Goal: Task Accomplishment & Management: Manage account settings

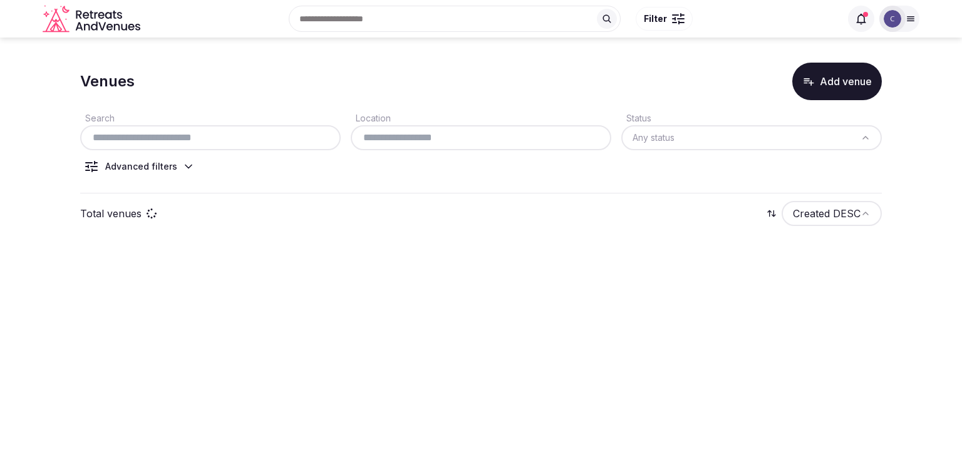
click at [264, 138] on input "text" at bounding box center [210, 137] width 251 height 15
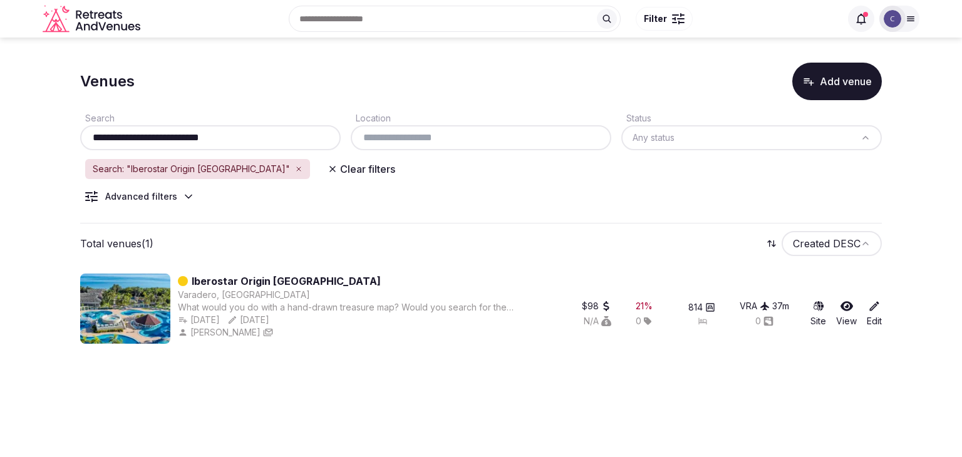
type input "**********"
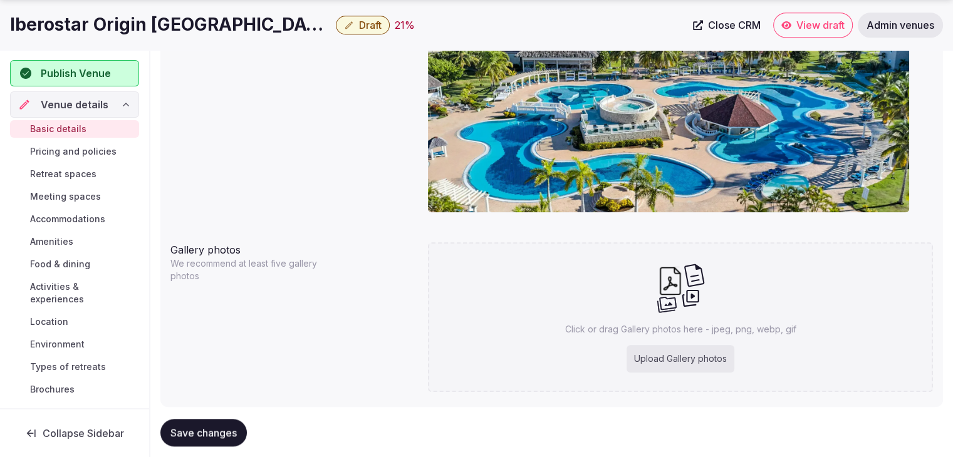
scroll to position [1190, 0]
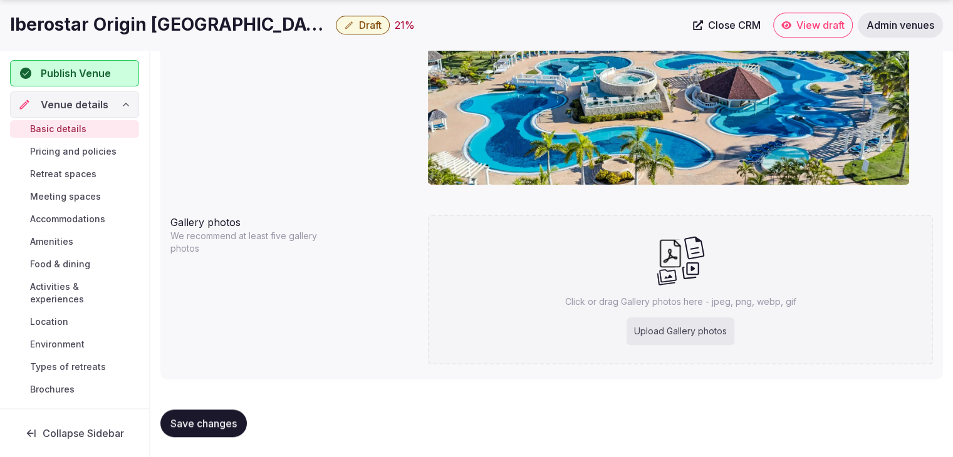
click at [146, 31] on h1 "Iberostar Origin [GEOGRAPHIC_DATA]" at bounding box center [170, 25] width 321 height 24
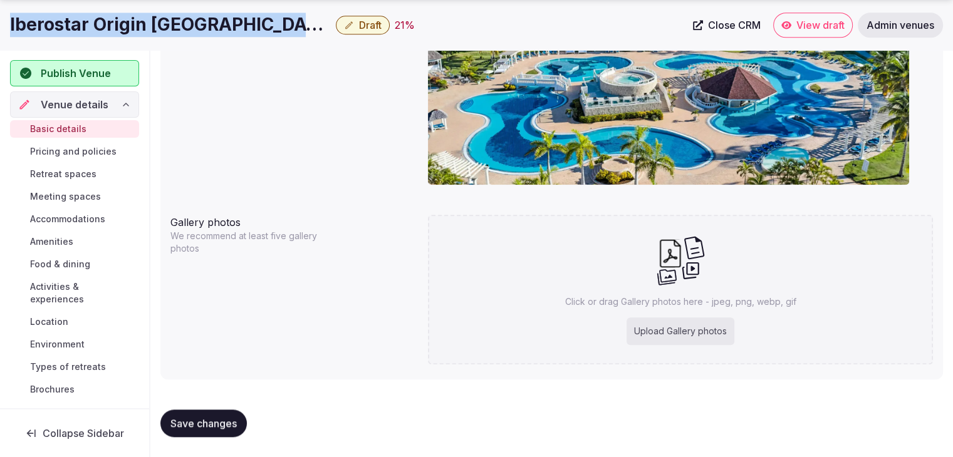
click at [146, 31] on h1 "Iberostar Origin [GEOGRAPHIC_DATA]" at bounding box center [170, 25] width 321 height 24
copy div "Iberostar Origin [GEOGRAPHIC_DATA]"
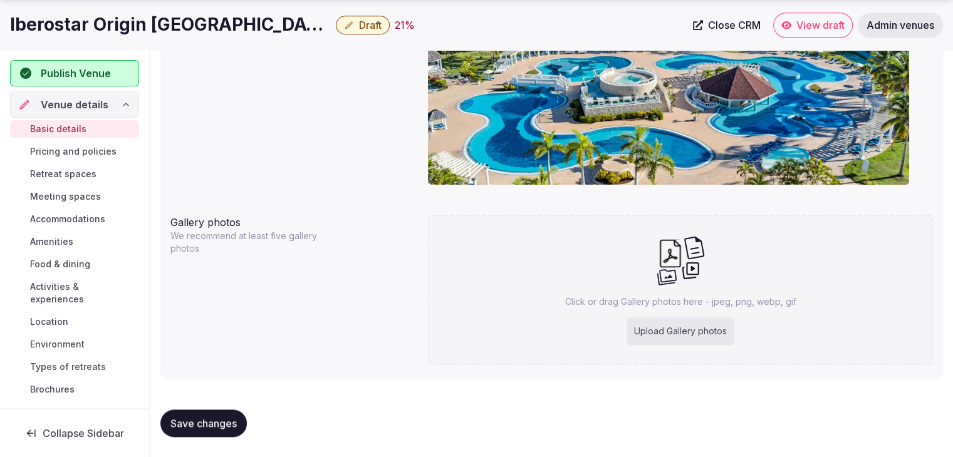
click at [674, 314] on div "Click or drag Gallery photos here - jpeg, png, webp, gif Upload Gallery photos" at bounding box center [680, 290] width 505 height 150
type input "**********"
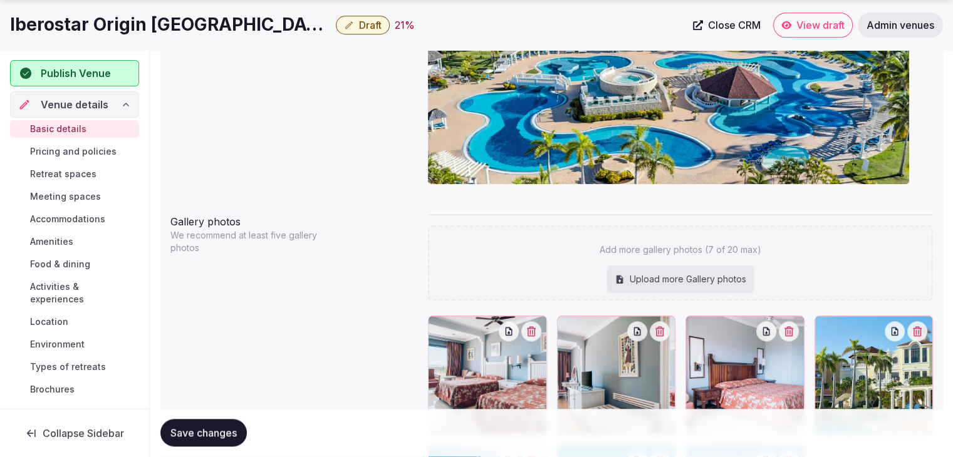
click at [672, 271] on div "Upload more Gallery photos" at bounding box center [680, 280] width 147 height 28
type input "**********"
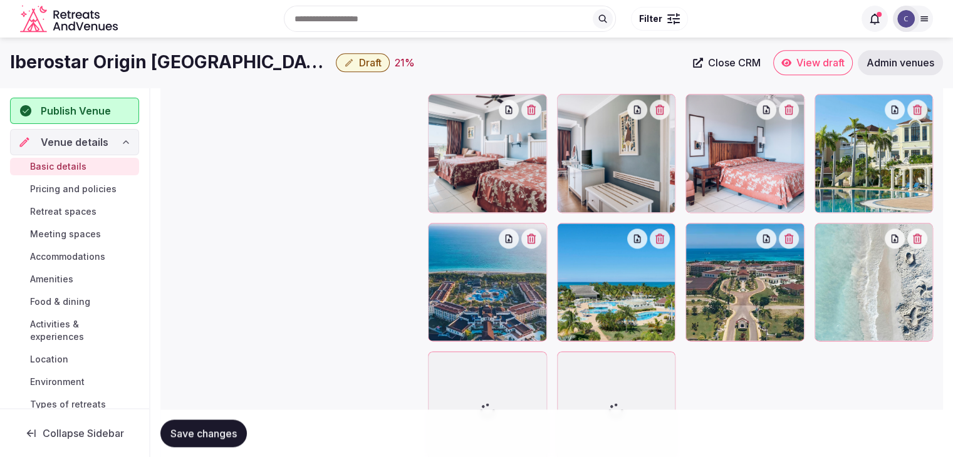
scroll to position [1442, 0]
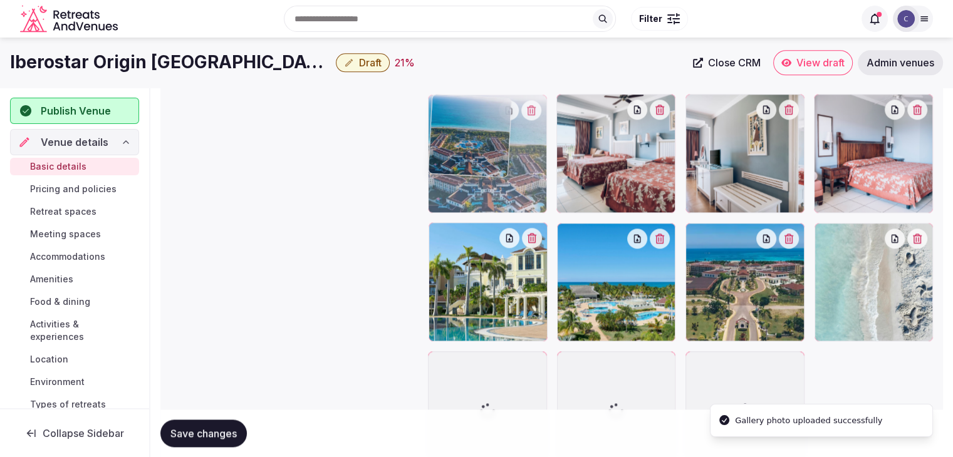
drag, startPoint x: 446, startPoint y: 234, endPoint x: 571, endPoint y: 299, distance: 141.2
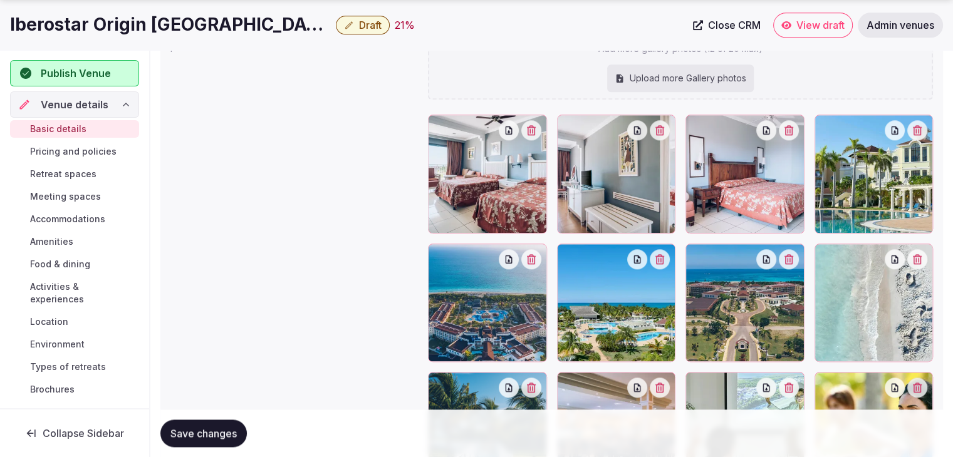
scroll to position [1392, 0]
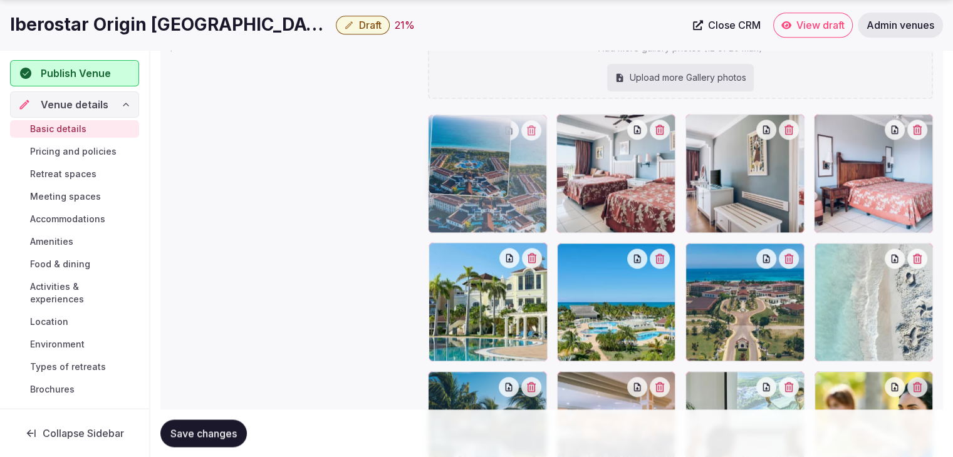
drag, startPoint x: 453, startPoint y: 261, endPoint x: 444, endPoint y: 199, distance: 62.7
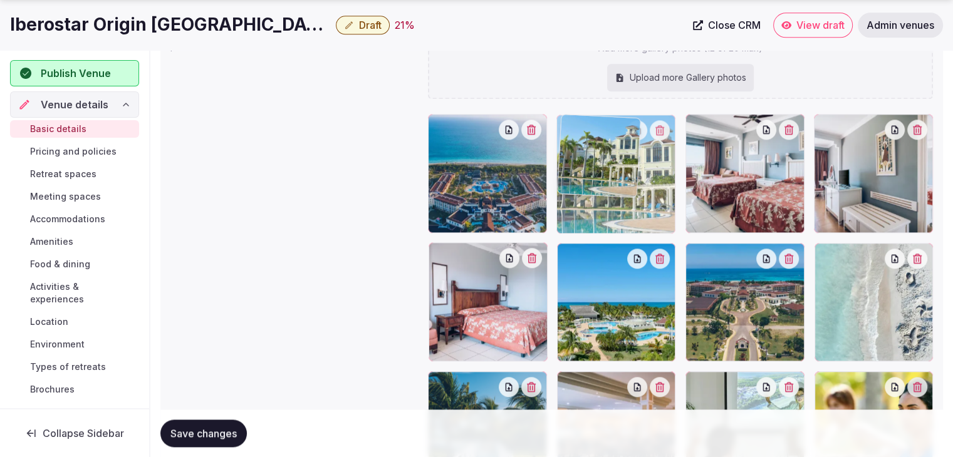
drag, startPoint x: 452, startPoint y: 269, endPoint x: 586, endPoint y: 189, distance: 156.2
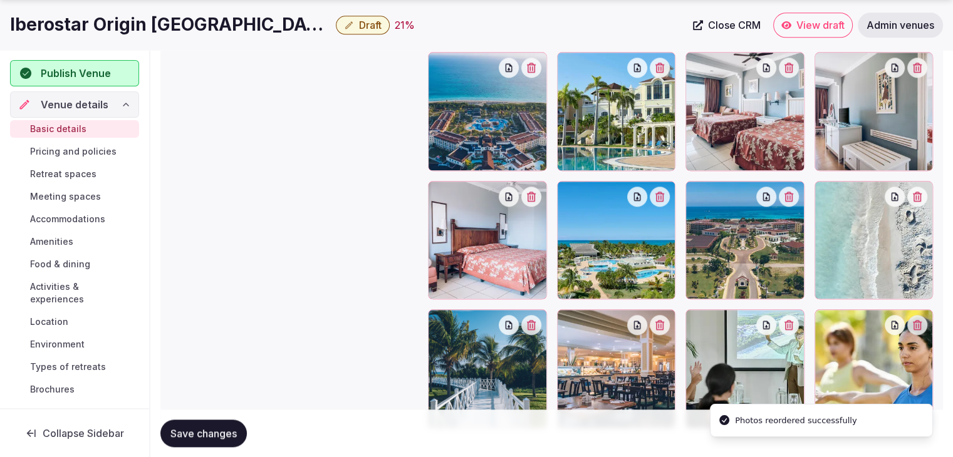
scroll to position [1454, 0]
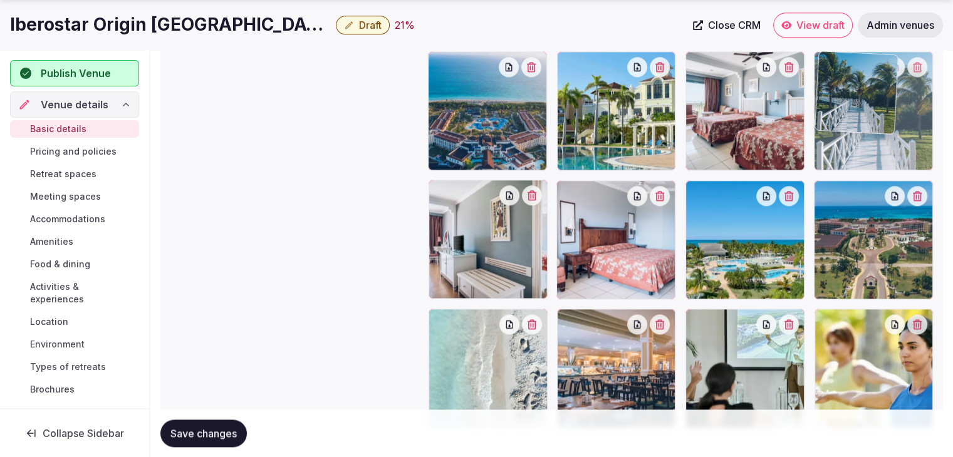
drag, startPoint x: 435, startPoint y: 322, endPoint x: 816, endPoint y: 110, distance: 436.7
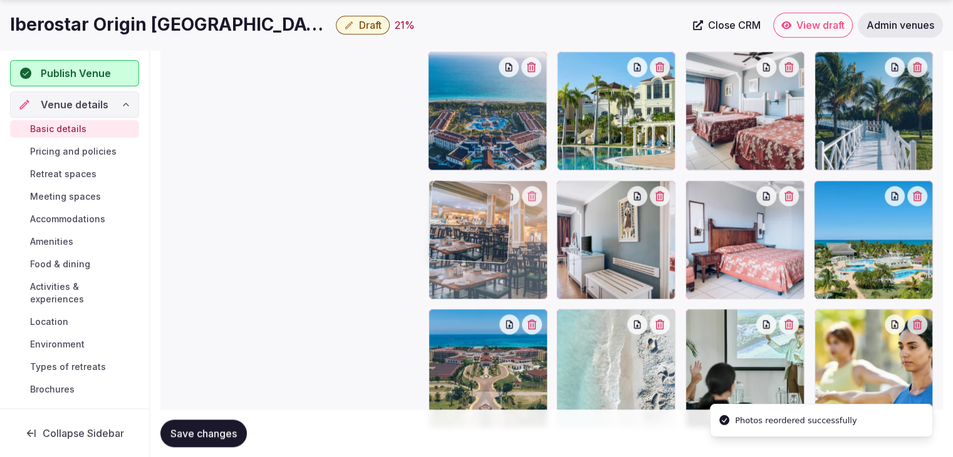
drag, startPoint x: 560, startPoint y: 315, endPoint x: 553, endPoint y: 225, distance: 89.8
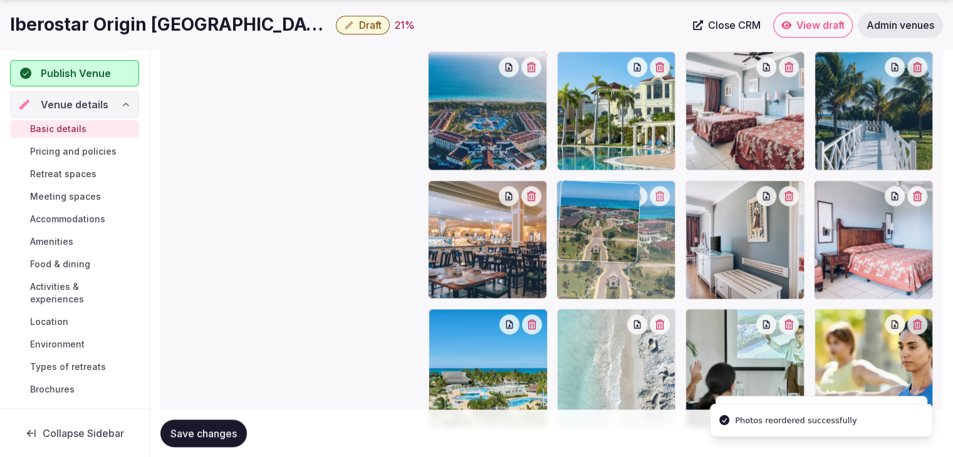
drag, startPoint x: 437, startPoint y: 319, endPoint x: 569, endPoint y: 229, distance: 159.7
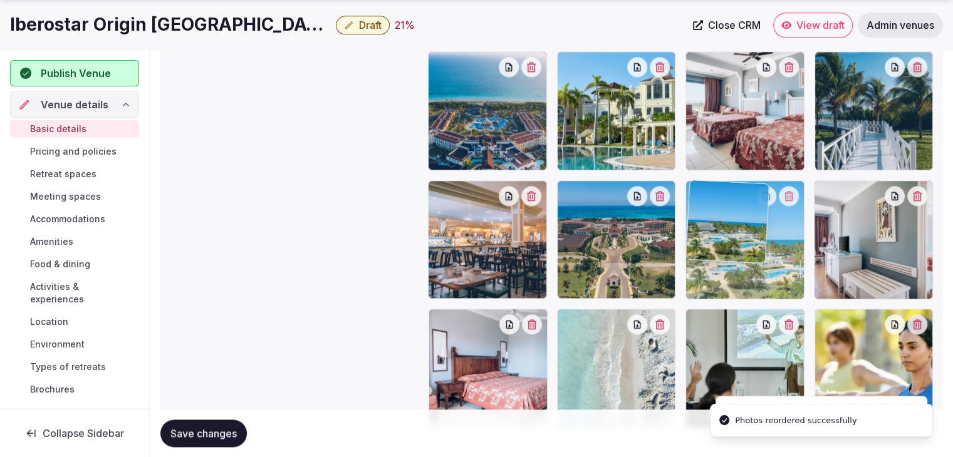
drag, startPoint x: 446, startPoint y: 323, endPoint x: 713, endPoint y: 242, distance: 278.7
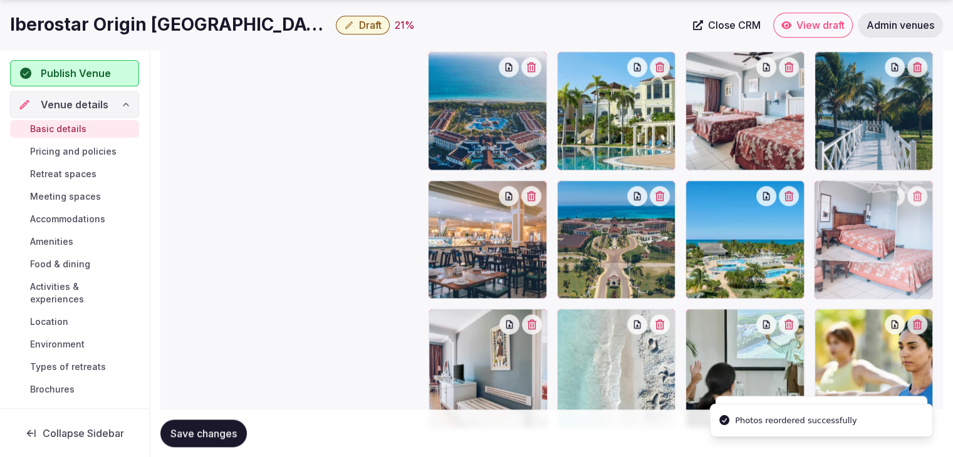
drag, startPoint x: 442, startPoint y: 325, endPoint x: 833, endPoint y: 220, distance: 404.8
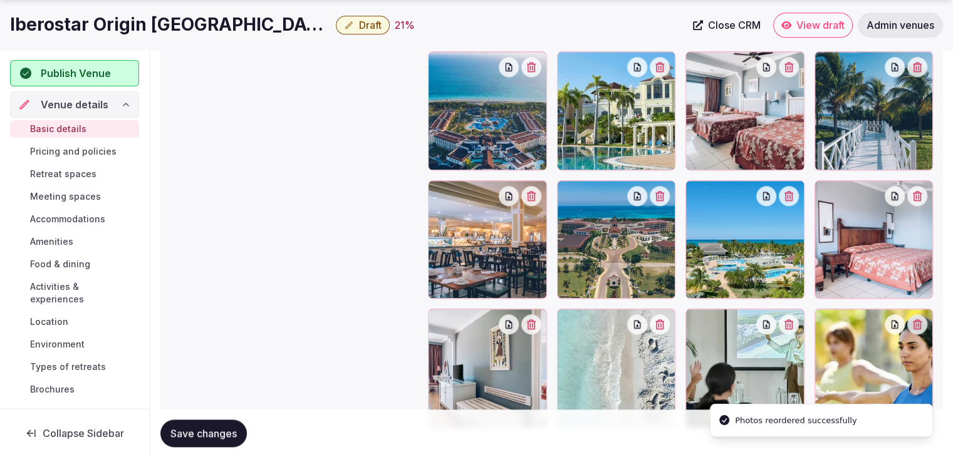
drag, startPoint x: 195, startPoint y: 434, endPoint x: 188, endPoint y: 449, distance: 17.4
click at [196, 434] on span "Save changes" at bounding box center [203, 433] width 66 height 13
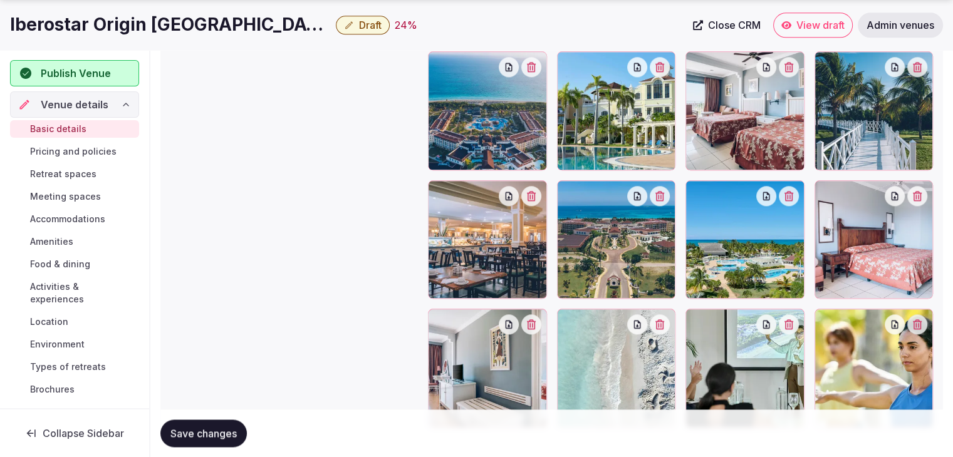
click at [75, 148] on span "Pricing and policies" at bounding box center [73, 151] width 86 height 13
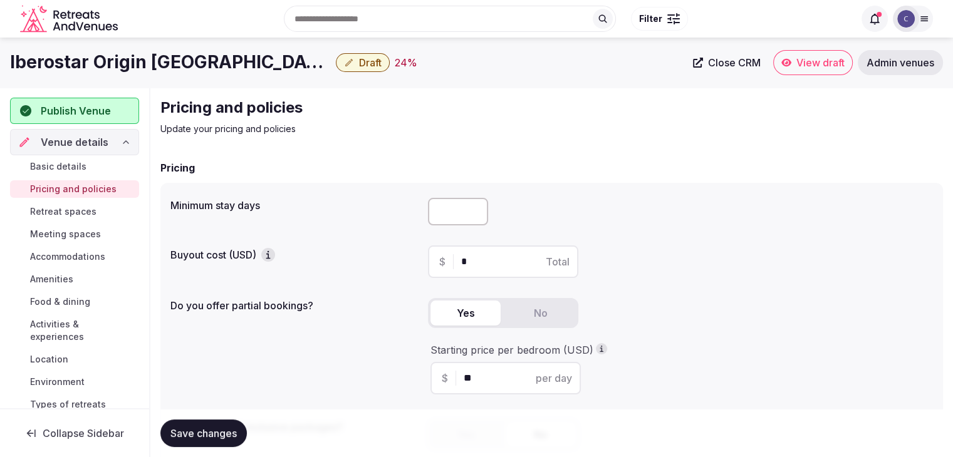
click at [69, 305] on span "Food & dining" at bounding box center [60, 302] width 60 height 13
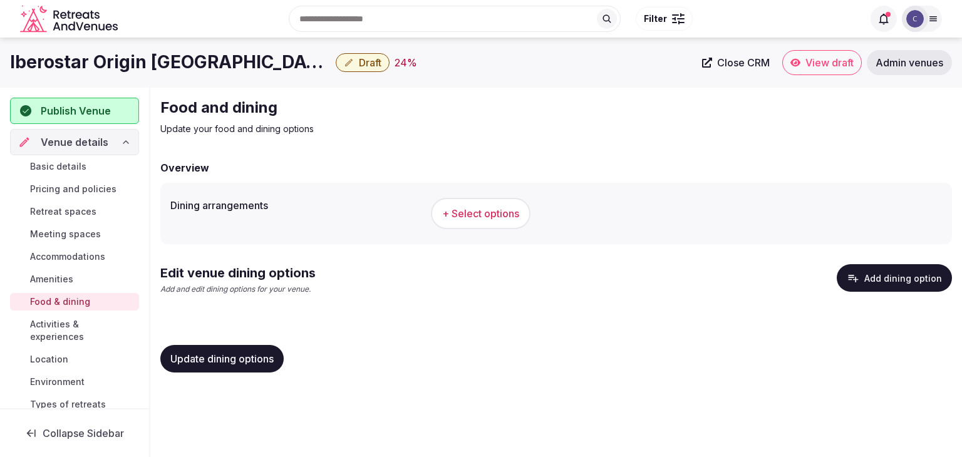
click at [881, 276] on button "Add dining option" at bounding box center [894, 278] width 115 height 28
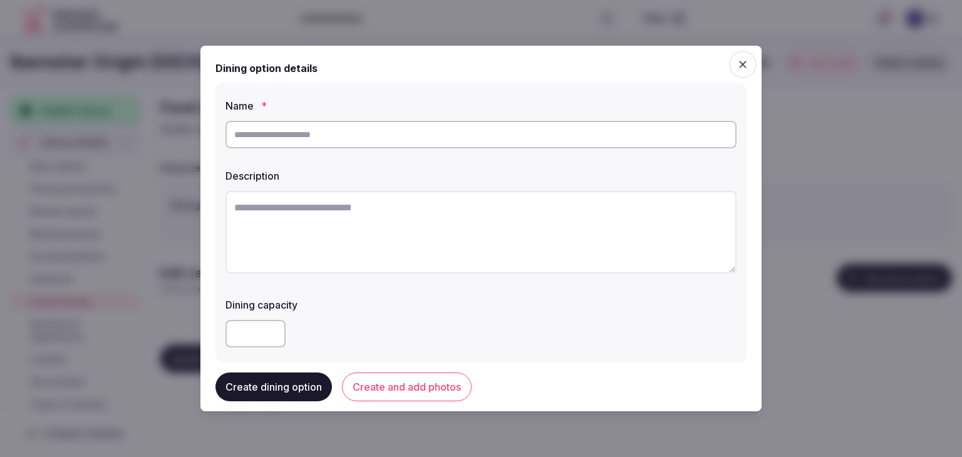
click at [408, 149] on div at bounding box center [481, 135] width 511 height 38
click at [405, 136] on input "text" at bounding box center [481, 135] width 511 height 28
paste input "**********"
type input "**********"
click at [447, 238] on textarea at bounding box center [481, 232] width 511 height 83
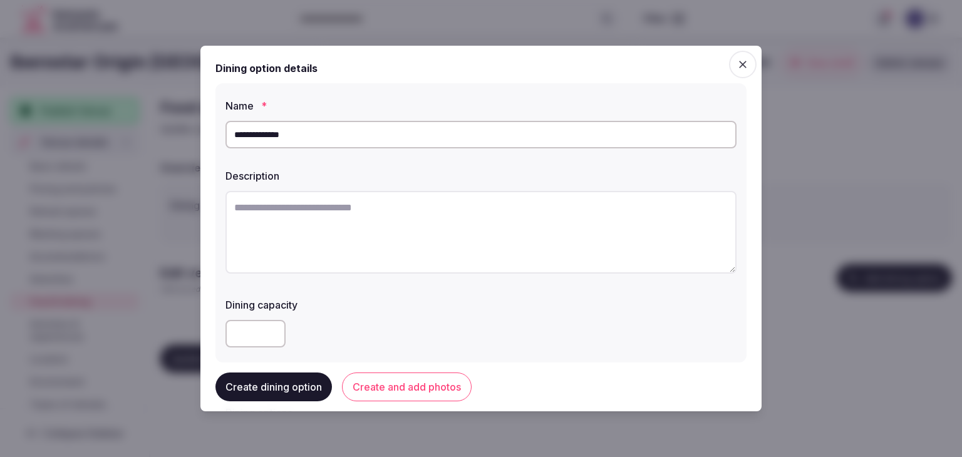
paste textarea "**********"
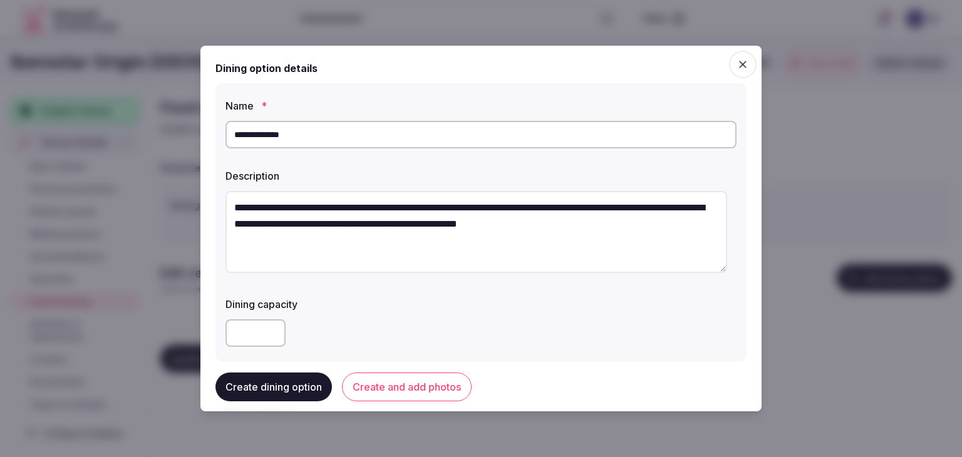
scroll to position [125, 0]
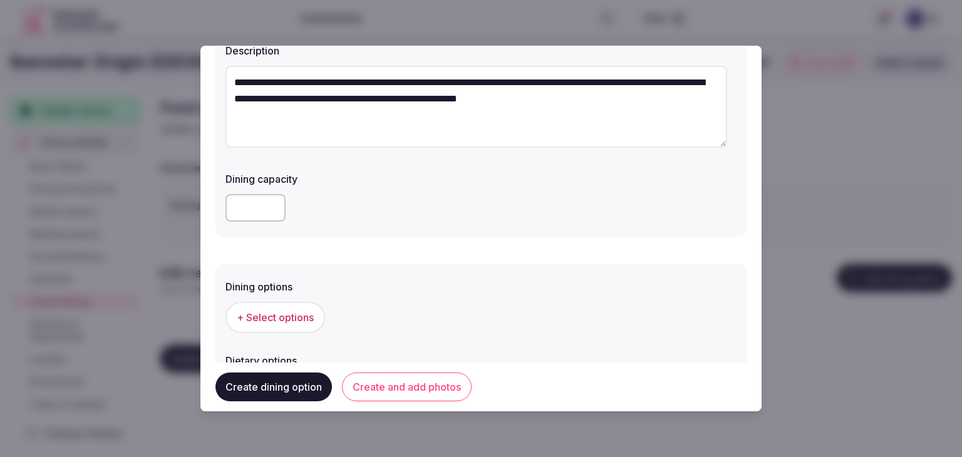
type textarea "**********"
click at [308, 319] on span "+ Select options" at bounding box center [275, 318] width 77 height 14
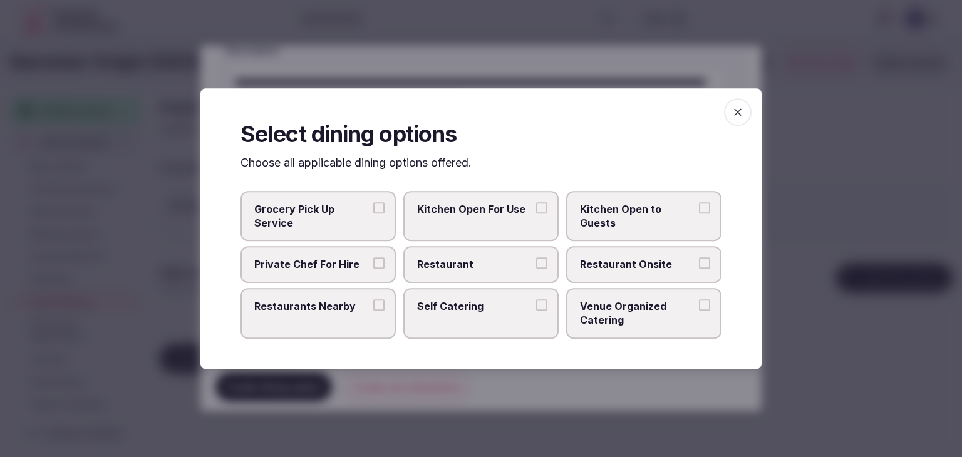
click at [619, 237] on label "Kitchen Open to Guests" at bounding box center [643, 216] width 155 height 51
click at [699, 214] on button "Kitchen Open to Guests" at bounding box center [704, 207] width 11 height 11
click at [632, 265] on span "Restaurant Onsite" at bounding box center [637, 265] width 115 height 14
click at [699, 265] on button "Restaurant Onsite" at bounding box center [704, 263] width 11 height 11
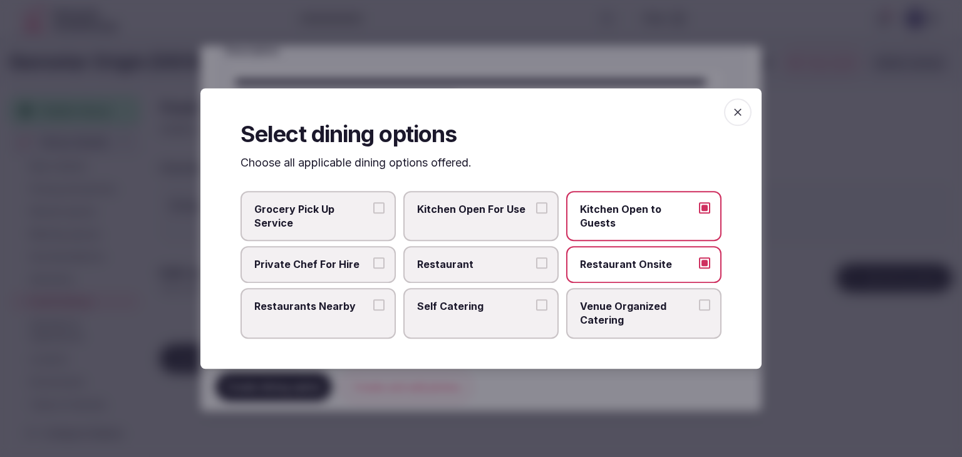
drag, startPoint x: 633, startPoint y: 225, endPoint x: 691, endPoint y: 191, distance: 66.8
click at [633, 224] on label "Kitchen Open to Guests" at bounding box center [643, 216] width 155 height 51
click at [699, 214] on button "Kitchen Open to Guests" at bounding box center [704, 207] width 11 height 11
click at [737, 118] on span "button" at bounding box center [738, 112] width 28 height 28
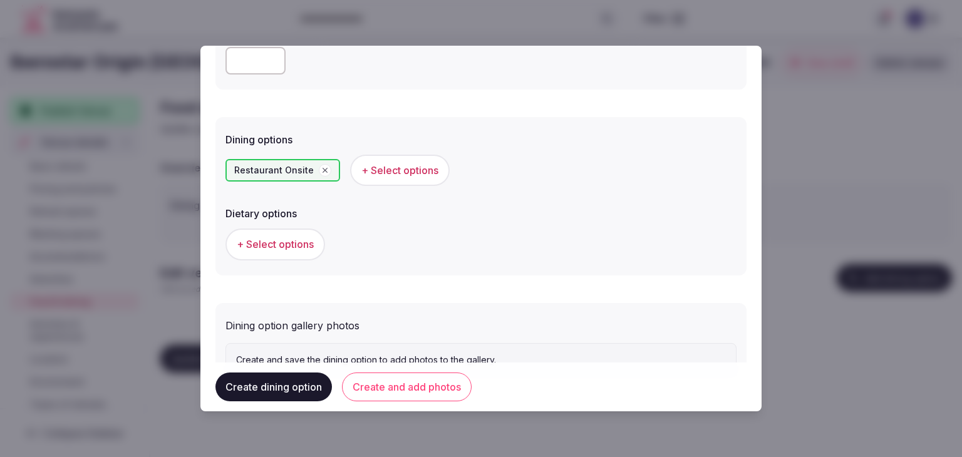
scroll to position [313, 0]
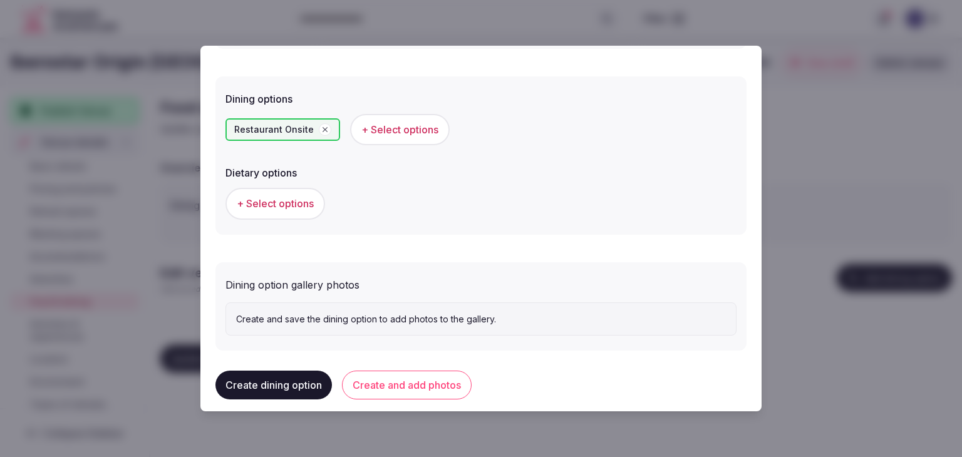
click at [426, 397] on button "Create and add photos" at bounding box center [407, 385] width 130 height 29
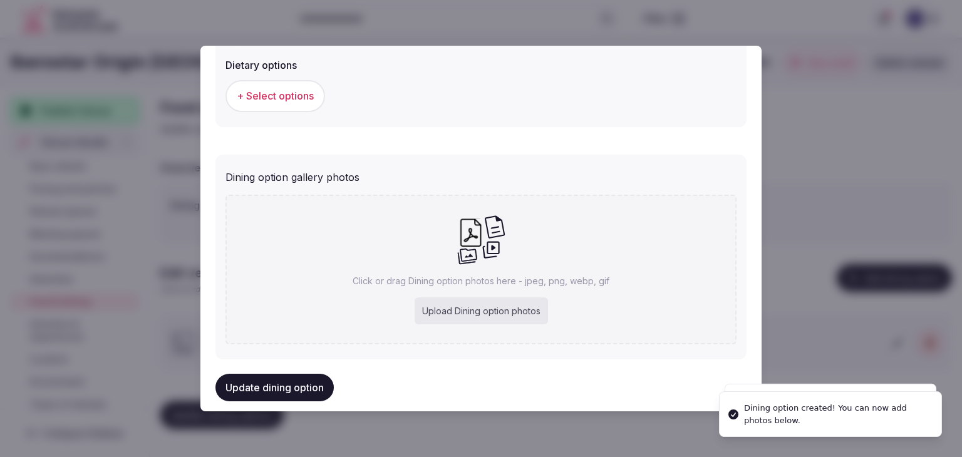
scroll to position [441, 0]
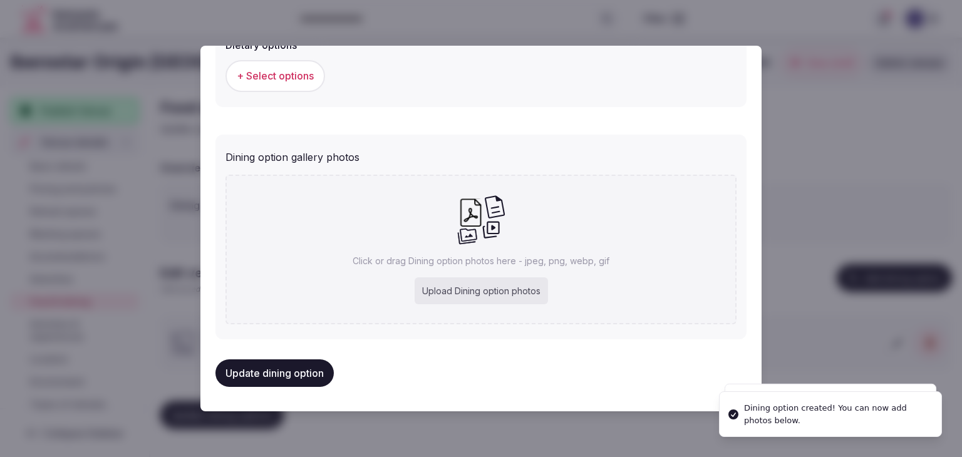
click at [464, 280] on div "Upload Dining option photos" at bounding box center [481, 292] width 133 height 28
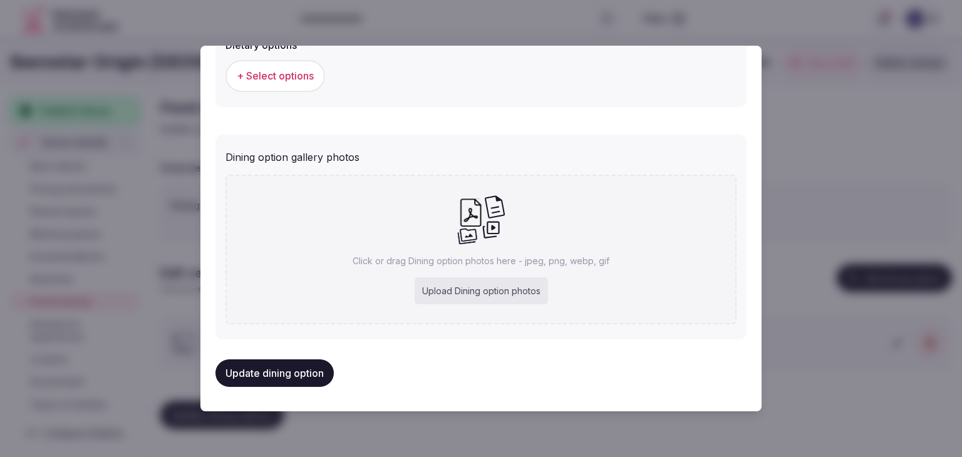
type input "**********"
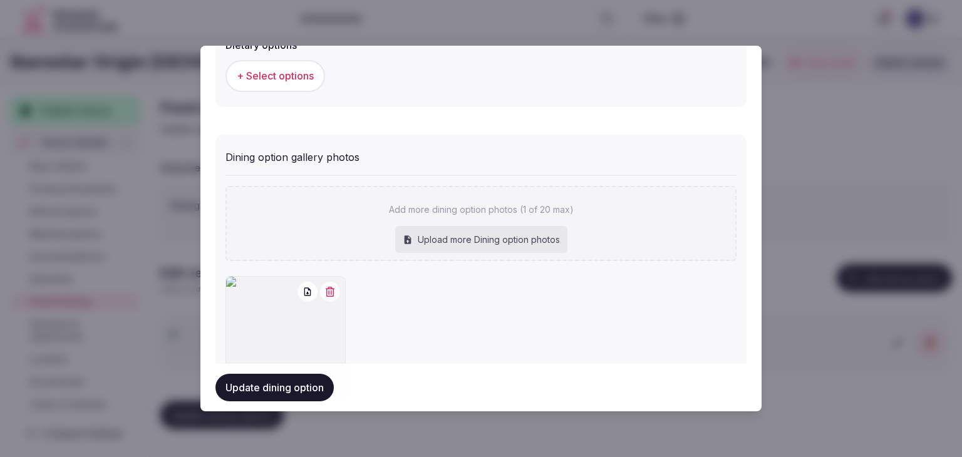
click at [326, 288] on icon "button" at bounding box center [330, 292] width 10 height 10
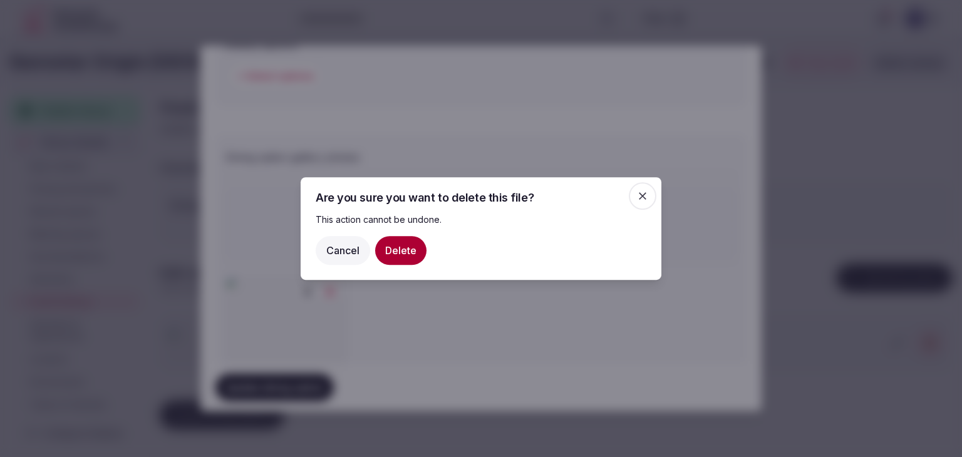
click at [395, 244] on button "Delete" at bounding box center [400, 250] width 51 height 29
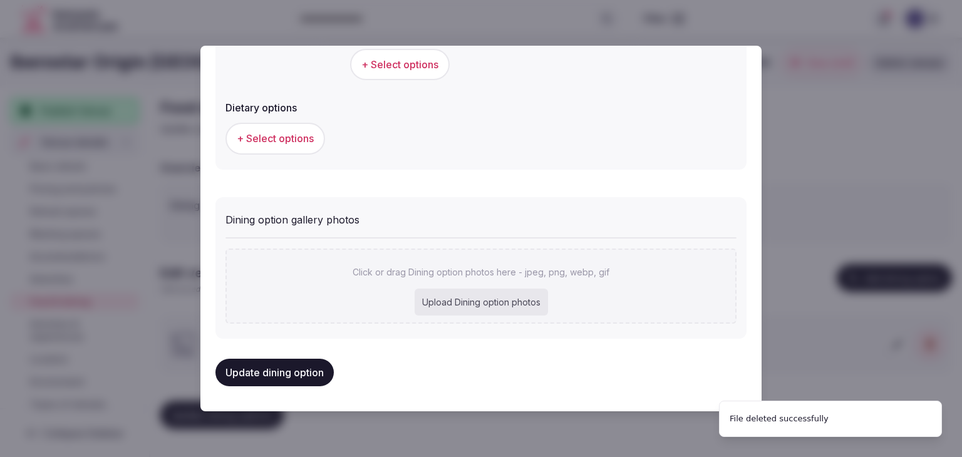
scroll to position [377, 0]
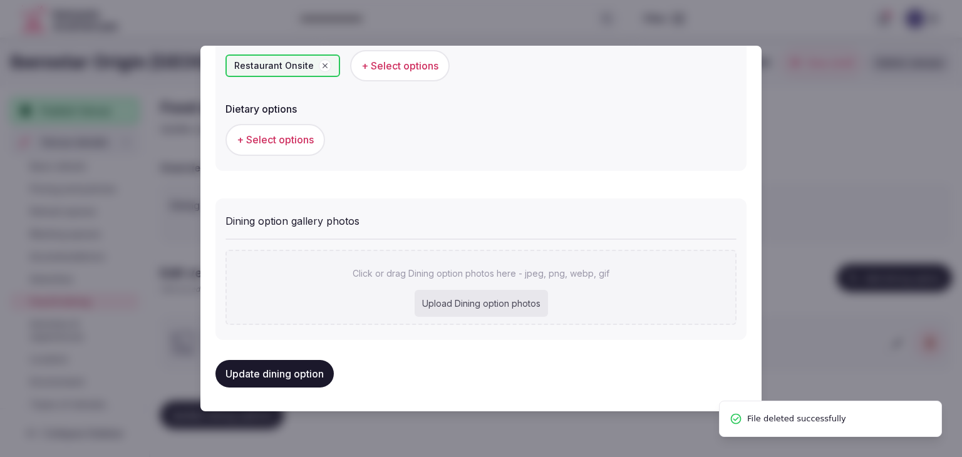
click at [474, 306] on div "Upload Dining option photos" at bounding box center [481, 304] width 133 height 28
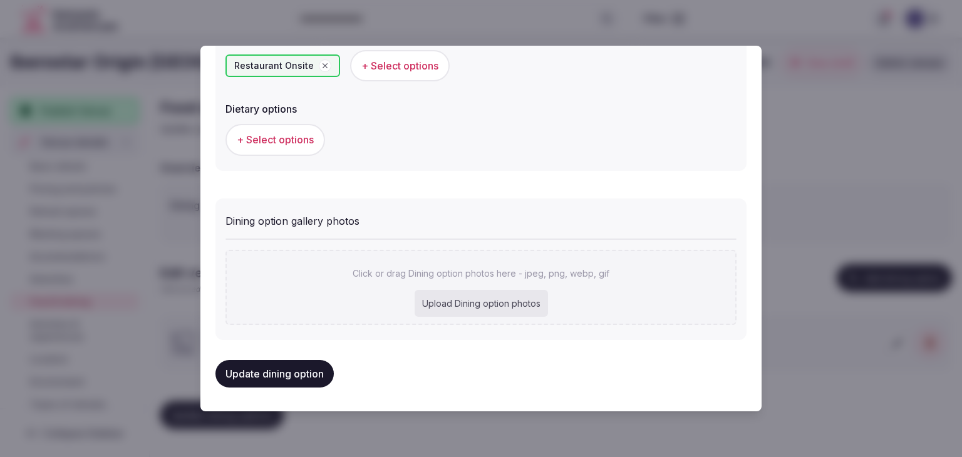
type input "**********"
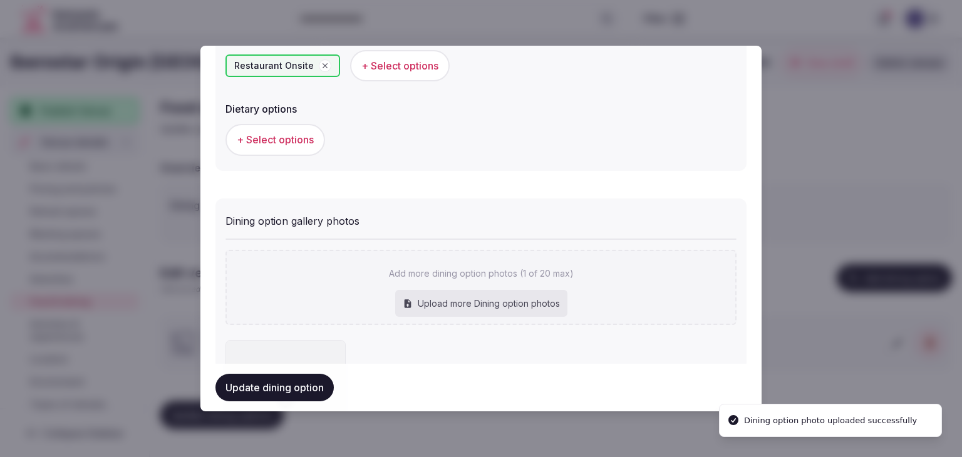
scroll to position [510, 0]
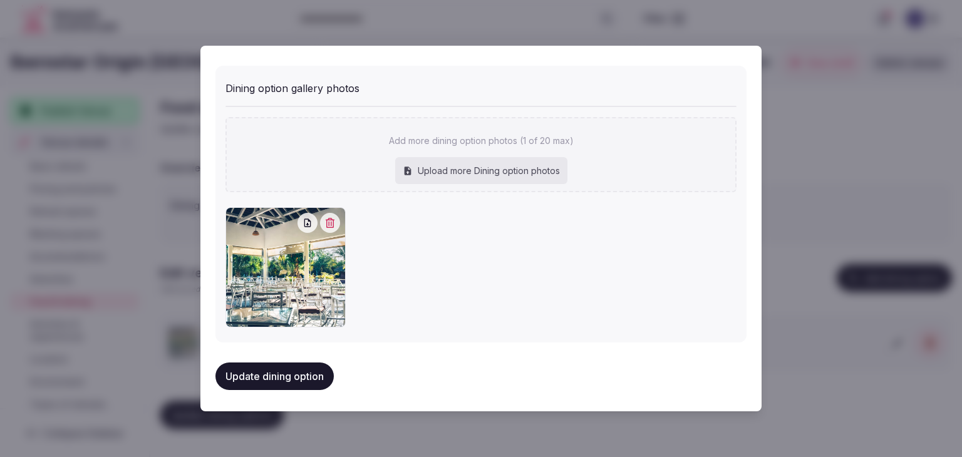
click at [321, 367] on button "Update dining option" at bounding box center [275, 377] width 118 height 28
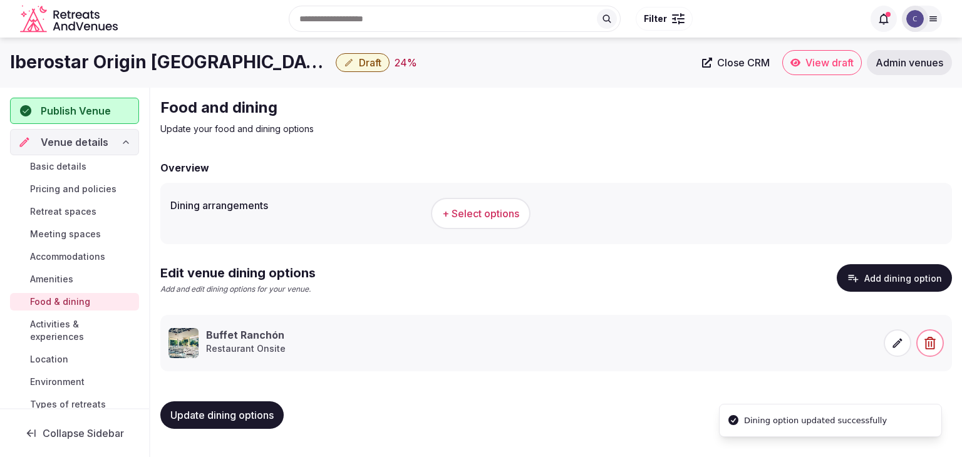
click at [261, 414] on span "Update dining options" at bounding box center [221, 415] width 103 height 13
click at [91, 254] on span "Accommodations" at bounding box center [67, 257] width 75 height 13
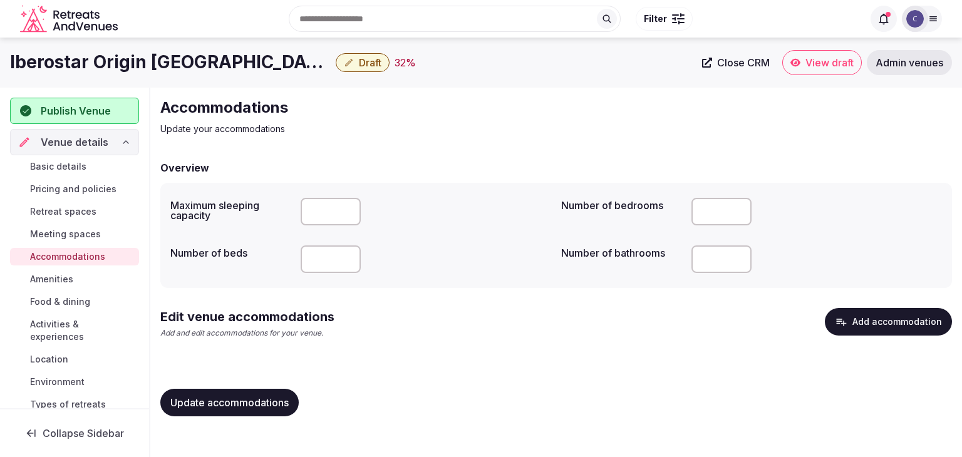
click at [865, 316] on button "Add accommodation" at bounding box center [888, 322] width 127 height 28
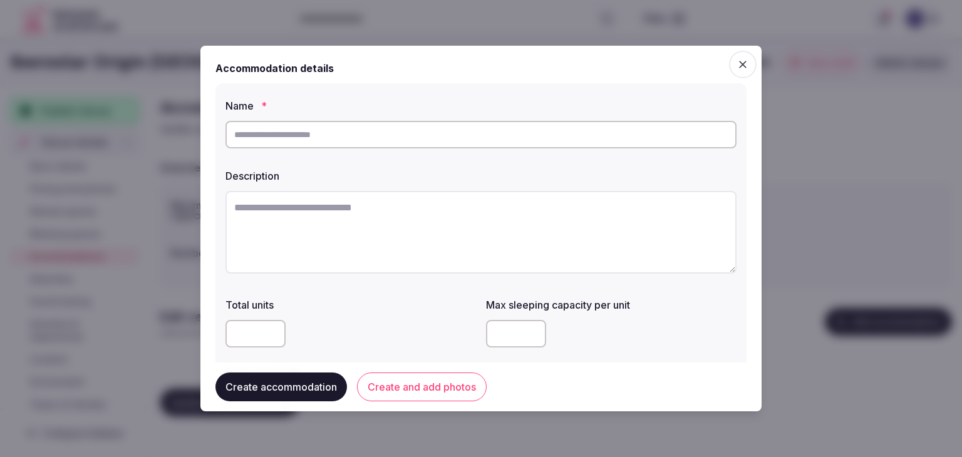
click at [445, 132] on input "text" at bounding box center [481, 135] width 511 height 28
paste input "**********"
type input "**********"
click at [467, 256] on textarea at bounding box center [481, 232] width 511 height 83
paste textarea "**********"
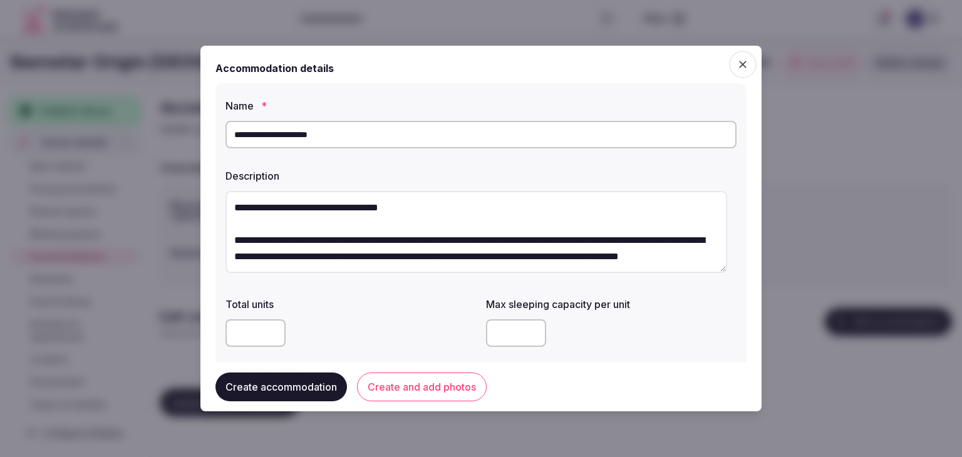
scroll to position [7, 0]
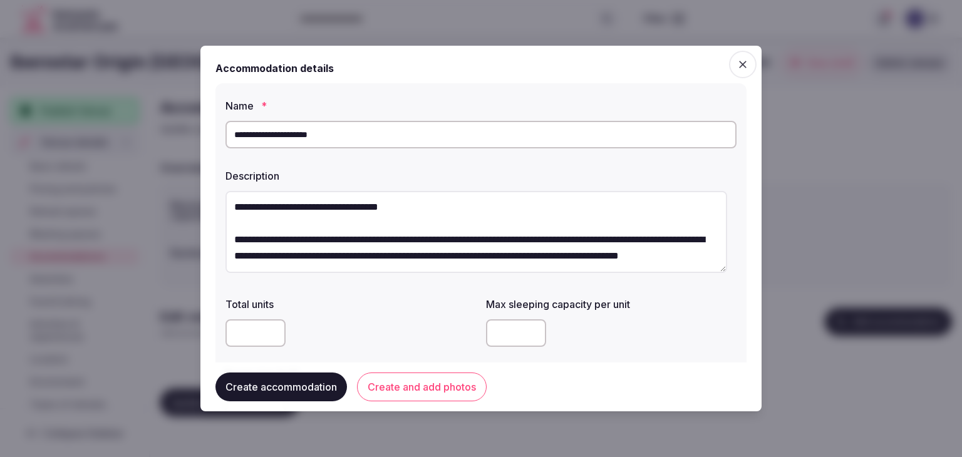
type textarea "**********"
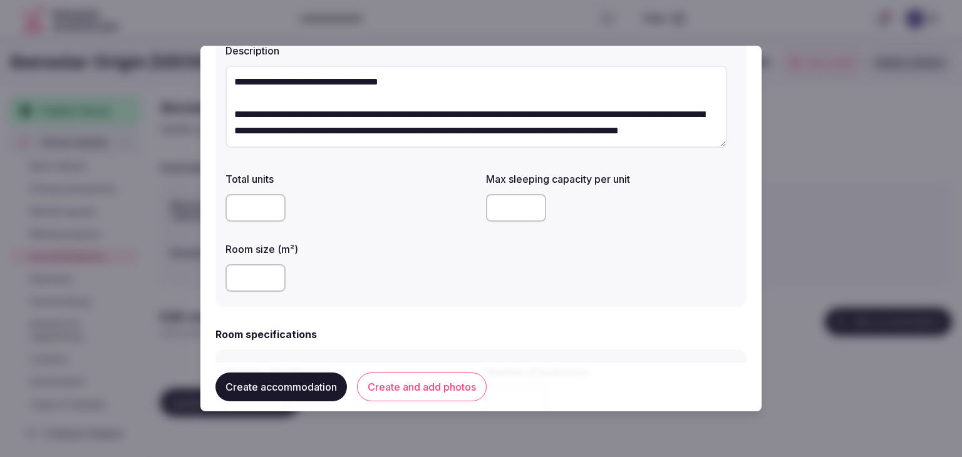
click at [240, 205] on input "number" at bounding box center [256, 208] width 60 height 28
click at [251, 283] on input "number" at bounding box center [256, 278] width 60 height 28
type input "**"
click at [361, 258] on div "Room size (m²) **" at bounding box center [351, 267] width 251 height 60
click at [518, 214] on input "number" at bounding box center [516, 208] width 60 height 28
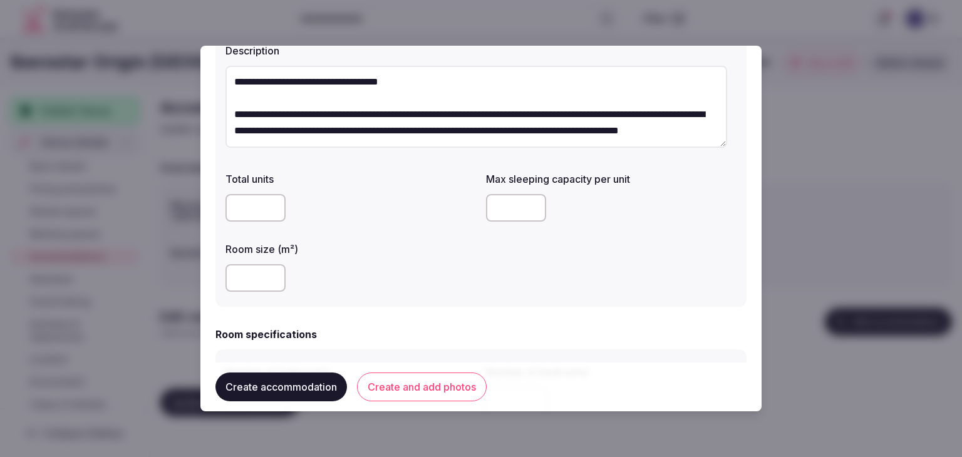
type input "*"
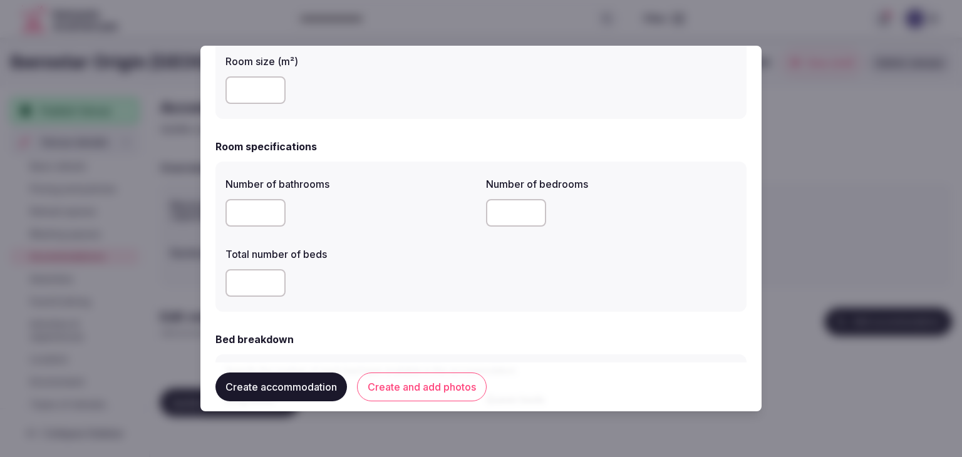
click at [241, 206] on input "number" at bounding box center [256, 213] width 60 height 28
type input "*"
click at [259, 285] on input "number" at bounding box center [256, 283] width 60 height 28
type input "*"
click at [499, 215] on input "number" at bounding box center [516, 213] width 60 height 28
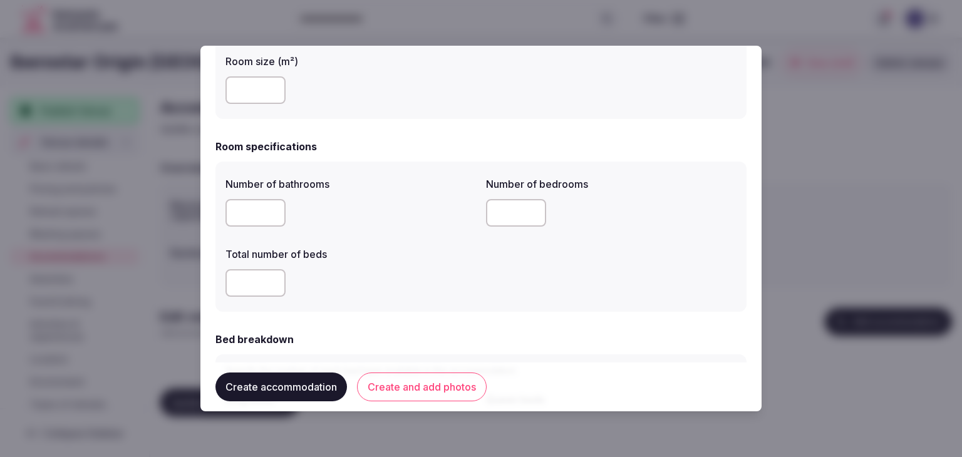
type input "*"
click at [459, 289] on div "*" at bounding box center [351, 283] width 251 height 28
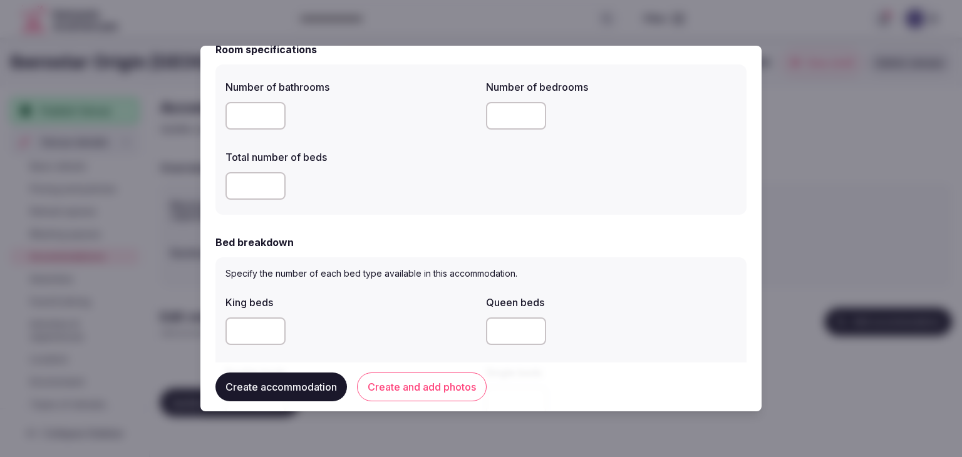
scroll to position [627, 0]
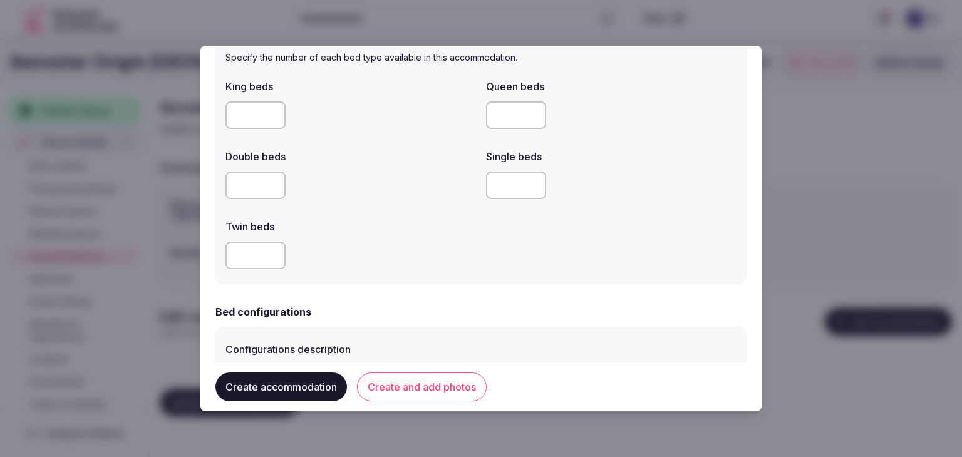
click at [236, 128] on input "number" at bounding box center [256, 116] width 60 height 28
type input "*"
click at [401, 196] on div at bounding box center [351, 186] width 251 height 28
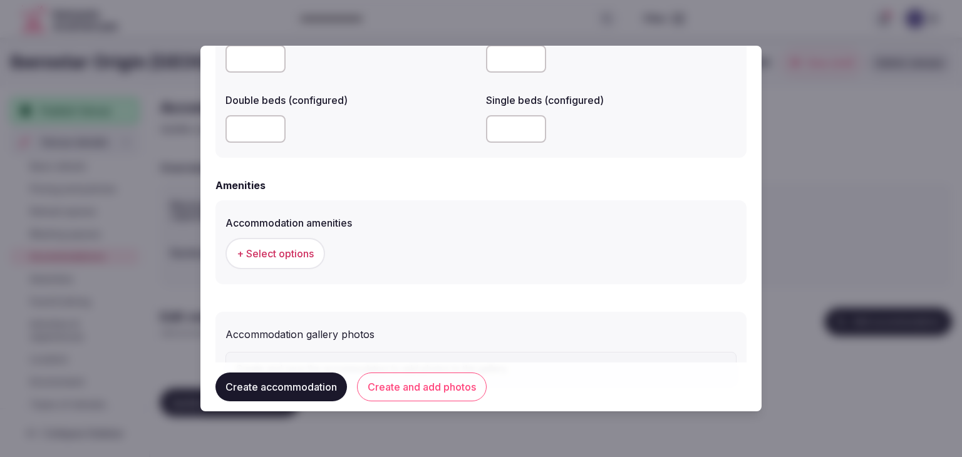
scroll to position [1138, 0]
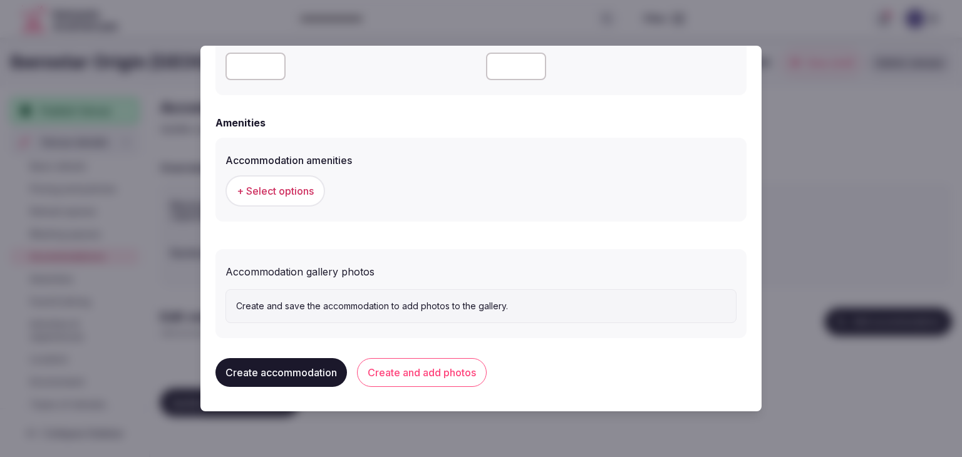
click at [291, 201] on button "+ Select options" at bounding box center [276, 190] width 100 height 31
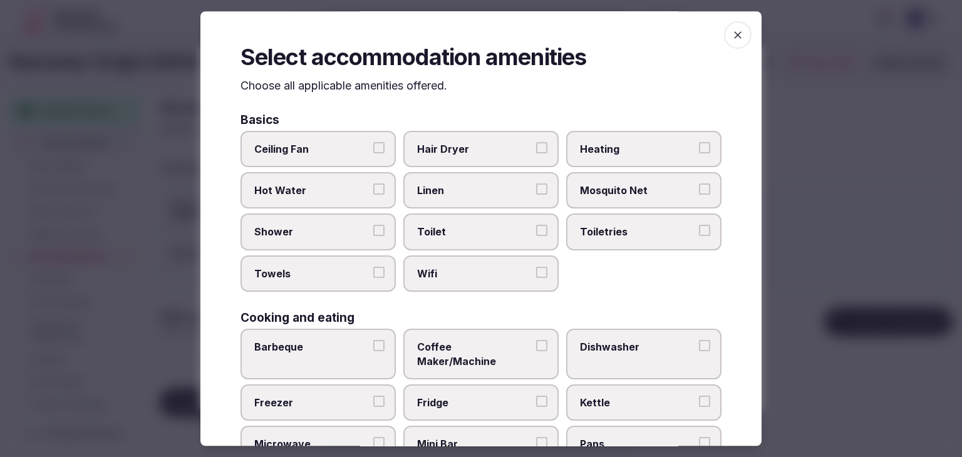
click at [495, 276] on span "Wifi" at bounding box center [474, 274] width 115 height 14
click at [536, 276] on button "Wifi" at bounding box center [541, 272] width 11 height 11
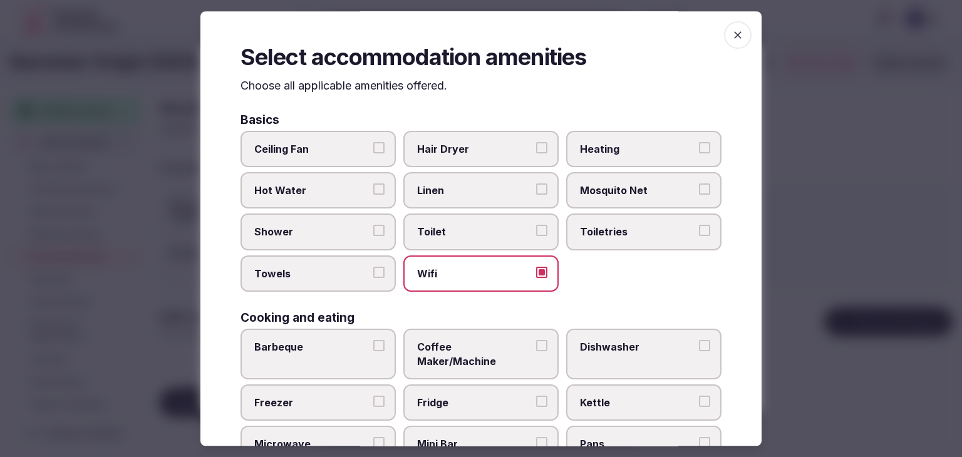
click at [600, 239] on label "Toiletries" at bounding box center [643, 232] width 155 height 36
click at [699, 237] on button "Toiletries" at bounding box center [704, 231] width 11 height 11
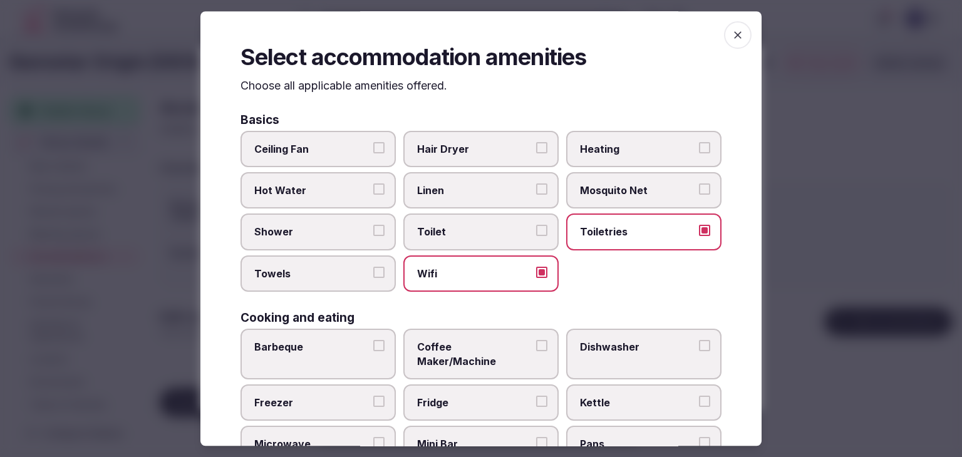
drag, startPoint x: 499, startPoint y: 153, endPoint x: 363, endPoint y: 259, distance: 172.7
click at [499, 157] on label "Hair Dryer" at bounding box center [481, 149] width 155 height 36
click at [536, 154] on button "Hair Dryer" at bounding box center [541, 147] width 11 height 11
click at [328, 246] on label "Shower" at bounding box center [318, 232] width 155 height 36
click at [373, 237] on button "Shower" at bounding box center [378, 231] width 11 height 11
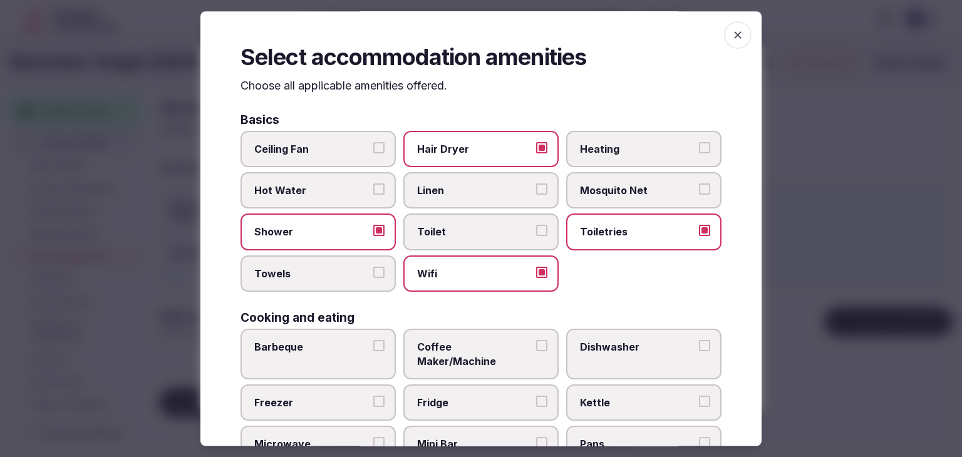
click at [323, 286] on label "Towels" at bounding box center [318, 274] width 155 height 36
click at [373, 278] on button "Towels" at bounding box center [378, 272] width 11 height 11
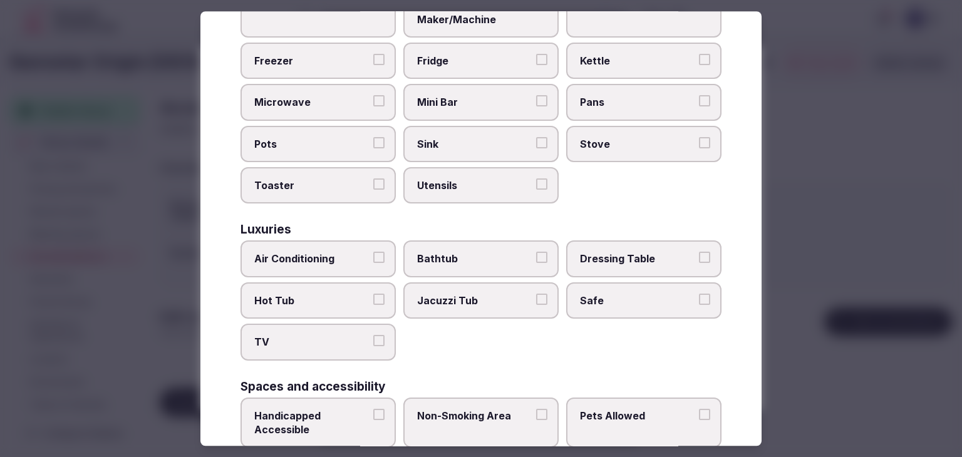
scroll to position [439, 0]
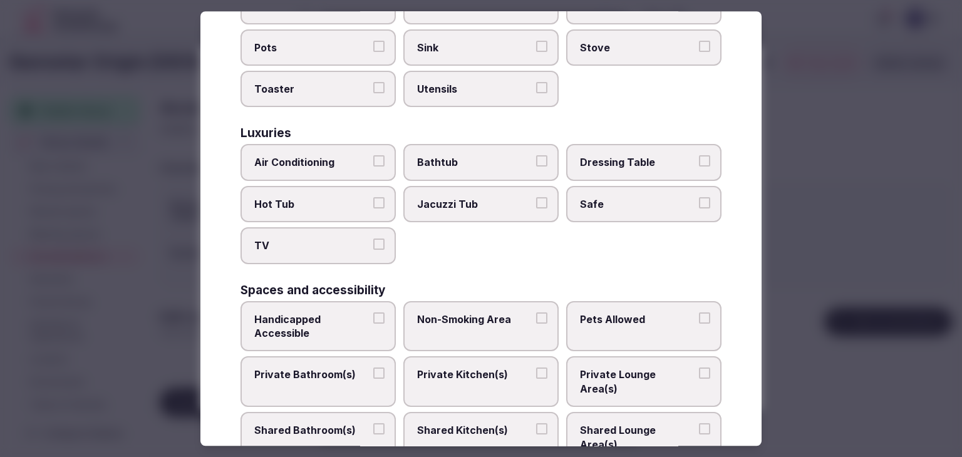
click at [331, 156] on span "Air Conditioning" at bounding box center [311, 163] width 115 height 14
click at [373, 156] on button "Air Conditioning" at bounding box center [378, 161] width 11 height 11
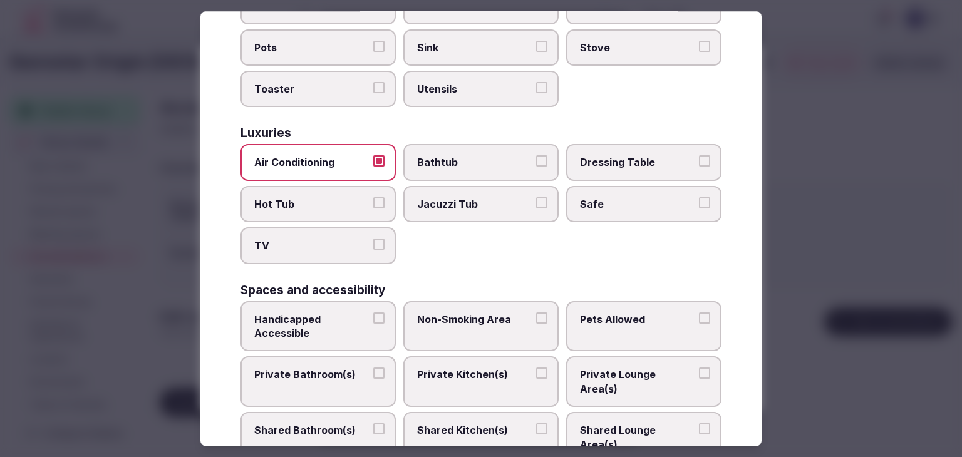
click at [328, 239] on span "TV" at bounding box center [311, 246] width 115 height 14
click at [373, 239] on button "TV" at bounding box center [378, 244] width 11 height 11
click at [597, 197] on span "Safe" at bounding box center [637, 204] width 115 height 14
click at [699, 197] on button "Safe" at bounding box center [704, 202] width 11 height 11
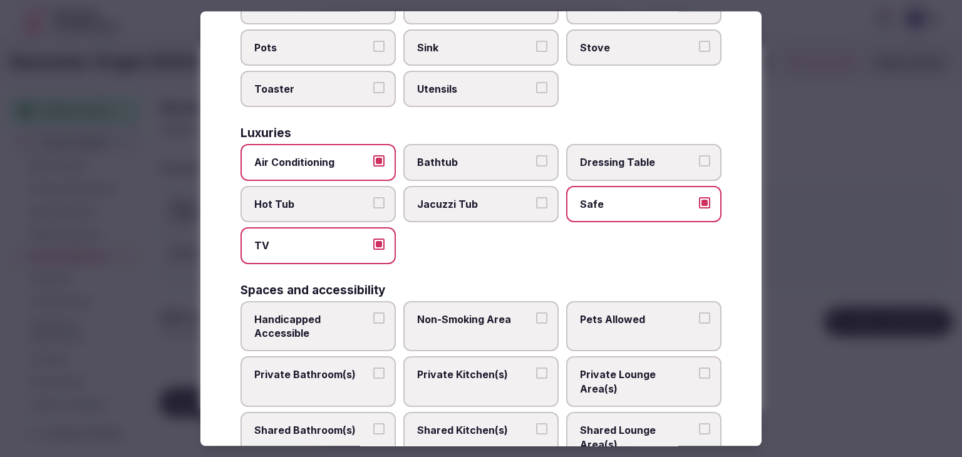
click at [330, 368] on span "Private Bathroom(s)" at bounding box center [311, 375] width 115 height 14
click at [373, 368] on button "Private Bathroom(s)" at bounding box center [378, 373] width 11 height 11
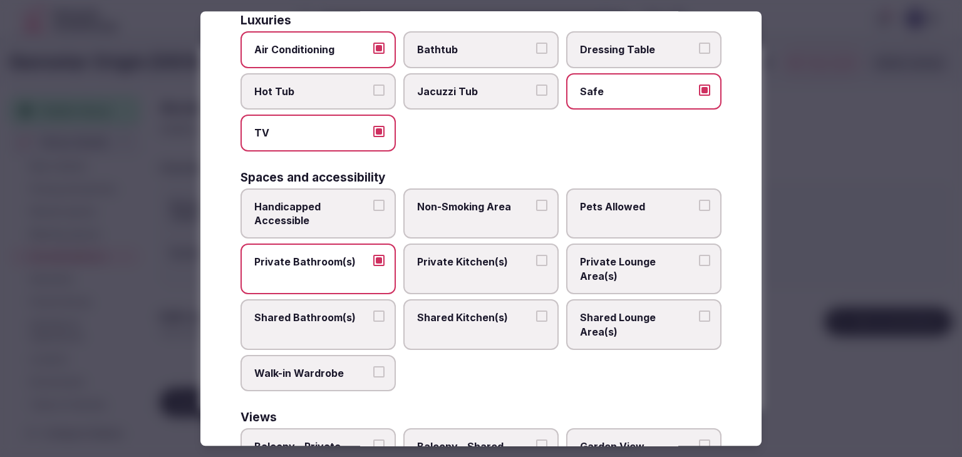
scroll to position [633, 0]
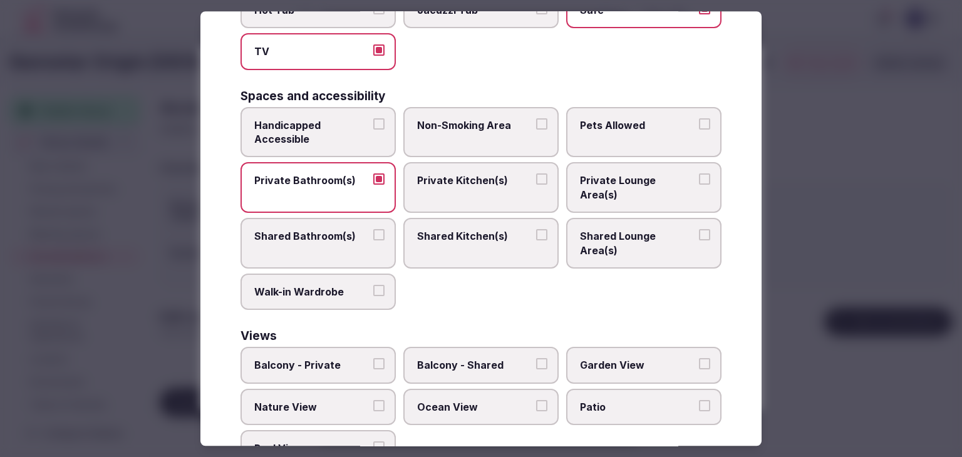
click at [471, 348] on label "Balcony - Shared" at bounding box center [481, 366] width 155 height 36
click at [536, 359] on button "Balcony - Shared" at bounding box center [541, 364] width 11 height 11
drag, startPoint x: 472, startPoint y: 356, endPoint x: 472, endPoint y: 323, distance: 32.6
click at [472, 400] on span "Ocean View" at bounding box center [474, 407] width 115 height 14
click at [536, 400] on button "Ocean View" at bounding box center [541, 405] width 11 height 11
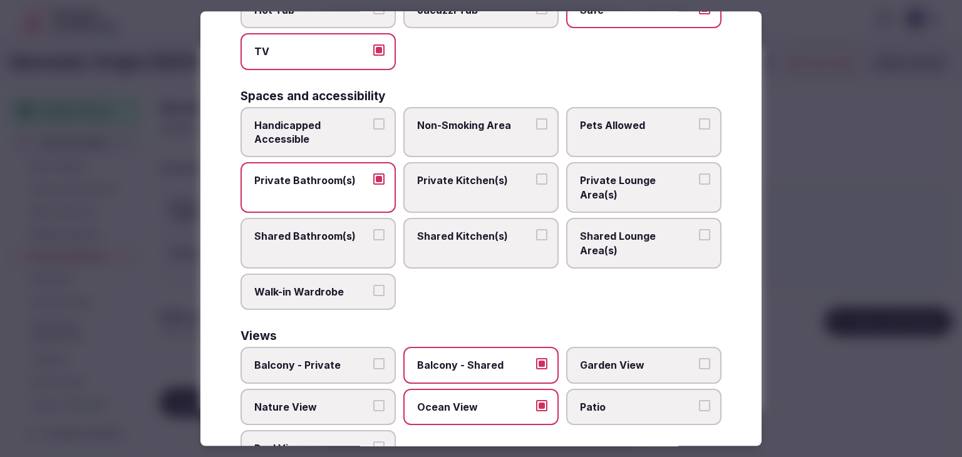
click at [472, 348] on label "Balcony - Shared" at bounding box center [481, 366] width 155 height 36
click at [536, 359] on button "Balcony - Shared" at bounding box center [541, 364] width 11 height 11
click at [353, 359] on span "Balcony - Private" at bounding box center [311, 366] width 115 height 14
click at [373, 359] on button "Balcony - Private" at bounding box center [378, 364] width 11 height 11
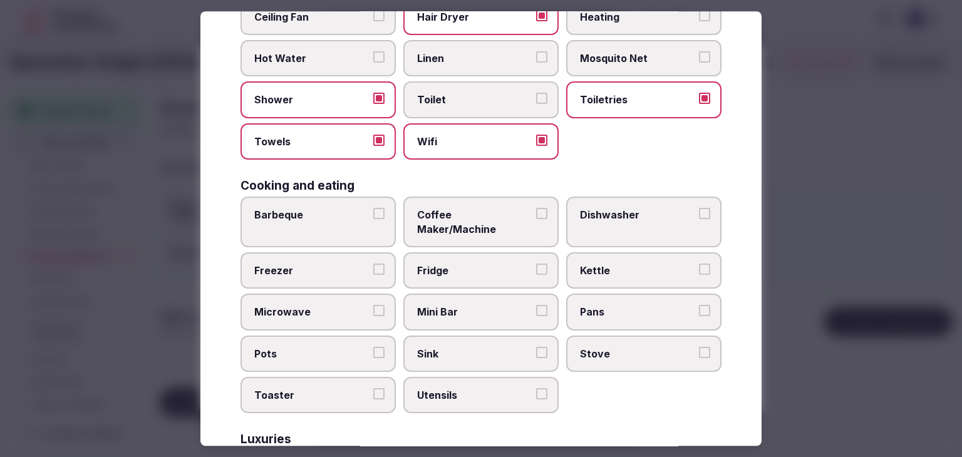
scroll to position [132, 0]
click at [475, 264] on span "Fridge" at bounding box center [474, 271] width 115 height 14
click at [536, 264] on button "Fridge" at bounding box center [541, 269] width 11 height 11
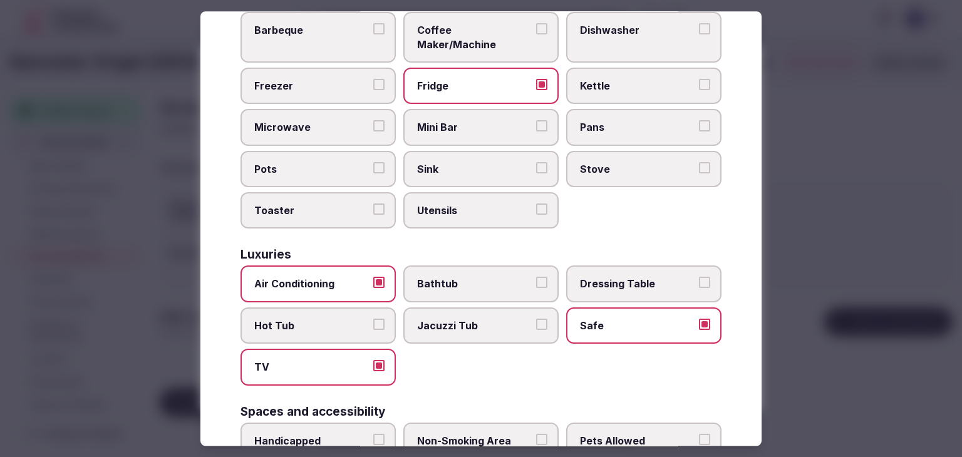
scroll to position [320, 0]
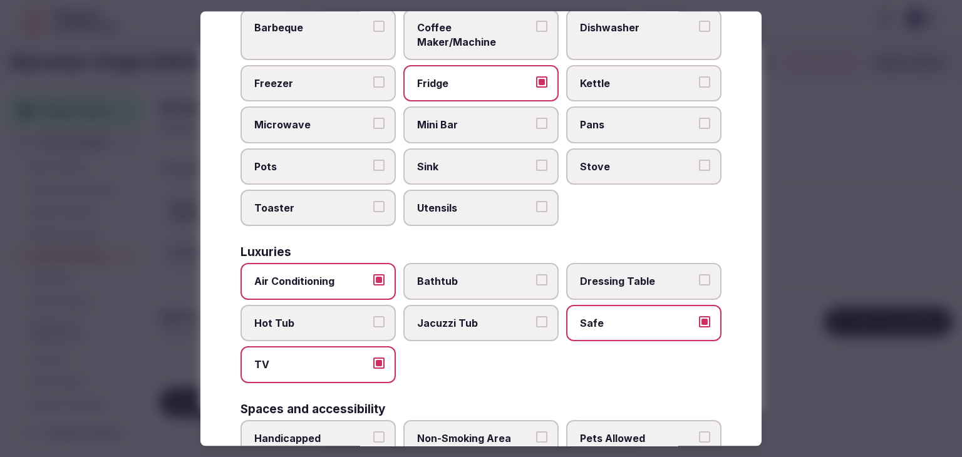
click at [503, 278] on label "Bathtub" at bounding box center [481, 282] width 155 height 36
click at [536, 278] on button "Bathtub" at bounding box center [541, 280] width 11 height 11
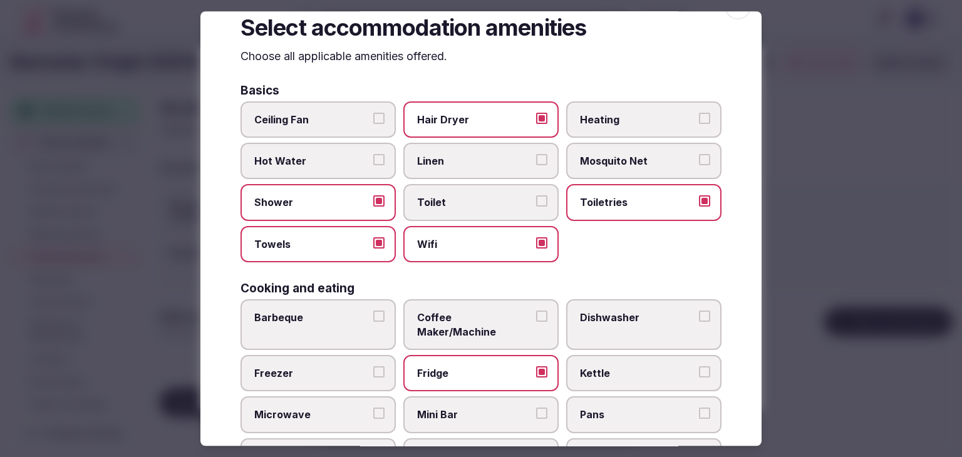
scroll to position [0, 0]
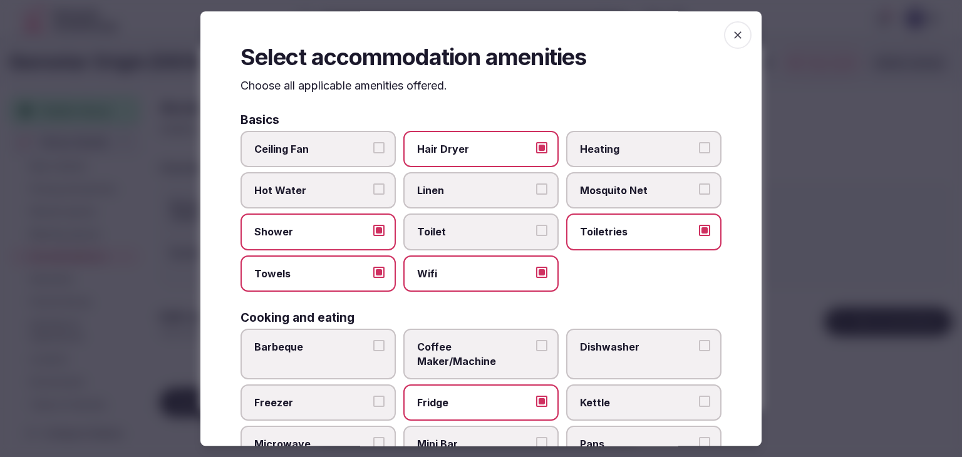
click at [733, 38] on icon "button" at bounding box center [738, 35] width 13 height 13
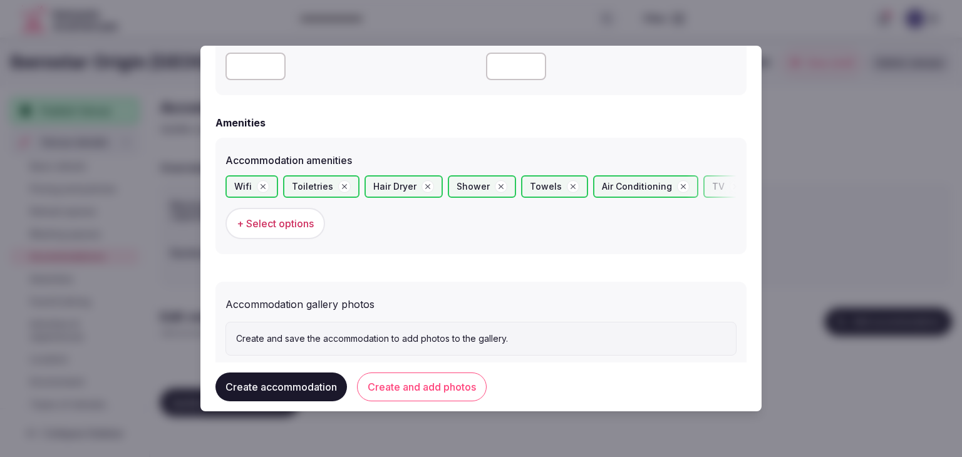
click at [464, 384] on button "Create and add photos" at bounding box center [422, 387] width 130 height 29
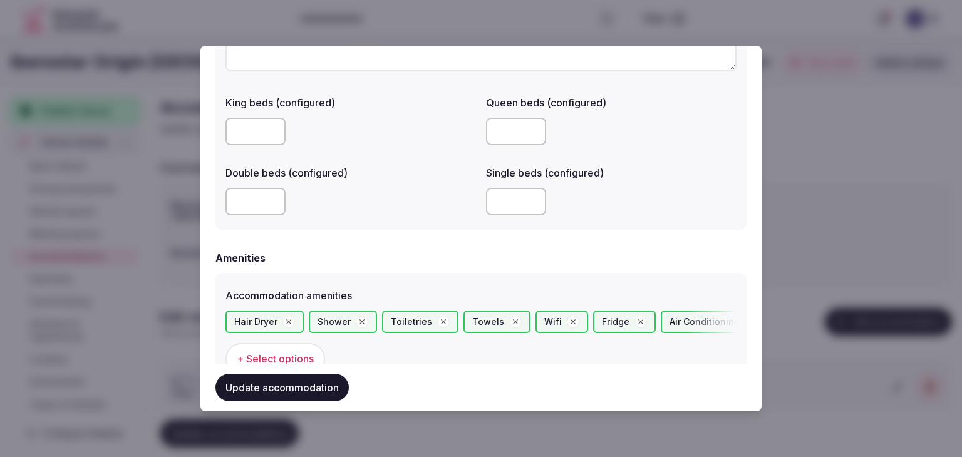
scroll to position [1285, 0]
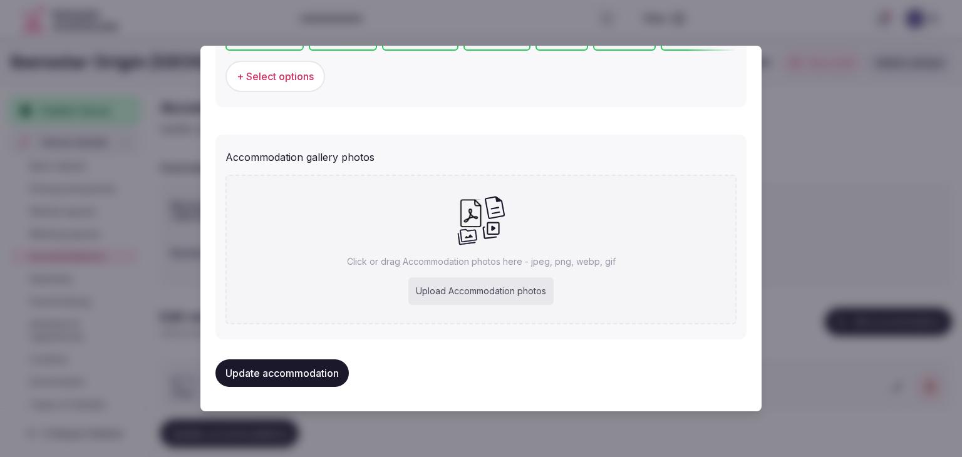
click at [455, 289] on div "Upload Accommodation photos" at bounding box center [481, 292] width 145 height 28
type input "**********"
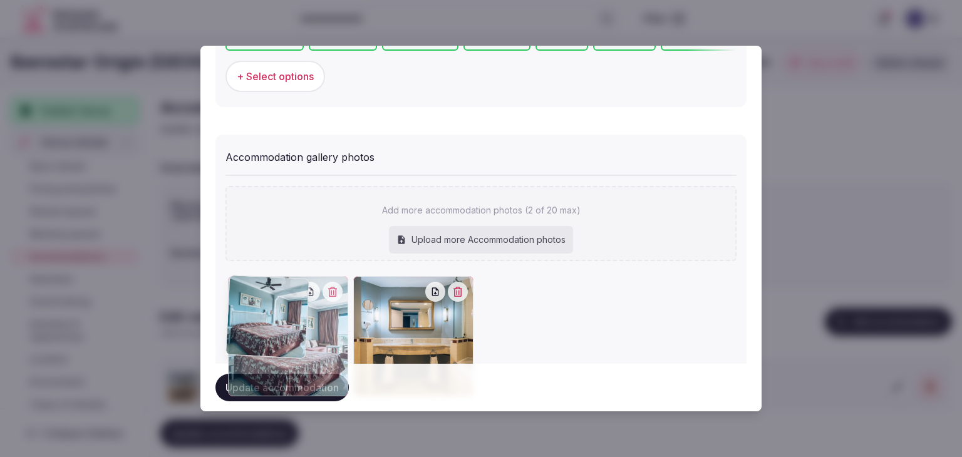
drag, startPoint x: 380, startPoint y: 284, endPoint x: 305, endPoint y: 290, distance: 75.5
click at [306, 289] on div at bounding box center [288, 336] width 120 height 120
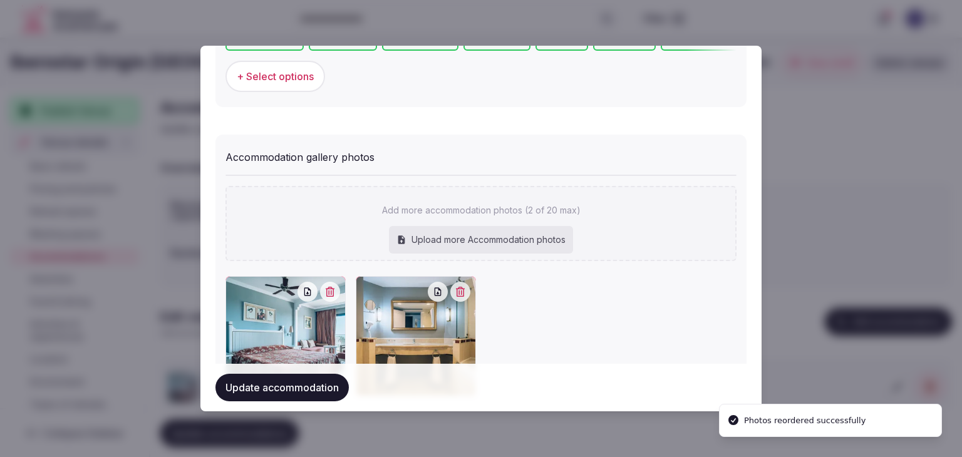
click at [316, 394] on button "Update accommodation" at bounding box center [282, 388] width 133 height 28
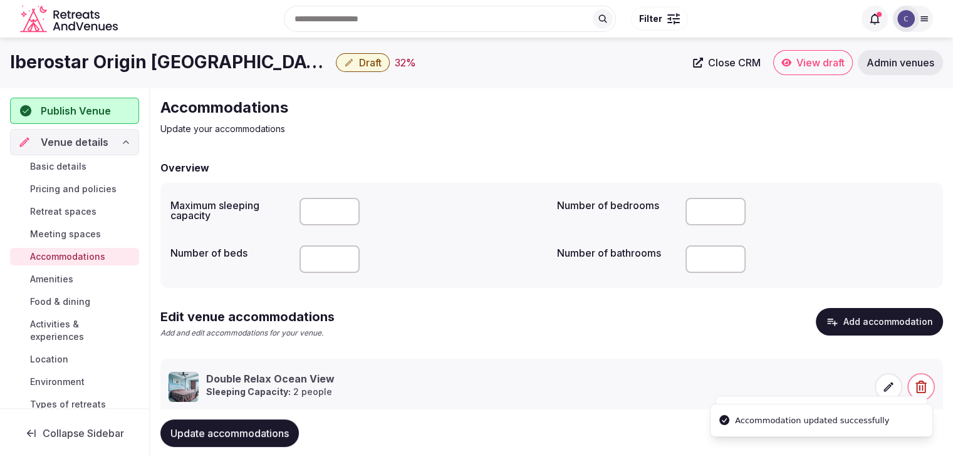
click at [264, 429] on span "Update accommodations" at bounding box center [229, 433] width 118 height 13
click at [120, 54] on h1 "Iberostar Origin Laguna Azul" at bounding box center [170, 62] width 321 height 24
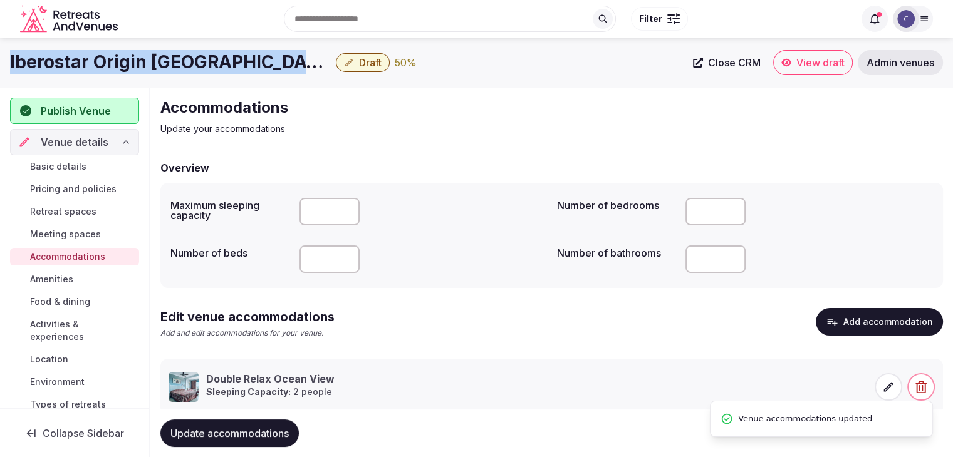
click at [120, 54] on h1 "Iberostar Origin Laguna Azul" at bounding box center [170, 62] width 321 height 24
copy div "Iberostar Origin Laguna Azul"
click at [84, 191] on span "Pricing and policies" at bounding box center [73, 189] width 86 height 13
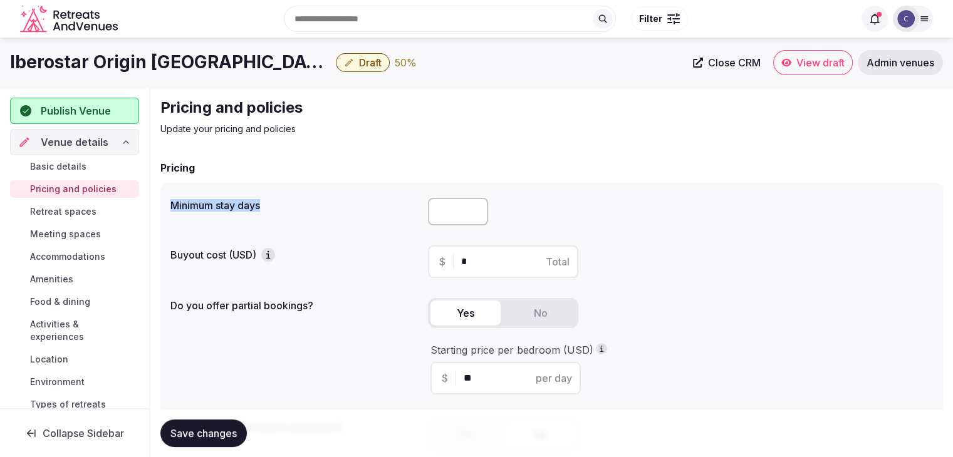
drag, startPoint x: 169, startPoint y: 201, endPoint x: 283, endPoint y: 211, distance: 113.9
click at [277, 206] on div "Minimum stay days Buyout cost (USD) $ * Total Do you offer partial bookings? Ye…" at bounding box center [551, 329] width 783 height 292
copy label "Minimum stay days"
click at [84, 208] on span "Retreat spaces" at bounding box center [63, 212] width 66 height 13
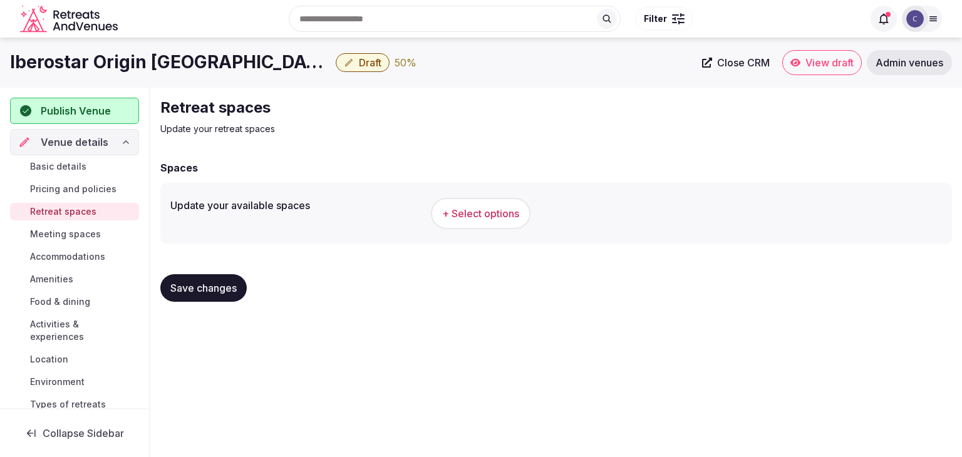
click at [486, 211] on span "+ Select options" at bounding box center [480, 214] width 77 height 14
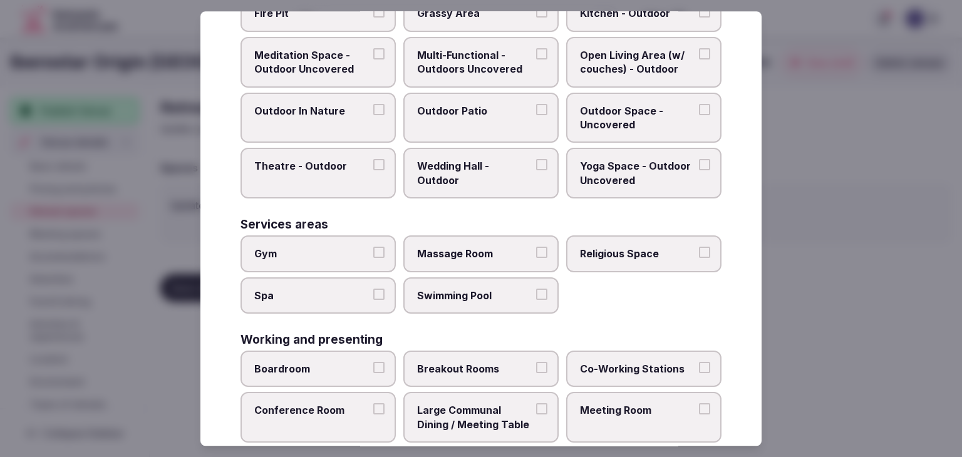
scroll to position [566, 0]
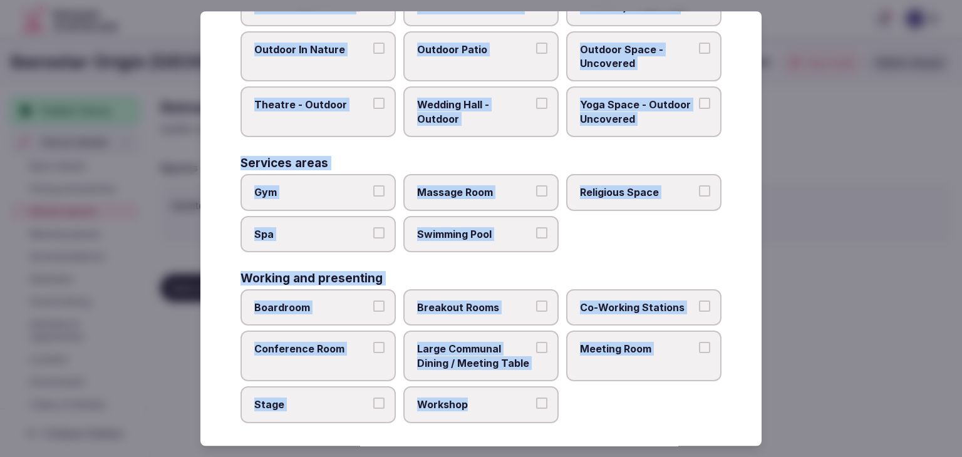
drag, startPoint x: 235, startPoint y: 82, endPoint x: 560, endPoint y: 413, distance: 463.9
click at [560, 413] on div "Select your retreat spaces Choose all applicable retreat spaces offered. Covere…" at bounding box center [481, 228] width 561 height 435
copy div "Choose all applicable retreat spaces offered. Covered outdoor spaces Meditation…"
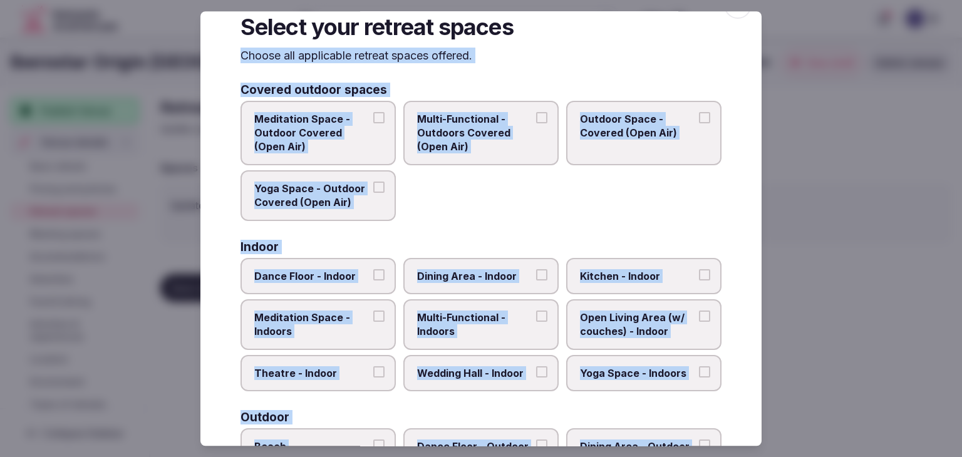
scroll to position [0, 0]
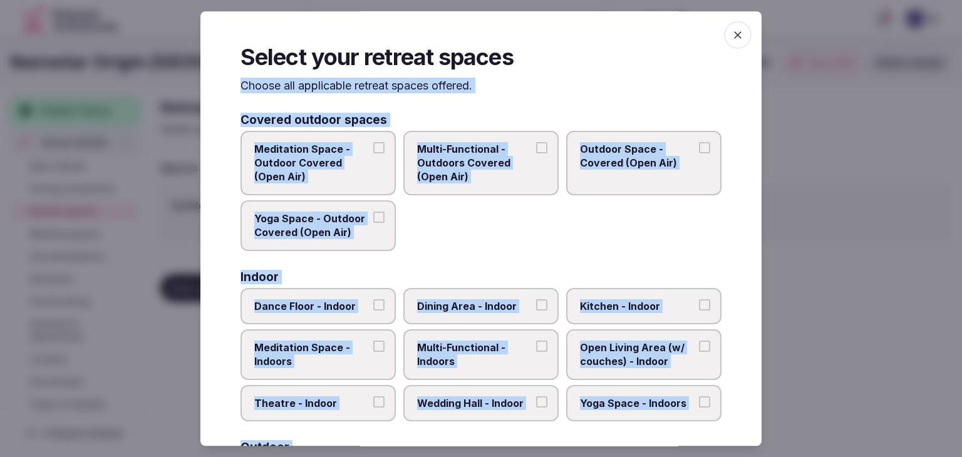
click at [336, 151] on span "Meditation Space - Outdoor Covered (Open Air)" at bounding box center [311, 163] width 115 height 42
click at [373, 151] on button "Meditation Space - Outdoor Covered (Open Air)" at bounding box center [378, 147] width 11 height 11
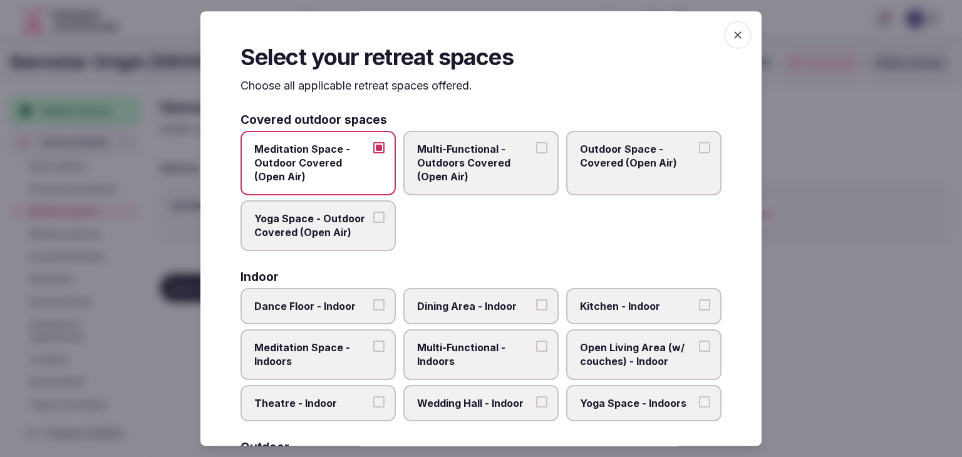
click at [331, 226] on span "Yoga Space - Outdoor Covered (Open Air)" at bounding box center [311, 226] width 115 height 28
click at [373, 223] on button "Yoga Space - Outdoor Covered (Open Air)" at bounding box center [378, 217] width 11 height 11
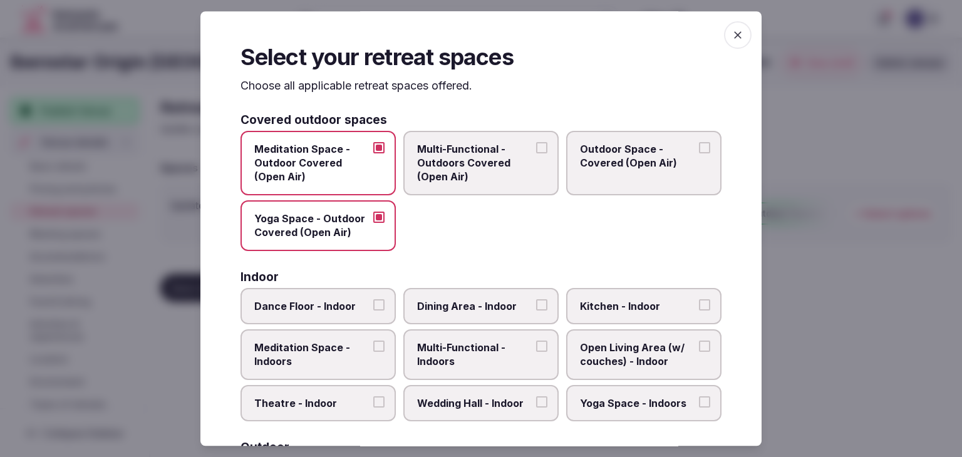
click at [466, 145] on span "Multi-Functional - Outdoors Covered (Open Air)" at bounding box center [474, 163] width 115 height 42
click at [536, 145] on button "Multi-Functional - Outdoors Covered (Open Air)" at bounding box center [541, 147] width 11 height 11
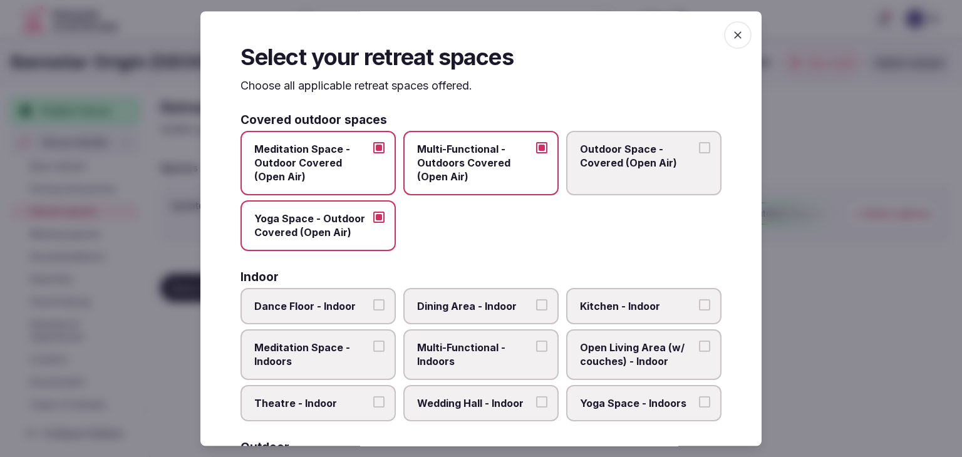
click at [663, 145] on span "Outdoor Space - Covered (Open Air)" at bounding box center [637, 156] width 115 height 28
click at [699, 145] on button "Outdoor Space - Covered (Open Air)" at bounding box center [704, 147] width 11 height 11
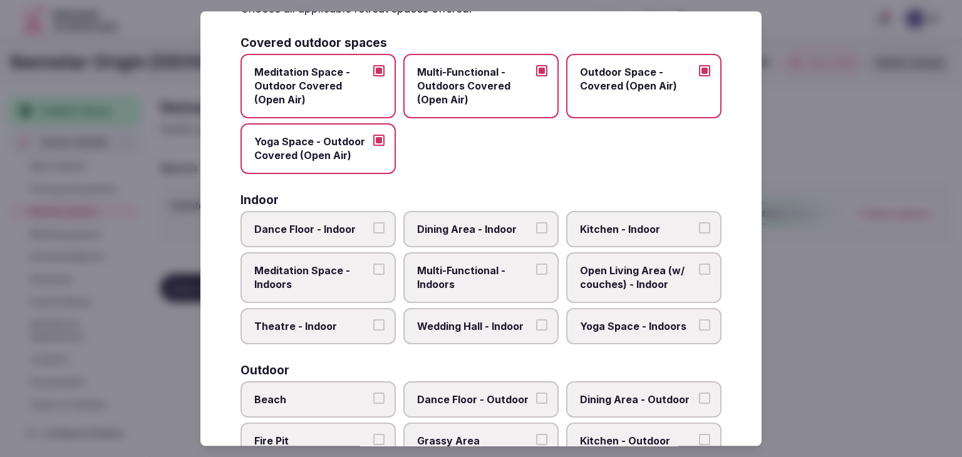
scroll to position [125, 0]
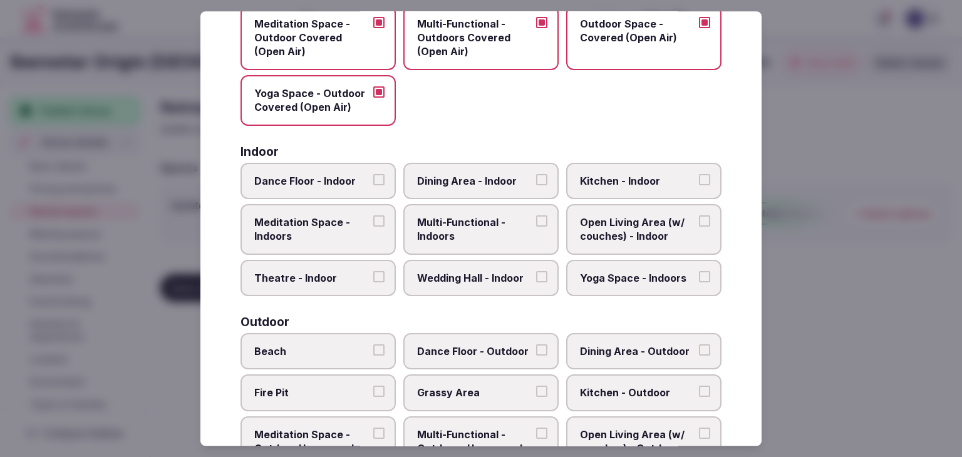
click at [338, 194] on label "Dance Floor - Indoor" at bounding box center [318, 181] width 155 height 36
click at [373, 185] on button "Dance Floor - Indoor" at bounding box center [378, 179] width 11 height 11
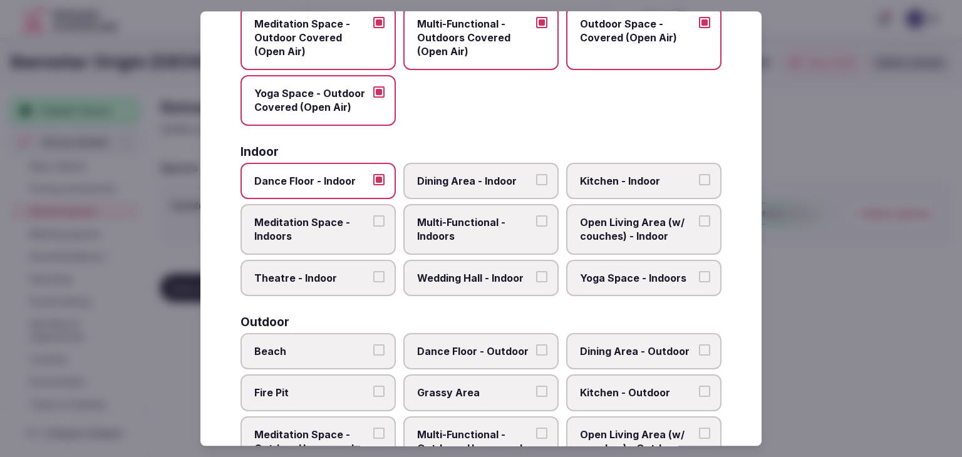
click at [337, 227] on span "Meditation Space - Indoors" at bounding box center [311, 230] width 115 height 28
click at [373, 227] on button "Meditation Space - Indoors" at bounding box center [378, 221] width 11 height 11
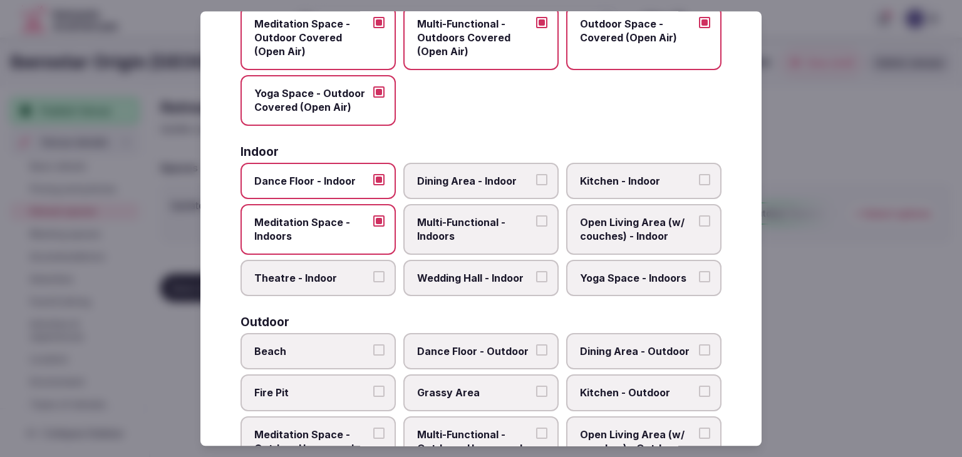
click at [334, 264] on label "Theatre - Indoor" at bounding box center [318, 278] width 155 height 36
click at [373, 271] on button "Theatre - Indoor" at bounding box center [378, 276] width 11 height 11
drag, startPoint x: 457, startPoint y: 269, endPoint x: 469, endPoint y: 239, distance: 32.6
click at [456, 271] on span "Wedding Hall - Indoor" at bounding box center [474, 278] width 115 height 14
click at [536, 271] on button "Wedding Hall - Indoor" at bounding box center [541, 276] width 11 height 11
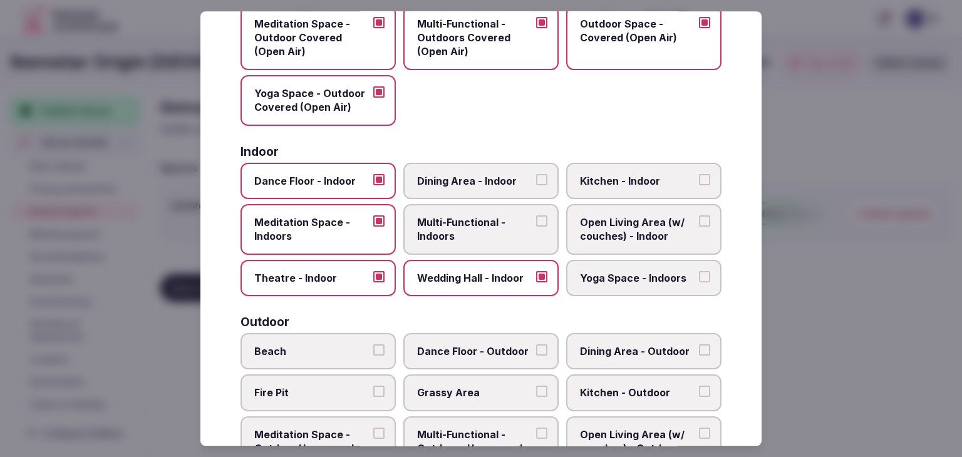
click at [476, 222] on span "Multi-Functional - Indoors" at bounding box center [474, 230] width 115 height 28
click at [536, 222] on button "Multi-Functional - Indoors" at bounding box center [541, 221] width 11 height 11
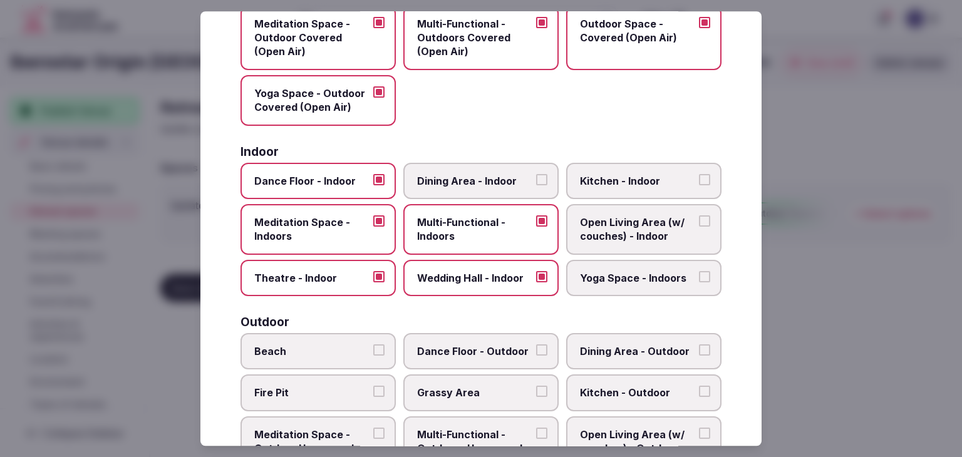
click at [486, 182] on span "Dining Area - Indoor" at bounding box center [474, 181] width 115 height 14
click at [536, 182] on button "Dining Area - Indoor" at bounding box center [541, 179] width 11 height 11
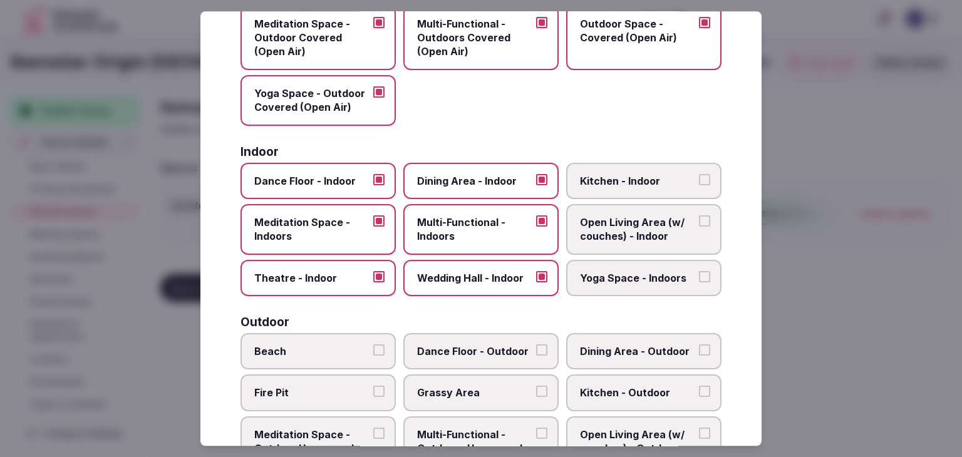
click at [599, 176] on span "Kitchen - Indoor" at bounding box center [637, 181] width 115 height 14
click at [699, 176] on button "Kitchen - Indoor" at bounding box center [704, 179] width 11 height 11
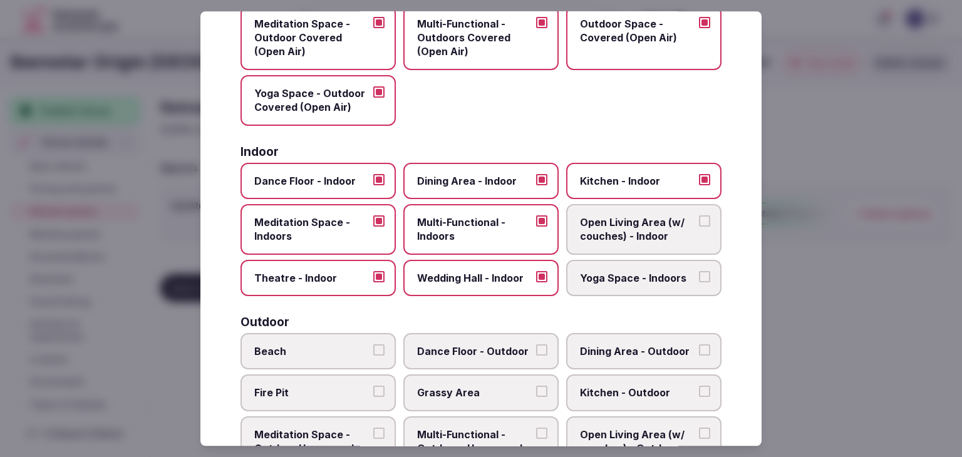
drag, startPoint x: 615, startPoint y: 232, endPoint x: 625, endPoint y: 269, distance: 38.9
click at [617, 235] on span "Open Living Area (w/ couches) - Indoor" at bounding box center [637, 230] width 115 height 28
click at [699, 227] on button "Open Living Area (w/ couches) - Indoor" at bounding box center [704, 221] width 11 height 11
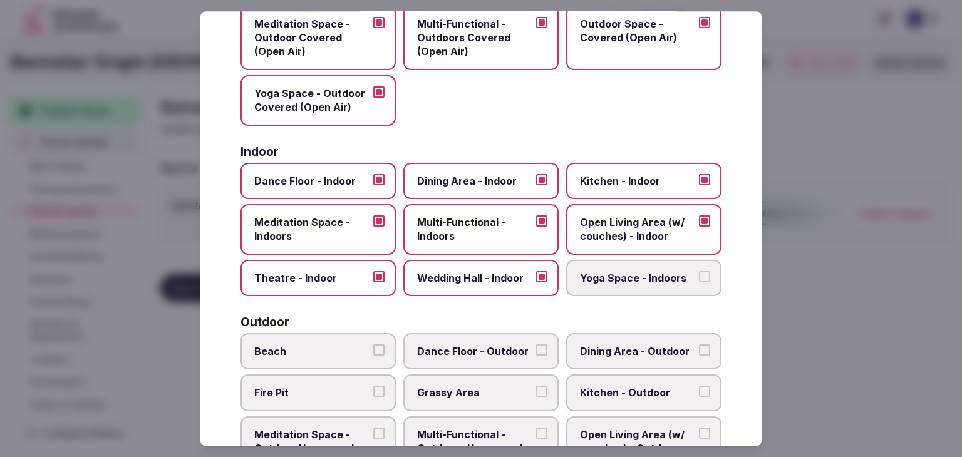
click at [627, 271] on span "Yoga Space - Indoors" at bounding box center [637, 278] width 115 height 14
click at [699, 271] on button "Yoga Space - Indoors" at bounding box center [704, 276] width 11 height 11
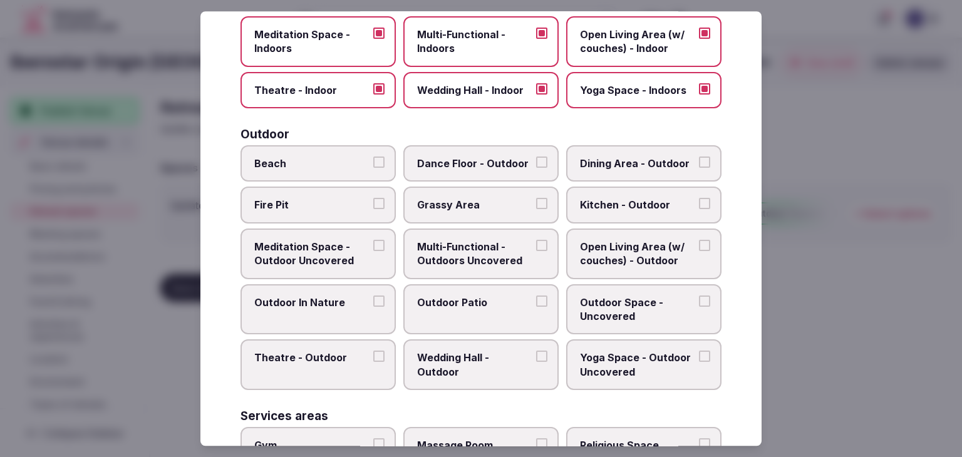
drag, startPoint x: 361, startPoint y: 160, endPoint x: 358, endPoint y: 175, distance: 15.2
click at [360, 160] on span "Beach" at bounding box center [311, 164] width 115 height 14
click at [373, 160] on button "Beach" at bounding box center [378, 162] width 11 height 11
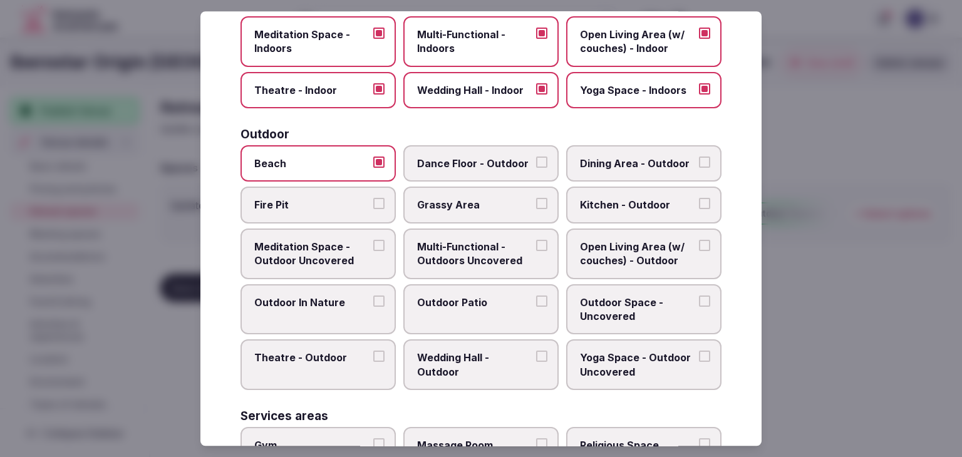
click at [352, 206] on span "Fire Pit" at bounding box center [311, 206] width 115 height 14
click at [373, 206] on button "Fire Pit" at bounding box center [378, 204] width 11 height 11
click at [496, 201] on span "Grassy Area" at bounding box center [474, 206] width 115 height 14
click at [536, 201] on button "Grassy Area" at bounding box center [541, 204] width 11 height 11
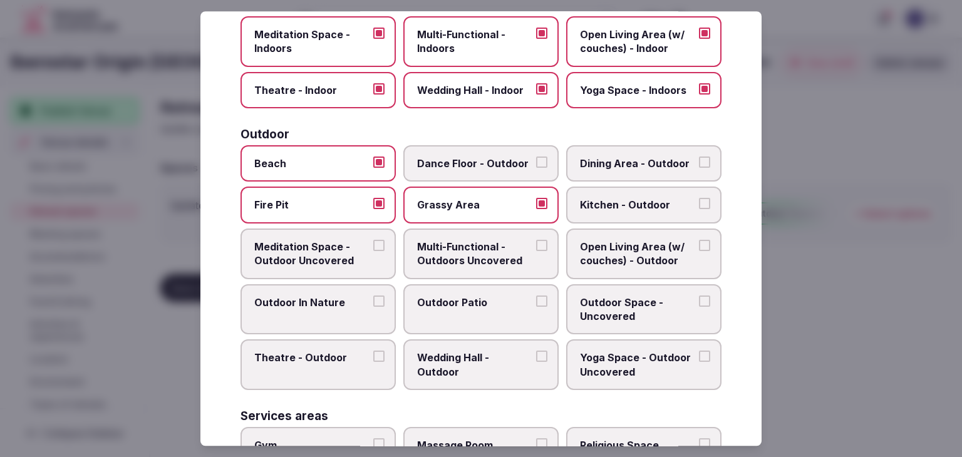
click at [504, 165] on span "Dance Floor - Outdoor" at bounding box center [474, 164] width 115 height 14
click at [536, 165] on button "Dance Floor - Outdoor" at bounding box center [541, 162] width 11 height 11
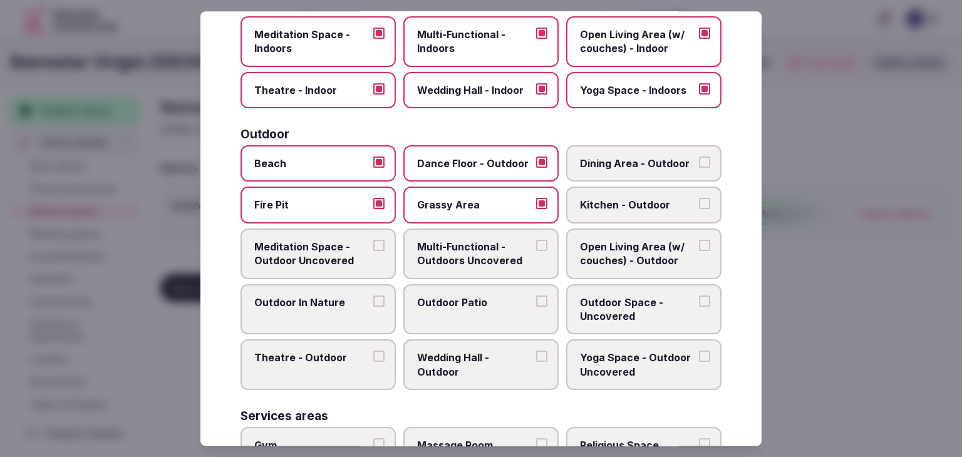
click at [628, 151] on label "Dining Area - Outdoor" at bounding box center [643, 163] width 155 height 36
click at [699, 157] on button "Dining Area - Outdoor" at bounding box center [704, 162] width 11 height 11
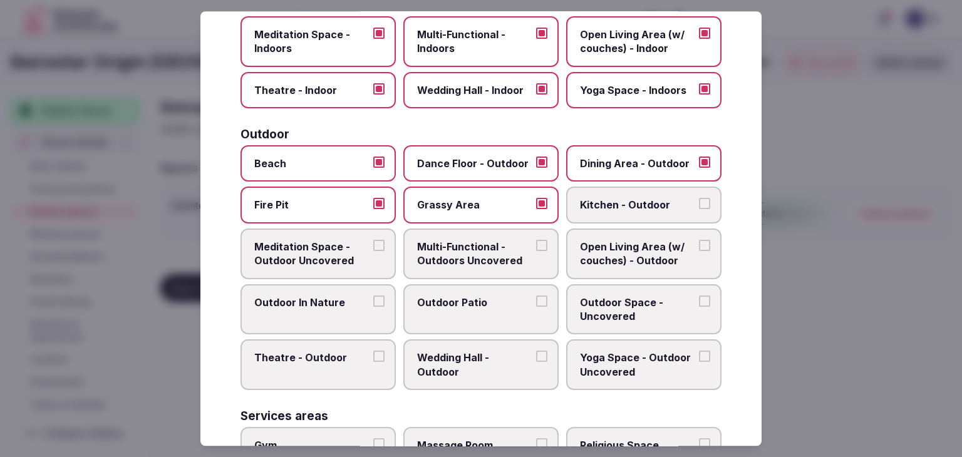
click at [642, 254] on span "Open Living Area (w/ couches) - Outdoor" at bounding box center [637, 254] width 115 height 28
click at [699, 251] on button "Open Living Area (w/ couches) - Outdoor" at bounding box center [704, 245] width 11 height 11
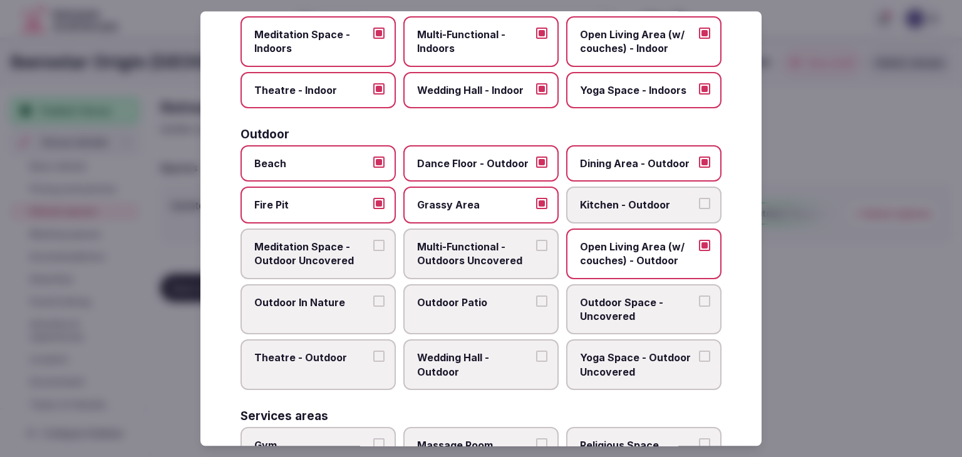
click at [566, 254] on label "Open Living Area (w/ couches) - Outdoor" at bounding box center [643, 254] width 155 height 51
click at [699, 251] on button "Open Living Area (w/ couches) - Outdoor" at bounding box center [704, 245] width 11 height 11
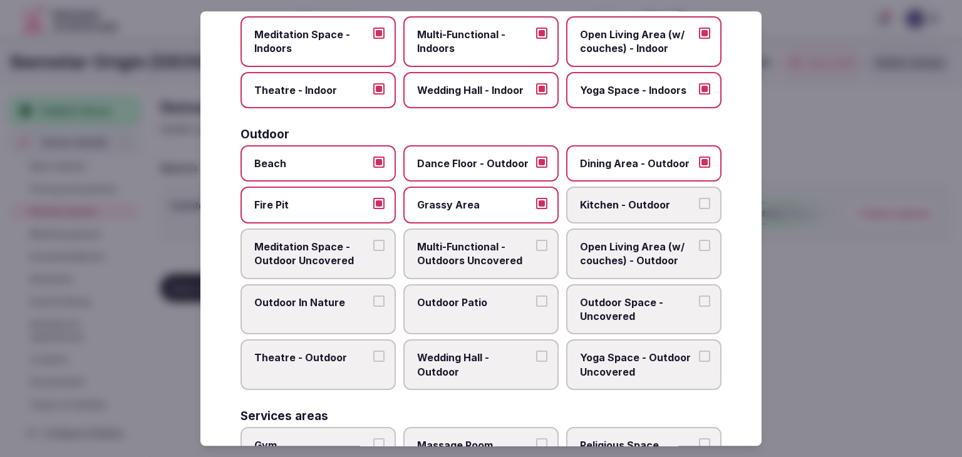
click at [348, 251] on span "Meditation Space - Outdoor Uncovered" at bounding box center [311, 254] width 115 height 28
click at [373, 251] on button "Meditation Space - Outdoor Uncovered" at bounding box center [378, 245] width 11 height 11
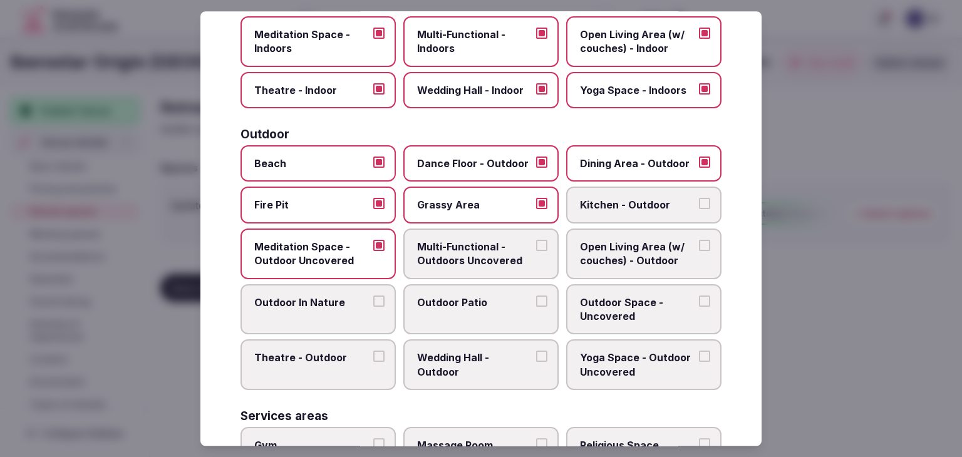
click at [459, 256] on span "Multi-Functional - Outdoors Uncovered" at bounding box center [474, 254] width 115 height 28
click at [536, 251] on button "Multi-Functional - Outdoors Uncovered" at bounding box center [541, 245] width 11 height 11
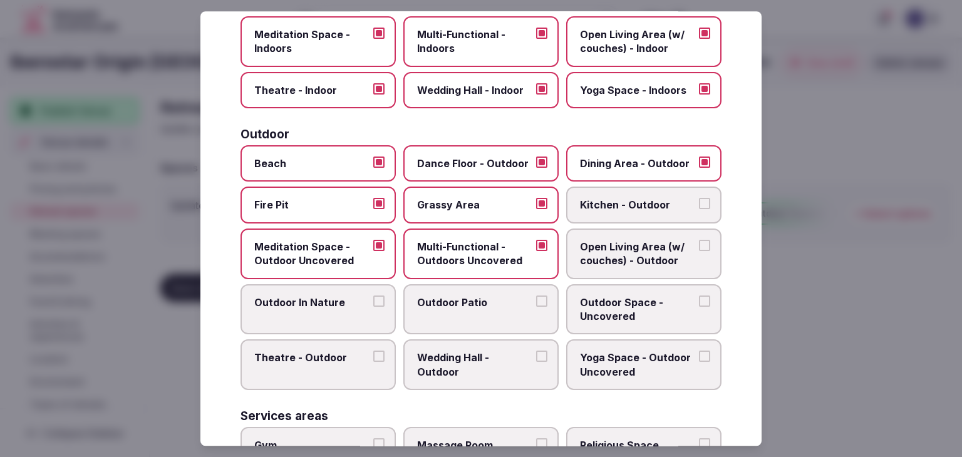
click at [477, 301] on span "Outdoor Patio" at bounding box center [474, 303] width 115 height 14
click at [536, 301] on button "Outdoor Patio" at bounding box center [541, 301] width 11 height 11
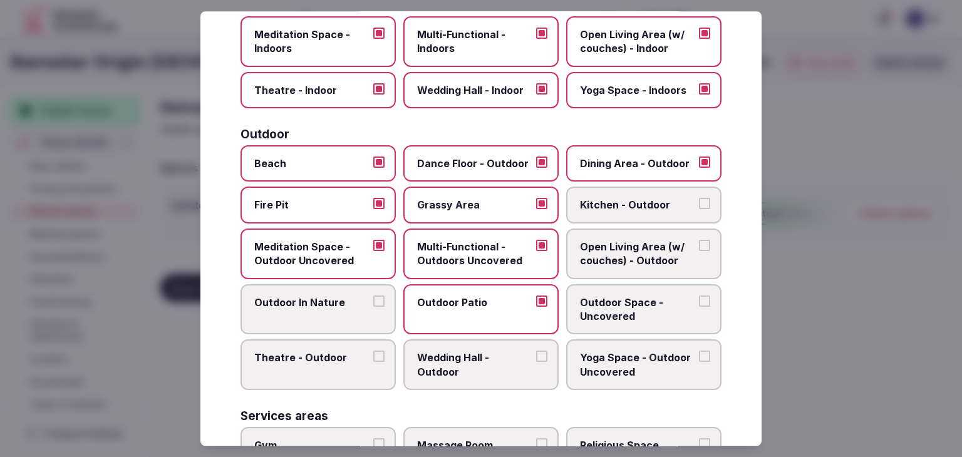
click at [465, 357] on span "Wedding Hall - Outdoor" at bounding box center [474, 366] width 115 height 28
click at [536, 357] on button "Wedding Hall - Outdoor" at bounding box center [541, 357] width 11 height 11
click at [637, 309] on span "Outdoor Space - Uncovered" at bounding box center [637, 310] width 115 height 28
click at [699, 307] on button "Outdoor Space - Uncovered" at bounding box center [704, 301] width 11 height 11
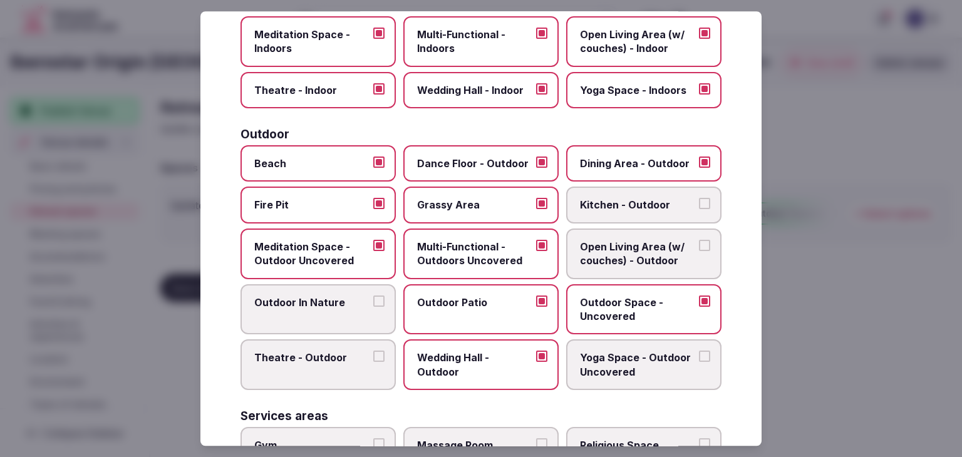
click at [612, 352] on span "Yoga Space - Outdoor Uncovered" at bounding box center [637, 366] width 115 height 28
click at [699, 352] on button "Yoga Space - Outdoor Uncovered" at bounding box center [704, 357] width 11 height 11
click at [288, 316] on label "Outdoor In Nature" at bounding box center [318, 309] width 155 height 51
click at [373, 307] on button "Outdoor In Nature" at bounding box center [378, 301] width 11 height 11
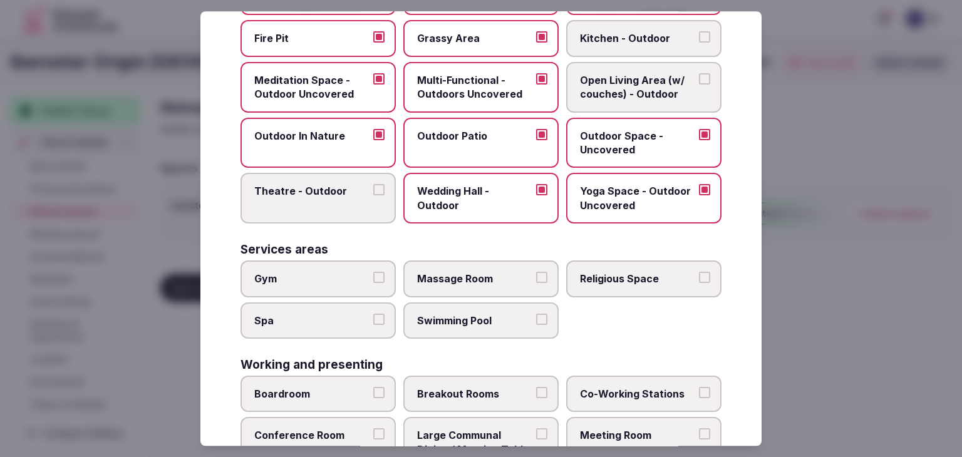
scroll to position [564, 0]
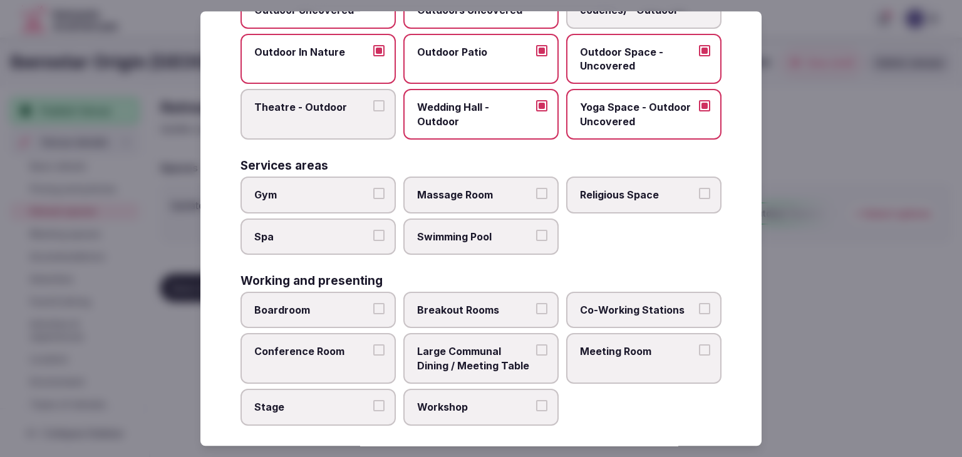
click at [315, 188] on span "Gym" at bounding box center [311, 195] width 115 height 14
click at [373, 188] on button "Gym" at bounding box center [378, 193] width 11 height 11
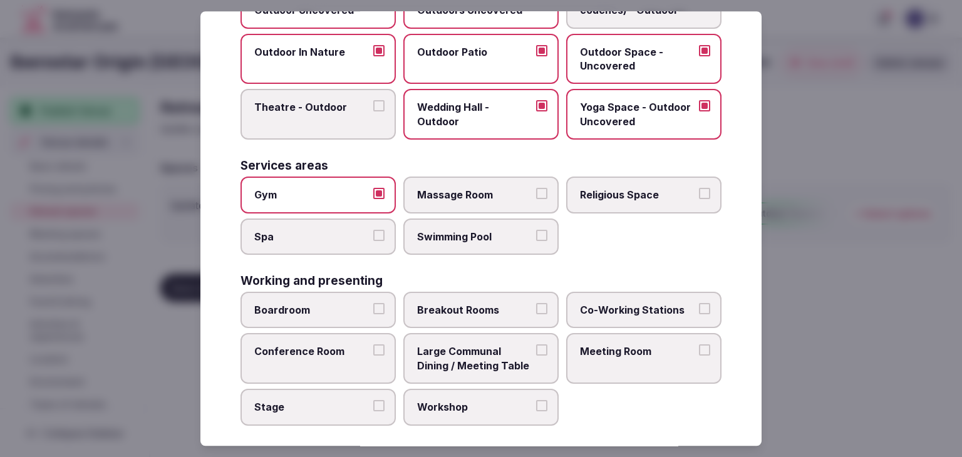
click at [319, 231] on span "Spa" at bounding box center [311, 237] width 115 height 14
click at [373, 231] on button "Spa" at bounding box center [378, 235] width 11 height 11
click at [501, 232] on span "Swimming Pool" at bounding box center [474, 237] width 115 height 14
click at [536, 232] on button "Swimming Pool" at bounding box center [541, 235] width 11 height 11
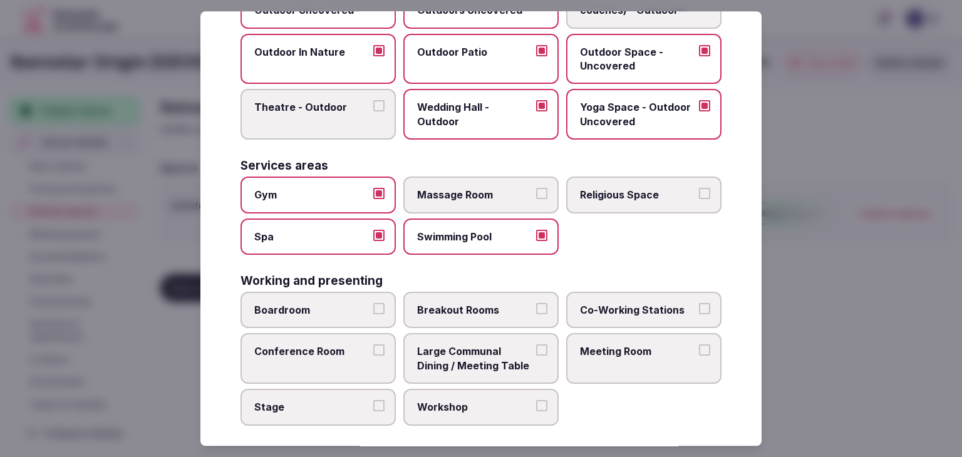
click at [488, 180] on label "Massage Room" at bounding box center [481, 195] width 155 height 36
click at [536, 188] on button "Massage Room" at bounding box center [541, 193] width 11 height 11
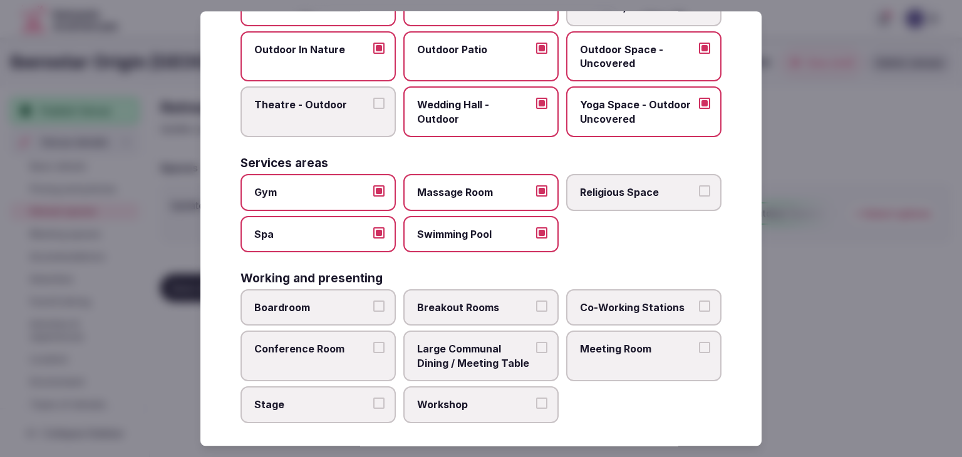
click at [321, 301] on span "Boardroom" at bounding box center [311, 308] width 115 height 14
click at [373, 301] on button "Boardroom" at bounding box center [378, 306] width 11 height 11
click at [316, 343] on span "Conference Room" at bounding box center [311, 350] width 115 height 14
click at [373, 343] on button "Conference Room" at bounding box center [378, 348] width 11 height 11
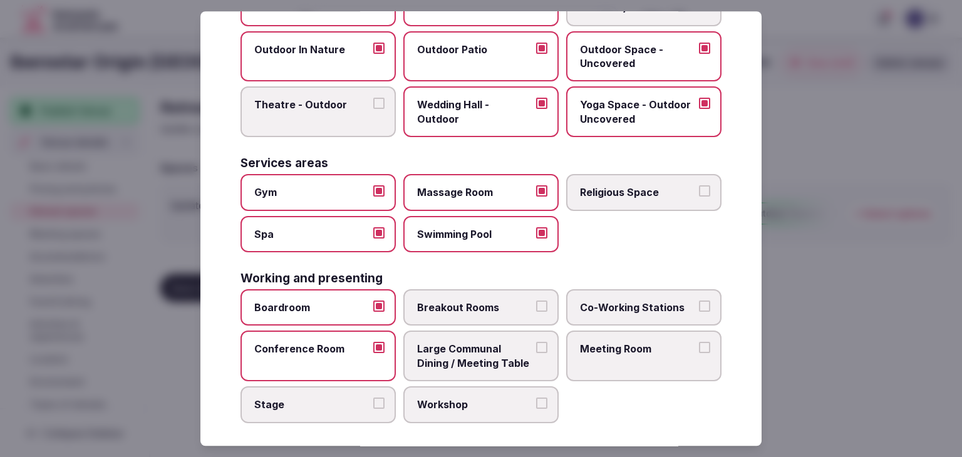
click at [315, 387] on label "Stage" at bounding box center [318, 405] width 155 height 36
click at [373, 398] on button "Stage" at bounding box center [378, 403] width 11 height 11
click at [496, 389] on label "Workshop" at bounding box center [481, 405] width 155 height 36
click at [536, 398] on button "Workshop" at bounding box center [541, 403] width 11 height 11
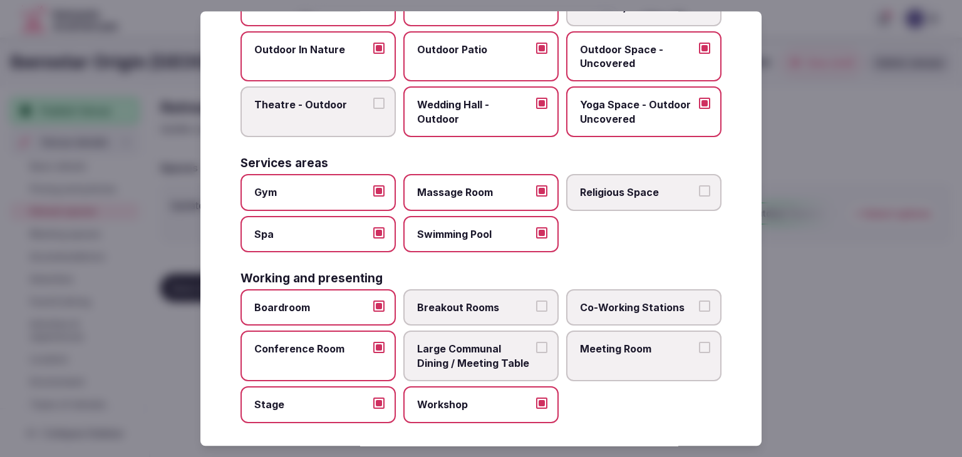
click at [491, 343] on span "Large Communal Dining / Meeting Table" at bounding box center [474, 357] width 115 height 28
click at [536, 343] on button "Large Communal Dining / Meeting Table" at bounding box center [541, 348] width 11 height 11
click at [492, 303] on span "Breakout Rooms" at bounding box center [474, 308] width 115 height 14
click at [536, 303] on button "Breakout Rooms" at bounding box center [541, 306] width 11 height 11
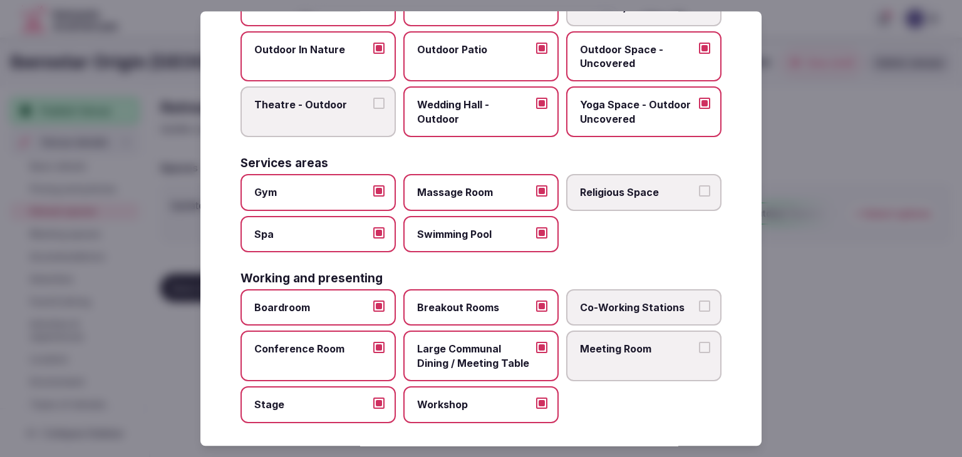
drag, startPoint x: 592, startPoint y: 340, endPoint x: 600, endPoint y: 323, distance: 18.2
click at [592, 343] on span "Meeting Room" at bounding box center [637, 350] width 115 height 14
click at [699, 343] on button "Meeting Room" at bounding box center [704, 348] width 11 height 11
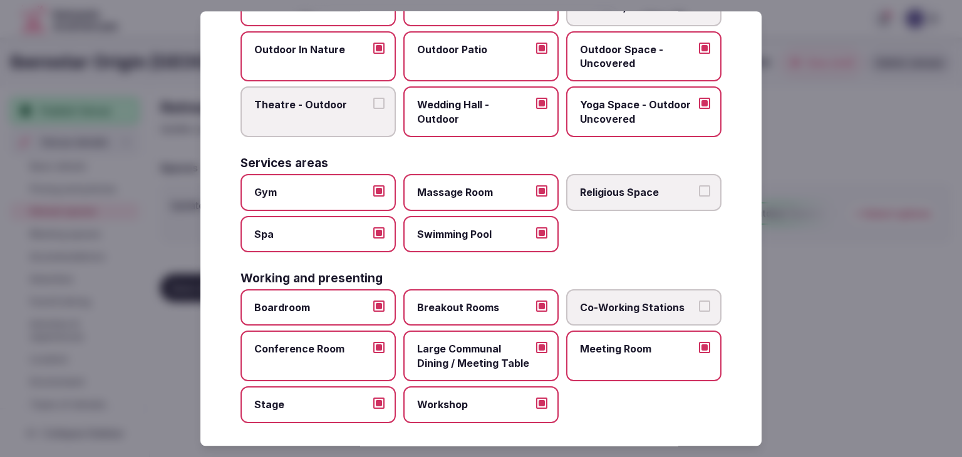
click at [607, 304] on span "Co-Working Stations" at bounding box center [637, 308] width 115 height 14
click at [699, 304] on button "Co-Working Stations" at bounding box center [704, 306] width 11 height 11
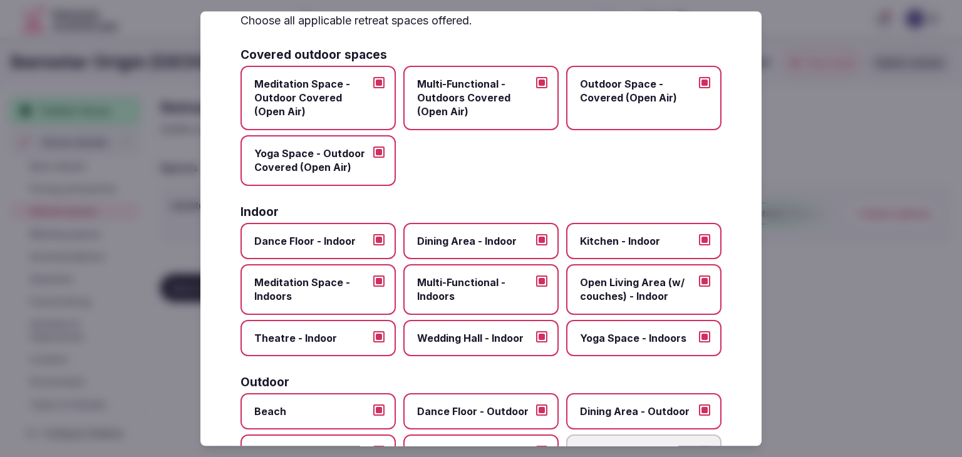
scroll to position [0, 0]
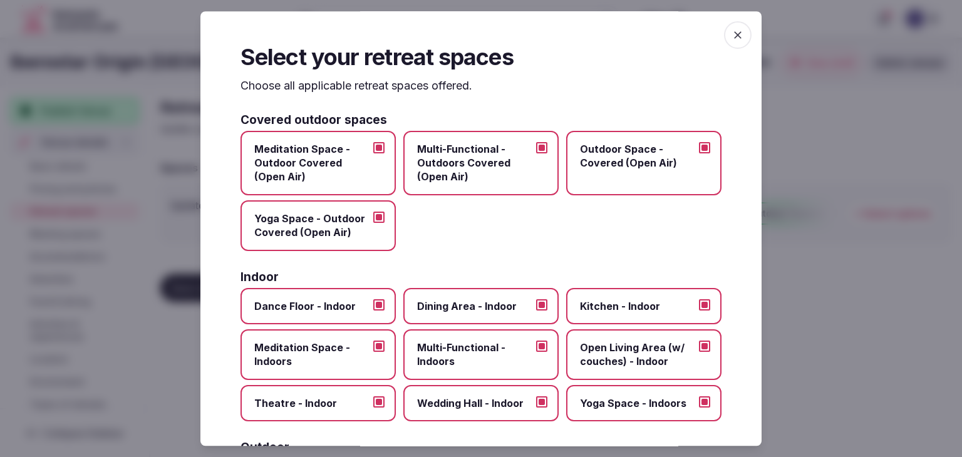
click at [740, 34] on span "button" at bounding box center [738, 35] width 28 height 28
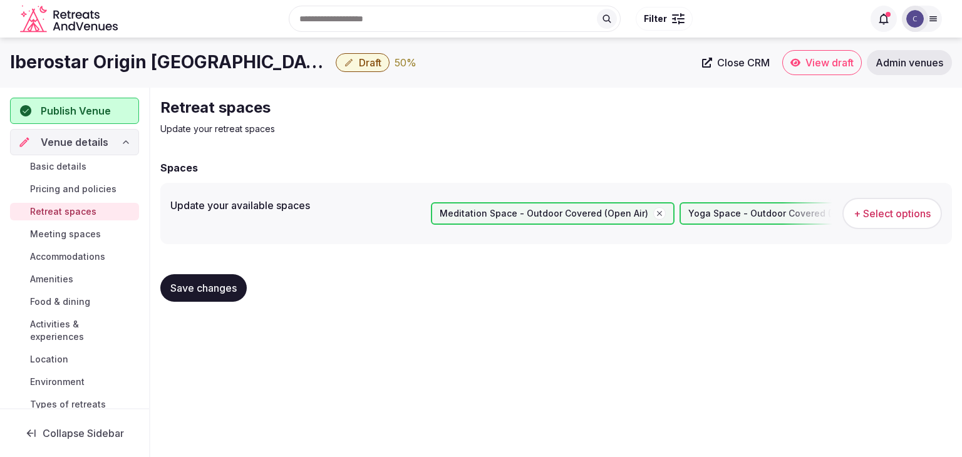
click at [223, 283] on span "Save changes" at bounding box center [203, 288] width 66 height 13
click at [75, 232] on span "Meeting spaces" at bounding box center [65, 234] width 71 height 13
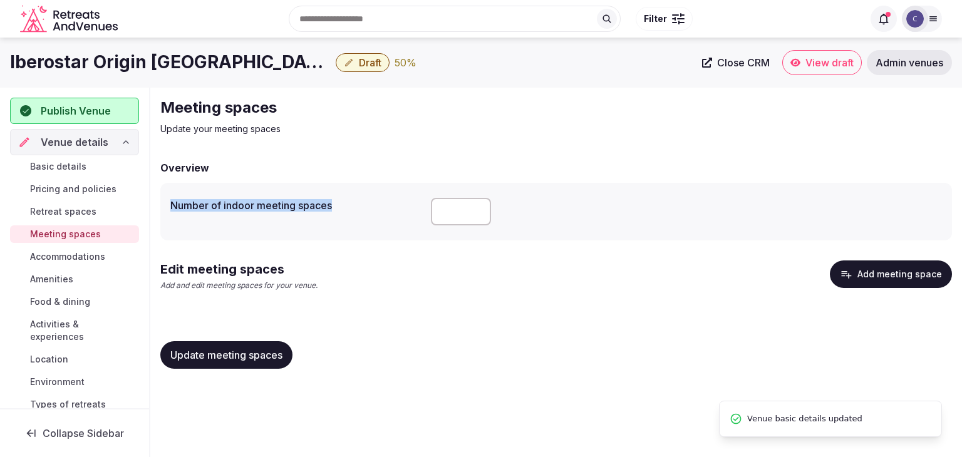
drag, startPoint x: 167, startPoint y: 209, endPoint x: 353, endPoint y: 222, distance: 187.2
click at [347, 214] on div "Number of indoor meeting spaces" at bounding box center [556, 212] width 792 height 58
copy label "Number of indoor meeting spaces"
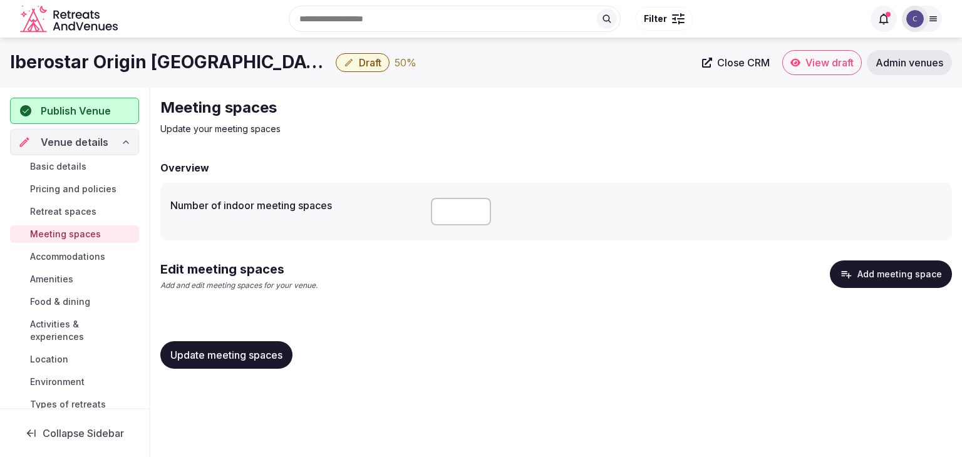
drag, startPoint x: 439, startPoint y: 202, endPoint x: 441, endPoint y: 214, distance: 11.6
click at [439, 202] on input "number" at bounding box center [461, 212] width 60 height 28
type input "*"
click at [234, 357] on span "Update meeting spaces" at bounding box center [226, 355] width 112 height 13
drag, startPoint x: 52, startPoint y: 279, endPoint x: 71, endPoint y: 293, distance: 23.3
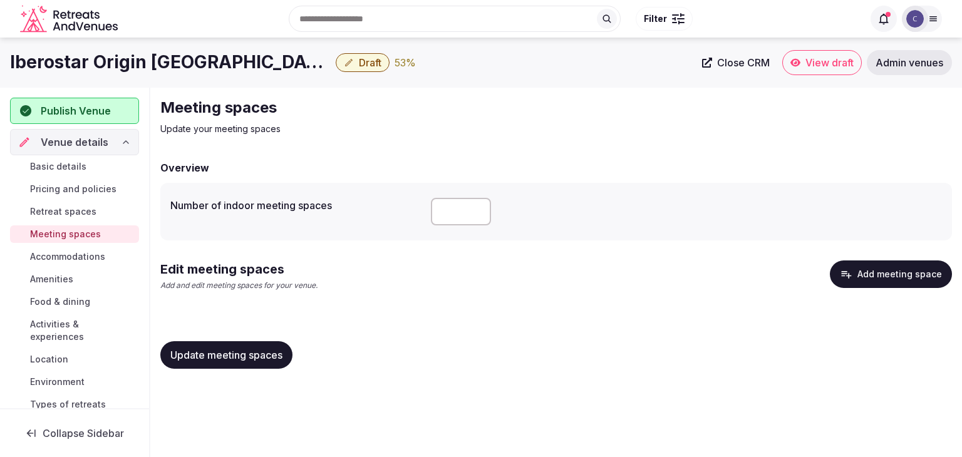
click at [53, 279] on span "Amenities" at bounding box center [51, 279] width 43 height 13
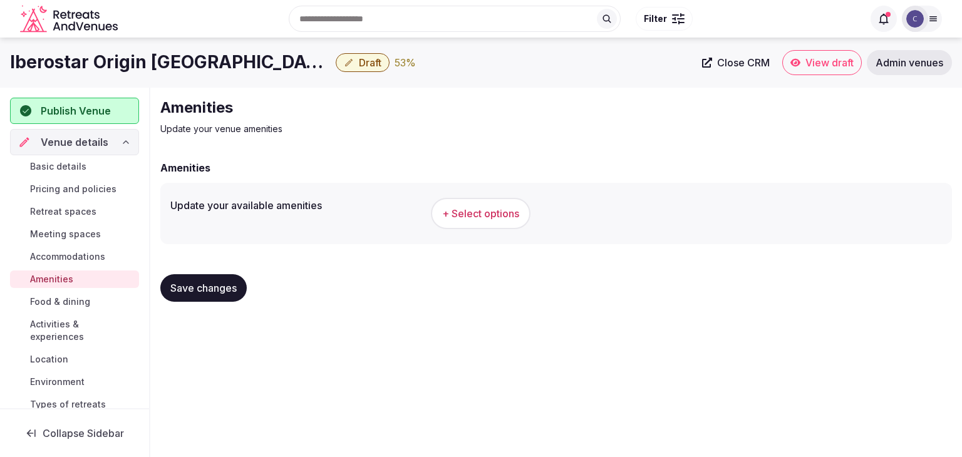
click at [476, 219] on span "+ Select options" at bounding box center [480, 214] width 77 height 14
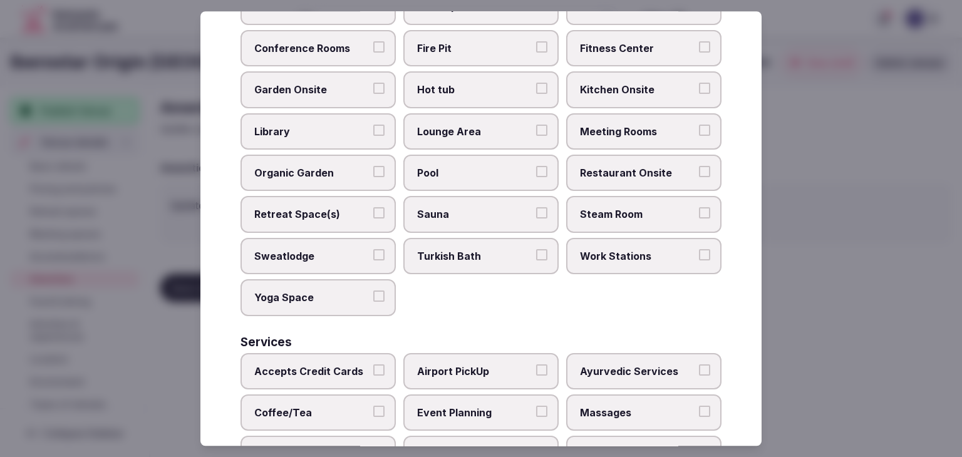
scroll to position [675, 0]
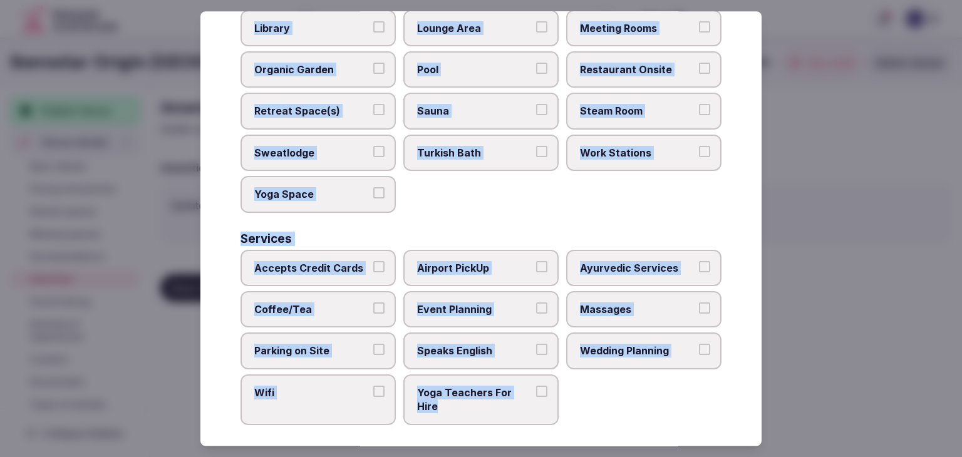
drag, startPoint x: 240, startPoint y: 88, endPoint x: 554, endPoint y: 409, distance: 449.3
click at [554, 409] on div "Select your venue amenities Choose all applicable amenities offered. Activities…" at bounding box center [481, 228] width 561 height 435
copy div "Choose all applicable amenities offered. Activities Bicycles Camping Allowed On…"
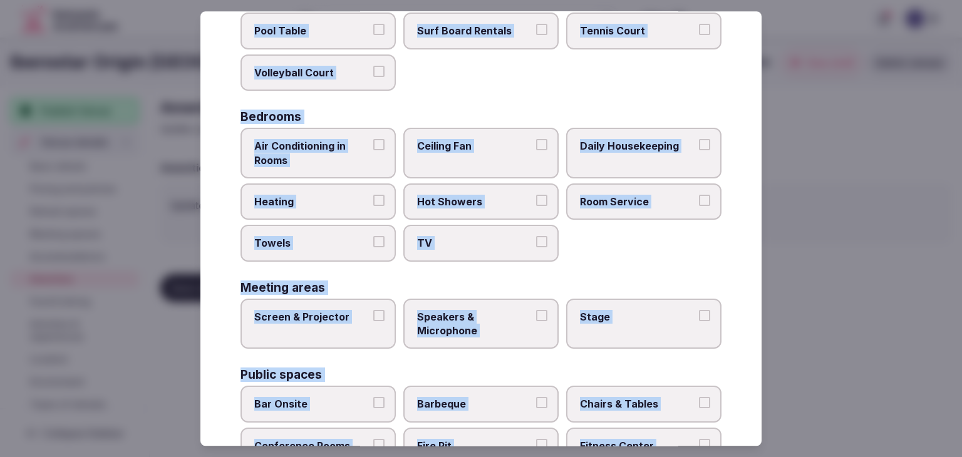
scroll to position [0, 0]
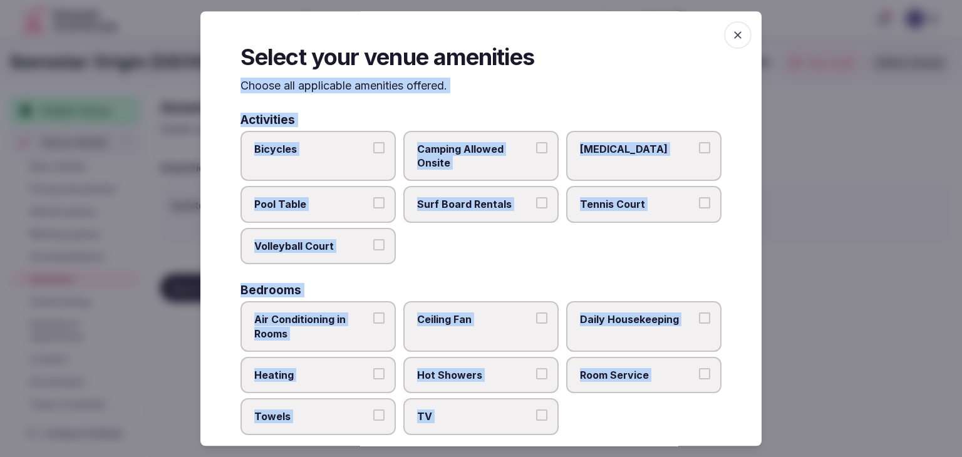
click at [612, 199] on span "Tennis Court" at bounding box center [637, 205] width 115 height 14
click at [699, 199] on button "Tennis Court" at bounding box center [704, 203] width 11 height 11
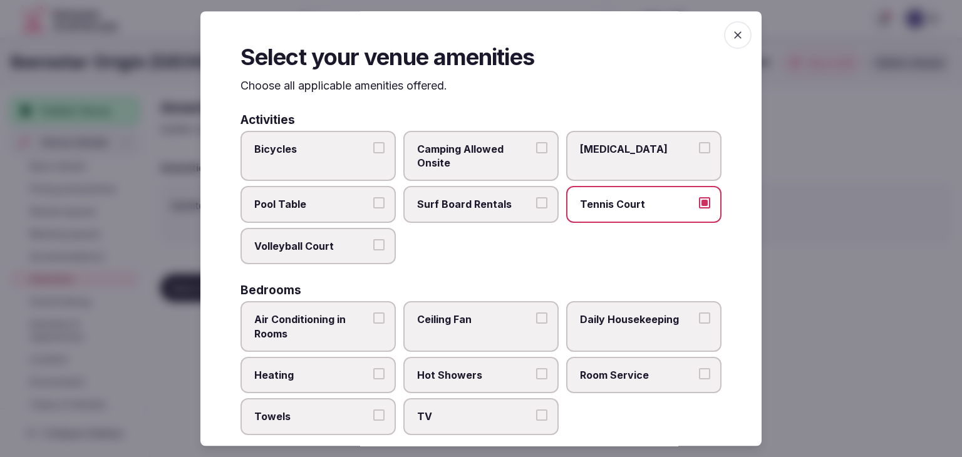
click at [316, 239] on span "Volleyball Court" at bounding box center [311, 246] width 115 height 14
click at [373, 239] on button "Volleyball Court" at bounding box center [378, 244] width 11 height 11
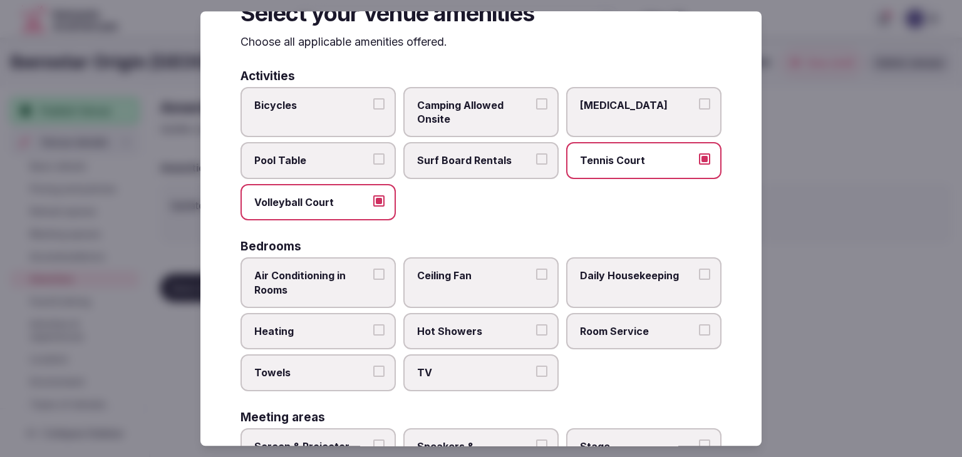
scroll to position [125, 0]
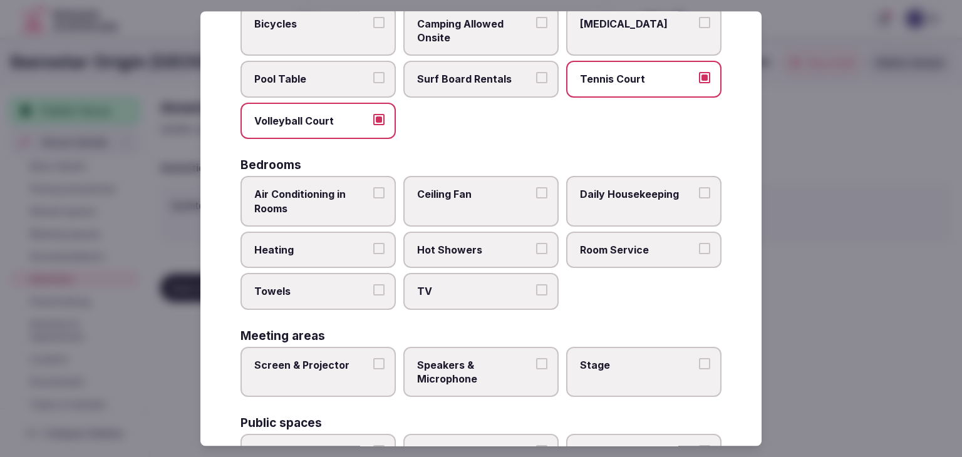
click at [353, 201] on span "Air Conditioning in Rooms" at bounding box center [311, 201] width 115 height 28
click at [373, 199] on button "Air Conditioning in Rooms" at bounding box center [378, 192] width 11 height 11
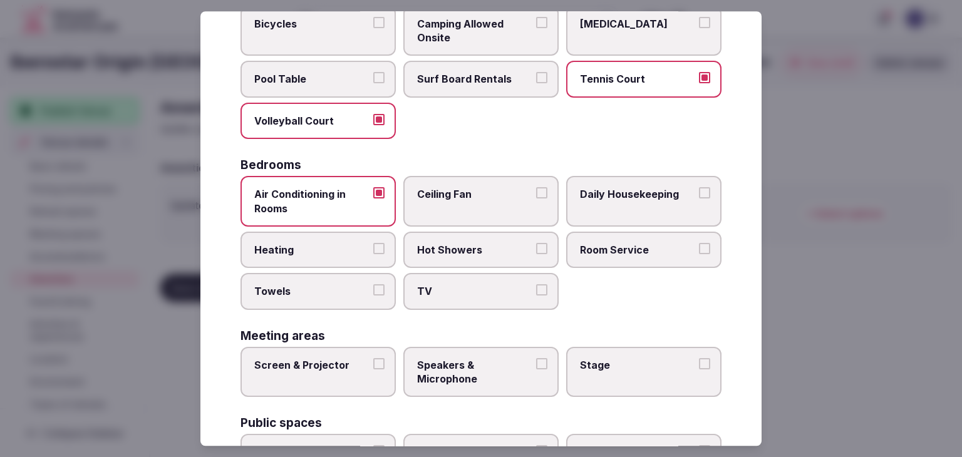
click at [428, 285] on span "TV" at bounding box center [474, 292] width 115 height 14
click at [536, 285] on button "TV" at bounding box center [541, 290] width 11 height 11
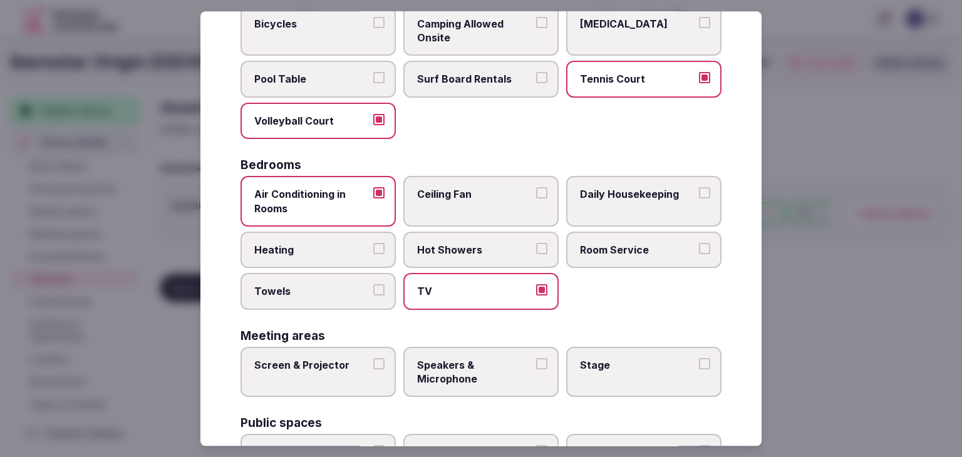
click at [452, 243] on span "Hot Showers" at bounding box center [474, 250] width 115 height 14
click at [536, 243] on button "Hot Showers" at bounding box center [541, 248] width 11 height 11
drag, startPoint x: 358, startPoint y: 289, endPoint x: 367, endPoint y: 289, distance: 9.4
click at [360, 289] on span "Towels" at bounding box center [311, 292] width 115 height 14
click at [373, 289] on button "Towels" at bounding box center [378, 290] width 11 height 11
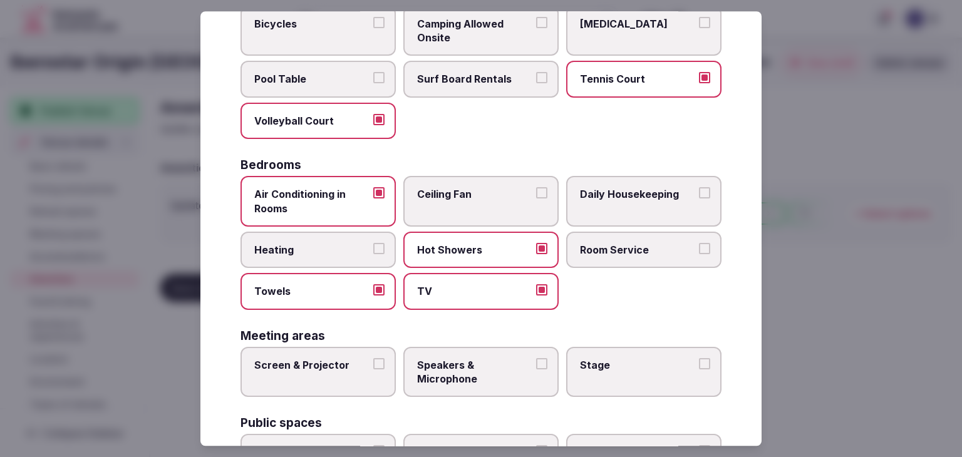
click at [604, 219] on label "Daily Housekeeping" at bounding box center [643, 201] width 155 height 51
click at [699, 199] on button "Daily Housekeeping" at bounding box center [704, 192] width 11 height 11
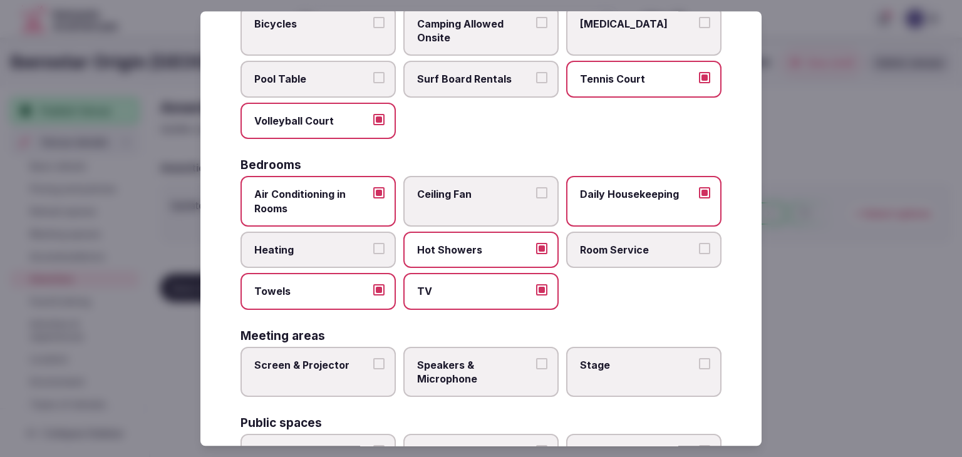
click at [603, 240] on label "Room Service" at bounding box center [643, 250] width 155 height 36
click at [673, 244] on span "Room Service" at bounding box center [637, 250] width 115 height 14
click at [699, 244] on button "Room Service" at bounding box center [704, 248] width 11 height 11
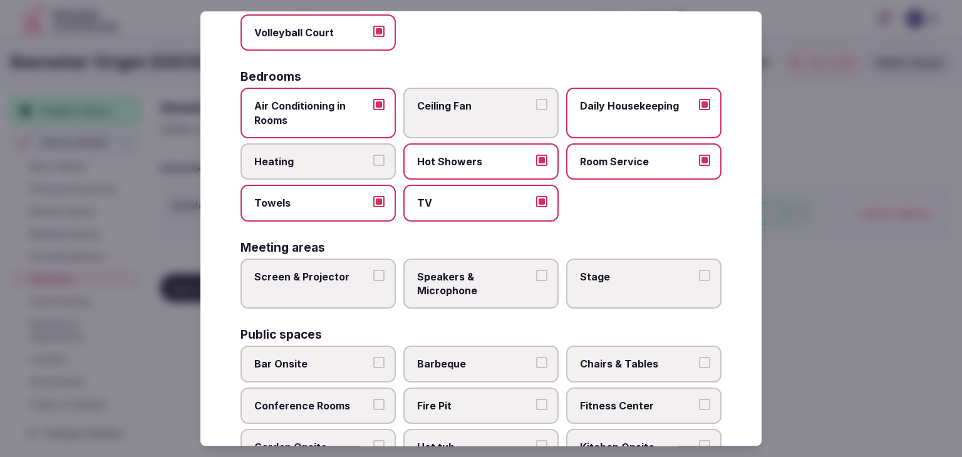
scroll to position [313, 0]
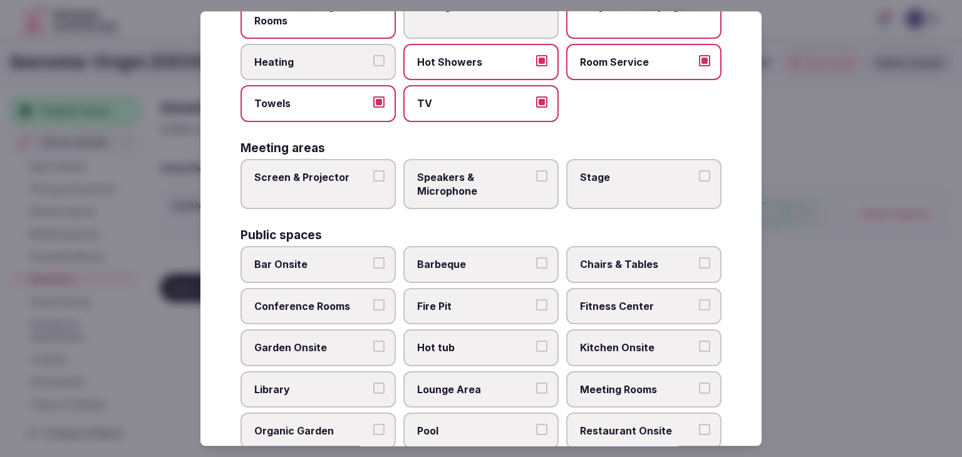
click at [320, 184] on label "Screen & Projector" at bounding box center [318, 184] width 155 height 51
click at [373, 182] on button "Screen & Projector" at bounding box center [378, 175] width 11 height 11
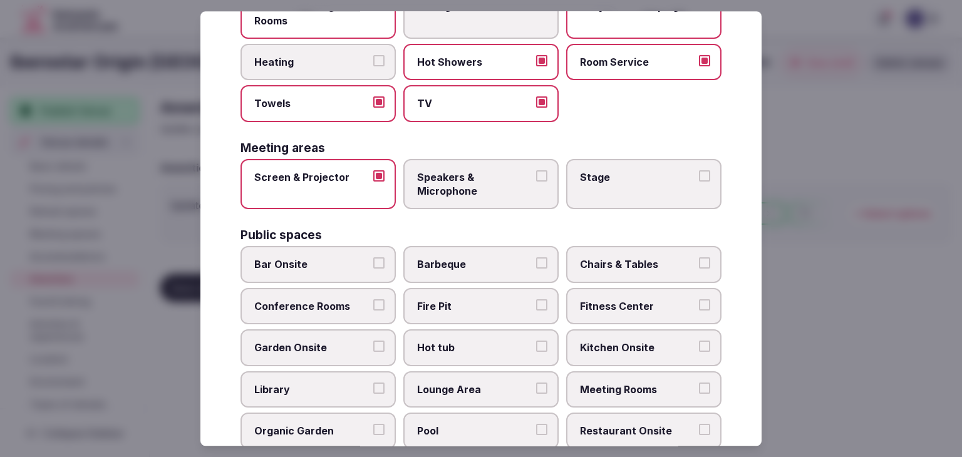
click at [448, 184] on span "Speakers & Microphone" at bounding box center [474, 184] width 115 height 28
click at [536, 182] on button "Speakers & Microphone" at bounding box center [541, 175] width 11 height 11
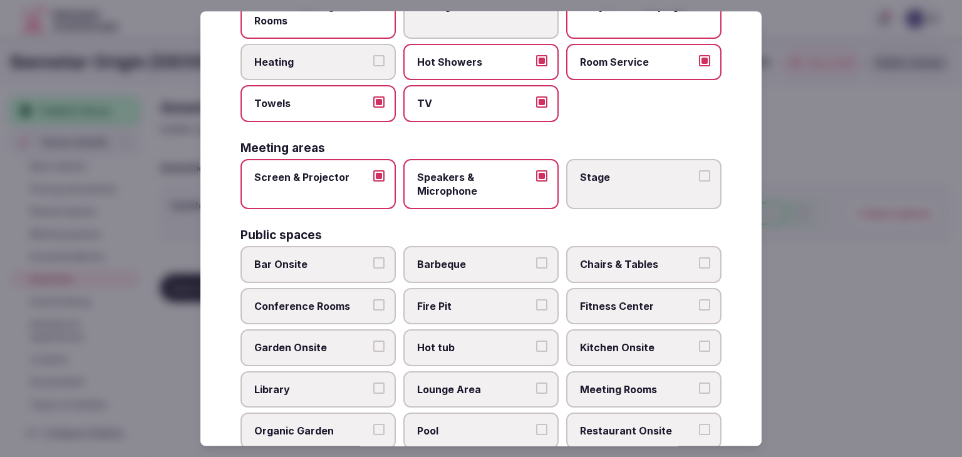
click at [603, 181] on span "Stage" at bounding box center [637, 177] width 115 height 14
click at [699, 181] on button "Stage" at bounding box center [704, 175] width 11 height 11
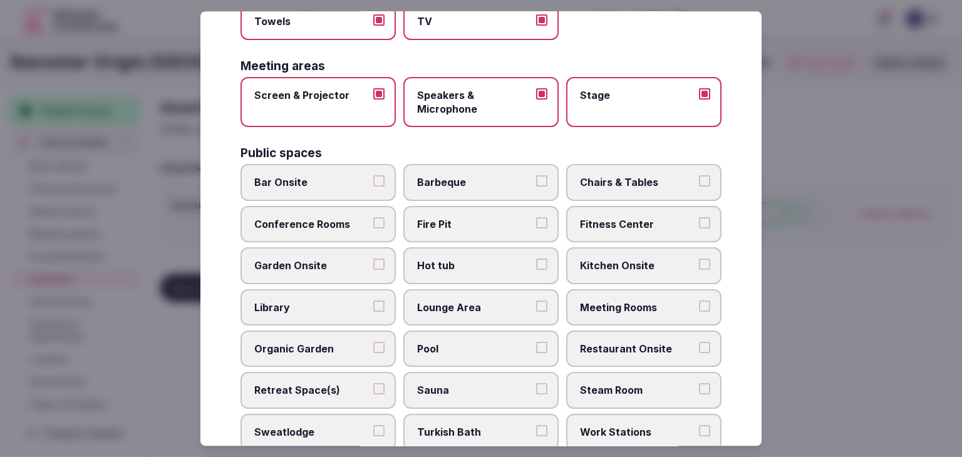
scroll to position [439, 0]
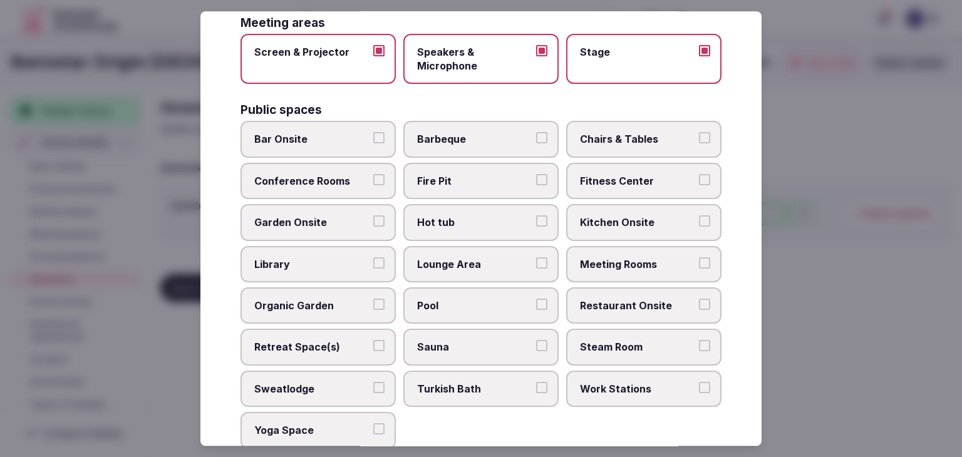
click at [341, 138] on span "Bar Onsite" at bounding box center [311, 140] width 115 height 14
click at [373, 138] on button "Bar Onsite" at bounding box center [378, 138] width 11 height 11
click at [343, 176] on span "Conference Rooms" at bounding box center [311, 181] width 115 height 14
click at [373, 176] on button "Conference Rooms" at bounding box center [378, 179] width 11 height 11
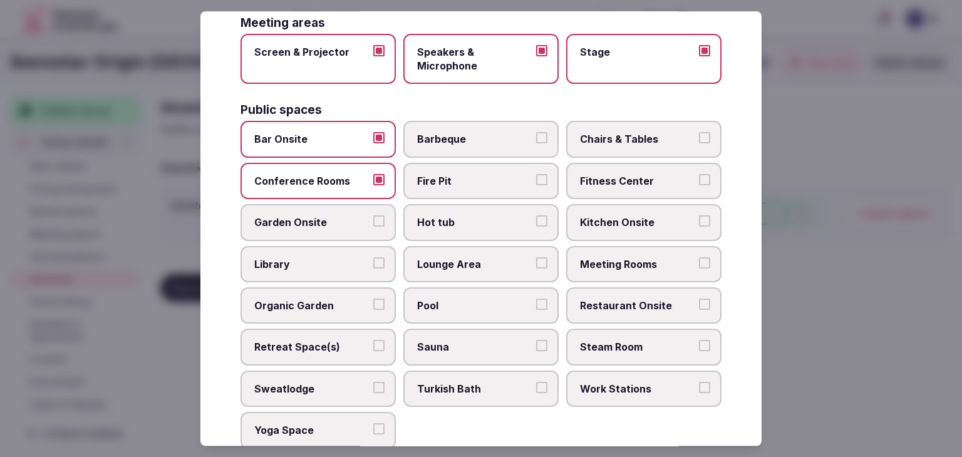
drag, startPoint x: 607, startPoint y: 138, endPoint x: 608, endPoint y: 172, distance: 33.2
click at [607, 141] on span "Chairs & Tables" at bounding box center [637, 140] width 115 height 14
click at [699, 141] on button "Chairs & Tables" at bounding box center [704, 138] width 11 height 11
click at [608, 174] on span "Fitness Center" at bounding box center [637, 181] width 115 height 14
click at [699, 174] on button "Fitness Center" at bounding box center [704, 179] width 11 height 11
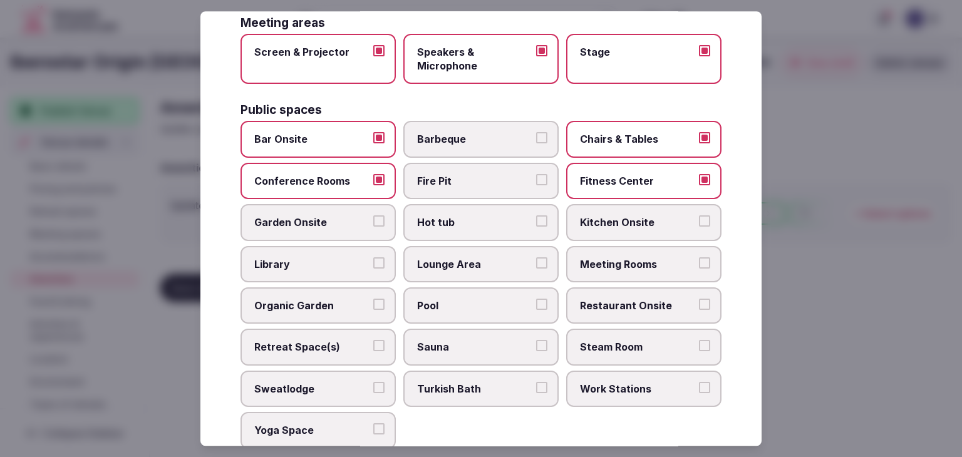
click at [511, 182] on span "Fire Pit" at bounding box center [474, 181] width 115 height 14
click at [536, 182] on button "Fire Pit" at bounding box center [541, 179] width 11 height 11
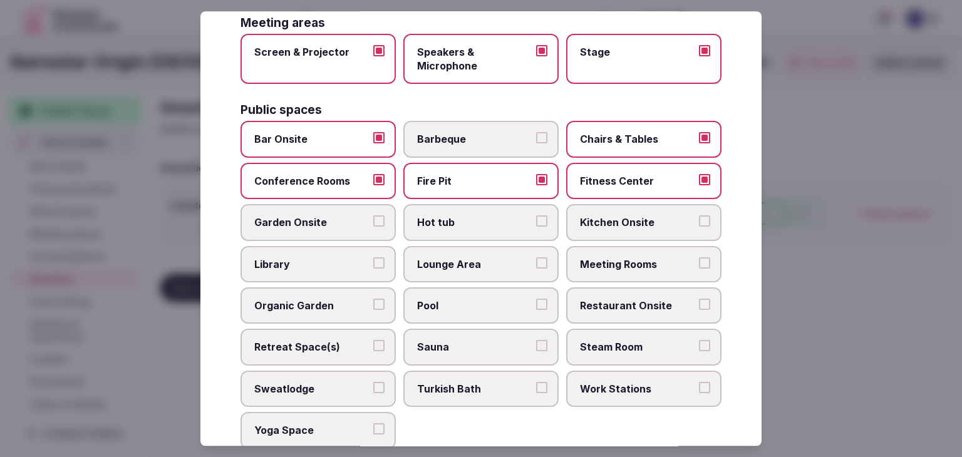
click at [291, 223] on span "Garden Onsite" at bounding box center [311, 223] width 115 height 14
click at [427, 226] on label "Hot tub" at bounding box center [481, 223] width 155 height 36
click at [536, 226] on button "Hot tub" at bounding box center [541, 221] width 11 height 11
click at [573, 219] on label "Kitchen Onsite" at bounding box center [643, 223] width 155 height 36
click at [699, 219] on button "Kitchen Onsite" at bounding box center [704, 221] width 11 height 11
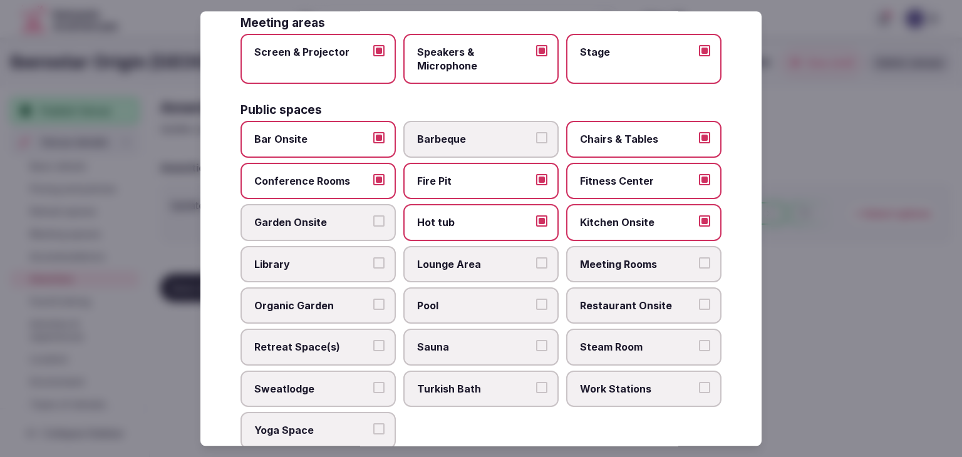
click at [323, 222] on span "Garden Onsite" at bounding box center [311, 223] width 115 height 14
click at [373, 222] on button "Garden Onsite" at bounding box center [378, 221] width 11 height 11
click at [504, 261] on span "Lounge Area" at bounding box center [474, 265] width 115 height 14
click at [536, 261] on button "Lounge Area" at bounding box center [541, 263] width 11 height 11
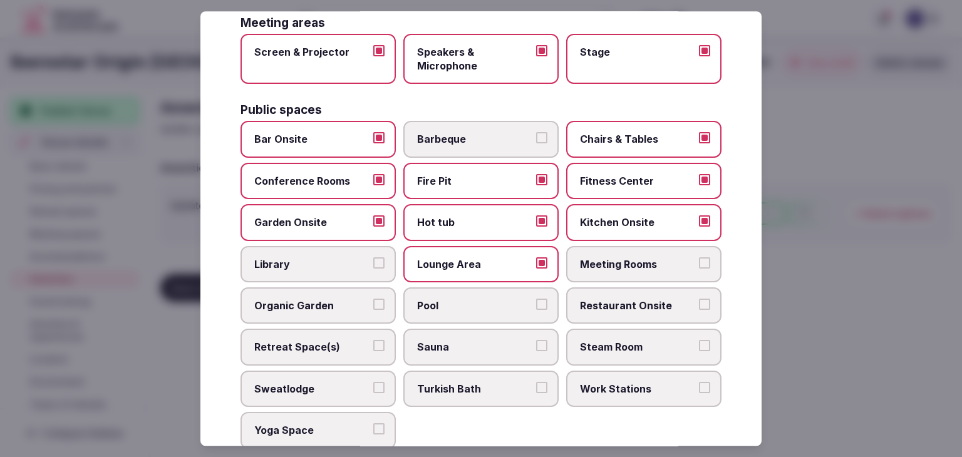
drag, startPoint x: 603, startPoint y: 261, endPoint x: 606, endPoint y: 277, distance: 16.5
click at [603, 262] on span "Meeting Rooms" at bounding box center [637, 265] width 115 height 14
click at [699, 262] on button "Meeting Rooms" at bounding box center [704, 263] width 11 height 11
click at [607, 299] on span "Restaurant Onsite" at bounding box center [637, 306] width 115 height 14
click at [699, 299] on button "Restaurant Onsite" at bounding box center [704, 304] width 11 height 11
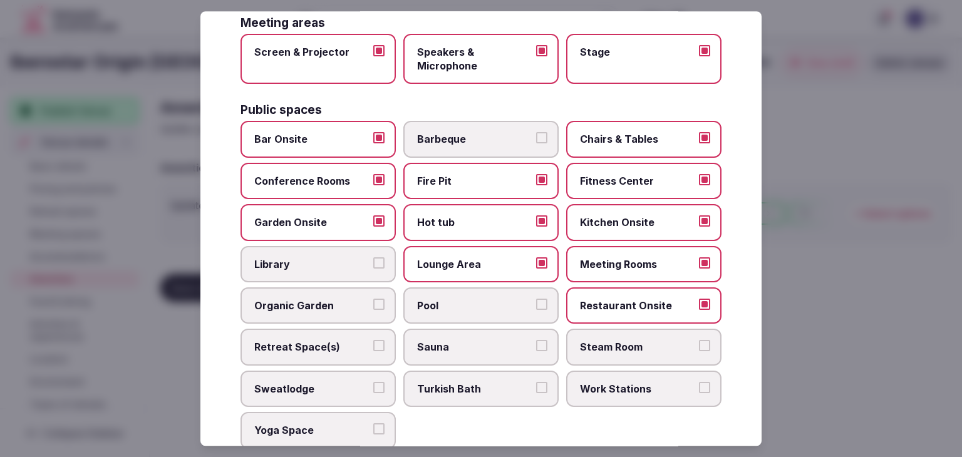
click at [529, 302] on label "Pool" at bounding box center [481, 306] width 155 height 36
click at [536, 302] on button "Pool" at bounding box center [541, 304] width 11 height 11
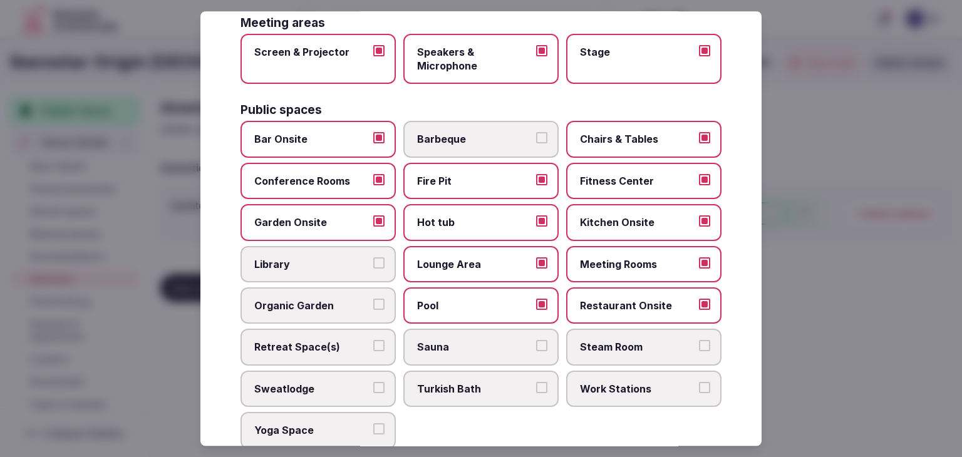
click at [338, 345] on span "Retreat Space(s)" at bounding box center [311, 348] width 115 height 14
click at [373, 345] on button "Retreat Space(s)" at bounding box center [378, 346] width 11 height 11
click at [439, 347] on span "Sauna" at bounding box center [474, 348] width 115 height 14
click at [536, 347] on button "Sauna" at bounding box center [541, 346] width 11 height 11
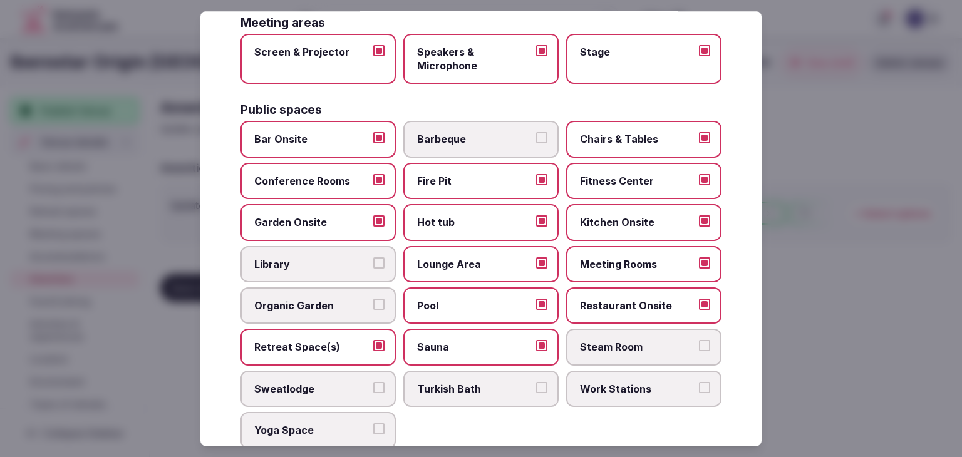
click at [298, 305] on span "Organic Garden" at bounding box center [311, 306] width 115 height 14
click at [373, 305] on button "Organic Garden" at bounding box center [378, 304] width 11 height 11
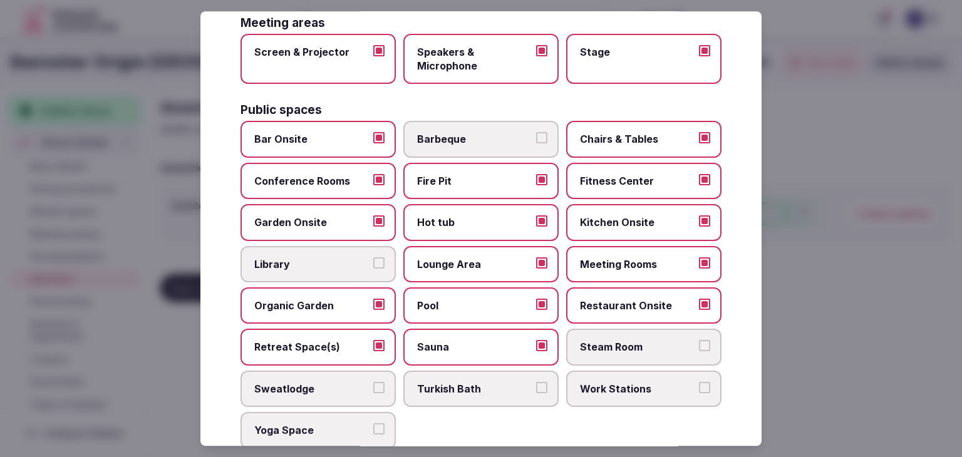
click at [325, 303] on span "Organic Garden" at bounding box center [311, 306] width 115 height 14
click at [373, 303] on button "Organic Garden" at bounding box center [378, 304] width 11 height 11
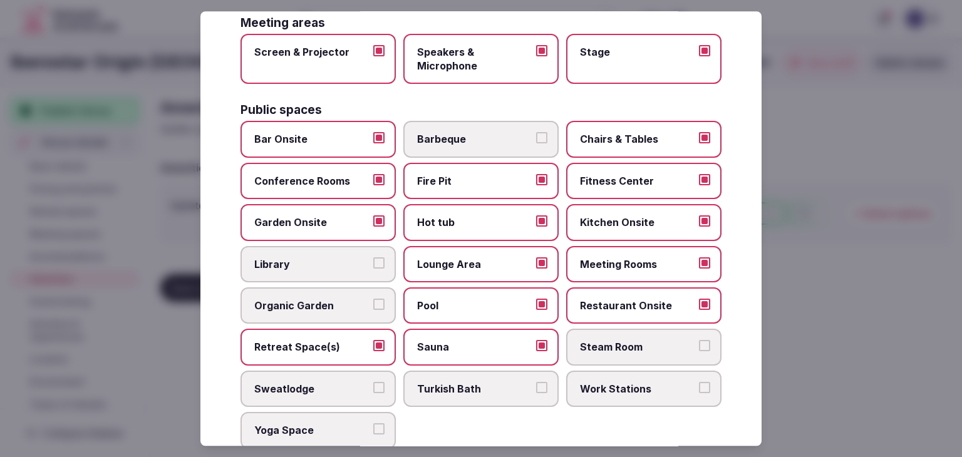
drag, startPoint x: 318, startPoint y: 429, endPoint x: 402, endPoint y: 424, distance: 84.2
click at [318, 429] on span "Yoga Space" at bounding box center [311, 431] width 115 height 14
click at [373, 429] on button "Yoga Space" at bounding box center [378, 429] width 11 height 11
click at [636, 386] on span "Work Stations" at bounding box center [637, 389] width 115 height 14
click at [699, 386] on button "Work Stations" at bounding box center [704, 387] width 11 height 11
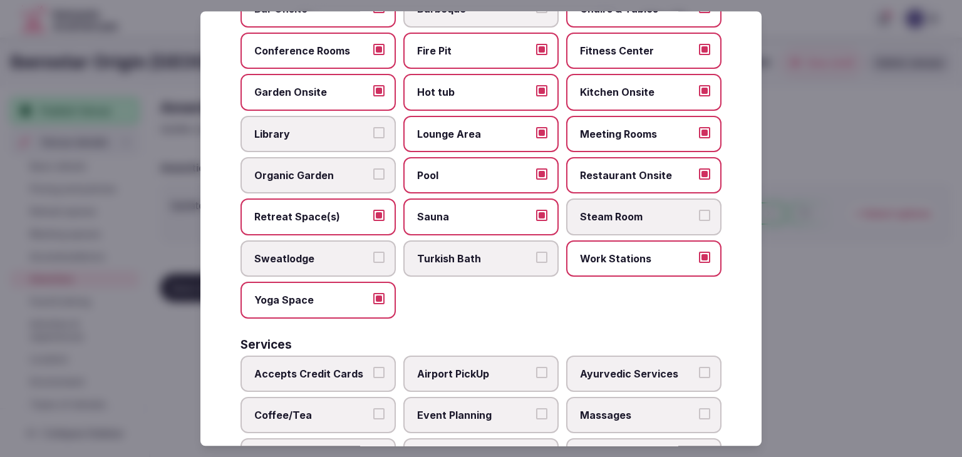
scroll to position [675, 0]
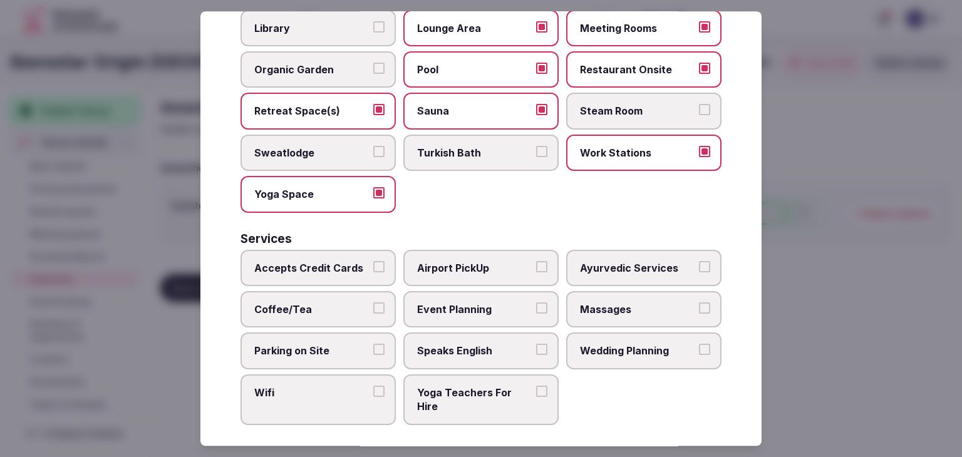
click at [327, 271] on label "Accepts Credit Cards" at bounding box center [318, 268] width 155 height 36
click at [373, 271] on button "Accepts Credit Cards" at bounding box center [378, 266] width 11 height 11
drag, startPoint x: 330, startPoint y: 309, endPoint x: 330, endPoint y: 320, distance: 10.7
click at [330, 310] on label "Coffee/Tea" at bounding box center [318, 309] width 155 height 36
click at [373, 310] on button "Coffee/Tea" at bounding box center [378, 308] width 11 height 11
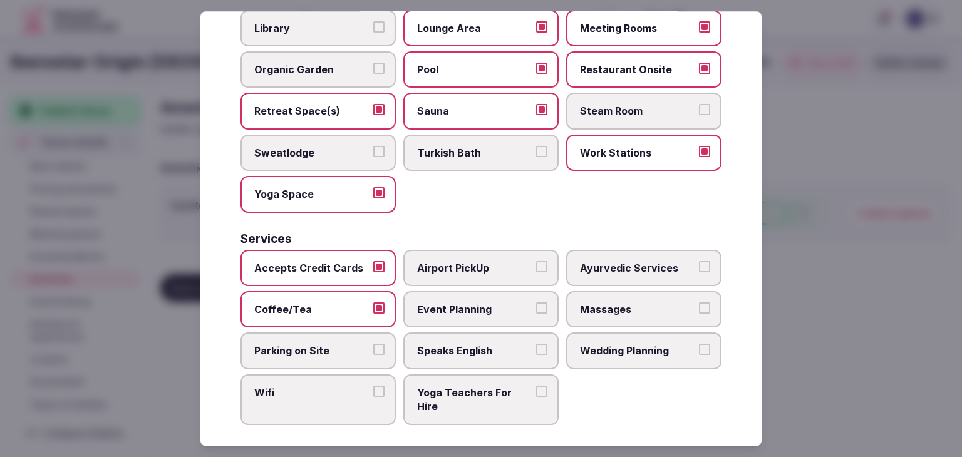
drag, startPoint x: 326, startPoint y: 347, endPoint x: 324, endPoint y: 397, distance: 49.5
click at [326, 349] on span "Parking on Site" at bounding box center [311, 352] width 115 height 14
click at [373, 349] on button "Parking on Site" at bounding box center [378, 350] width 11 height 11
click at [325, 399] on label "Wifi" at bounding box center [318, 400] width 155 height 51
click at [373, 397] on button "Wifi" at bounding box center [378, 391] width 11 height 11
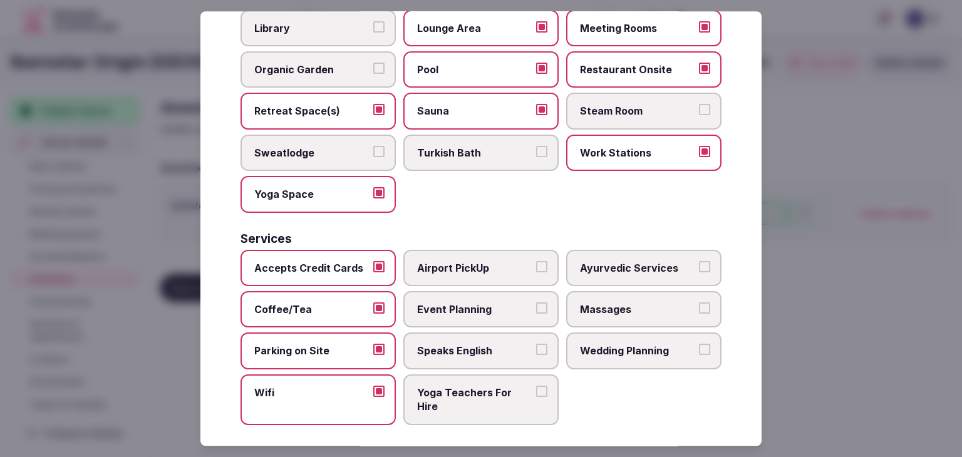
drag, startPoint x: 479, startPoint y: 336, endPoint x: 488, endPoint y: 303, distance: 34.5
click at [479, 334] on label "Speaks English" at bounding box center [481, 351] width 155 height 36
click at [536, 345] on button "Speaks English" at bounding box center [541, 350] width 11 height 11
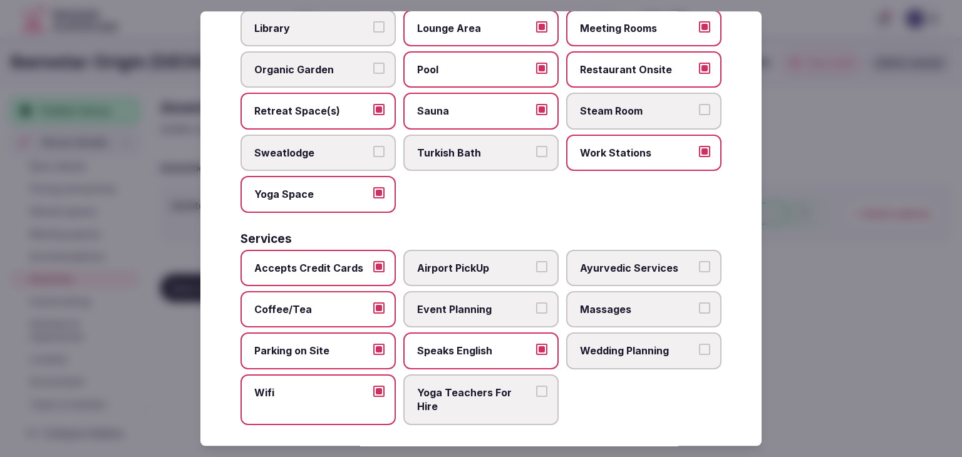
click at [488, 303] on span "Event Planning" at bounding box center [474, 310] width 115 height 14
click at [536, 303] on button "Event Planning" at bounding box center [541, 308] width 11 height 11
click at [607, 306] on span "Massages" at bounding box center [637, 310] width 115 height 14
click at [699, 306] on button "Massages" at bounding box center [704, 308] width 11 height 11
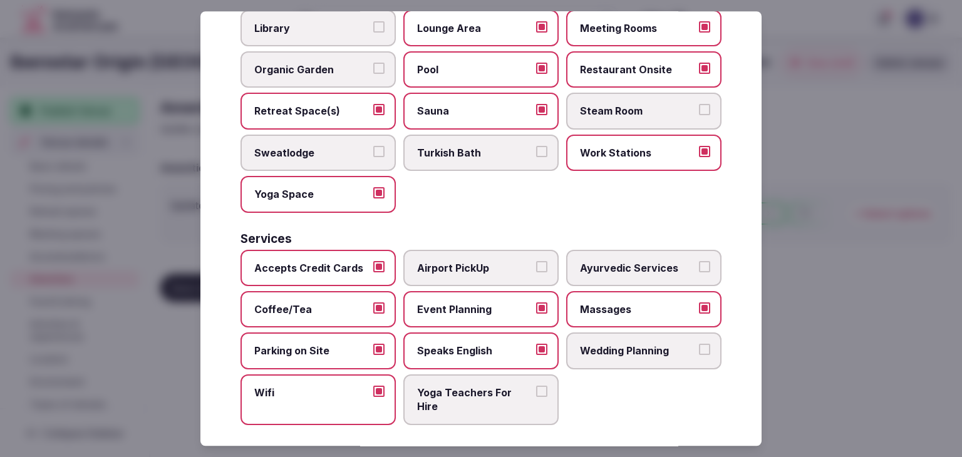
click at [612, 345] on span "Wedding Planning" at bounding box center [637, 352] width 115 height 14
click at [699, 345] on button "Wedding Planning" at bounding box center [704, 350] width 11 height 11
click at [482, 250] on label "Airport PickUp" at bounding box center [481, 268] width 155 height 36
click at [536, 261] on button "Airport PickUp" at bounding box center [541, 266] width 11 height 11
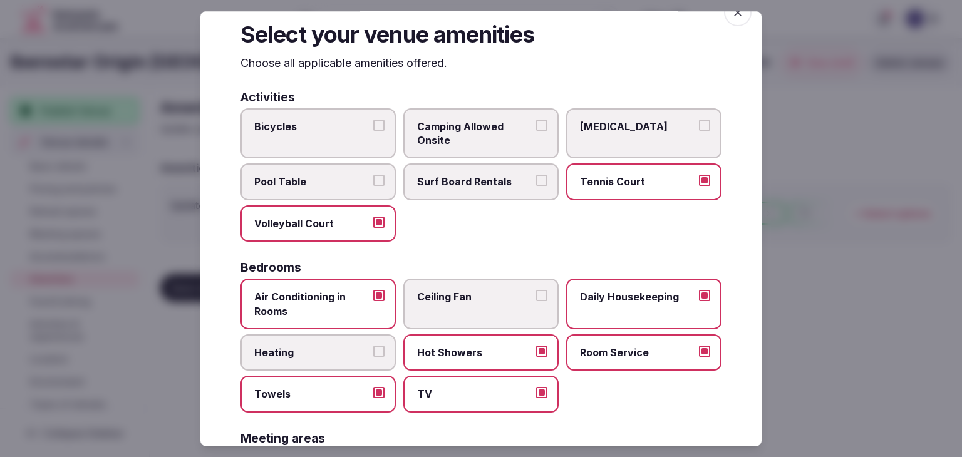
scroll to position [0, 0]
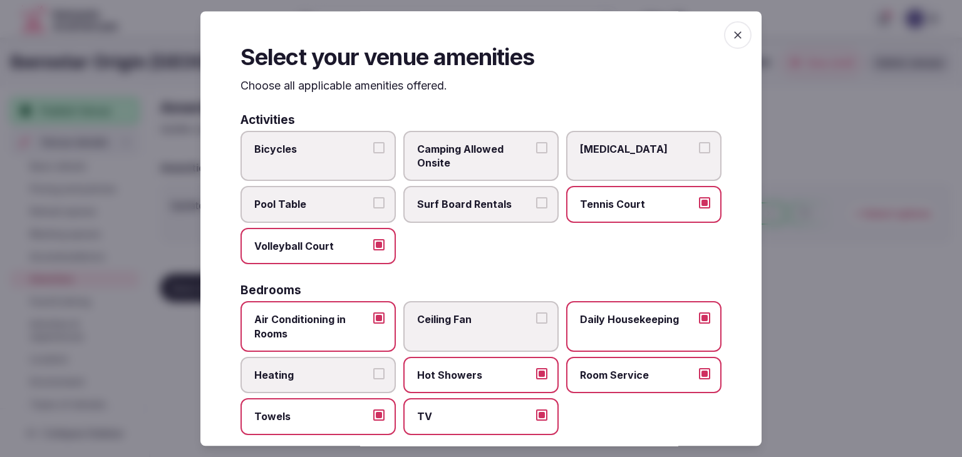
click at [724, 39] on span "button" at bounding box center [738, 35] width 28 height 28
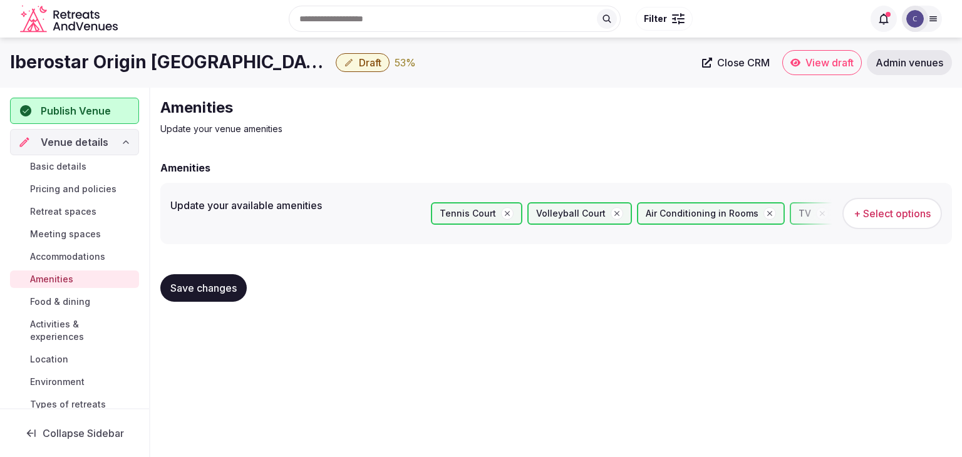
click at [227, 288] on span "Save changes" at bounding box center [203, 288] width 66 height 13
click at [74, 301] on span "Food & dining" at bounding box center [60, 302] width 60 height 13
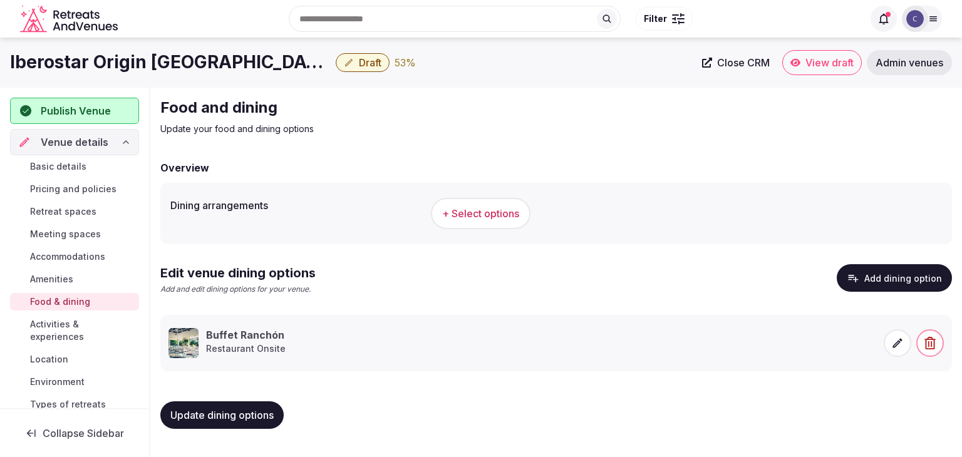
click at [501, 198] on button "+ Select options" at bounding box center [481, 213] width 100 height 31
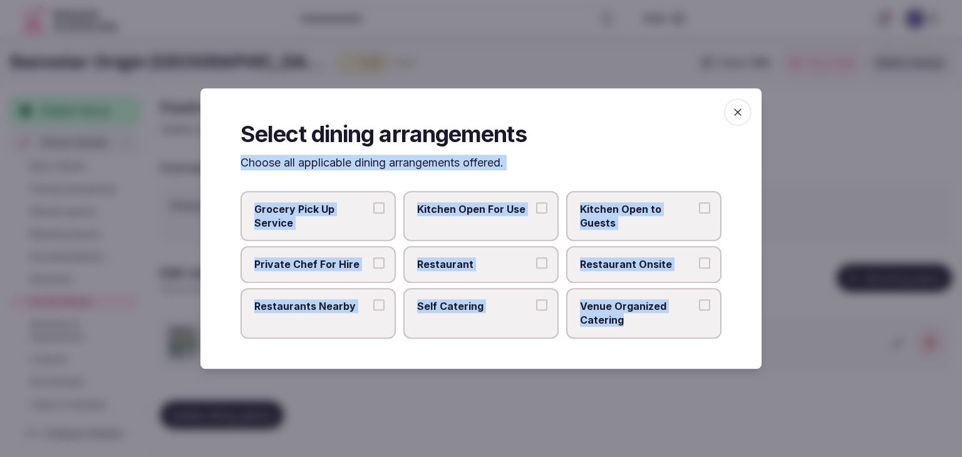
drag, startPoint x: 233, startPoint y: 163, endPoint x: 664, endPoint y: 333, distance: 463.0
click at [664, 333] on div "Select dining arrangements Choose all applicable dining arrangements offered. G…" at bounding box center [481, 228] width 561 height 281
copy div "Choose all applicable dining arrangements offered. Grocery Pick Up Service Kitc…"
click at [526, 269] on span "Restaurant" at bounding box center [474, 265] width 115 height 14
click at [536, 269] on button "Restaurant" at bounding box center [541, 263] width 11 height 11
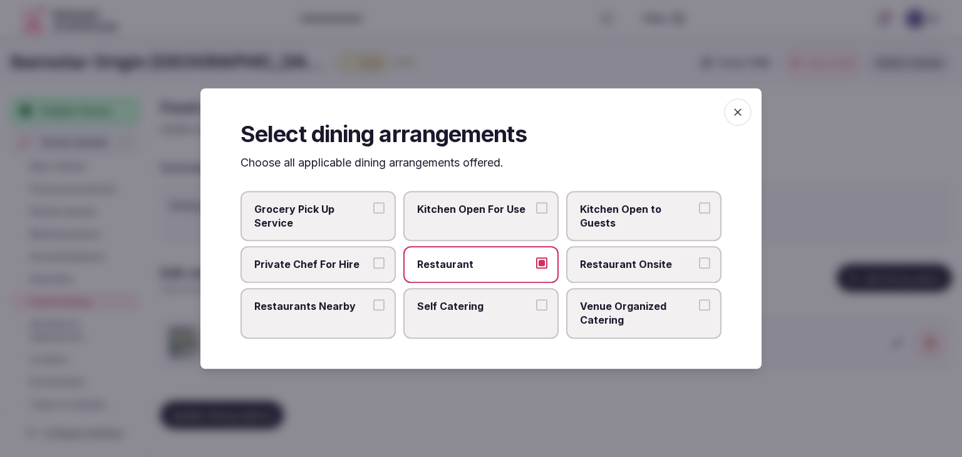
click at [622, 267] on span "Restaurant Onsite" at bounding box center [637, 265] width 115 height 14
click at [699, 267] on button "Restaurant Onsite" at bounding box center [704, 263] width 11 height 11
click at [610, 321] on span "Venue Organized Catering" at bounding box center [637, 314] width 115 height 28
click at [699, 311] on button "Venue Organized Catering" at bounding box center [704, 305] width 11 height 11
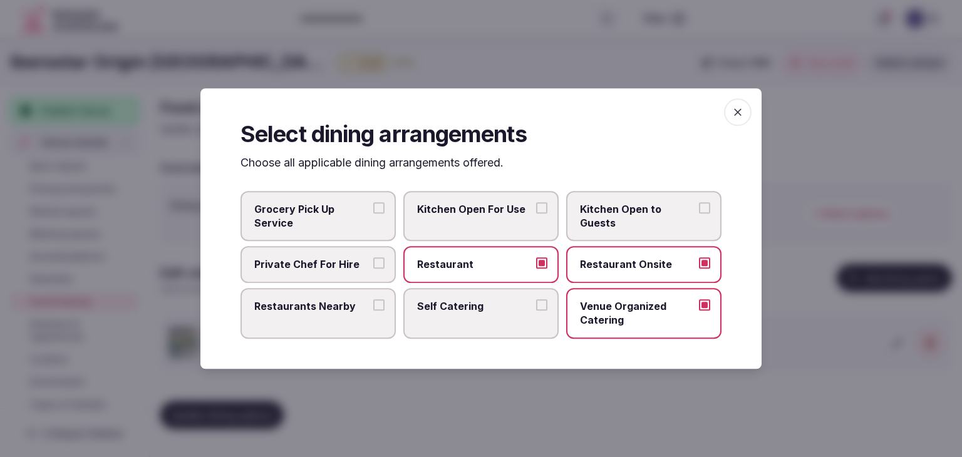
click at [340, 319] on label "Restaurants Nearby" at bounding box center [318, 313] width 155 height 51
click at [373, 311] on button "Restaurants Nearby" at bounding box center [378, 305] width 11 height 11
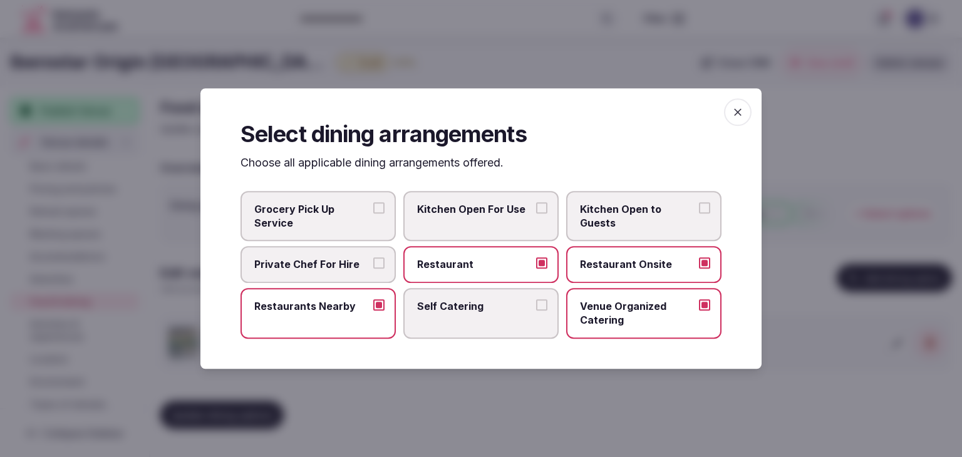
click at [739, 113] on icon "button" at bounding box center [738, 112] width 8 height 8
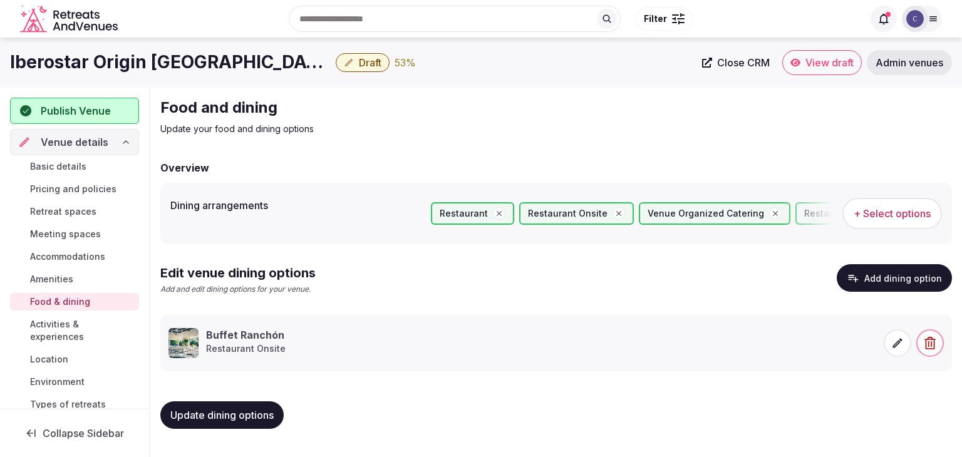
click at [238, 409] on span "Update dining options" at bounding box center [221, 415] width 103 height 13
click at [56, 331] on span "Activities & experiences" at bounding box center [82, 330] width 104 height 25
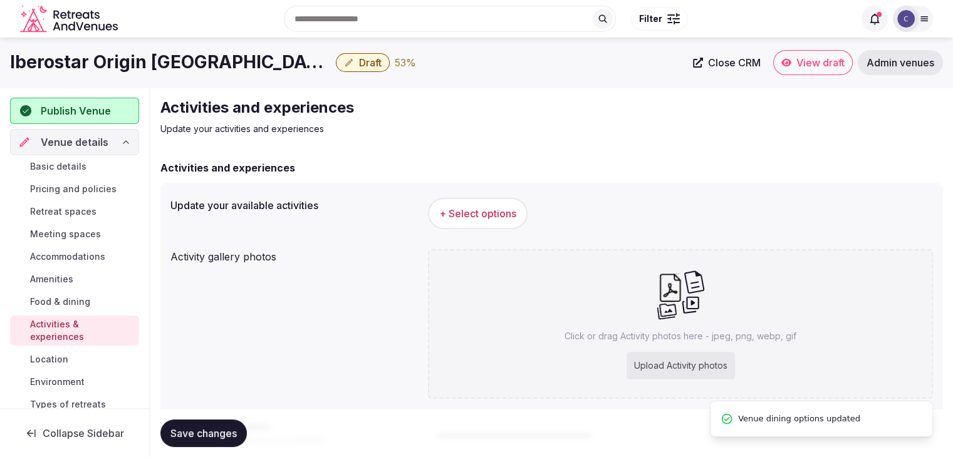
click at [475, 212] on span "+ Select options" at bounding box center [477, 214] width 77 height 14
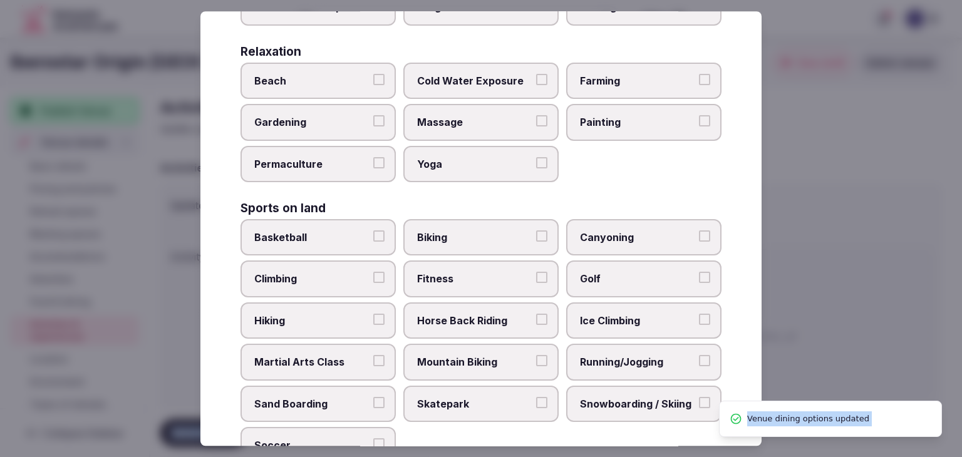
scroll to position [967, 0]
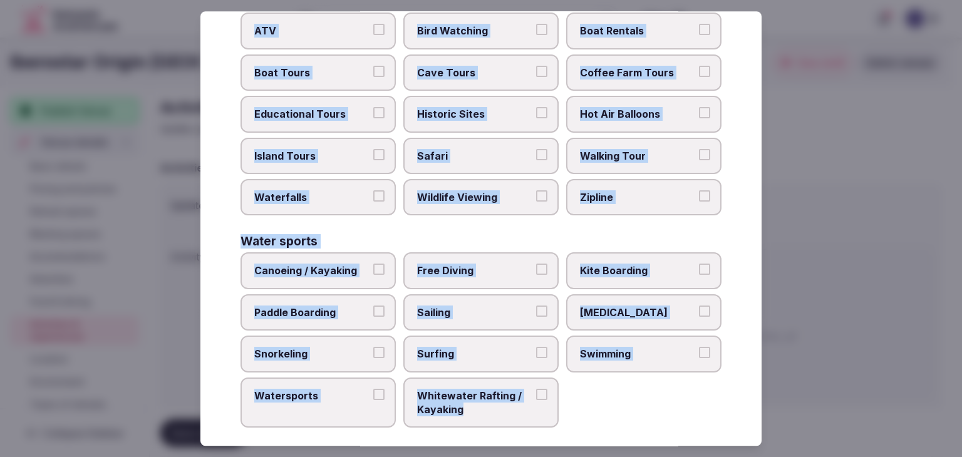
drag, startPoint x: 230, startPoint y: 88, endPoint x: 560, endPoint y: 417, distance: 465.7
click at [560, 417] on div "Select your activities Choose all applicable activities offered. Culture Dancin…" at bounding box center [481, 228] width 561 height 435
copy div "Choose all applicable activities offered. Culture Dancing Food and Culinary Cla…"
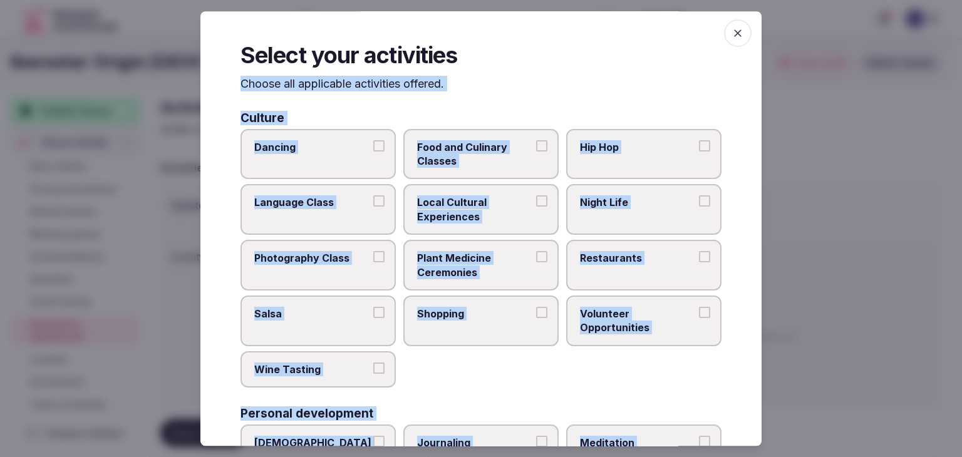
scroll to position [0, 0]
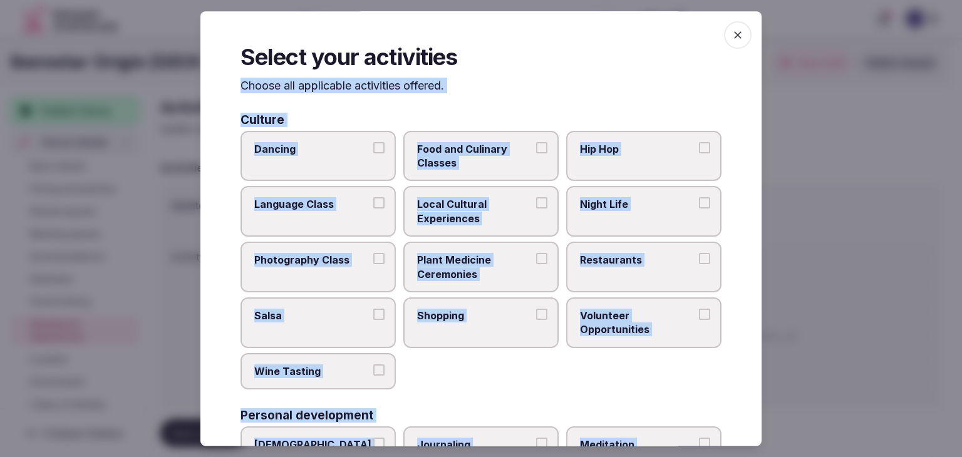
click at [323, 169] on label "Dancing" at bounding box center [318, 156] width 155 height 51
click at [373, 154] on button "Dancing" at bounding box center [378, 147] width 11 height 11
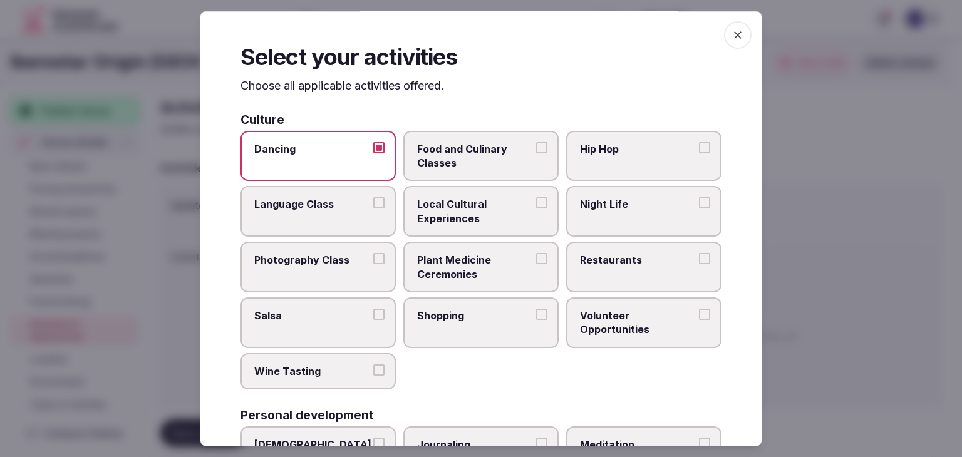
click at [437, 219] on span "Local Cultural Experiences" at bounding box center [474, 212] width 115 height 28
click at [536, 209] on button "Local Cultural Experiences" at bounding box center [541, 203] width 11 height 11
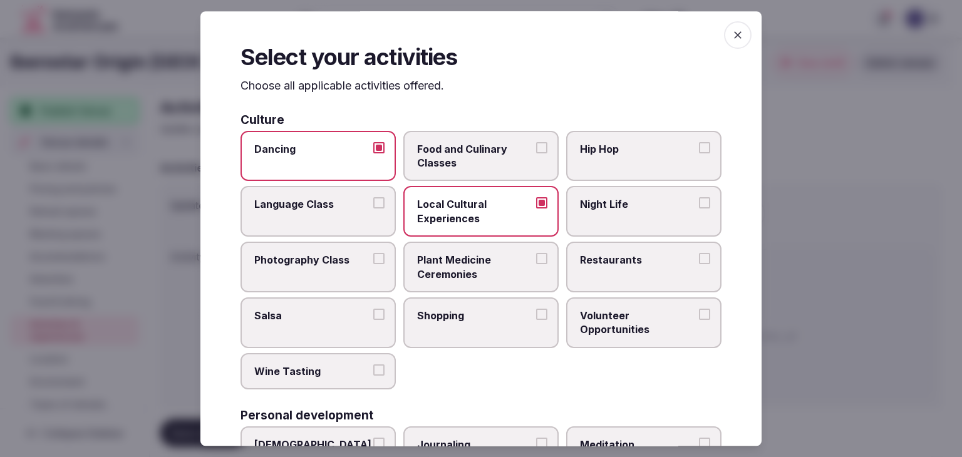
click at [625, 264] on span "Restaurants" at bounding box center [637, 260] width 115 height 14
click at [699, 264] on button "Restaurants" at bounding box center [704, 258] width 11 height 11
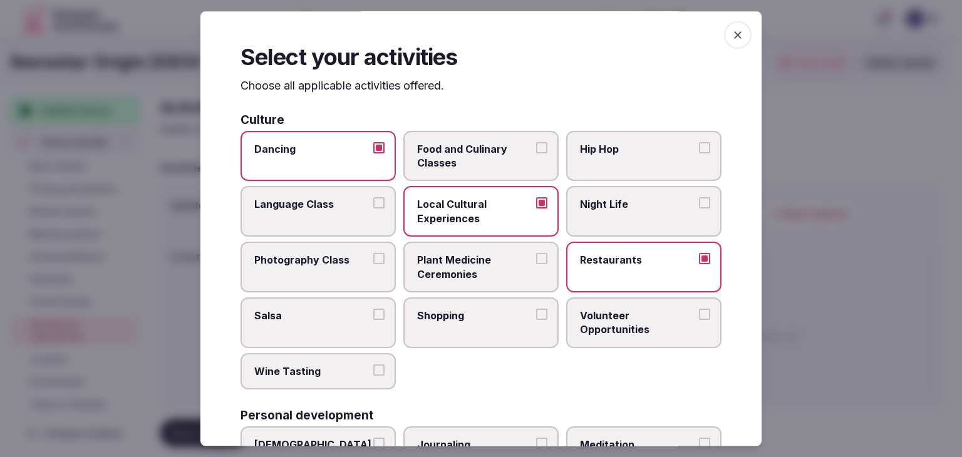
click at [625, 212] on label "Night Life" at bounding box center [643, 212] width 155 height 51
click at [699, 209] on button "Night Life" at bounding box center [704, 203] width 11 height 11
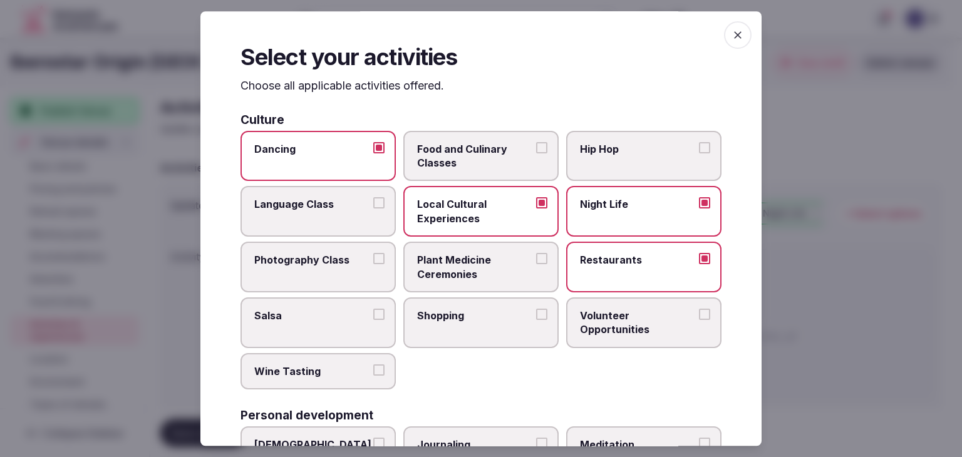
click at [284, 356] on label "Wine Tasting" at bounding box center [318, 371] width 155 height 36
click at [373, 365] on button "Wine Tasting" at bounding box center [378, 370] width 11 height 11
click at [310, 325] on label "Salsa" at bounding box center [318, 323] width 155 height 51
click at [373, 320] on button "Salsa" at bounding box center [378, 314] width 11 height 11
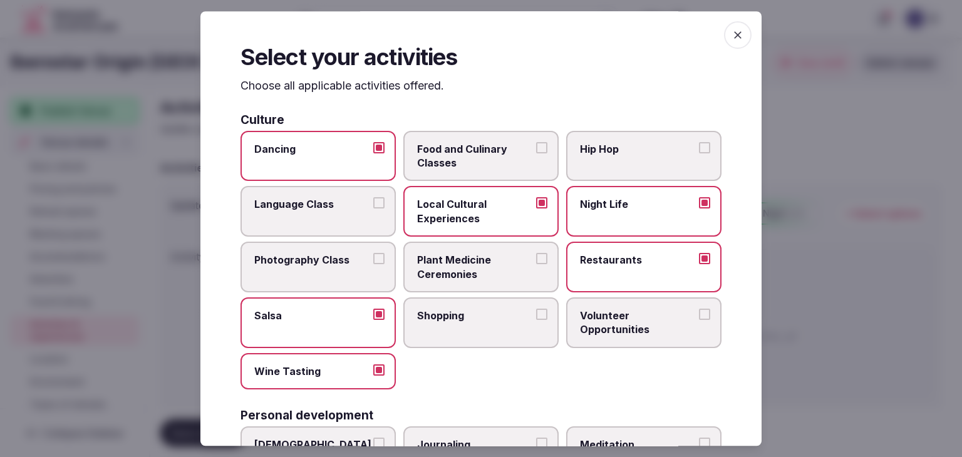
click at [303, 367] on span "Wine Tasting" at bounding box center [311, 372] width 115 height 14
click at [373, 367] on button "Wine Tasting" at bounding box center [378, 370] width 11 height 11
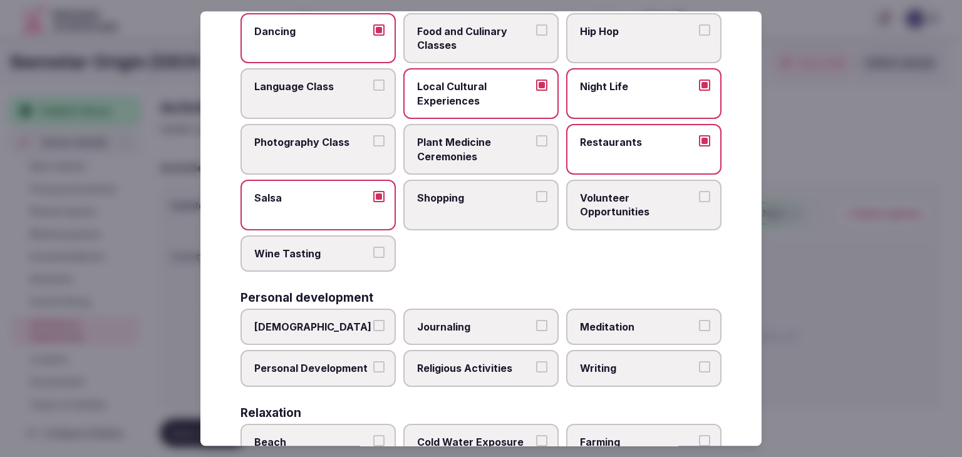
scroll to position [251, 0]
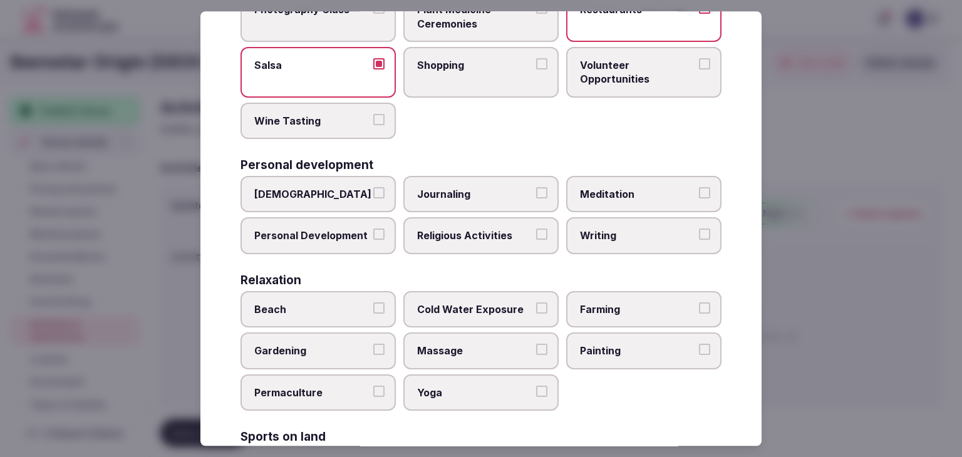
drag, startPoint x: 242, startPoint y: 240, endPoint x: 253, endPoint y: 239, distance: 11.3
click at [243, 240] on label "Personal Development" at bounding box center [318, 236] width 155 height 36
click at [373, 240] on button "Personal Development" at bounding box center [378, 234] width 11 height 11
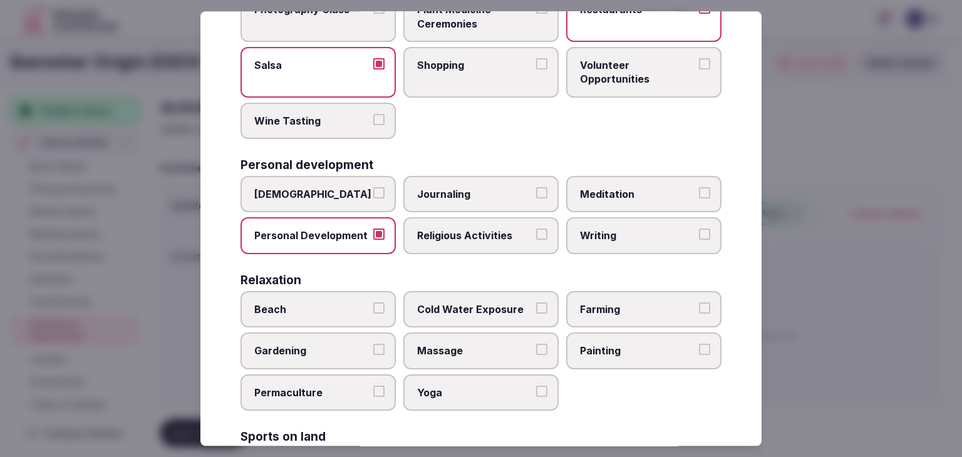
click at [620, 189] on span "Meditation" at bounding box center [637, 194] width 115 height 14
click at [699, 189] on button "Meditation" at bounding box center [704, 192] width 11 height 11
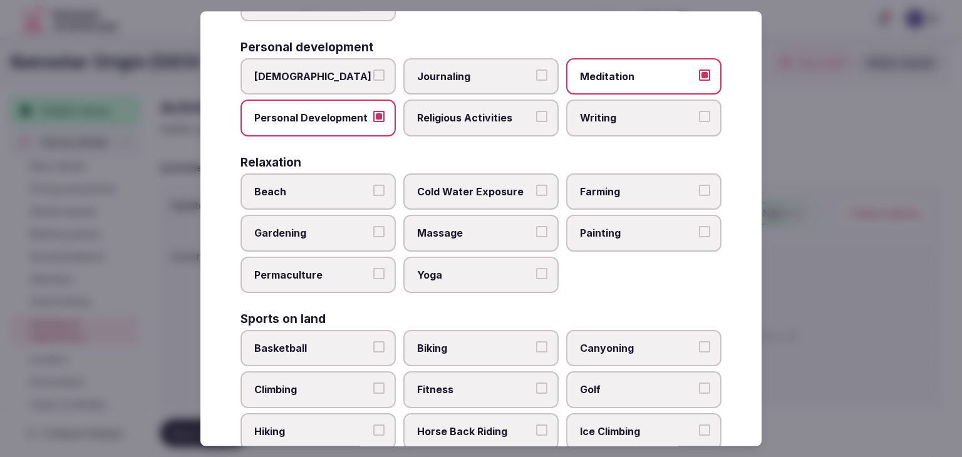
scroll to position [501, 0]
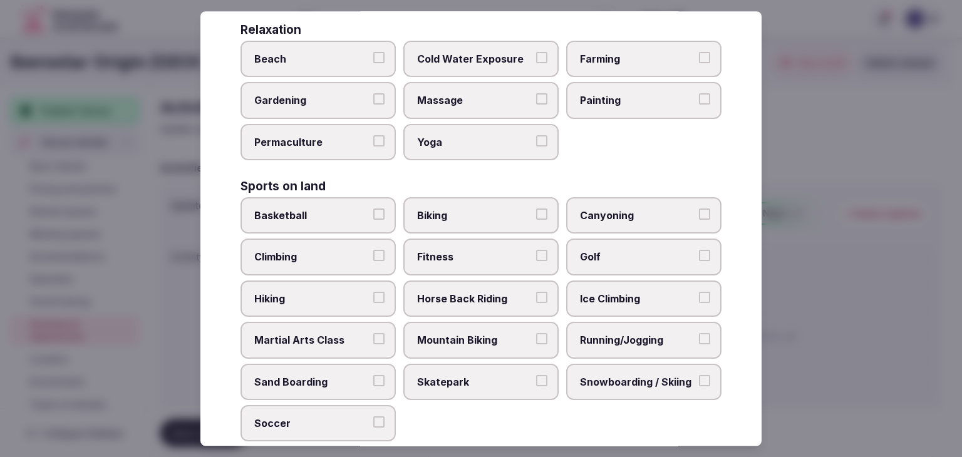
click at [340, 63] on label "Beach" at bounding box center [318, 59] width 155 height 36
click at [373, 63] on button "Beach" at bounding box center [378, 57] width 11 height 11
click at [466, 60] on span "Cold Water Exposure" at bounding box center [474, 59] width 115 height 14
click at [536, 60] on button "Cold Water Exposure" at bounding box center [541, 57] width 11 height 11
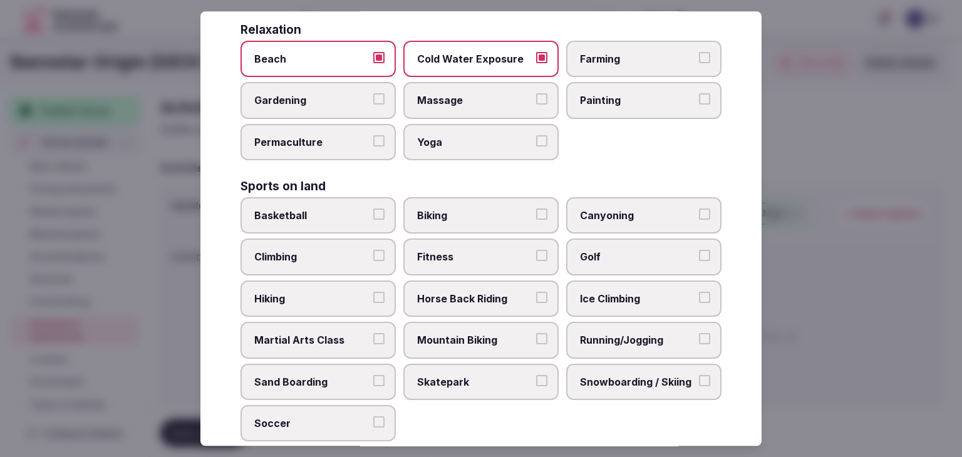
click at [462, 108] on label "Massage" at bounding box center [481, 101] width 155 height 36
click at [536, 105] on button "Massage" at bounding box center [541, 99] width 11 height 11
click at [456, 149] on label "Yoga" at bounding box center [481, 142] width 155 height 36
click at [536, 147] on button "Yoga" at bounding box center [541, 140] width 11 height 11
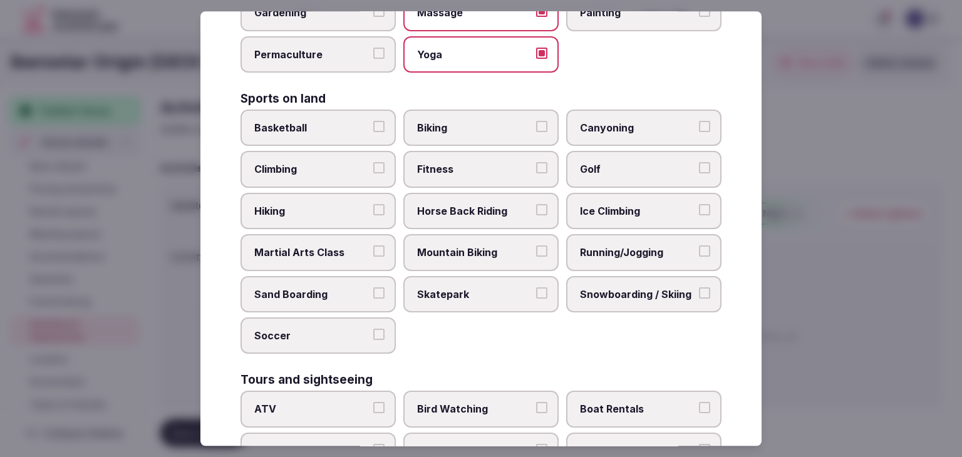
scroll to position [627, 0]
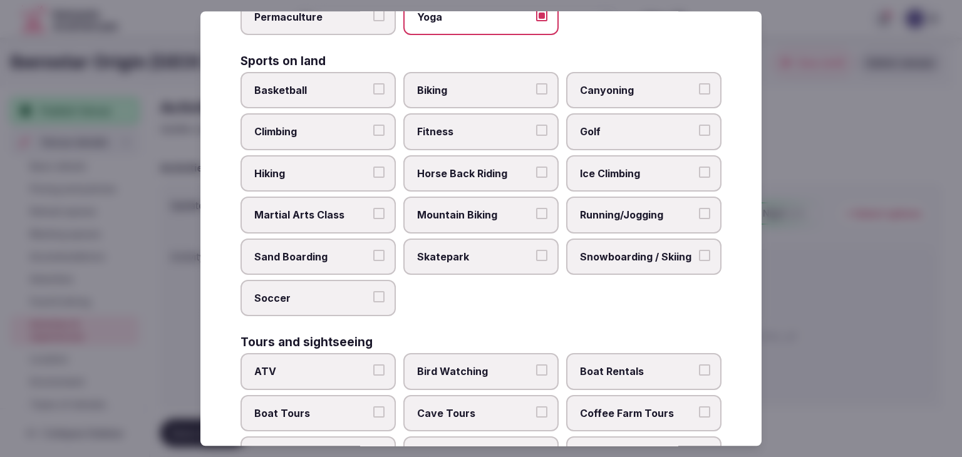
click at [320, 89] on span "Basketball" at bounding box center [311, 90] width 115 height 14
click at [373, 89] on button "Basketball" at bounding box center [378, 88] width 11 height 11
click at [466, 138] on label "Fitness" at bounding box center [481, 132] width 155 height 36
click at [536, 137] on button "Fitness" at bounding box center [541, 130] width 11 height 11
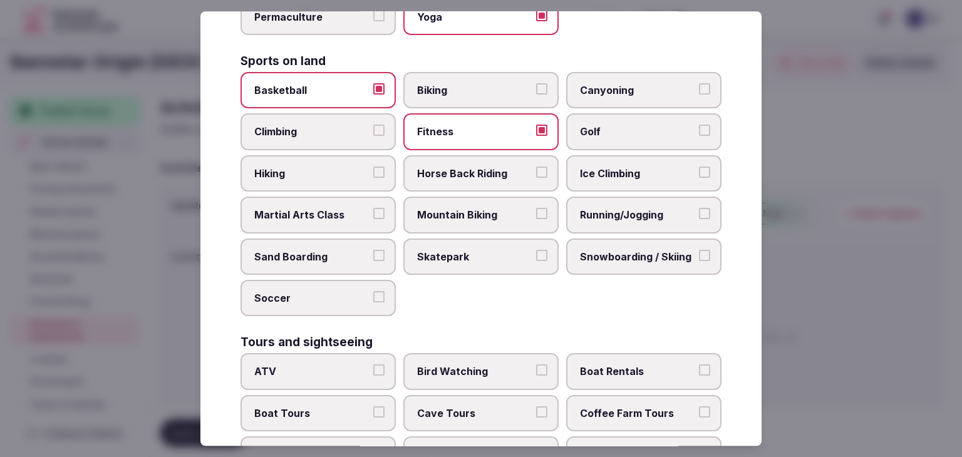
click at [281, 197] on label "Martial Arts Class" at bounding box center [318, 215] width 155 height 36
click at [373, 208] on button "Martial Arts Class" at bounding box center [378, 213] width 11 height 11
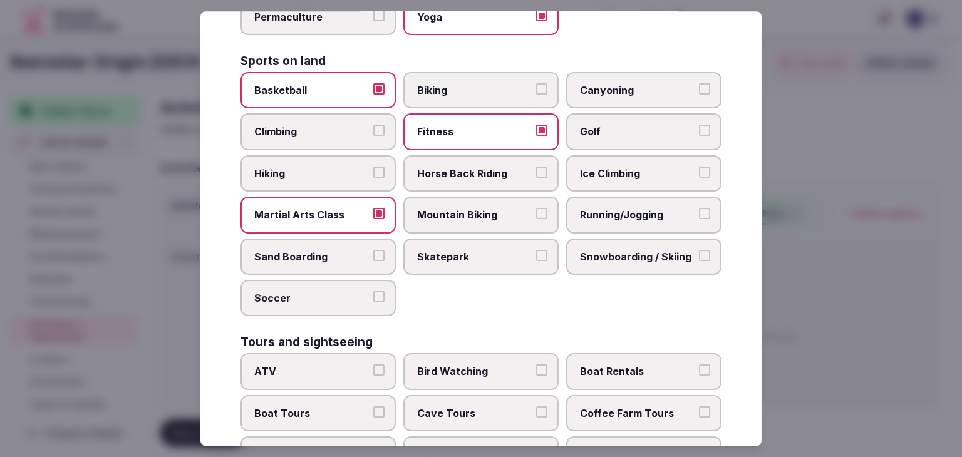
drag, startPoint x: 299, startPoint y: 172, endPoint x: 294, endPoint y: 213, distance: 41.0
click at [299, 173] on span "Hiking" at bounding box center [311, 174] width 115 height 14
click at [373, 173] on button "Hiking" at bounding box center [378, 172] width 11 height 11
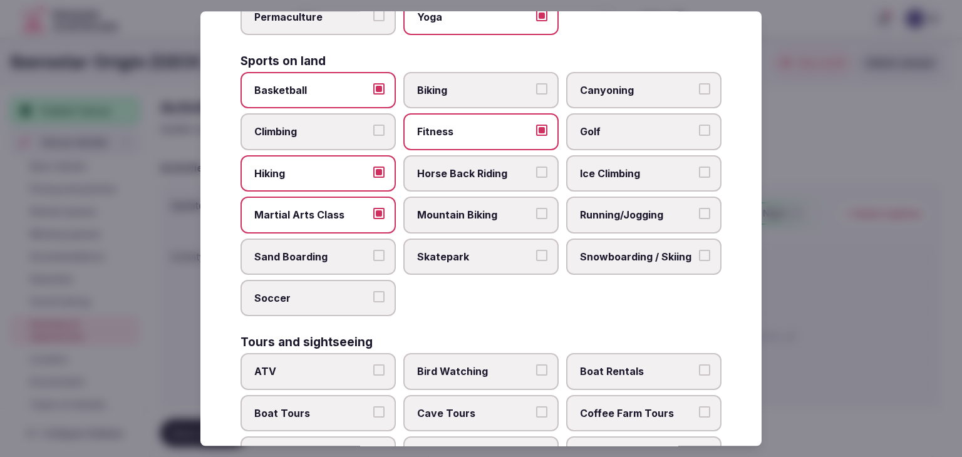
click at [294, 213] on span "Martial Arts Class" at bounding box center [311, 215] width 115 height 14
click at [373, 213] on button "Martial Arts Class" at bounding box center [378, 213] width 11 height 11
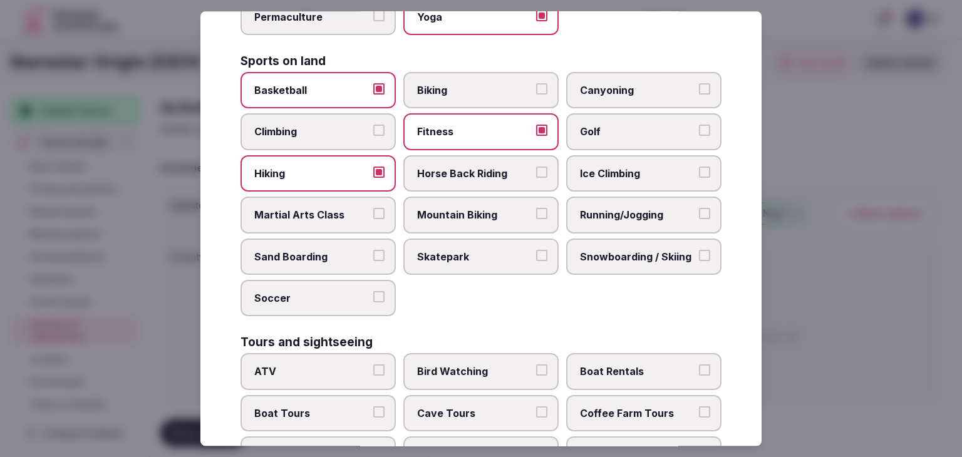
click at [602, 208] on span "Running/Jogging" at bounding box center [637, 215] width 115 height 14
click at [699, 208] on button "Running/Jogging" at bounding box center [704, 213] width 11 height 11
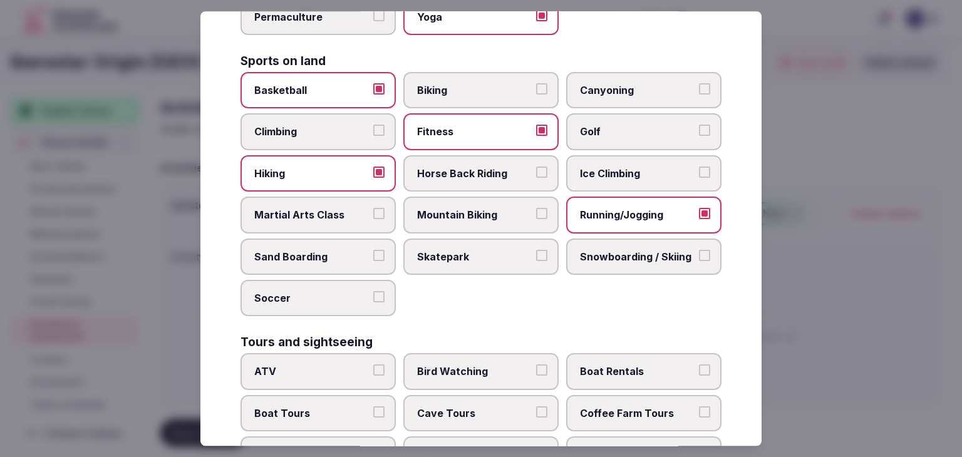
scroll to position [815, 0]
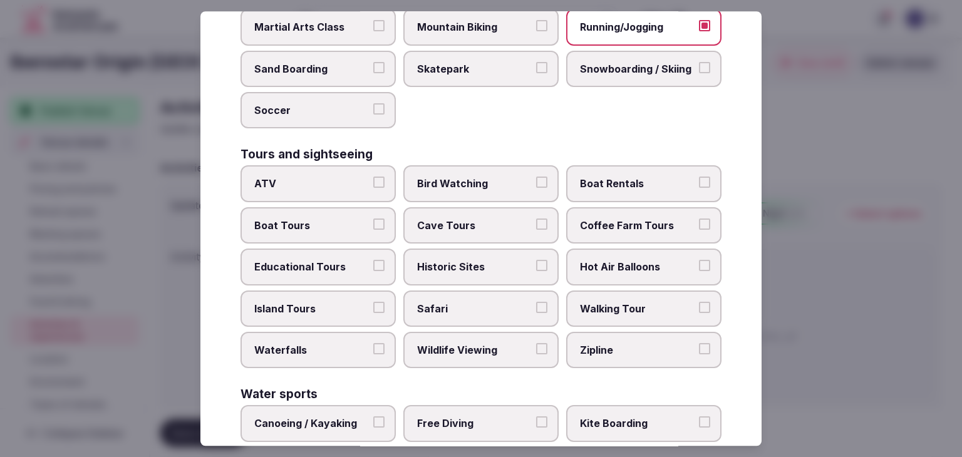
click at [484, 177] on span "Bird Watching" at bounding box center [474, 184] width 115 height 14
click at [536, 177] on button "Bird Watching" at bounding box center [541, 182] width 11 height 11
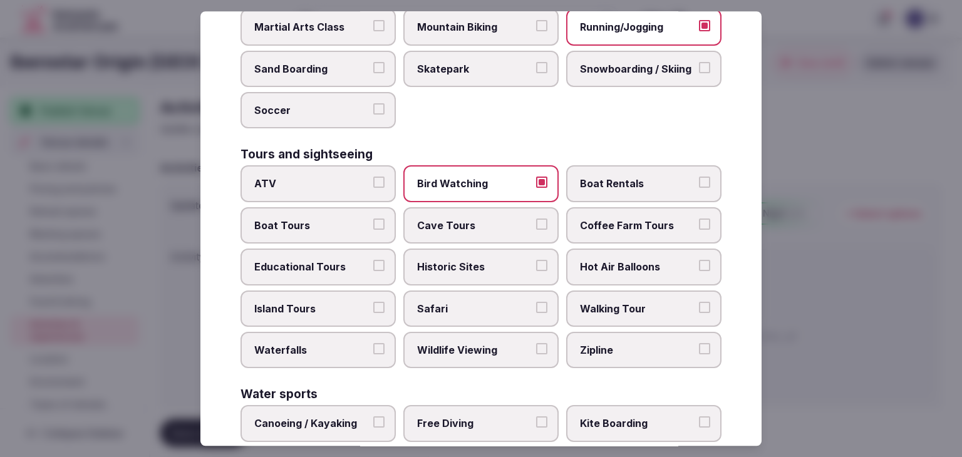
click at [644, 180] on span "Boat Rentals" at bounding box center [637, 184] width 115 height 14
click at [699, 180] on button "Boat Rentals" at bounding box center [704, 182] width 11 height 11
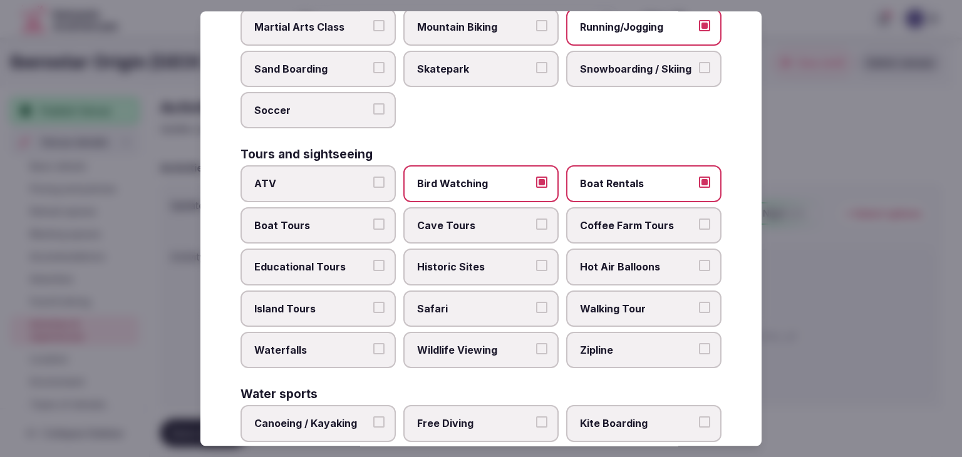
click at [367, 224] on label "Boat Tours" at bounding box center [318, 225] width 155 height 36
click at [373, 224] on button "Boat Tours" at bounding box center [378, 224] width 11 height 11
click at [339, 265] on label "Educational Tours" at bounding box center [318, 267] width 155 height 36
click at [373, 265] on button "Educational Tours" at bounding box center [378, 265] width 11 height 11
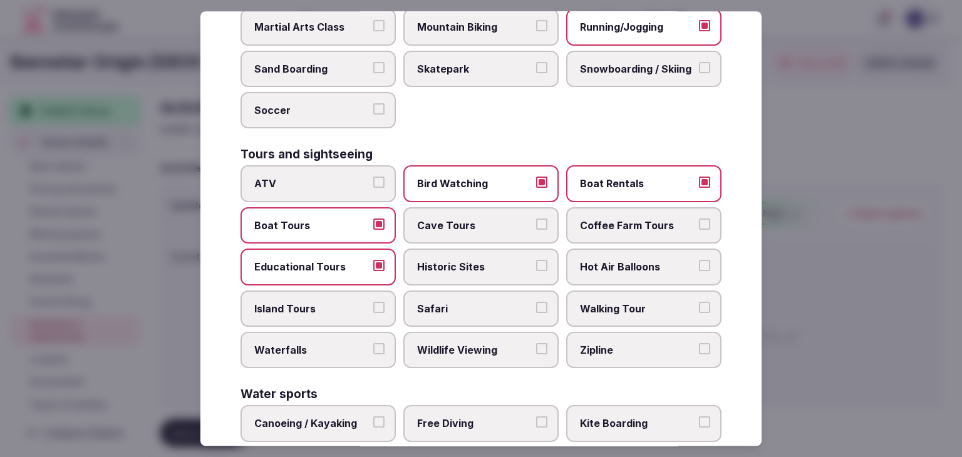
click at [335, 302] on span "Island Tours" at bounding box center [311, 309] width 115 height 14
click at [373, 302] on button "Island Tours" at bounding box center [378, 307] width 11 height 11
click at [608, 302] on span "Walking Tour" at bounding box center [637, 309] width 115 height 14
click at [699, 302] on button "Walking Tour" at bounding box center [704, 307] width 11 height 11
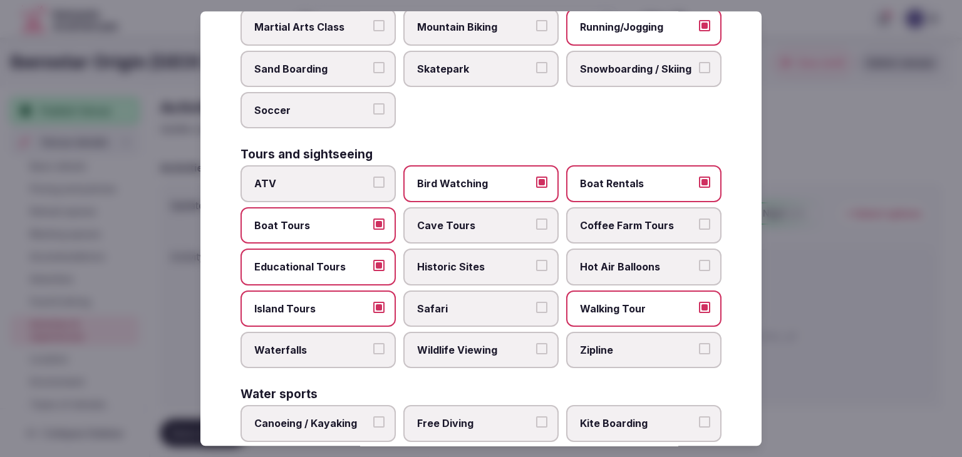
click at [509, 332] on label "Wildlife Viewing" at bounding box center [481, 350] width 155 height 36
click at [536, 343] on button "Wildlife Viewing" at bounding box center [541, 348] width 11 height 11
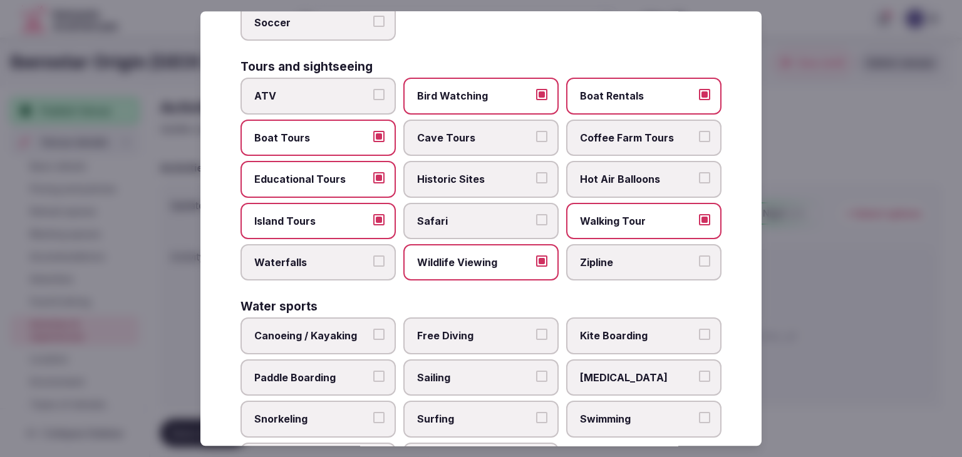
scroll to position [940, 0]
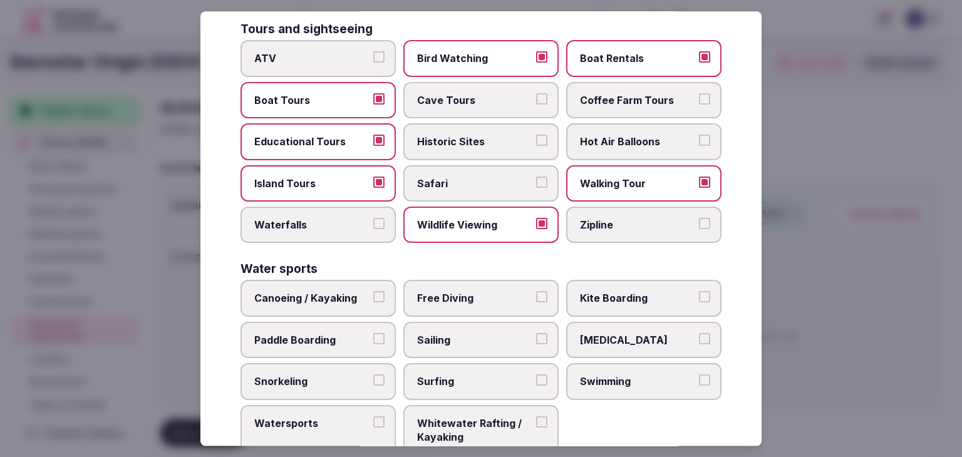
drag, startPoint x: 348, startPoint y: 289, endPoint x: 351, endPoint y: 310, distance: 20.8
click at [348, 292] on span "Canoeing / Kayaking" at bounding box center [311, 299] width 115 height 14
click at [373, 292] on button "Canoeing / Kayaking" at bounding box center [378, 297] width 11 height 11
click at [352, 333] on span "Paddle Boarding" at bounding box center [311, 340] width 115 height 14
click at [373, 333] on button "Paddle Boarding" at bounding box center [378, 338] width 11 height 11
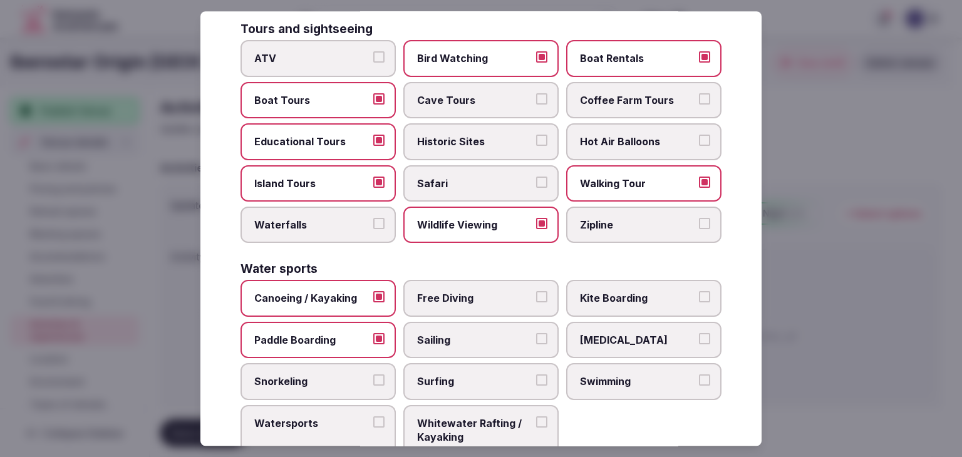
click at [456, 296] on label "Free Diving" at bounding box center [481, 299] width 155 height 36
click at [536, 296] on button "Free Diving" at bounding box center [541, 297] width 11 height 11
click at [498, 333] on span "Sailing" at bounding box center [474, 340] width 115 height 14
click at [536, 333] on button "Sailing" at bounding box center [541, 338] width 11 height 11
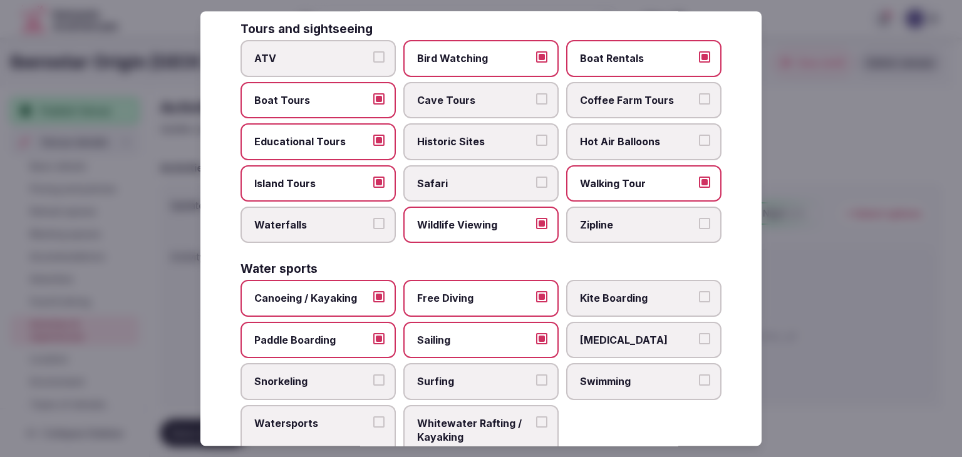
click at [617, 333] on span "[MEDICAL_DATA]" at bounding box center [637, 340] width 115 height 14
click at [699, 333] on button "[MEDICAL_DATA]" at bounding box center [704, 338] width 11 height 11
click at [614, 363] on label "Swimming" at bounding box center [643, 381] width 155 height 36
click at [699, 375] on button "Swimming" at bounding box center [704, 380] width 11 height 11
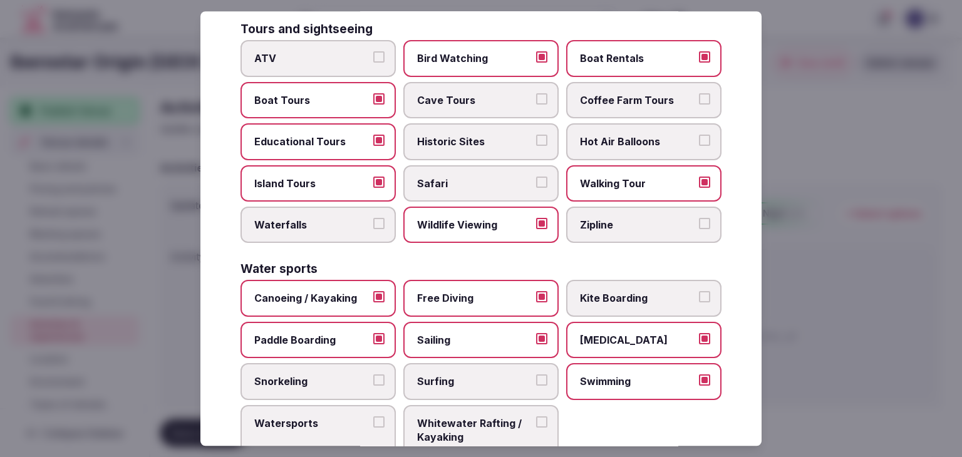
click at [472, 375] on span "Surfing" at bounding box center [474, 382] width 115 height 14
click at [536, 375] on button "Surfing" at bounding box center [541, 380] width 11 height 11
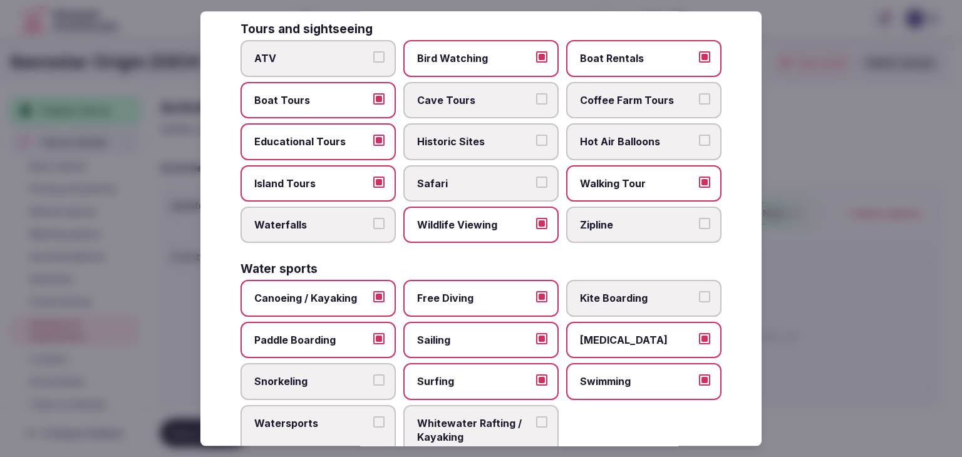
drag, startPoint x: 334, startPoint y: 383, endPoint x: 336, endPoint y: 395, distance: 11.4
click at [335, 386] on label "Snorkeling" at bounding box center [318, 381] width 155 height 36
click at [373, 386] on button "Snorkeling" at bounding box center [378, 380] width 11 height 11
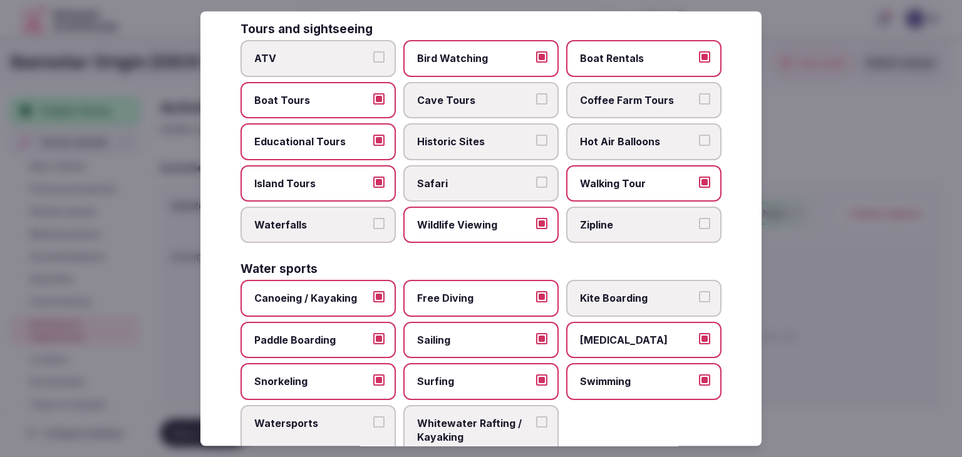
click at [333, 420] on label "Watersports" at bounding box center [318, 430] width 155 height 51
click at [373, 420] on button "Watersports" at bounding box center [378, 422] width 11 height 11
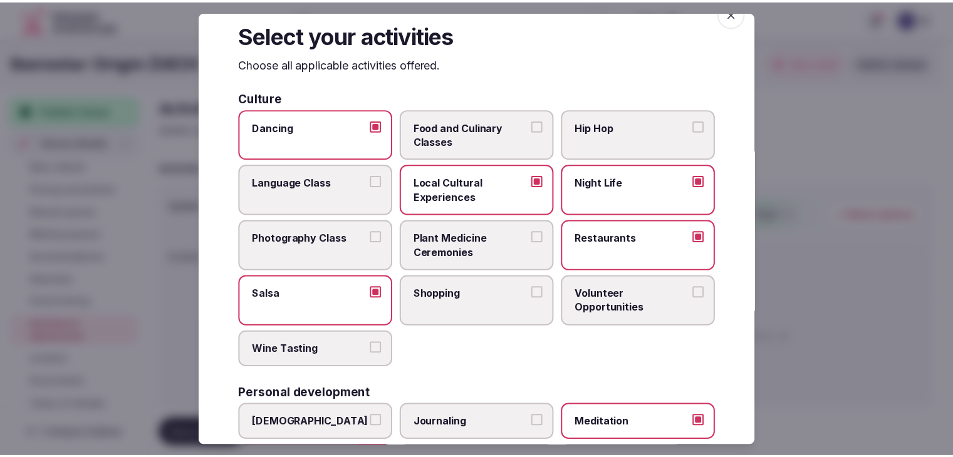
scroll to position [0, 0]
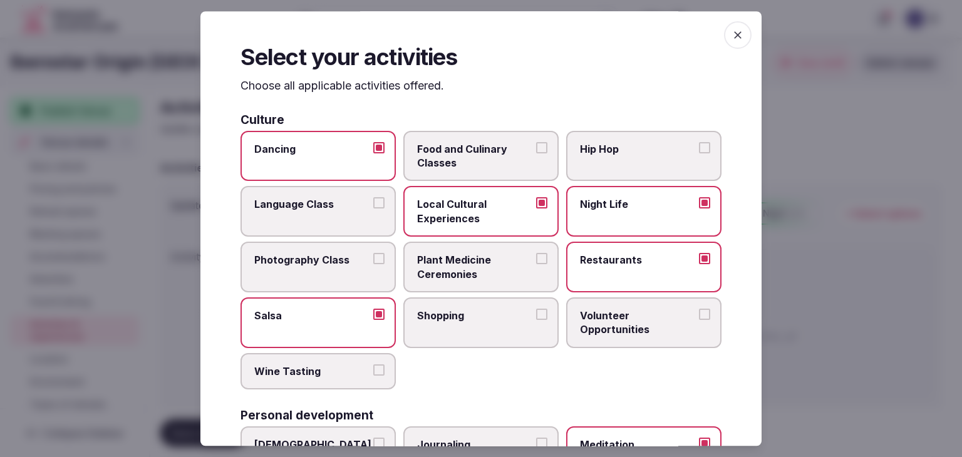
click at [732, 31] on icon "button" at bounding box center [738, 35] width 13 height 13
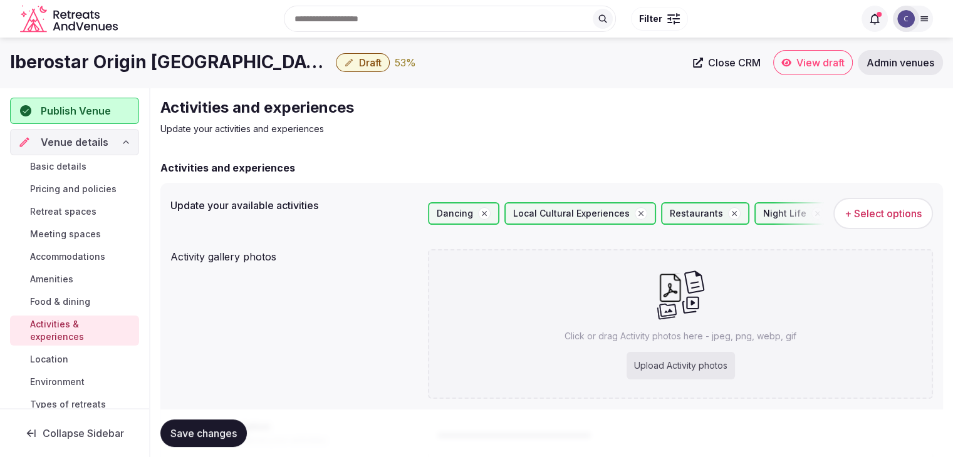
click at [211, 430] on span "Save changes" at bounding box center [203, 433] width 66 height 13
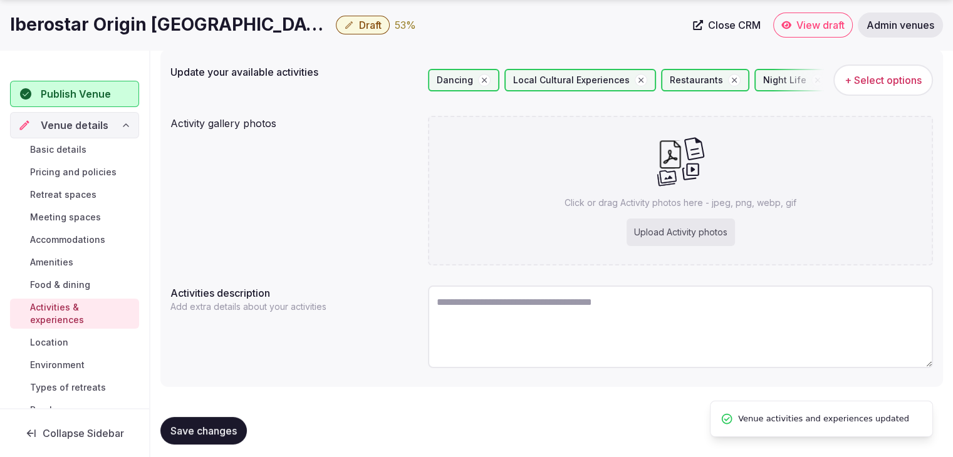
scroll to position [140, 0]
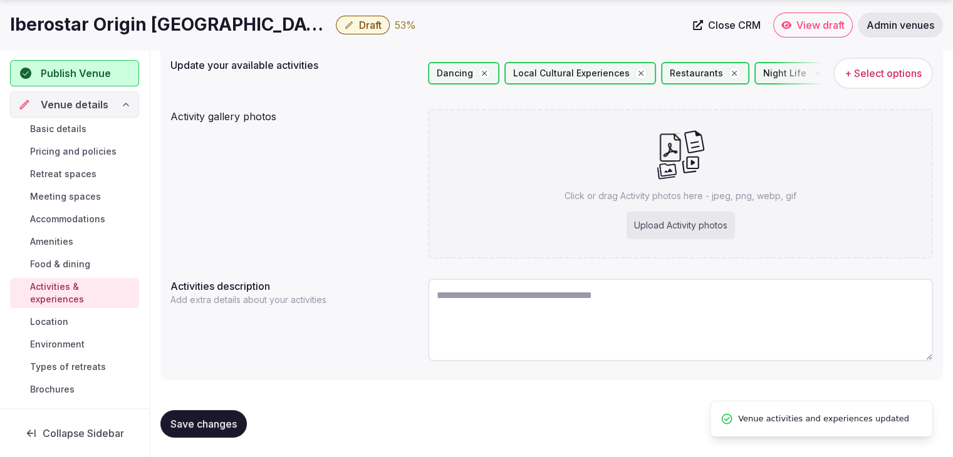
click at [75, 323] on link "Location" at bounding box center [74, 322] width 129 height 18
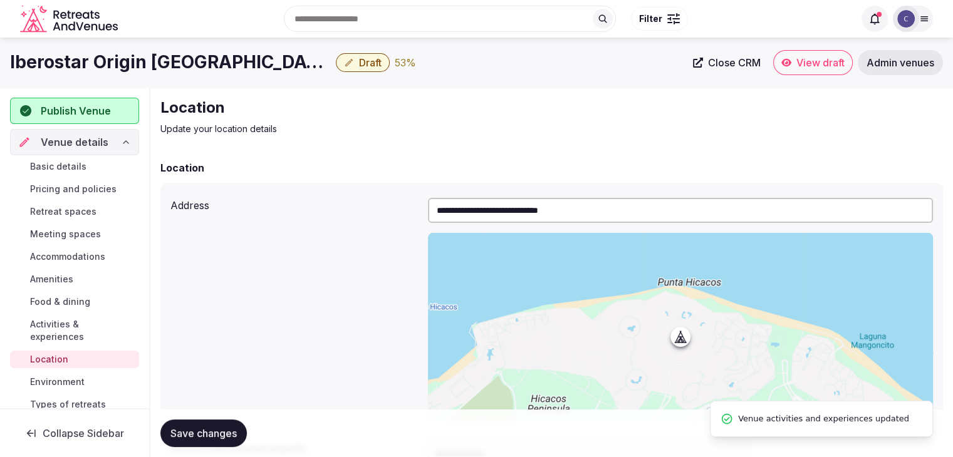
scroll to position [251, 0]
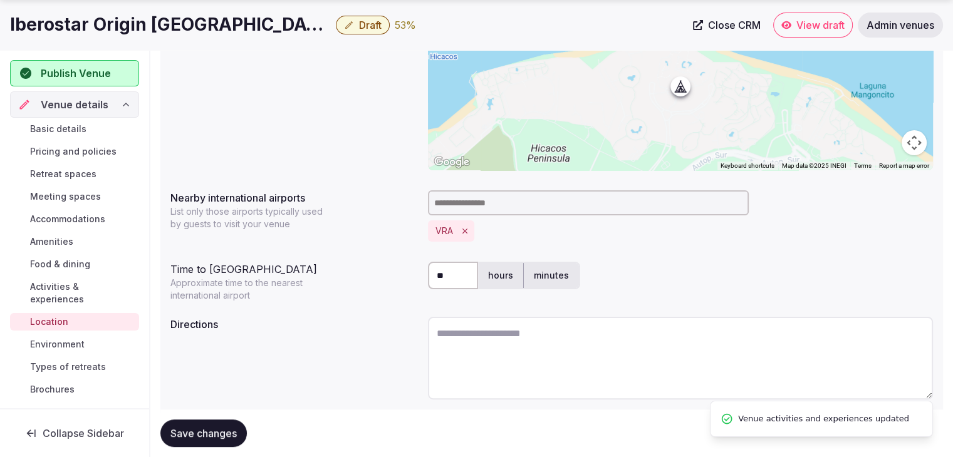
click at [60, 344] on span "Environment" at bounding box center [57, 344] width 55 height 13
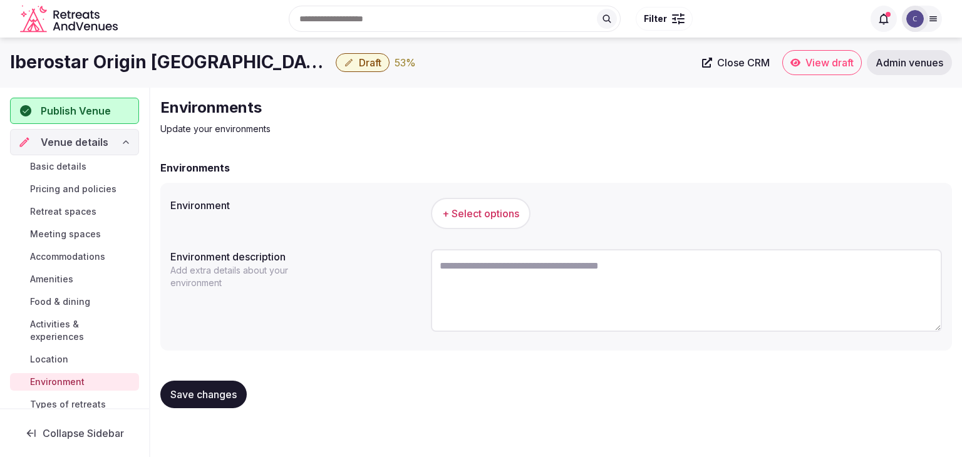
click at [496, 216] on span "+ Select options" at bounding box center [480, 214] width 77 height 14
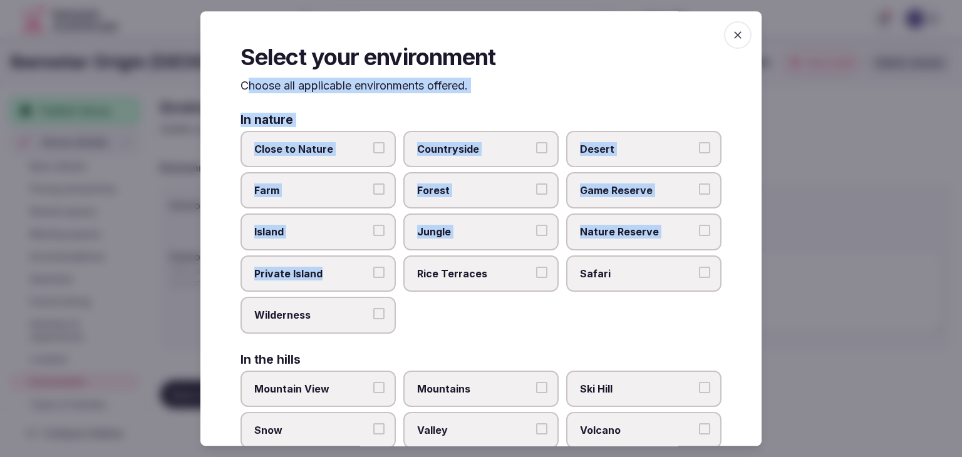
drag, startPoint x: 245, startPoint y: 79, endPoint x: 381, endPoint y: 259, distance: 225.4
click at [381, 259] on div "Select your environment Choose all applicable environments offered. In nature C…" at bounding box center [481, 228] width 561 height 435
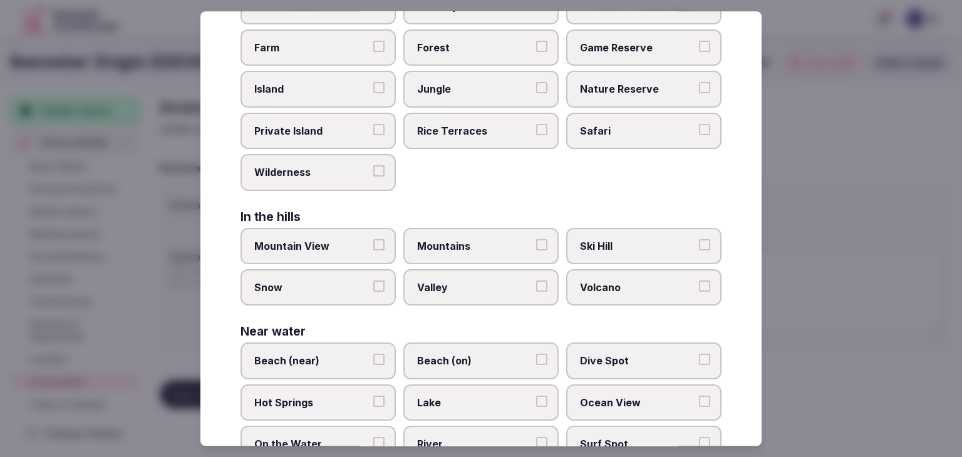
scroll to position [300, 0]
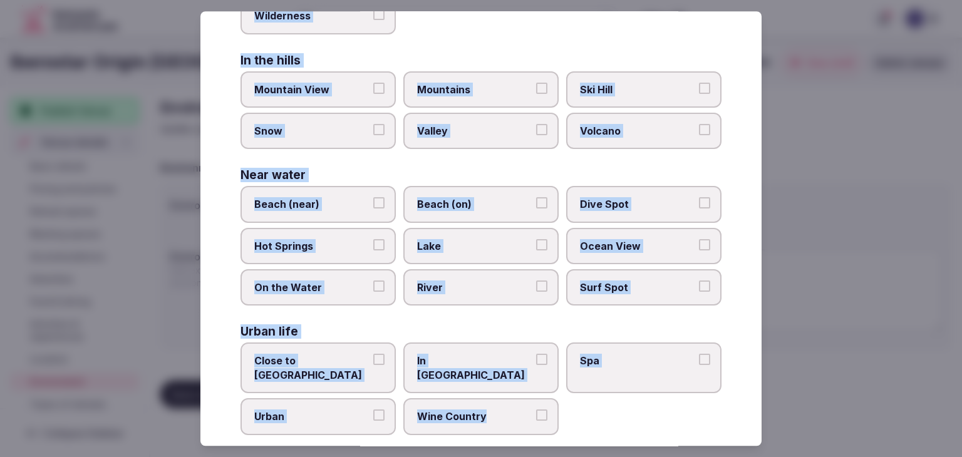
drag, startPoint x: 237, startPoint y: 86, endPoint x: 577, endPoint y: 419, distance: 475.9
click at [577, 419] on div "Select your environment Choose all applicable environments offered. In nature C…" at bounding box center [481, 228] width 561 height 435
copy div "Choose all applicable environments offered. In nature Close to [GEOGRAPHIC_DATA…"
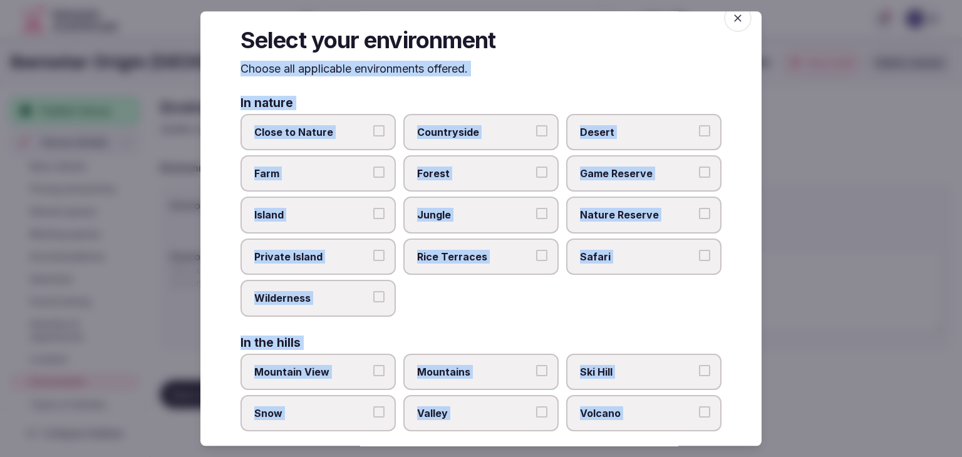
scroll to position [0, 0]
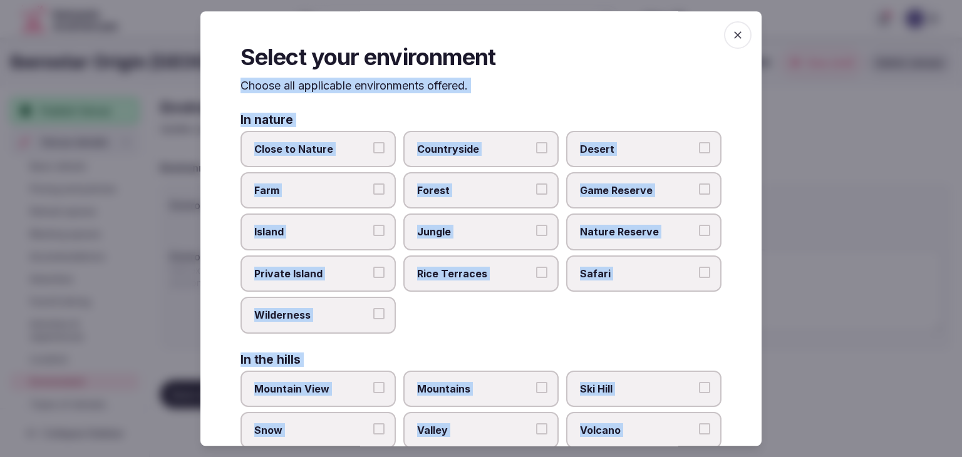
click at [321, 142] on span "Close to Nature" at bounding box center [311, 149] width 115 height 14
click at [373, 142] on button "Close to Nature" at bounding box center [378, 147] width 11 height 11
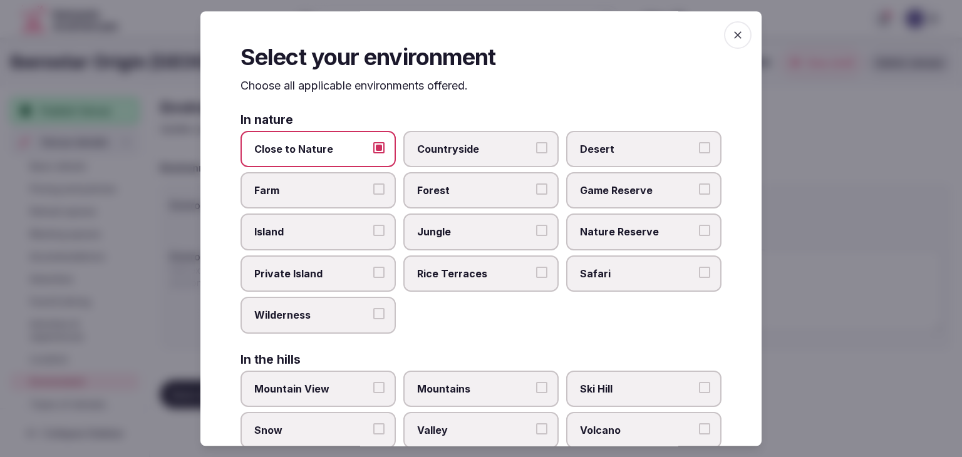
drag, startPoint x: 278, startPoint y: 234, endPoint x: 278, endPoint y: 244, distance: 10.0
click at [280, 234] on span "Island" at bounding box center [311, 233] width 115 height 14
click at [373, 234] on button "Island" at bounding box center [378, 231] width 11 height 11
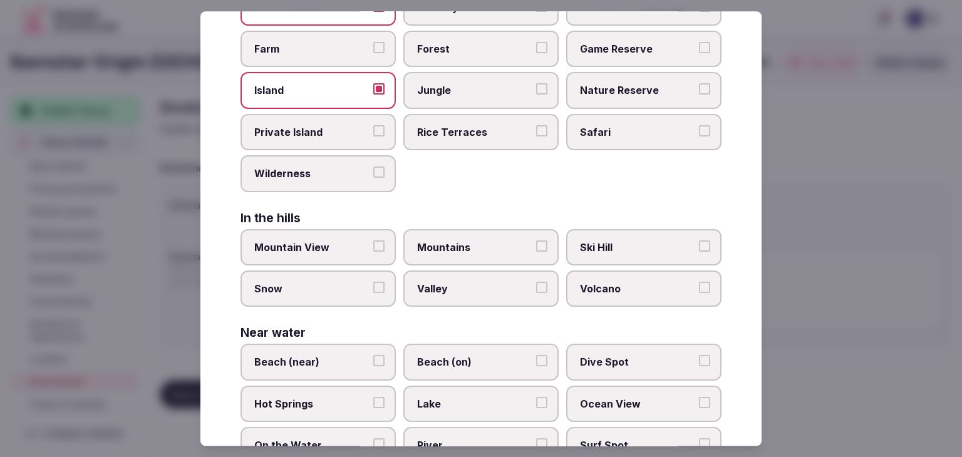
scroll to position [188, 0]
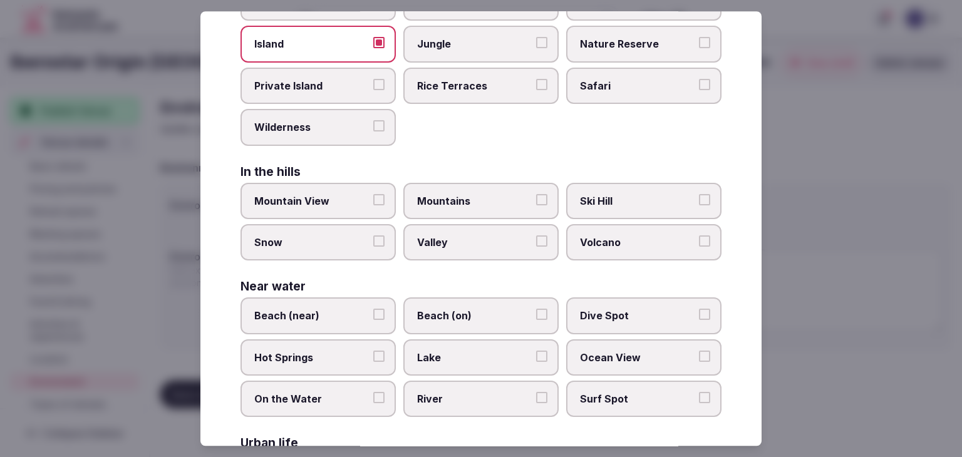
click at [347, 298] on label "Beach (near)" at bounding box center [318, 316] width 155 height 36
click at [373, 310] on button "Beach (near)" at bounding box center [378, 315] width 11 height 11
click at [482, 301] on label "Beach (on)" at bounding box center [481, 316] width 155 height 36
click at [536, 310] on button "Beach (on)" at bounding box center [541, 315] width 11 height 11
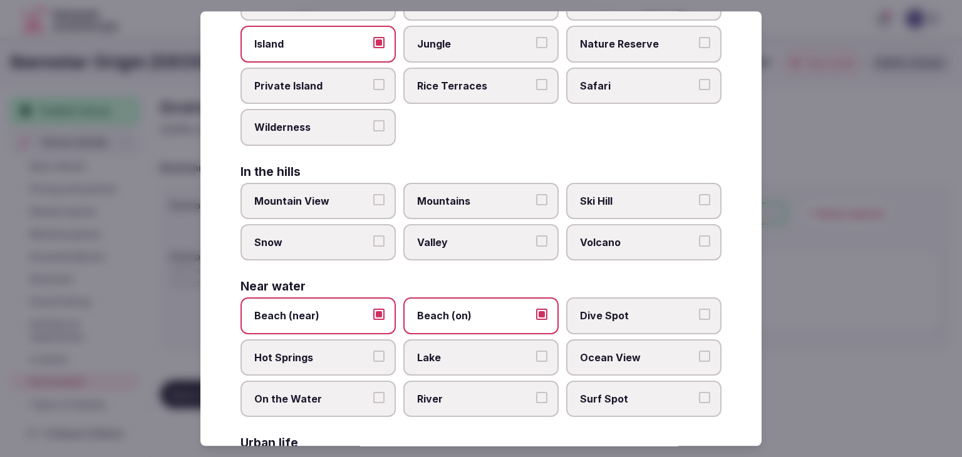
click at [601, 363] on label "Ocean View" at bounding box center [643, 358] width 155 height 36
click at [699, 362] on button "Ocean View" at bounding box center [704, 356] width 11 height 11
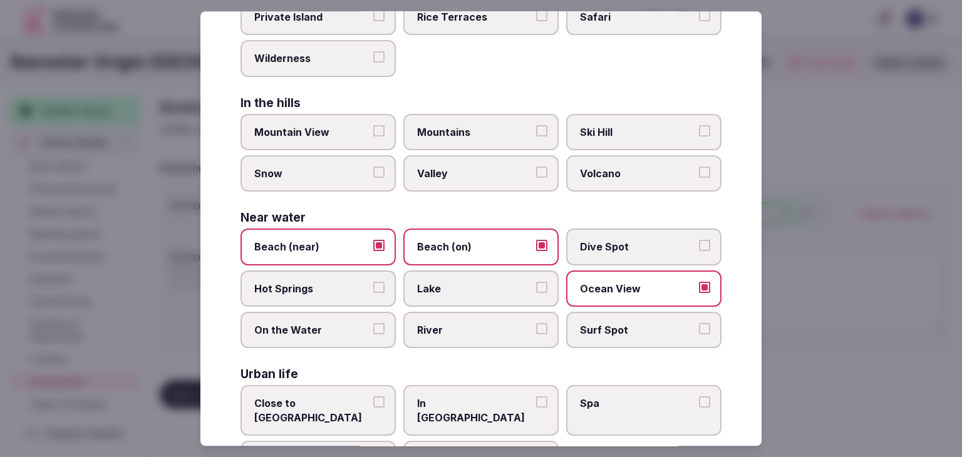
scroll to position [300, 0]
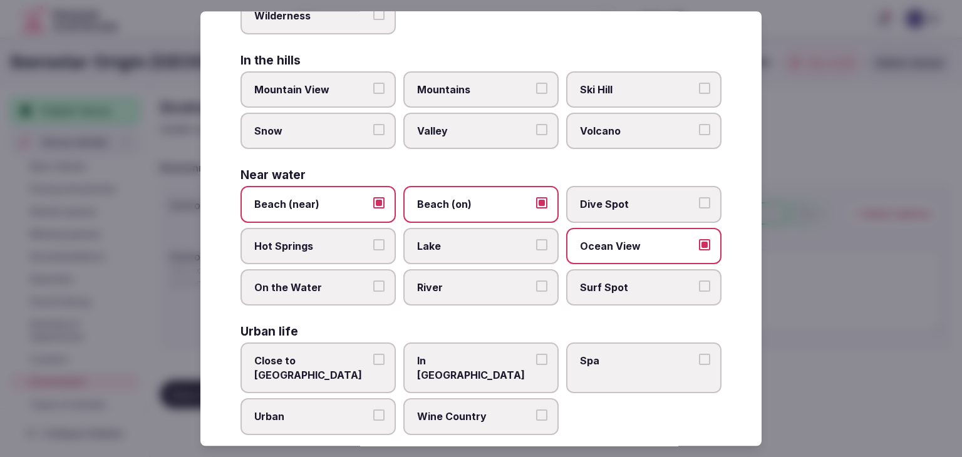
click at [657, 286] on span "Surf Spot" at bounding box center [637, 288] width 115 height 14
click at [699, 286] on button "Surf Spot" at bounding box center [704, 286] width 11 height 11
click at [286, 407] on label "Urban" at bounding box center [318, 417] width 155 height 36
click at [373, 410] on button "Urban" at bounding box center [378, 415] width 11 height 11
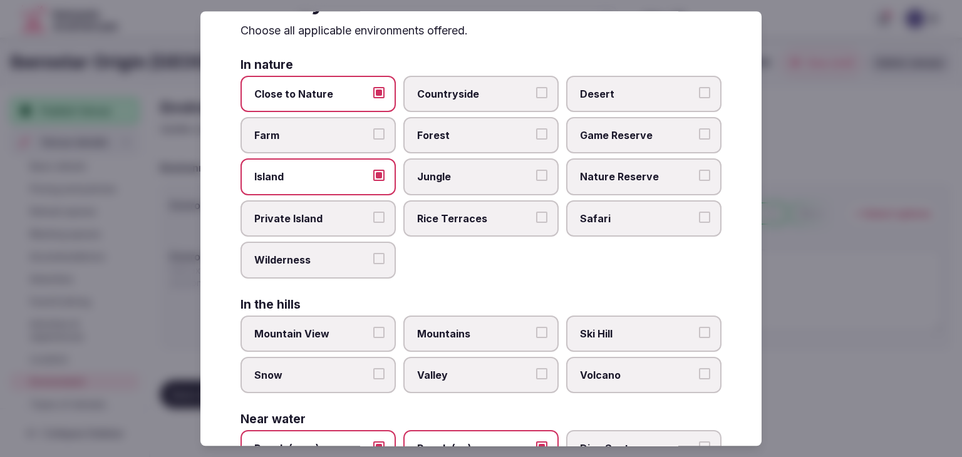
scroll to position [0, 0]
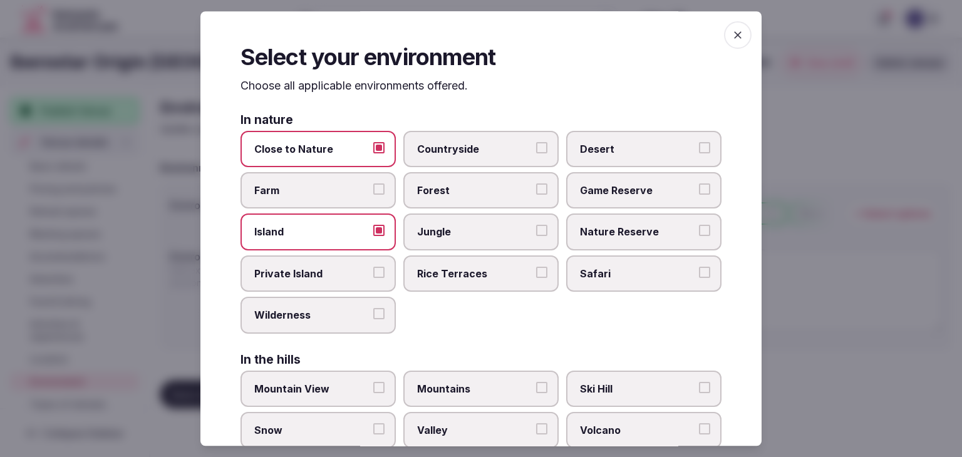
click at [732, 38] on icon "button" at bounding box center [738, 35] width 13 height 13
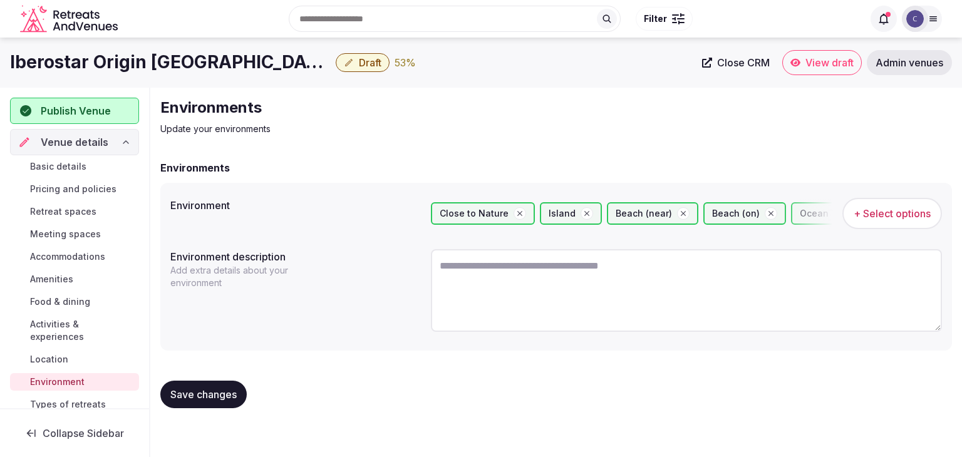
drag, startPoint x: 216, startPoint y: 389, endPoint x: 234, endPoint y: 402, distance: 22.9
click at [216, 389] on span "Save changes" at bounding box center [203, 394] width 66 height 13
click at [484, 283] on textarea at bounding box center [686, 290] width 511 height 83
paste textarea "**********"
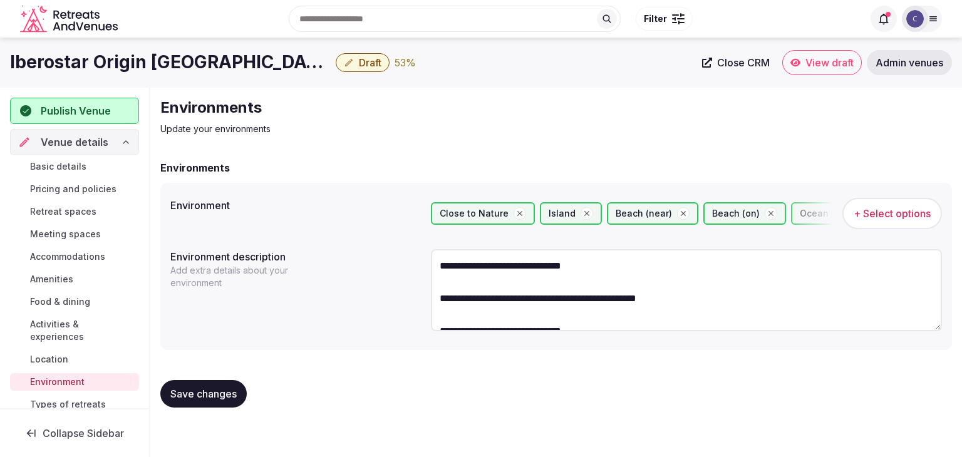
scroll to position [39, 0]
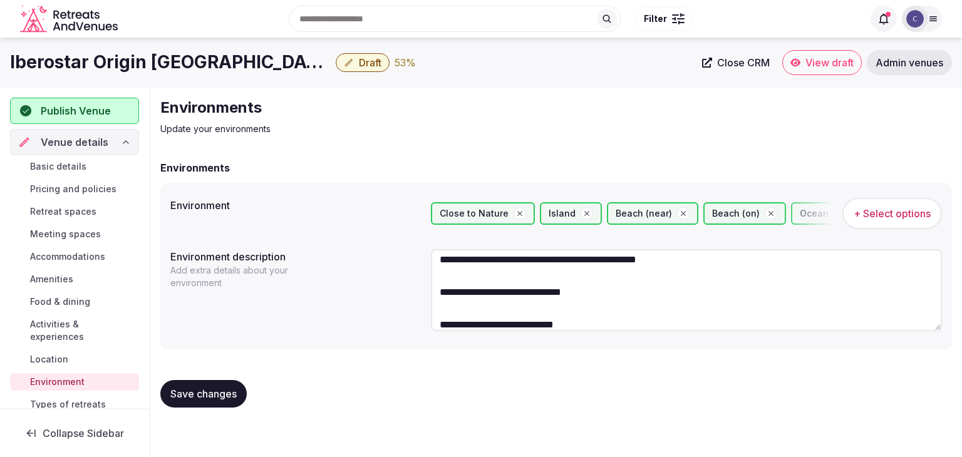
click at [490, 265] on textarea "**********" at bounding box center [686, 290] width 511 height 82
click at [484, 276] on textarea "**********" at bounding box center [686, 290] width 511 height 82
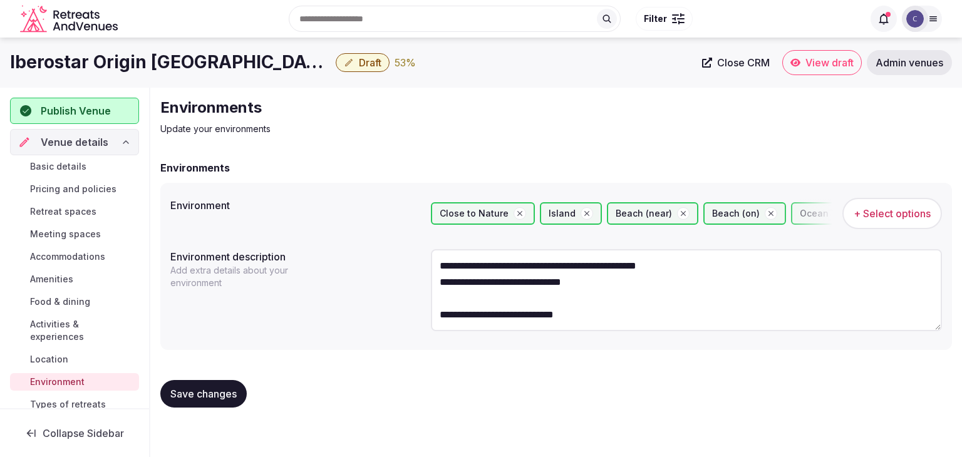
click at [477, 304] on textarea "**********" at bounding box center [686, 290] width 511 height 82
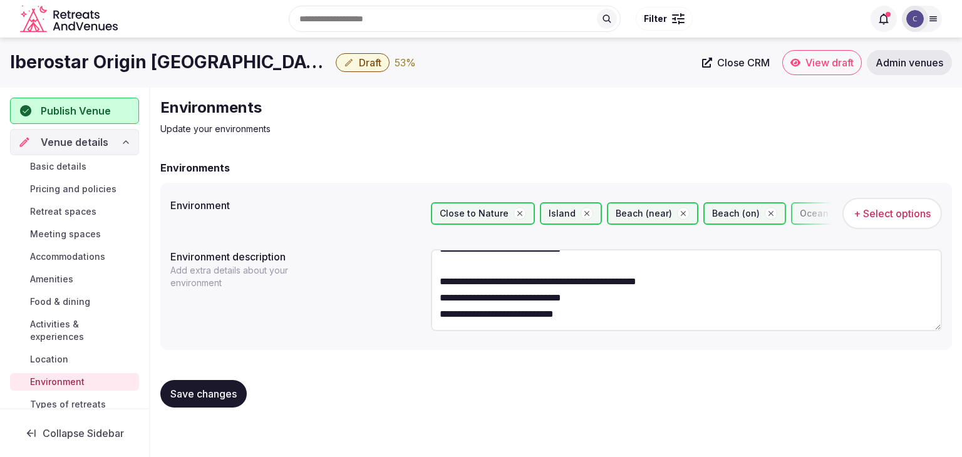
scroll to position [16, 0]
click at [466, 266] on textarea "**********" at bounding box center [686, 290] width 511 height 82
type textarea "**********"
click at [197, 401] on button "Save changes" at bounding box center [203, 394] width 86 height 28
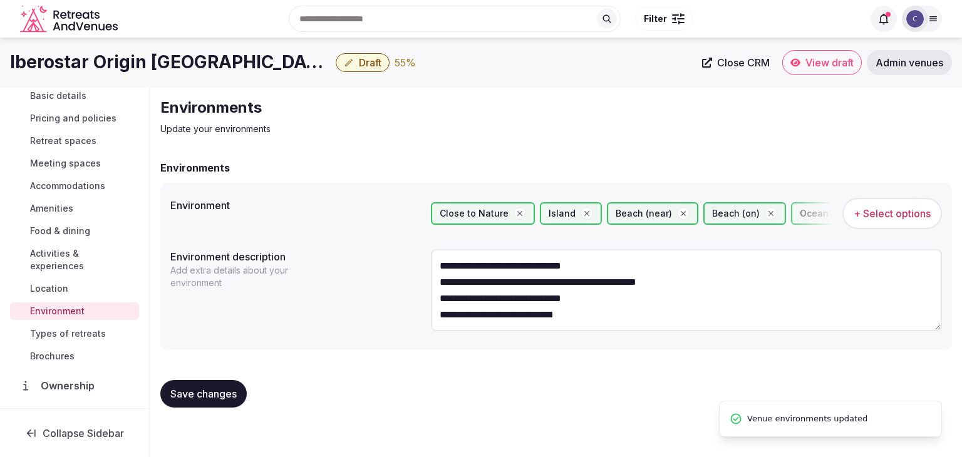
scroll to position [125, 0]
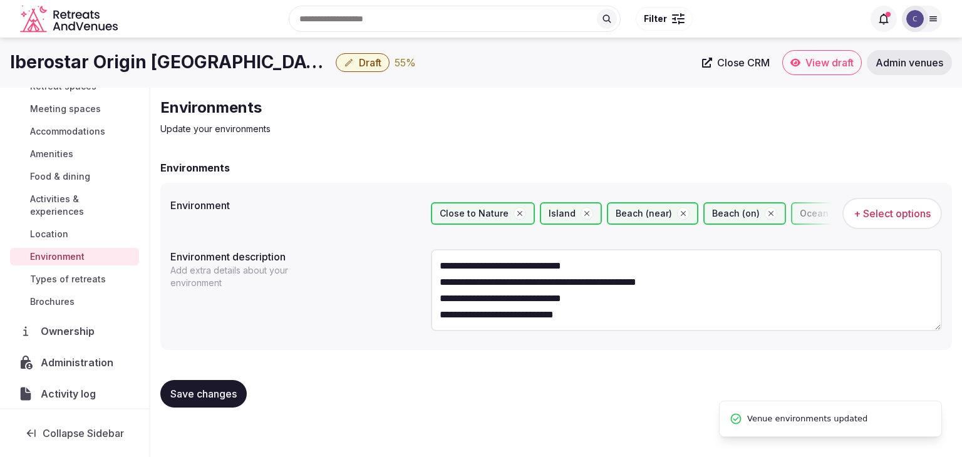
click at [83, 279] on span "Types of retreats" at bounding box center [68, 279] width 76 height 13
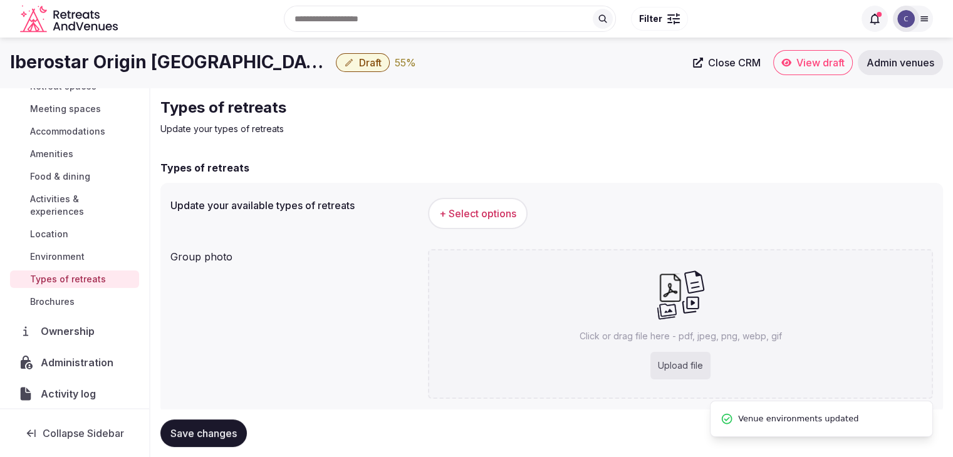
click at [459, 219] on span "+ Select options" at bounding box center [477, 214] width 77 height 14
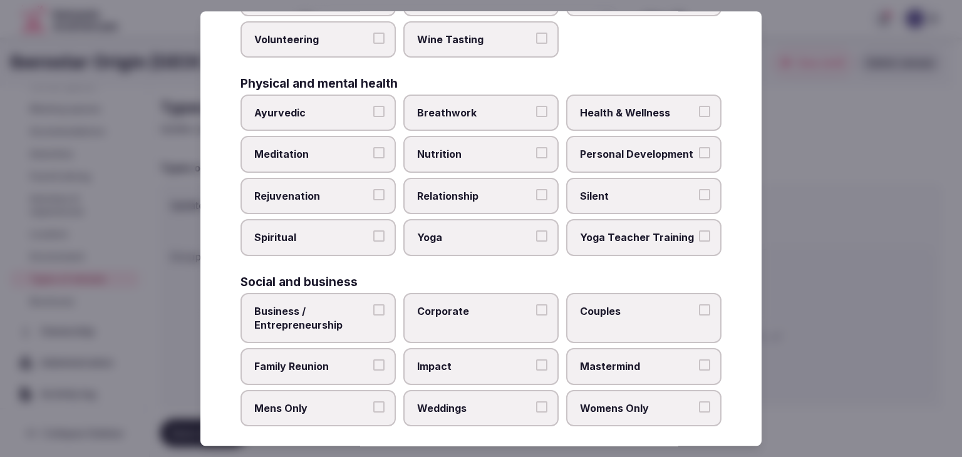
scroll to position [509, 0]
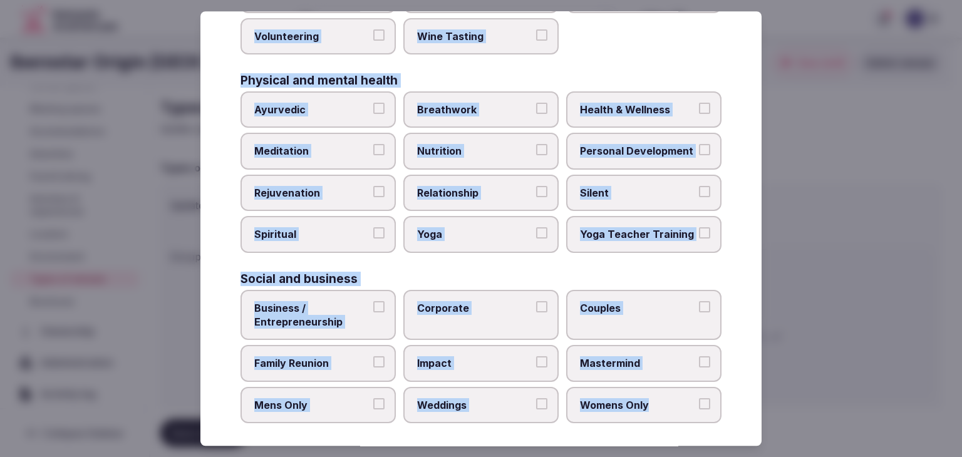
drag, startPoint x: 238, startPoint y: 90, endPoint x: 708, endPoint y: 407, distance: 566.5
click at [708, 407] on div "Select your types of retreats Choose all applicable types of retreats offered. …" at bounding box center [481, 228] width 561 height 435
copy div "Choose all applicable types of retreats offered. Active Adventure Cold Water Ex…"
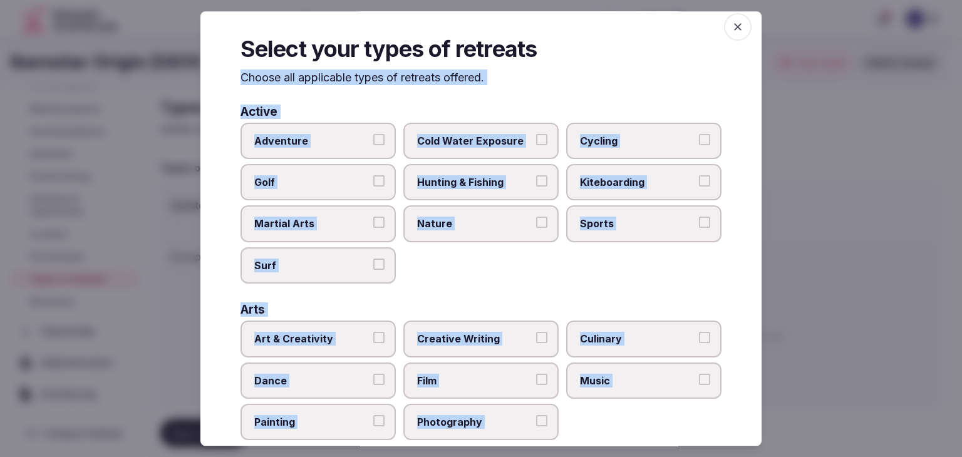
scroll to position [0, 0]
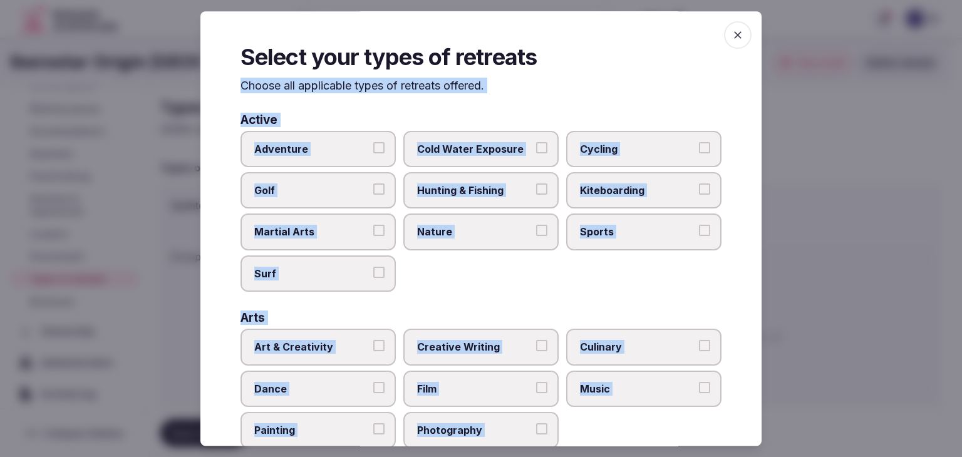
click at [335, 145] on span "Adventure" at bounding box center [311, 149] width 115 height 14
click at [373, 145] on button "Adventure" at bounding box center [378, 147] width 11 height 11
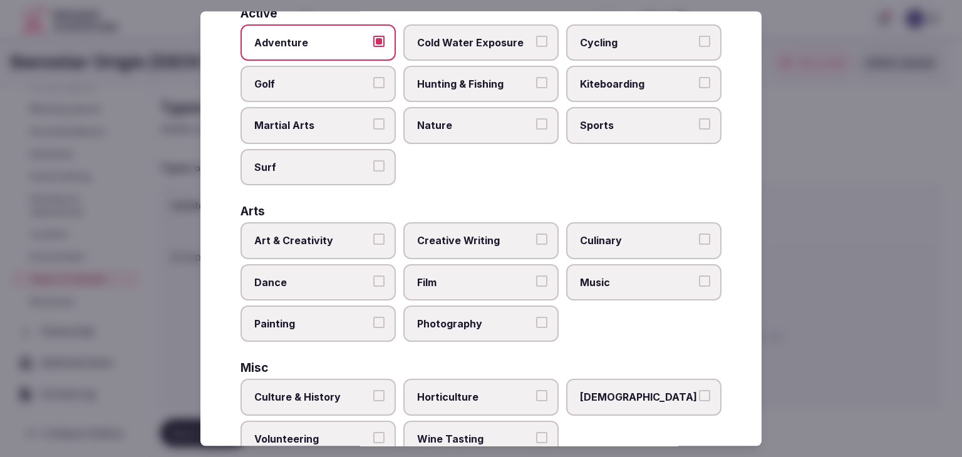
scroll to position [251, 0]
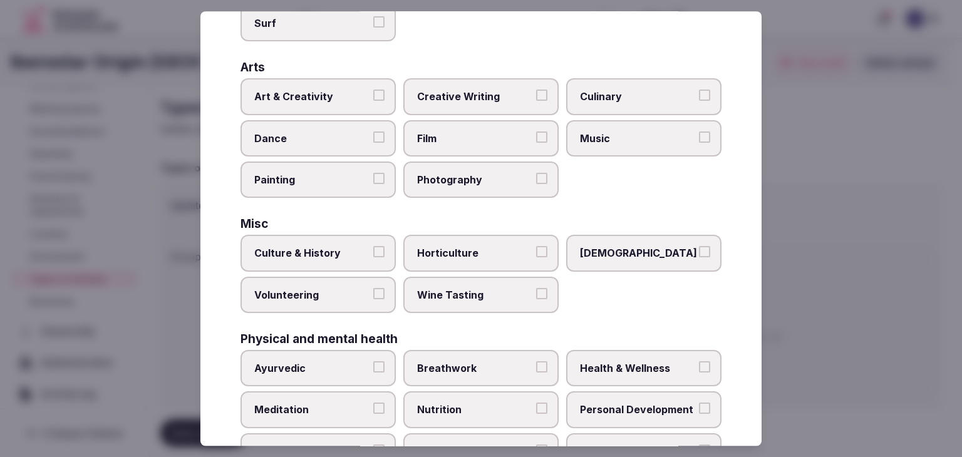
click at [335, 252] on span "Culture & History" at bounding box center [311, 254] width 115 height 14
click at [373, 252] on button "Culture & History" at bounding box center [378, 252] width 11 height 11
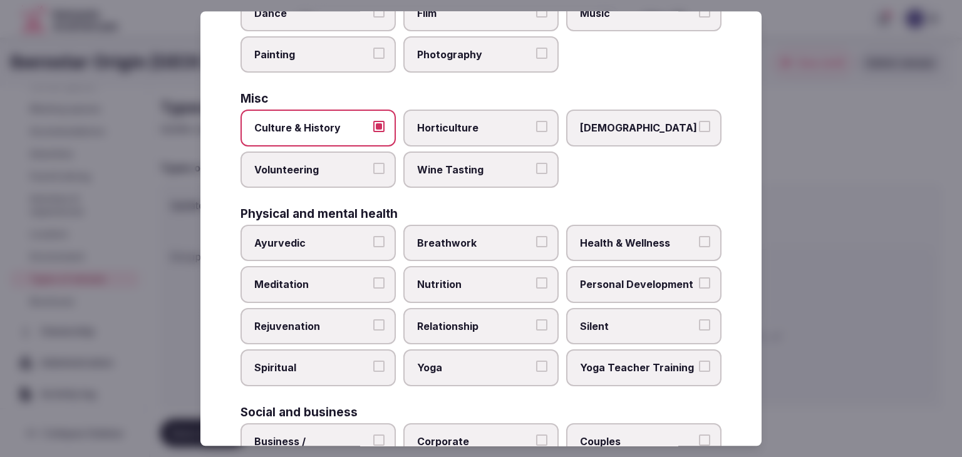
click at [633, 236] on span "Health & Wellness" at bounding box center [637, 243] width 115 height 14
click at [699, 236] on button "Health & Wellness" at bounding box center [704, 241] width 11 height 11
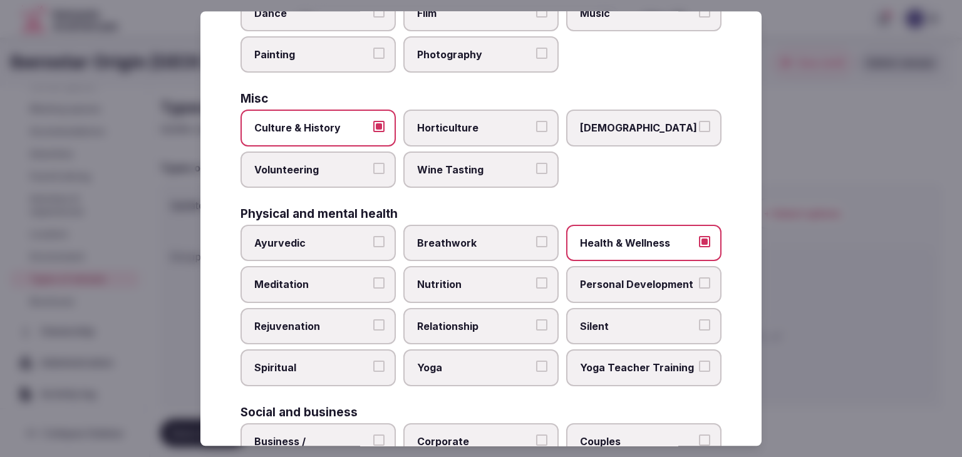
click at [619, 278] on span "Personal Development" at bounding box center [637, 285] width 115 height 14
click at [699, 278] on button "Personal Development" at bounding box center [704, 283] width 11 height 11
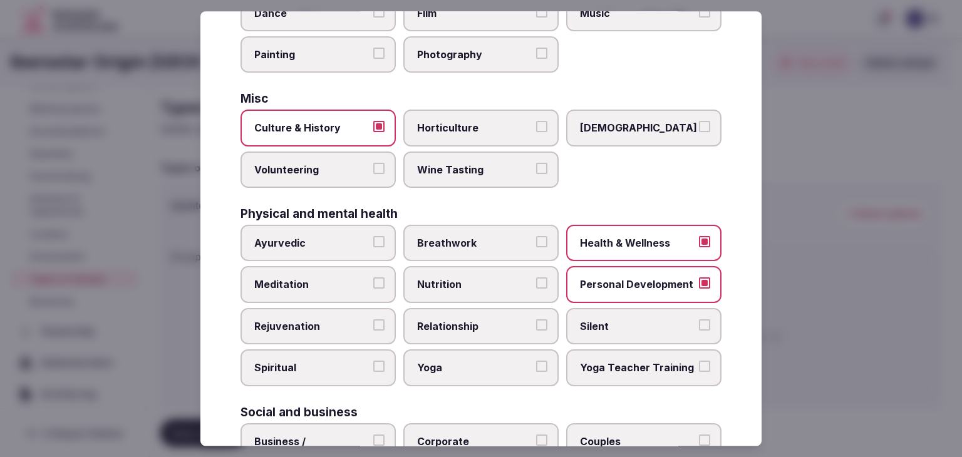
click at [482, 244] on span "Breathwork" at bounding box center [474, 243] width 115 height 14
click at [536, 244] on button "Breathwork" at bounding box center [541, 241] width 11 height 11
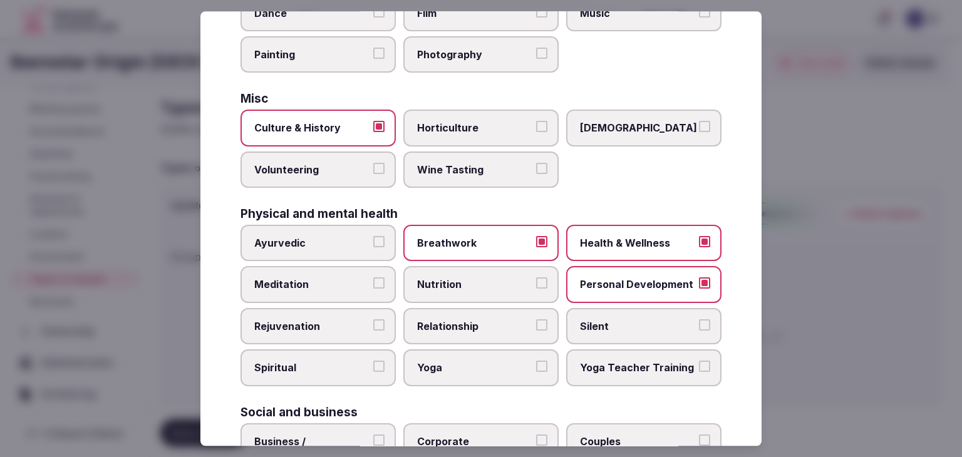
drag, startPoint x: 348, startPoint y: 291, endPoint x: 348, endPoint y: 324, distance: 33.2
click at [349, 294] on label "Meditation" at bounding box center [318, 285] width 155 height 36
click at [373, 289] on button "Meditation" at bounding box center [378, 283] width 11 height 11
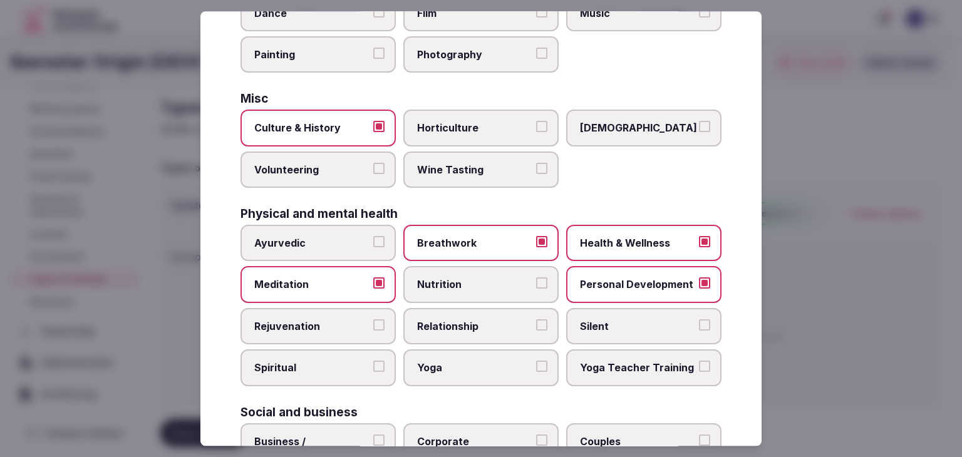
click at [348, 324] on span "Rejuvenation" at bounding box center [311, 327] width 115 height 14
click at [373, 324] on button "Rejuvenation" at bounding box center [378, 325] width 11 height 11
click at [474, 366] on span "Yoga" at bounding box center [474, 369] width 115 height 14
click at [536, 366] on button "Yoga" at bounding box center [541, 367] width 11 height 11
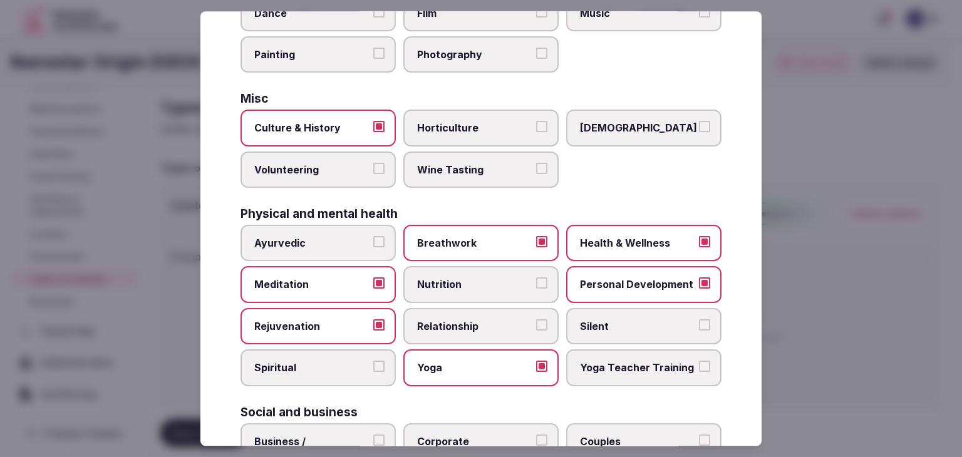
scroll to position [509, 0]
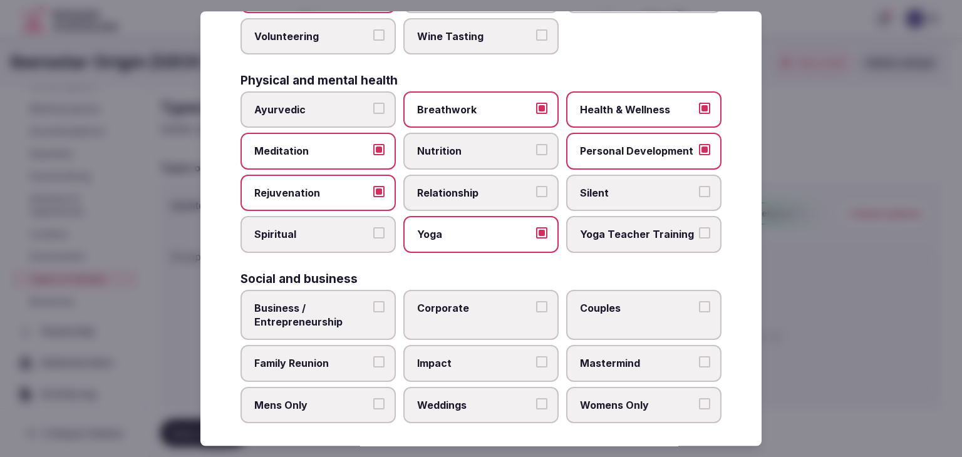
click at [607, 313] on label "Couples" at bounding box center [643, 315] width 155 height 51
click at [699, 313] on button "Couples" at bounding box center [704, 306] width 11 height 11
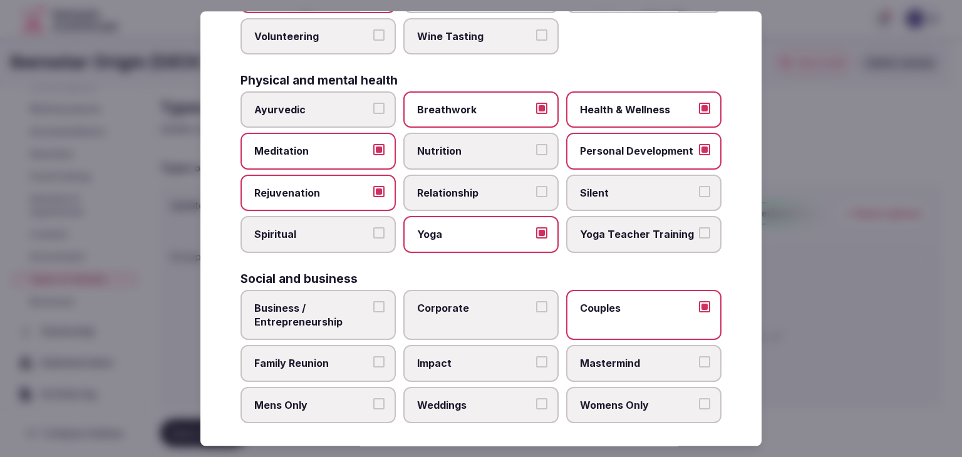
click at [369, 369] on label "Family Reunion" at bounding box center [318, 364] width 155 height 36
click at [373, 368] on button "Family Reunion" at bounding box center [378, 362] width 11 height 11
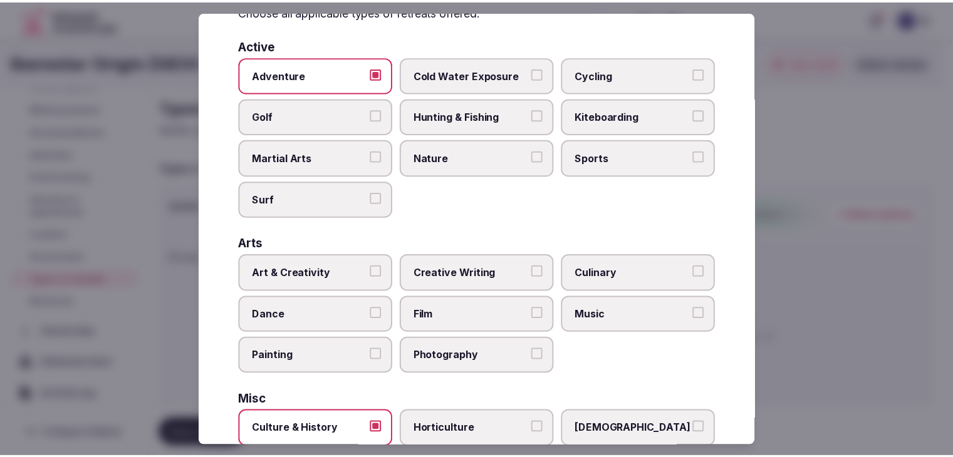
scroll to position [0, 0]
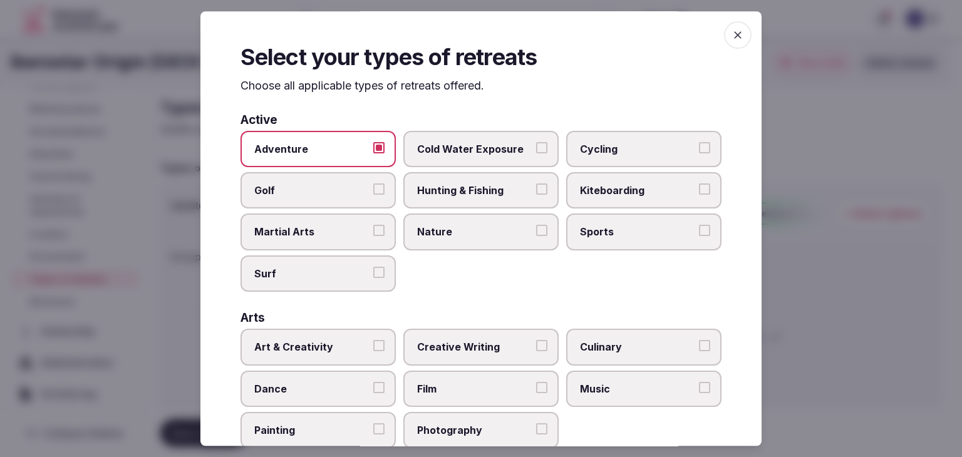
click at [734, 38] on icon "button" at bounding box center [738, 35] width 8 height 8
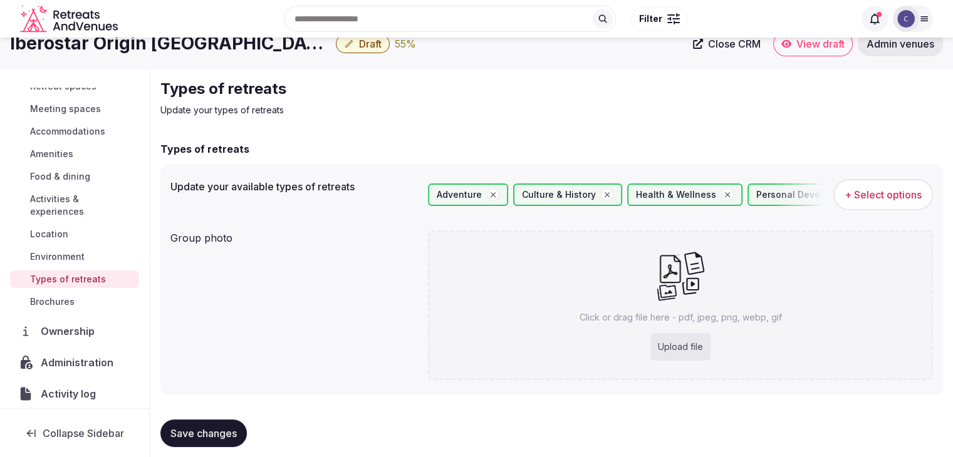
scroll to position [34, 0]
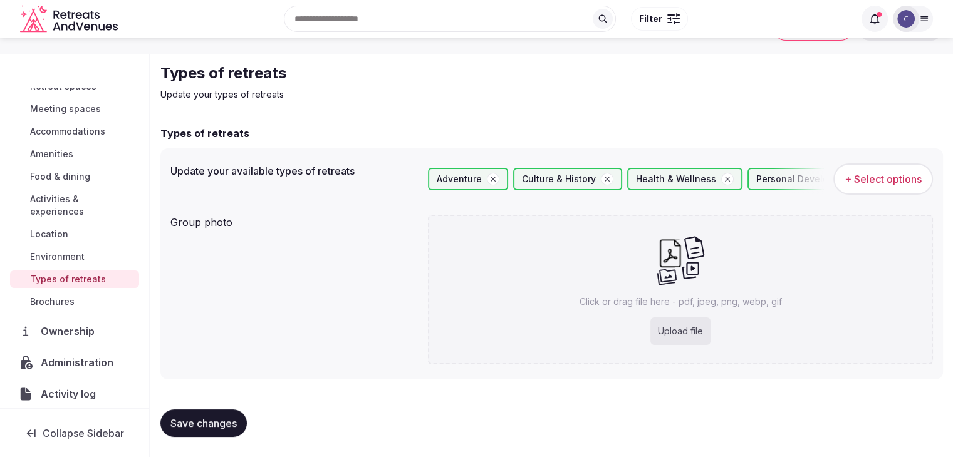
click at [682, 326] on div "Upload file" at bounding box center [680, 332] width 60 height 28
type input "**********"
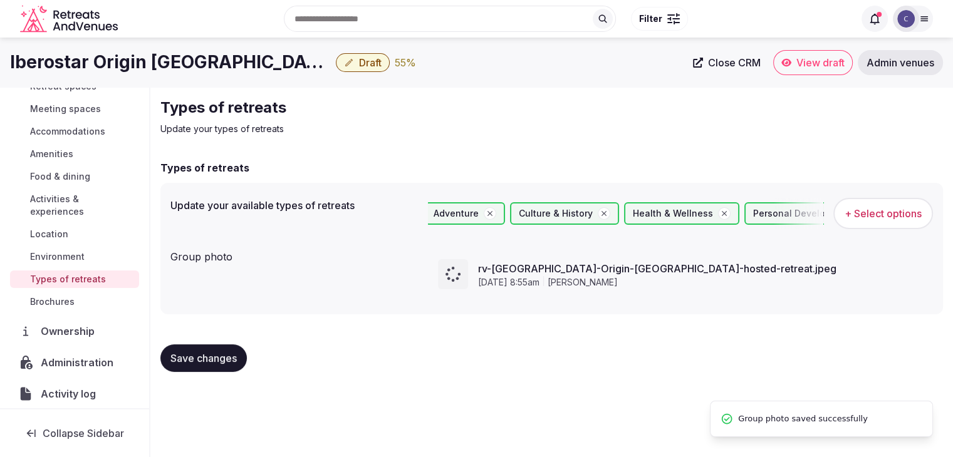
scroll to position [0, 0]
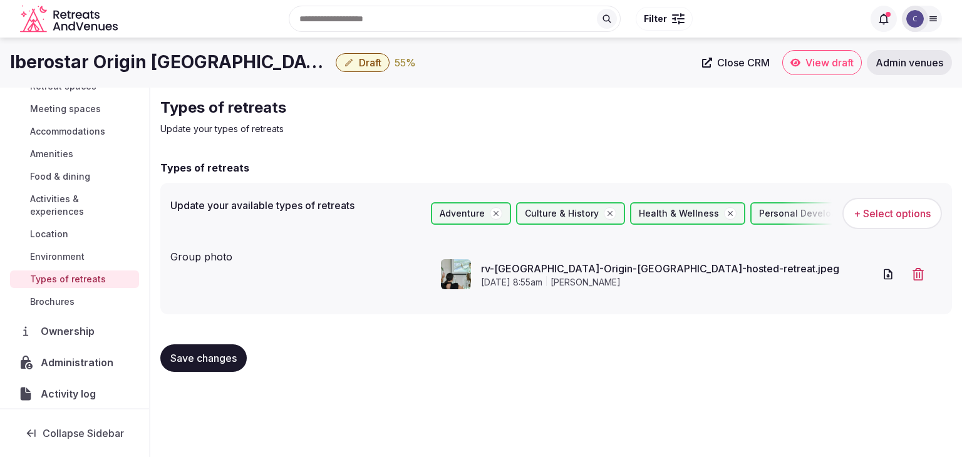
click at [223, 355] on span "Save changes" at bounding box center [203, 358] width 66 height 13
click at [56, 206] on span "Activities & experiences" at bounding box center [82, 205] width 104 height 25
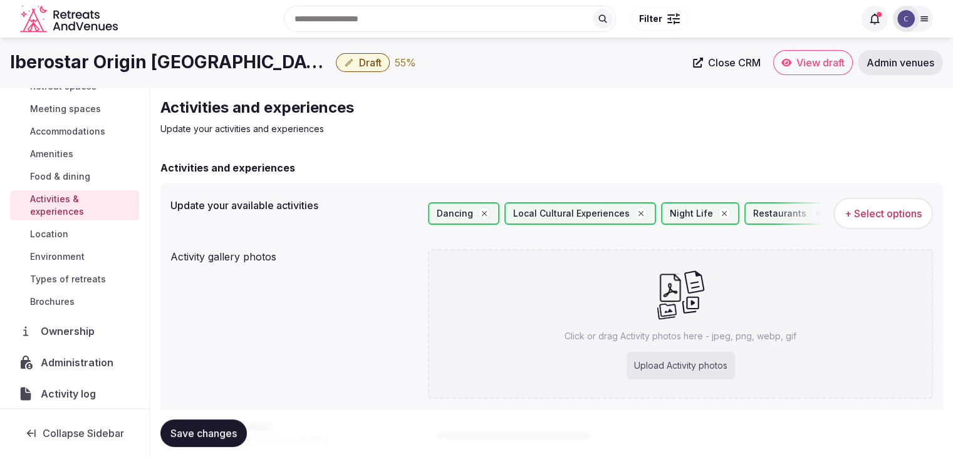
click at [679, 361] on div "Upload Activity photos" at bounding box center [681, 366] width 108 height 28
type input "**********"
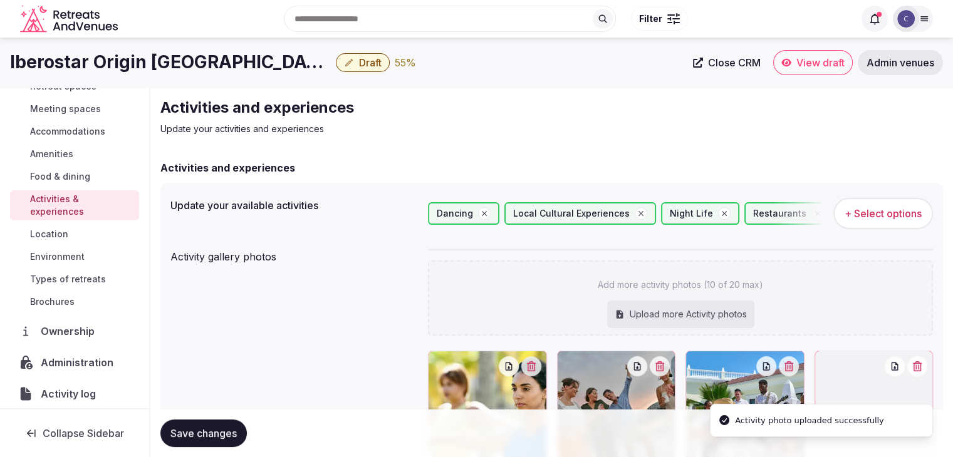
scroll to position [313, 0]
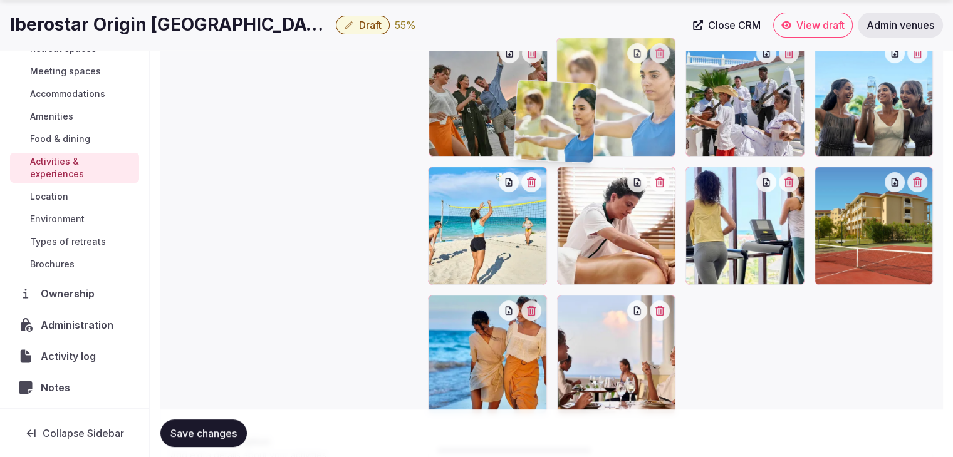
drag, startPoint x: 444, startPoint y: 58, endPoint x: 531, endPoint y: 103, distance: 98.4
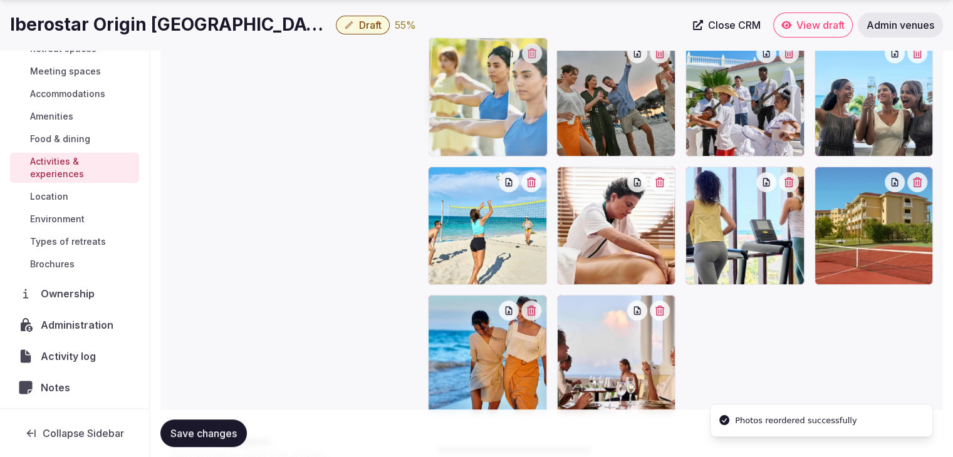
drag, startPoint x: 586, startPoint y: 78, endPoint x: 509, endPoint y: 98, distance: 80.1
click at [509, 98] on body "Search Popular Destinations Toscana, Italy Riviera Maya, Mexico Indonesia, Bali…" at bounding box center [476, 150] width 953 height 927
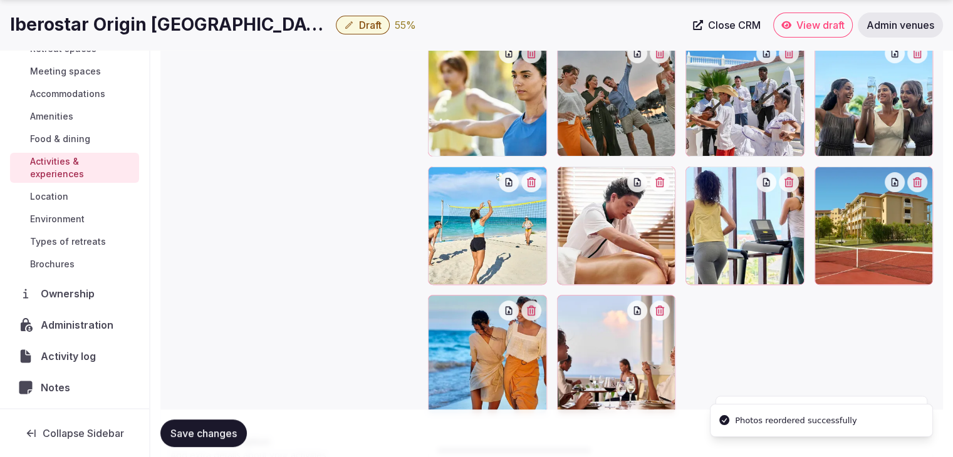
click at [209, 433] on span "Save changes" at bounding box center [203, 433] width 66 height 13
click at [219, 437] on span "Save changes" at bounding box center [203, 433] width 66 height 13
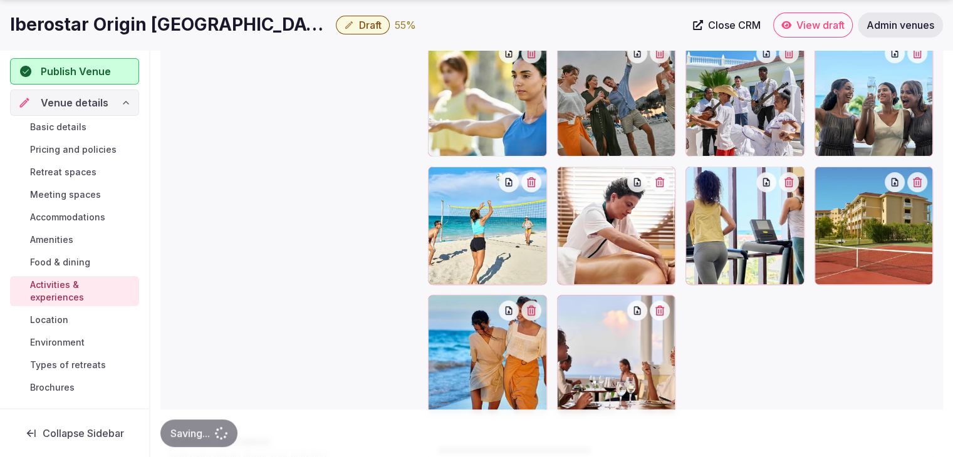
scroll to position [0, 0]
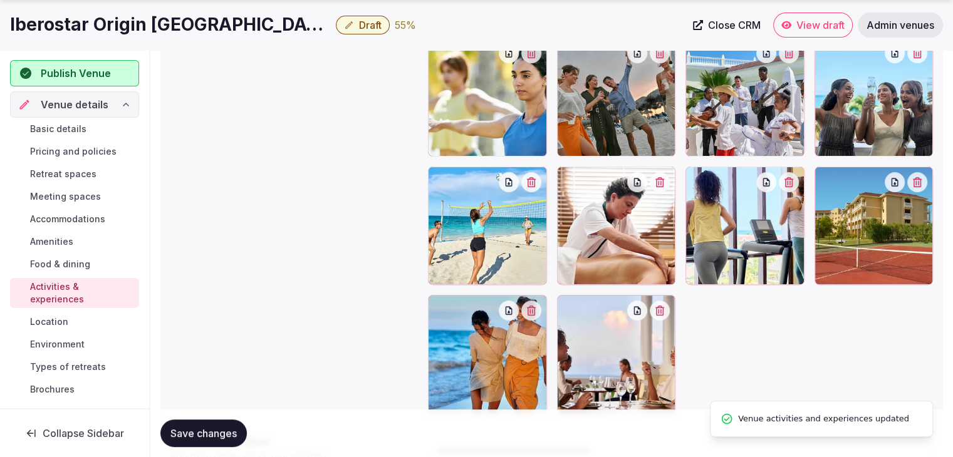
click at [79, 192] on span "Meeting spaces" at bounding box center [65, 196] width 71 height 13
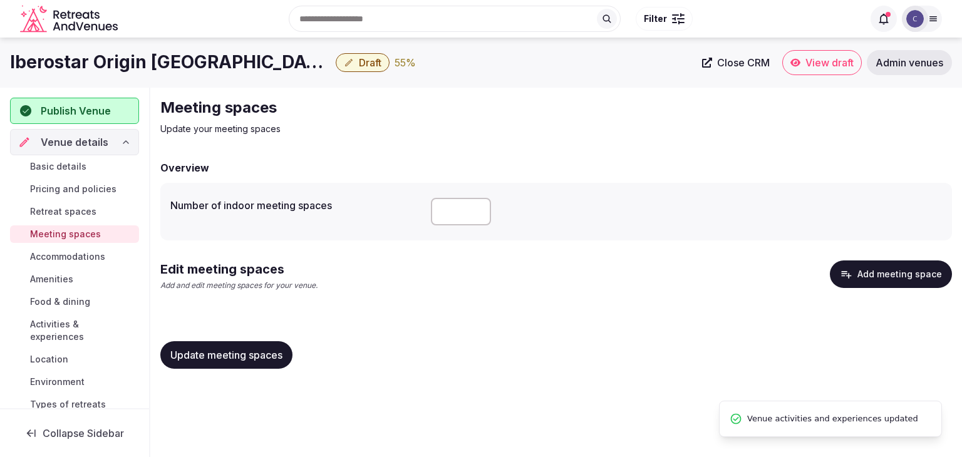
click at [858, 271] on button "Add meeting space" at bounding box center [891, 275] width 122 height 28
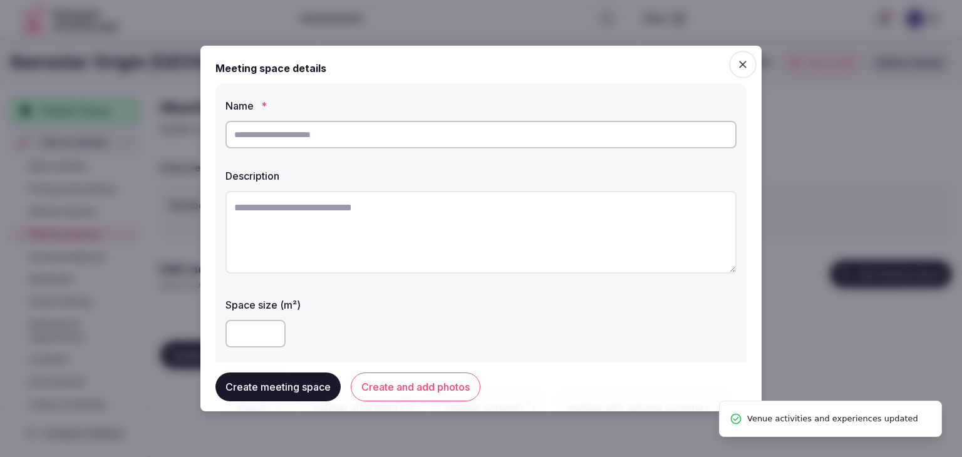
click at [454, 132] on input "text" at bounding box center [481, 135] width 511 height 28
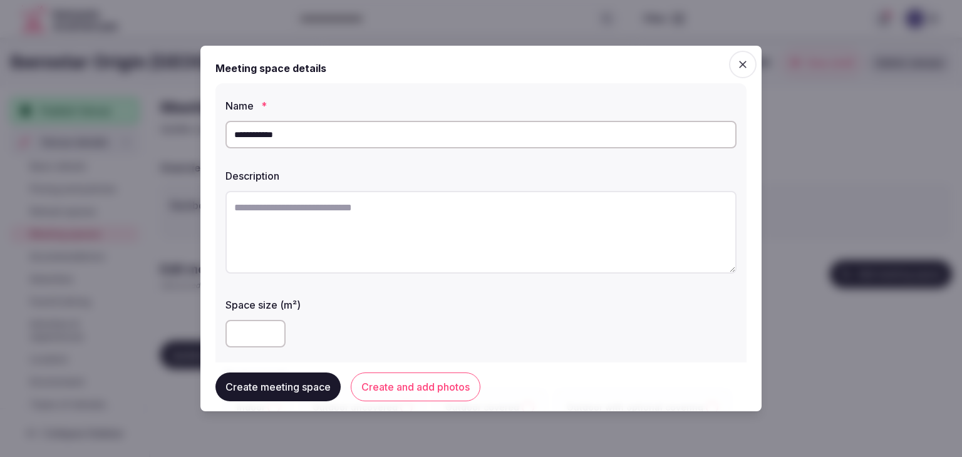
type input "**********"
click at [420, 246] on textarea at bounding box center [481, 232] width 511 height 83
paste textarea "**********"
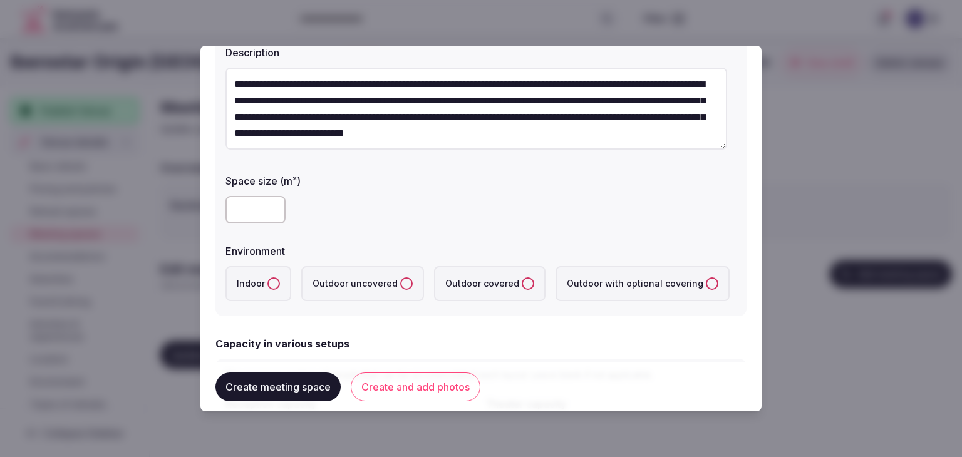
scroll to position [125, 0]
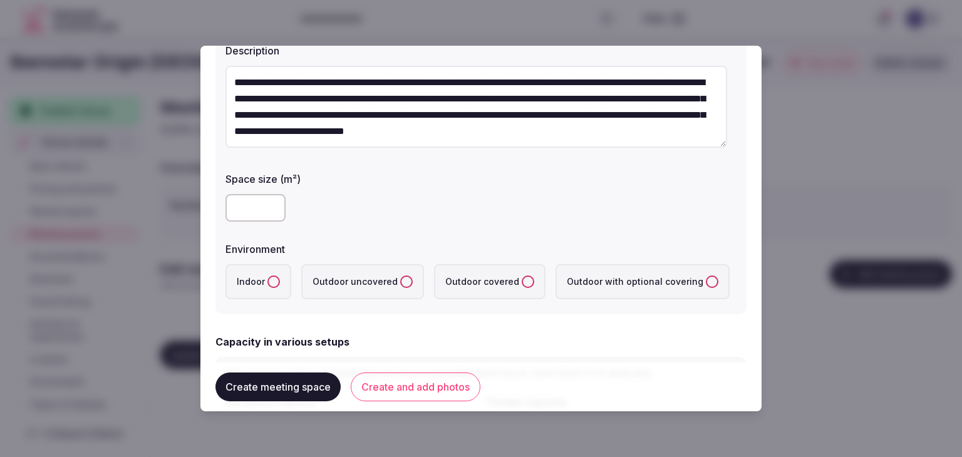
type textarea "**********"
click at [279, 283] on label "Indoor" at bounding box center [259, 281] width 66 height 35
click at [279, 283] on button "Indoor" at bounding box center [274, 282] width 13 height 13
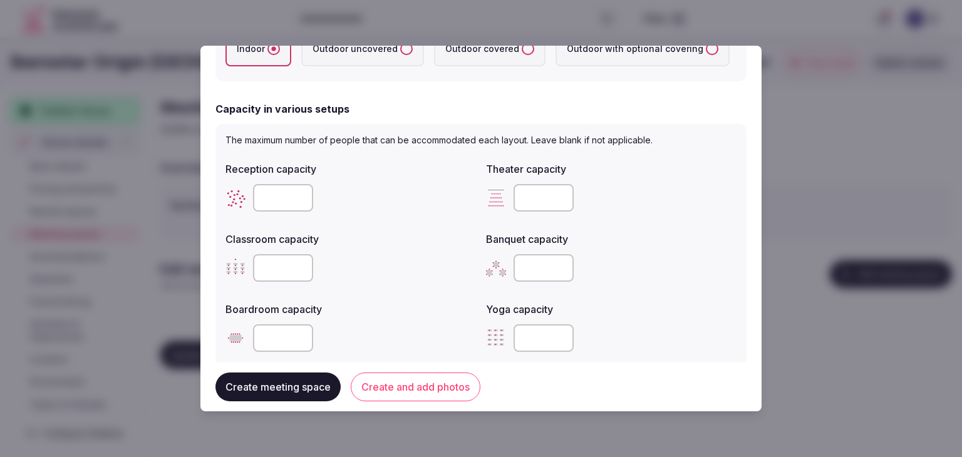
scroll to position [376, 0]
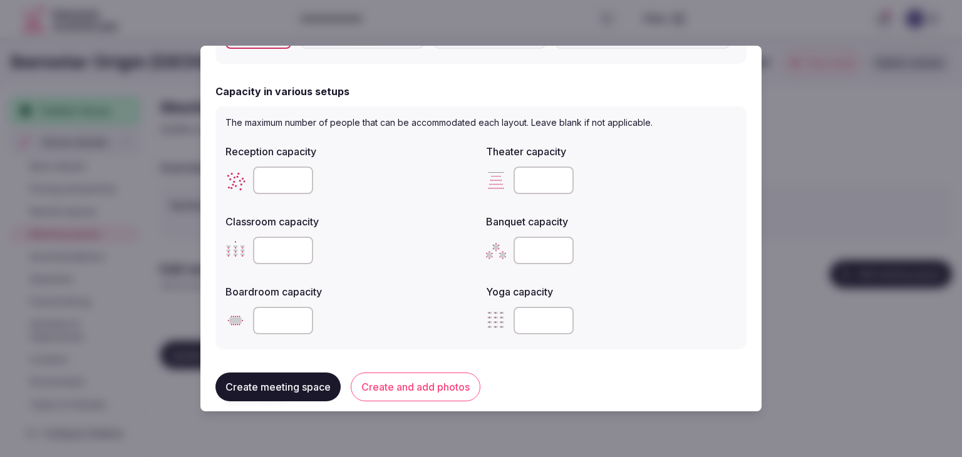
click at [539, 246] on input "number" at bounding box center [544, 251] width 60 height 28
type input "**"
click at [434, 303] on div at bounding box center [351, 321] width 251 height 38
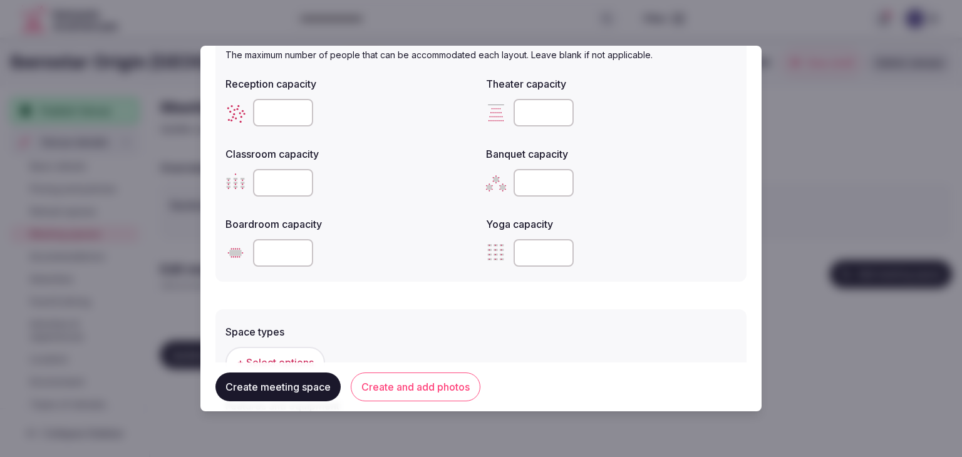
scroll to position [564, 0]
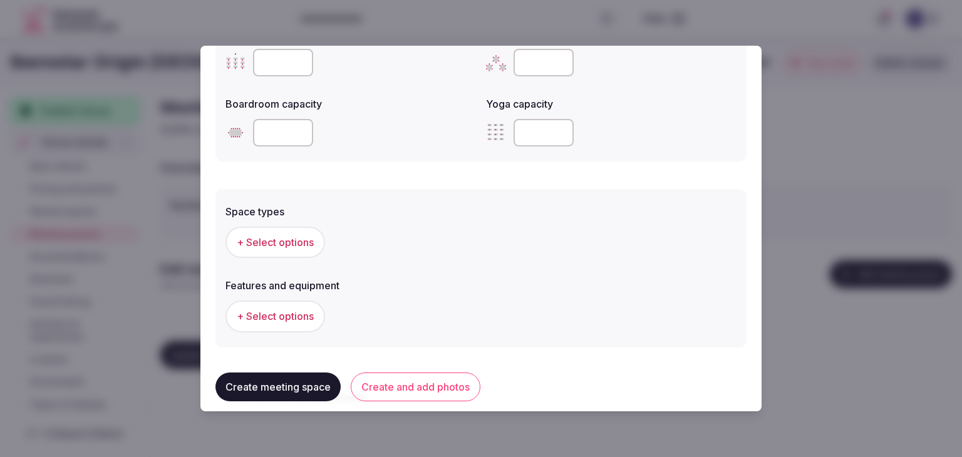
click at [303, 251] on button "+ Select options" at bounding box center [276, 242] width 100 height 31
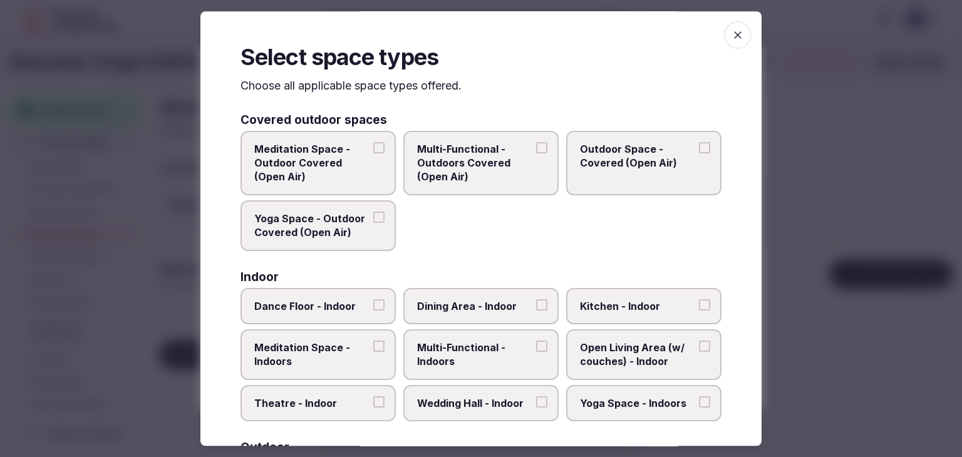
click at [471, 365] on span "Multi-Functional - Indoors" at bounding box center [474, 355] width 115 height 28
click at [536, 352] on button "Multi-Functional - Indoors" at bounding box center [541, 346] width 11 height 11
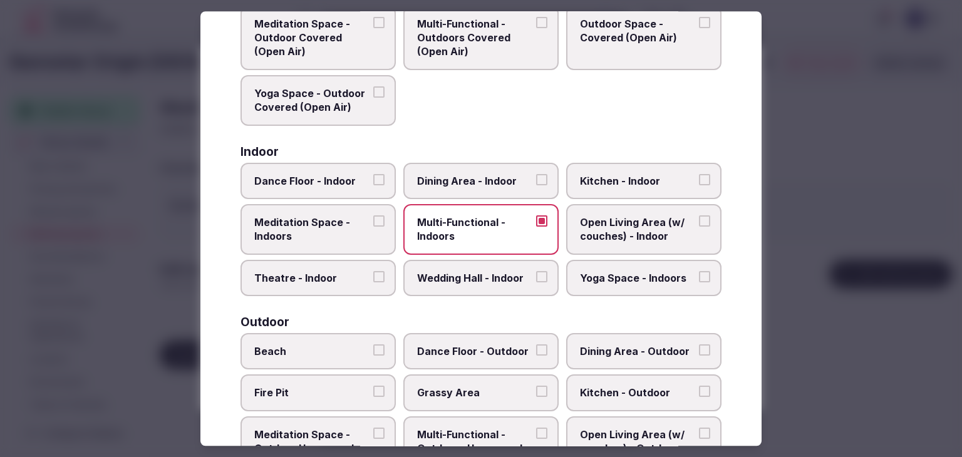
drag, startPoint x: 483, startPoint y: 187, endPoint x: 606, endPoint y: 313, distance: 175.5
click at [486, 188] on label "Dining Area - Indoor" at bounding box center [481, 181] width 155 height 36
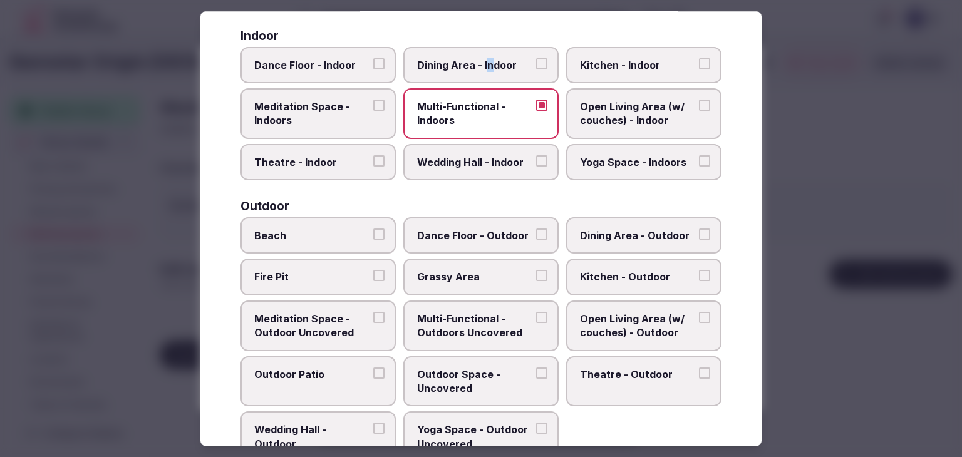
scroll to position [125, 0]
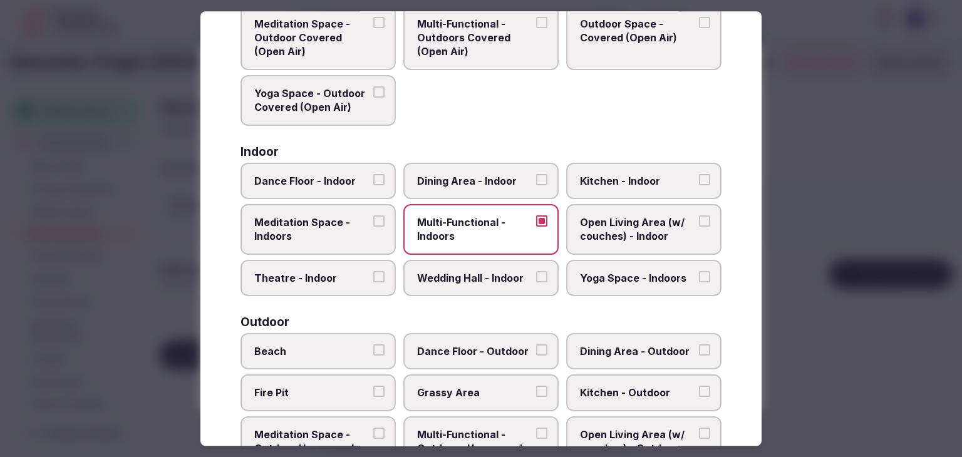
click at [479, 186] on span "Dining Area - Indoor" at bounding box center [474, 181] width 115 height 14
click at [536, 185] on button "Dining Area - Indoor" at bounding box center [541, 179] width 11 height 11
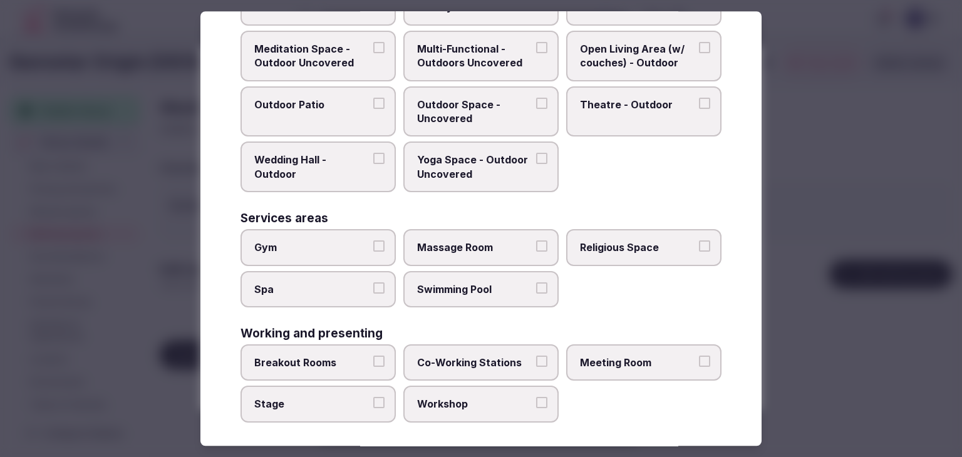
click at [612, 361] on span "Meeting Room" at bounding box center [637, 363] width 115 height 14
click at [699, 361] on button "Meeting Room" at bounding box center [704, 361] width 11 height 11
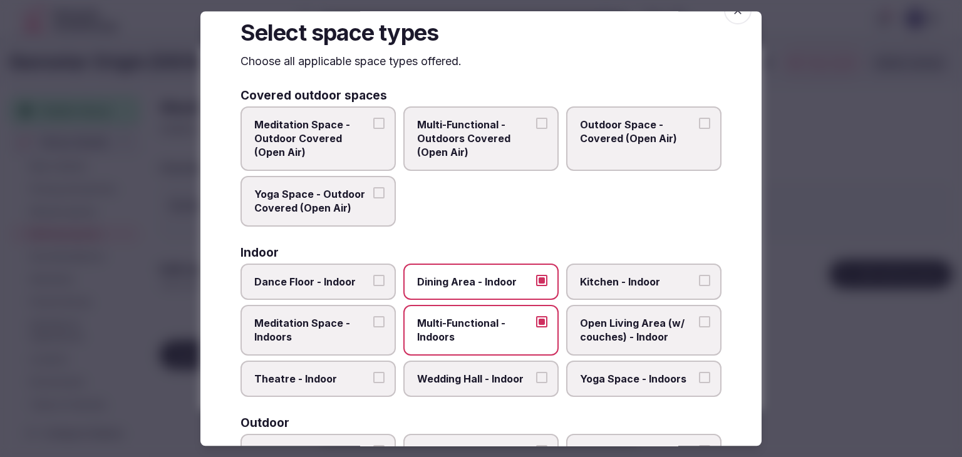
scroll to position [0, 0]
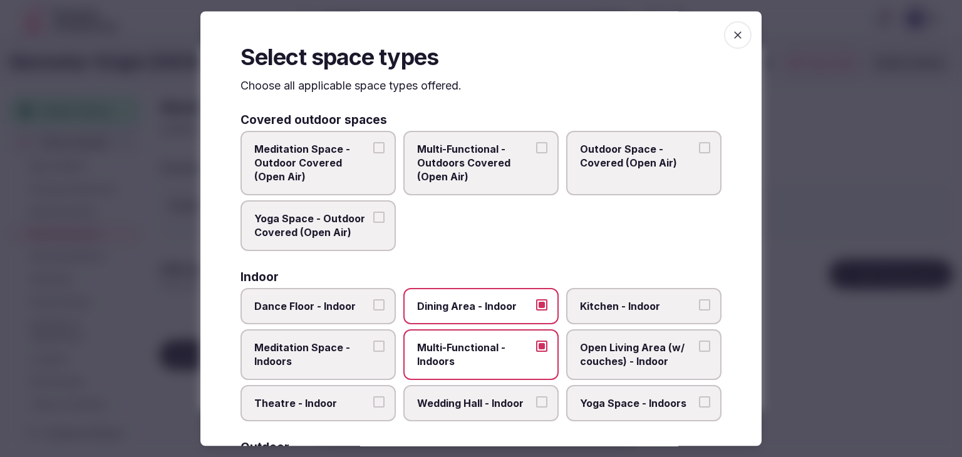
click at [732, 33] on icon "button" at bounding box center [738, 35] width 13 height 13
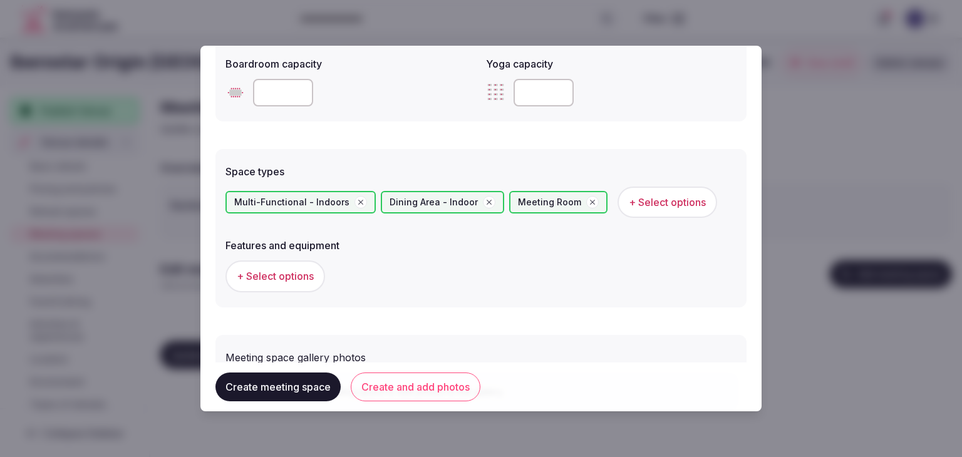
scroll to position [689, 0]
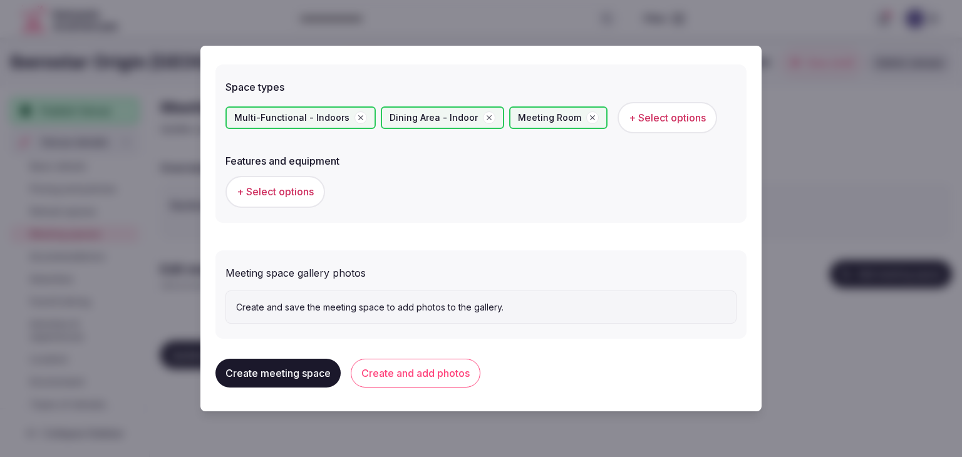
click at [293, 186] on span "+ Select options" at bounding box center [275, 192] width 77 height 14
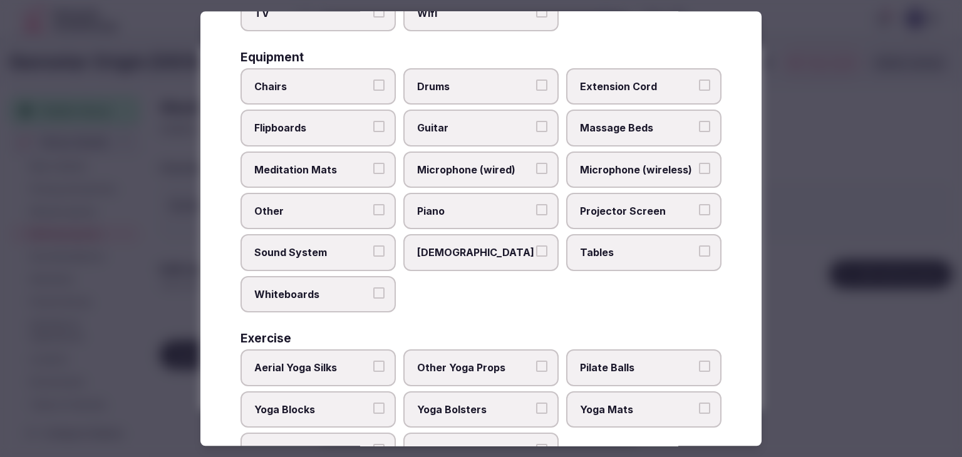
scroll to position [423, 0]
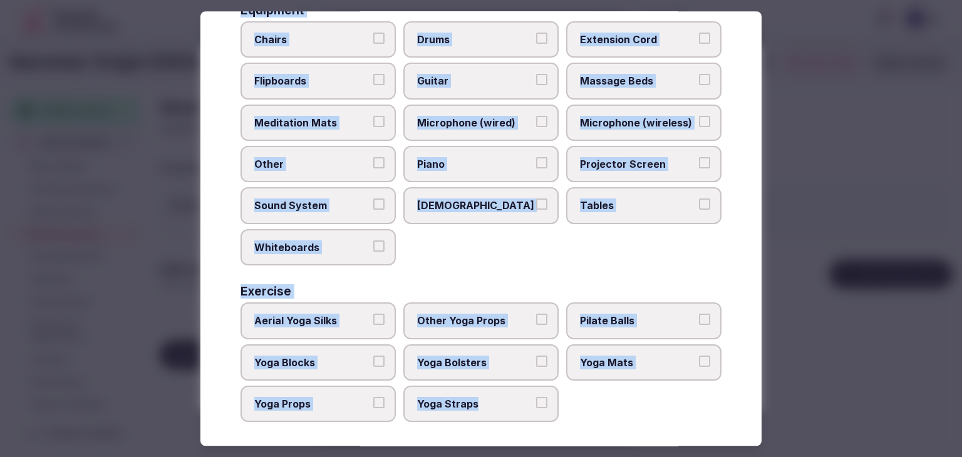
drag, startPoint x: 236, startPoint y: 82, endPoint x: 556, endPoint y: 410, distance: 458.2
click at [550, 407] on div "Select features and equipment Choose all applicable features and equipment offe…" at bounding box center [481, 228] width 561 height 435
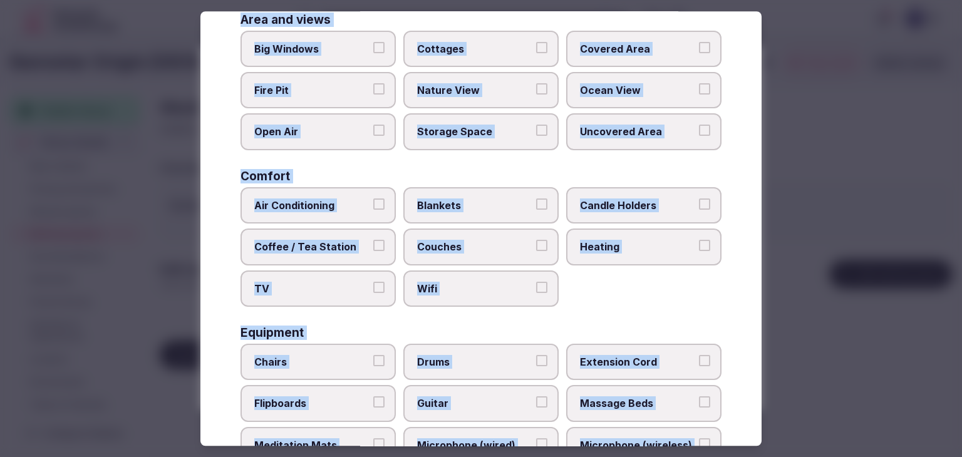
scroll to position [0, 0]
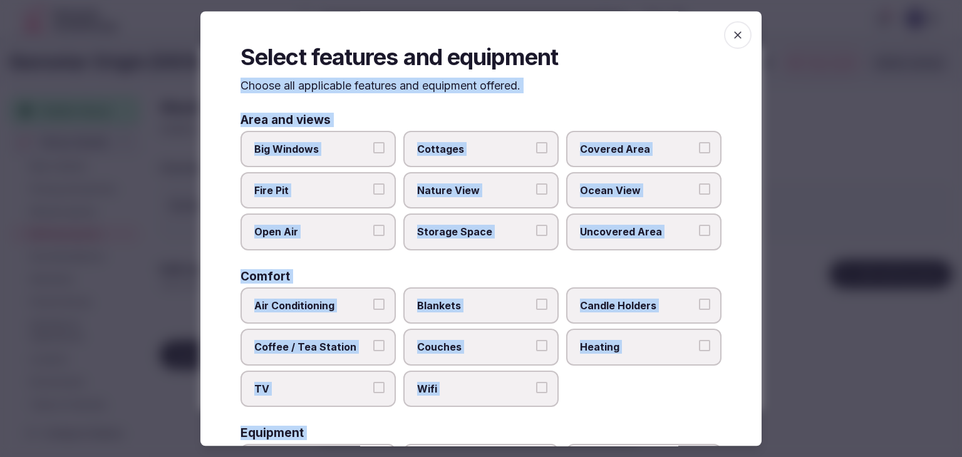
click at [325, 153] on span "Big Windows" at bounding box center [311, 149] width 115 height 14
click at [373, 153] on button "Big Windows" at bounding box center [378, 147] width 11 height 11
click at [476, 394] on label "Wifi" at bounding box center [481, 389] width 155 height 36
click at [536, 393] on button "Wifi" at bounding box center [541, 387] width 11 height 11
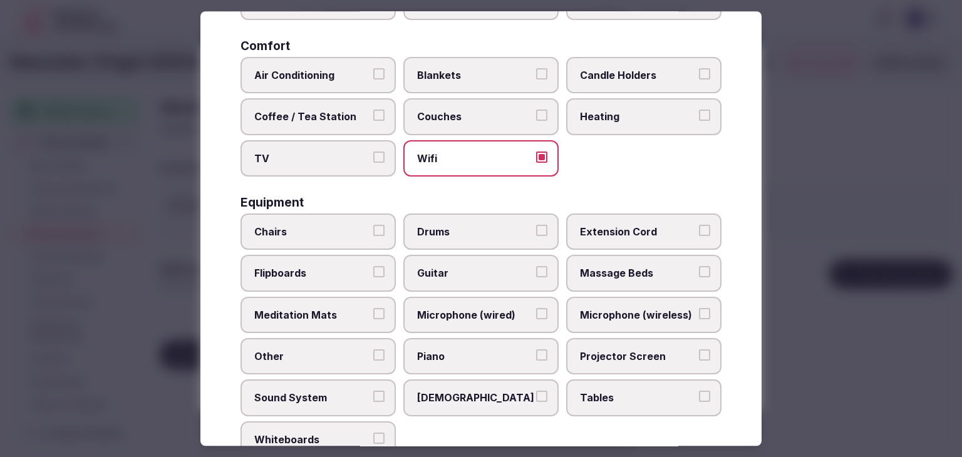
scroll to position [251, 0]
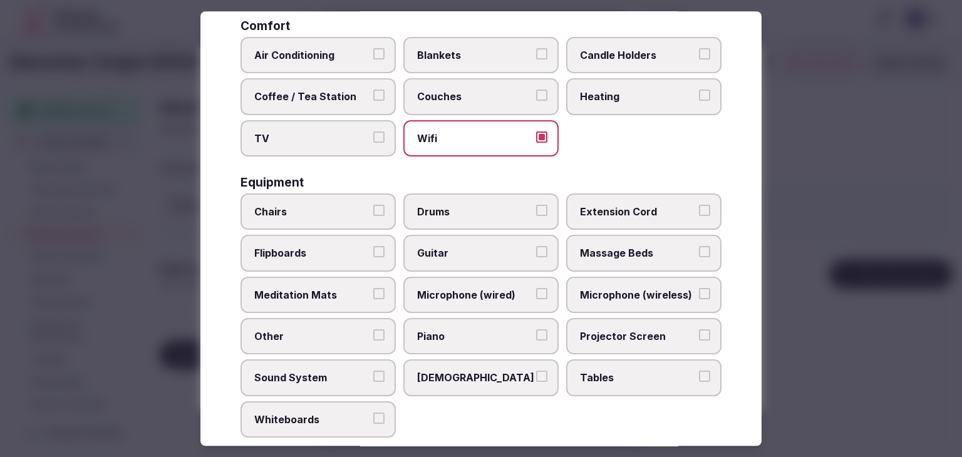
click at [609, 364] on label "Tables" at bounding box center [643, 378] width 155 height 36
click at [699, 372] on button "Tables" at bounding box center [704, 377] width 11 height 11
click at [341, 201] on label "Chairs" at bounding box center [318, 212] width 155 height 36
click at [373, 205] on button "Chairs" at bounding box center [378, 210] width 11 height 11
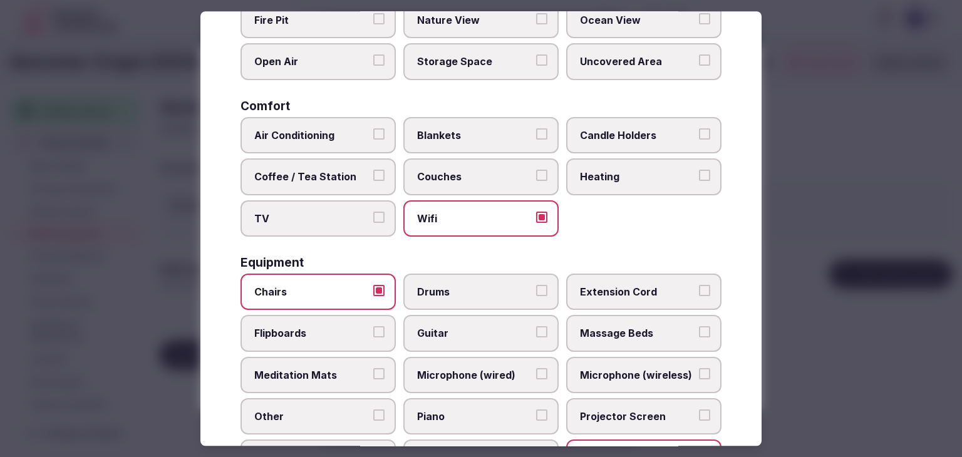
scroll to position [0, 0]
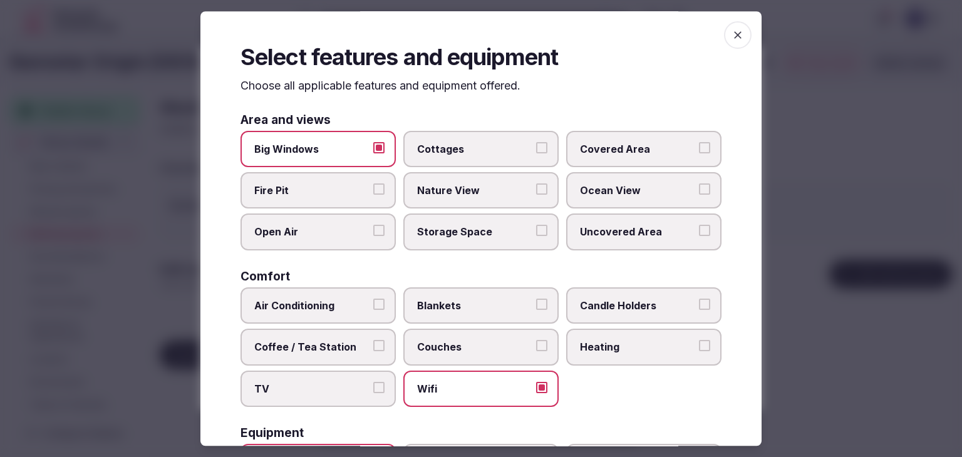
click at [340, 142] on span "Big Windows" at bounding box center [311, 149] width 115 height 14
click at [373, 142] on button "Big Windows" at bounding box center [378, 147] width 11 height 11
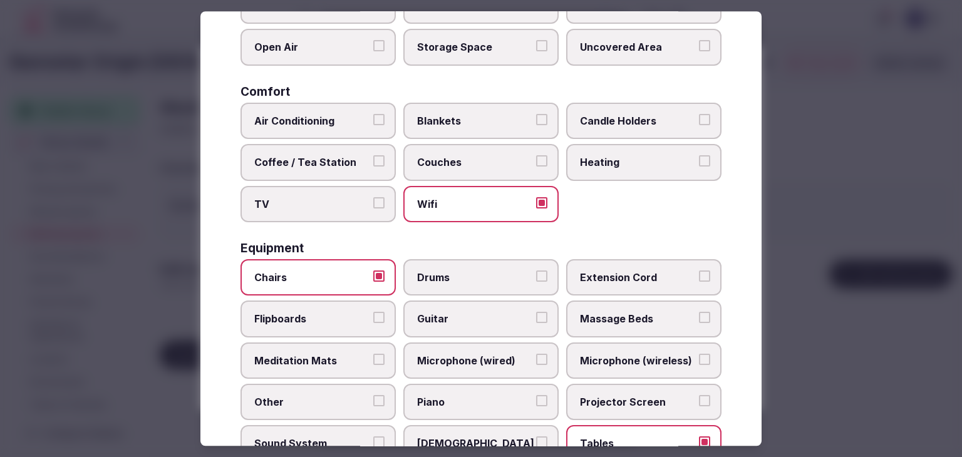
scroll to position [313, 0]
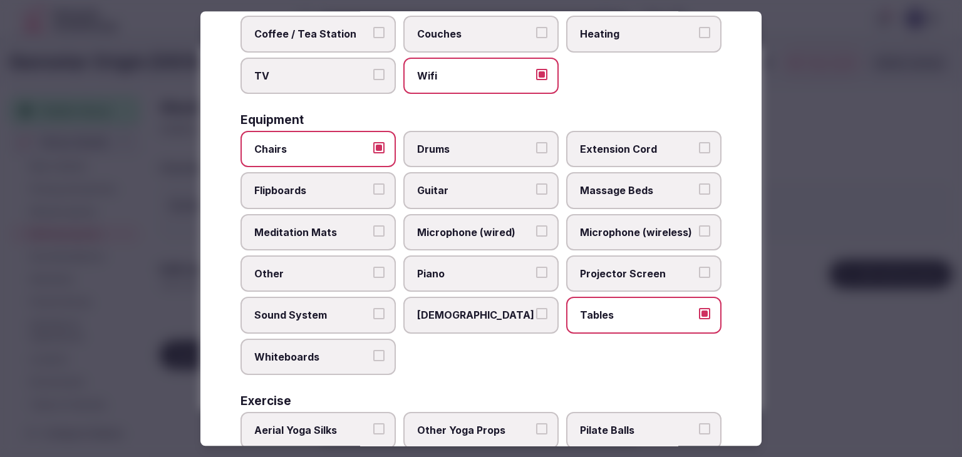
drag, startPoint x: 627, startPoint y: 264, endPoint x: 628, endPoint y: 234, distance: 30.7
click at [627, 267] on span "Projector Screen" at bounding box center [637, 274] width 115 height 14
click at [699, 267] on button "Projector Screen" at bounding box center [704, 272] width 11 height 11
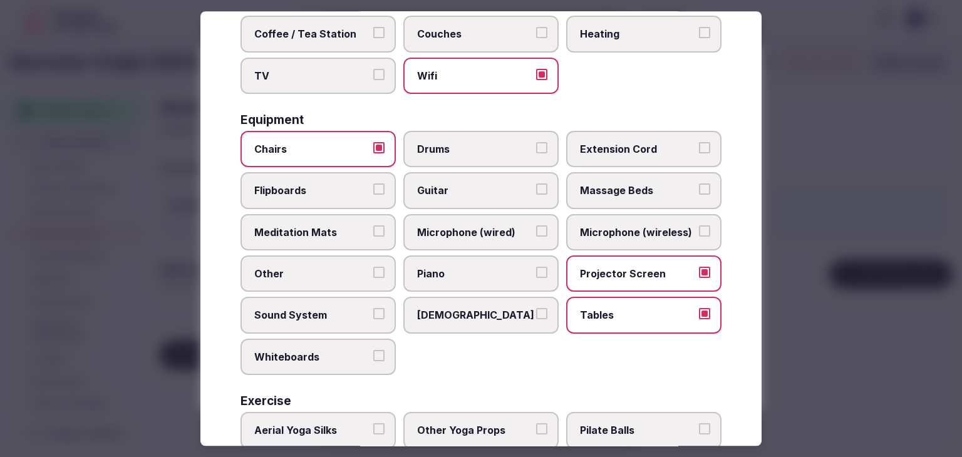
drag, startPoint x: 627, startPoint y: 228, endPoint x: 604, endPoint y: 231, distance: 22.7
click at [622, 228] on span "Microphone (wireless)" at bounding box center [637, 233] width 115 height 14
click at [492, 231] on span "Microphone (wired)" at bounding box center [474, 233] width 115 height 14
click at [536, 231] on button "Microphone (wired)" at bounding box center [541, 231] width 11 height 11
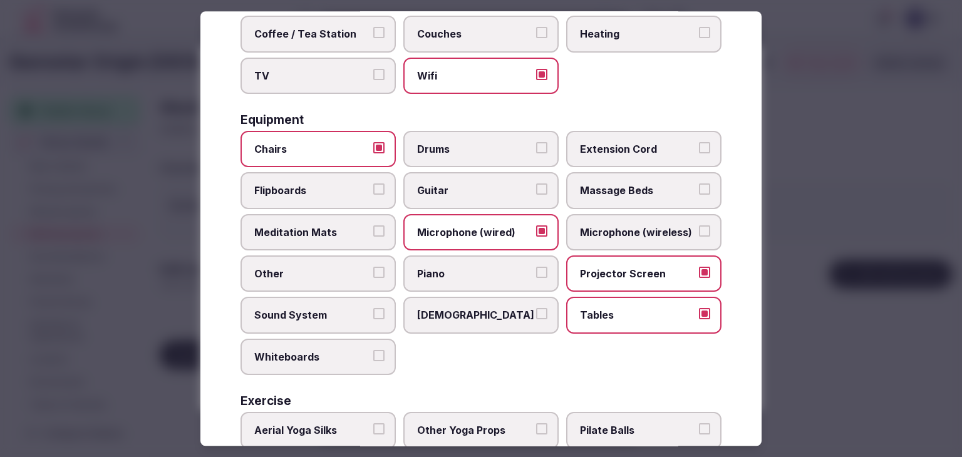
click at [336, 321] on label "Sound System" at bounding box center [318, 316] width 155 height 36
click at [373, 320] on button "Sound System" at bounding box center [378, 314] width 11 height 11
click at [334, 358] on span "Whiteboards" at bounding box center [311, 357] width 115 height 14
click at [373, 358] on button "Whiteboards" at bounding box center [378, 355] width 11 height 11
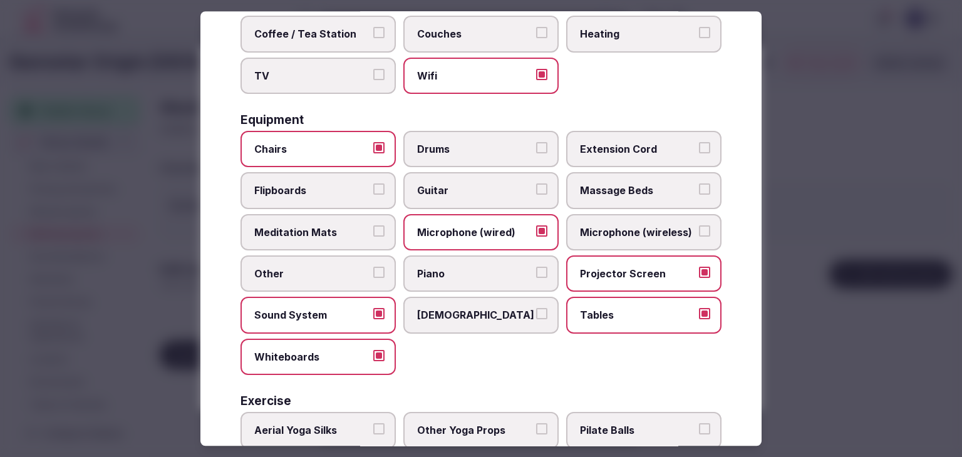
click at [324, 187] on span "Flipboards" at bounding box center [311, 191] width 115 height 14
click at [373, 187] on button "Flipboards" at bounding box center [378, 189] width 11 height 11
click at [619, 226] on span "Microphone (wireless)" at bounding box center [637, 233] width 115 height 14
click at [699, 226] on button "Microphone (wireless)" at bounding box center [704, 231] width 11 height 11
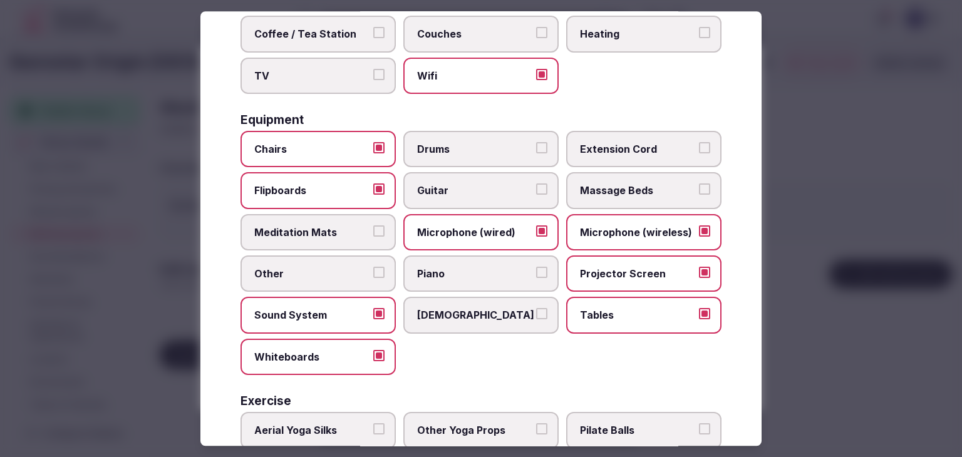
click at [599, 146] on span "Extension Cord" at bounding box center [637, 149] width 115 height 14
click at [699, 146] on button "Extension Cord" at bounding box center [704, 147] width 11 height 11
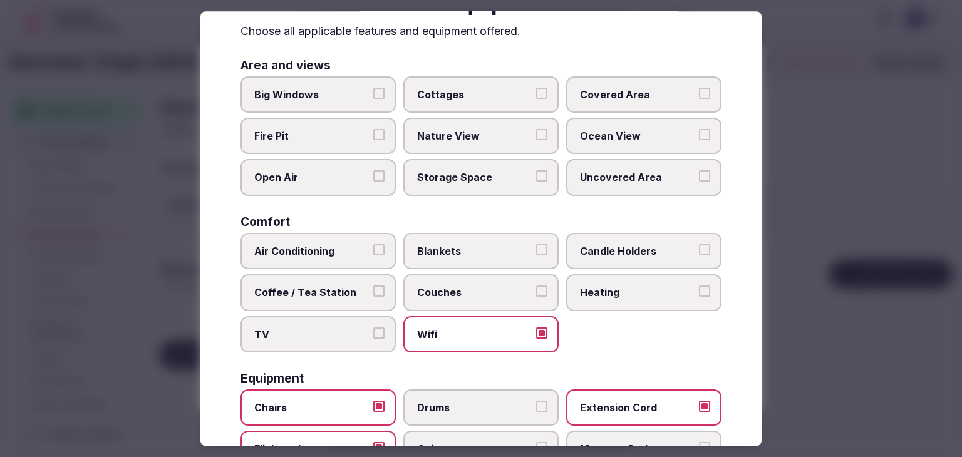
scroll to position [0, 0]
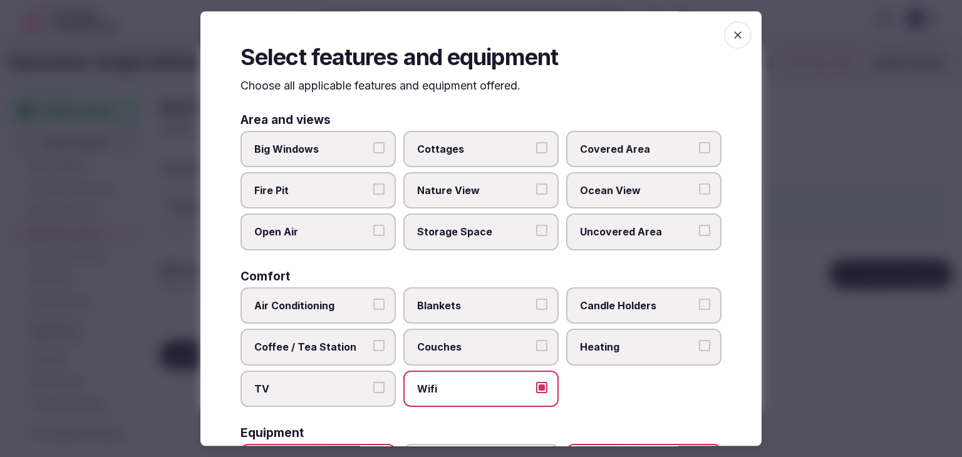
click at [735, 38] on span "button" at bounding box center [738, 35] width 28 height 28
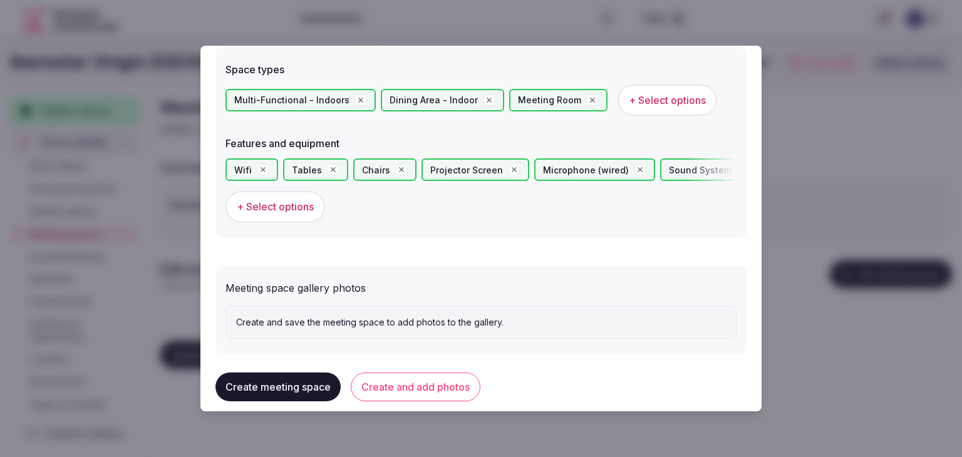
scroll to position [721, 0]
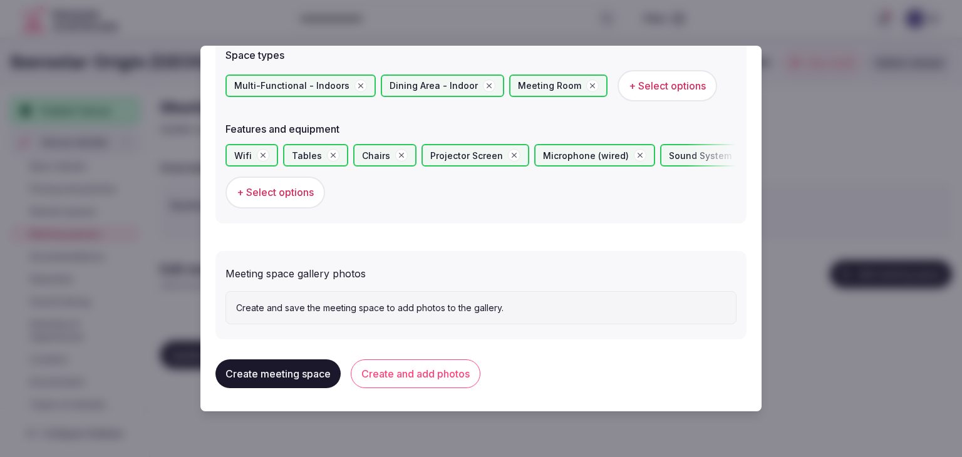
click at [396, 364] on button "Create and add photos" at bounding box center [416, 374] width 130 height 29
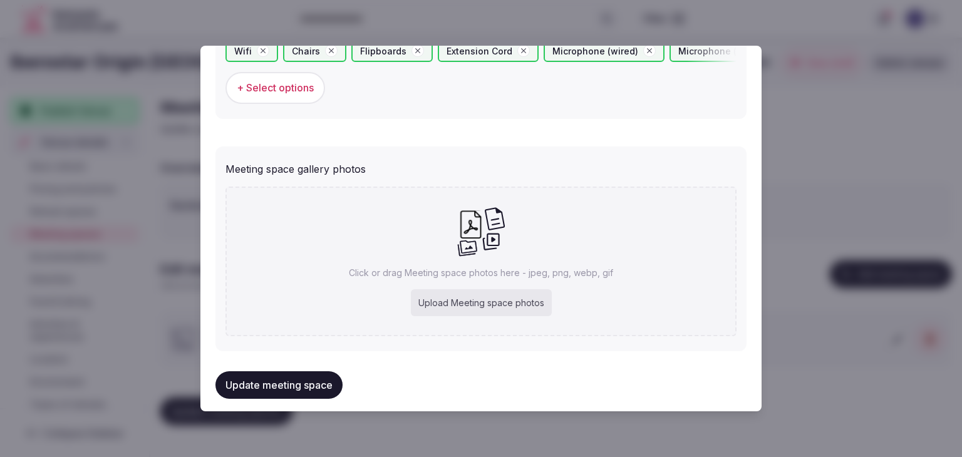
scroll to position [836, 0]
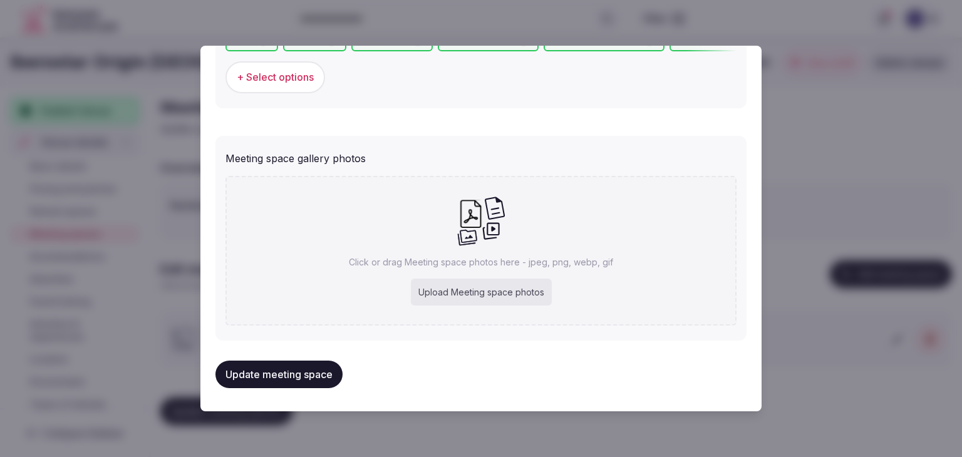
click at [515, 293] on div "Upload Meeting space photos" at bounding box center [481, 293] width 141 height 28
type input "**********"
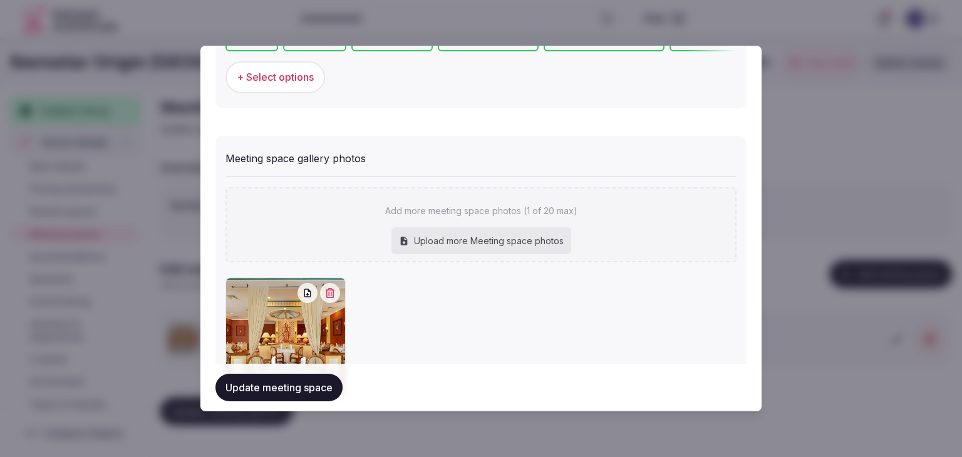
click at [316, 387] on button "Update meeting space" at bounding box center [279, 388] width 127 height 28
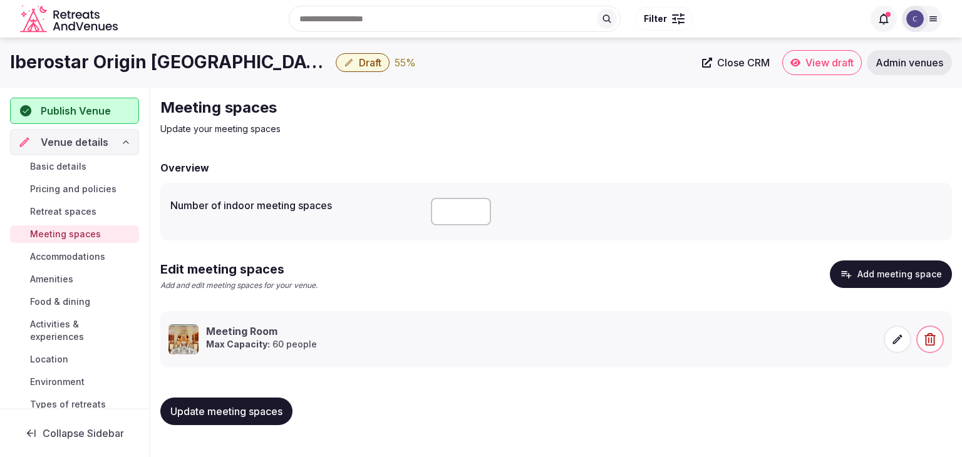
click at [98, 164] on link "Basic details" at bounding box center [74, 167] width 129 height 18
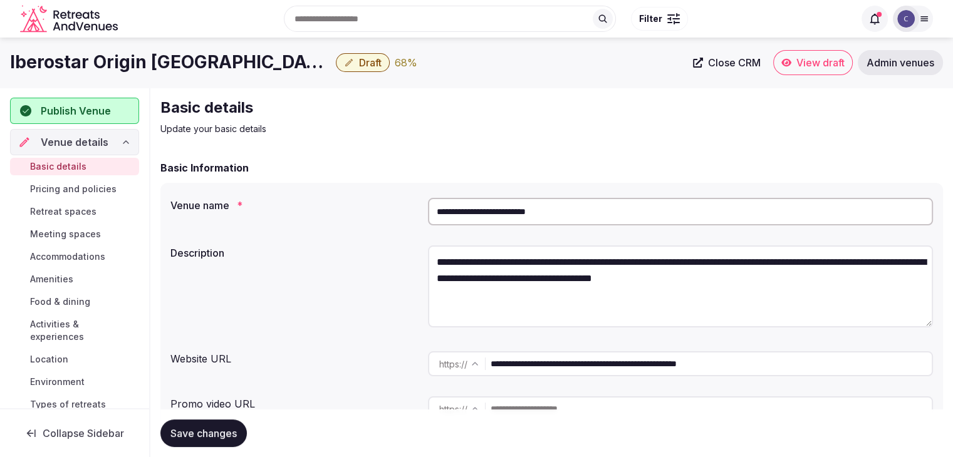
click at [153, 61] on h1 "Iberostar Origin Laguna Azul" at bounding box center [170, 62] width 321 height 24
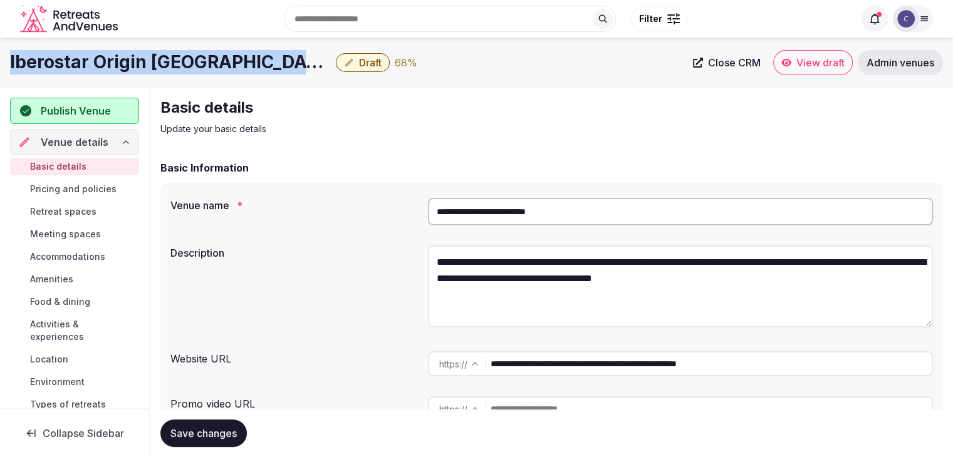
click at [153, 61] on h1 "Iberostar Origin Laguna Azul" at bounding box center [170, 62] width 321 height 24
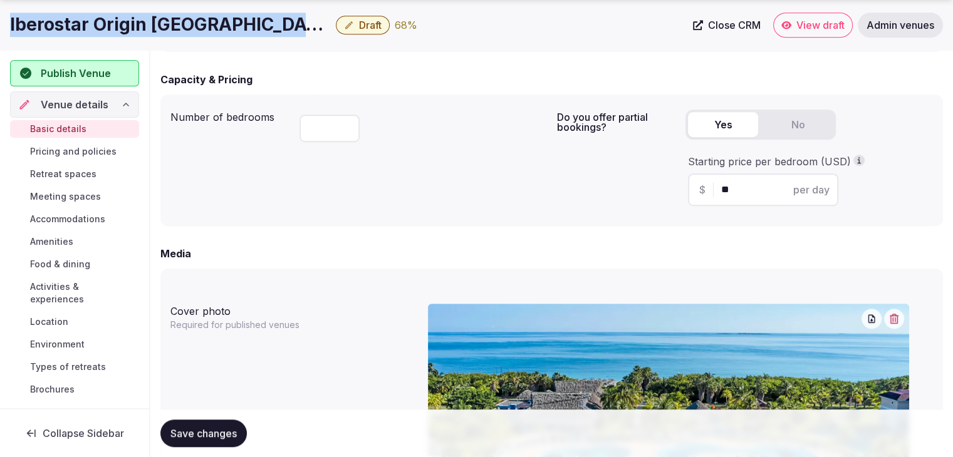
scroll to position [815, 0]
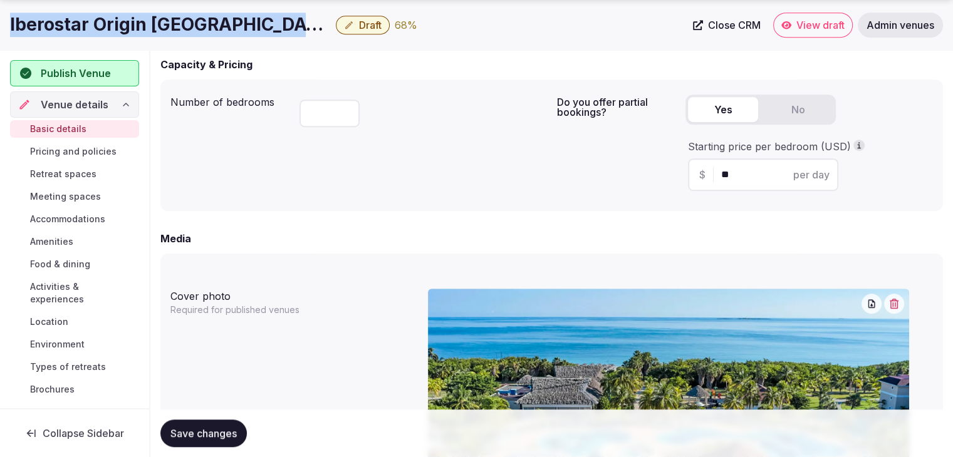
click at [359, 27] on span "Draft" at bounding box center [370, 25] width 23 height 13
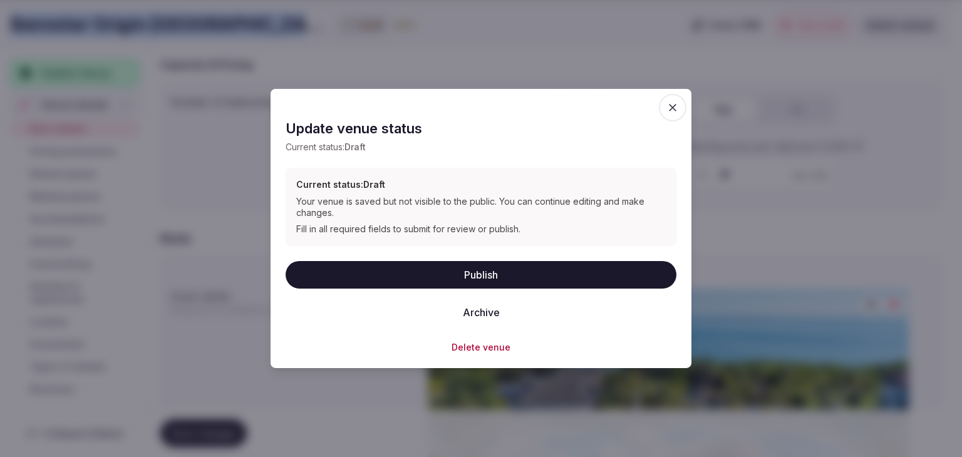
click at [469, 277] on button "Publish" at bounding box center [481, 275] width 391 height 28
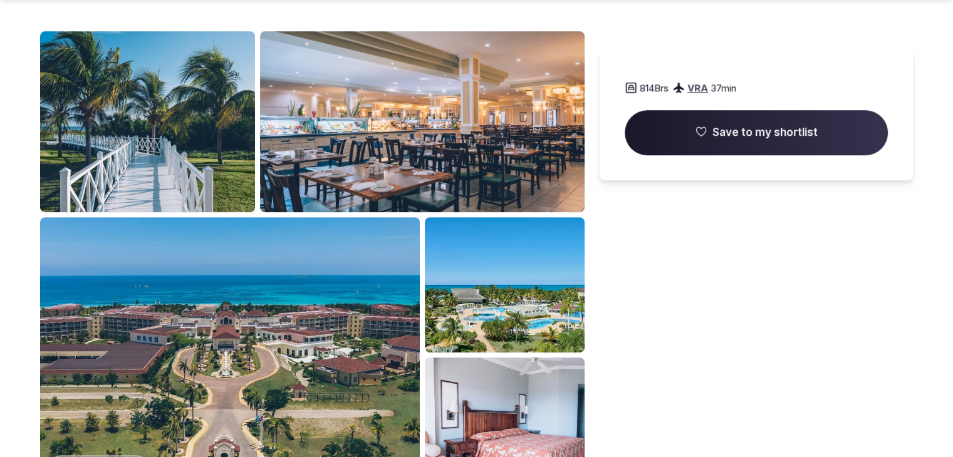
scroll to position [815, 0]
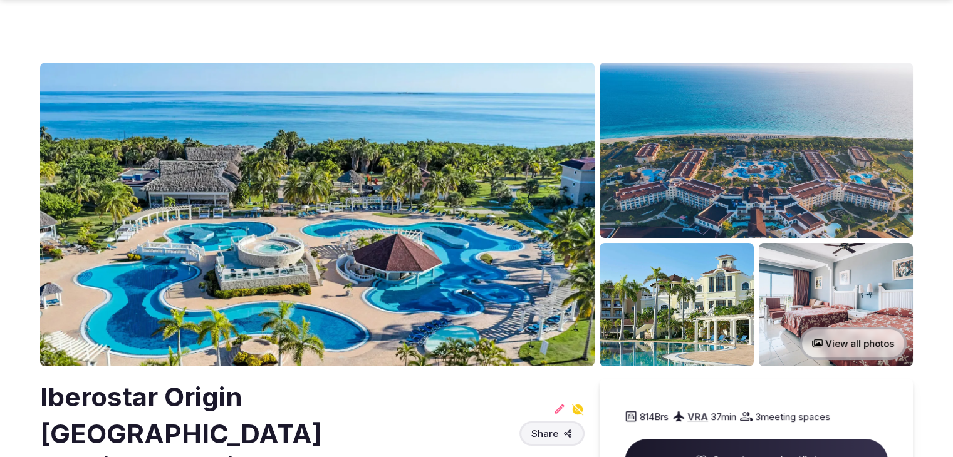
scroll to position [188, 0]
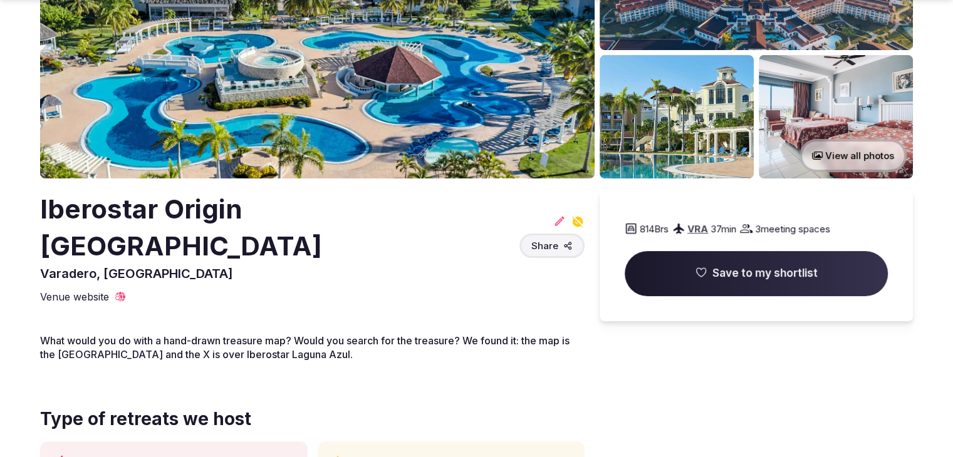
click at [269, 199] on h2 "Iberostar Origin [GEOGRAPHIC_DATA]" at bounding box center [277, 228] width 474 height 74
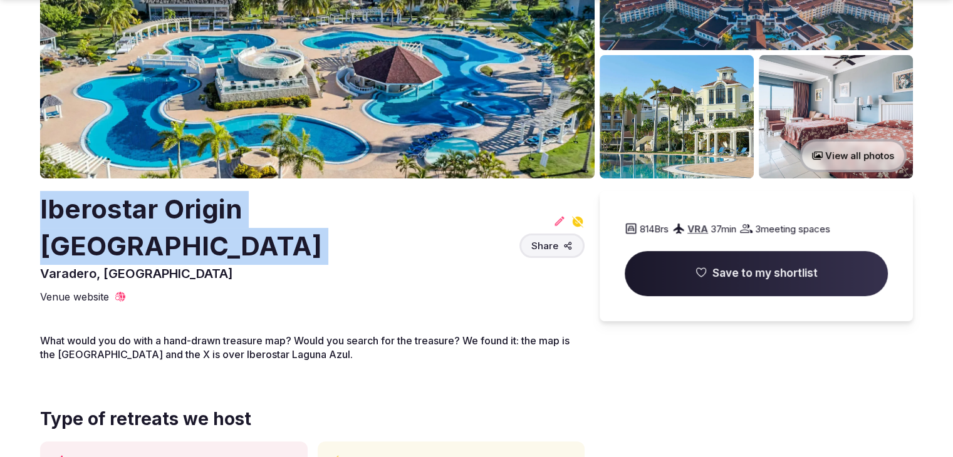
click at [269, 199] on h2 "Iberostar Origin [GEOGRAPHIC_DATA]" at bounding box center [277, 228] width 474 height 74
copy h2 "Iberostar Origin [GEOGRAPHIC_DATA]"
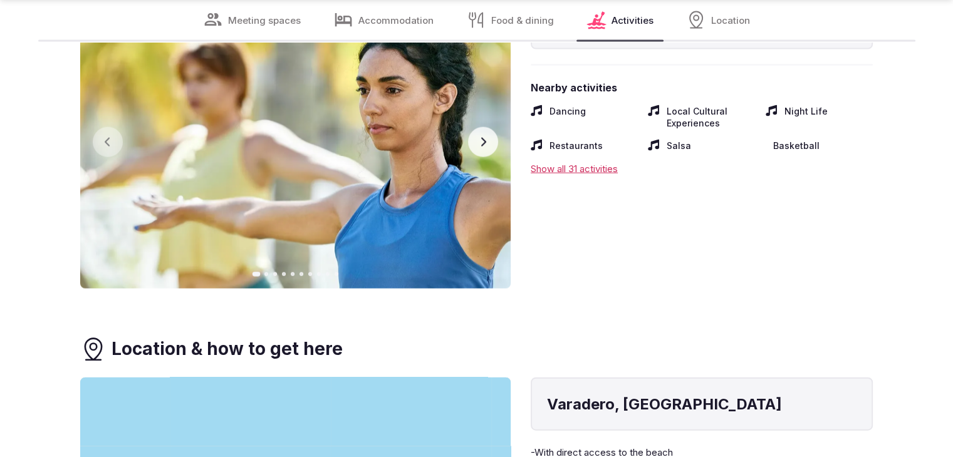
scroll to position [2882, 0]
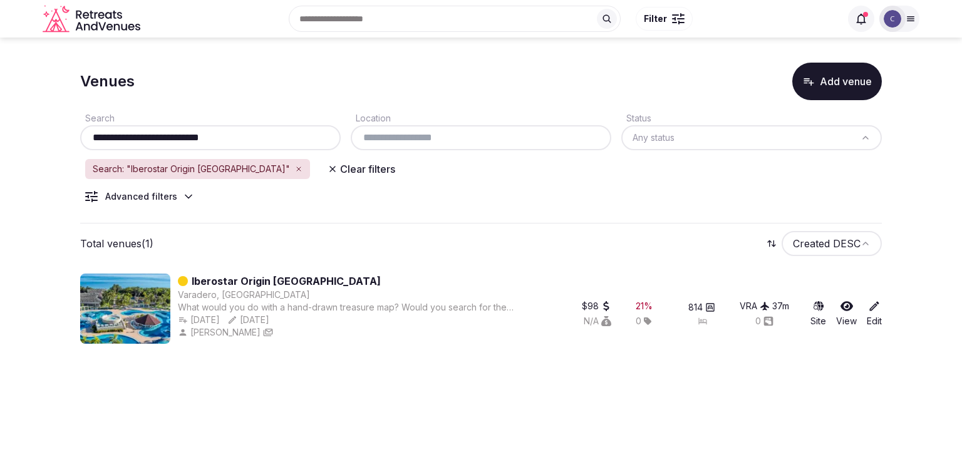
click at [271, 140] on input "**********" at bounding box center [210, 137] width 251 height 15
paste input "text"
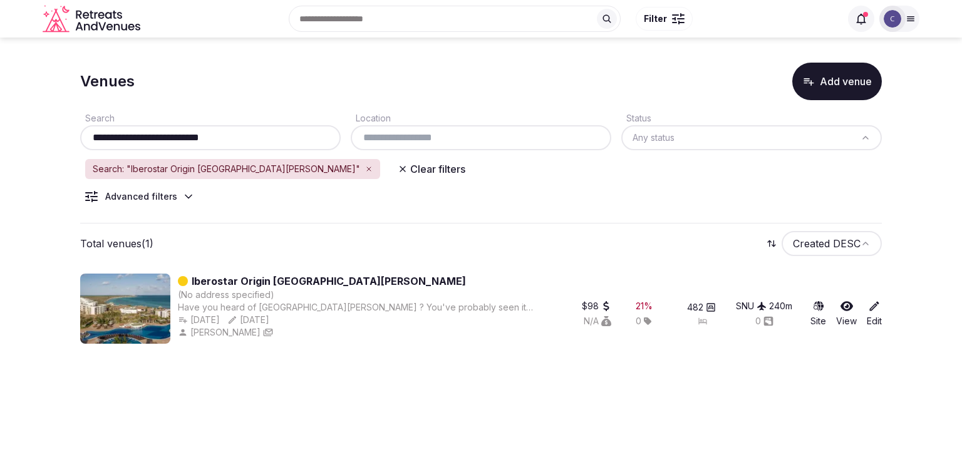
type input "**********"
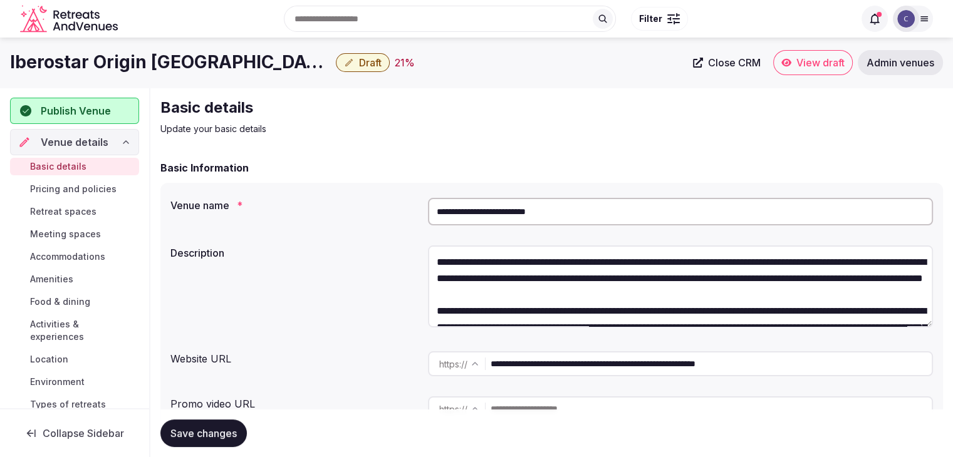
click at [533, 364] on input "**********" at bounding box center [711, 364] width 441 height 25
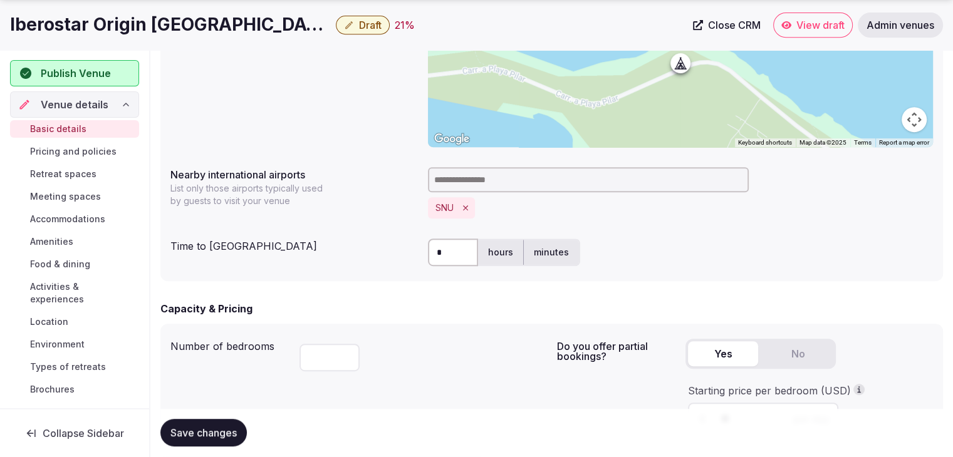
scroll to position [689, 0]
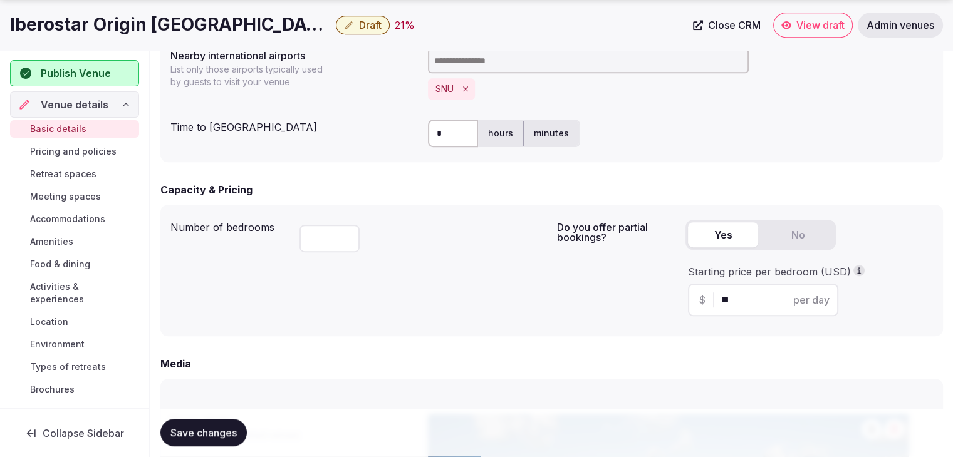
click at [197, 25] on h1 "Iberostar Origin [GEOGRAPHIC_DATA][PERSON_NAME]" at bounding box center [170, 25] width 321 height 24
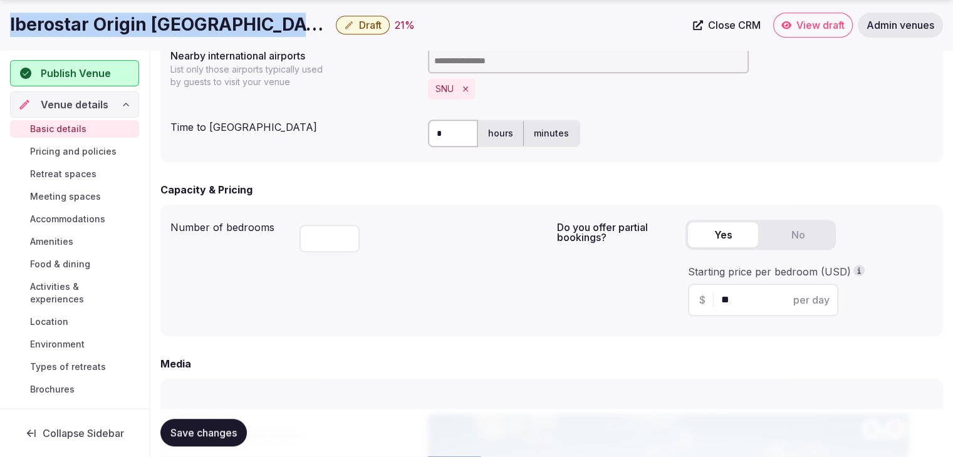
click at [197, 25] on h1 "Iberostar Origin [GEOGRAPHIC_DATA][PERSON_NAME]" at bounding box center [170, 25] width 321 height 24
copy div "Iberostar Origin [GEOGRAPHIC_DATA][PERSON_NAME]"
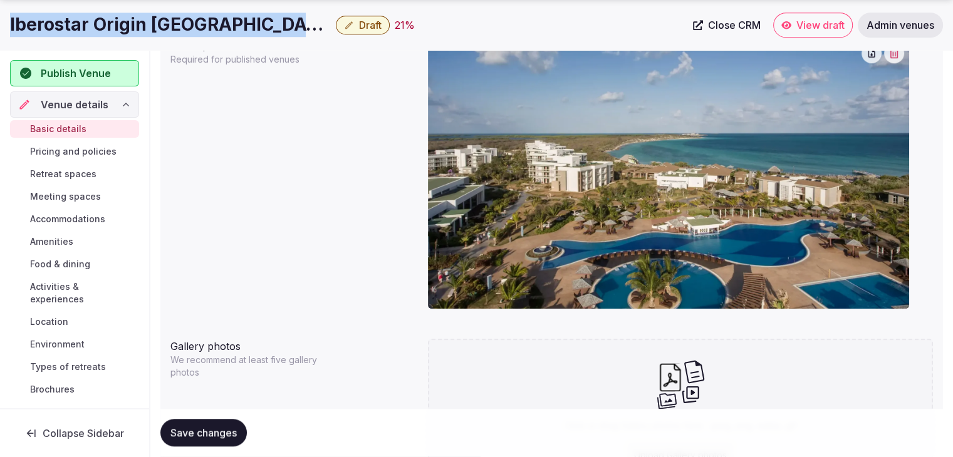
scroll to position [1190, 0]
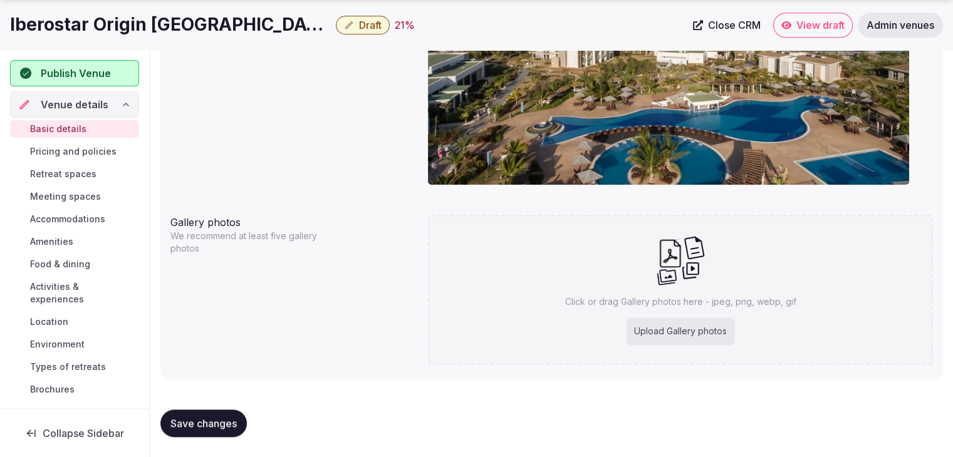
click at [644, 335] on div "Upload Gallery photos" at bounding box center [681, 332] width 108 height 28
type input "**********"
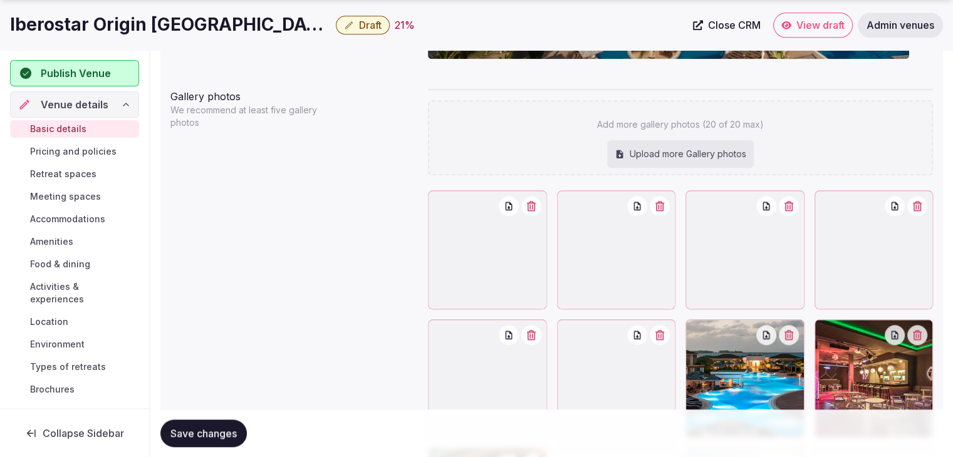
scroll to position [1441, 0]
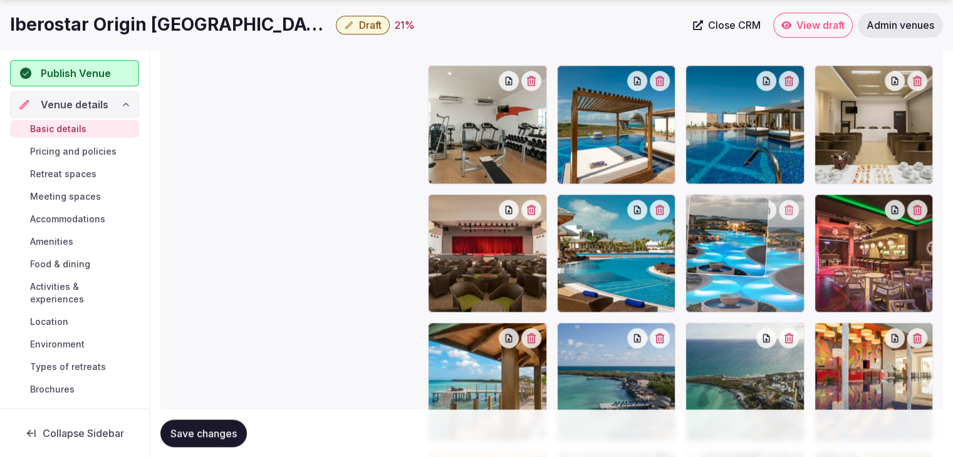
drag, startPoint x: 697, startPoint y: 211, endPoint x: 668, endPoint y: 208, distance: 28.9
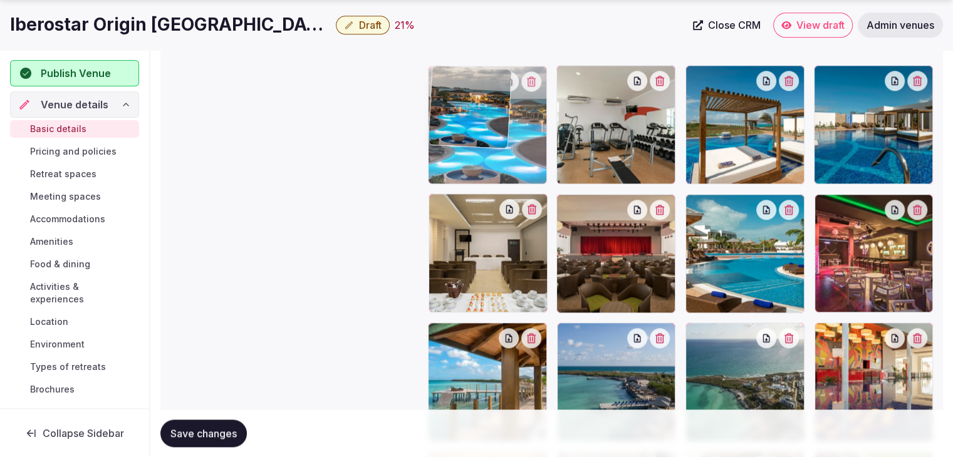
drag, startPoint x: 697, startPoint y: 211, endPoint x: 503, endPoint y: 102, distance: 222.4
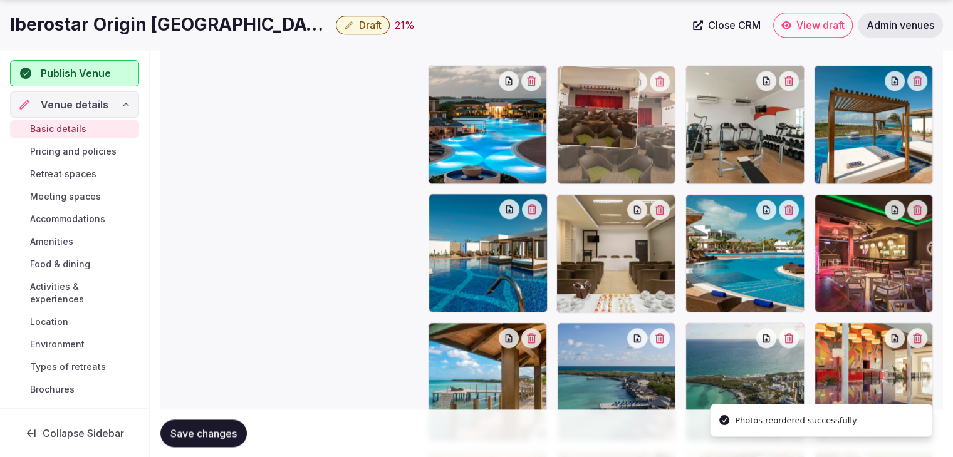
drag, startPoint x: 566, startPoint y: 212, endPoint x: 592, endPoint y: 126, distance: 89.6
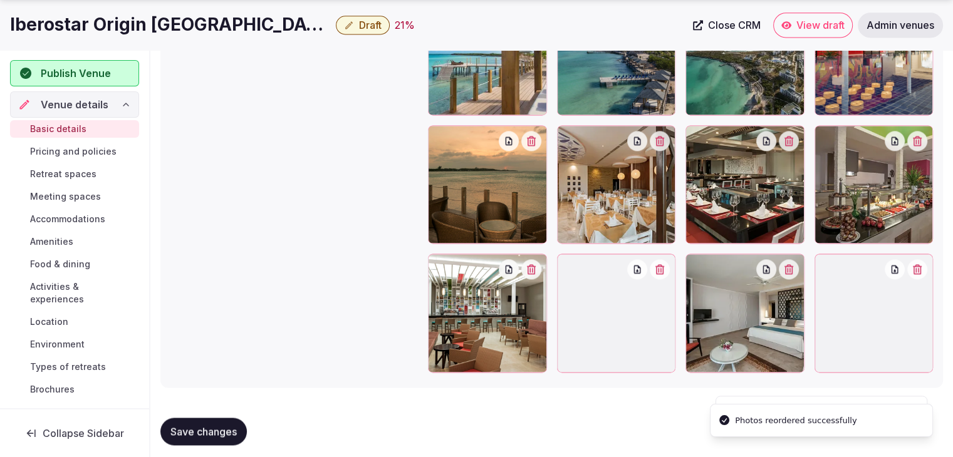
scroll to position [1775, 0]
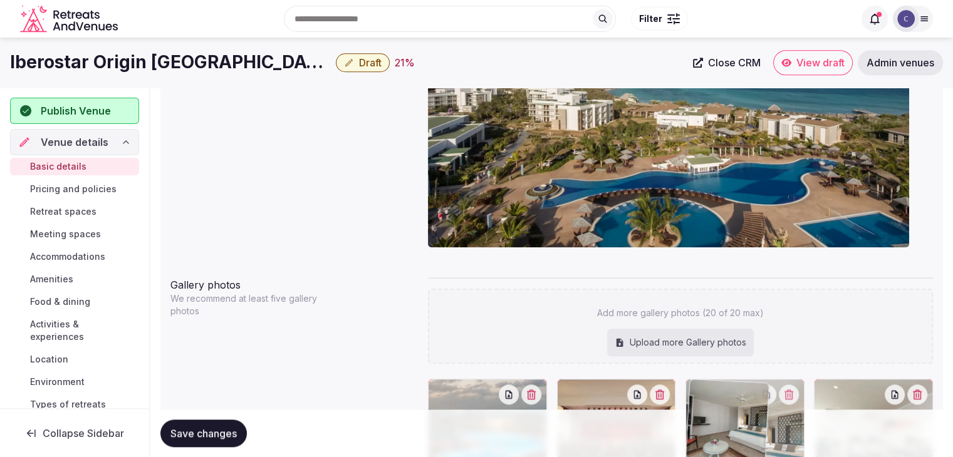
drag, startPoint x: 707, startPoint y: 264, endPoint x: 752, endPoint y: 260, distance: 45.3
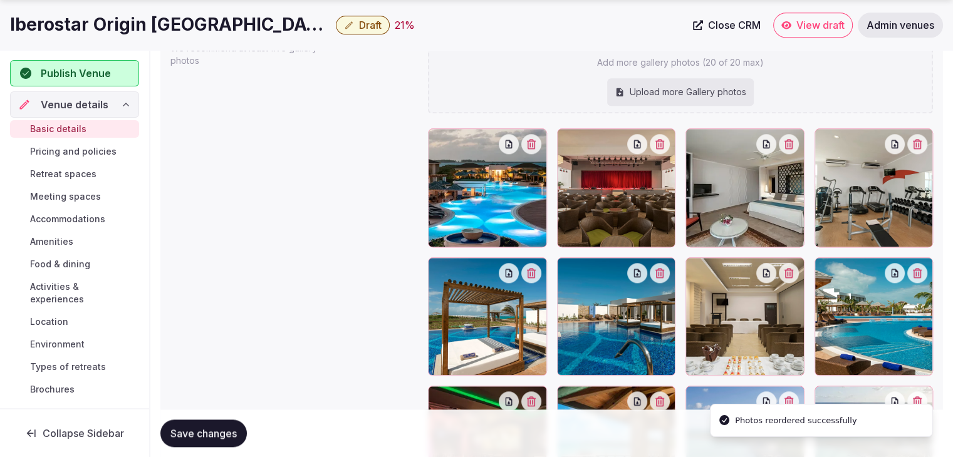
scroll to position [1503, 0]
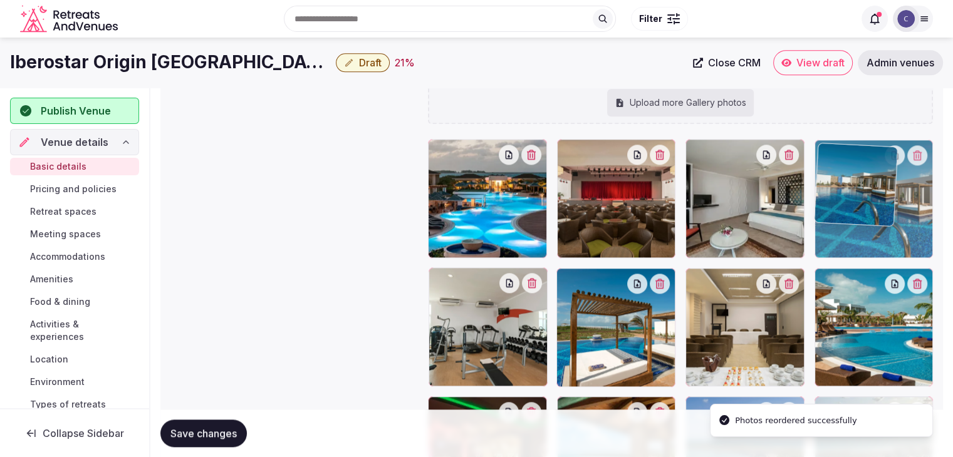
drag, startPoint x: 565, startPoint y: 139, endPoint x: 831, endPoint y: 58, distance: 277.7
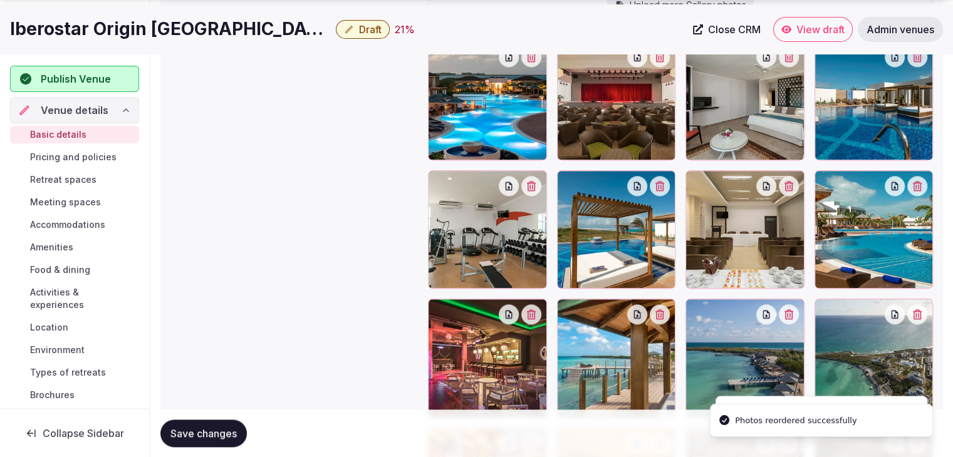
scroll to position [1551, 0]
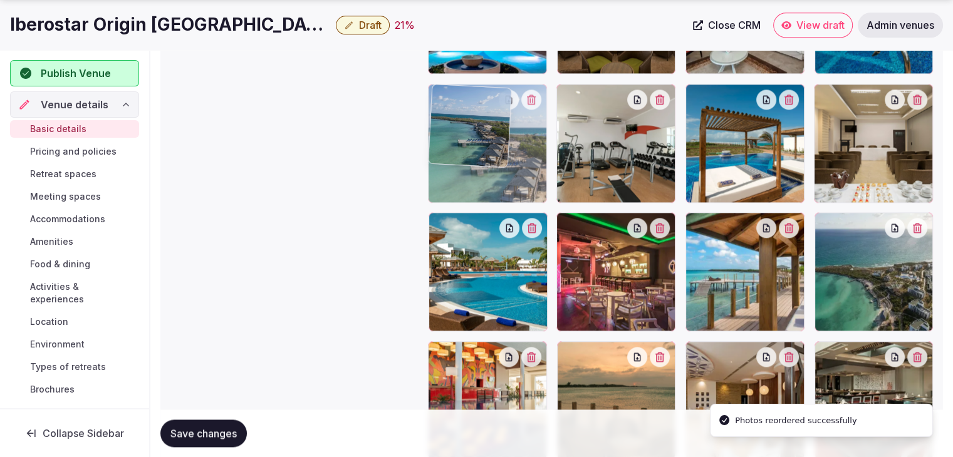
drag, startPoint x: 697, startPoint y: 224, endPoint x: 461, endPoint y: 98, distance: 266.9
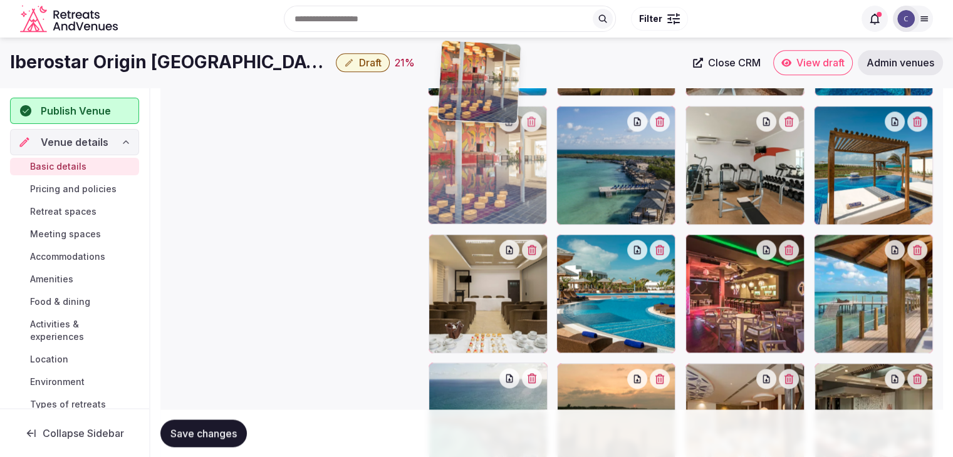
scroll to position [1528, 0]
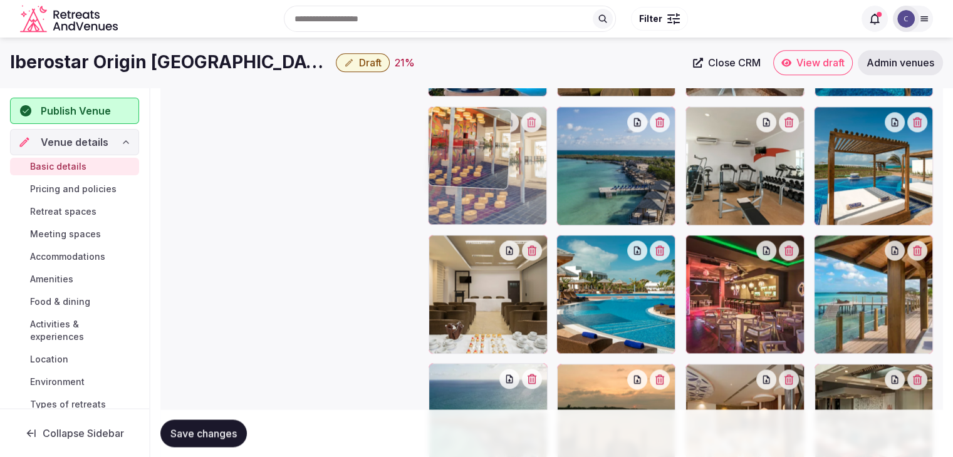
drag, startPoint x: 441, startPoint y: 227, endPoint x: 456, endPoint y: 115, distance: 112.5
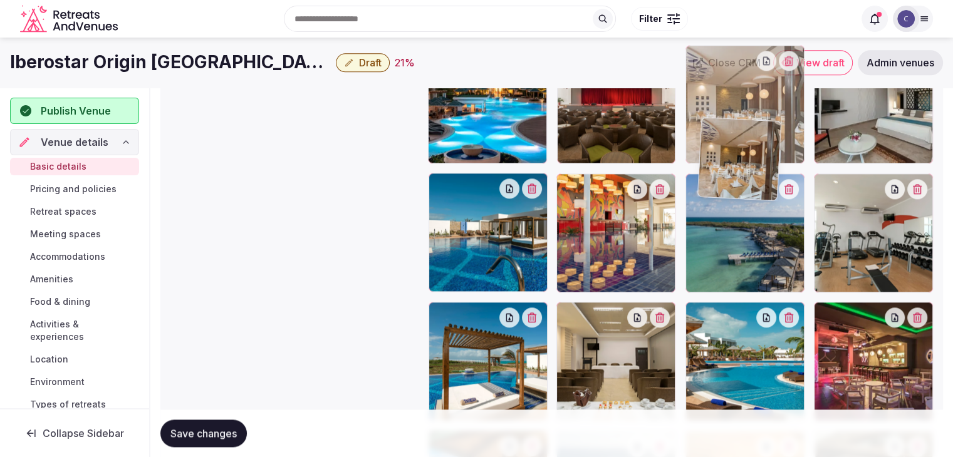
scroll to position [1459, 0]
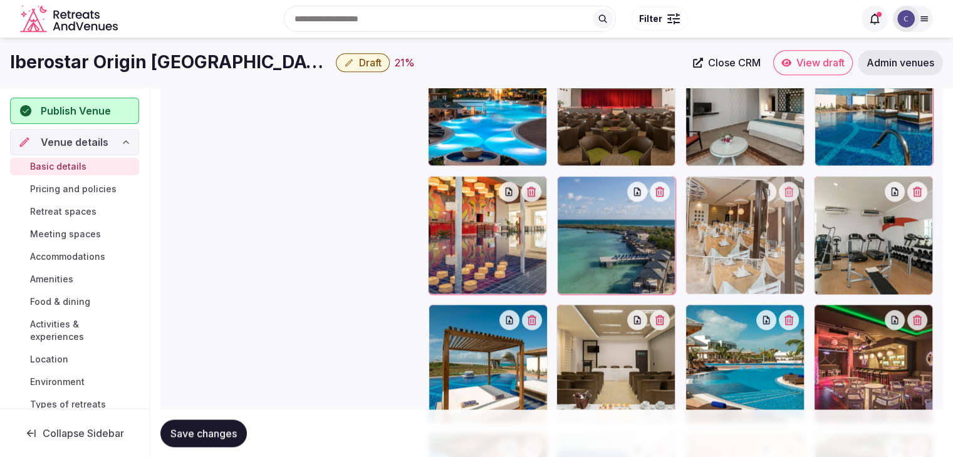
drag, startPoint x: 702, startPoint y: 187, endPoint x: 724, endPoint y: 174, distance: 25.9
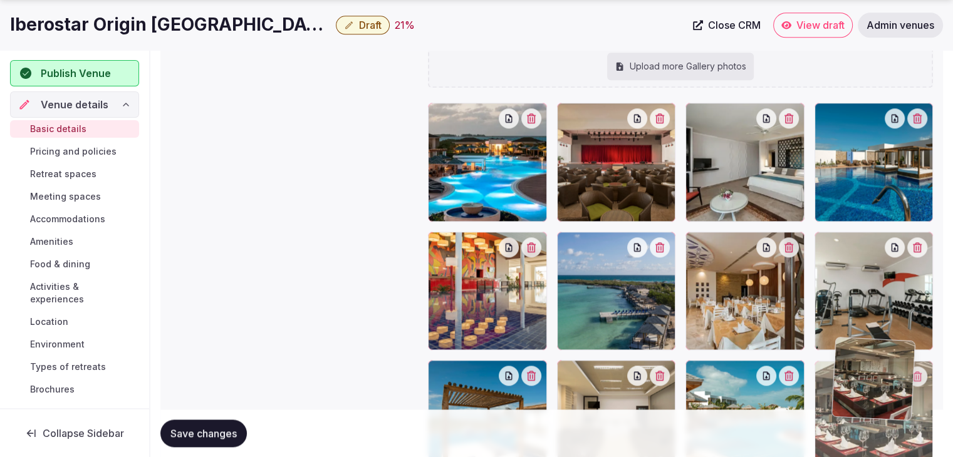
scroll to position [1418, 0]
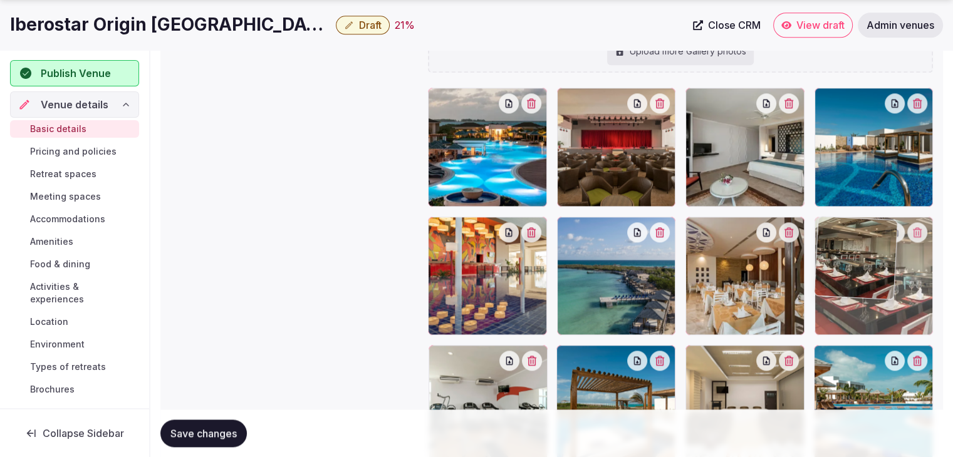
drag, startPoint x: 840, startPoint y: 130, endPoint x: 845, endPoint y: 271, distance: 141.1
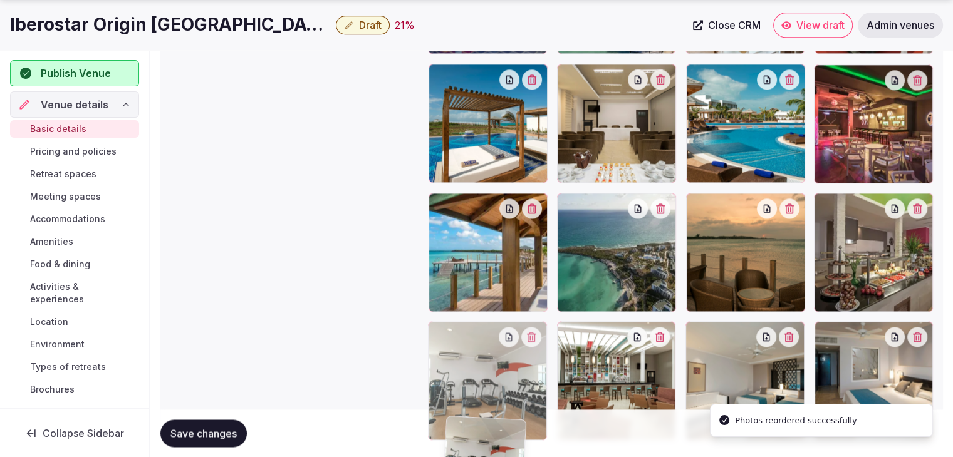
scroll to position [1775, 0]
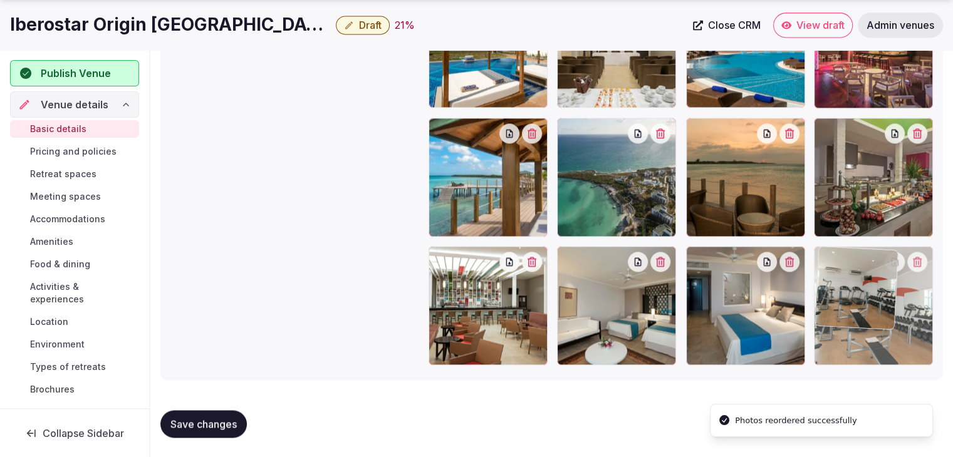
drag, startPoint x: 429, startPoint y: 160, endPoint x: 812, endPoint y: 294, distance: 406.4
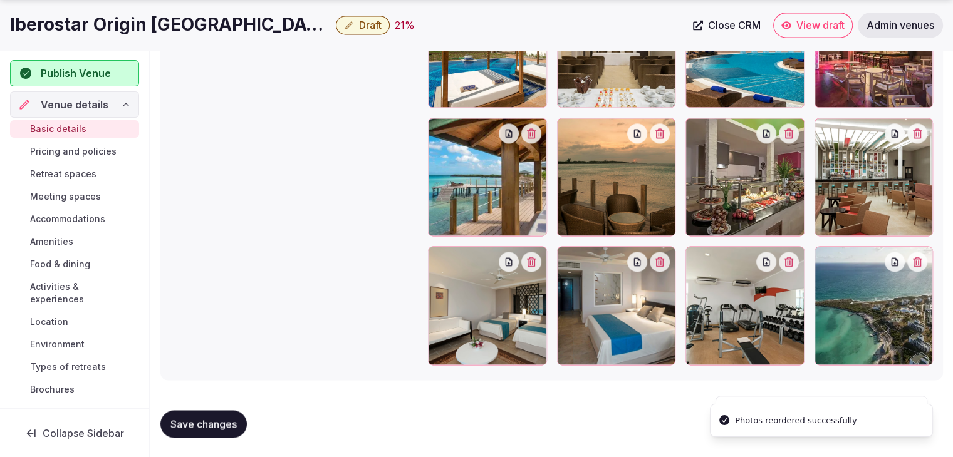
click at [190, 429] on span "Save changes" at bounding box center [203, 424] width 66 height 13
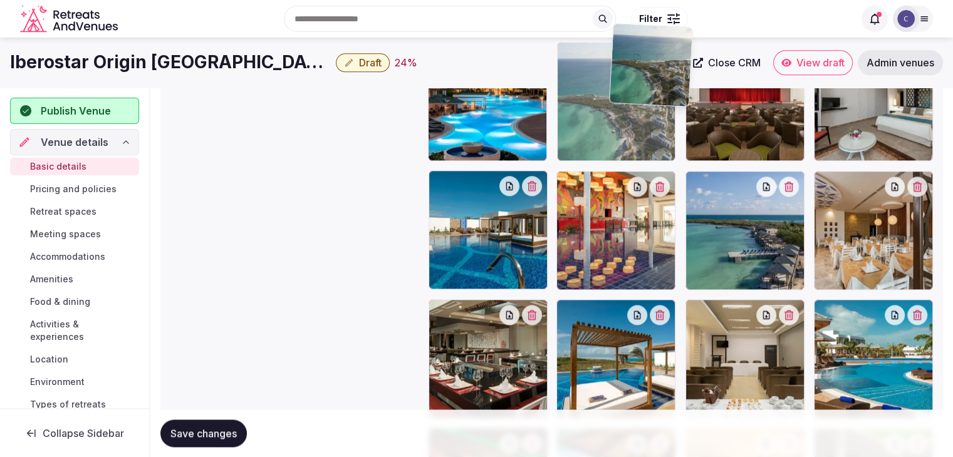
scroll to position [1456, 0]
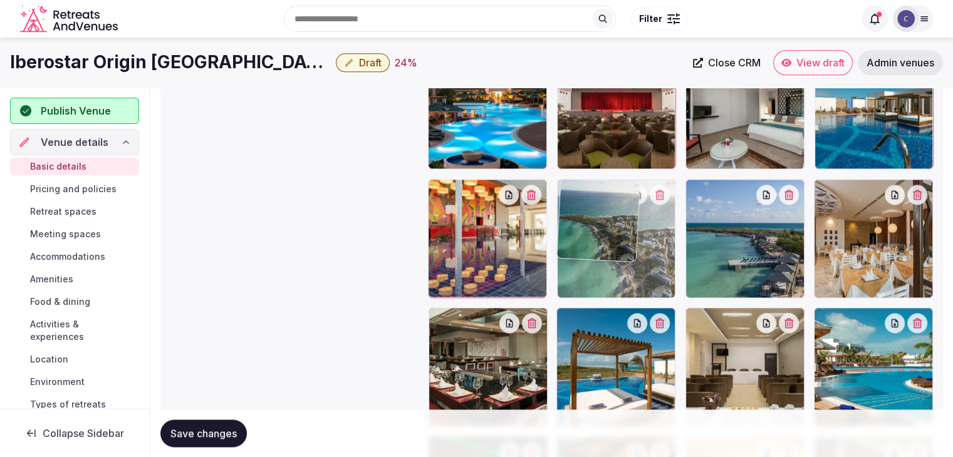
drag, startPoint x: 827, startPoint y: 388, endPoint x: 613, endPoint y: 196, distance: 287.5
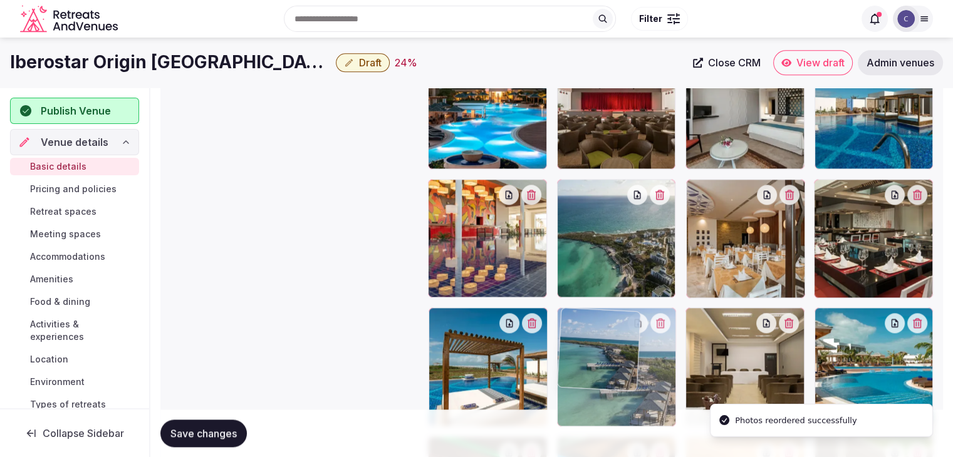
drag, startPoint x: 706, startPoint y: 200, endPoint x: 548, endPoint y: 323, distance: 200.0
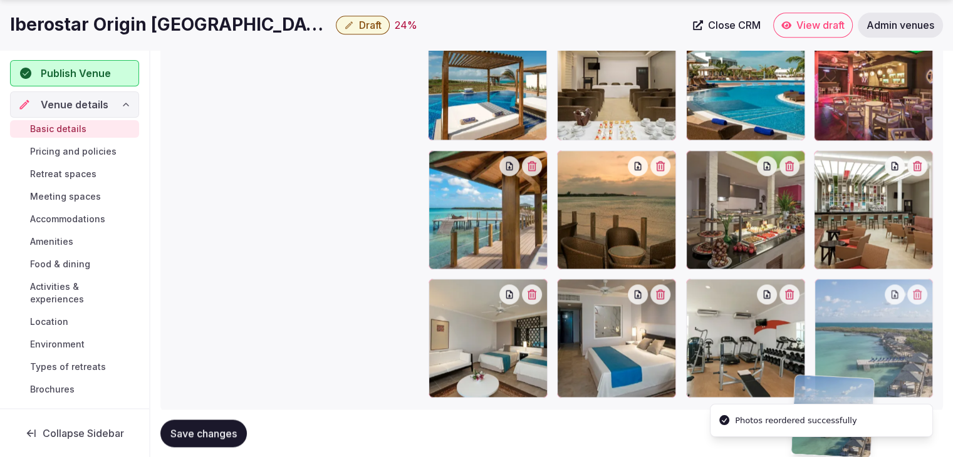
scroll to position [1767, 0]
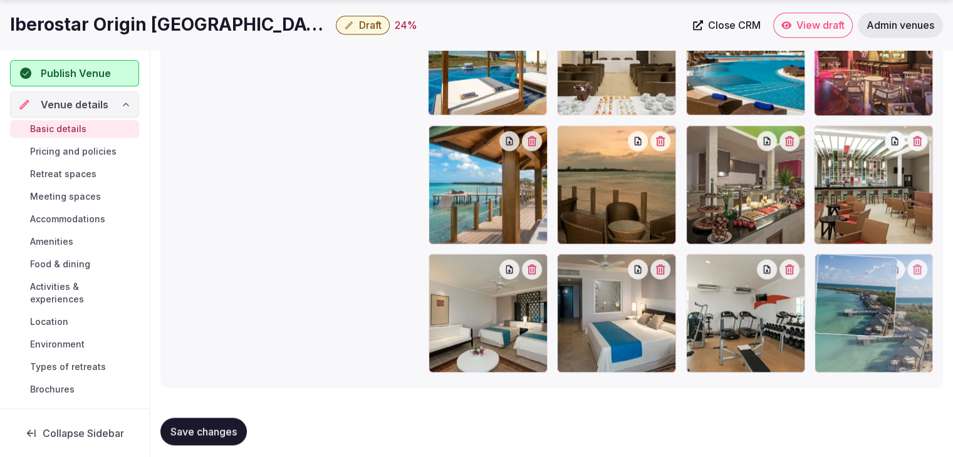
drag, startPoint x: 564, startPoint y: 70, endPoint x: 850, endPoint y: 281, distance: 356.2
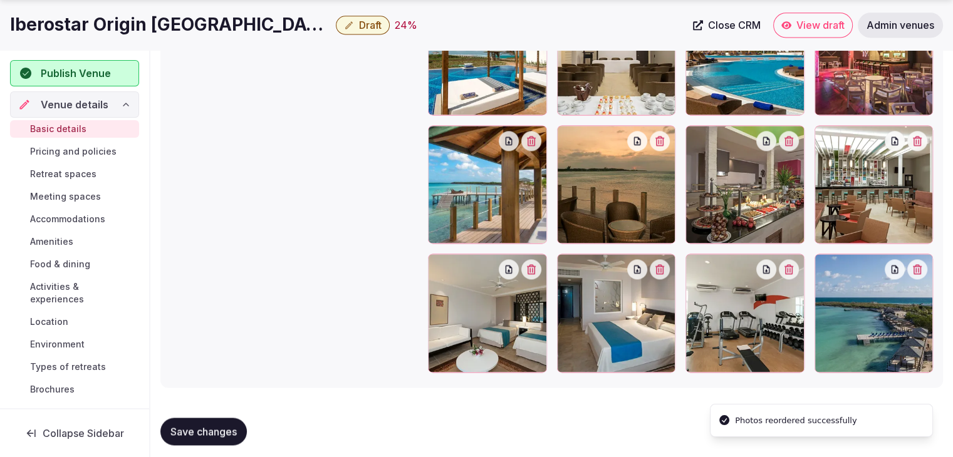
drag, startPoint x: 211, startPoint y: 431, endPoint x: 221, endPoint y: 434, distance: 10.5
click at [212, 432] on span "Save changes" at bounding box center [203, 431] width 66 height 13
click at [184, 17] on h1 "Iberostar Origin [GEOGRAPHIC_DATA][PERSON_NAME]" at bounding box center [170, 25] width 321 height 24
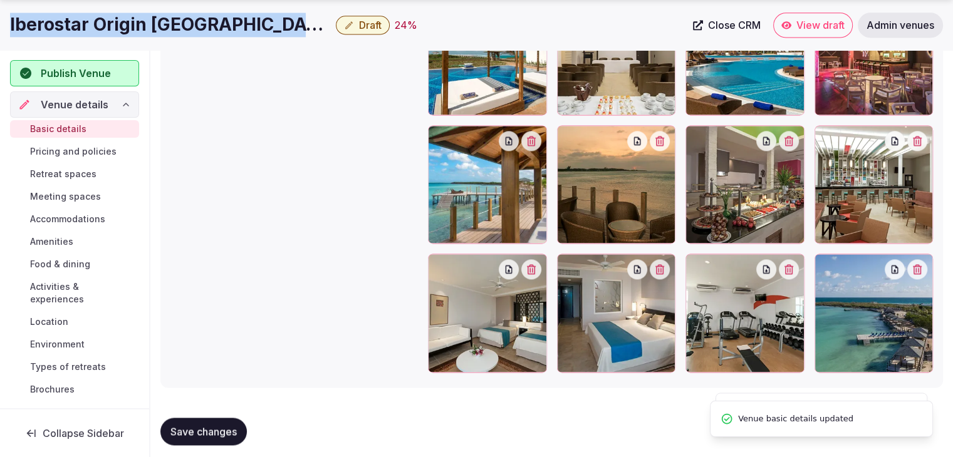
click at [184, 17] on h1 "Iberostar Origin [GEOGRAPHIC_DATA][PERSON_NAME]" at bounding box center [170, 25] width 321 height 24
copy div "Iberostar Origin [GEOGRAPHIC_DATA][PERSON_NAME]"
click at [70, 150] on span "Pricing and policies" at bounding box center [73, 151] width 86 height 13
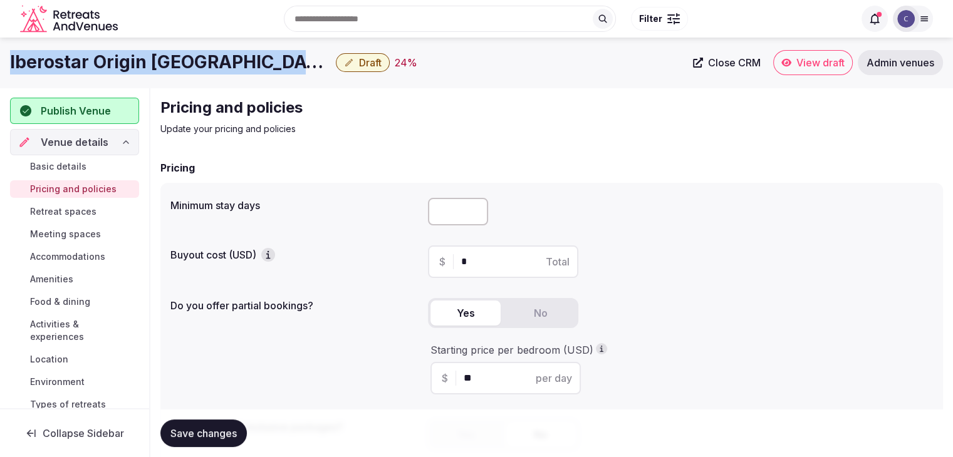
click at [64, 209] on span "Retreat spaces" at bounding box center [63, 212] width 66 height 13
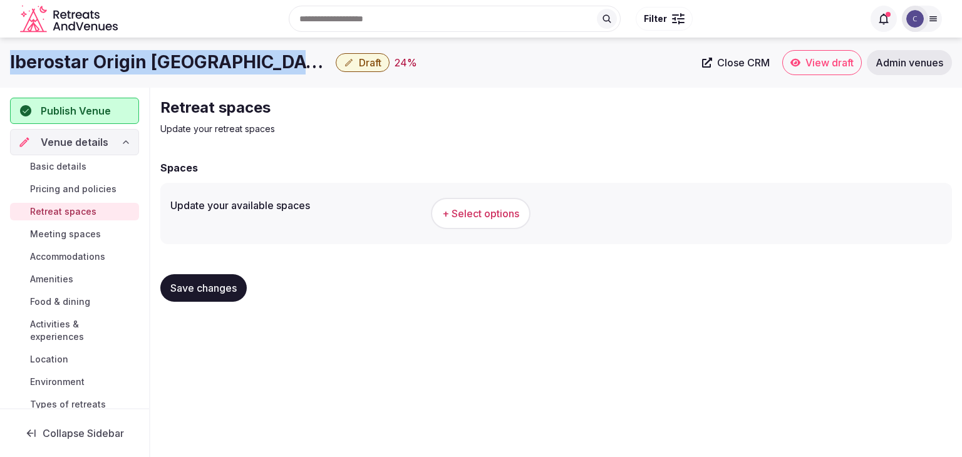
click at [457, 216] on span "+ Select options" at bounding box center [480, 214] width 77 height 14
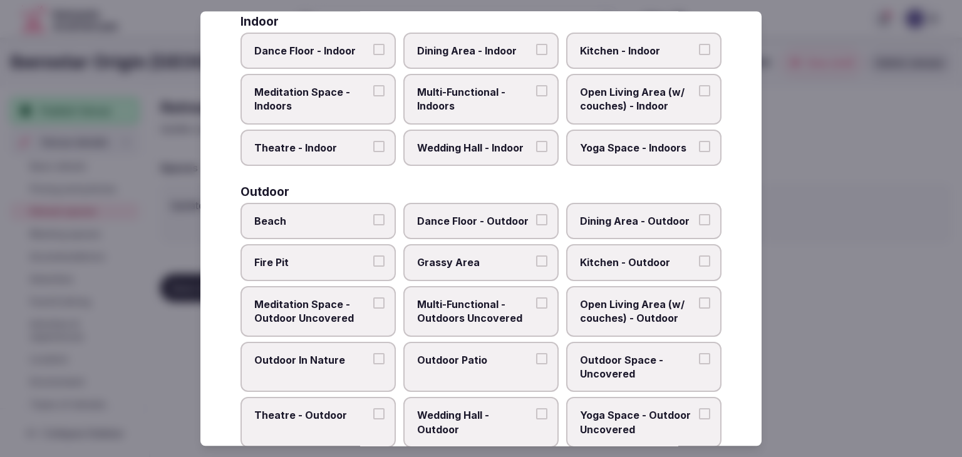
scroll to position [566, 0]
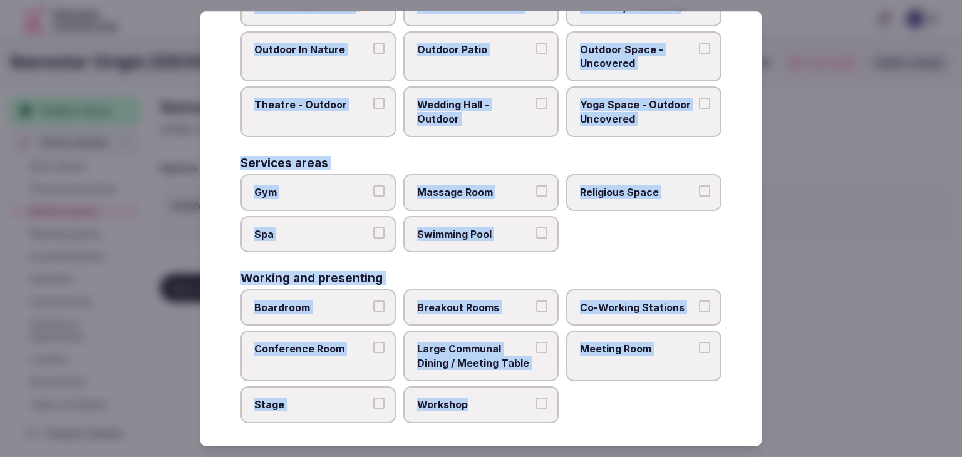
drag, startPoint x: 232, startPoint y: 78, endPoint x: 575, endPoint y: 424, distance: 486.9
click at [575, 424] on div "Select your retreat spaces Choose all applicable retreat spaces offered. Covere…" at bounding box center [481, 228] width 561 height 435
copy div "Choose all applicable retreat spaces offered. Covered outdoor spaces Meditation…"
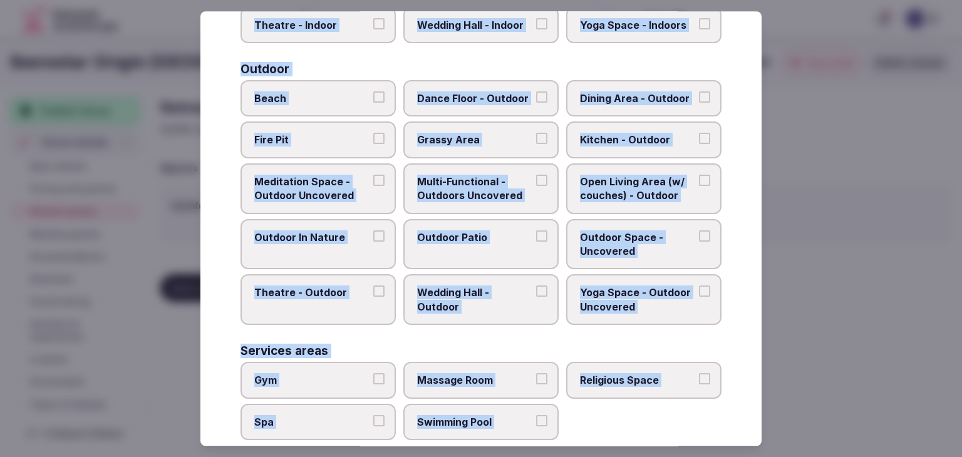
scroll to position [65, 0]
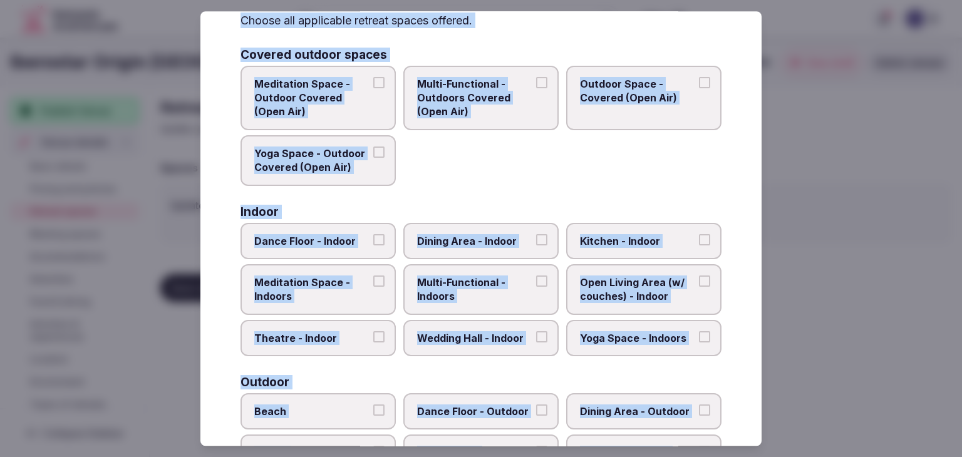
click at [350, 95] on span "Meditation Space - Outdoor Covered (Open Air)" at bounding box center [311, 98] width 115 height 42
click at [373, 88] on button "Meditation Space - Outdoor Covered (Open Air)" at bounding box center [378, 82] width 11 height 11
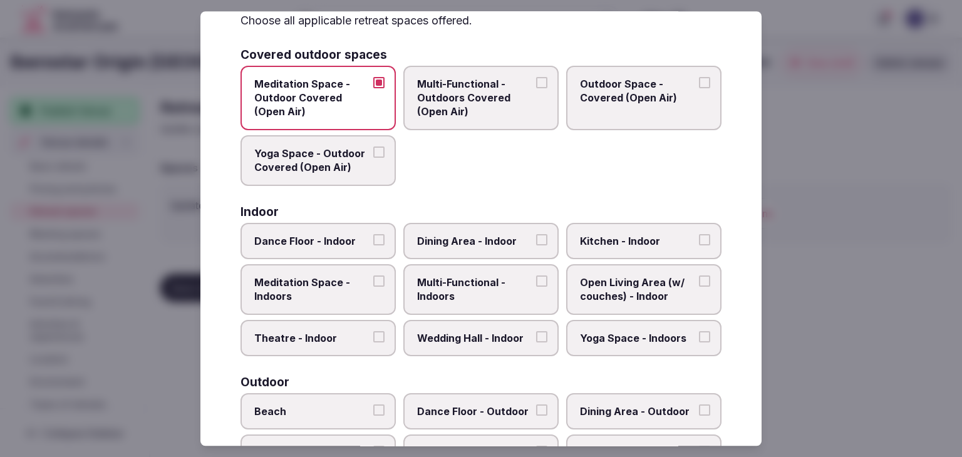
click at [336, 158] on span "Yoga Space - Outdoor Covered (Open Air)" at bounding box center [311, 161] width 115 height 28
click at [373, 158] on button "Yoga Space - Outdoor Covered (Open Air)" at bounding box center [378, 152] width 11 height 11
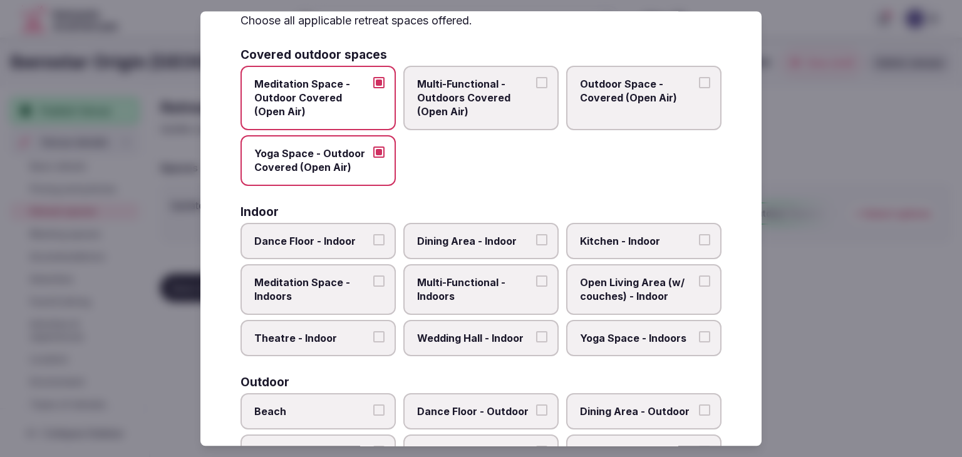
click at [439, 117] on span "Multi-Functional - Outdoors Covered (Open Air)" at bounding box center [474, 98] width 115 height 42
click at [536, 88] on button "Multi-Functional - Outdoors Covered (Open Air)" at bounding box center [541, 82] width 11 height 11
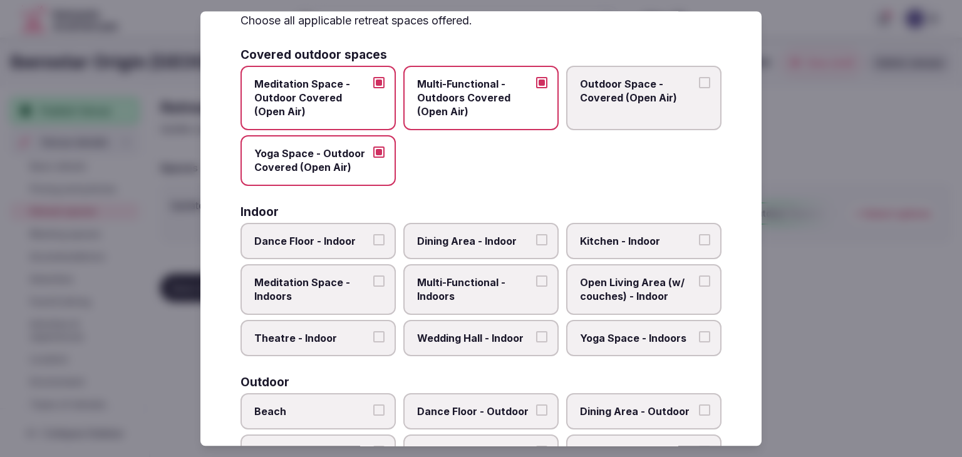
click at [590, 102] on span "Outdoor Space - Covered (Open Air)" at bounding box center [637, 91] width 115 height 28
click at [699, 88] on button "Outdoor Space - Covered (Open Air)" at bounding box center [704, 82] width 11 height 11
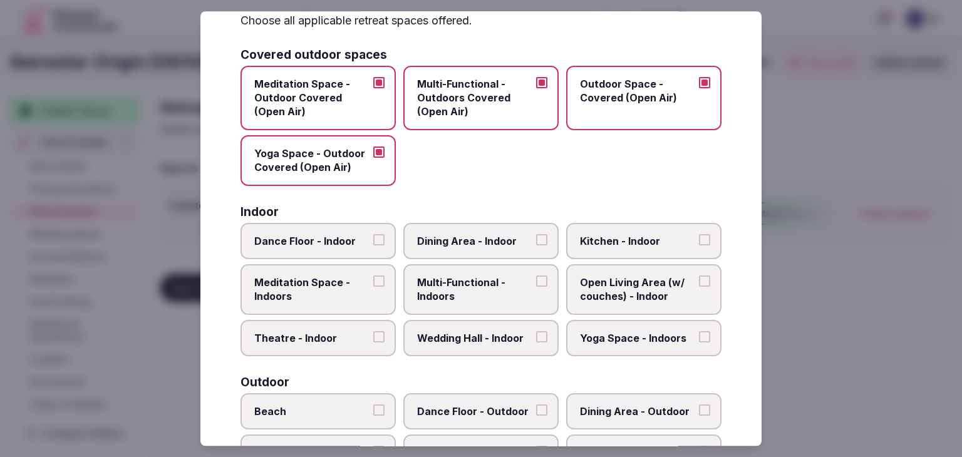
click at [451, 351] on label "Wedding Hall - Indoor" at bounding box center [481, 338] width 155 height 36
click at [536, 343] on button "Wedding Hall - Indoor" at bounding box center [541, 336] width 11 height 11
click at [460, 301] on span "Multi-Functional - Indoors" at bounding box center [474, 290] width 115 height 28
click at [536, 287] on button "Multi-Functional - Indoors" at bounding box center [541, 281] width 11 height 11
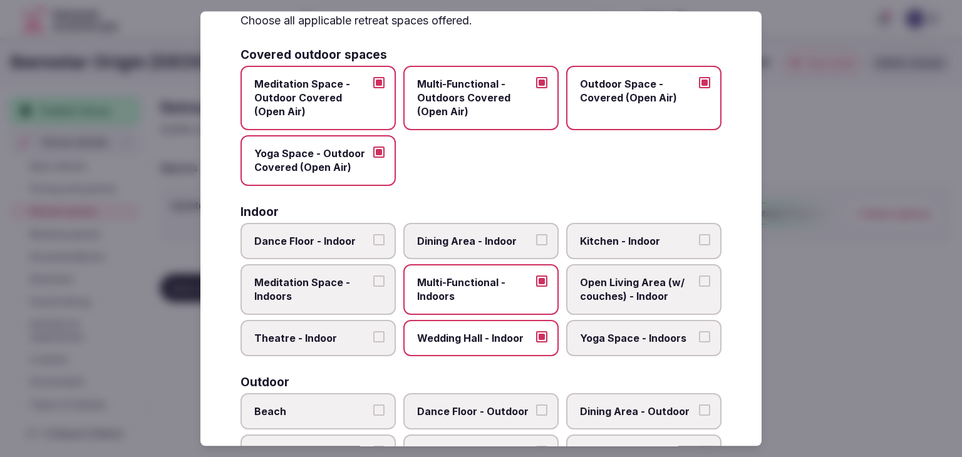
click at [572, 286] on label "Open Living Area (w/ couches) - Indoor" at bounding box center [643, 289] width 155 height 51
click at [699, 286] on button "Open Living Area (w/ couches) - Indoor" at bounding box center [704, 281] width 11 height 11
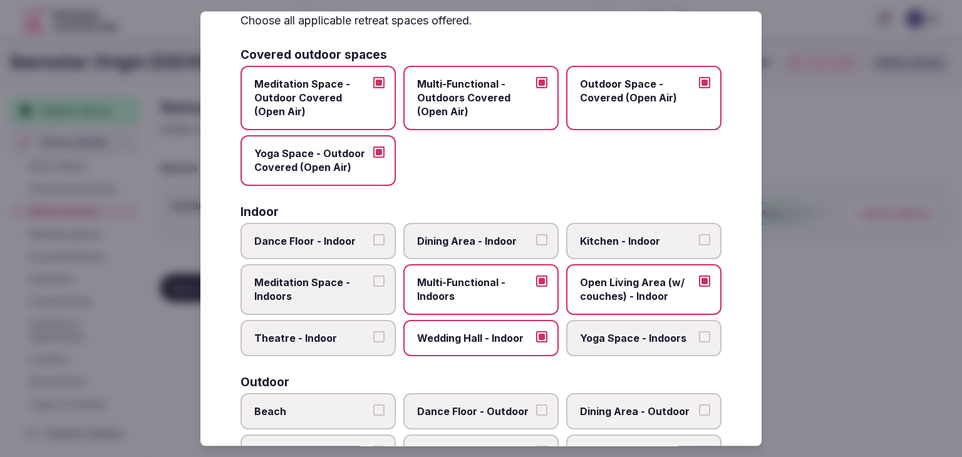
click at [605, 336] on span "Yoga Space - Indoors" at bounding box center [637, 338] width 115 height 14
click at [699, 336] on button "Yoga Space - Indoors" at bounding box center [704, 336] width 11 height 11
drag, startPoint x: 652, startPoint y: 229, endPoint x: 599, endPoint y: 240, distance: 53.7
click at [651, 229] on label "Kitchen - Indoor" at bounding box center [643, 241] width 155 height 36
click at [699, 234] on button "Kitchen - Indoor" at bounding box center [704, 239] width 11 height 11
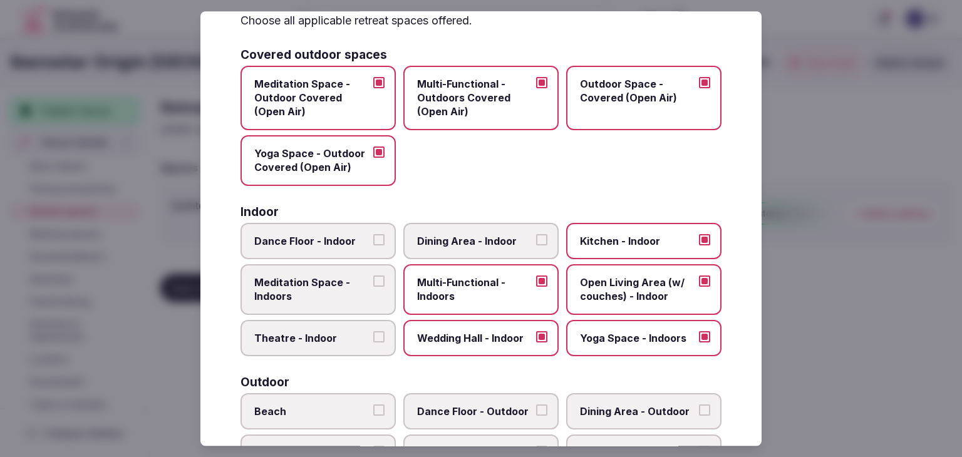
click at [473, 243] on span "Dining Area - Indoor" at bounding box center [474, 241] width 115 height 14
click at [536, 243] on button "Dining Area - Indoor" at bounding box center [541, 239] width 11 height 11
drag, startPoint x: 291, startPoint y: 246, endPoint x: 301, endPoint y: 300, distance: 55.4
click at [291, 249] on label "Dance Floor - Indoor" at bounding box center [318, 241] width 155 height 36
click at [373, 246] on button "Dance Floor - Indoor" at bounding box center [378, 239] width 11 height 11
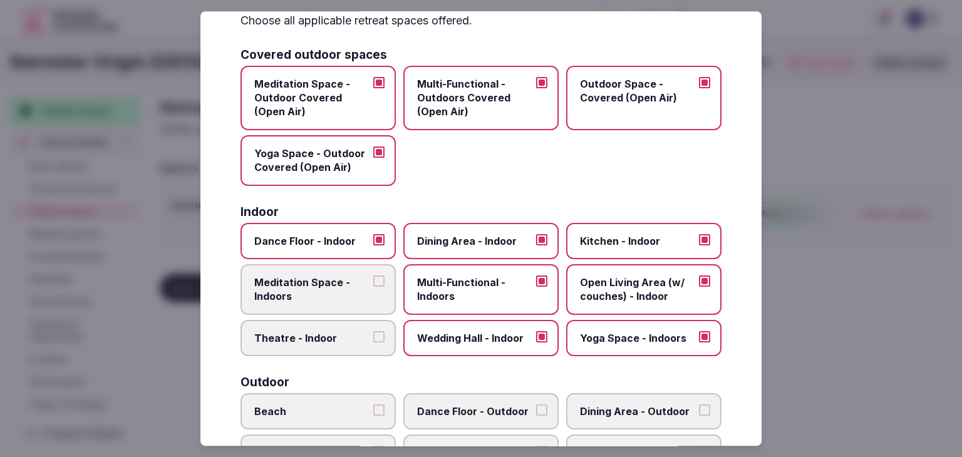
click at [302, 301] on label "Meditation Space - Indoors" at bounding box center [318, 289] width 155 height 51
click at [373, 287] on button "Meditation Space - Indoors" at bounding box center [378, 281] width 11 height 11
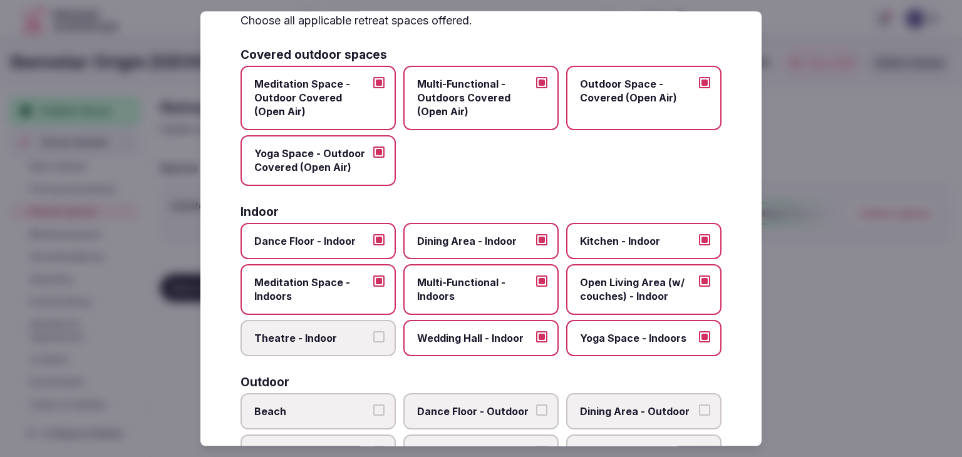
click at [325, 251] on label "Dance Floor - Indoor" at bounding box center [318, 241] width 155 height 36
click at [373, 246] on button "Dance Floor - Indoor" at bounding box center [378, 239] width 11 height 11
click at [330, 237] on span "Dance Floor - Indoor" at bounding box center [311, 241] width 115 height 14
click at [373, 237] on button "Dance Floor - Indoor" at bounding box center [378, 239] width 11 height 11
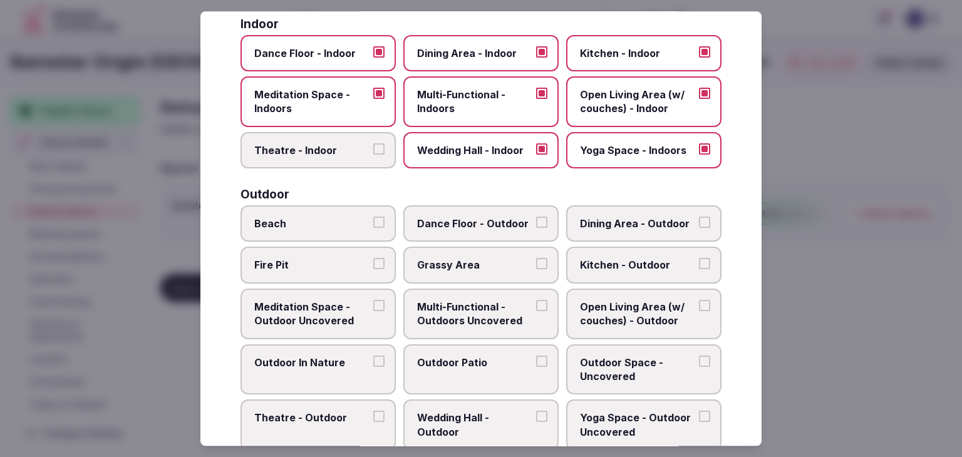
click at [358, 231] on label "Beach" at bounding box center [318, 224] width 155 height 36
click at [373, 228] on button "Beach" at bounding box center [378, 222] width 11 height 11
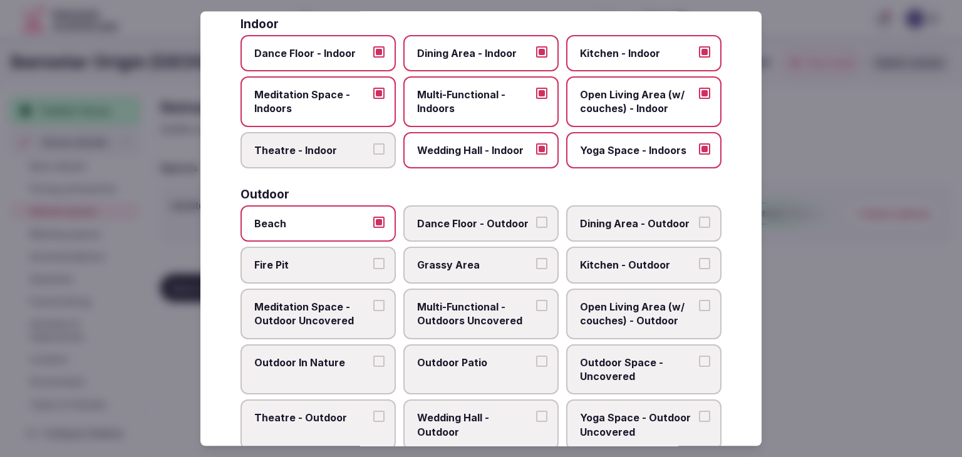
click at [601, 226] on span "Dining Area - Outdoor" at bounding box center [637, 224] width 115 height 14
click at [699, 226] on button "Dining Area - Outdoor" at bounding box center [704, 222] width 11 height 11
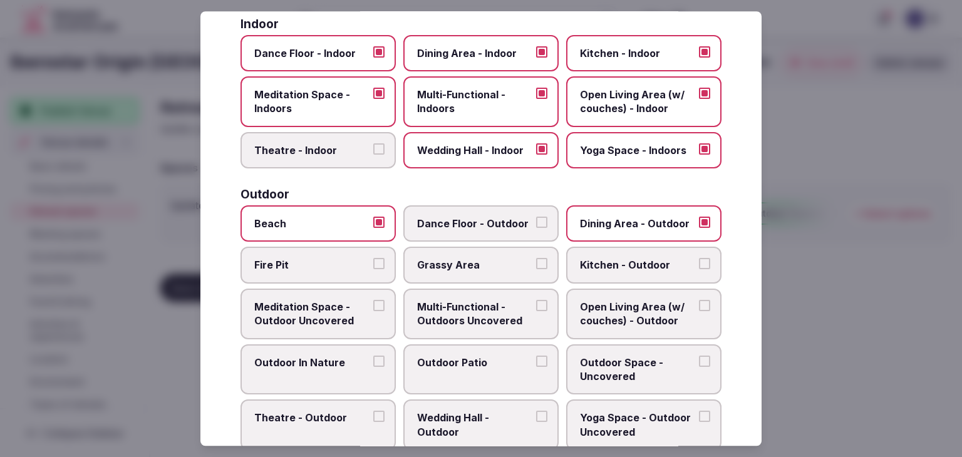
drag, startPoint x: 373, startPoint y: 243, endPoint x: 390, endPoint y: 258, distance: 21.8
click at [375, 244] on div "Beach Dance Floor - Outdoor Dining Area - Outdoor Fire Pit Grassy Area Kitchen …" at bounding box center [481, 328] width 481 height 245
click at [373, 264] on button "Fire Pit" at bounding box center [378, 264] width 11 height 11
click at [486, 272] on label "Grassy Area" at bounding box center [481, 266] width 155 height 36
click at [536, 270] on button "Grassy Area" at bounding box center [541, 264] width 11 height 11
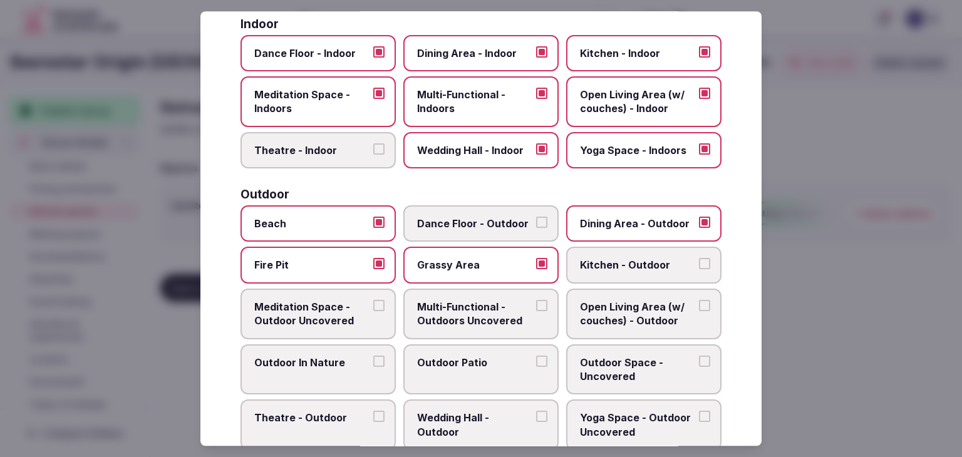
drag, startPoint x: 480, startPoint y: 315, endPoint x: 474, endPoint y: 373, distance: 58.5
click at [481, 317] on span "Multi-Functional - Outdoors Uncovered" at bounding box center [474, 314] width 115 height 28
click at [536, 311] on button "Multi-Functional - Outdoors Uncovered" at bounding box center [541, 305] width 11 height 11
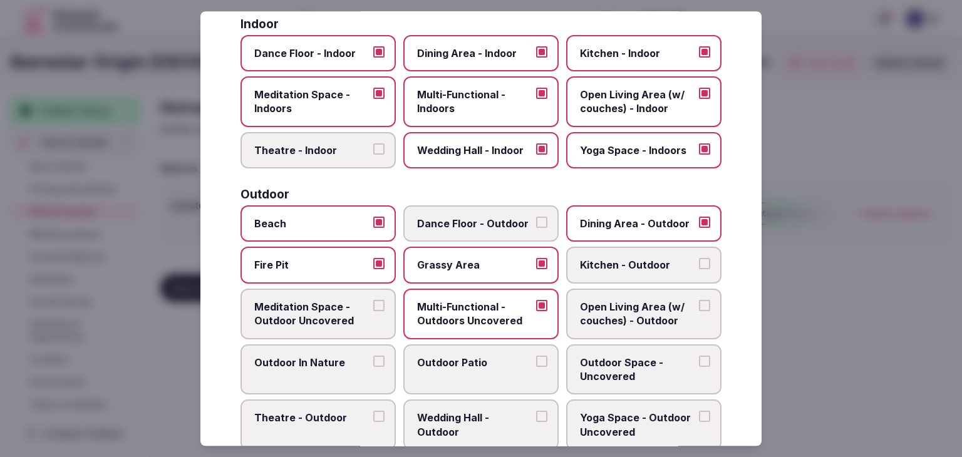
click at [474, 373] on label "Outdoor Patio" at bounding box center [481, 370] width 155 height 51
click at [536, 367] on button "Outdoor Patio" at bounding box center [541, 361] width 11 height 11
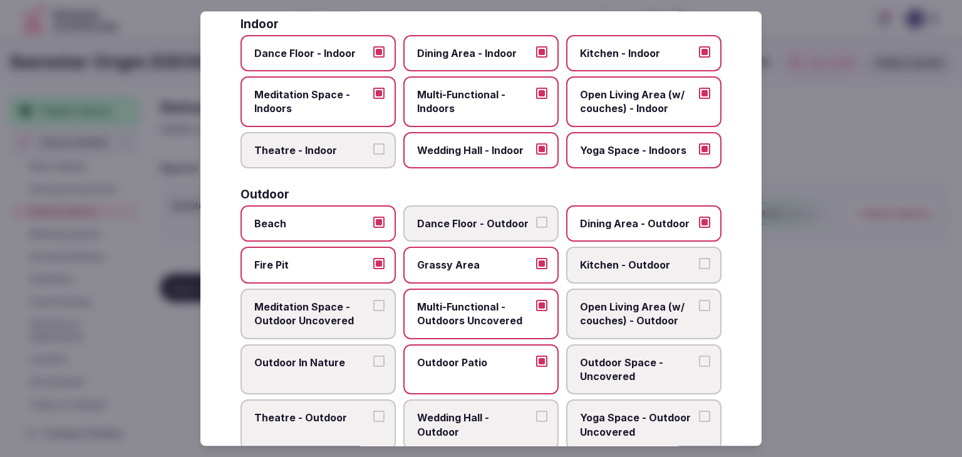
click at [616, 374] on span "Outdoor Space - Uncovered" at bounding box center [637, 370] width 115 height 28
click at [699, 367] on button "Outdoor Space - Uncovered" at bounding box center [704, 361] width 11 height 11
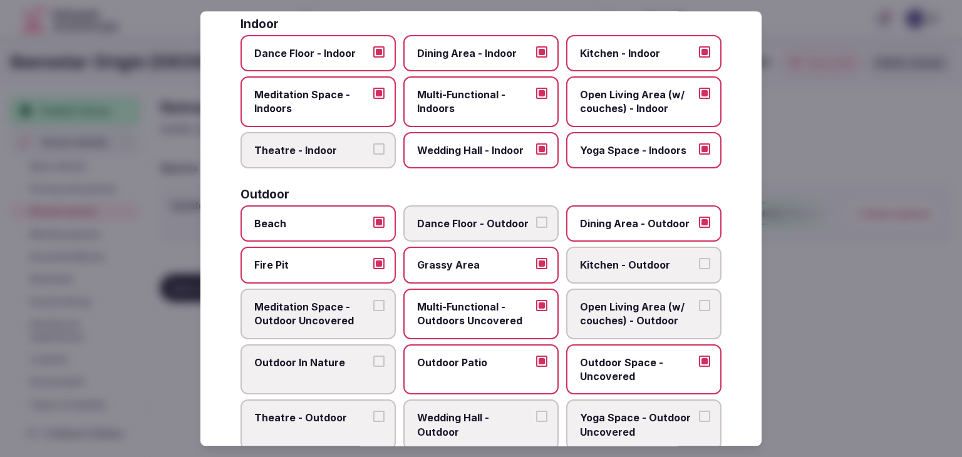
click at [352, 368] on label "Outdoor In Nature" at bounding box center [318, 370] width 155 height 51
click at [373, 367] on button "Outdoor In Nature" at bounding box center [378, 361] width 11 height 11
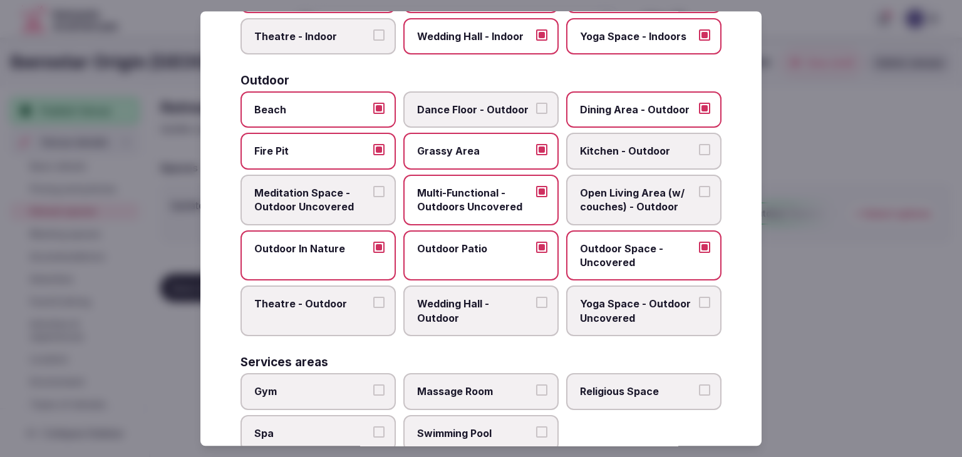
scroll to position [441, 0]
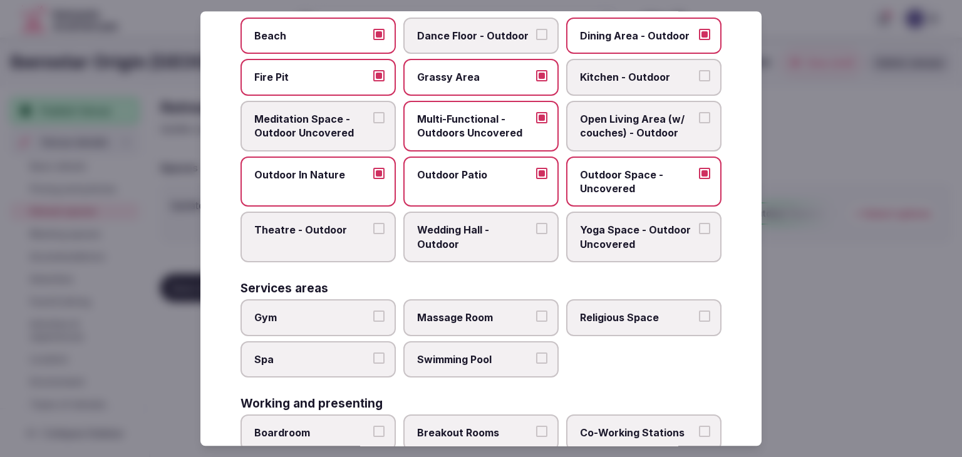
drag, startPoint x: 638, startPoint y: 234, endPoint x: 613, endPoint y: 239, distance: 25.6
click at [633, 234] on span "Yoga Space - Outdoor Uncovered" at bounding box center [637, 238] width 115 height 28
click at [699, 234] on button "Yoga Space - Outdoor Uncovered" at bounding box center [704, 229] width 11 height 11
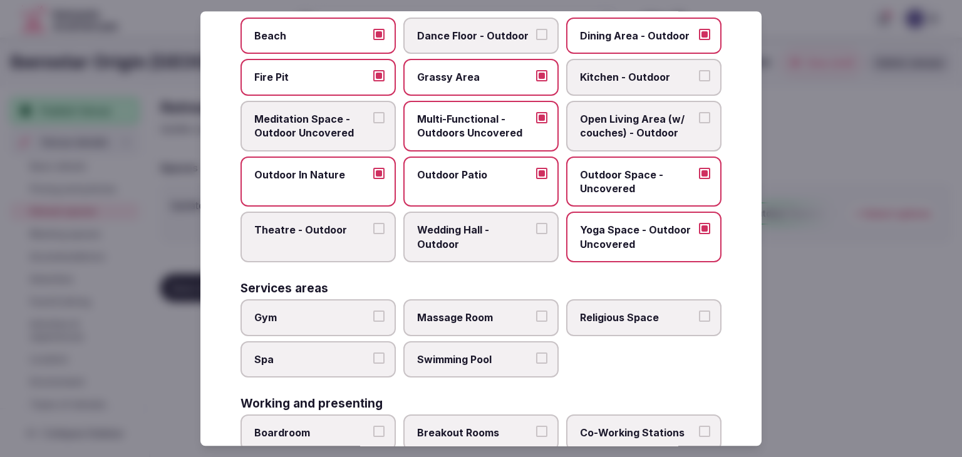
click at [461, 237] on span "Wedding Hall - Outdoor" at bounding box center [474, 238] width 115 height 28
click at [536, 235] on button "Wedding Hall - Outdoor" at bounding box center [541, 229] width 11 height 11
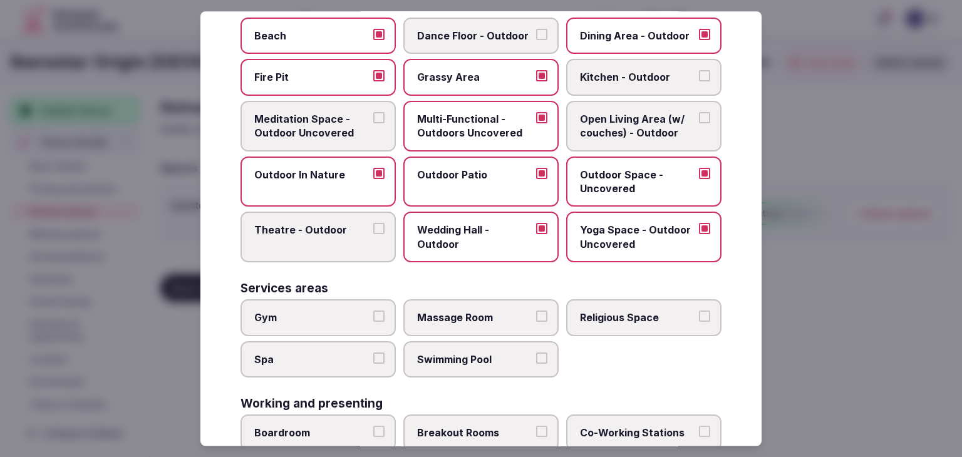
click at [299, 112] on span "Meditation Space - Outdoor Uncovered" at bounding box center [311, 126] width 115 height 28
click at [373, 112] on button "Meditation Space - Outdoor Uncovered" at bounding box center [378, 117] width 11 height 11
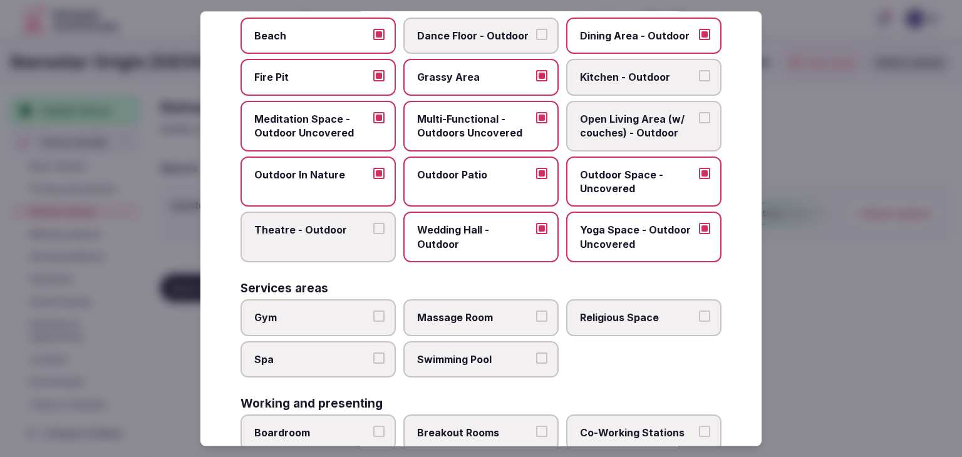
click at [631, 133] on span "Open Living Area (w/ couches) - Outdoor" at bounding box center [637, 126] width 115 height 28
click at [699, 123] on button "Open Living Area (w/ couches) - Outdoor" at bounding box center [704, 117] width 11 height 11
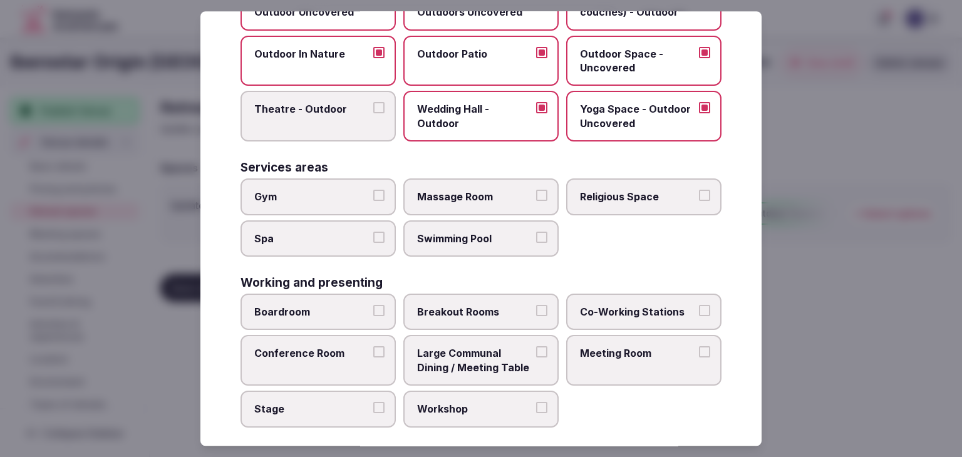
scroll to position [566, 0]
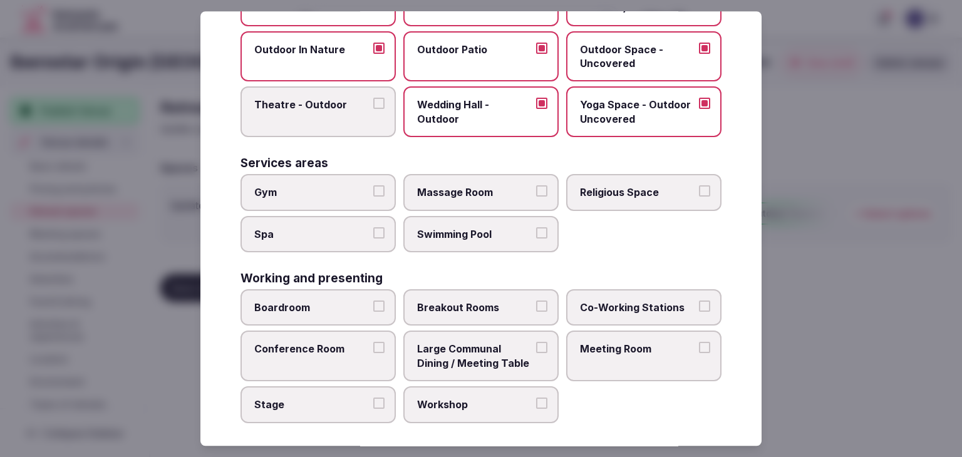
click at [338, 177] on label "Gym" at bounding box center [318, 192] width 155 height 36
click at [373, 185] on button "Gym" at bounding box center [378, 190] width 11 height 11
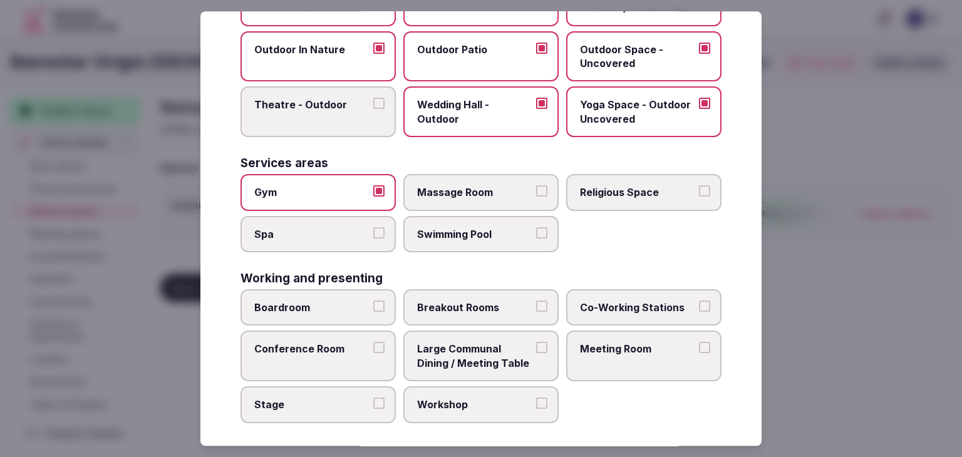
click at [338, 227] on span "Spa" at bounding box center [311, 234] width 115 height 14
click at [373, 227] on button "Spa" at bounding box center [378, 232] width 11 height 11
click at [495, 217] on label "Swimming Pool" at bounding box center [481, 234] width 155 height 36
click at [536, 227] on button "Swimming Pool" at bounding box center [541, 232] width 11 height 11
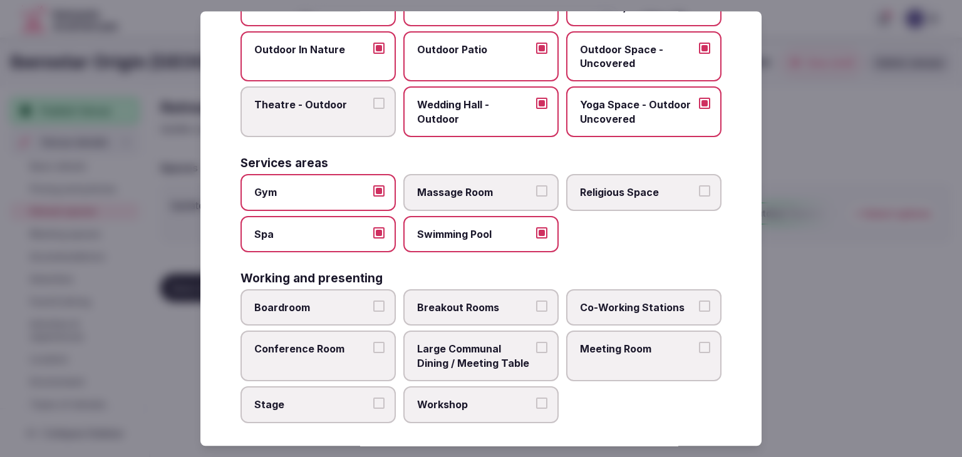
click at [499, 196] on label "Massage Room" at bounding box center [481, 192] width 155 height 36
click at [536, 196] on button "Massage Room" at bounding box center [541, 190] width 11 height 11
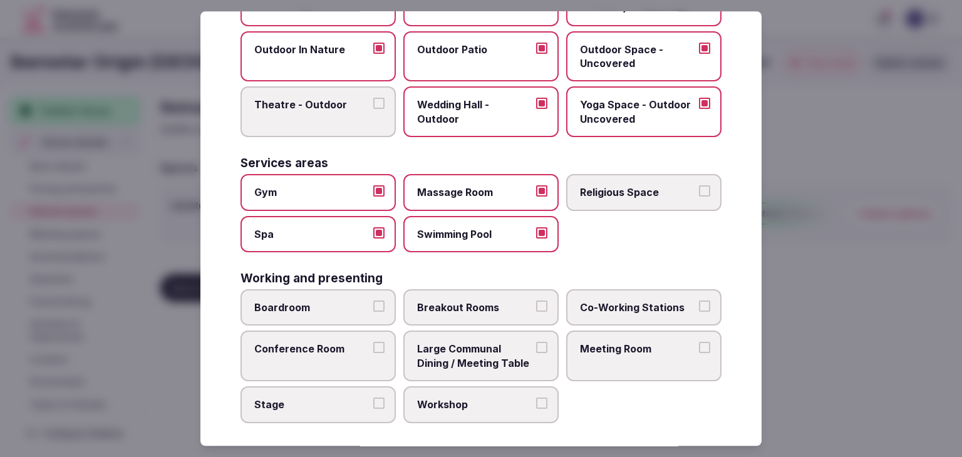
click at [336, 331] on label "Conference Room" at bounding box center [318, 356] width 155 height 51
click at [373, 343] on button "Conference Room" at bounding box center [378, 348] width 11 height 11
click at [338, 357] on label "Conference Room" at bounding box center [318, 356] width 155 height 51
click at [373, 354] on button "Conference Room" at bounding box center [378, 348] width 11 height 11
click at [435, 412] on label "Workshop" at bounding box center [481, 405] width 155 height 36
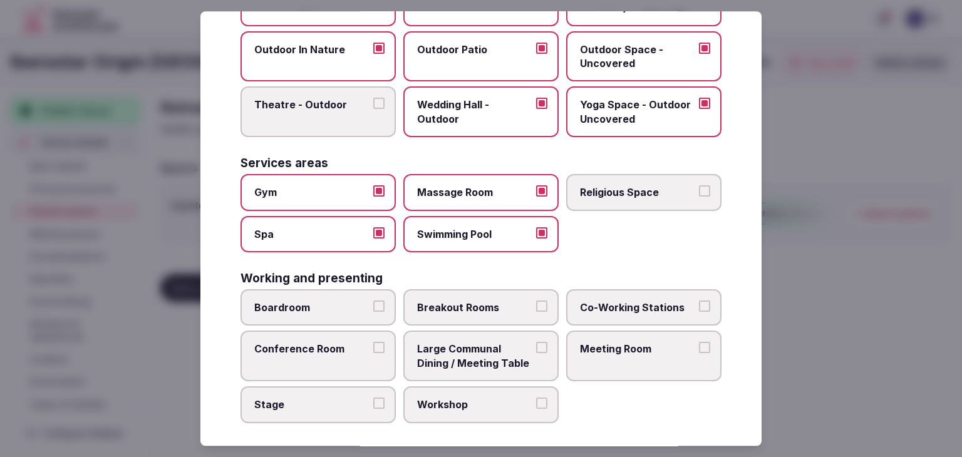
click at [536, 409] on button "Workshop" at bounding box center [541, 403] width 11 height 11
click at [356, 360] on label "Conference Room" at bounding box center [318, 356] width 155 height 51
click at [373, 354] on button "Conference Room" at bounding box center [378, 348] width 11 height 11
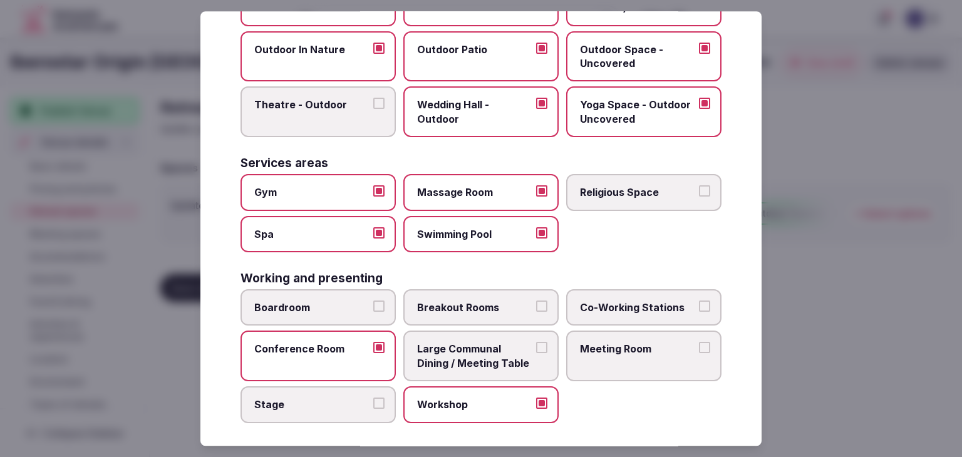
click at [462, 354] on span "Large Communal Dining / Meeting Table" at bounding box center [474, 357] width 115 height 28
click at [536, 354] on button "Large Communal Dining / Meeting Table" at bounding box center [541, 348] width 11 height 11
click at [464, 307] on span "Breakout Rooms" at bounding box center [474, 308] width 115 height 14
click at [536, 307] on button "Breakout Rooms" at bounding box center [541, 306] width 11 height 11
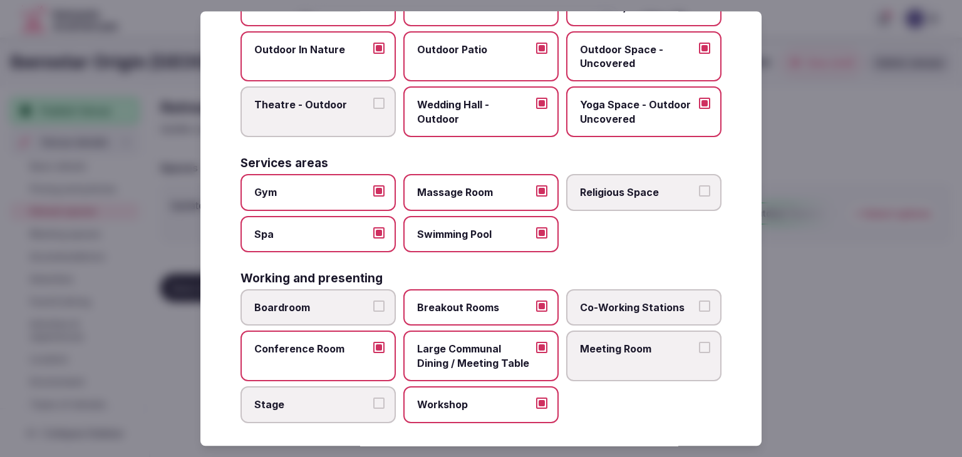
click at [363, 308] on span "Boardroom" at bounding box center [311, 308] width 115 height 14
click at [373, 308] on button "Boardroom" at bounding box center [378, 306] width 11 height 11
click at [655, 363] on label "Meeting Room" at bounding box center [643, 356] width 155 height 51
click at [699, 354] on button "Meeting Room" at bounding box center [704, 348] width 11 height 11
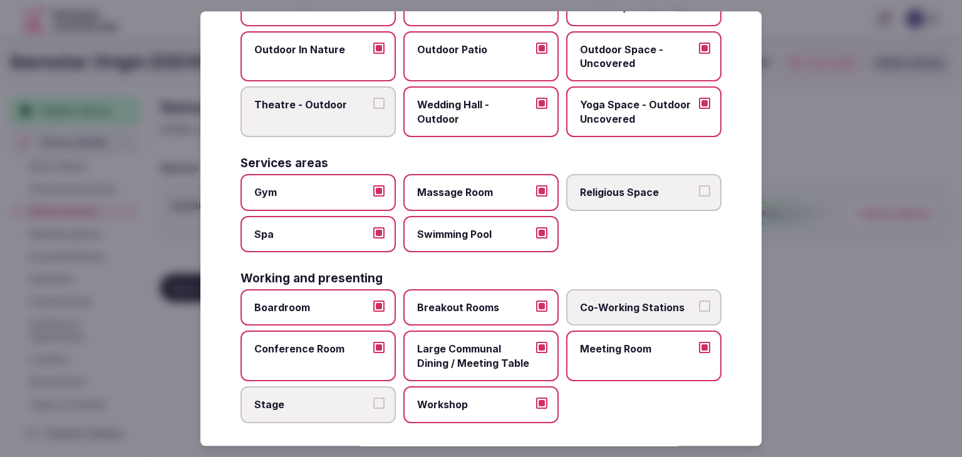
click at [644, 312] on label "Co-Working Stations" at bounding box center [643, 307] width 155 height 36
click at [699, 312] on button "Co-Working Stations" at bounding box center [704, 306] width 11 height 11
click at [338, 414] on label "Stage" at bounding box center [318, 405] width 155 height 36
click at [373, 409] on button "Stage" at bounding box center [378, 403] width 11 height 11
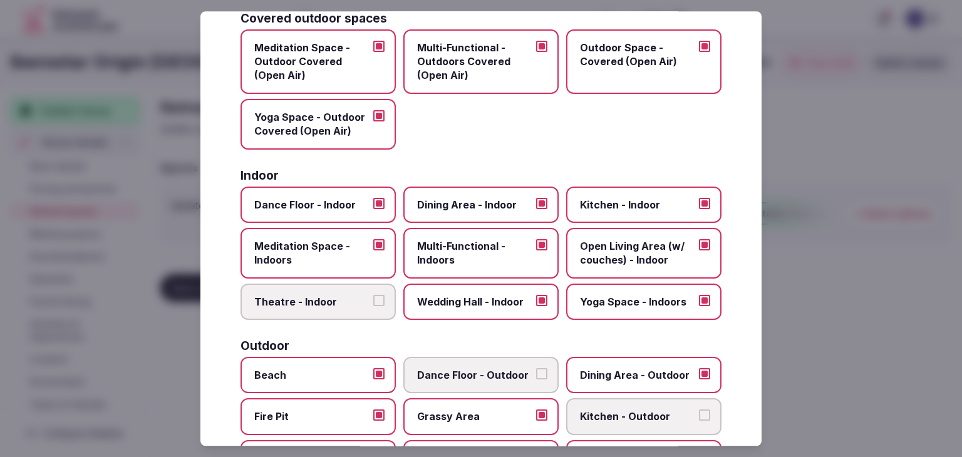
scroll to position [0, 0]
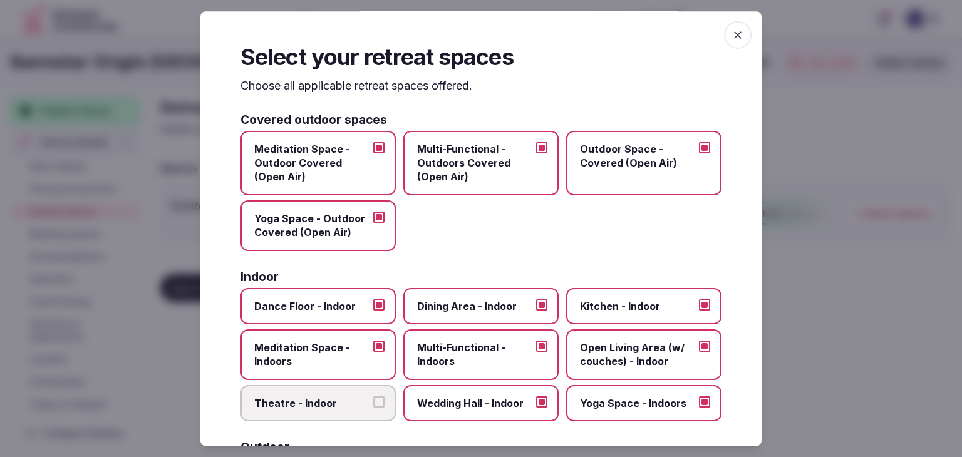
click at [734, 36] on icon "button" at bounding box center [738, 35] width 8 height 8
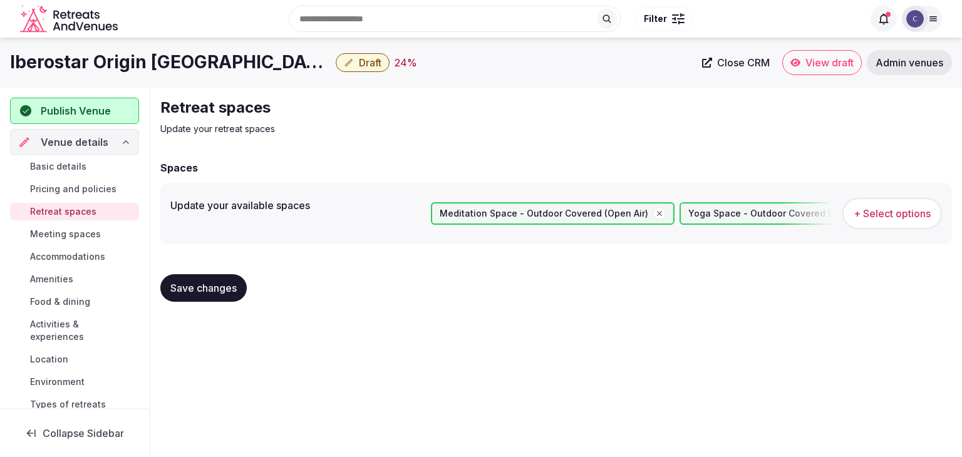
click at [215, 291] on span "Save changes" at bounding box center [203, 288] width 66 height 13
click at [238, 298] on button "Save changes" at bounding box center [203, 288] width 86 height 28
click at [75, 234] on span "Meeting spaces" at bounding box center [65, 234] width 71 height 13
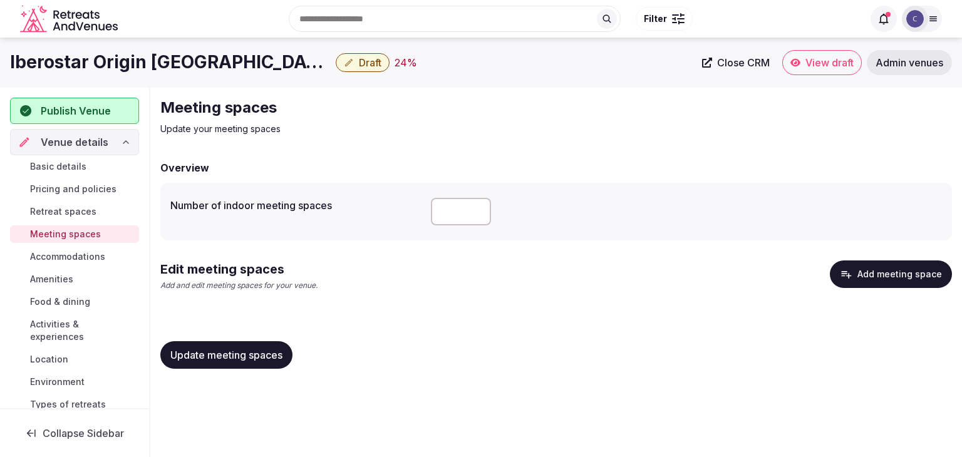
click at [147, 58] on h1 "Iberostar Origin [GEOGRAPHIC_DATA][PERSON_NAME]" at bounding box center [170, 62] width 321 height 24
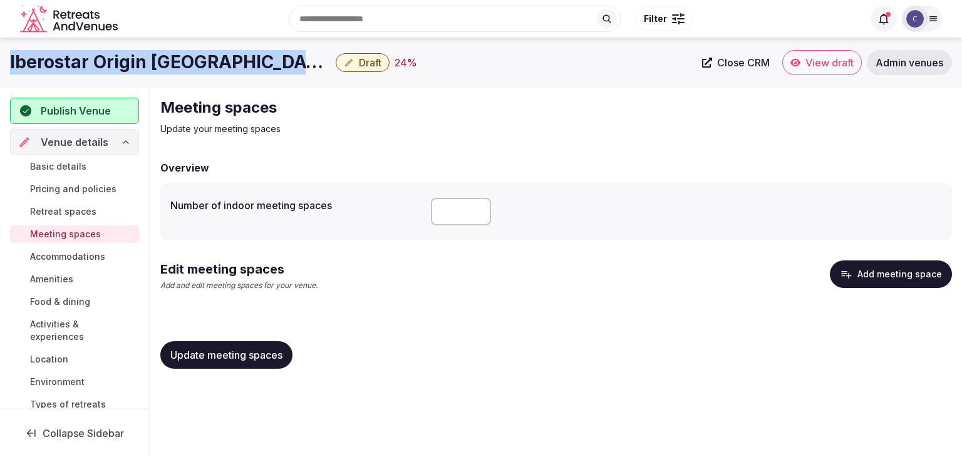
click at [147, 58] on h1 "Iberostar Origin [GEOGRAPHIC_DATA][PERSON_NAME]" at bounding box center [170, 62] width 321 height 24
copy div "Iberostar Origin [GEOGRAPHIC_DATA][PERSON_NAME]"
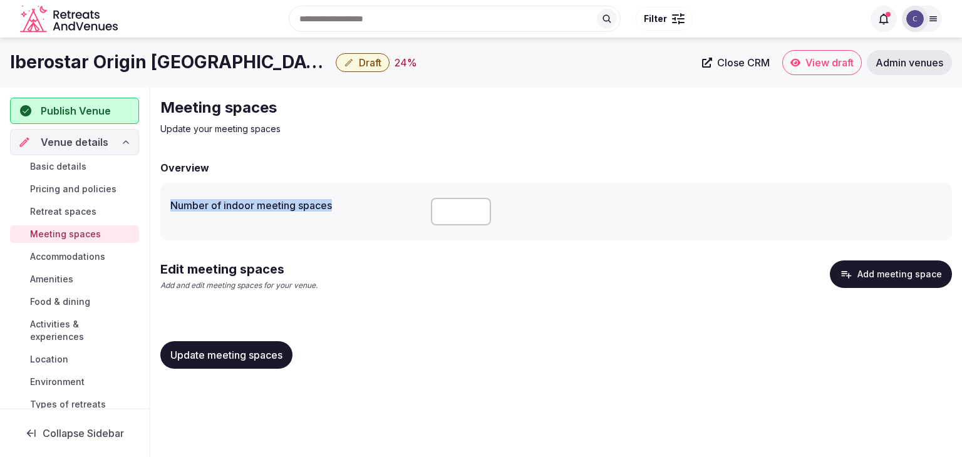
drag, startPoint x: 170, startPoint y: 204, endPoint x: 348, endPoint y: 217, distance: 178.5
click at [348, 217] on div "Number of indoor meeting spaces" at bounding box center [556, 212] width 772 height 38
copy label "Number of indoor meeting spaces"
click at [460, 217] on input "number" at bounding box center [461, 212] width 60 height 28
type input "*"
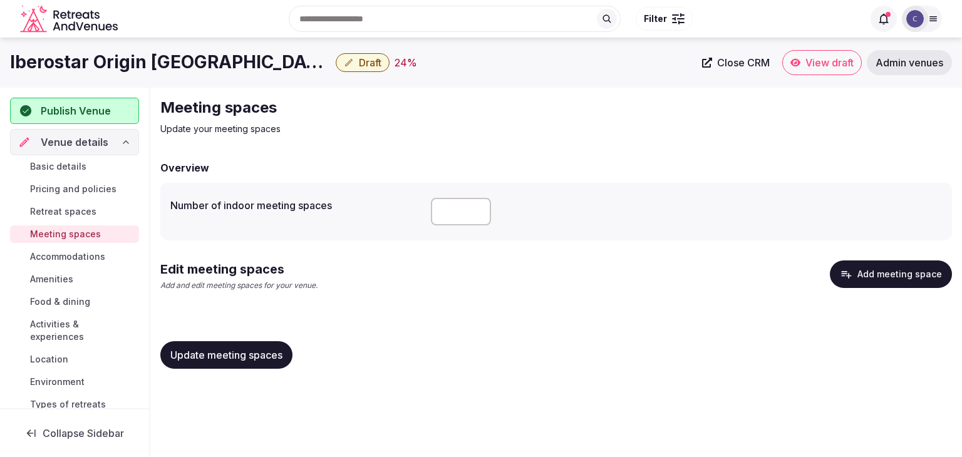
click at [243, 363] on button "Update meeting spaces" at bounding box center [226, 355] width 132 height 28
click at [233, 354] on span "Update meeting spaces" at bounding box center [226, 355] width 112 height 13
click at [75, 248] on link "Accommodations" at bounding box center [74, 257] width 129 height 18
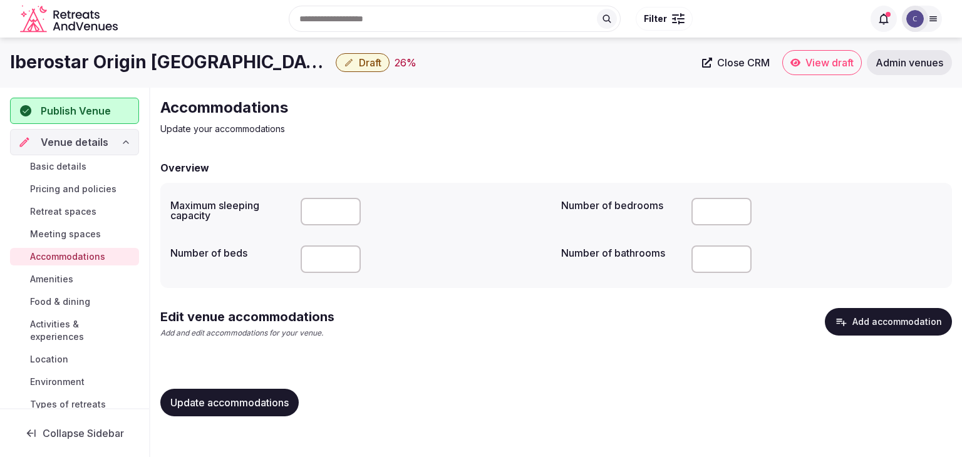
click at [912, 326] on button "Add accommodation" at bounding box center [888, 322] width 127 height 28
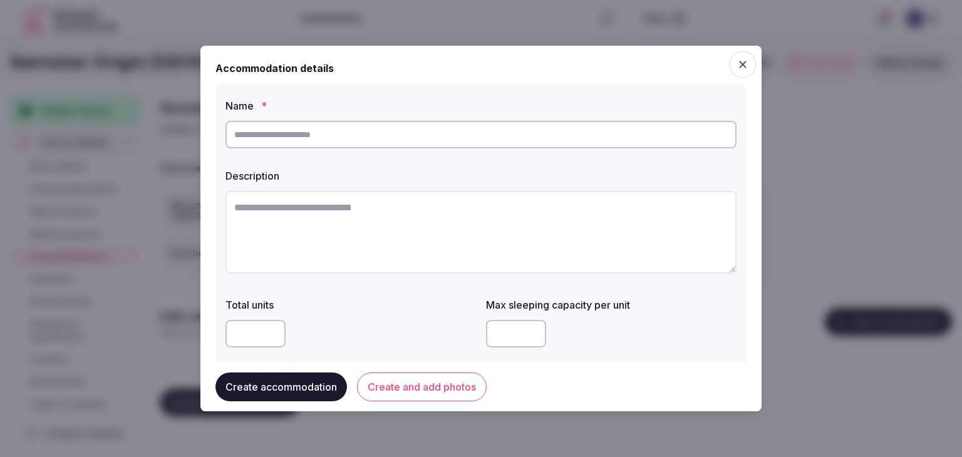
click at [473, 133] on input "text" at bounding box center [481, 135] width 511 height 28
paste input "**********"
type input "**********"
click at [489, 236] on textarea at bounding box center [481, 232] width 511 height 83
paste textarea "**********"
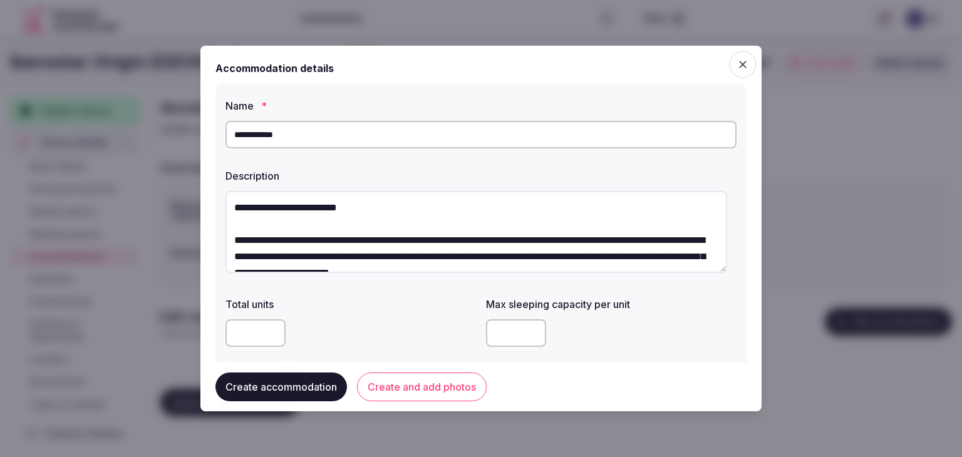
click at [314, 221] on textarea "**********" at bounding box center [477, 232] width 502 height 82
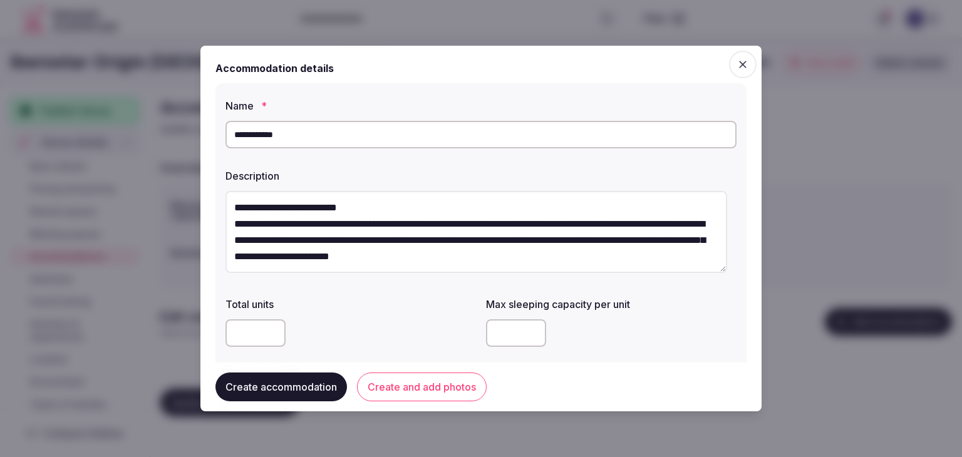
scroll to position [125, 0]
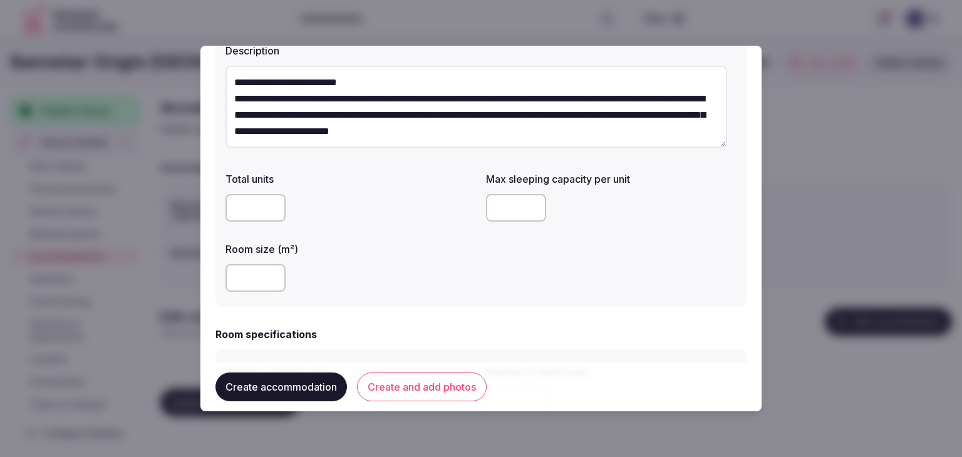
type textarea "**********"
click at [251, 279] on input "number" at bounding box center [256, 278] width 60 height 28
type input "**"
click at [496, 209] on input "number" at bounding box center [516, 208] width 60 height 28
type input "*"
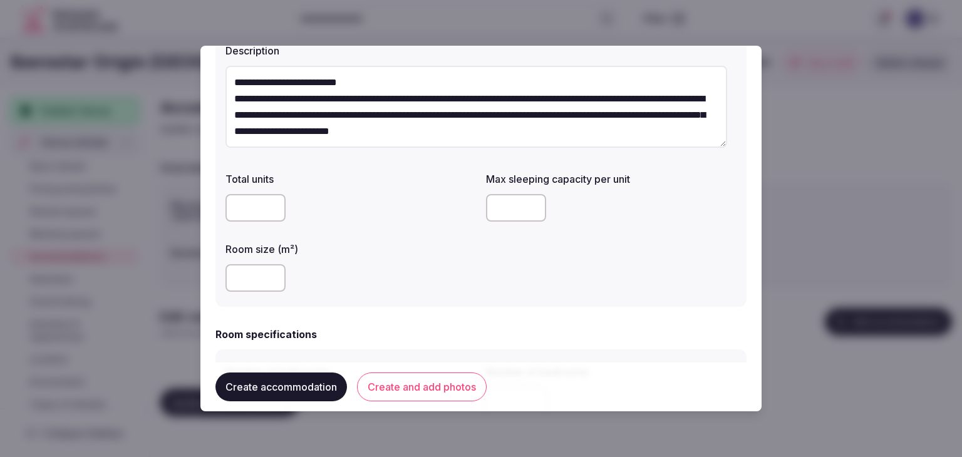
click at [428, 279] on div "**" at bounding box center [351, 278] width 251 height 28
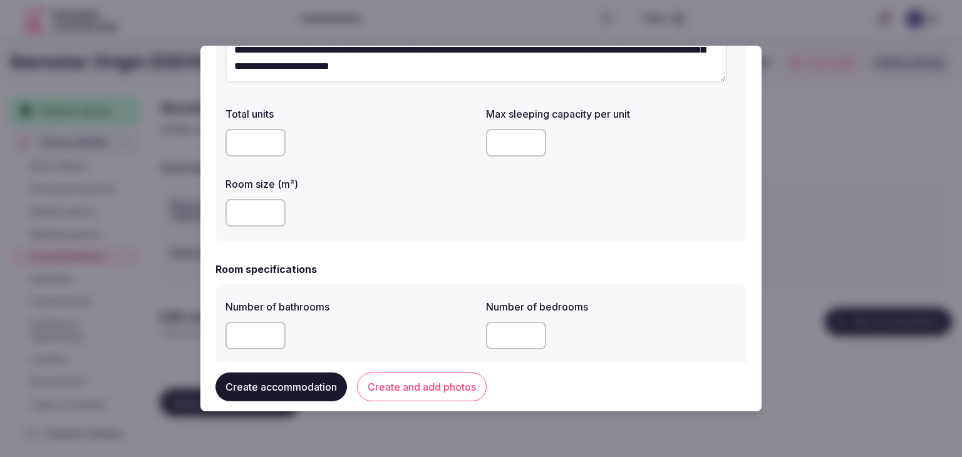
scroll to position [251, 0]
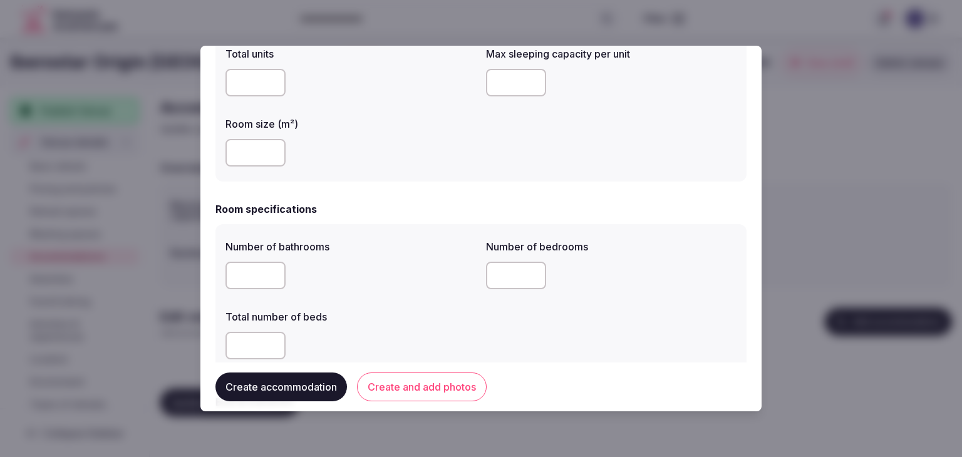
click at [266, 269] on input "number" at bounding box center [256, 276] width 60 height 28
type input "*"
click at [248, 344] on input "number" at bounding box center [256, 346] width 60 height 28
type input "*"
click at [504, 276] on input "number" at bounding box center [516, 276] width 60 height 28
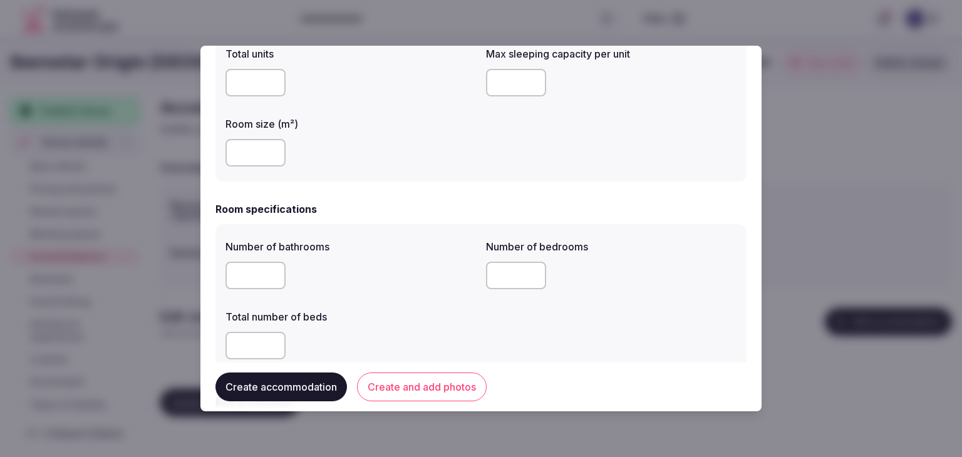
type input "*"
click at [438, 350] on div "*" at bounding box center [351, 346] width 251 height 28
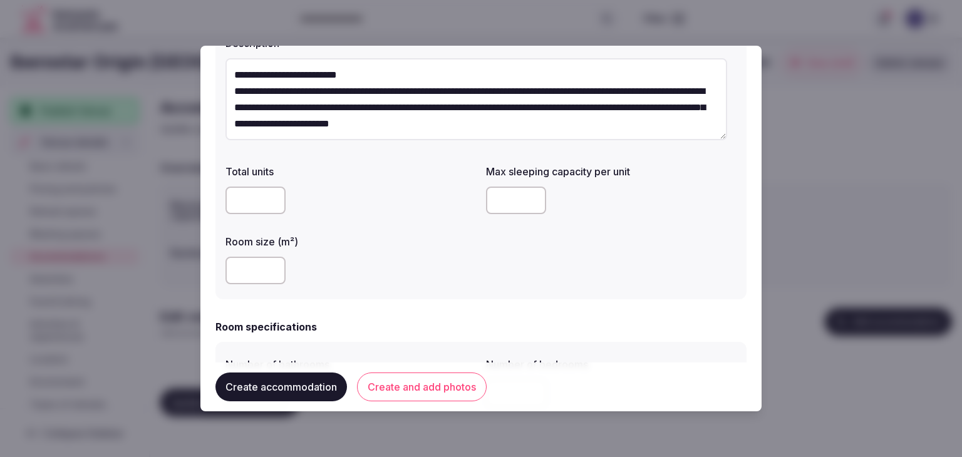
scroll to position [125, 0]
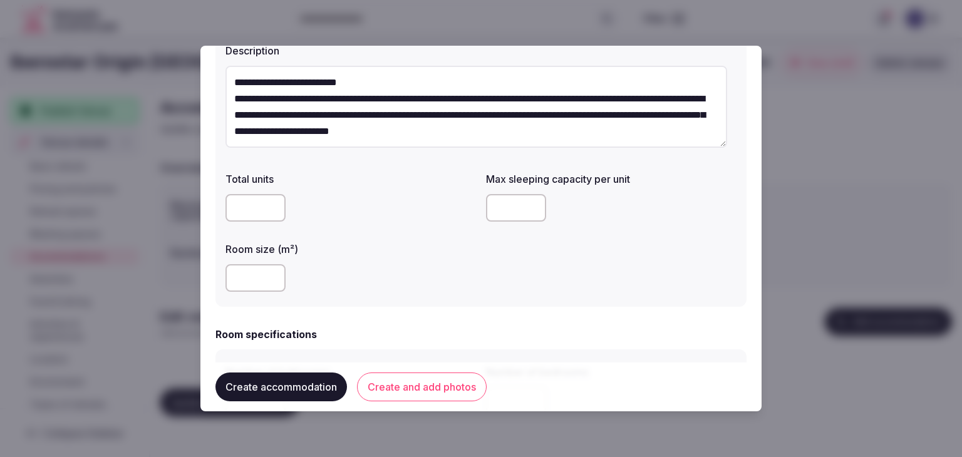
drag, startPoint x: 496, startPoint y: 209, endPoint x: 477, endPoint y: 206, distance: 19.0
click at [479, 206] on div "Total units Max sleeping capacity per unit * Room size (m²) **" at bounding box center [481, 232] width 511 height 130
type input "*"
click at [444, 291] on div "**" at bounding box center [351, 278] width 251 height 28
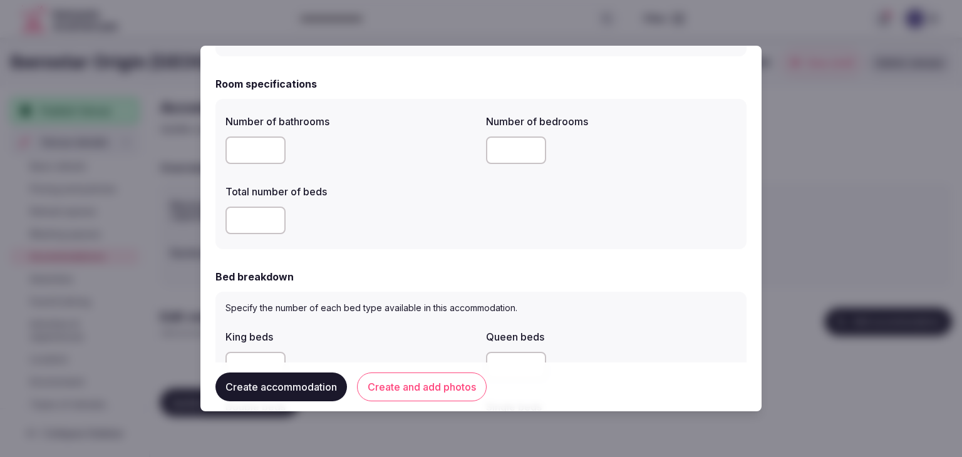
drag, startPoint x: 232, startPoint y: 219, endPoint x: 221, endPoint y: 216, distance: 11.6
click at [221, 216] on div "Number of bathrooms * Number of bedrooms * Total number of beds *" at bounding box center [481, 174] width 531 height 150
type input "*"
click at [352, 269] on form "**********" at bounding box center [481, 392] width 531 height 1415
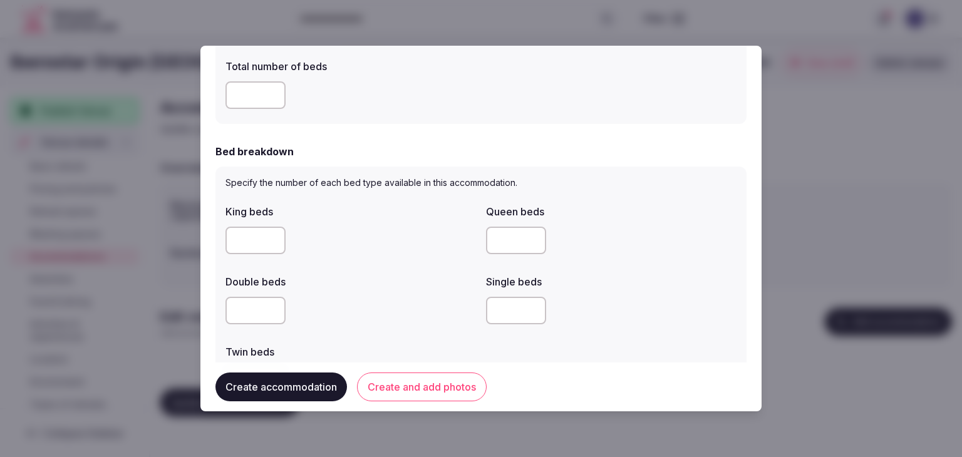
click at [241, 243] on input "number" at bounding box center [256, 241] width 60 height 28
type input "*"
click at [351, 303] on div at bounding box center [351, 311] width 251 height 28
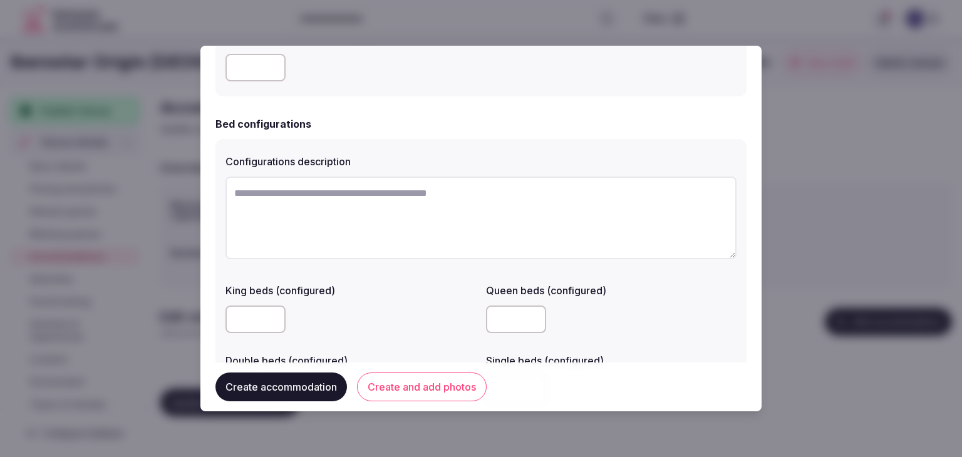
scroll to position [877, 0]
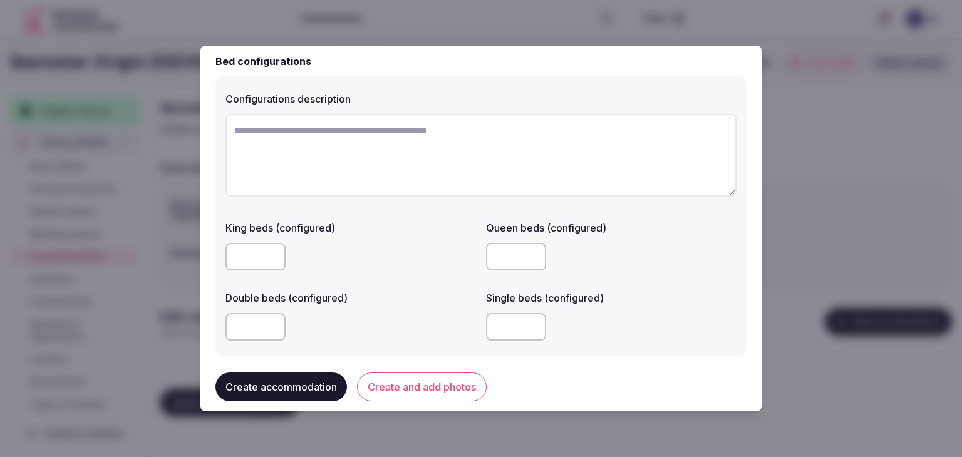
click at [249, 338] on input "number" at bounding box center [256, 327] width 60 height 28
type input "*"
click at [390, 311] on div "*" at bounding box center [351, 327] width 251 height 38
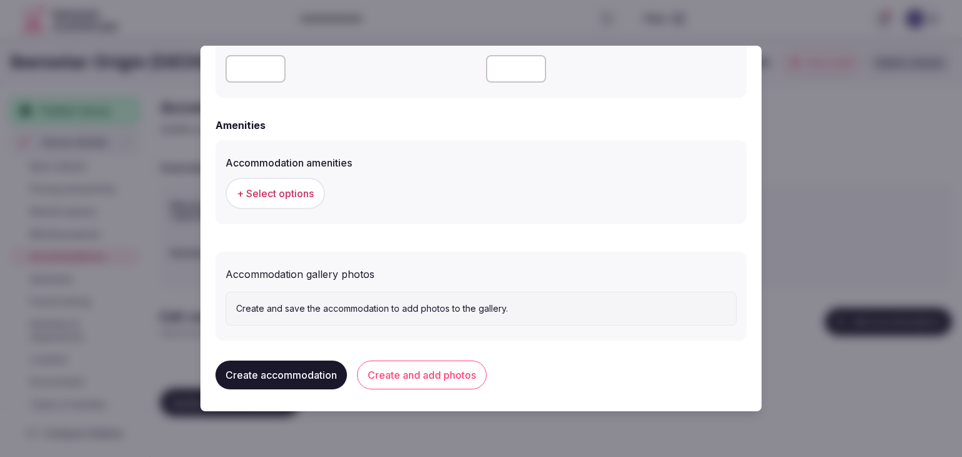
scroll to position [1138, 0]
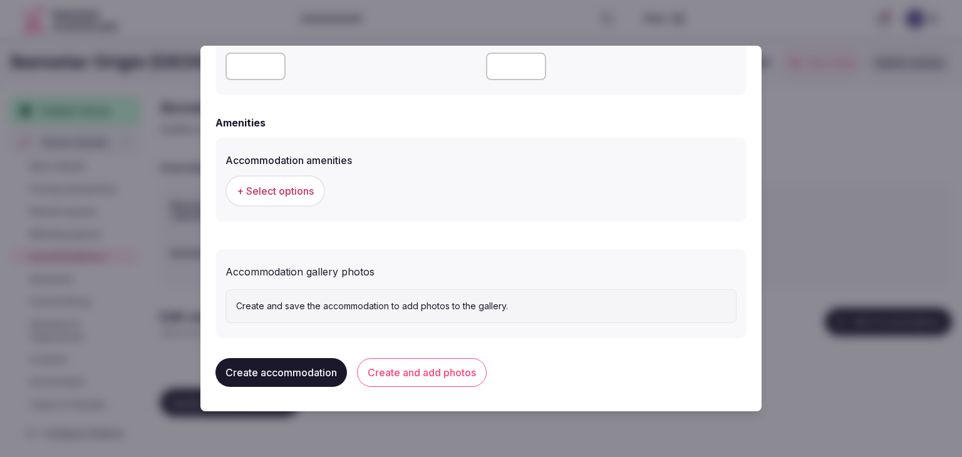
click at [299, 201] on button "+ Select options" at bounding box center [276, 190] width 100 height 31
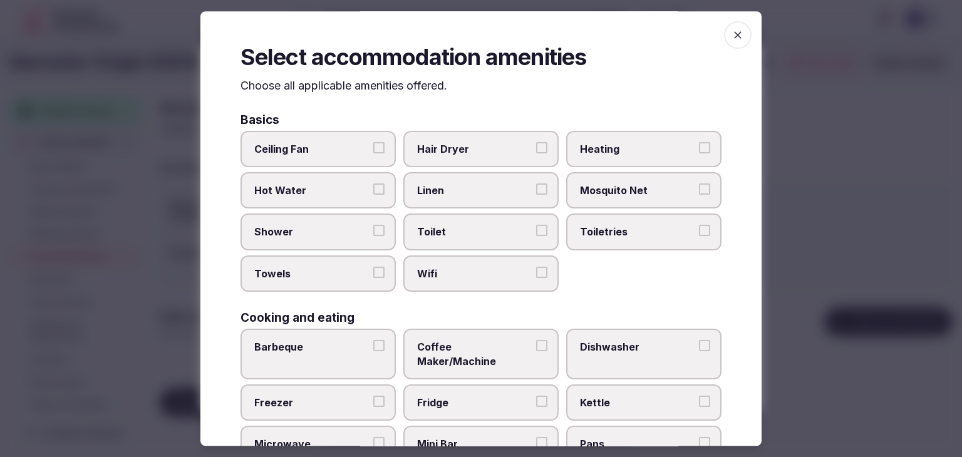
click at [469, 278] on span "Wifi" at bounding box center [474, 274] width 115 height 14
click at [536, 278] on button "Wifi" at bounding box center [541, 272] width 11 height 11
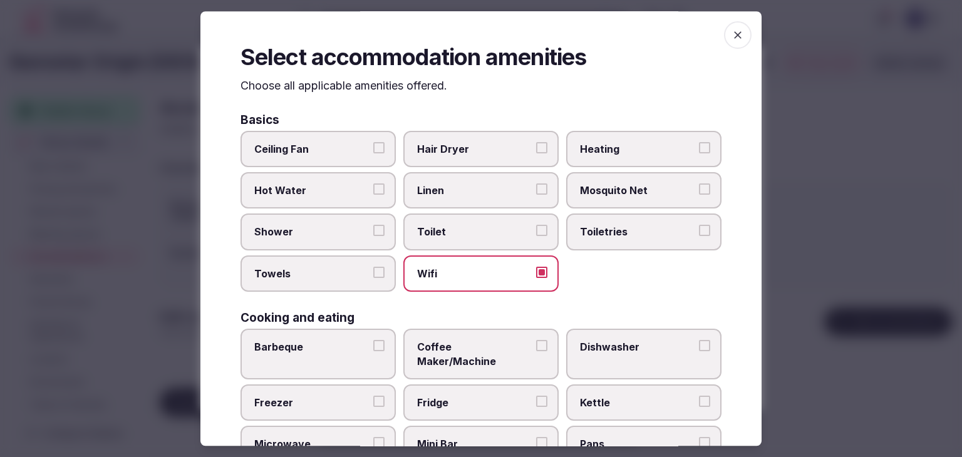
click at [640, 223] on label "Toiletries" at bounding box center [643, 232] width 155 height 36
click at [699, 226] on button "Toiletries" at bounding box center [704, 231] width 11 height 11
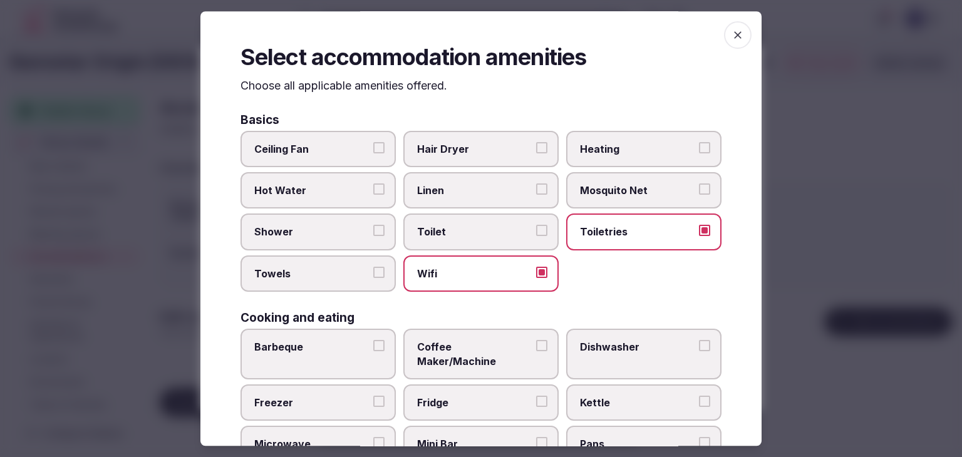
click at [494, 155] on span "Hair Dryer" at bounding box center [474, 149] width 115 height 14
click at [536, 154] on button "Hair Dryer" at bounding box center [541, 147] width 11 height 11
drag, startPoint x: 354, startPoint y: 232, endPoint x: 336, endPoint y: 288, distance: 58.7
click at [354, 239] on label "Shower" at bounding box center [318, 232] width 155 height 36
click at [373, 237] on button "Shower" at bounding box center [378, 231] width 11 height 11
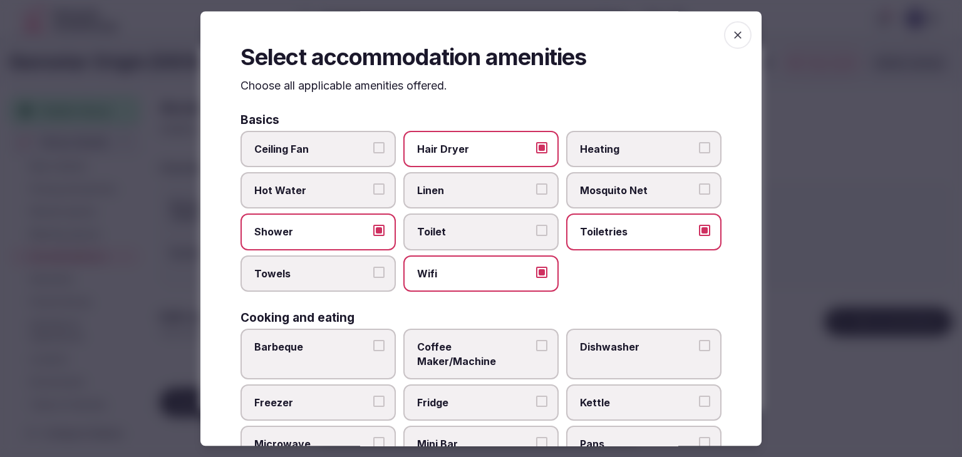
click at [336, 288] on label "Towels" at bounding box center [318, 274] width 155 height 36
click at [373, 278] on button "Towels" at bounding box center [378, 272] width 11 height 11
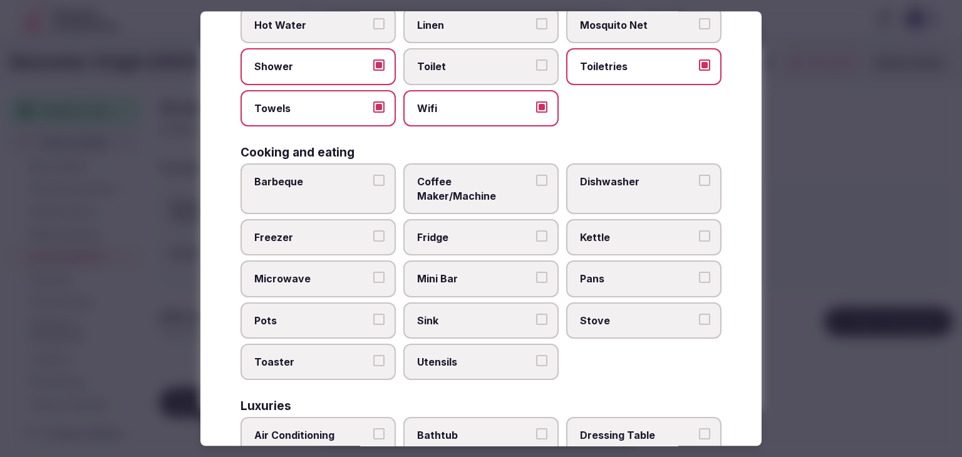
scroll to position [251, 0]
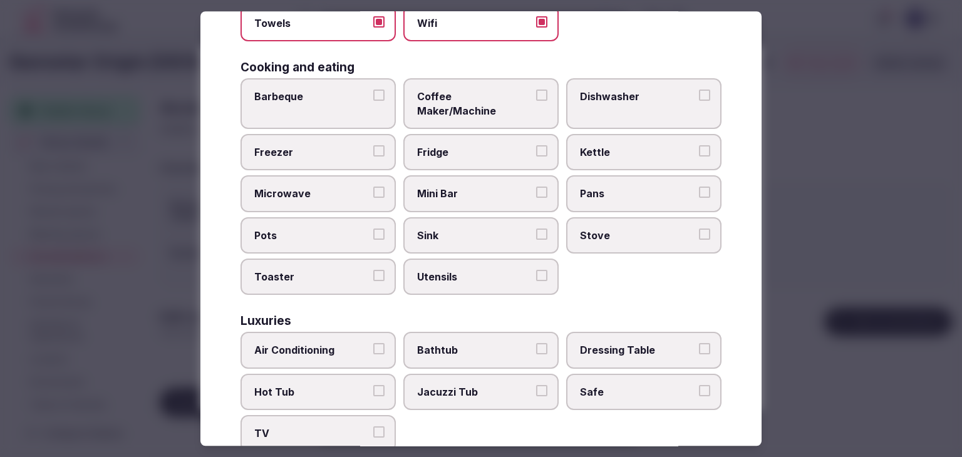
click at [466, 98] on span "Coffee Maker/Machine" at bounding box center [474, 104] width 115 height 28
click at [536, 98] on button "Coffee Maker/Machine" at bounding box center [541, 95] width 11 height 11
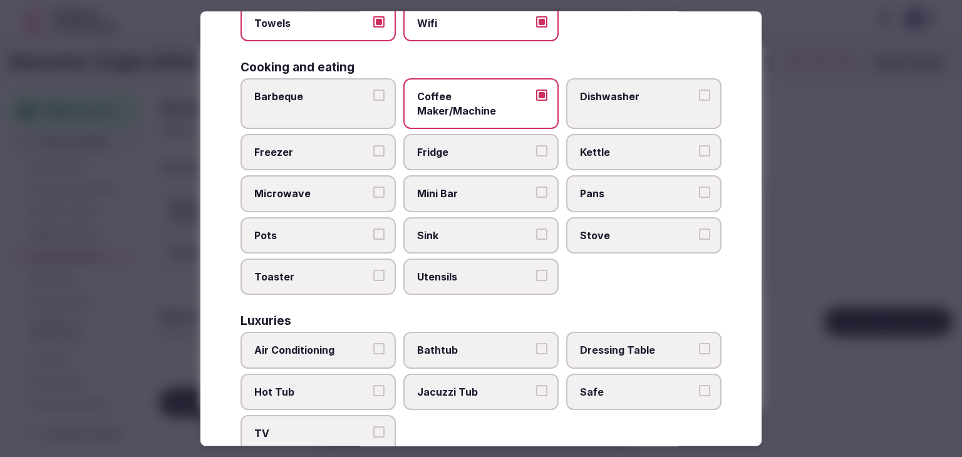
click at [466, 134] on label "Fridge" at bounding box center [481, 152] width 155 height 36
click at [536, 145] on button "Fridge" at bounding box center [541, 150] width 11 height 11
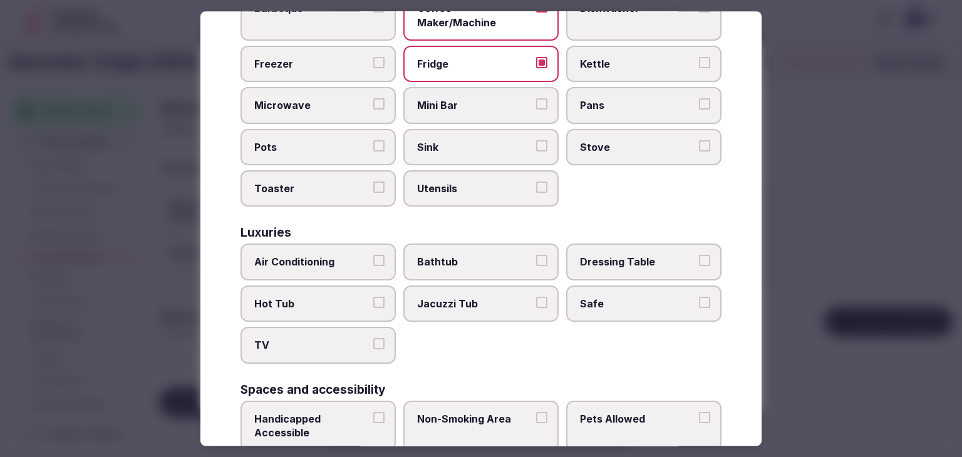
scroll to position [376, 0]
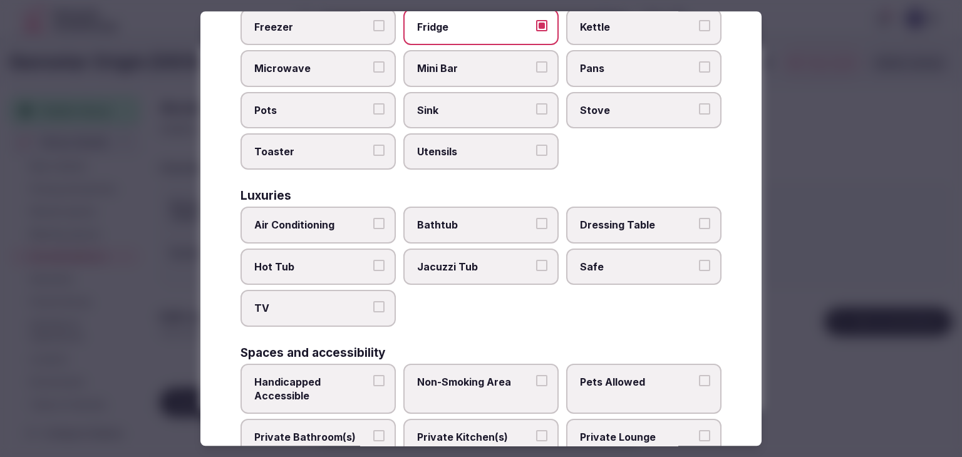
click at [341, 207] on label "Air Conditioning" at bounding box center [318, 225] width 155 height 36
click at [373, 219] on button "Air Conditioning" at bounding box center [378, 224] width 11 height 11
click at [326, 302] on span "TV" at bounding box center [311, 309] width 115 height 14
click at [373, 302] on button "TV" at bounding box center [378, 307] width 11 height 11
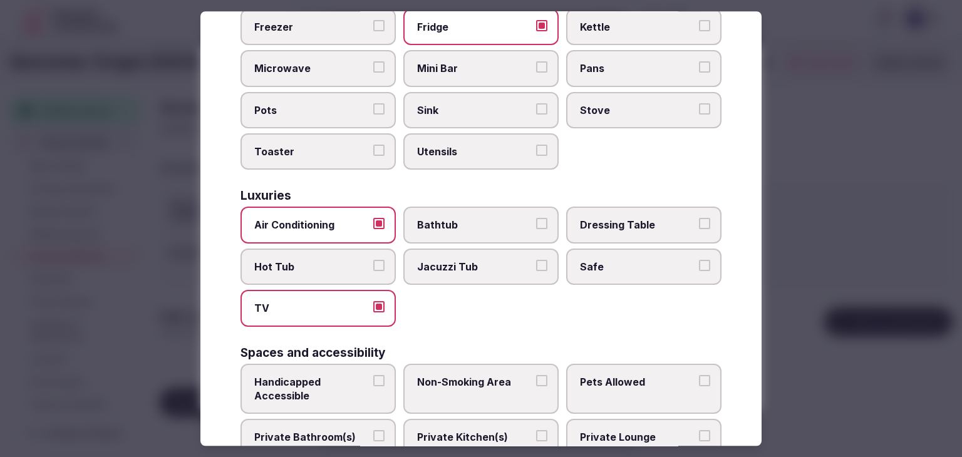
click at [574, 249] on label "Safe" at bounding box center [643, 267] width 155 height 36
click at [699, 260] on button "Safe" at bounding box center [704, 265] width 11 height 11
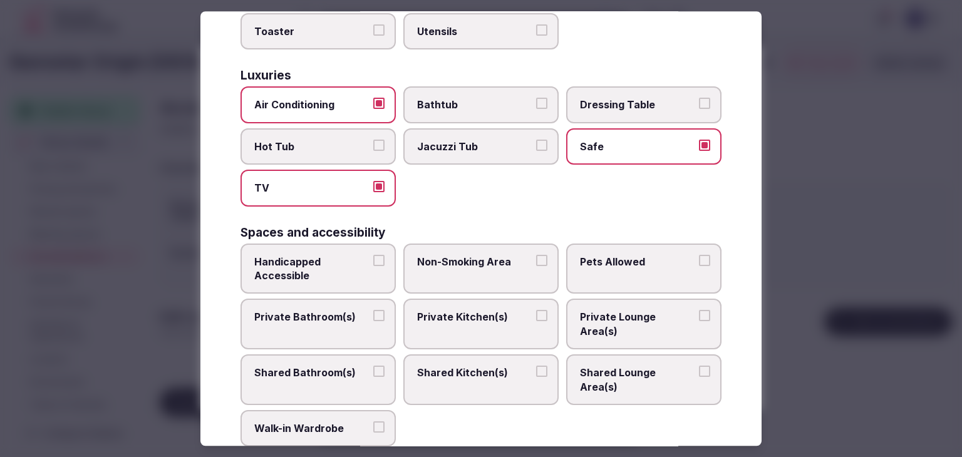
scroll to position [564, 0]
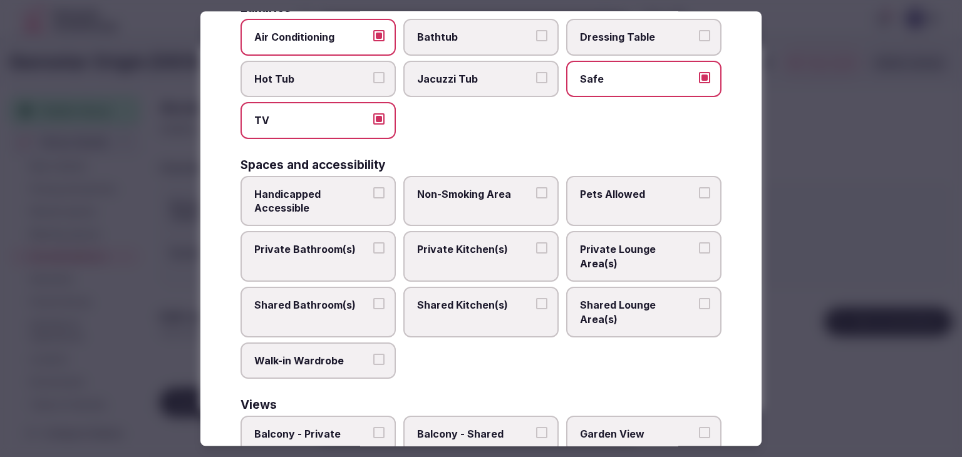
click at [326, 232] on label "Private Bathroom(s)" at bounding box center [318, 257] width 155 height 51
click at [373, 243] on button "Private Bathroom(s)" at bounding box center [378, 248] width 11 height 11
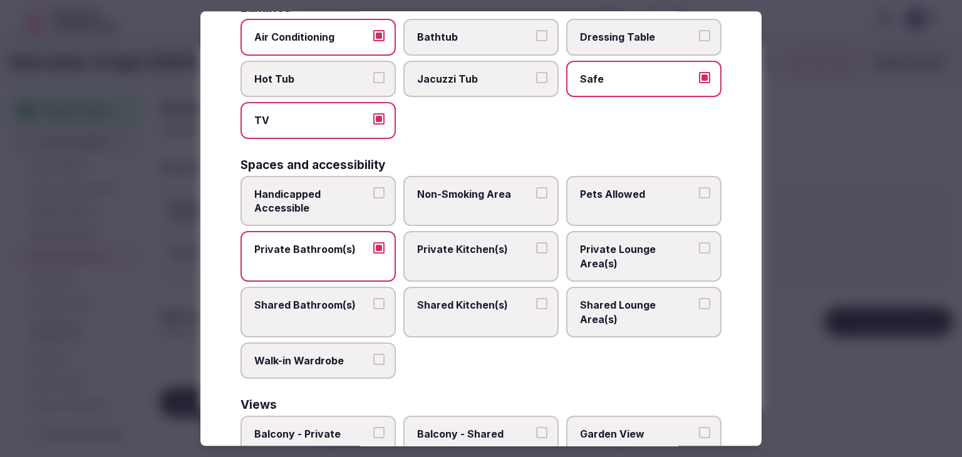
scroll to position [633, 0]
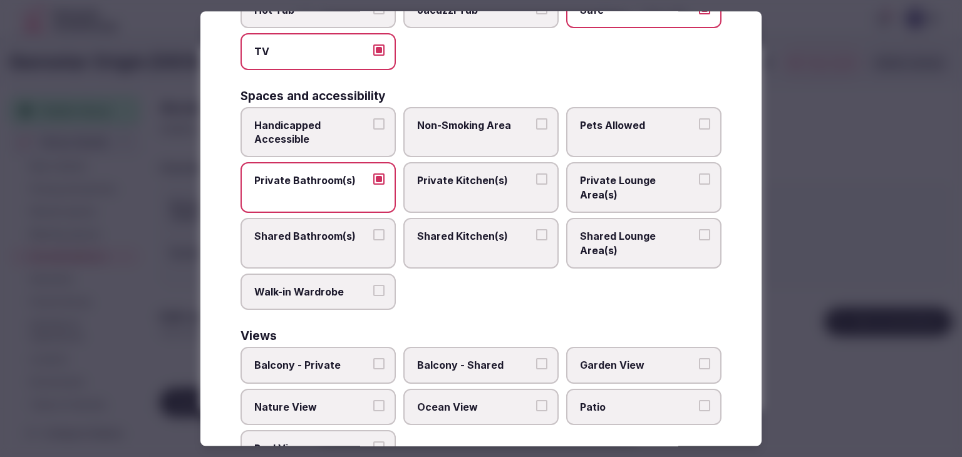
click at [351, 359] on span "Balcony - Private" at bounding box center [311, 366] width 115 height 14
click at [373, 359] on button "Balcony - Private" at bounding box center [378, 364] width 11 height 11
click at [612, 359] on span "Garden View" at bounding box center [637, 366] width 115 height 14
click at [699, 359] on button "Garden View" at bounding box center [704, 364] width 11 height 11
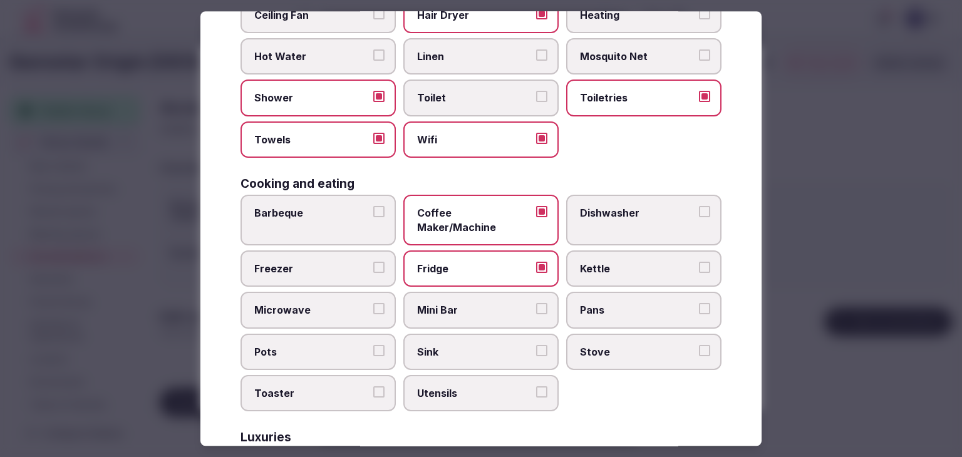
scroll to position [132, 0]
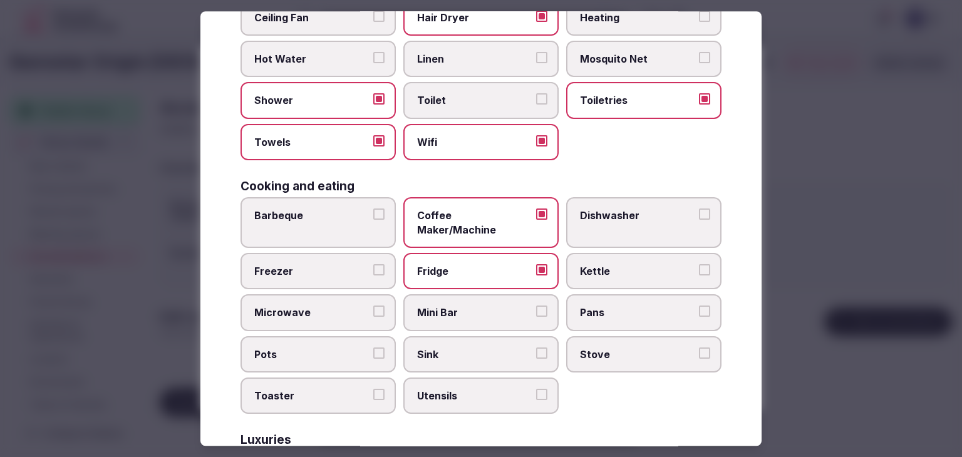
click at [494, 220] on span "Coffee Maker/Machine" at bounding box center [474, 223] width 115 height 28
click at [536, 220] on button "Coffee Maker/Machine" at bounding box center [541, 214] width 11 height 11
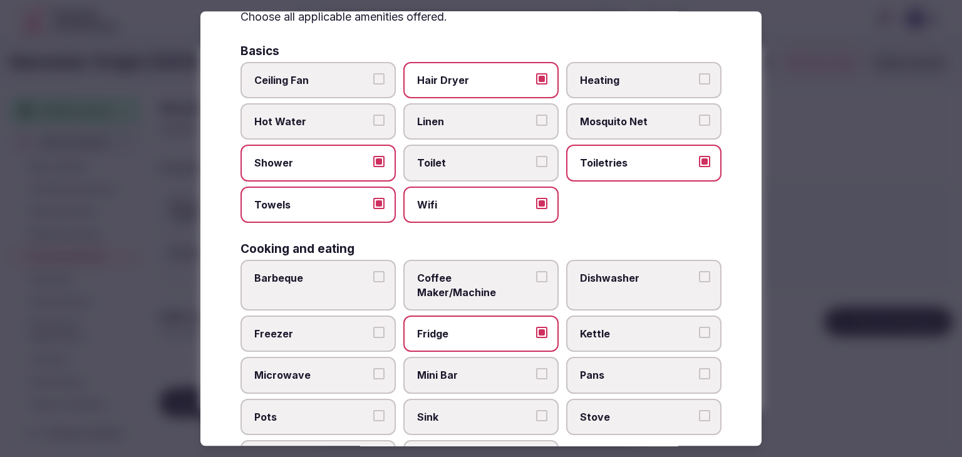
scroll to position [0, 0]
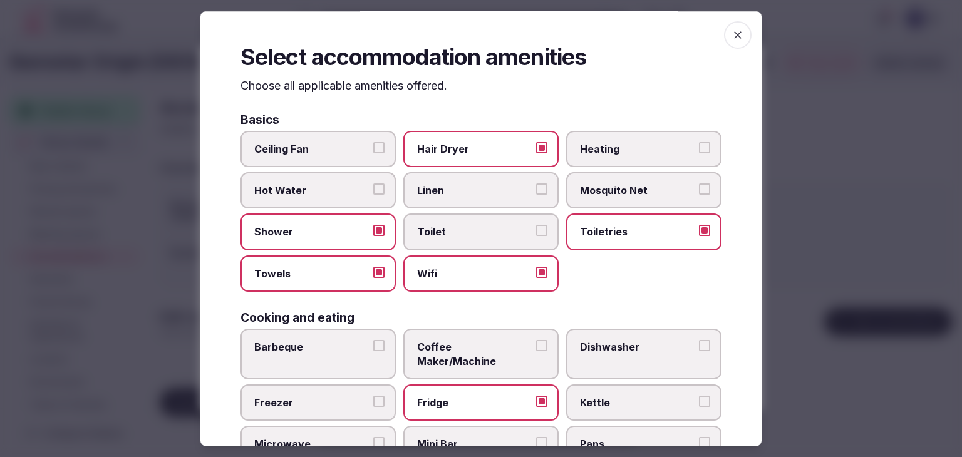
click at [732, 41] on icon "button" at bounding box center [738, 35] width 13 height 13
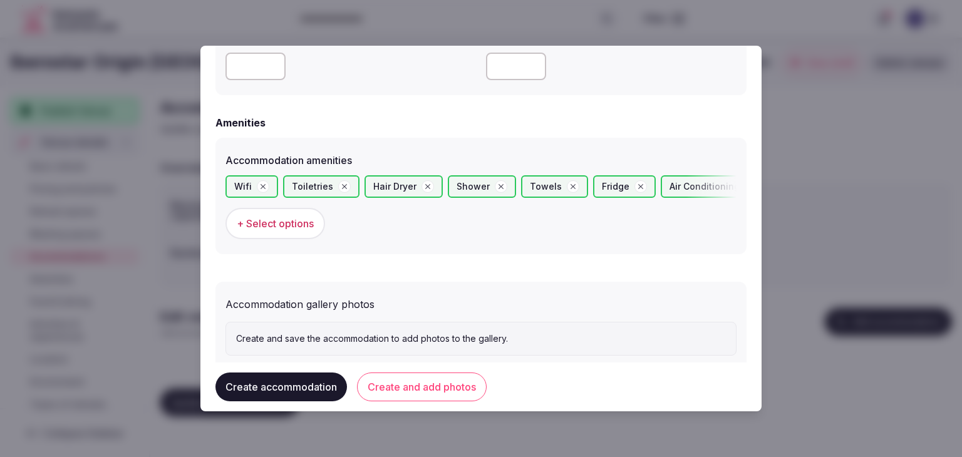
click at [441, 392] on button "Create and add photos" at bounding box center [422, 387] width 130 height 29
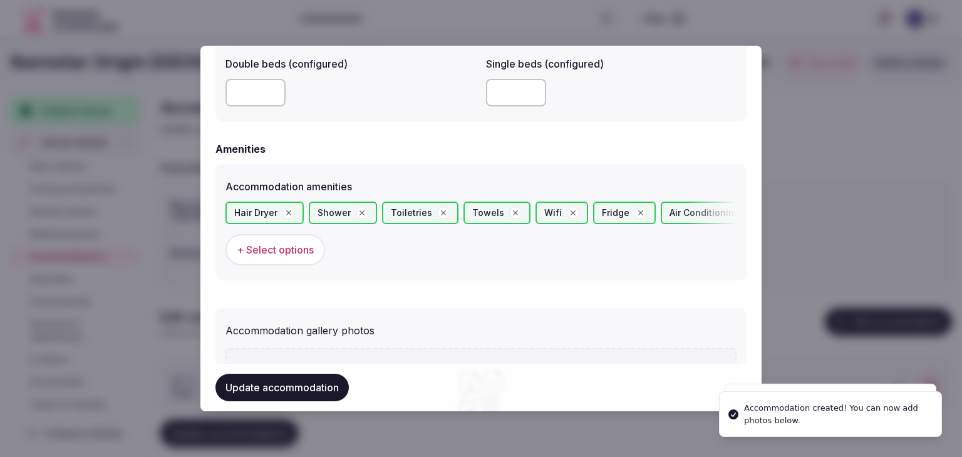
scroll to position [1253, 0]
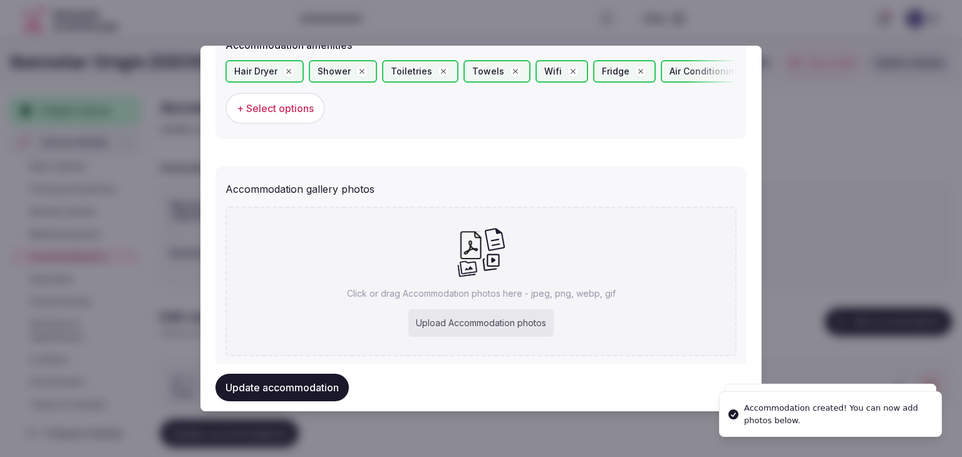
click at [469, 294] on p "Click or drag Accommodation photos here - jpeg, png, webp, gif" at bounding box center [481, 294] width 269 height 13
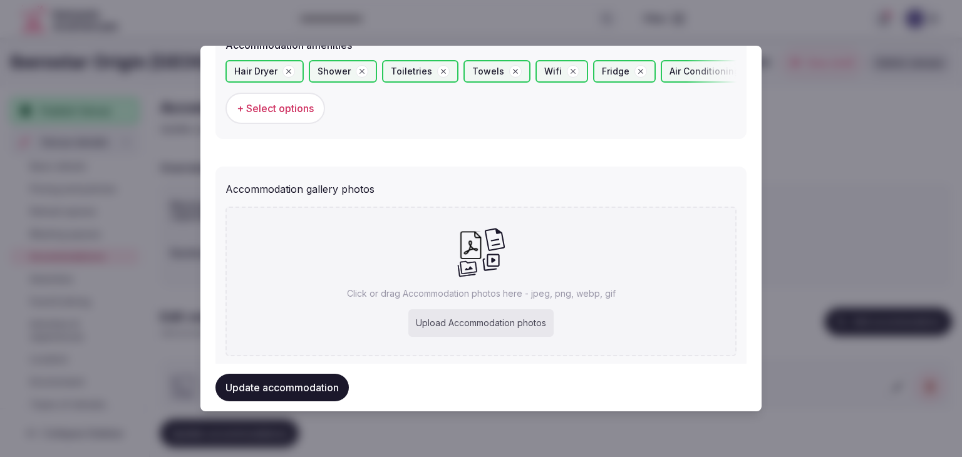
type input "**********"
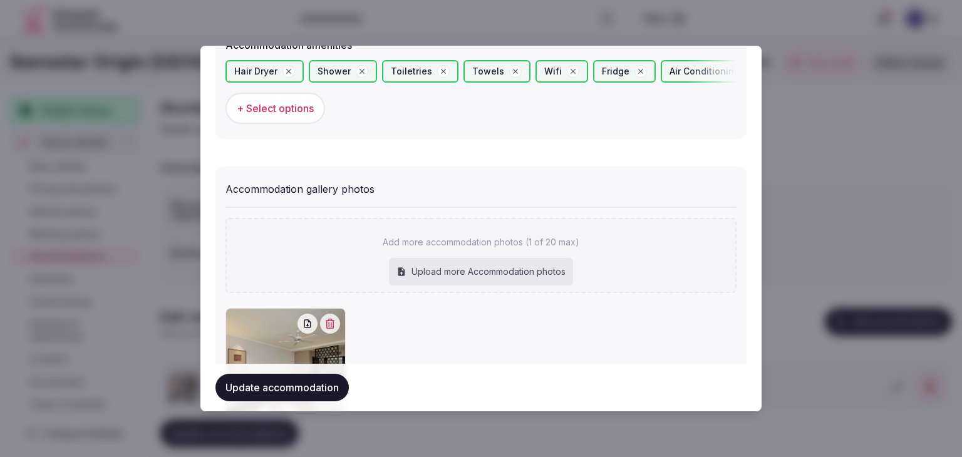
click at [283, 395] on button "Update accommodation" at bounding box center [282, 388] width 133 height 28
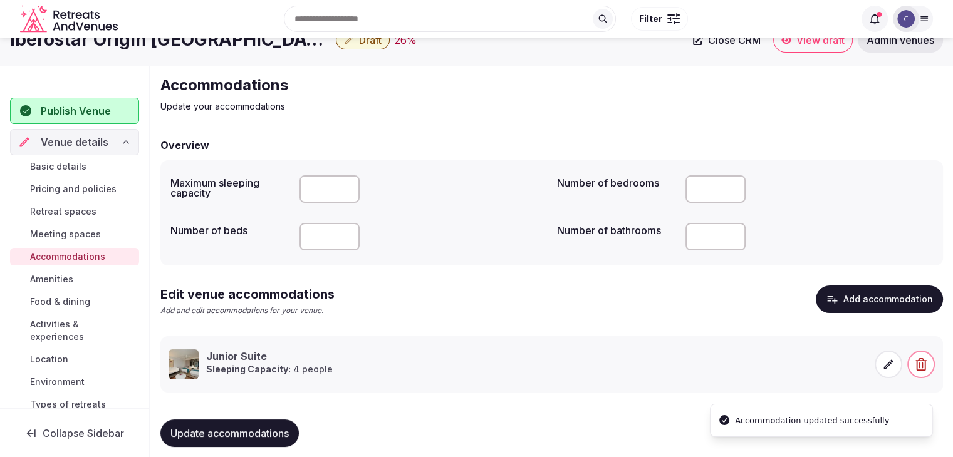
scroll to position [35, 0]
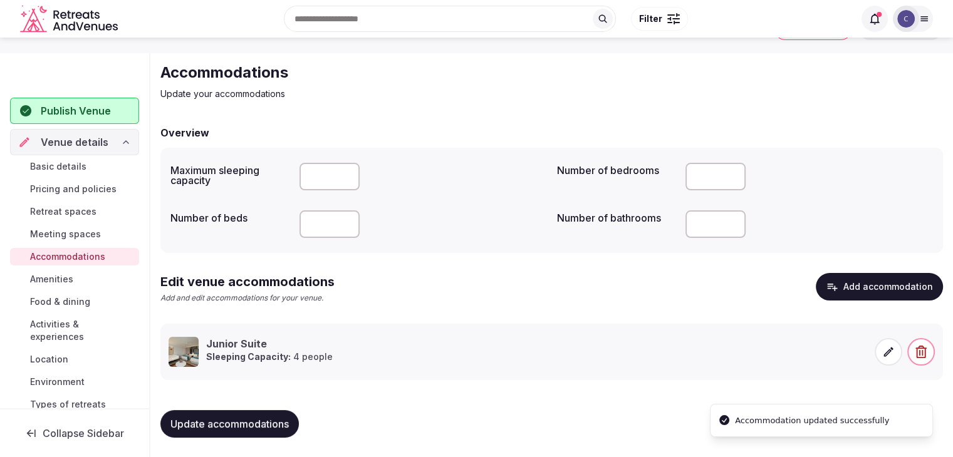
click at [273, 419] on span "Update accommodations" at bounding box center [229, 424] width 118 height 13
click at [266, 424] on span "Update accommodations" at bounding box center [229, 424] width 118 height 13
click at [45, 280] on span "Amenities" at bounding box center [51, 279] width 43 height 13
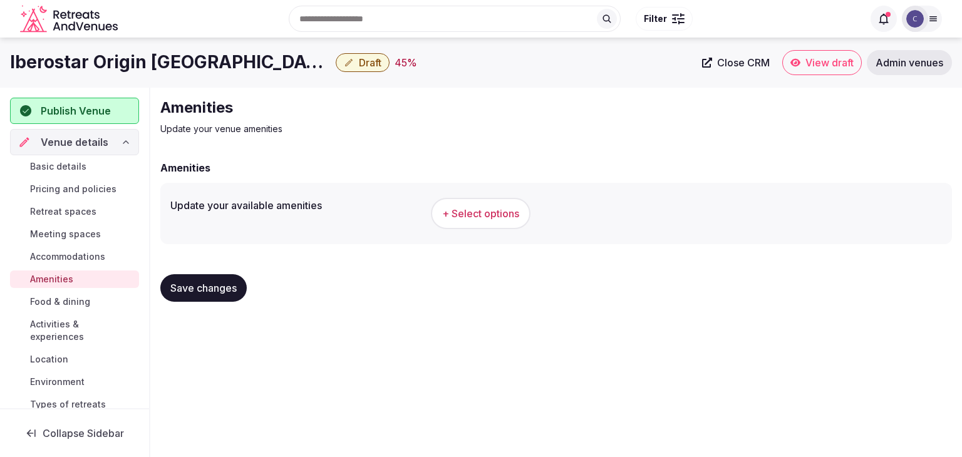
click at [466, 198] on button "+ Select options" at bounding box center [481, 213] width 100 height 31
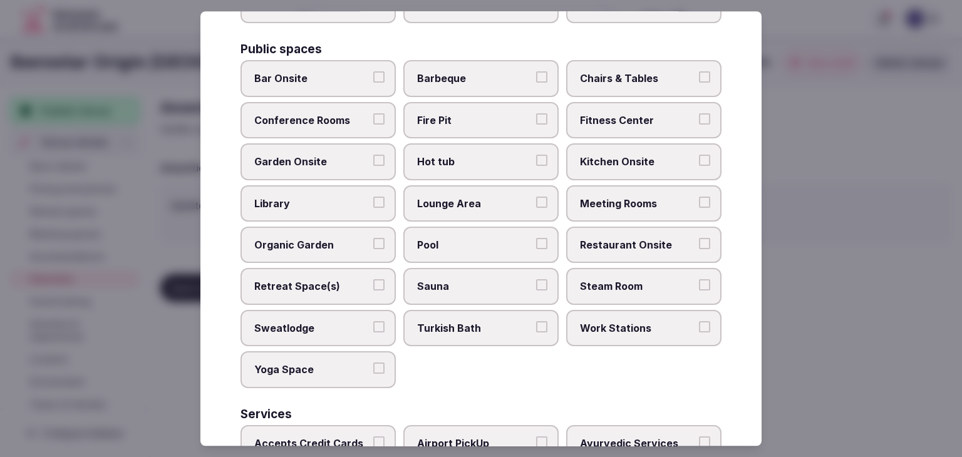
scroll to position [675, 0]
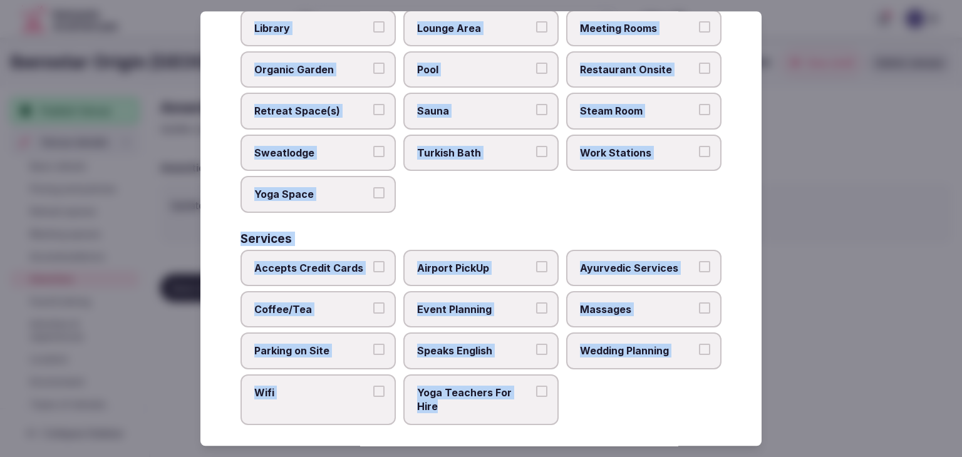
drag, startPoint x: 236, startPoint y: 89, endPoint x: 585, endPoint y: 421, distance: 482.2
click at [585, 421] on div "Select your venue amenities Choose all applicable amenities offered. Activities…" at bounding box center [481, 228] width 561 height 435
copy div "Choose all applicable amenities offered. Activities Bicycles Camping Allowed On…"
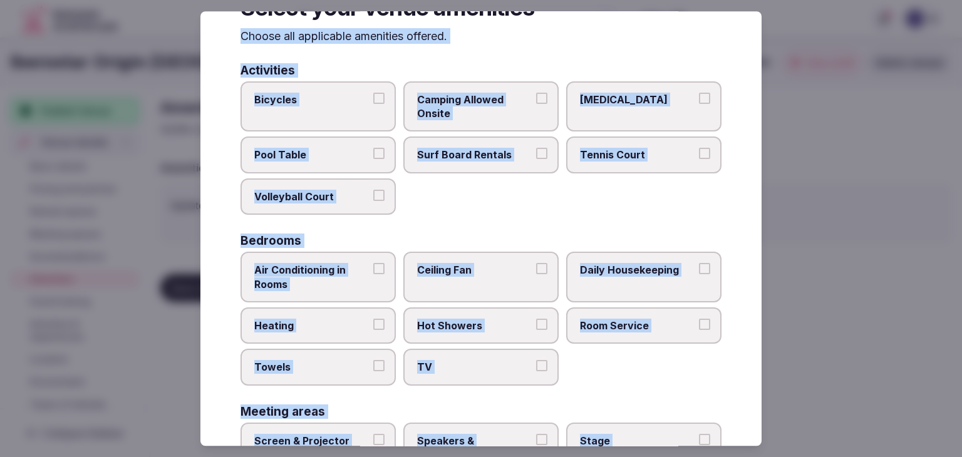
scroll to position [48, 0]
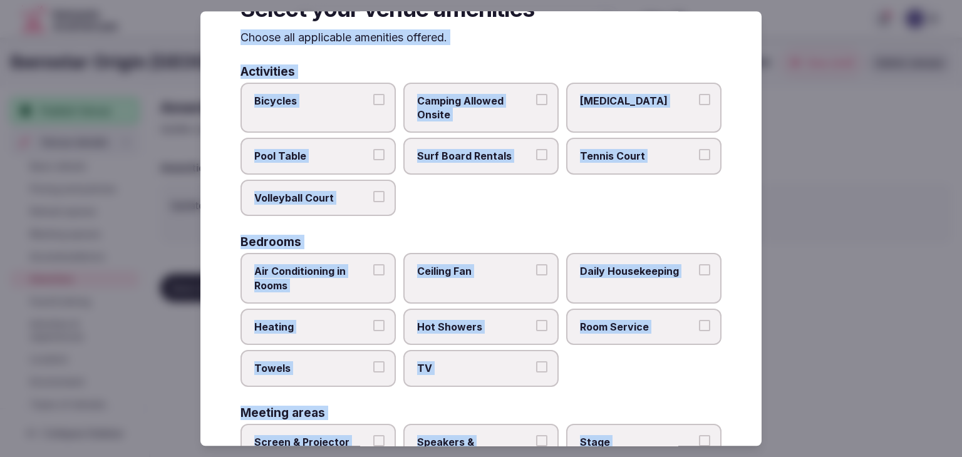
click at [628, 161] on span "Tennis Court" at bounding box center [637, 157] width 115 height 14
click at [699, 161] on button "Tennis Court" at bounding box center [704, 155] width 11 height 11
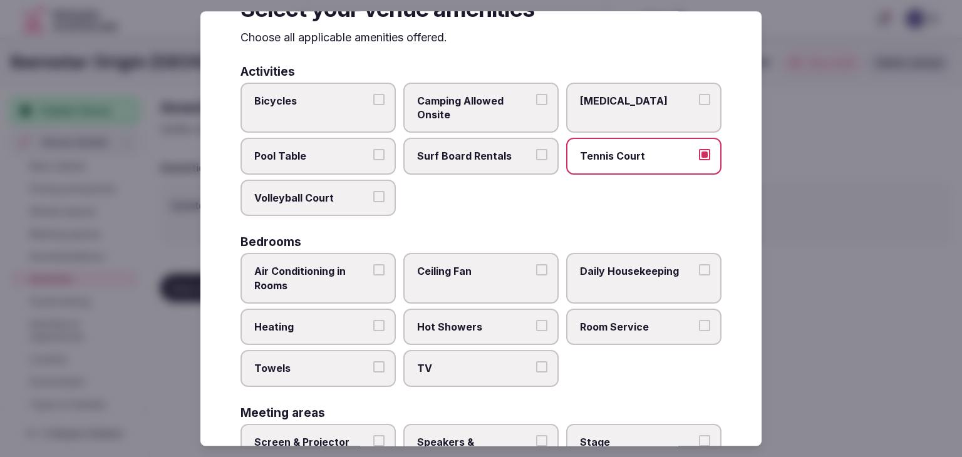
click at [373, 195] on button "Volleyball Court" at bounding box center [378, 196] width 11 height 11
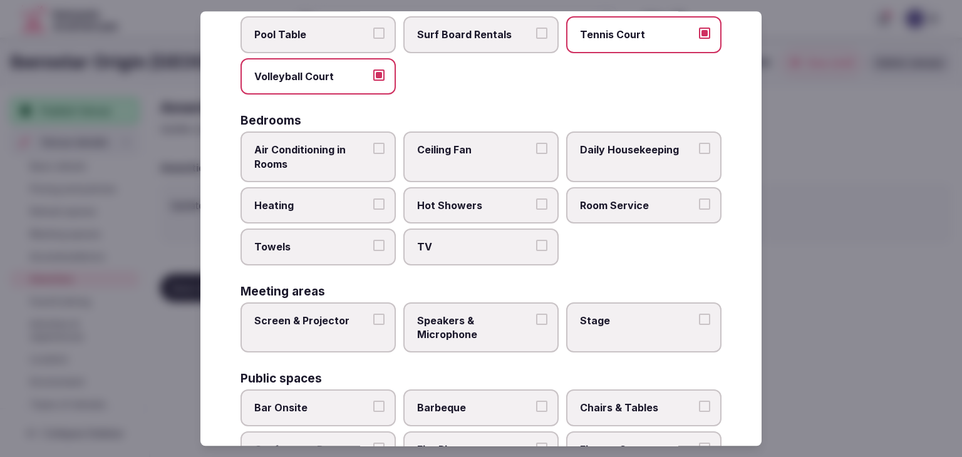
scroll to position [174, 0]
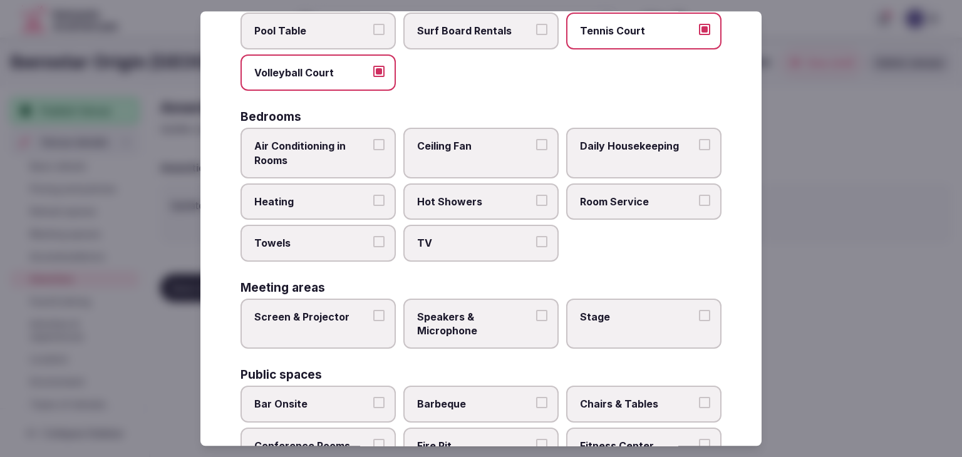
click at [362, 173] on label "Air Conditioning in Rooms" at bounding box center [318, 153] width 155 height 51
click at [373, 150] on button "Air Conditioning in Rooms" at bounding box center [378, 144] width 11 height 11
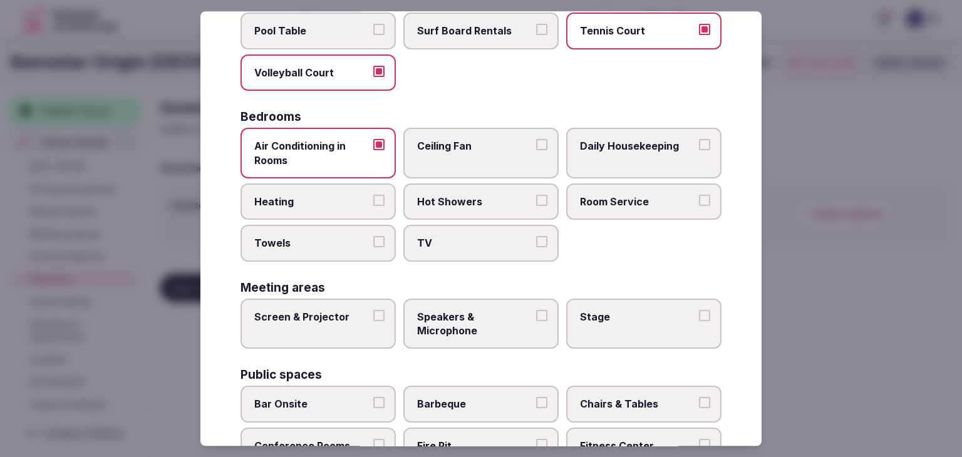
click at [346, 242] on span "Towels" at bounding box center [311, 244] width 115 height 14
click at [373, 242] on button "Towels" at bounding box center [378, 242] width 11 height 11
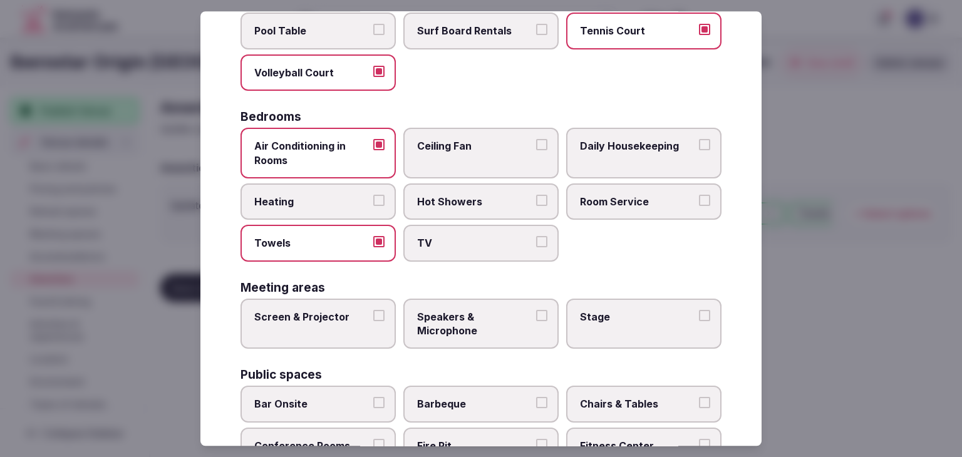
click at [438, 244] on span "TV" at bounding box center [474, 244] width 115 height 14
click at [536, 244] on button "TV" at bounding box center [541, 242] width 11 height 11
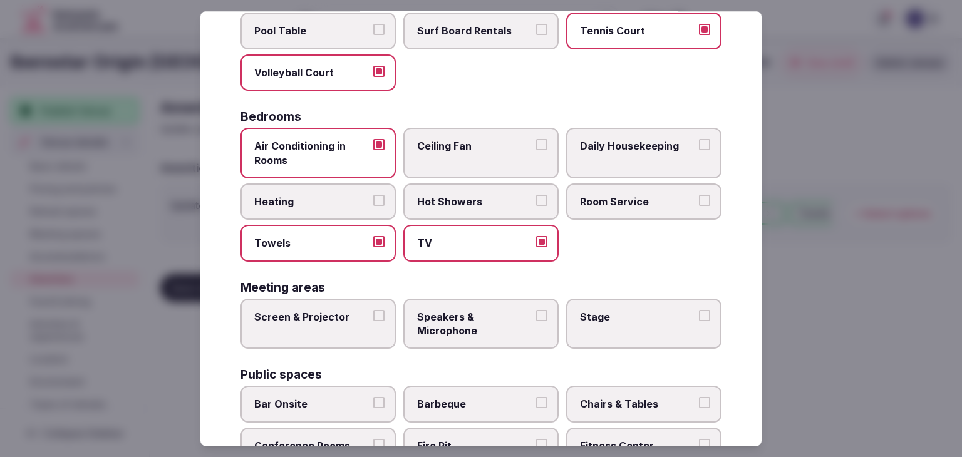
click at [445, 199] on span "Hot Showers" at bounding box center [474, 202] width 115 height 14
click at [536, 199] on button "Hot Showers" at bounding box center [541, 200] width 11 height 11
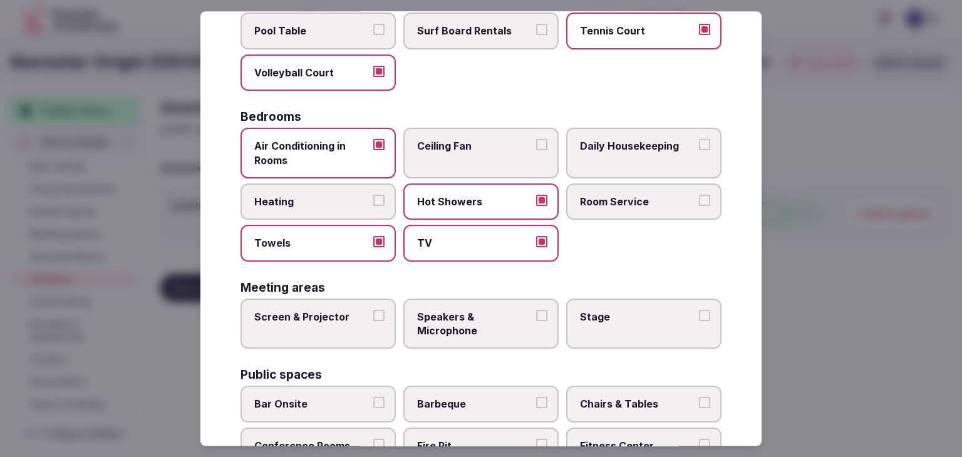
click at [596, 198] on span "Room Service" at bounding box center [637, 202] width 115 height 14
click at [699, 198] on button "Room Service" at bounding box center [704, 200] width 11 height 11
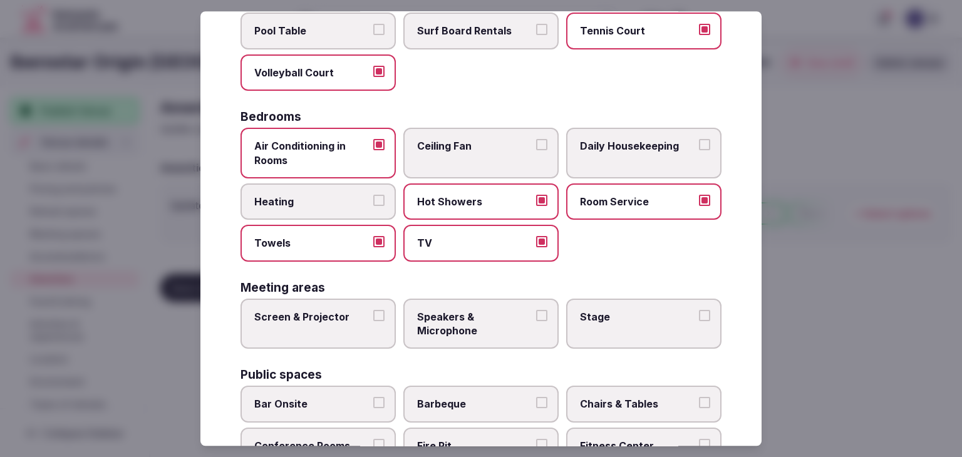
click at [616, 154] on label "Daily Housekeeping" at bounding box center [643, 153] width 155 height 51
click at [699, 150] on button "Daily Housekeeping" at bounding box center [704, 144] width 11 height 11
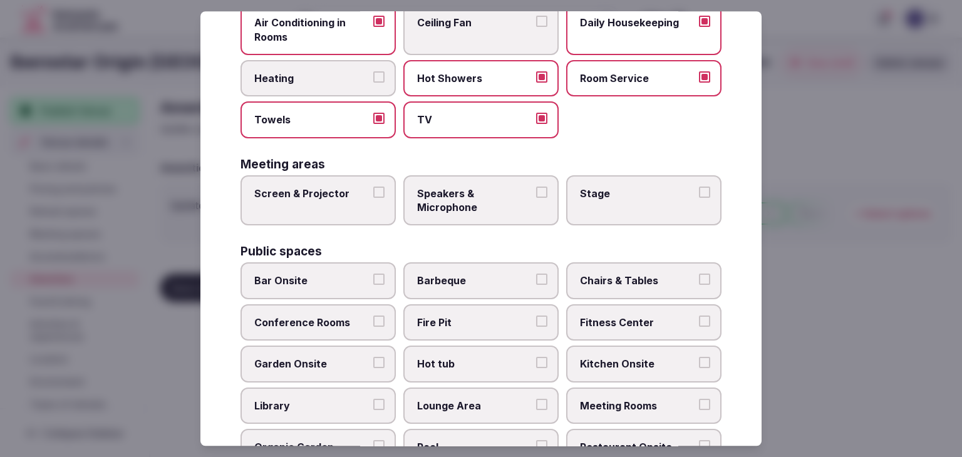
scroll to position [299, 0]
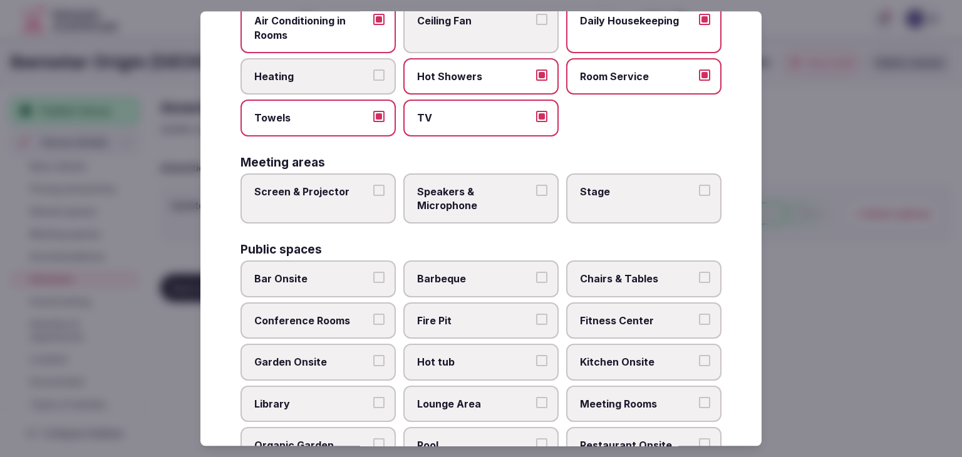
click at [328, 216] on label "Screen & Projector" at bounding box center [318, 199] width 155 height 51
click at [373, 196] on button "Screen & Projector" at bounding box center [378, 190] width 11 height 11
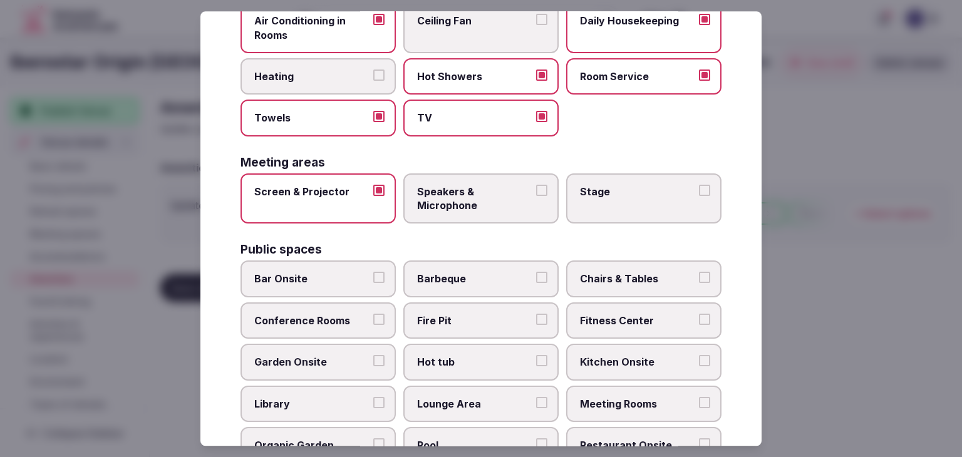
click at [481, 205] on span "Speakers & Microphone" at bounding box center [474, 199] width 115 height 28
click at [536, 196] on button "Speakers & Microphone" at bounding box center [541, 190] width 11 height 11
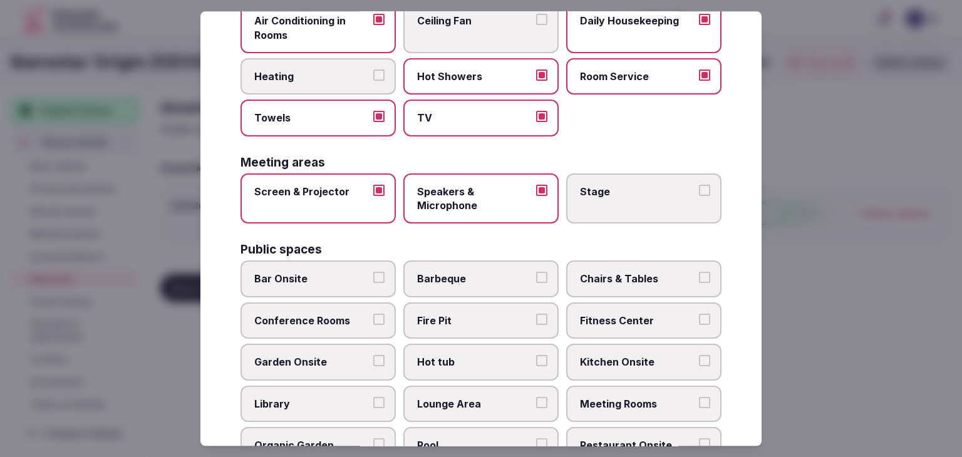
click at [571, 201] on label "Stage" at bounding box center [643, 199] width 155 height 51
click at [699, 196] on button "Stage" at bounding box center [704, 190] width 11 height 11
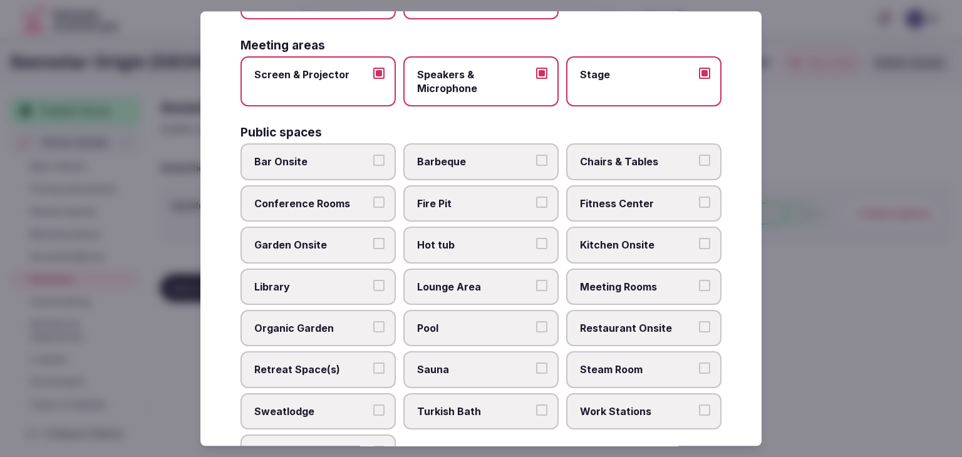
scroll to position [424, 0]
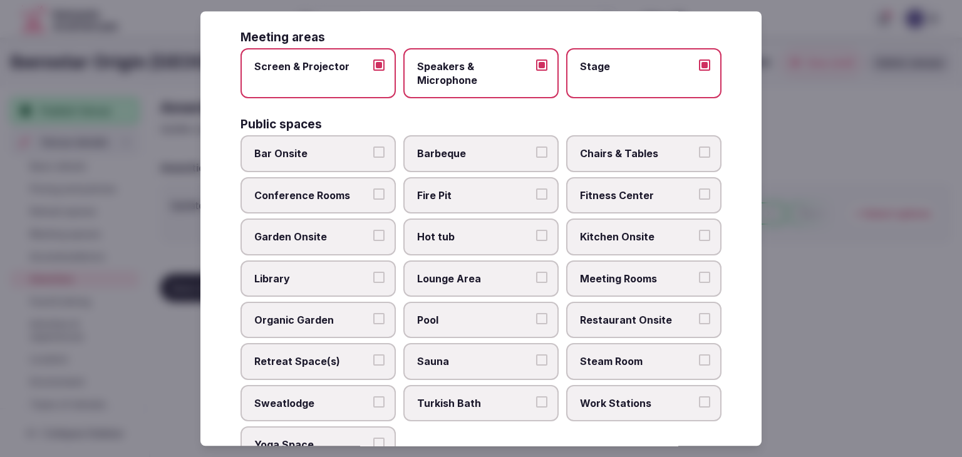
click at [333, 153] on span "Bar Onsite" at bounding box center [311, 154] width 115 height 14
click at [373, 153] on button "Bar Onsite" at bounding box center [378, 152] width 11 height 11
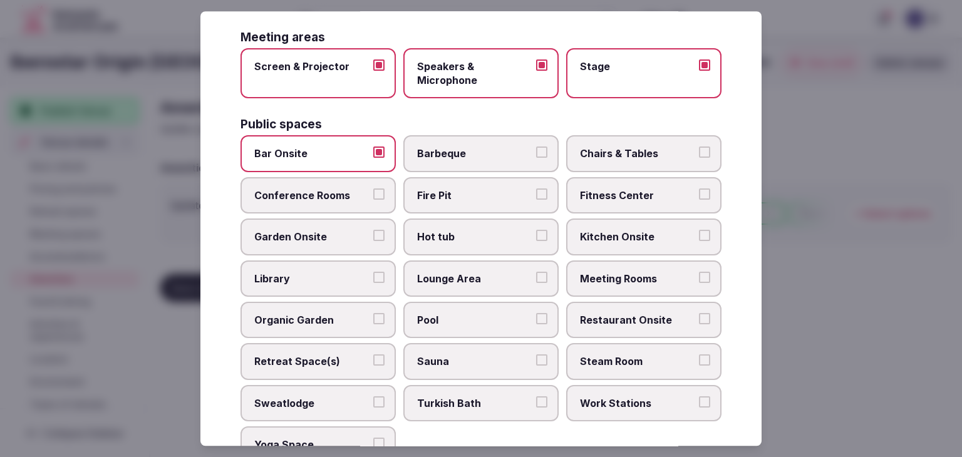
click at [326, 204] on label "Conference Rooms" at bounding box center [318, 195] width 155 height 36
click at [373, 200] on button "Conference Rooms" at bounding box center [378, 194] width 11 height 11
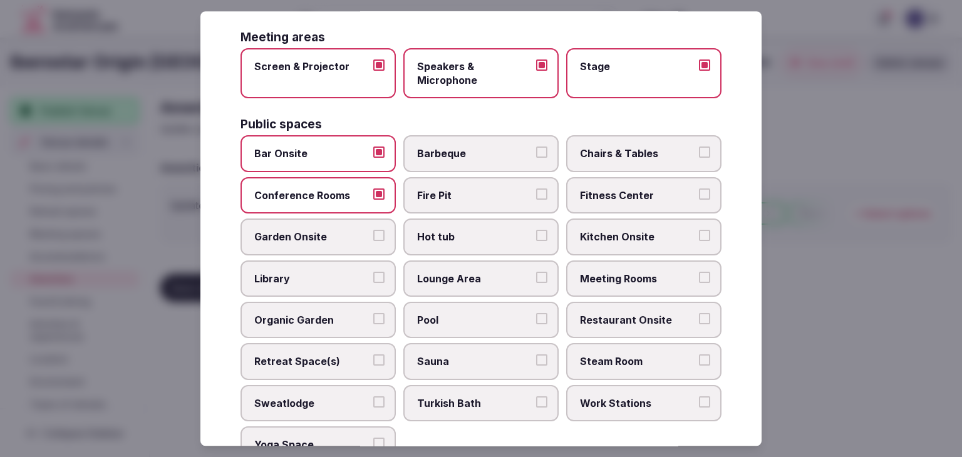
click at [604, 136] on label "Chairs & Tables" at bounding box center [643, 154] width 155 height 36
click at [699, 147] on button "Chairs & Tables" at bounding box center [704, 152] width 11 height 11
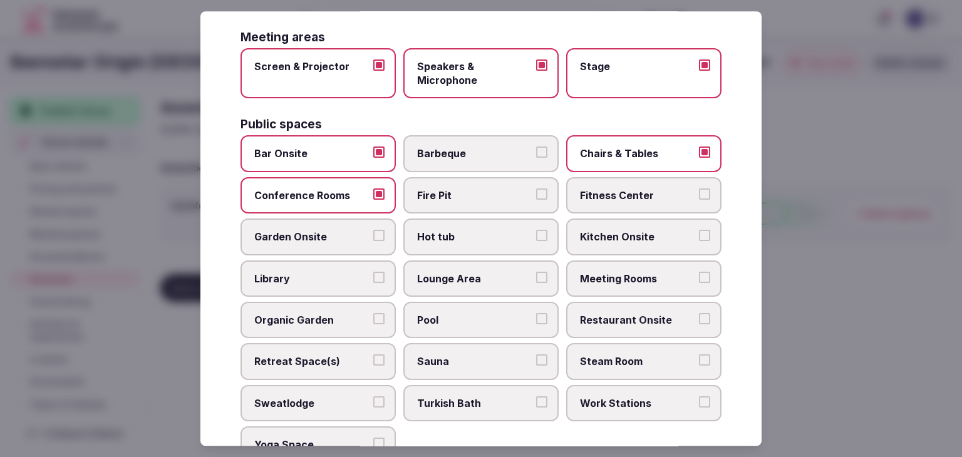
click at [616, 189] on span "Fitness Center" at bounding box center [637, 196] width 115 height 14
click at [699, 189] on button "Fitness Center" at bounding box center [704, 194] width 11 height 11
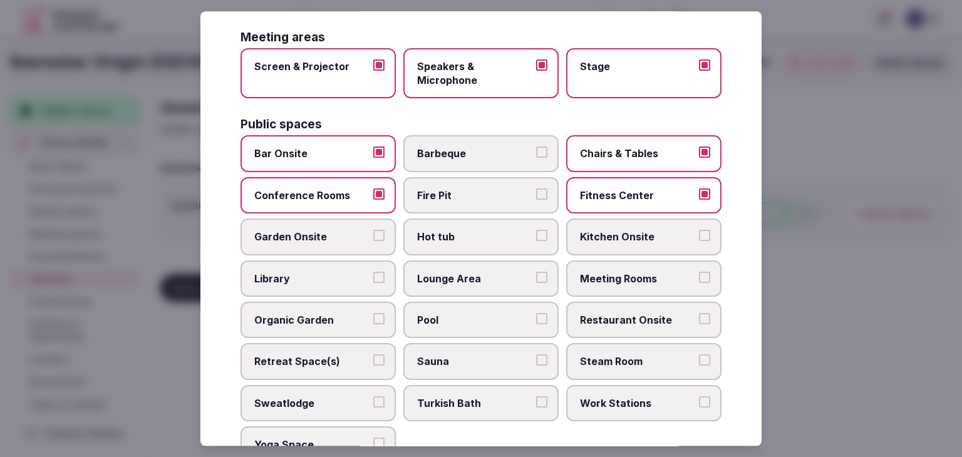
click at [647, 239] on label "Kitchen Onsite" at bounding box center [643, 237] width 155 height 36
click at [699, 239] on button "Kitchen Onsite" at bounding box center [704, 236] width 11 height 11
click at [638, 281] on label "Meeting Rooms" at bounding box center [643, 279] width 155 height 36
click at [699, 281] on button "Meeting Rooms" at bounding box center [704, 277] width 11 height 11
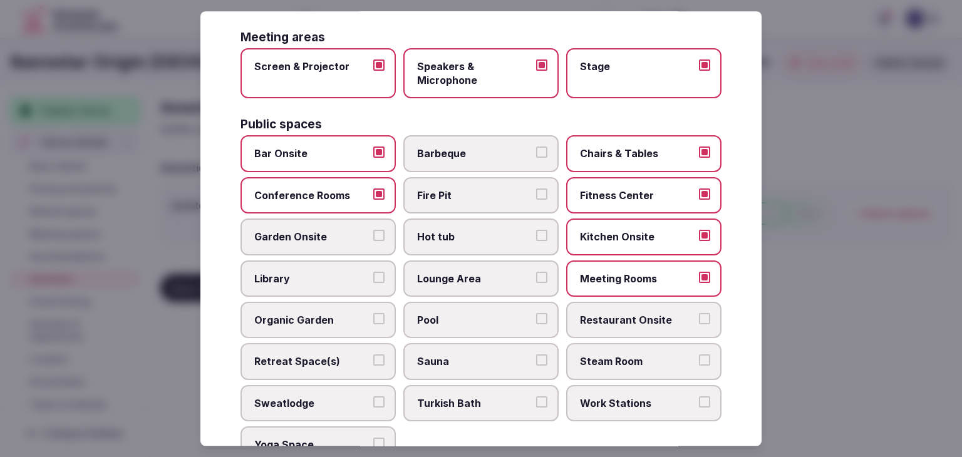
click at [632, 313] on span "Restaurant Onsite" at bounding box center [637, 320] width 115 height 14
click at [699, 313] on button "Restaurant Onsite" at bounding box center [704, 318] width 11 height 11
click at [481, 273] on span "Lounge Area" at bounding box center [474, 279] width 115 height 14
click at [536, 273] on button "Lounge Area" at bounding box center [541, 277] width 11 height 11
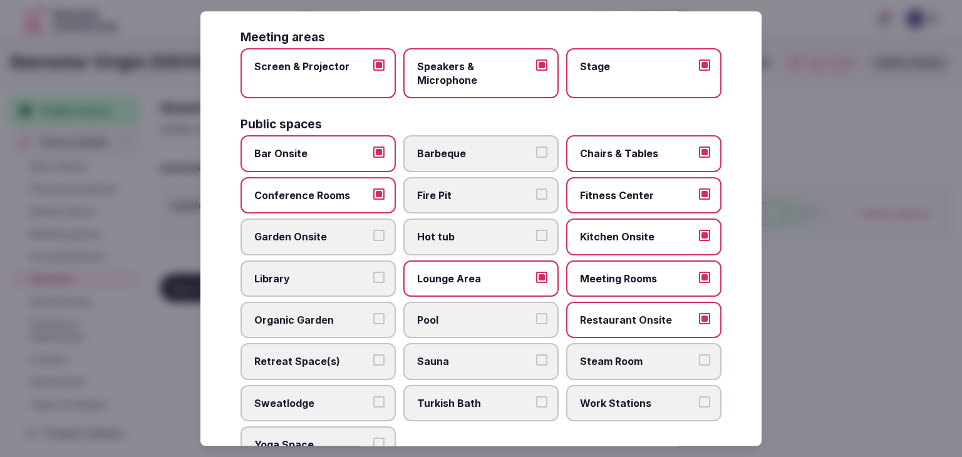
click at [456, 316] on span "Pool" at bounding box center [474, 320] width 115 height 14
click at [536, 316] on button "Pool" at bounding box center [541, 318] width 11 height 11
click at [323, 355] on span "Retreat Space(s)" at bounding box center [311, 362] width 115 height 14
click at [373, 355] on button "Retreat Space(s)" at bounding box center [378, 360] width 11 height 11
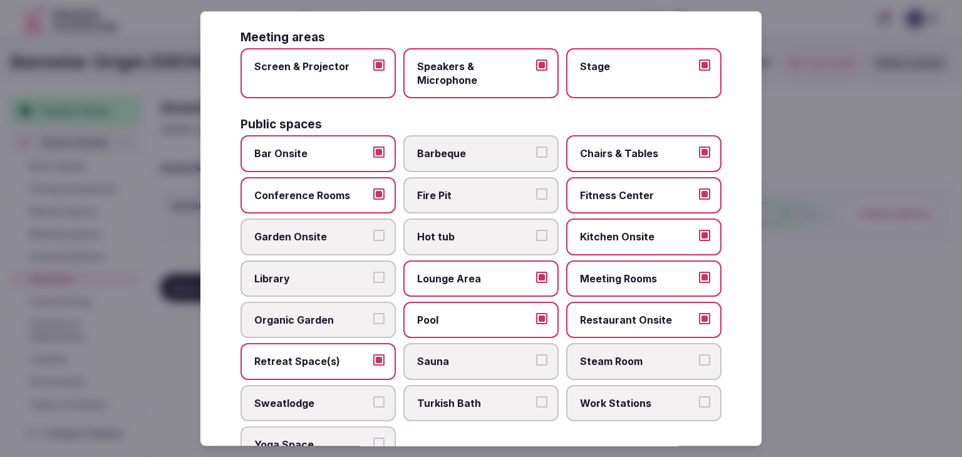
click at [464, 355] on span "Sauna" at bounding box center [474, 362] width 115 height 14
click at [536, 355] on button "Sauna" at bounding box center [541, 360] width 11 height 11
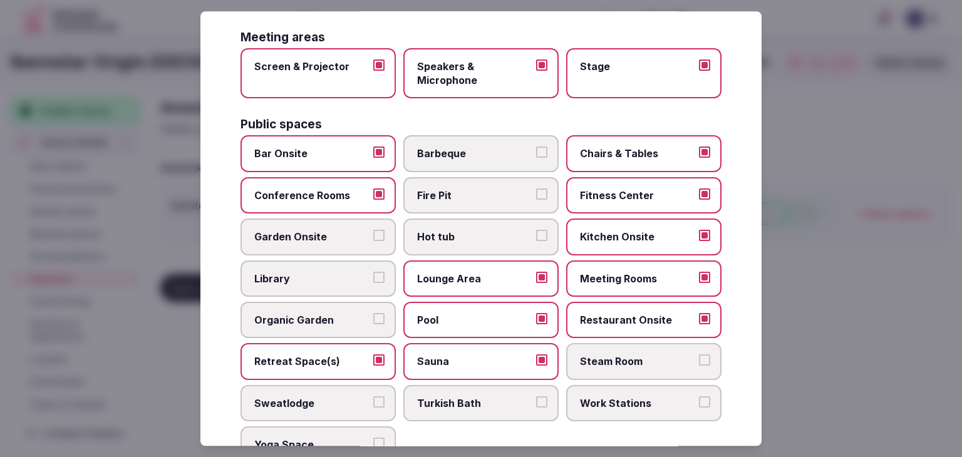
click at [615, 358] on span "Steam Room" at bounding box center [637, 362] width 115 height 14
click at [699, 358] on button "Steam Room" at bounding box center [704, 360] width 11 height 11
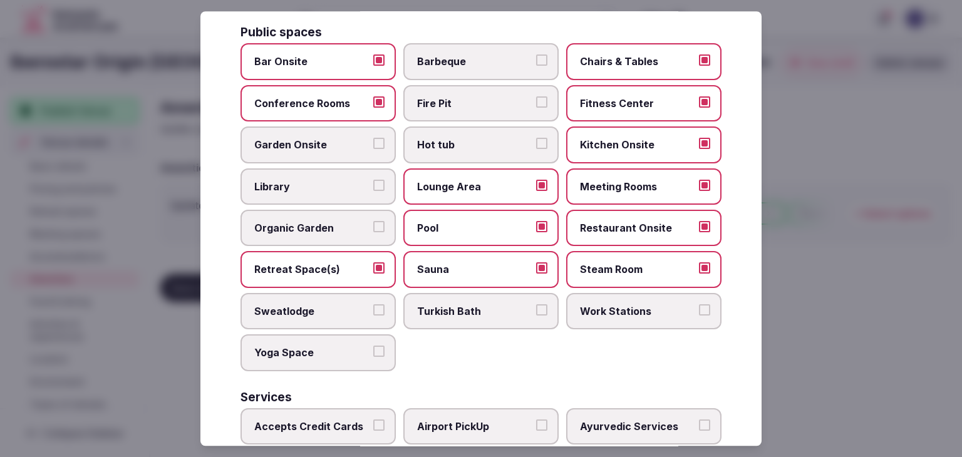
scroll to position [612, 0]
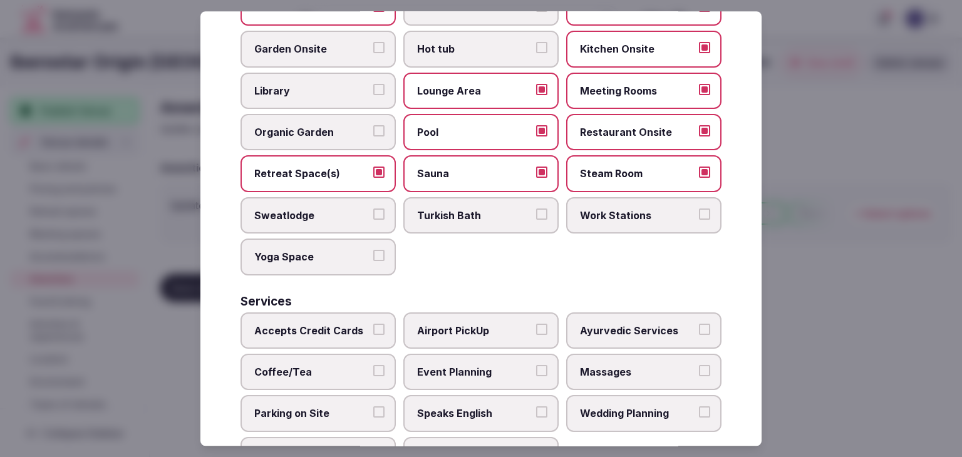
click at [624, 209] on span "Work Stations" at bounding box center [637, 216] width 115 height 14
click at [699, 209] on button "Work Stations" at bounding box center [704, 214] width 11 height 11
click at [306, 264] on label "Yoga Space" at bounding box center [318, 257] width 155 height 36
click at [373, 261] on button "Yoga Space" at bounding box center [378, 255] width 11 height 11
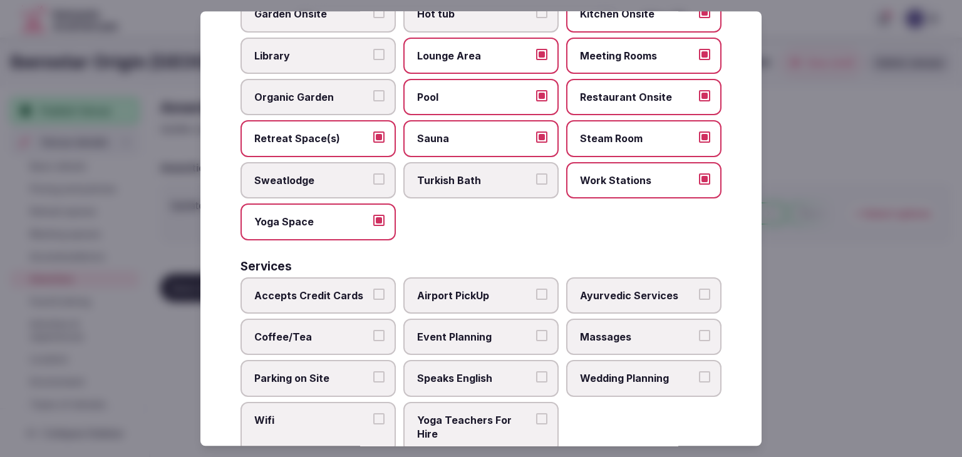
scroll to position [675, 0]
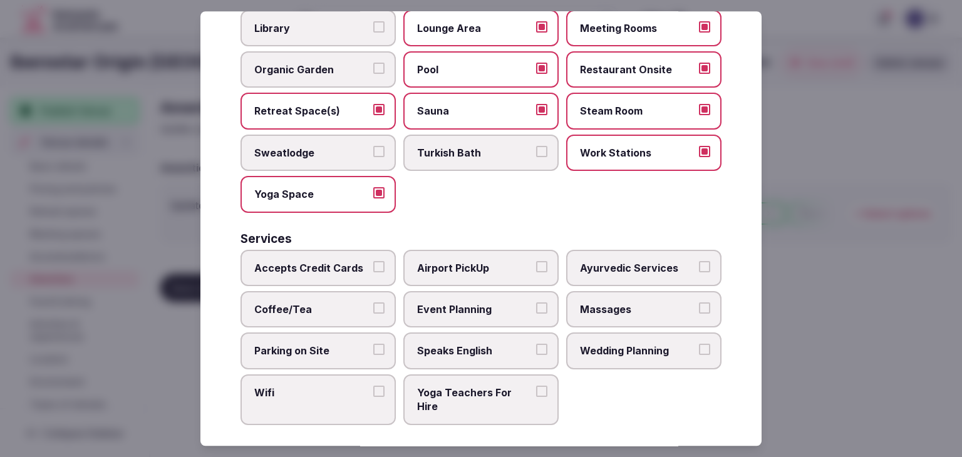
click at [327, 274] on label "Accepts Credit Cards" at bounding box center [318, 268] width 155 height 36
click at [373, 273] on button "Accepts Credit Cards" at bounding box center [378, 266] width 11 height 11
click at [331, 303] on span "Coffee/Tea" at bounding box center [311, 310] width 115 height 14
click at [373, 303] on button "Coffee/Tea" at bounding box center [378, 308] width 11 height 11
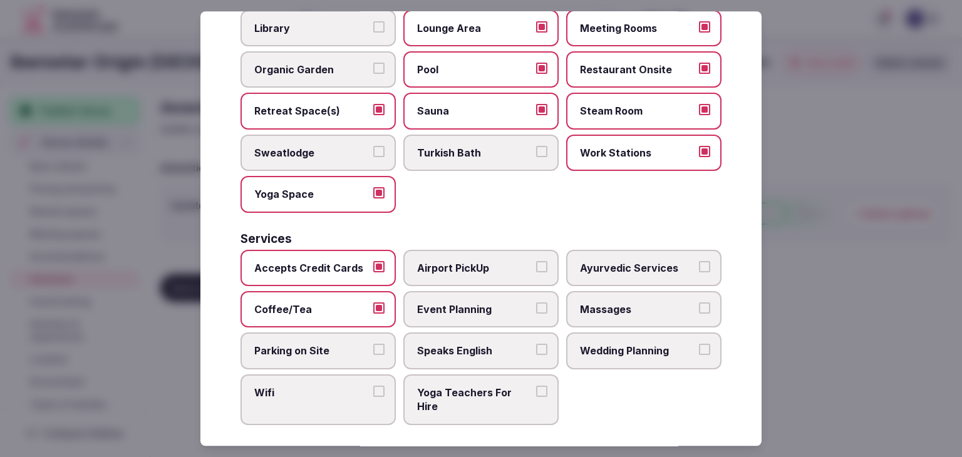
click at [335, 350] on label "Parking on Site" at bounding box center [318, 351] width 155 height 36
click at [373, 350] on button "Parking on Site" at bounding box center [378, 350] width 11 height 11
click at [330, 388] on span "Wifi" at bounding box center [311, 393] width 115 height 14
click at [373, 388] on button "Wifi" at bounding box center [378, 391] width 11 height 11
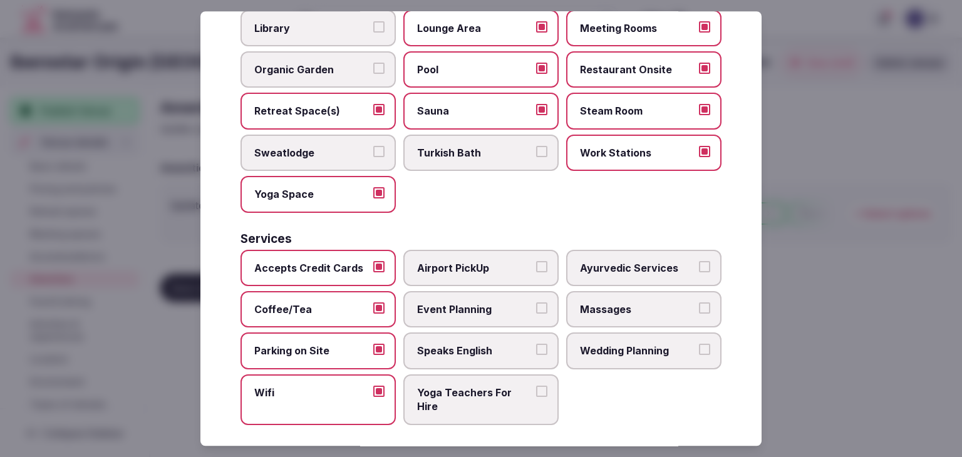
click at [450, 333] on label "Speaks English" at bounding box center [481, 351] width 155 height 36
click at [536, 345] on button "Speaks English" at bounding box center [541, 350] width 11 height 11
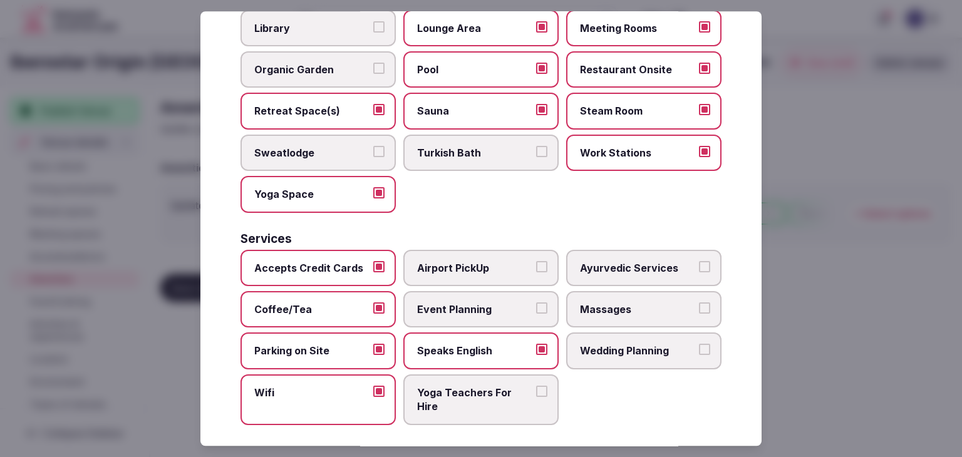
click at [458, 303] on span "Event Planning" at bounding box center [474, 310] width 115 height 14
click at [536, 303] on button "Event Planning" at bounding box center [541, 308] width 11 height 11
click at [608, 345] on span "Wedding Planning" at bounding box center [637, 352] width 115 height 14
click at [699, 345] on button "Wedding Planning" at bounding box center [704, 350] width 11 height 11
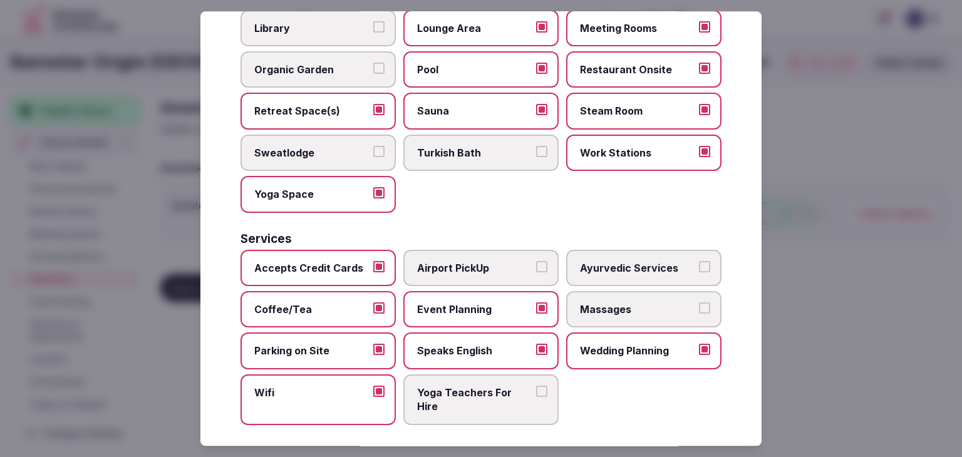
click at [616, 303] on span "Massages" at bounding box center [637, 310] width 115 height 14
click at [699, 303] on button "Massages" at bounding box center [704, 308] width 11 height 11
click at [498, 250] on label "Airport PickUp" at bounding box center [481, 268] width 155 height 36
click at [536, 261] on button "Airport PickUp" at bounding box center [541, 266] width 11 height 11
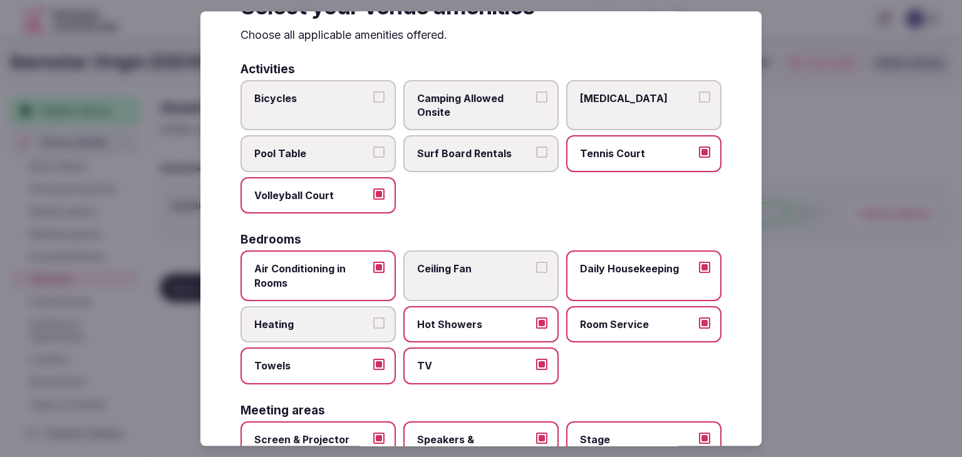
scroll to position [0, 0]
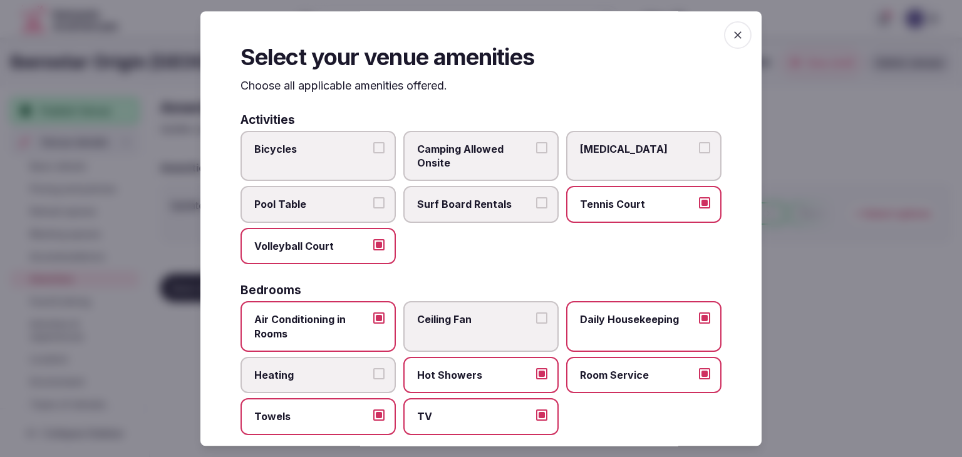
click at [732, 31] on icon "button" at bounding box center [738, 35] width 13 height 13
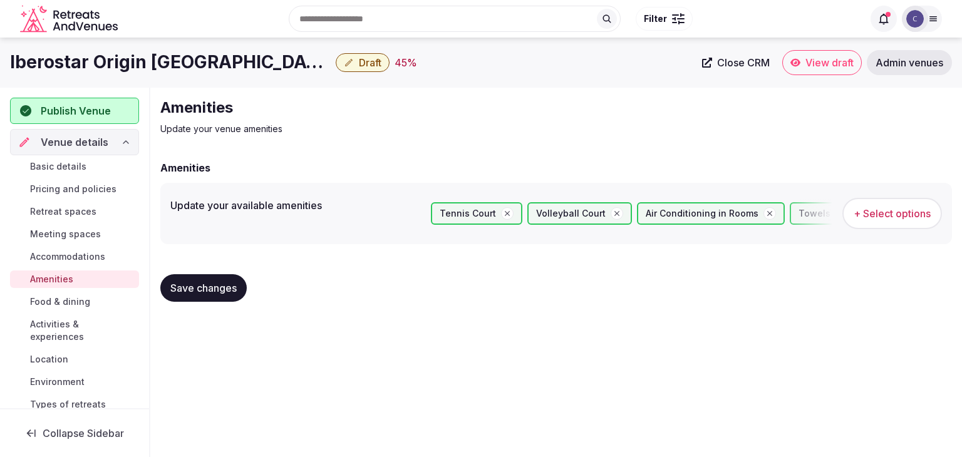
click at [214, 282] on span "Save changes" at bounding box center [203, 288] width 66 height 13
click at [81, 306] on span "Food & dining" at bounding box center [60, 302] width 60 height 13
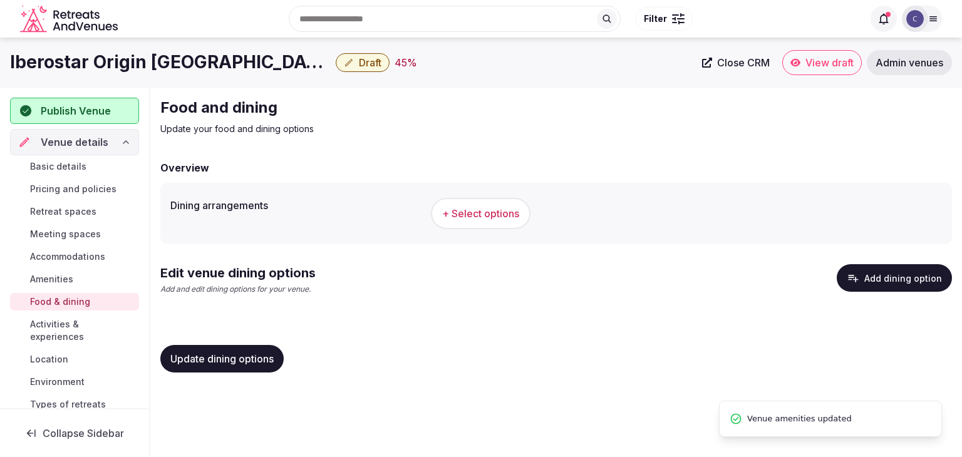
click at [484, 196] on div "+ Select options" at bounding box center [686, 213] width 511 height 41
click at [487, 209] on span "+ Select options" at bounding box center [480, 214] width 77 height 14
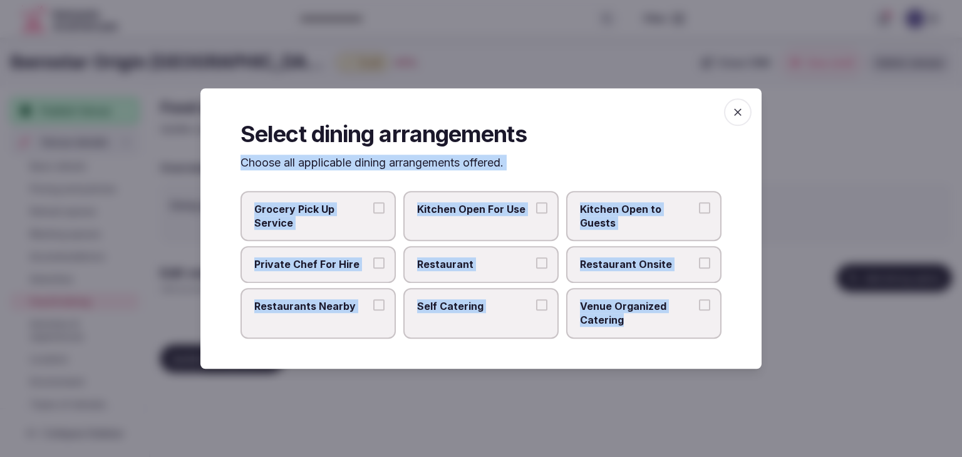
drag, startPoint x: 237, startPoint y: 168, endPoint x: 640, endPoint y: 341, distance: 438.7
click at [644, 347] on div "Select dining arrangements Choose all applicable dining arrangements offered. G…" at bounding box center [481, 228] width 561 height 281
copy div "Choose all applicable dining arrangements offered. Grocery Pick Up Service Kitc…"
click at [467, 259] on span "Restaurant" at bounding box center [474, 265] width 115 height 14
click at [536, 259] on button "Restaurant" at bounding box center [541, 263] width 11 height 11
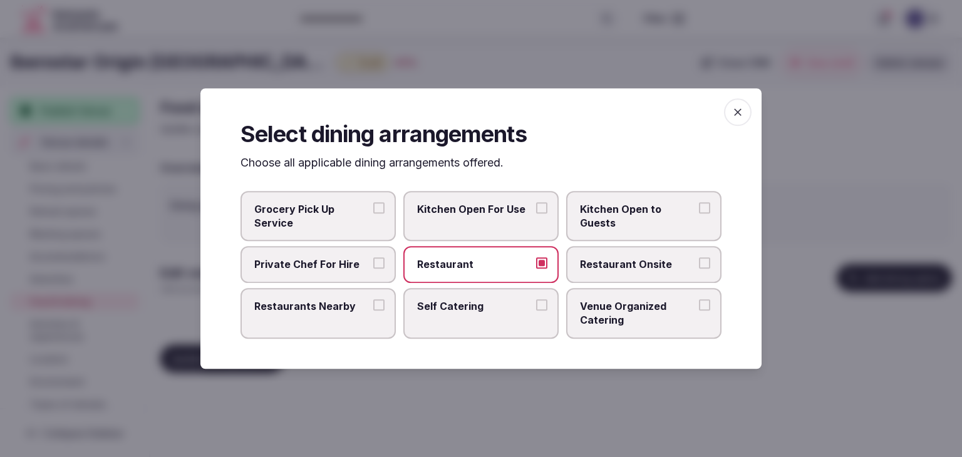
click at [623, 258] on span "Restaurant Onsite" at bounding box center [637, 265] width 115 height 14
click at [699, 258] on button "Restaurant Onsite" at bounding box center [704, 263] width 11 height 11
click at [619, 309] on span "Venue Organized Catering" at bounding box center [637, 314] width 115 height 28
click at [699, 309] on button "Venue Organized Catering" at bounding box center [704, 305] width 11 height 11
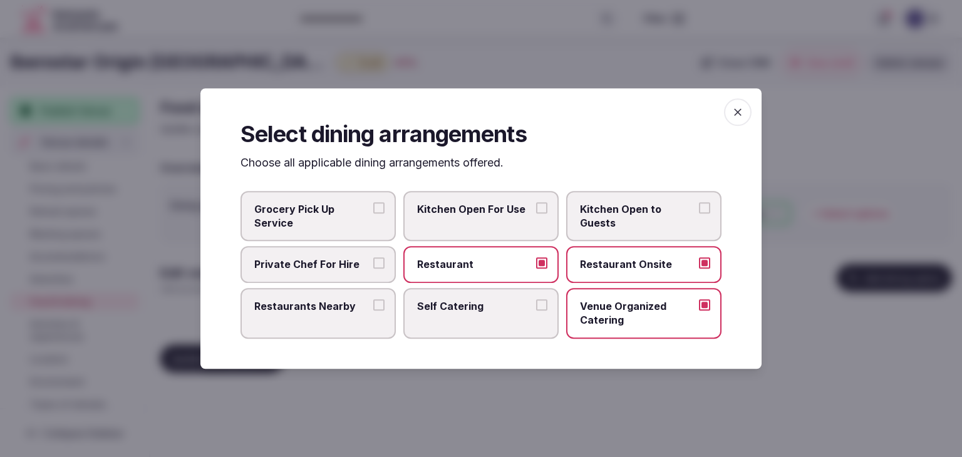
click at [356, 305] on span "Restaurants Nearby" at bounding box center [311, 307] width 115 height 14
click at [373, 305] on button "Restaurants Nearby" at bounding box center [378, 305] width 11 height 11
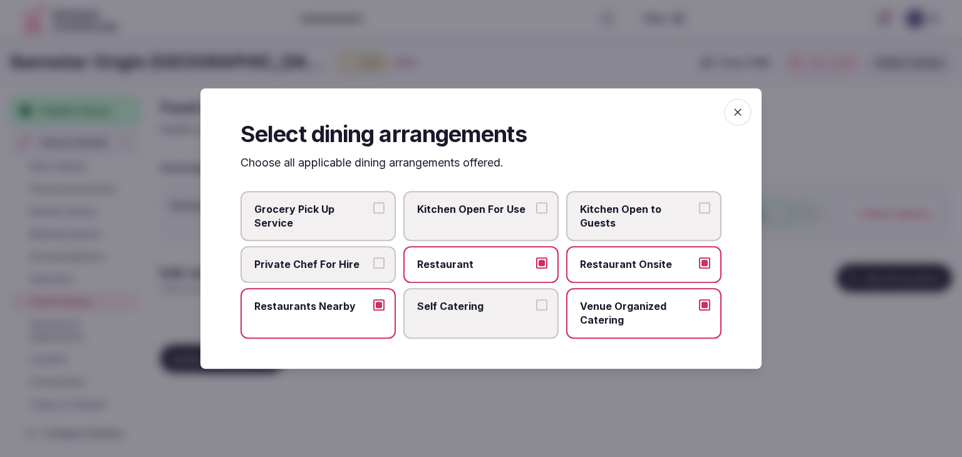
click at [742, 115] on icon "button" at bounding box center [738, 112] width 13 height 13
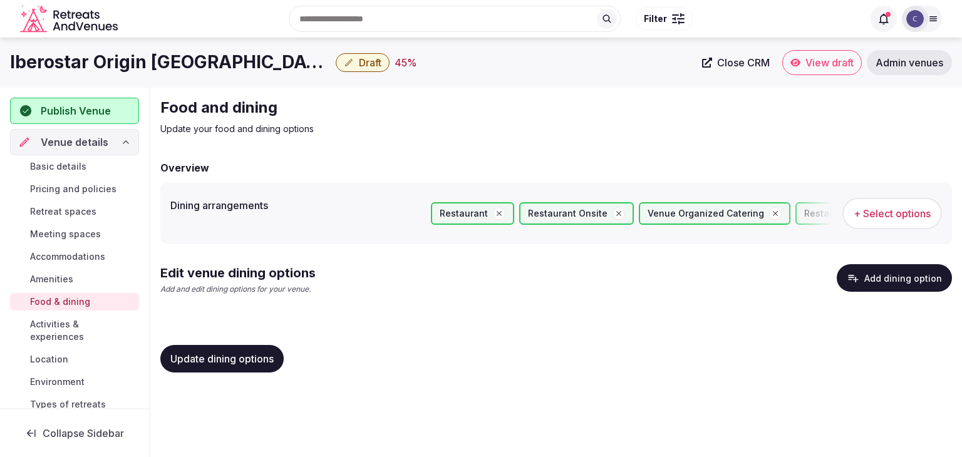
click at [258, 362] on span "Update dining options" at bounding box center [221, 359] width 103 height 13
click at [920, 278] on button "Add dining option" at bounding box center [894, 278] width 115 height 28
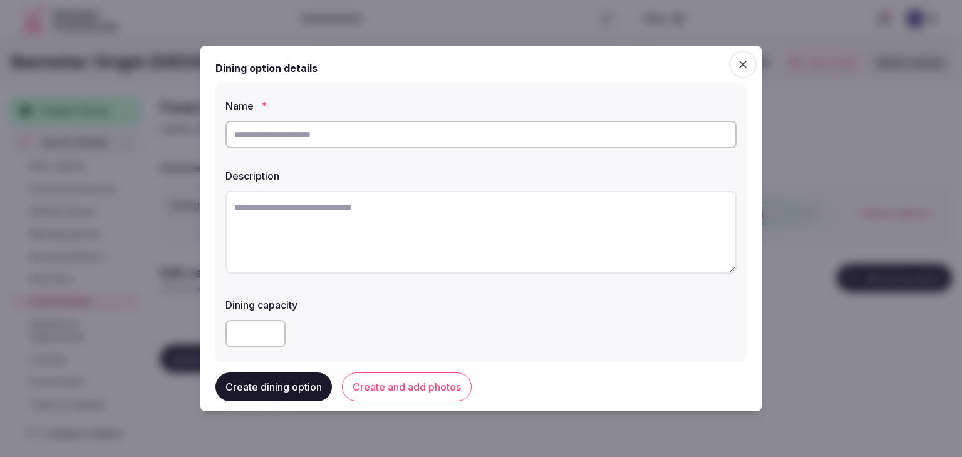
click at [414, 141] on input "text" at bounding box center [481, 135] width 511 height 28
paste input "**********"
type input "**********"
click at [424, 249] on textarea at bounding box center [481, 232] width 511 height 83
paste textarea "**********"
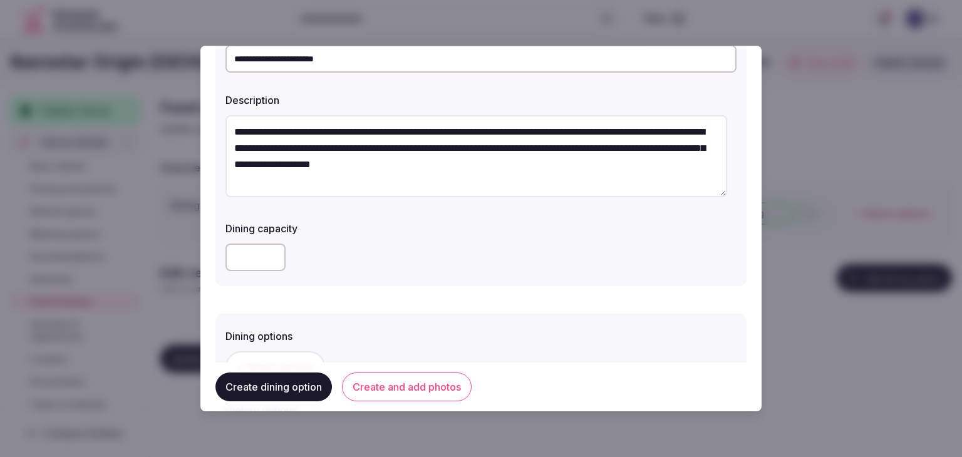
scroll to position [188, 0]
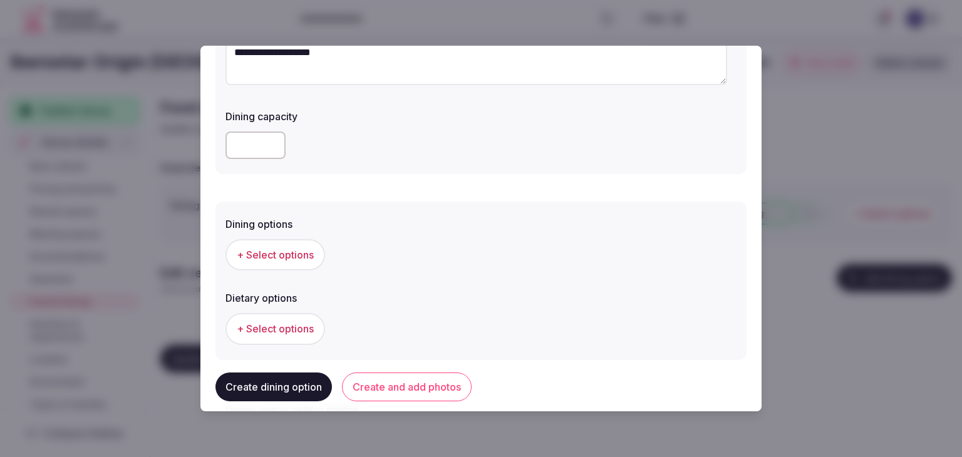
type textarea "**********"
click at [298, 263] on button "+ Select options" at bounding box center [276, 254] width 100 height 31
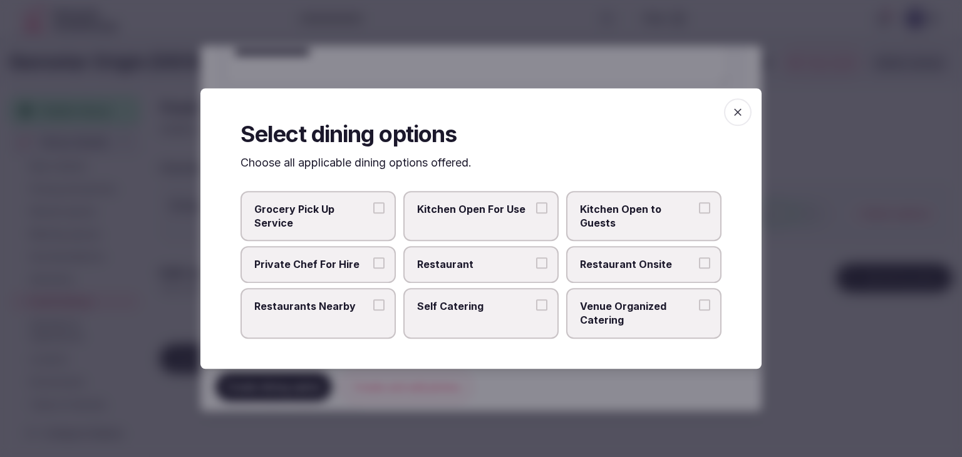
click at [641, 271] on span "Restaurant Onsite" at bounding box center [637, 265] width 115 height 14
click at [699, 269] on button "Restaurant Onsite" at bounding box center [704, 263] width 11 height 11
click at [741, 117] on icon "button" at bounding box center [738, 112] width 13 height 13
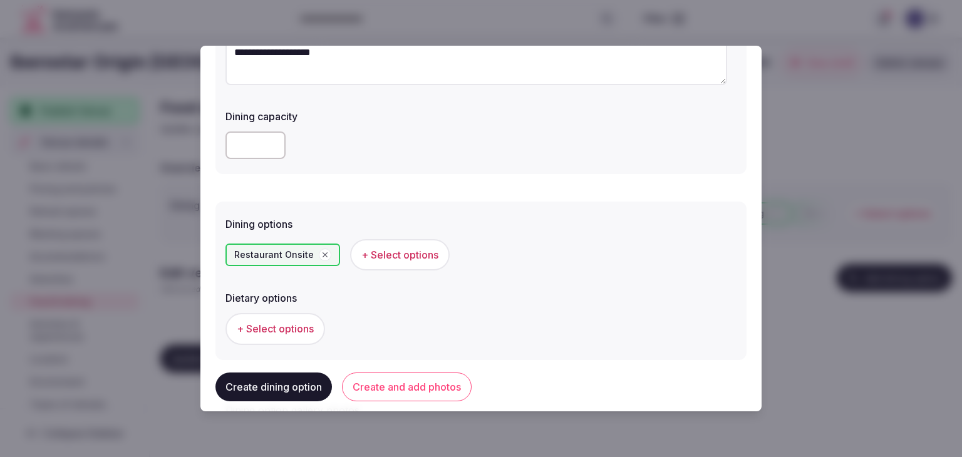
click at [454, 383] on button "Create and add photos" at bounding box center [407, 387] width 130 height 29
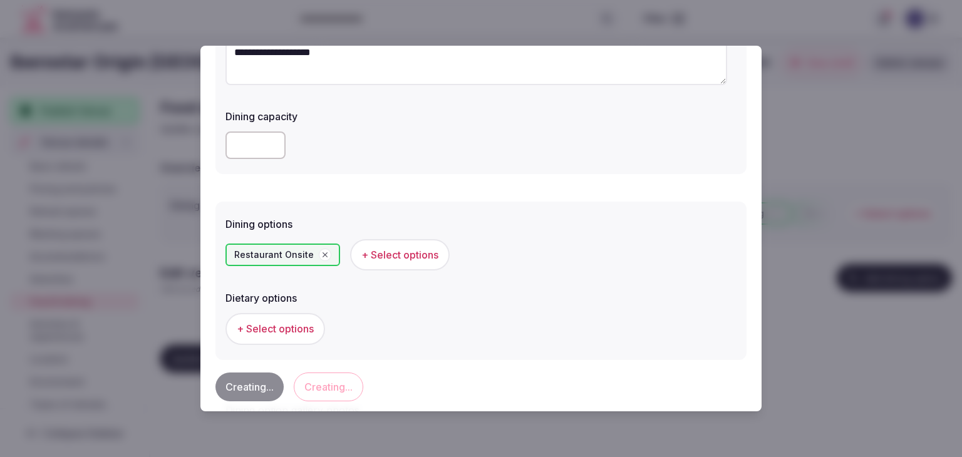
scroll to position [0, 0]
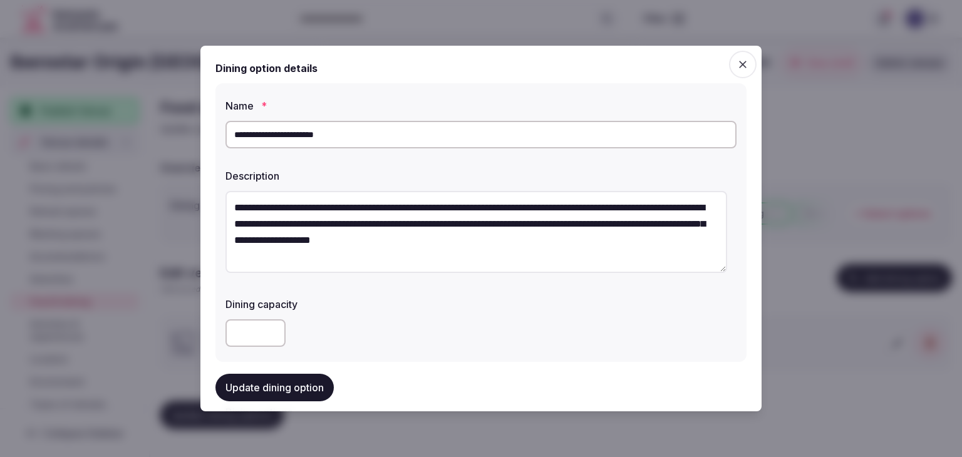
click at [386, 133] on input "**********" at bounding box center [481, 135] width 511 height 28
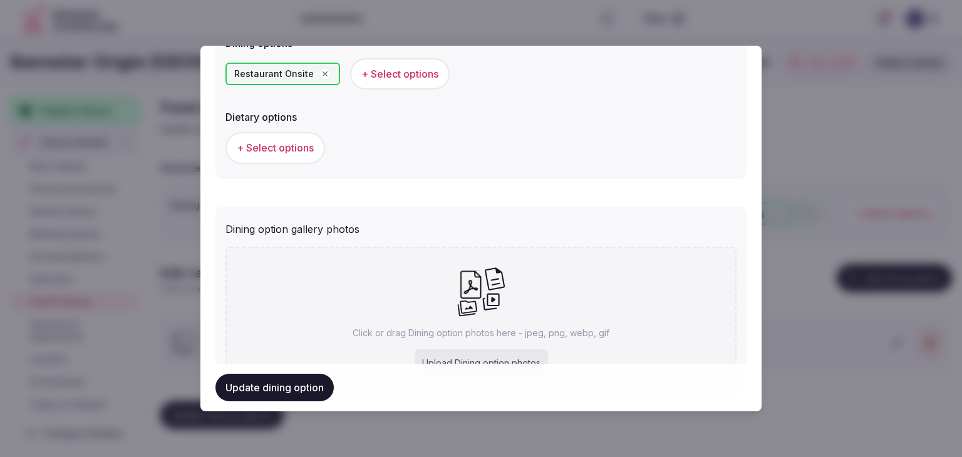
scroll to position [441, 0]
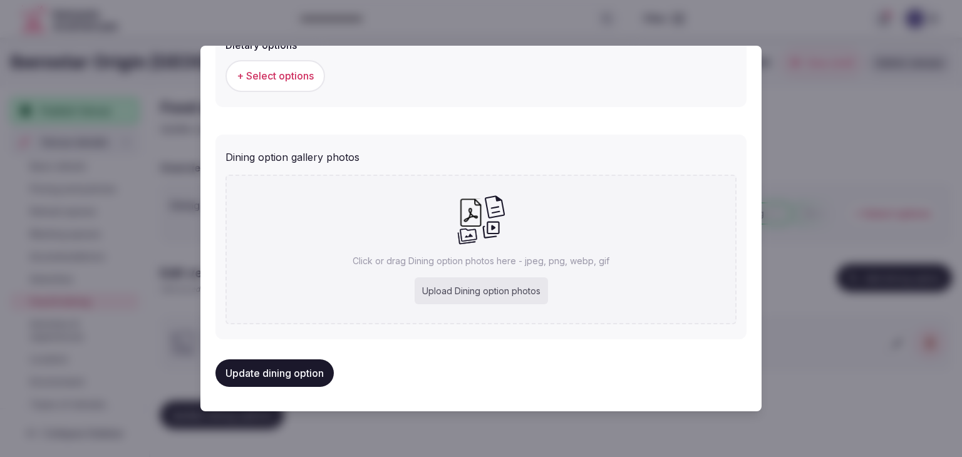
click at [429, 280] on div "Upload Dining option photos" at bounding box center [481, 292] width 133 height 28
type input "**********"
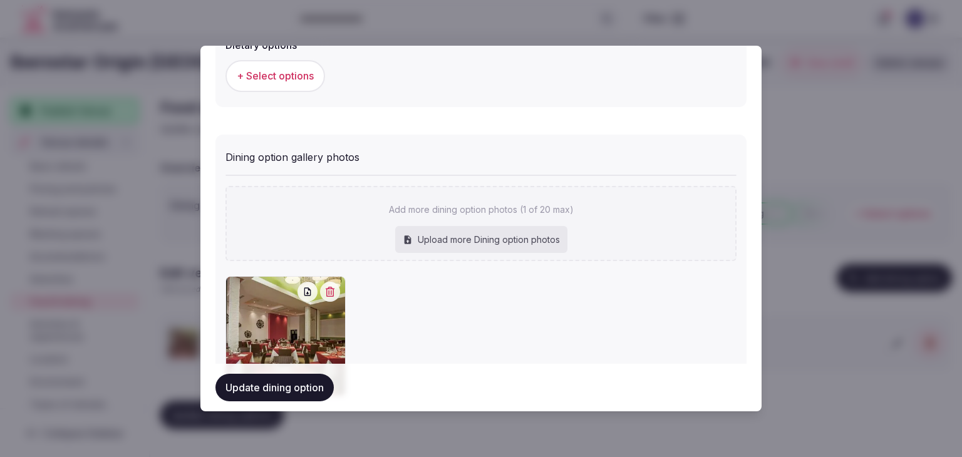
click at [279, 390] on button "Update dining option" at bounding box center [275, 388] width 118 height 28
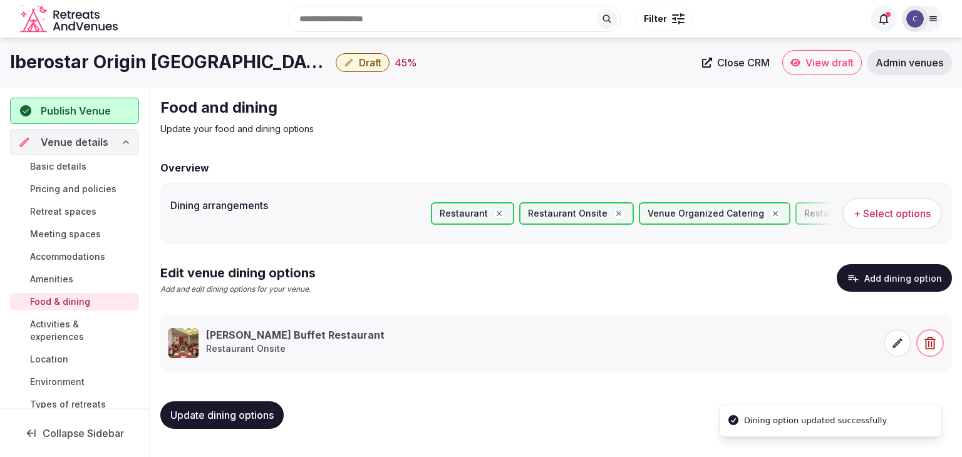
click at [253, 415] on span "Update dining options" at bounding box center [221, 415] width 103 height 13
click at [55, 333] on span "Activities & experiences" at bounding box center [82, 330] width 104 height 25
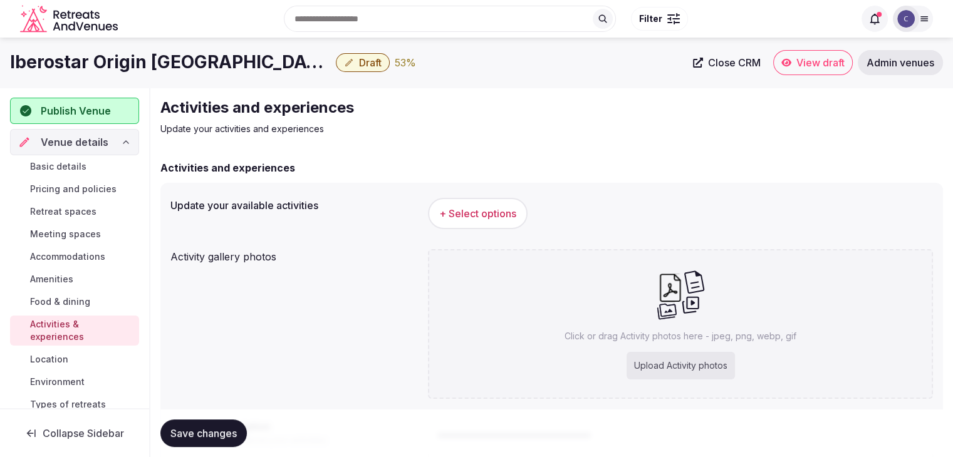
click at [484, 211] on span "+ Select options" at bounding box center [477, 214] width 77 height 14
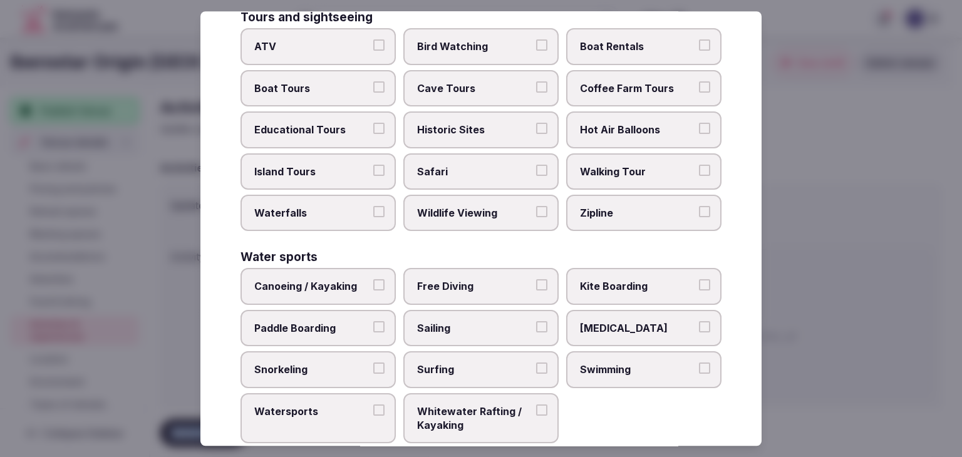
scroll to position [967, 0]
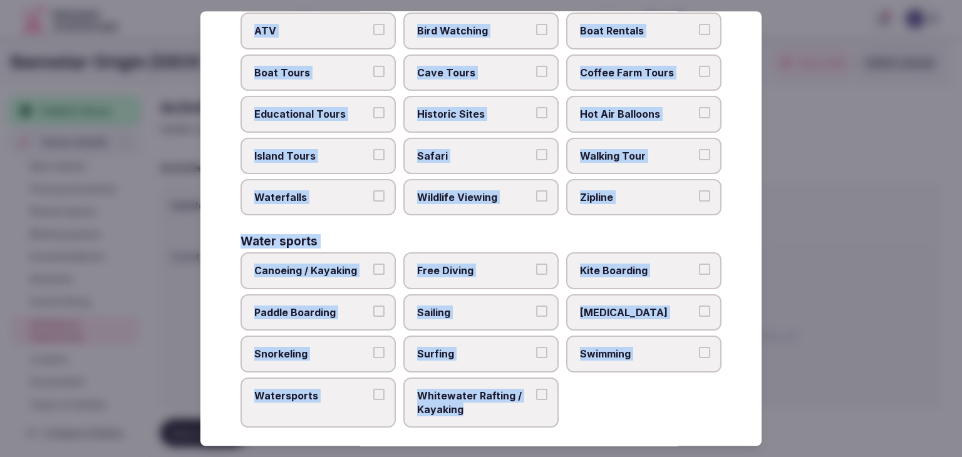
drag, startPoint x: 237, startPoint y: 86, endPoint x: 576, endPoint y: 414, distance: 471.9
click at [576, 414] on div "Select your activities Choose all applicable activities offered. Culture Dancin…" at bounding box center [481, 228] width 561 height 435
copy div "Choose all applicable activities offered. Culture Dancing Food and Culinary Cla…"
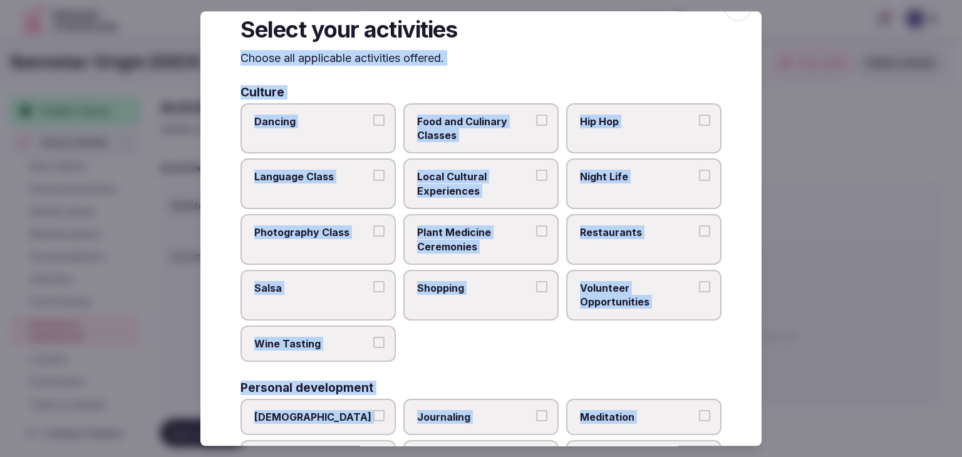
scroll to position [0, 0]
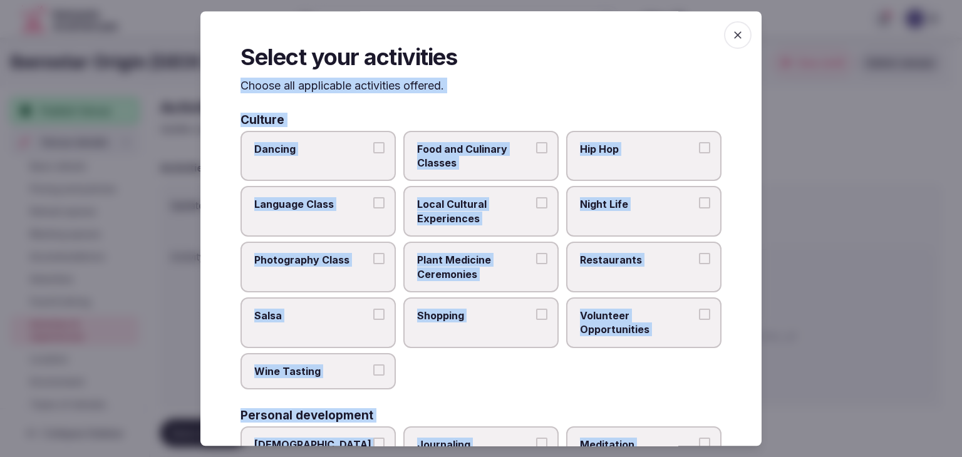
click at [358, 159] on label "Dancing" at bounding box center [318, 156] width 155 height 51
click at [373, 154] on button "Dancing" at bounding box center [378, 147] width 11 height 11
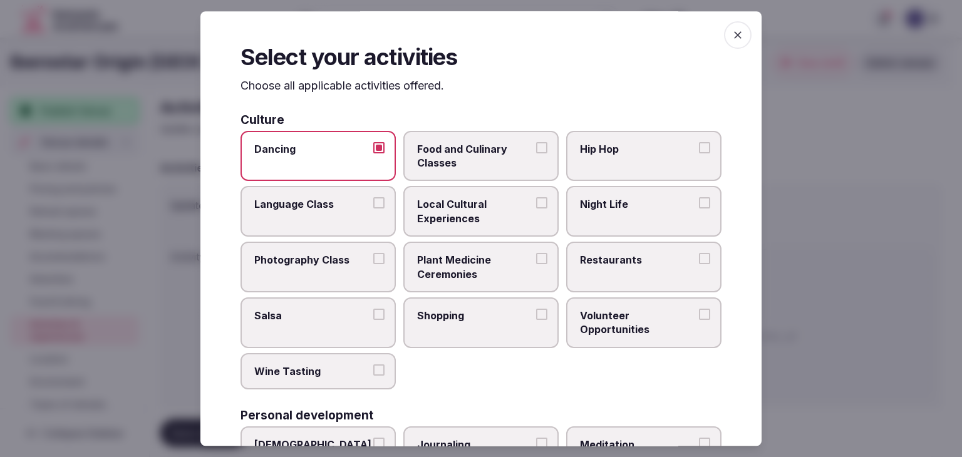
click at [471, 210] on span "Local Cultural Experiences" at bounding box center [474, 212] width 115 height 28
click at [536, 209] on button "Local Cultural Experiences" at bounding box center [541, 203] width 11 height 11
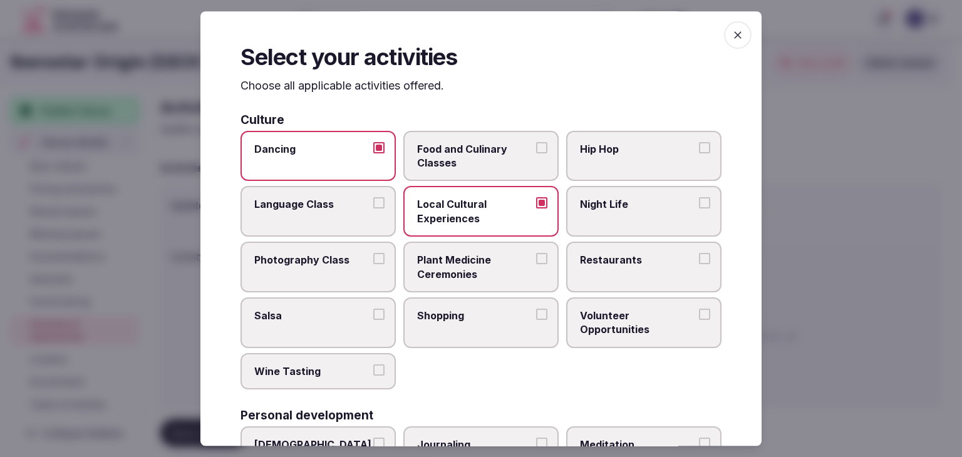
click at [614, 269] on label "Restaurants" at bounding box center [643, 267] width 155 height 51
click at [699, 264] on button "Restaurants" at bounding box center [704, 258] width 11 height 11
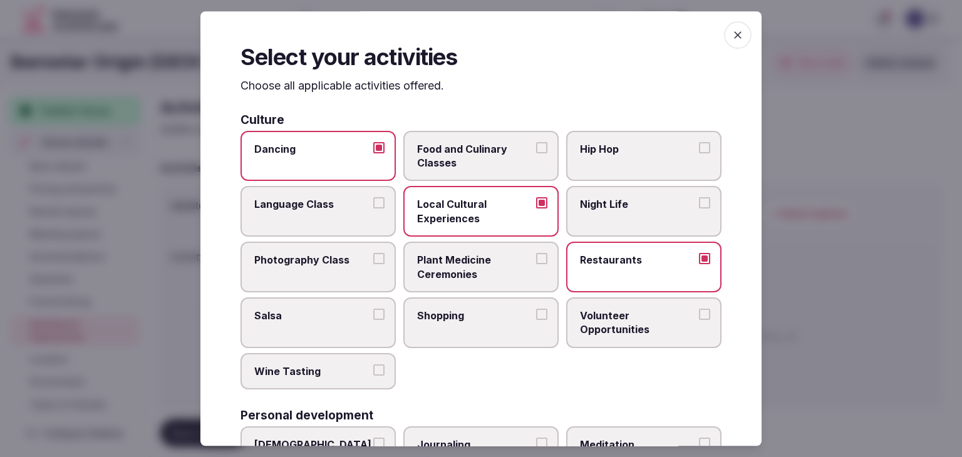
click at [619, 231] on label "Night Life" at bounding box center [643, 212] width 155 height 51
click at [699, 209] on button "Night Life" at bounding box center [704, 203] width 11 height 11
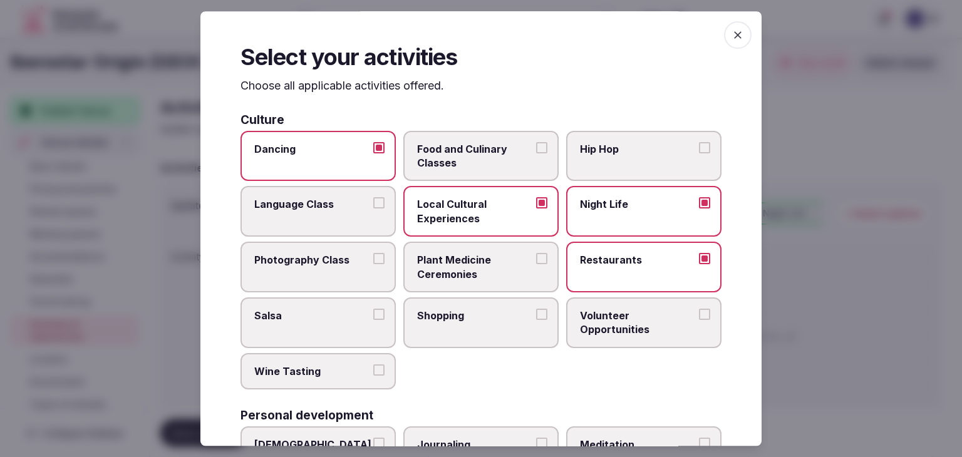
click at [637, 265] on span "Restaurants" at bounding box center [637, 260] width 115 height 14
click at [699, 264] on button "Restaurants" at bounding box center [704, 258] width 11 height 11
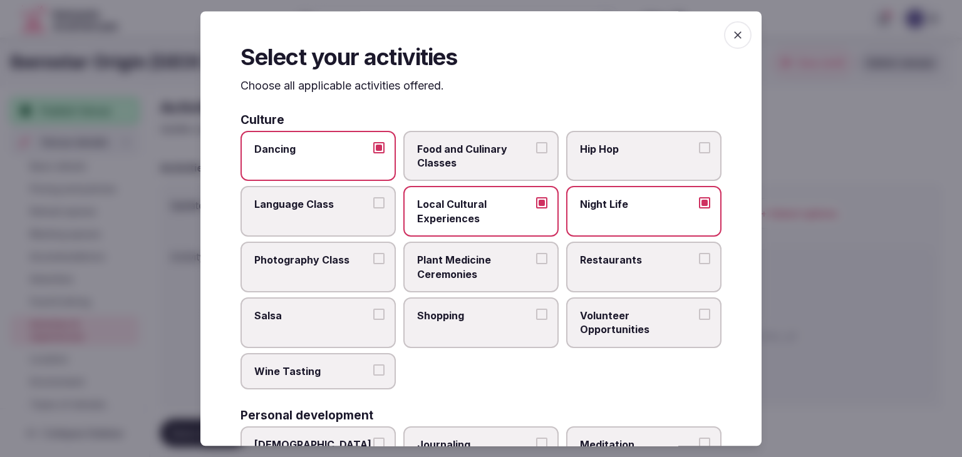
click at [606, 276] on label "Restaurants" at bounding box center [643, 267] width 155 height 51
click at [699, 264] on button "Restaurants" at bounding box center [704, 258] width 11 height 11
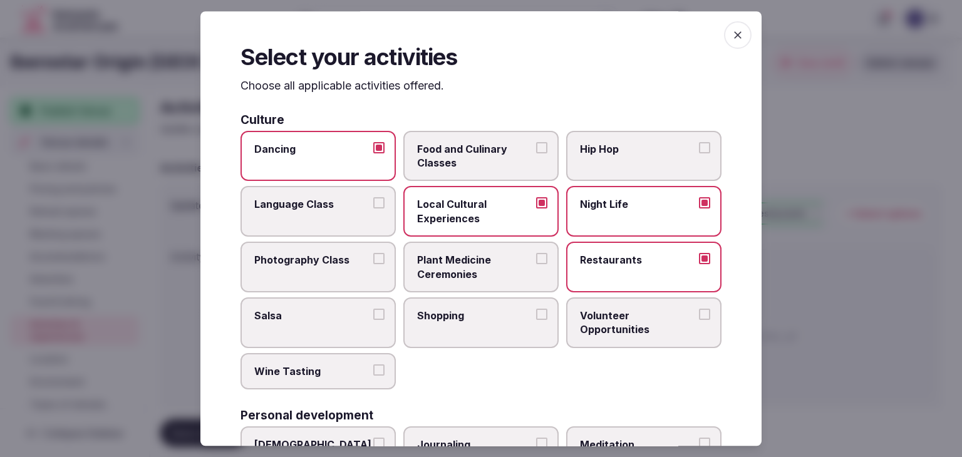
click at [496, 161] on span "Food and Culinary Classes" at bounding box center [474, 156] width 115 height 28
click at [536, 154] on button "Food and Culinary Classes" at bounding box center [541, 147] width 11 height 11
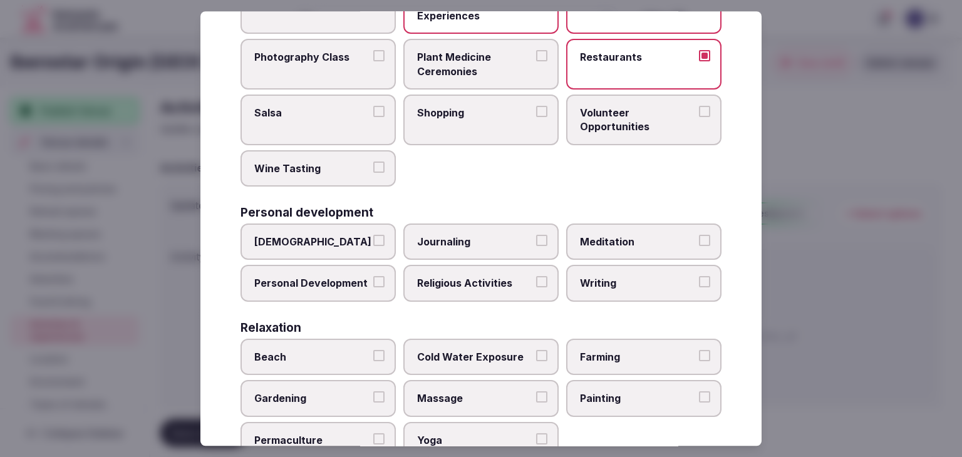
scroll to position [251, 0]
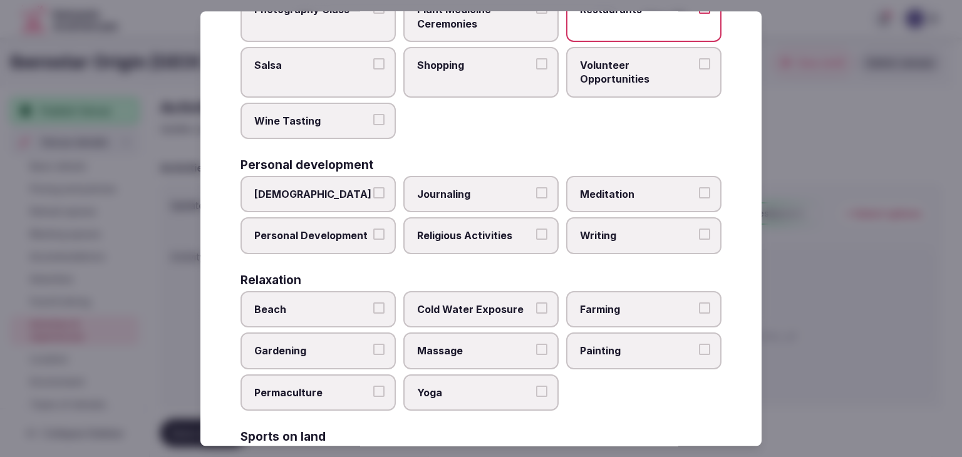
click at [321, 229] on span "Personal Development" at bounding box center [311, 236] width 115 height 14
click at [373, 229] on button "Personal Development" at bounding box center [378, 234] width 11 height 11
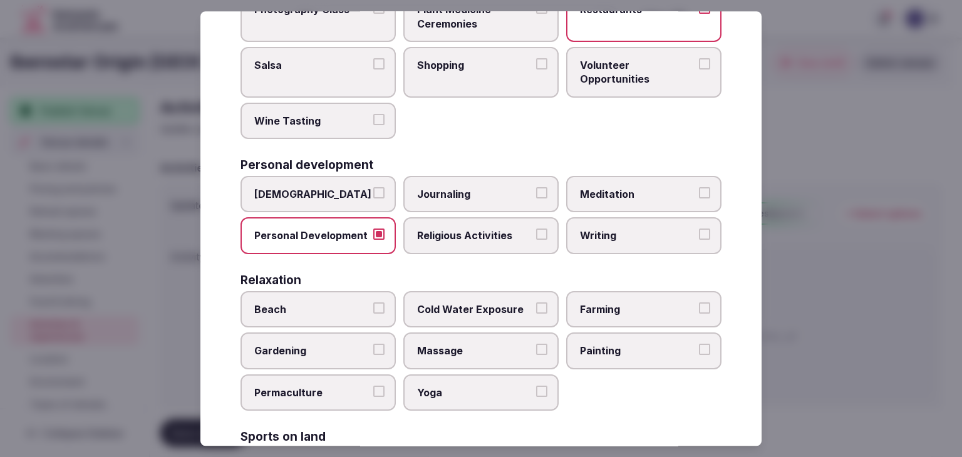
click at [591, 187] on span "Meditation" at bounding box center [637, 194] width 115 height 14
click at [699, 187] on button "Meditation" at bounding box center [704, 192] width 11 height 11
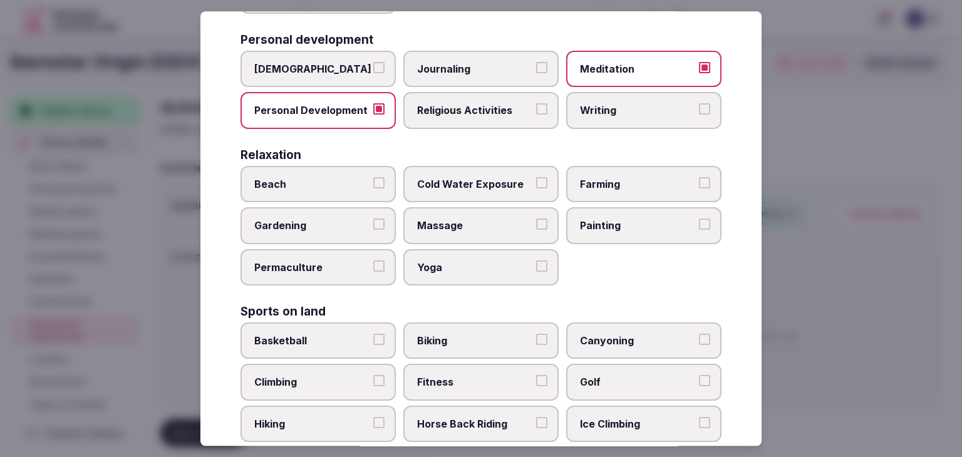
click at [351, 182] on span "Beach" at bounding box center [311, 184] width 115 height 14
click at [373, 182] on button "Beach" at bounding box center [378, 182] width 11 height 11
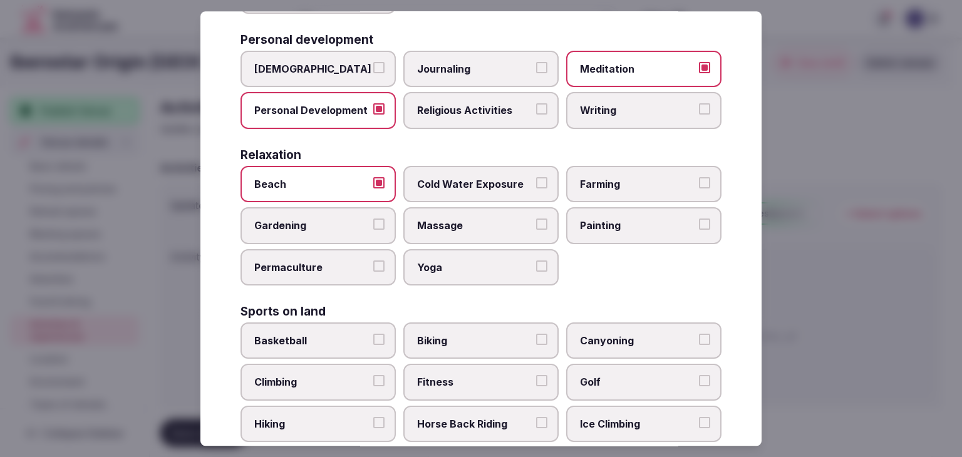
drag, startPoint x: 491, startPoint y: 229, endPoint x: 491, endPoint y: 241, distance: 12.5
click at [491, 229] on label "Massage" at bounding box center [481, 226] width 155 height 36
click at [536, 229] on button "Massage" at bounding box center [541, 224] width 11 height 11
drag, startPoint x: 491, startPoint y: 265, endPoint x: 494, endPoint y: 259, distance: 7.0
click at [491, 265] on span "Yoga" at bounding box center [474, 268] width 115 height 14
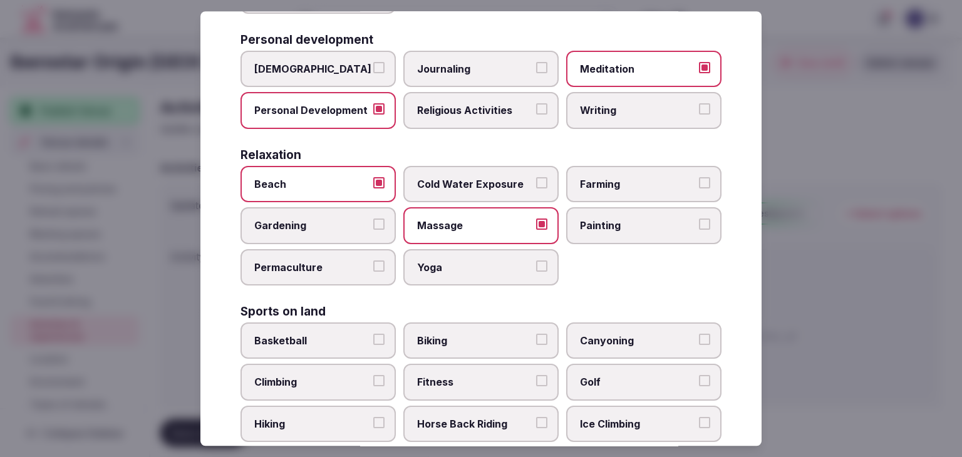
click at [536, 265] on button "Yoga" at bounding box center [541, 266] width 11 height 11
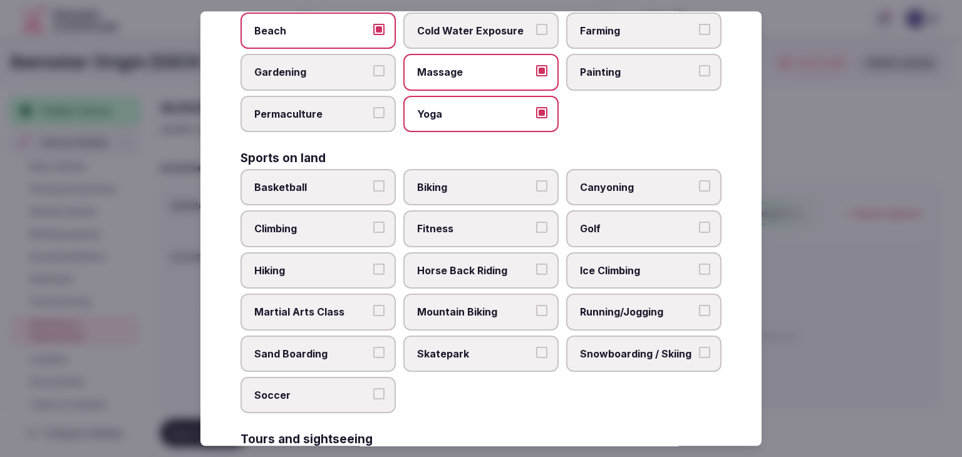
scroll to position [564, 0]
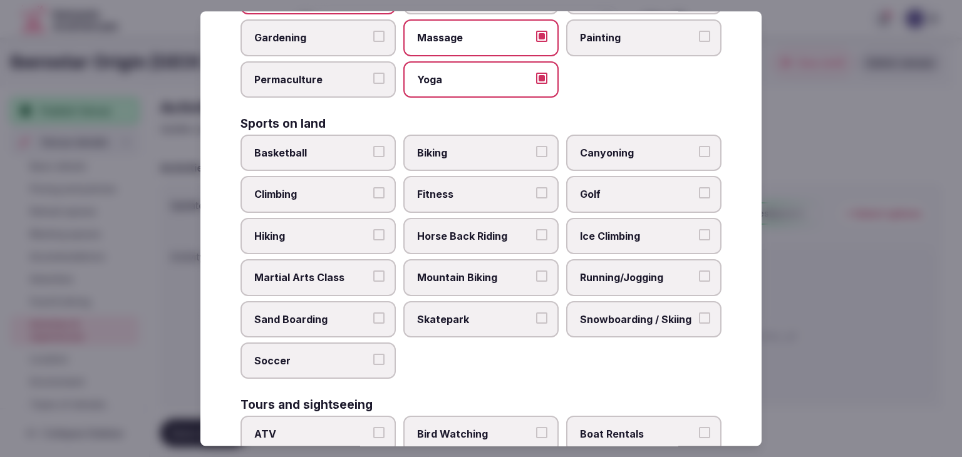
click at [458, 205] on label "Fitness" at bounding box center [481, 195] width 155 height 36
click at [536, 199] on button "Fitness" at bounding box center [541, 193] width 11 height 11
click at [344, 239] on label "Hiking" at bounding box center [318, 236] width 155 height 36
click at [373, 239] on button "Hiking" at bounding box center [378, 234] width 11 height 11
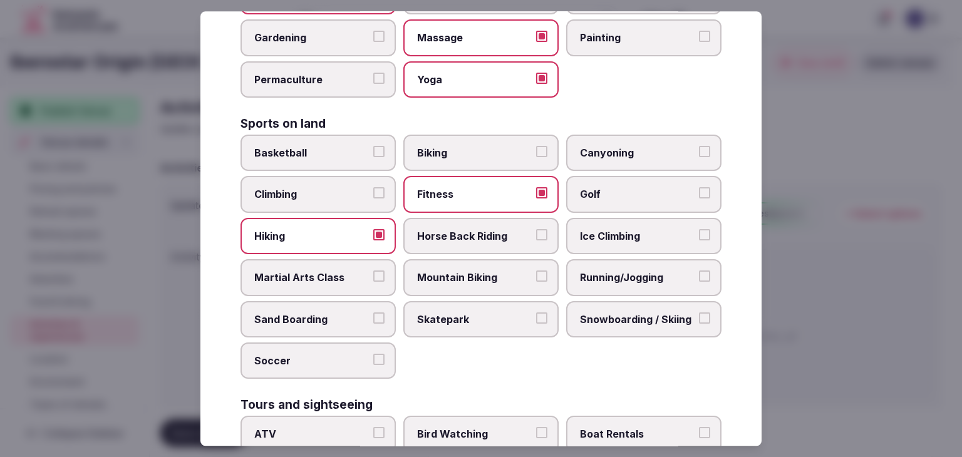
click at [642, 271] on span "Running/Jogging" at bounding box center [637, 278] width 115 height 14
click at [699, 271] on button "Running/Jogging" at bounding box center [704, 276] width 11 height 11
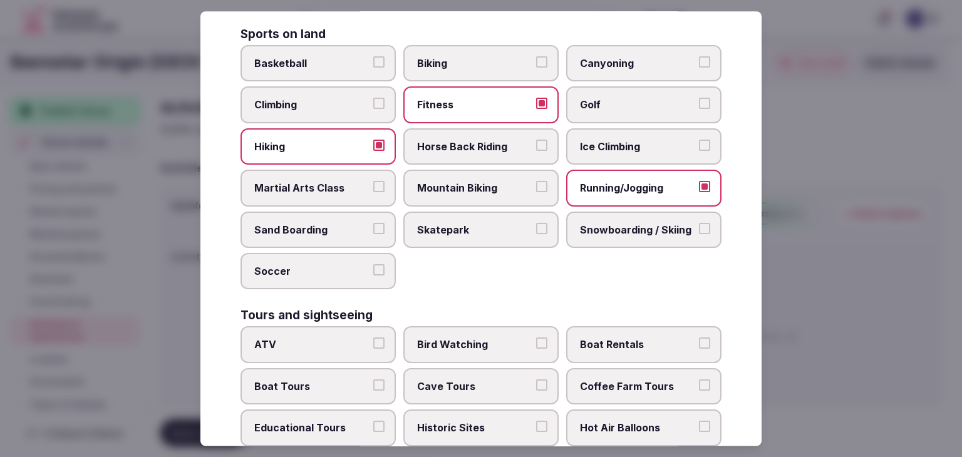
scroll to position [689, 0]
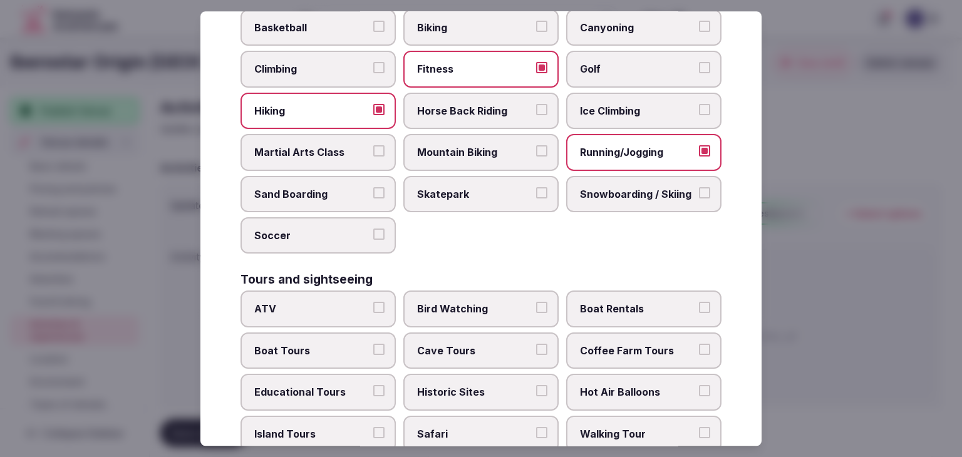
click at [456, 303] on span "Bird Watching" at bounding box center [474, 310] width 115 height 14
click at [536, 303] on button "Bird Watching" at bounding box center [541, 308] width 11 height 11
click at [325, 346] on span "Boat Tours" at bounding box center [311, 351] width 115 height 14
click at [373, 346] on button "Boat Tours" at bounding box center [378, 349] width 11 height 11
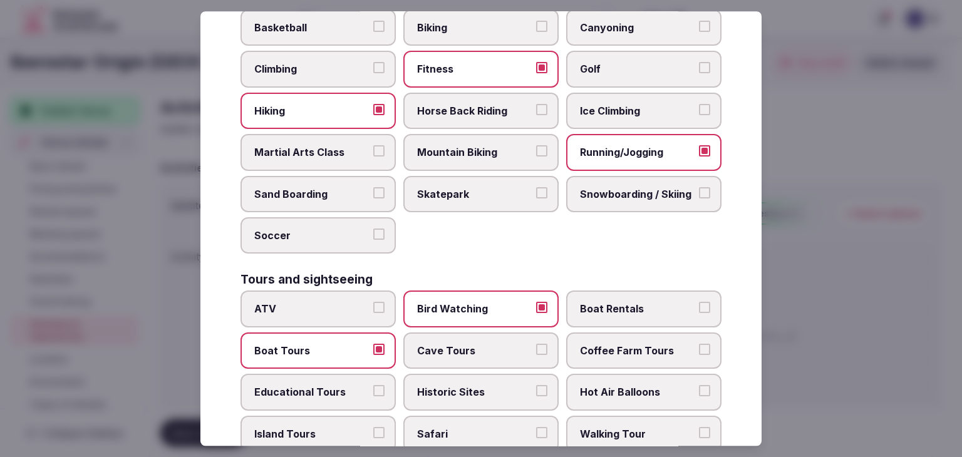
click at [642, 306] on span "Boat Rentals" at bounding box center [637, 310] width 115 height 14
click at [699, 306] on button "Boat Rentals" at bounding box center [704, 308] width 11 height 11
click at [325, 385] on span "Educational Tours" at bounding box center [311, 392] width 115 height 14
click at [373, 385] on button "Educational Tours" at bounding box center [378, 390] width 11 height 11
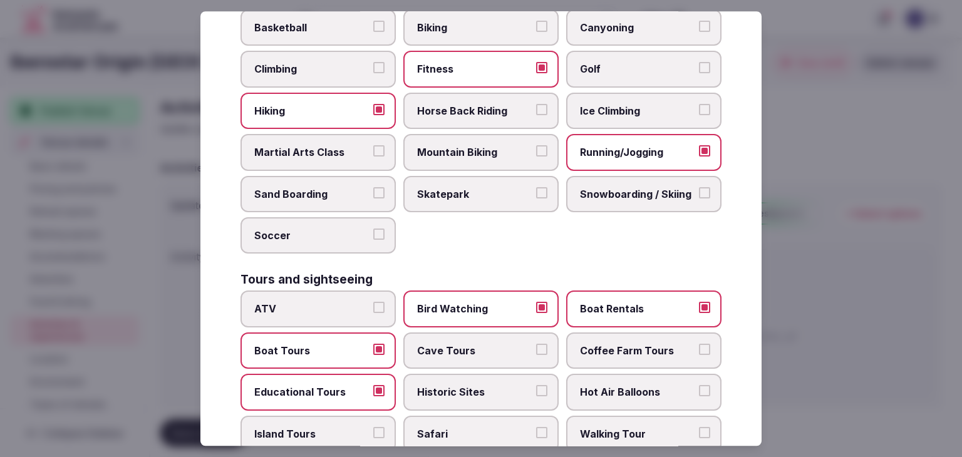
click at [487, 385] on span "Historic Sites" at bounding box center [474, 392] width 115 height 14
click at [536, 385] on button "Historic Sites" at bounding box center [541, 390] width 11 height 11
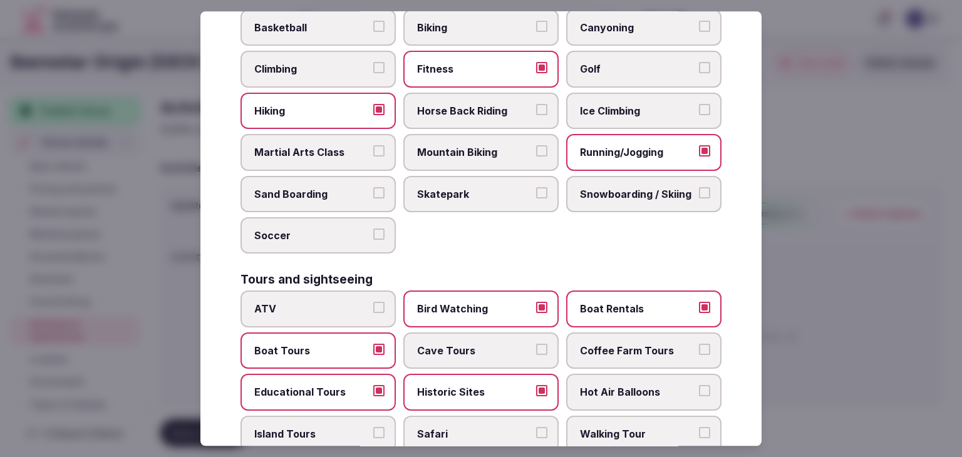
click at [629, 427] on span "Walking Tour" at bounding box center [637, 434] width 115 height 14
click at [699, 427] on button "Walking Tour" at bounding box center [704, 432] width 11 height 11
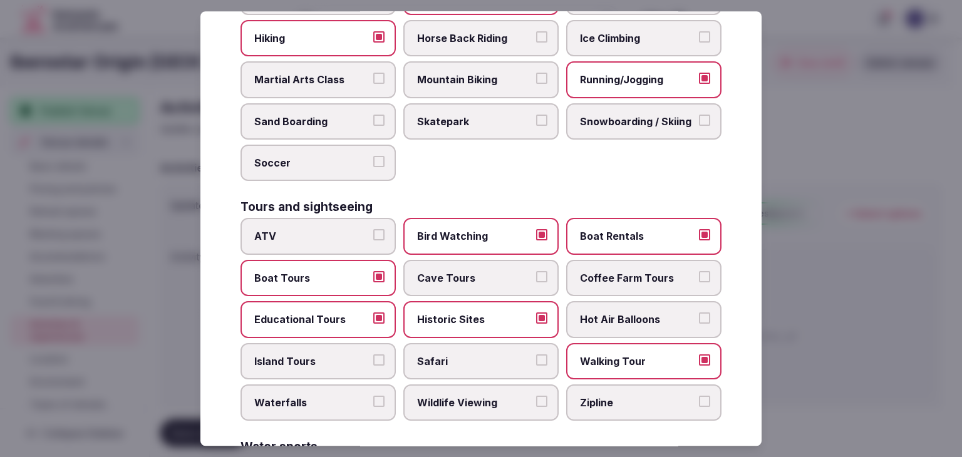
scroll to position [815, 0]
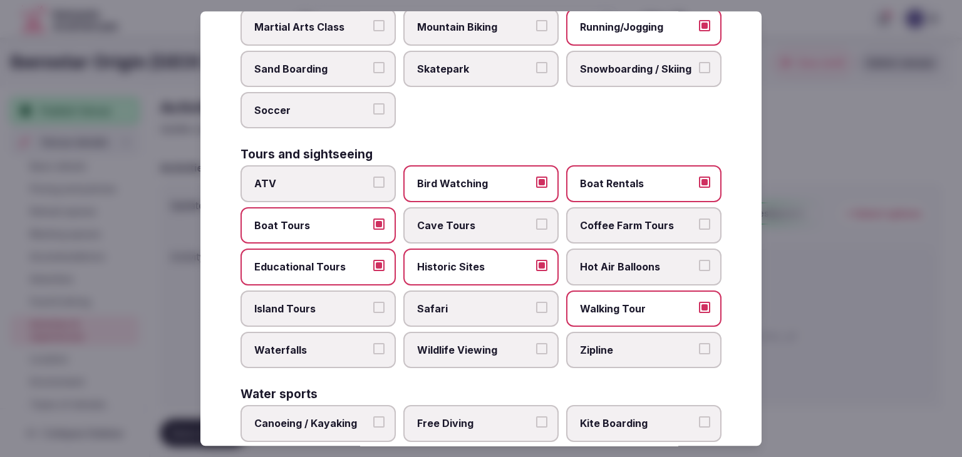
click at [319, 302] on span "Island Tours" at bounding box center [311, 309] width 115 height 14
click at [373, 302] on button "Island Tours" at bounding box center [378, 307] width 11 height 11
click at [476, 343] on span "Wildlife Viewing" at bounding box center [474, 350] width 115 height 14
click at [536, 343] on button "Wildlife Viewing" at bounding box center [541, 348] width 11 height 11
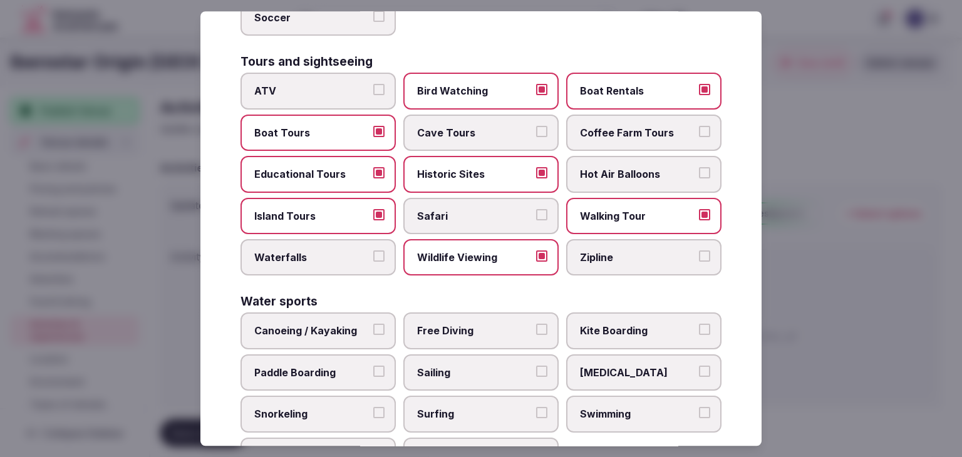
scroll to position [967, 0]
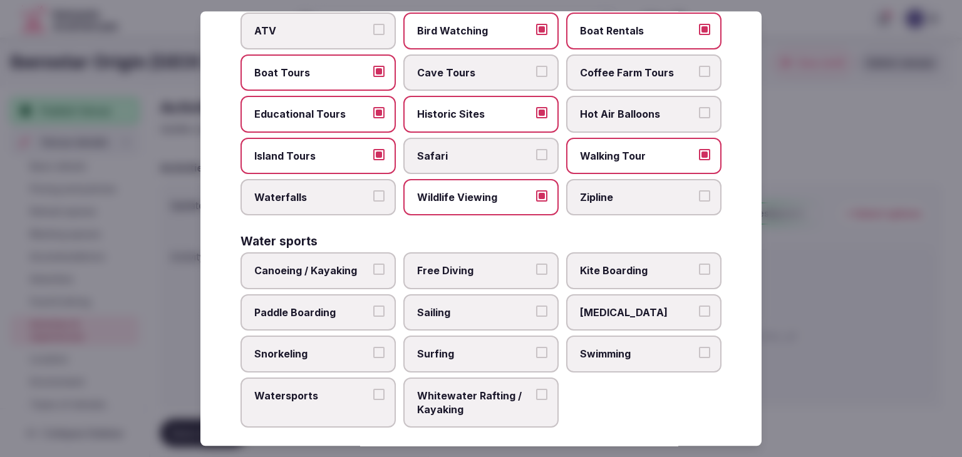
click at [342, 264] on span "Canoeing / Kayaking" at bounding box center [311, 271] width 115 height 14
click at [373, 264] on button "Canoeing / Kayaking" at bounding box center [378, 269] width 11 height 11
click at [338, 306] on span "Paddle Boarding" at bounding box center [311, 313] width 115 height 14
click at [373, 306] on button "Paddle Boarding" at bounding box center [378, 311] width 11 height 11
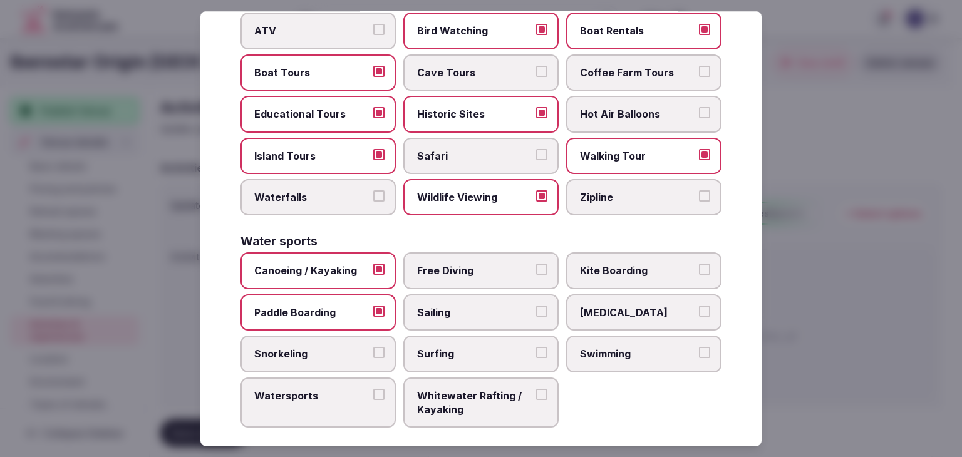
click at [326, 347] on span "Snorkeling" at bounding box center [311, 354] width 115 height 14
click at [373, 347] on button "Snorkeling" at bounding box center [378, 352] width 11 height 11
click at [315, 395] on label "Watersports" at bounding box center [318, 403] width 155 height 51
click at [373, 395] on button "Watersports" at bounding box center [378, 394] width 11 height 11
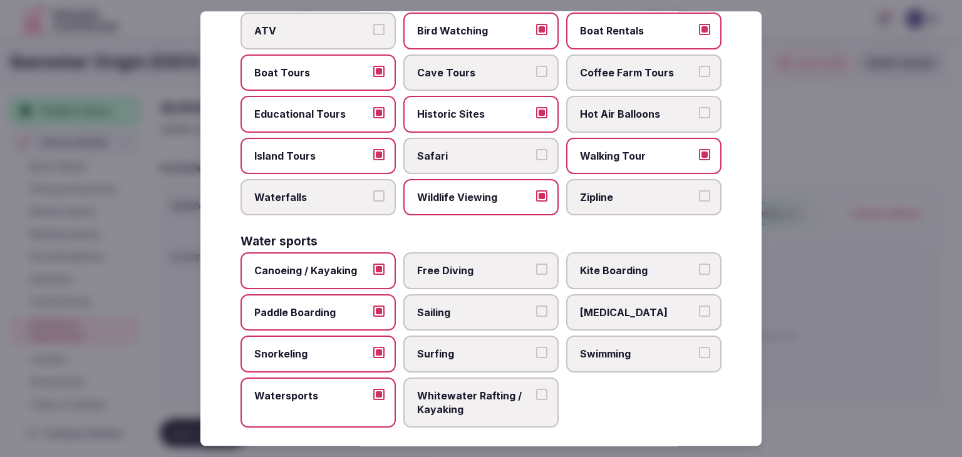
click at [446, 347] on span "Surfing" at bounding box center [474, 354] width 115 height 14
click at [536, 347] on button "Surfing" at bounding box center [541, 352] width 11 height 11
click at [451, 313] on label "Sailing" at bounding box center [481, 312] width 155 height 36
click at [536, 313] on button "Sailing" at bounding box center [541, 311] width 11 height 11
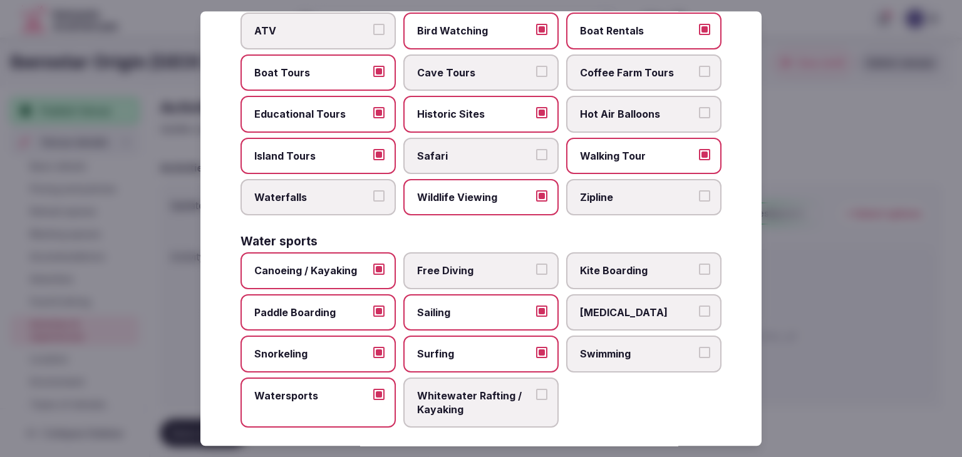
click at [456, 276] on label "Free Diving" at bounding box center [481, 271] width 155 height 36
click at [536, 276] on button "Free Diving" at bounding box center [541, 269] width 11 height 11
click at [604, 311] on label "[MEDICAL_DATA]" at bounding box center [643, 312] width 155 height 36
click at [699, 311] on button "[MEDICAL_DATA]" at bounding box center [704, 311] width 11 height 11
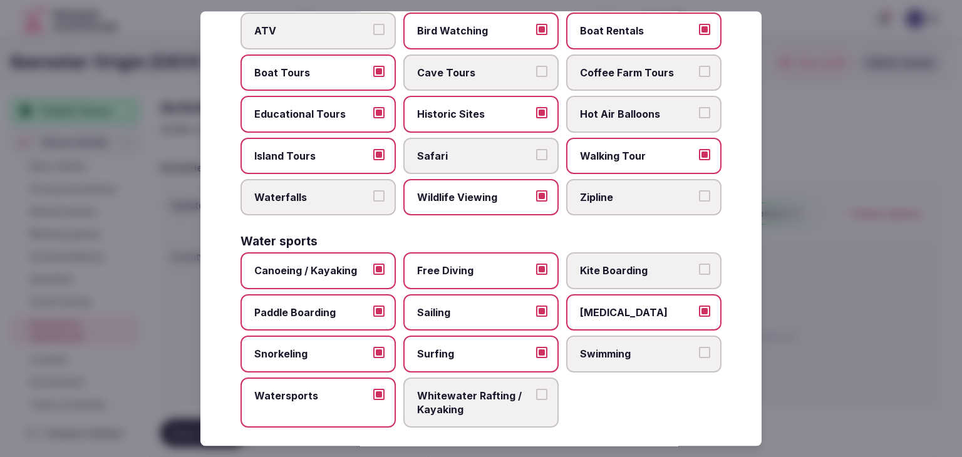
click at [603, 347] on span "Swimming" at bounding box center [637, 354] width 115 height 14
click at [699, 347] on button "Swimming" at bounding box center [704, 352] width 11 height 11
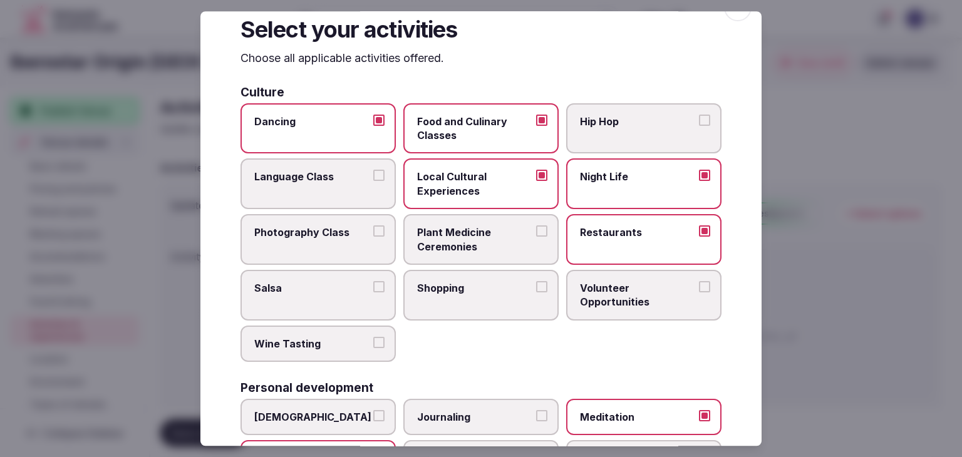
scroll to position [0, 0]
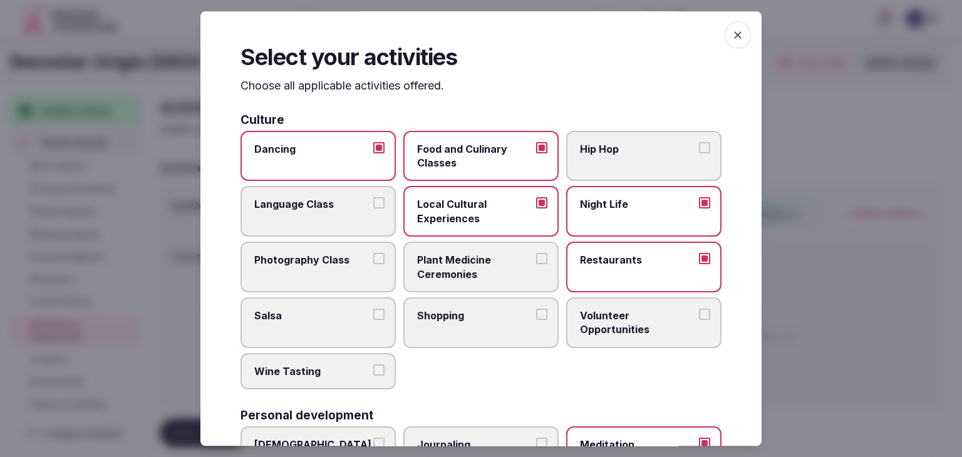
click at [734, 34] on icon "button" at bounding box center [738, 35] width 8 height 8
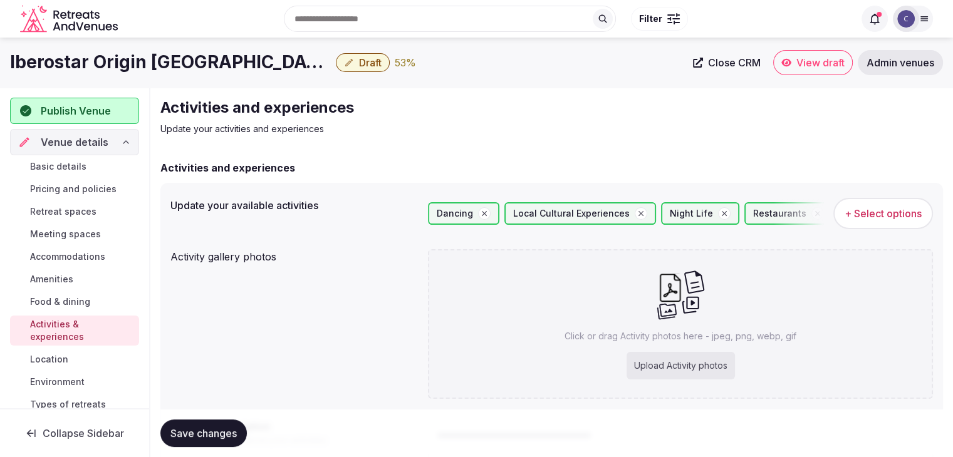
click at [218, 427] on span "Save changes" at bounding box center [203, 433] width 66 height 13
click at [654, 365] on div "Upload Activity photos" at bounding box center [681, 366] width 108 height 28
click at [227, 432] on span "Save changes" at bounding box center [203, 433] width 66 height 13
click at [71, 382] on span "Environment" at bounding box center [57, 382] width 55 height 13
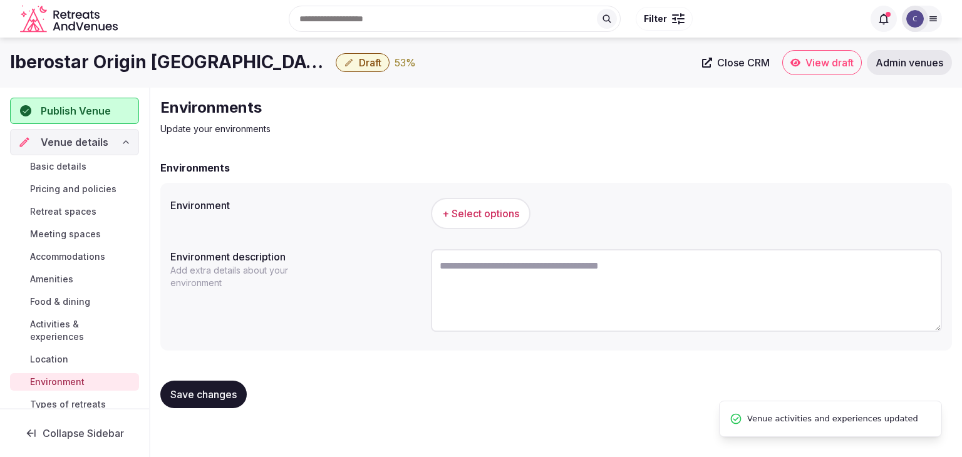
click at [565, 276] on textarea at bounding box center [686, 290] width 511 height 83
paste textarea "**********"
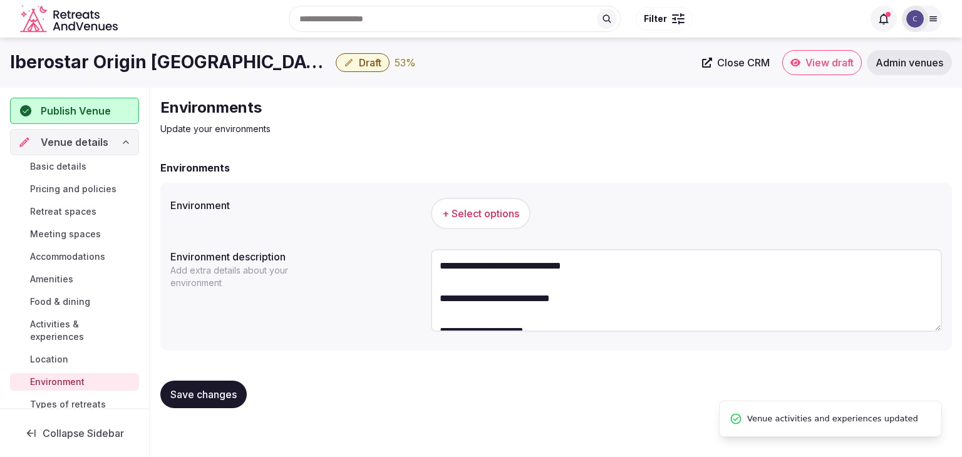
scroll to position [39, 0]
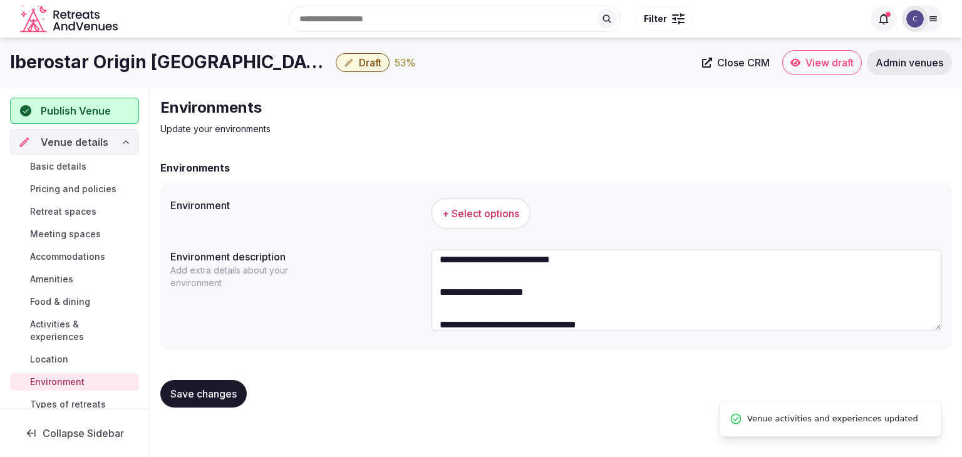
click at [498, 276] on textarea "**********" at bounding box center [686, 290] width 511 height 82
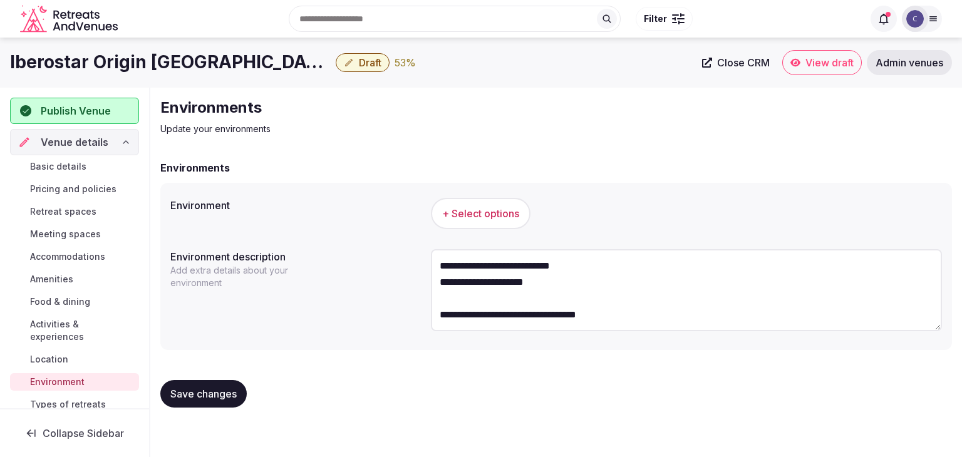
click at [500, 294] on textarea "**********" at bounding box center [686, 290] width 511 height 82
click at [499, 269] on textarea "**********" at bounding box center [686, 290] width 511 height 82
type textarea "**********"
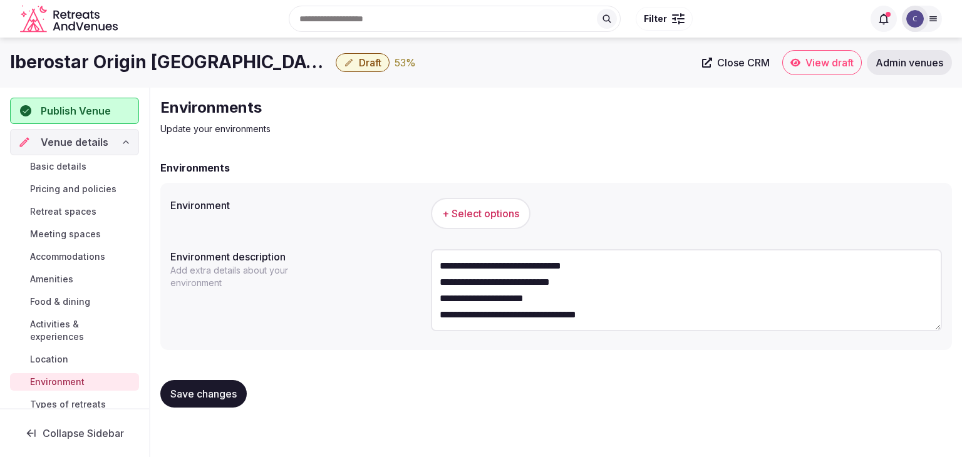
click at [93, 56] on h1 "Iberostar Origin [GEOGRAPHIC_DATA][PERSON_NAME]" at bounding box center [170, 62] width 321 height 24
click at [94, 59] on h1 "Iberostar Origin [GEOGRAPHIC_DATA][PERSON_NAME]" at bounding box center [170, 62] width 321 height 24
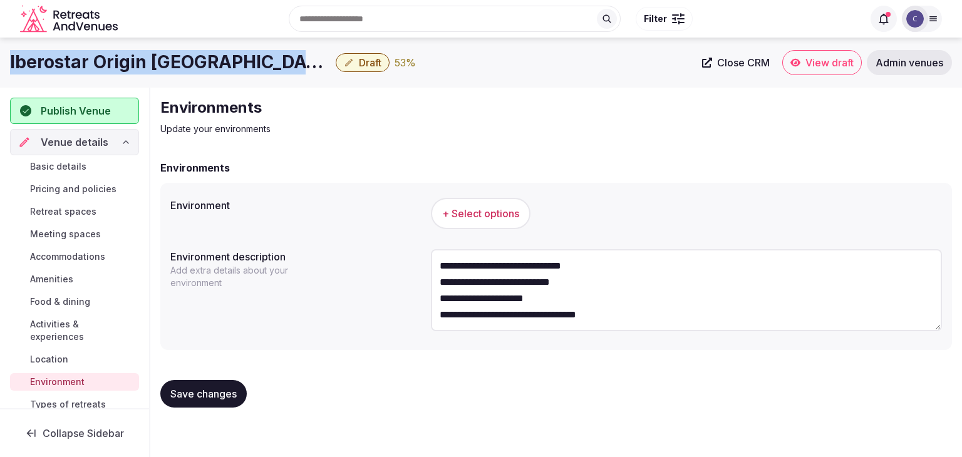
click at [94, 59] on h1 "Iberostar Origin [GEOGRAPHIC_DATA][PERSON_NAME]" at bounding box center [170, 62] width 321 height 24
copy div "Iberostar Origin [GEOGRAPHIC_DATA][PERSON_NAME]"
click at [508, 209] on span "+ Select options" at bounding box center [480, 214] width 77 height 14
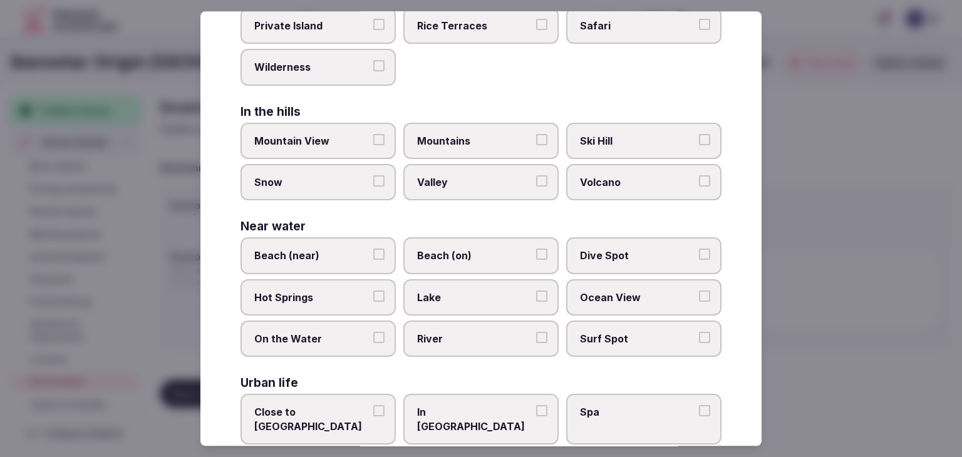
scroll to position [300, 0]
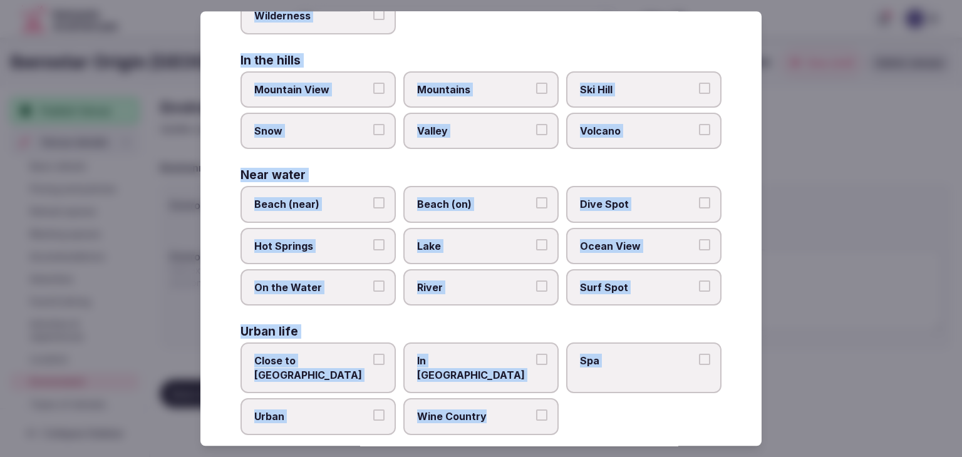
drag, startPoint x: 239, startPoint y: 88, endPoint x: 593, endPoint y: 419, distance: 485.0
click at [593, 419] on div "Select your environment Choose all applicable environments offered. In nature C…" at bounding box center [481, 228] width 561 height 435
copy div "Choose all applicable environments offered. In nature Close to [GEOGRAPHIC_DATA…"
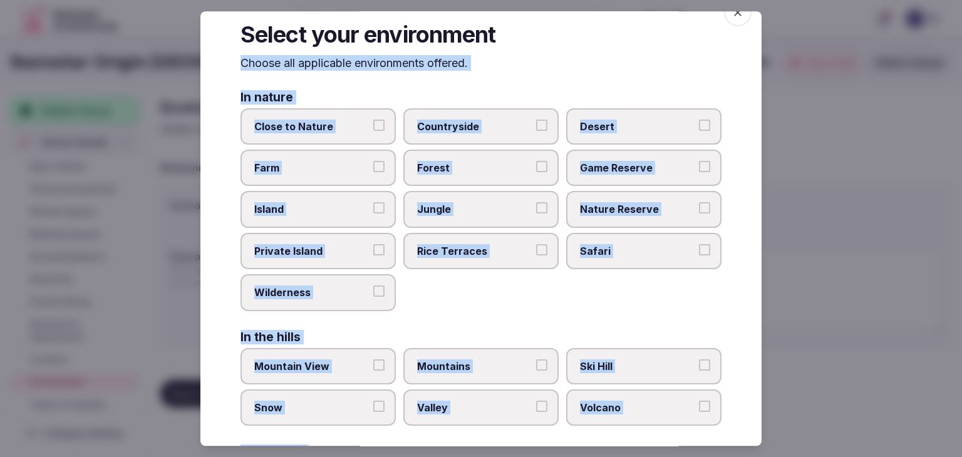
scroll to position [0, 0]
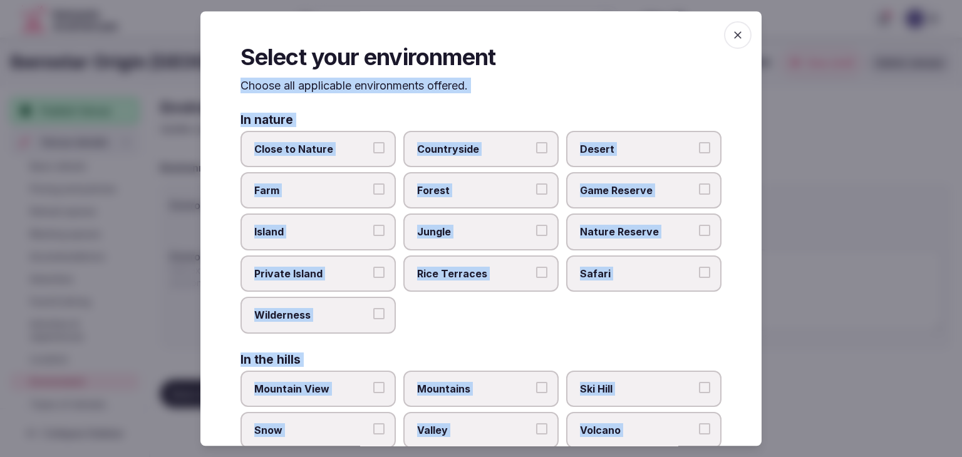
click at [352, 151] on span "Close to Nature" at bounding box center [311, 149] width 115 height 14
click at [373, 151] on button "Close to Nature" at bounding box center [378, 147] width 11 height 11
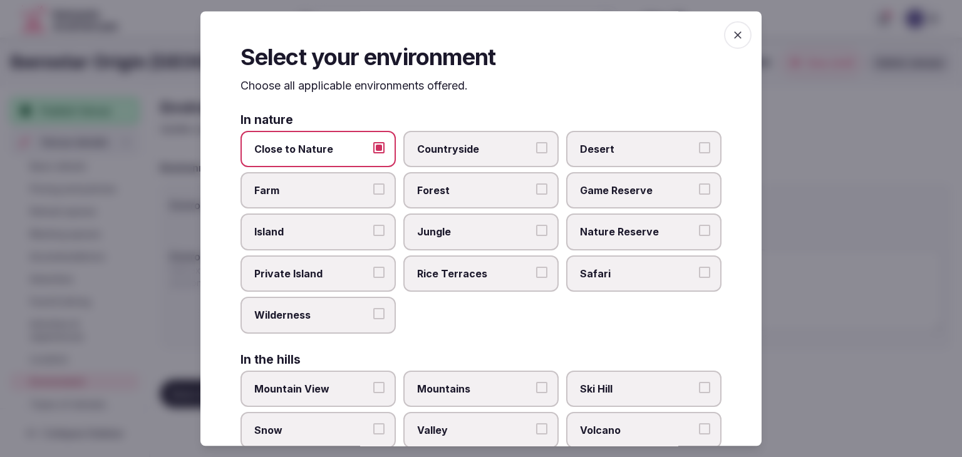
click at [348, 230] on span "Island" at bounding box center [311, 233] width 115 height 14
click at [373, 230] on button "Island" at bounding box center [378, 231] width 11 height 11
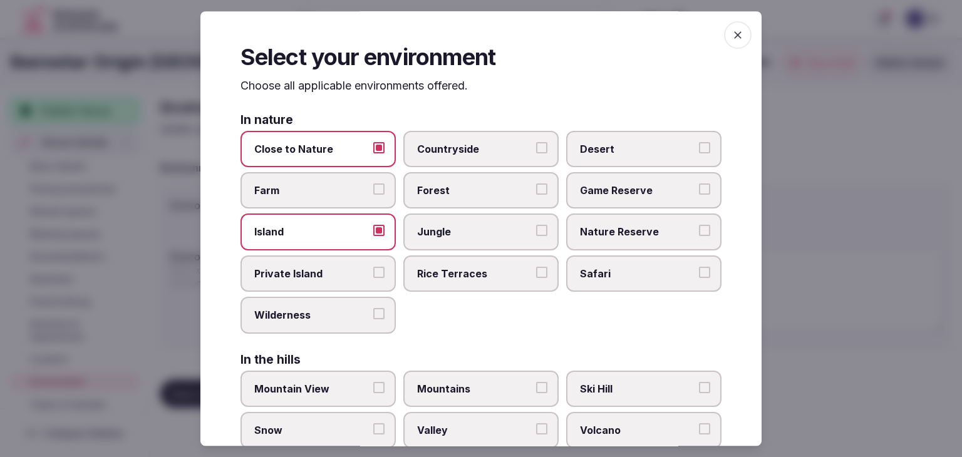
scroll to position [251, 0]
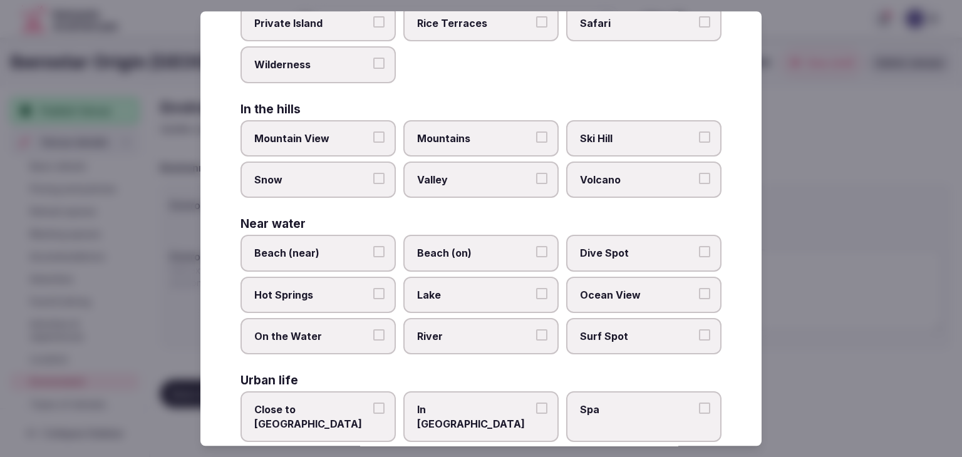
click at [315, 266] on label "Beach (near)" at bounding box center [318, 254] width 155 height 36
click at [373, 258] on button "Beach (near)" at bounding box center [378, 252] width 11 height 11
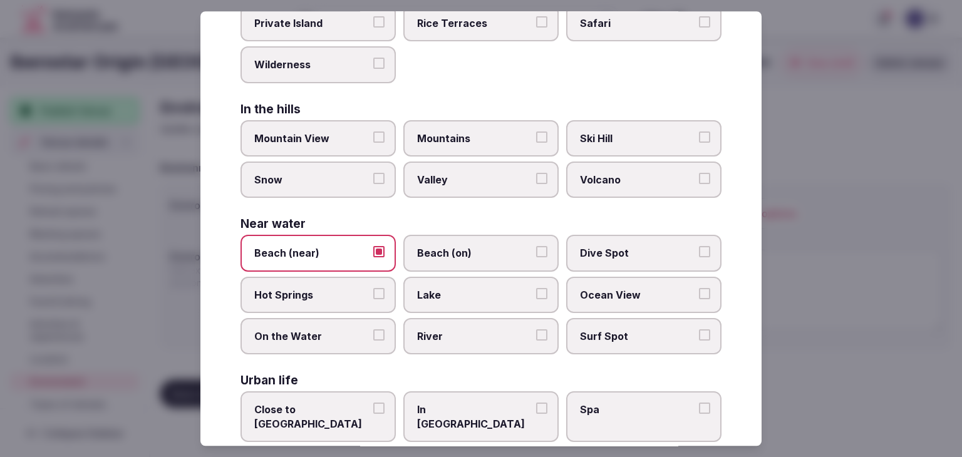
click at [622, 297] on span "Ocean View" at bounding box center [637, 295] width 115 height 14
click at [699, 297] on button "Ocean View" at bounding box center [704, 293] width 11 height 11
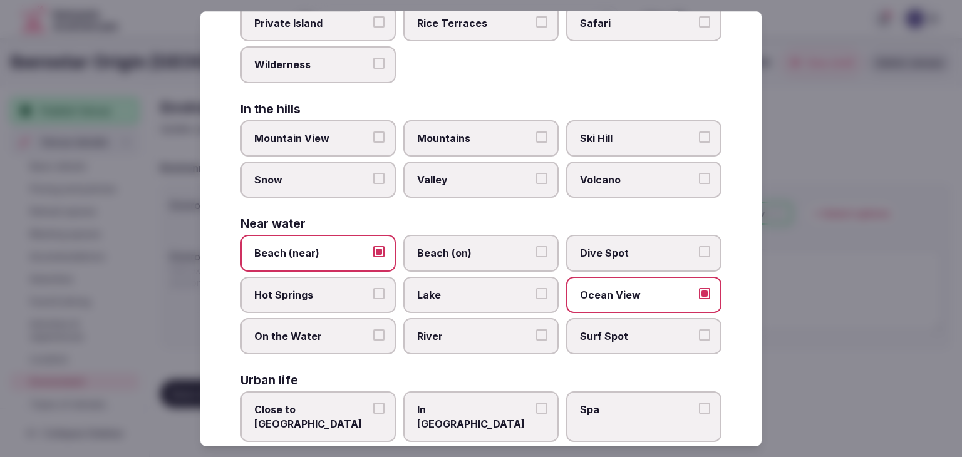
click at [630, 334] on span "Surf Spot" at bounding box center [637, 337] width 115 height 14
click at [699, 334] on button "Surf Spot" at bounding box center [704, 335] width 11 height 11
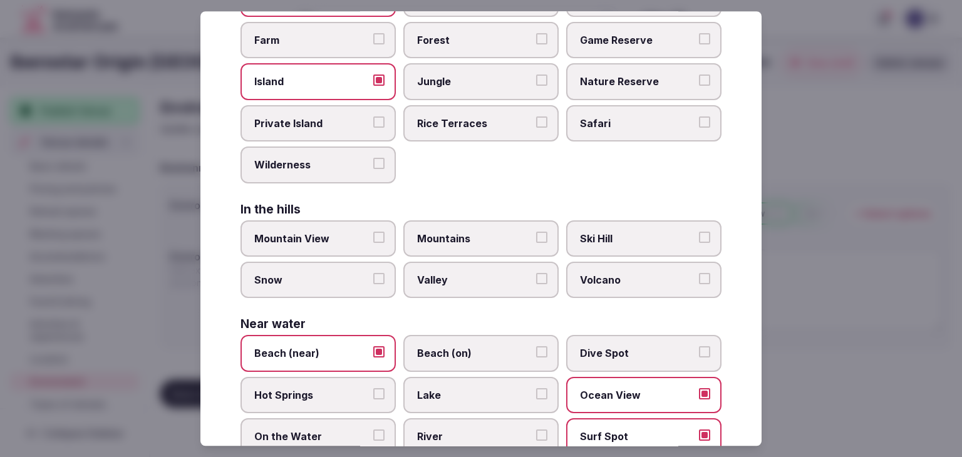
scroll to position [0, 0]
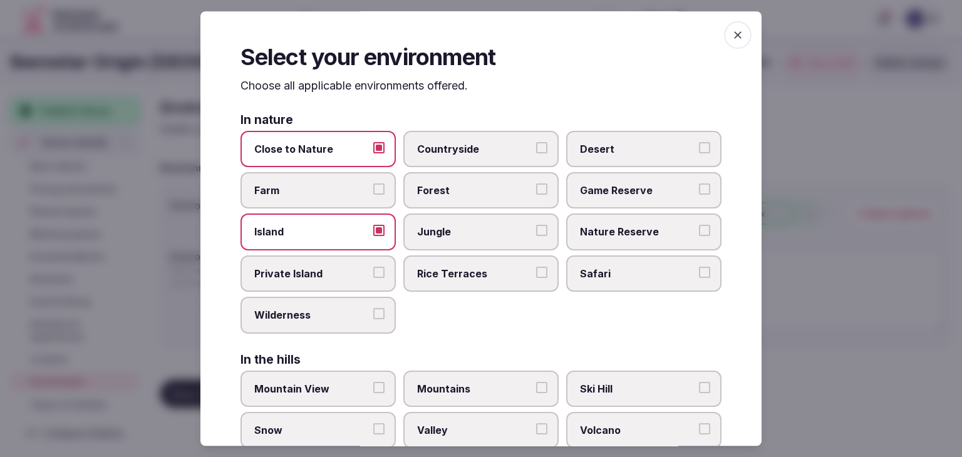
click at [732, 33] on icon "button" at bounding box center [738, 35] width 13 height 13
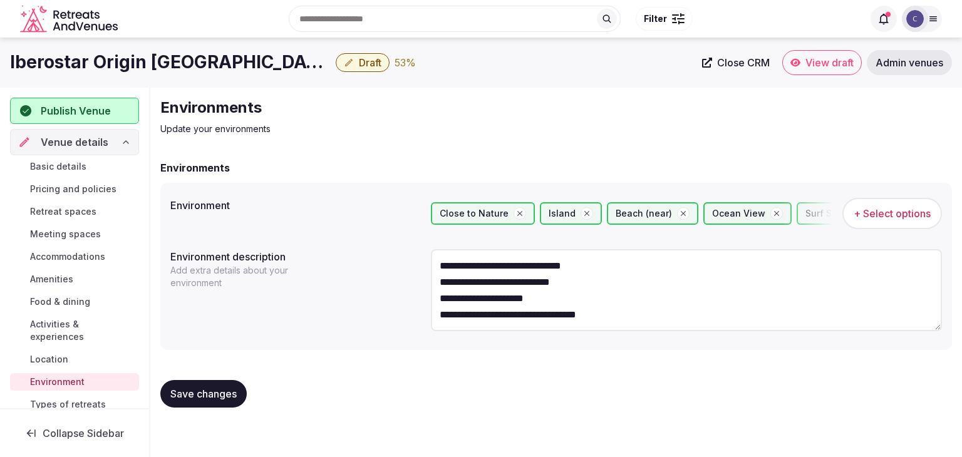
click at [236, 392] on span "Save changes" at bounding box center [203, 394] width 66 height 13
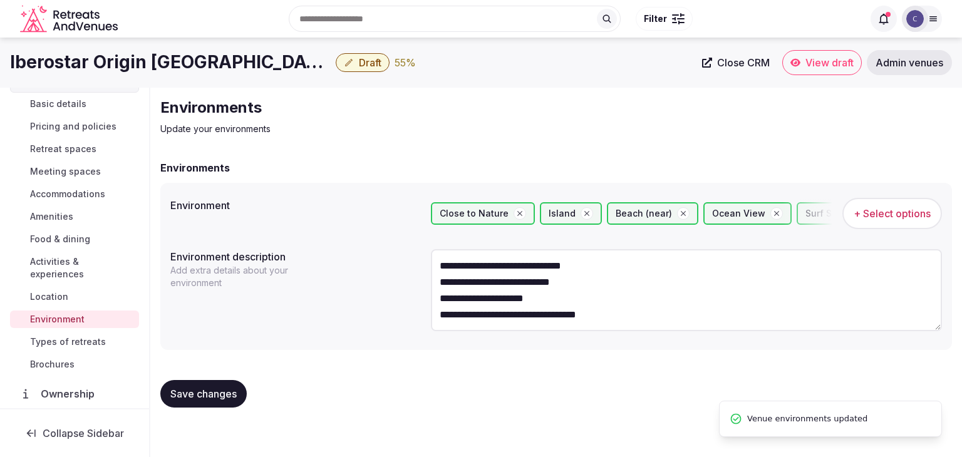
click at [93, 343] on span "Types of retreats" at bounding box center [68, 342] width 76 height 13
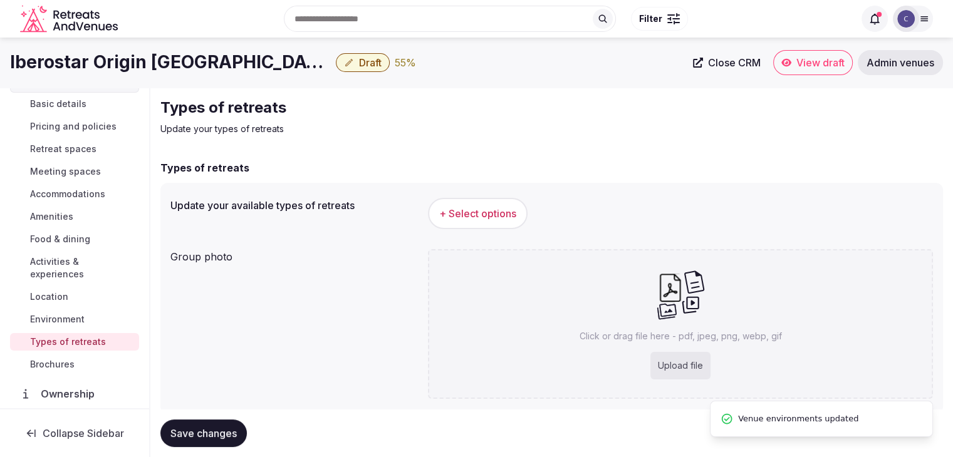
click at [476, 218] on span "+ Select options" at bounding box center [477, 214] width 77 height 14
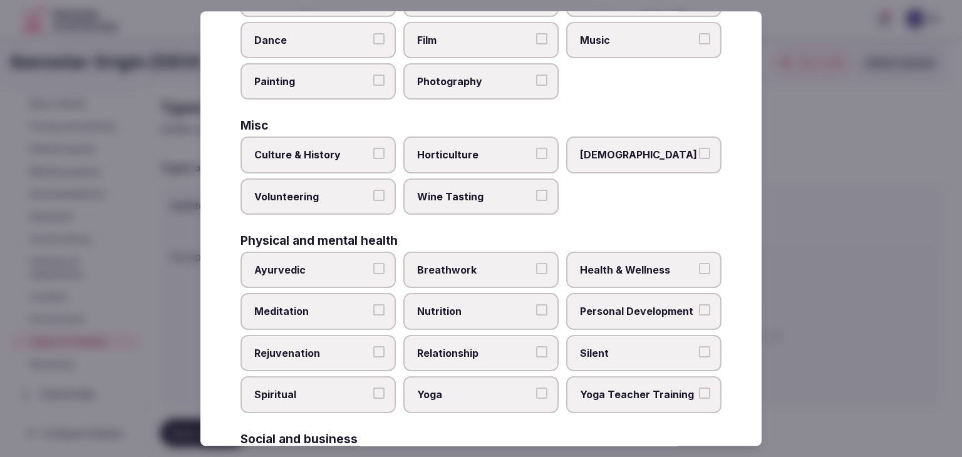
scroll to position [509, 0]
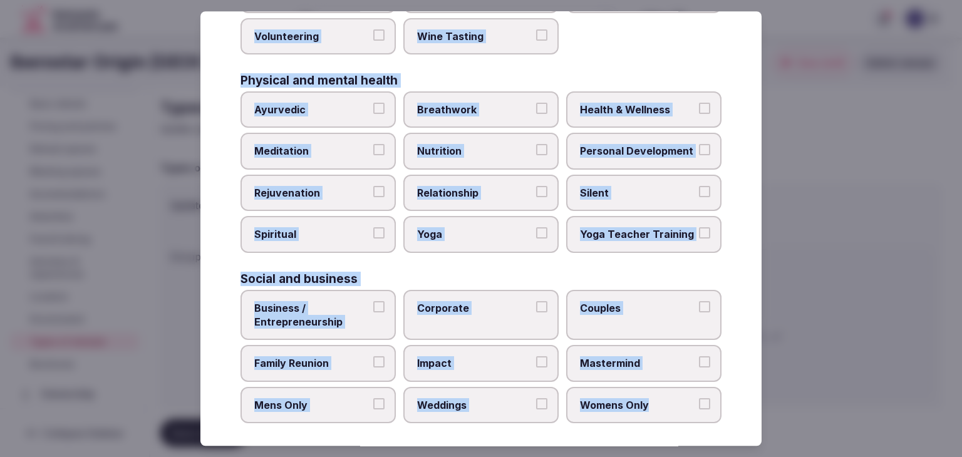
drag, startPoint x: 239, startPoint y: 80, endPoint x: 719, endPoint y: 414, distance: 584.6
click at [719, 414] on div "Select your types of retreats Choose all applicable types of retreats offered. …" at bounding box center [481, 228] width 561 height 435
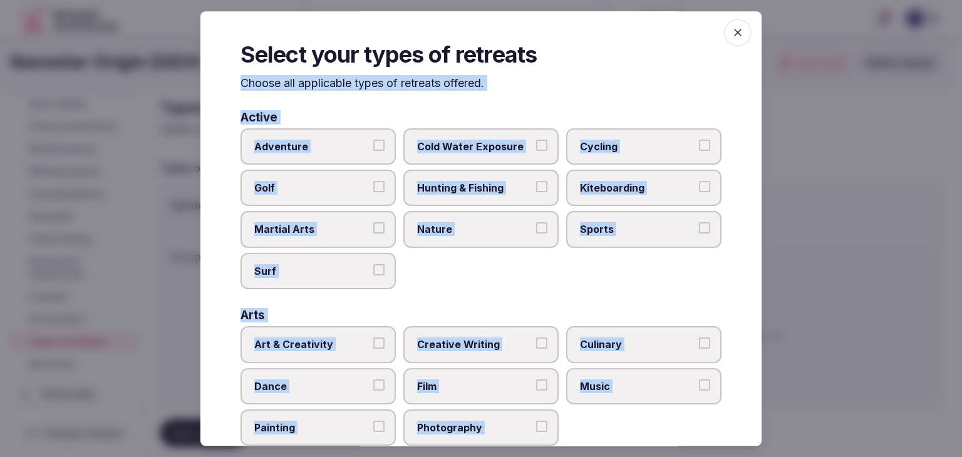
scroll to position [0, 0]
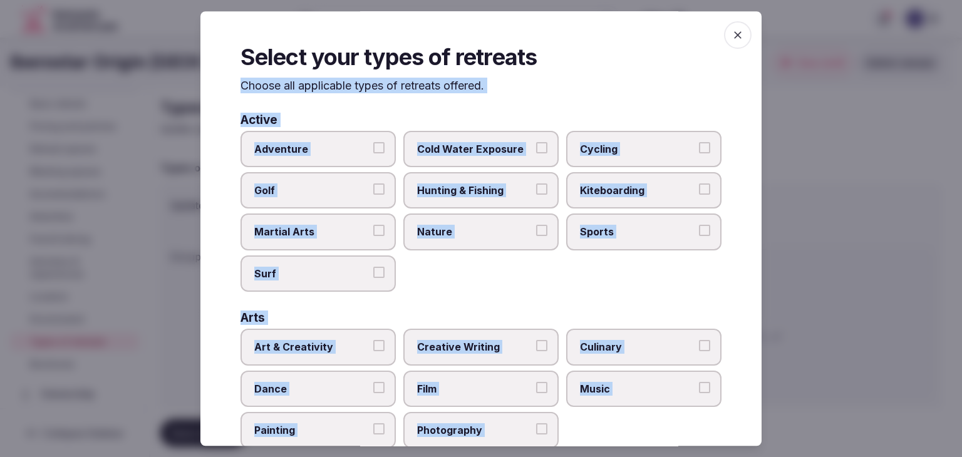
click at [365, 142] on span "Adventure" at bounding box center [311, 149] width 115 height 14
click at [373, 142] on button "Adventure" at bounding box center [378, 147] width 11 height 11
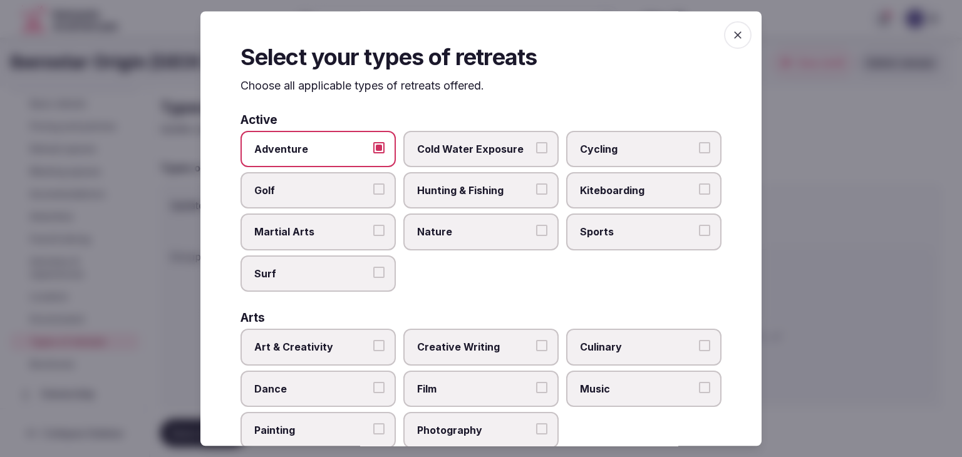
scroll to position [63, 0]
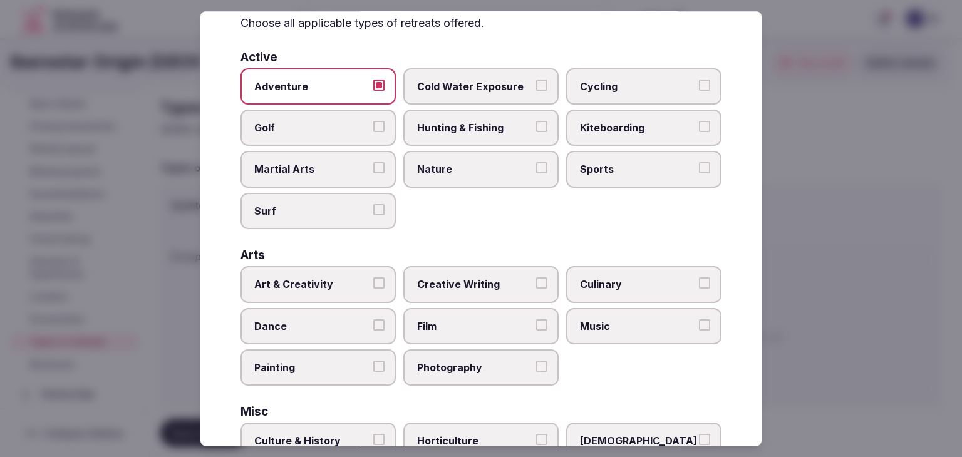
click at [632, 279] on span "Culinary" at bounding box center [637, 285] width 115 height 14
click at [699, 279] on button "Culinary" at bounding box center [704, 283] width 11 height 11
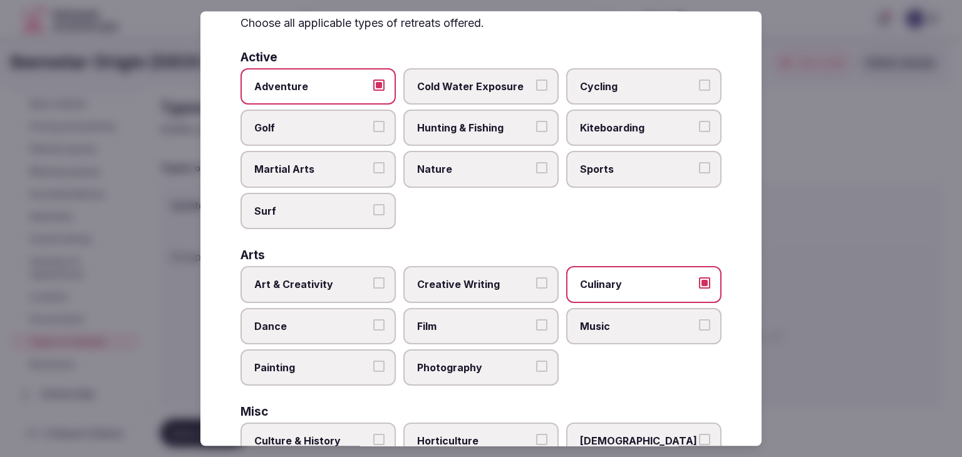
scroll to position [313, 0]
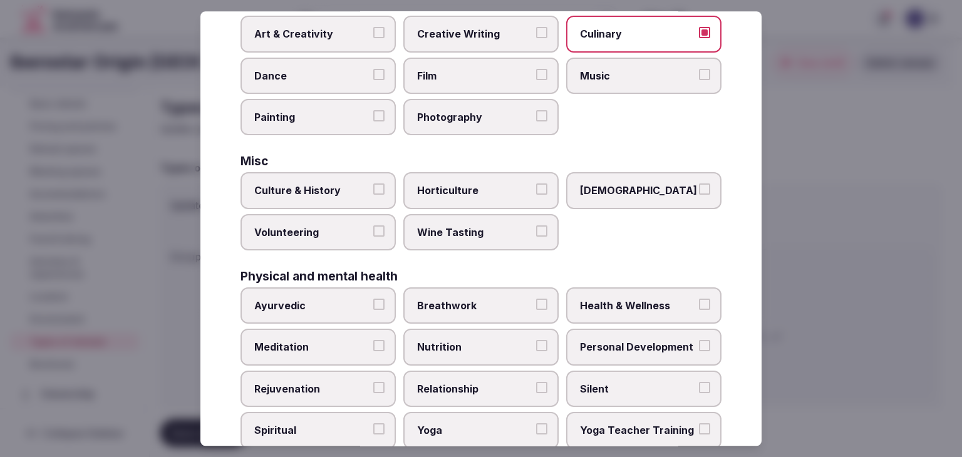
click at [331, 184] on span "Culture & History" at bounding box center [311, 191] width 115 height 14
click at [373, 184] on button "Culture & History" at bounding box center [378, 189] width 11 height 11
click at [489, 299] on span "Breathwork" at bounding box center [474, 306] width 115 height 14
click at [536, 299] on button "Breathwork" at bounding box center [541, 304] width 11 height 11
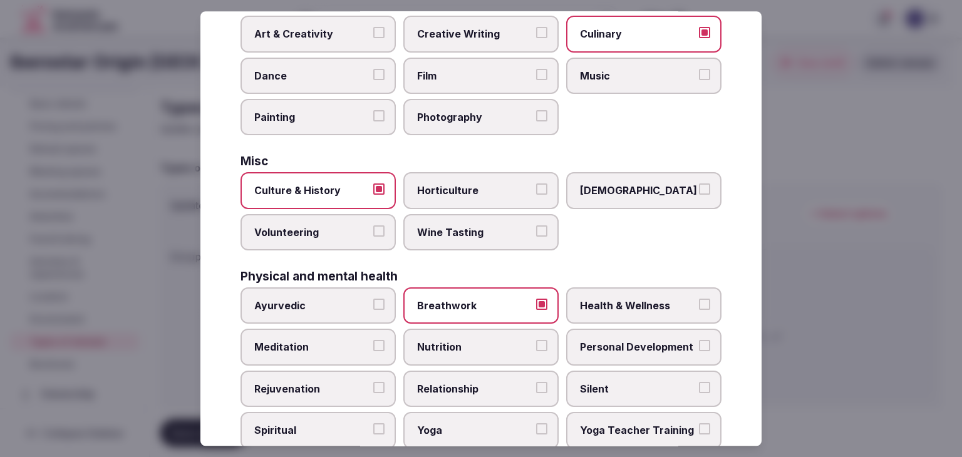
click at [617, 301] on span "Health & Wellness" at bounding box center [637, 306] width 115 height 14
click at [699, 301] on button "Health & Wellness" at bounding box center [704, 304] width 11 height 11
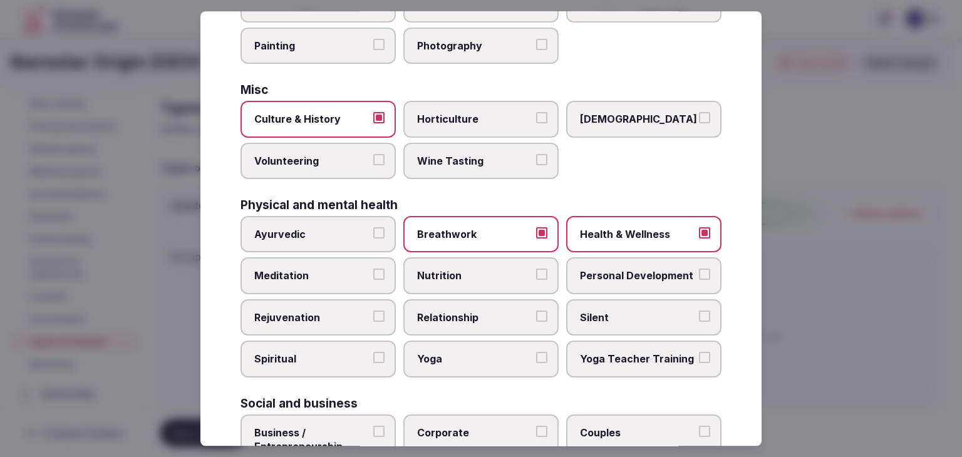
scroll to position [439, 0]
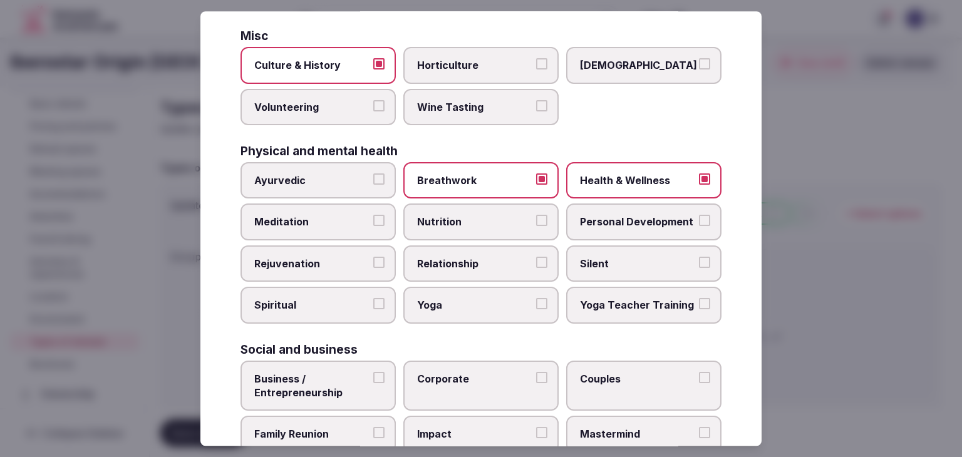
click at [350, 220] on span "Meditation" at bounding box center [311, 223] width 115 height 14
click at [373, 220] on button "Meditation" at bounding box center [378, 221] width 11 height 11
click at [461, 220] on span "Nutrition" at bounding box center [474, 223] width 115 height 14
click at [536, 220] on button "Nutrition" at bounding box center [541, 221] width 11 height 11
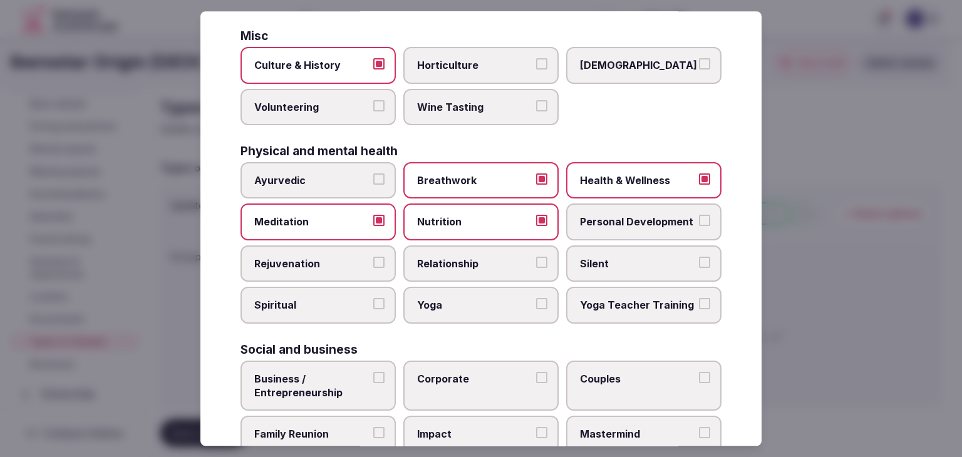
click at [589, 218] on span "Personal Development" at bounding box center [637, 223] width 115 height 14
click at [699, 218] on button "Personal Development" at bounding box center [704, 221] width 11 height 11
click at [315, 257] on span "Rejuvenation" at bounding box center [311, 264] width 115 height 14
click at [373, 257] on button "Rejuvenation" at bounding box center [378, 262] width 11 height 11
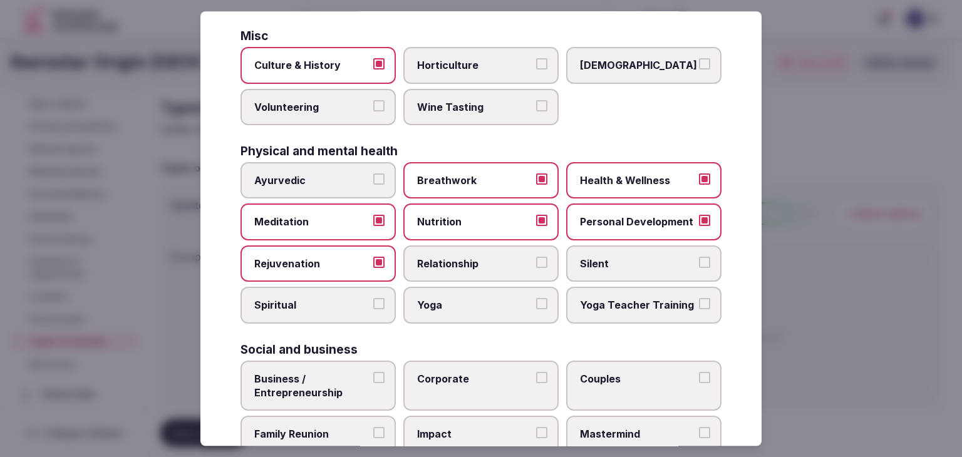
click at [313, 289] on label "Spiritual" at bounding box center [318, 306] width 155 height 36
click at [373, 299] on button "Spiritual" at bounding box center [378, 304] width 11 height 11
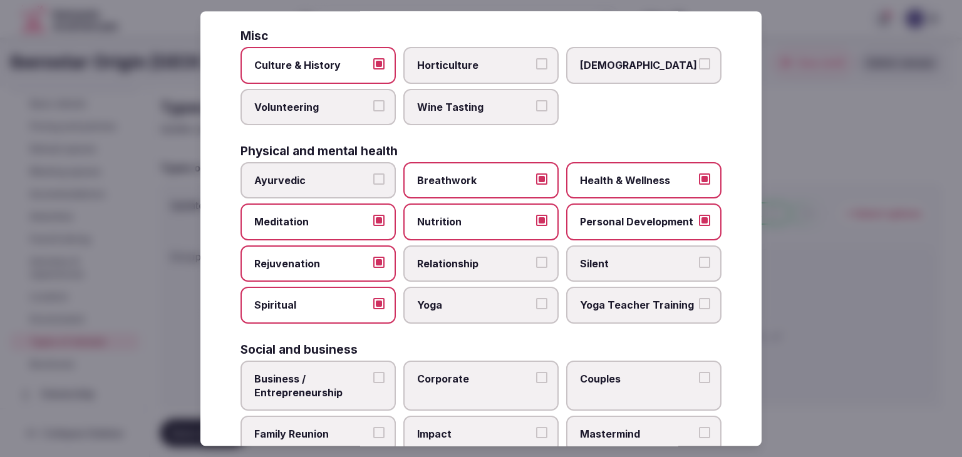
click at [424, 301] on span "Yoga" at bounding box center [474, 306] width 115 height 14
click at [536, 301] on button "Yoga" at bounding box center [541, 304] width 11 height 11
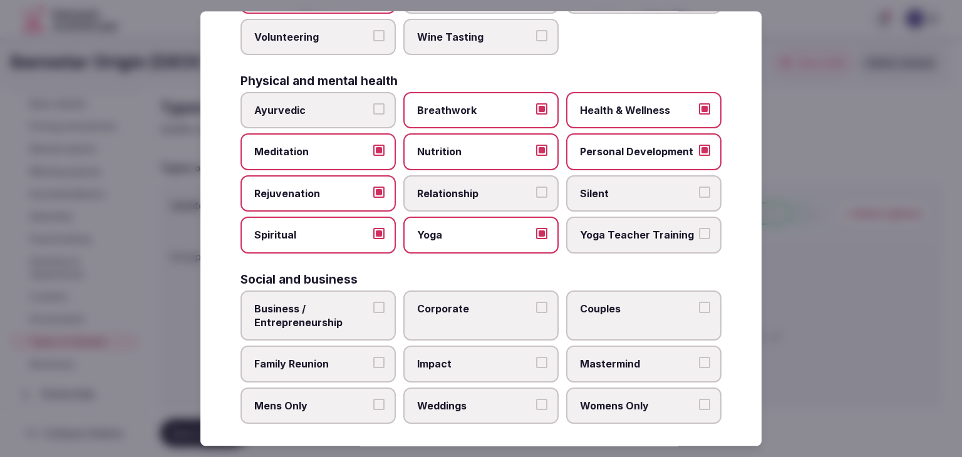
scroll to position [509, 0]
click at [464, 331] on label "Corporate" at bounding box center [481, 315] width 155 height 51
click at [536, 313] on button "Corporate" at bounding box center [541, 306] width 11 height 11
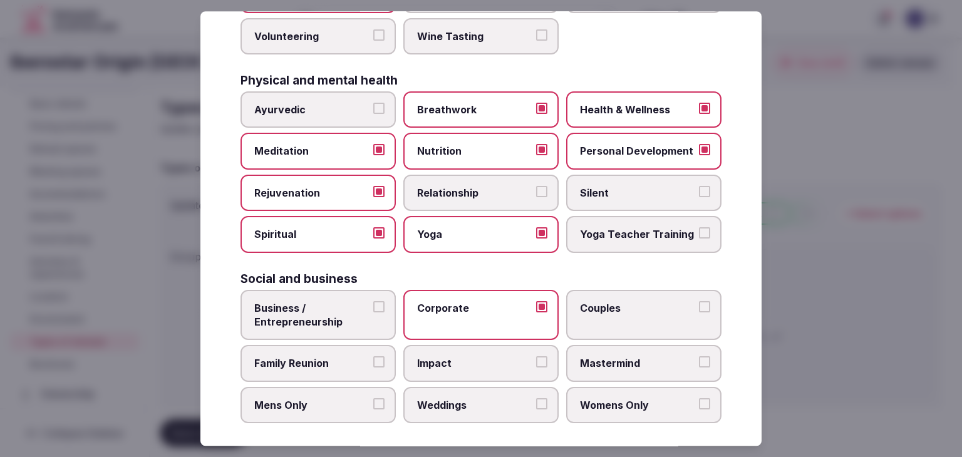
click at [368, 359] on label "Family Reunion" at bounding box center [318, 364] width 155 height 36
click at [373, 359] on button "Family Reunion" at bounding box center [378, 362] width 11 height 11
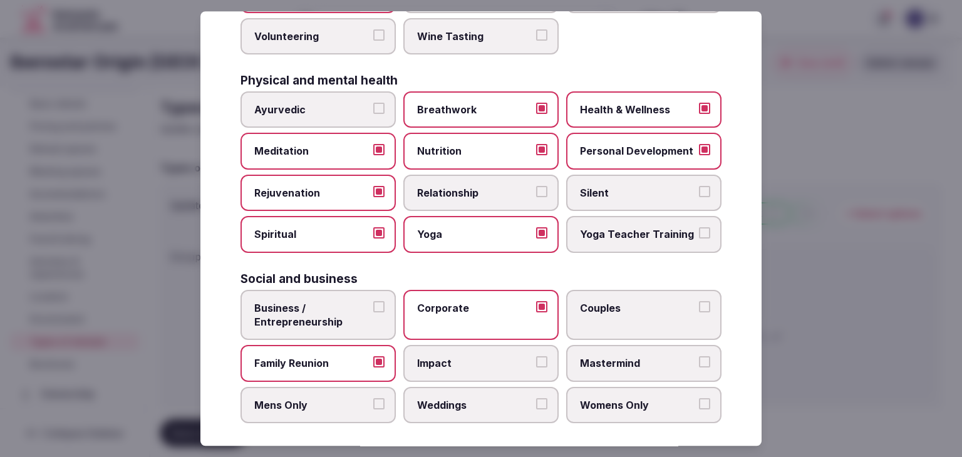
click at [597, 317] on label "Couples" at bounding box center [643, 315] width 155 height 51
click at [699, 313] on button "Couples" at bounding box center [704, 306] width 11 height 11
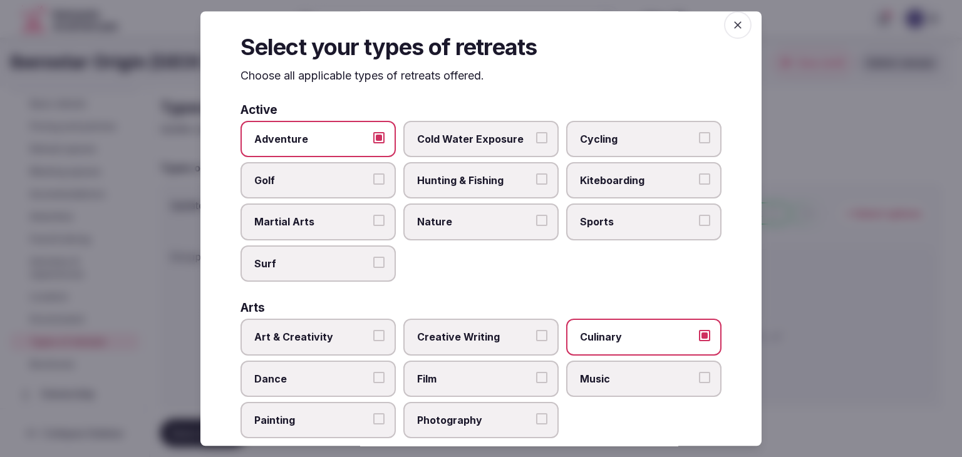
scroll to position [0, 0]
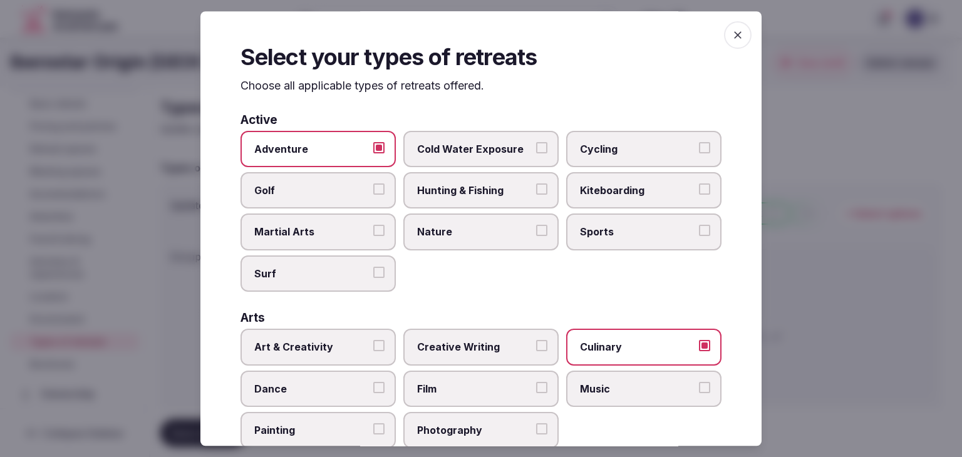
click at [731, 43] on span "button" at bounding box center [738, 35] width 28 height 28
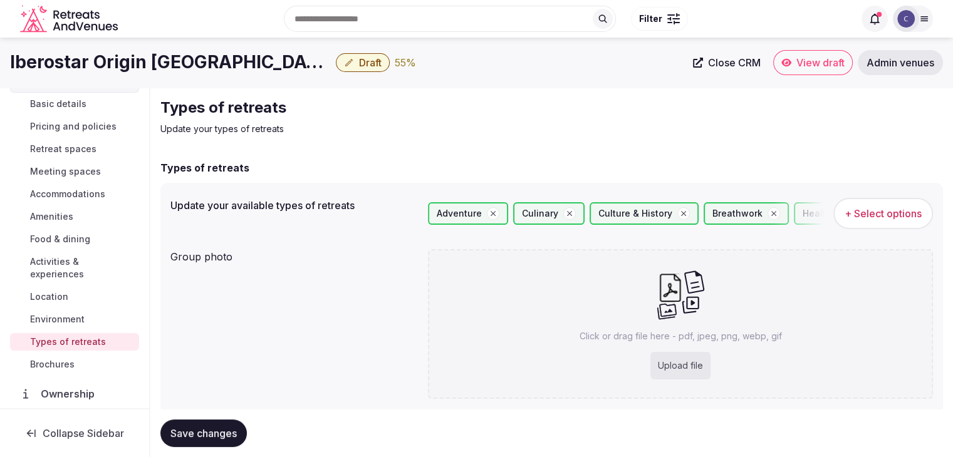
click at [225, 434] on span "Save changes" at bounding box center [203, 433] width 66 height 13
click at [675, 364] on div "Upload file" at bounding box center [680, 366] width 60 height 28
click at [692, 360] on div "Upload file" at bounding box center [680, 366] width 60 height 28
type input "**********"
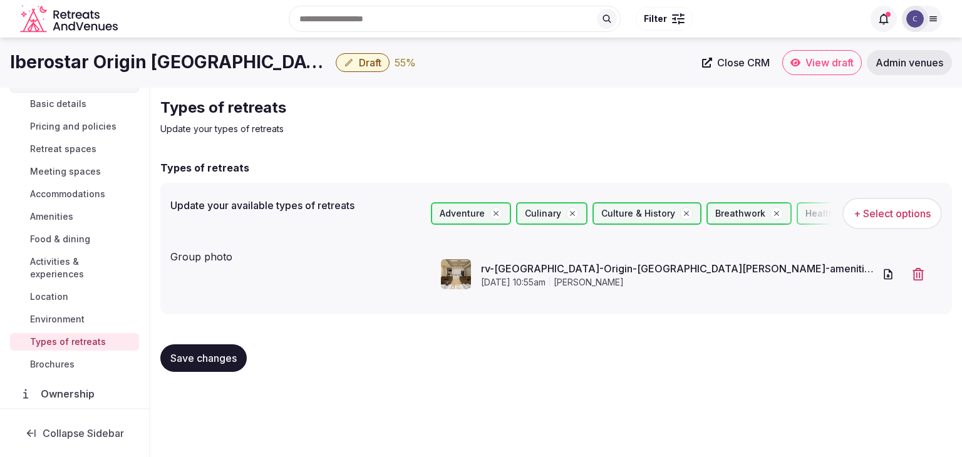
click at [197, 357] on span "Save changes" at bounding box center [203, 358] width 66 height 13
click at [70, 167] on span "Meeting spaces" at bounding box center [65, 171] width 71 height 13
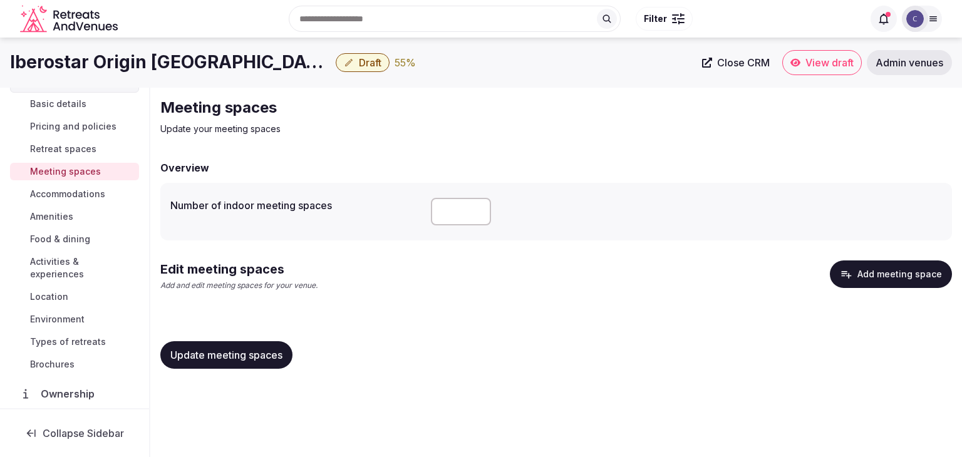
click at [190, 62] on h1 "Iberostar Origin [GEOGRAPHIC_DATA][PERSON_NAME]" at bounding box center [170, 62] width 321 height 24
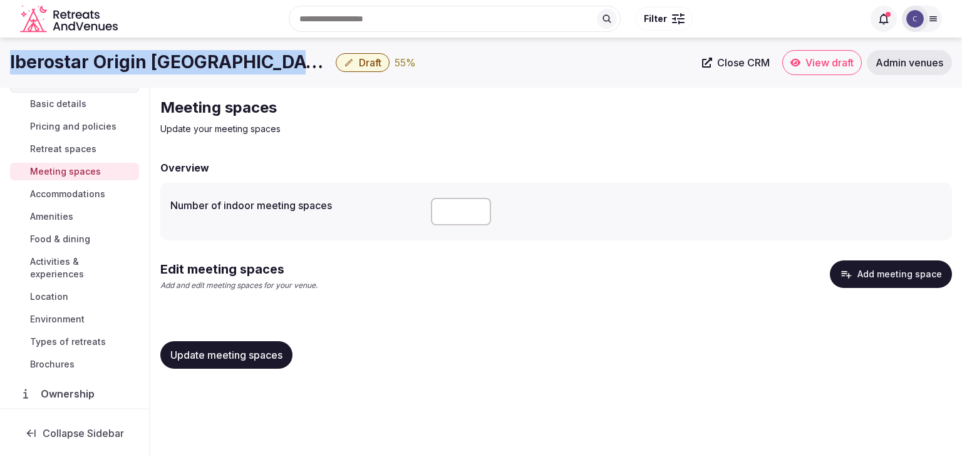
click at [190, 62] on h1 "Iberostar Origin [GEOGRAPHIC_DATA][PERSON_NAME]" at bounding box center [170, 62] width 321 height 24
click at [866, 280] on button "Add meeting space" at bounding box center [891, 275] width 122 height 28
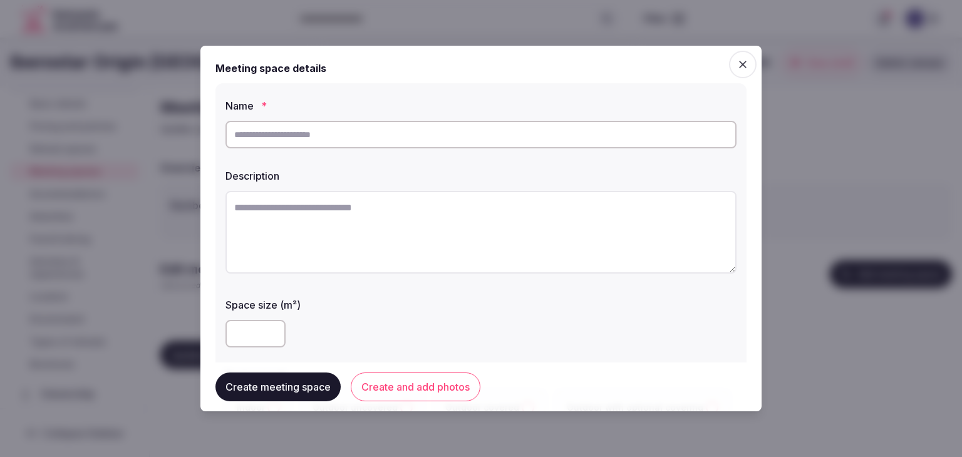
click at [478, 244] on textarea at bounding box center [481, 232] width 511 height 83
paste textarea "**********"
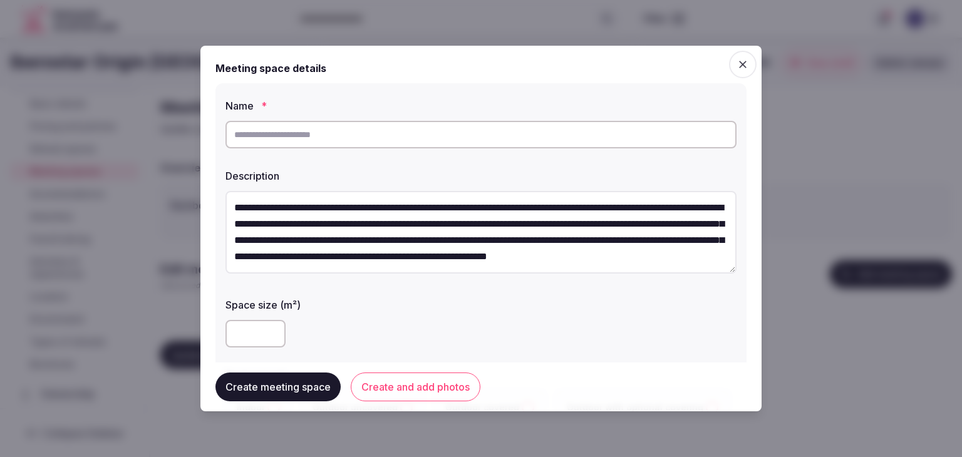
scroll to position [7, 0]
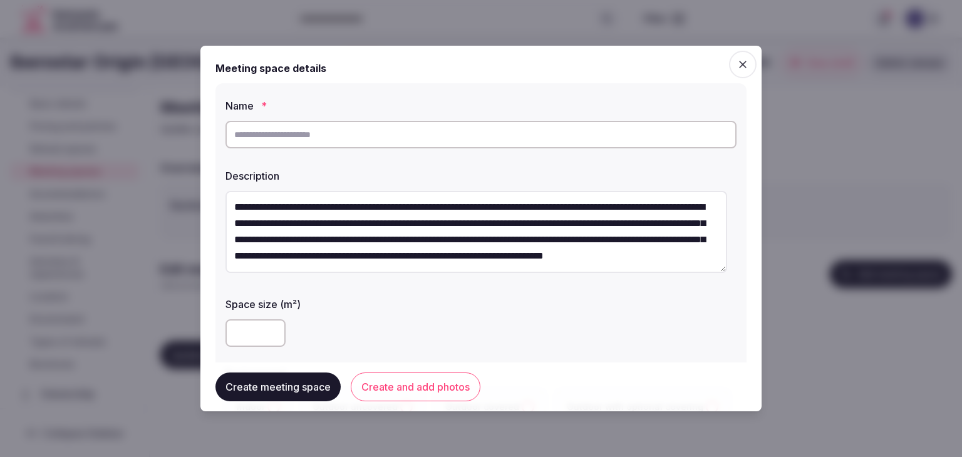
type textarea "**********"
click at [357, 130] on input "text" at bounding box center [481, 135] width 511 height 28
type input "**********"
drag, startPoint x: 545, startPoint y: 170, endPoint x: 506, endPoint y: 232, distance: 73.2
click at [545, 171] on label "Description" at bounding box center [481, 176] width 511 height 10
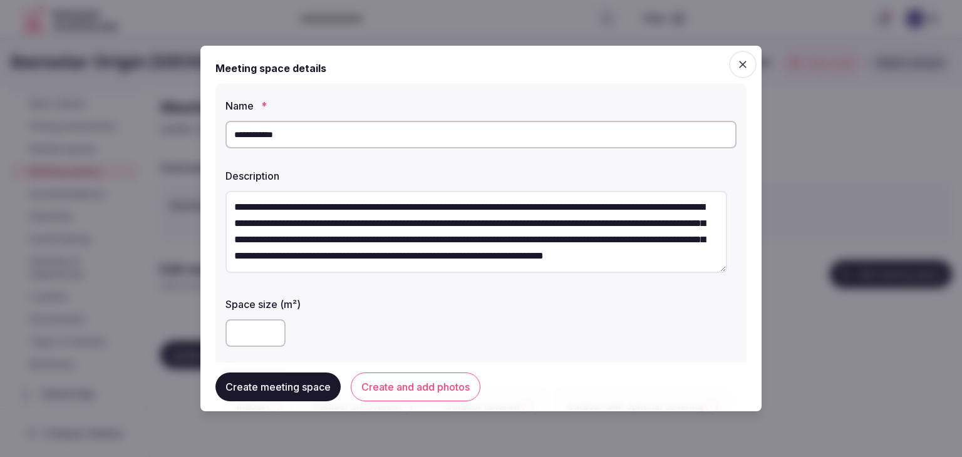
scroll to position [125, 0]
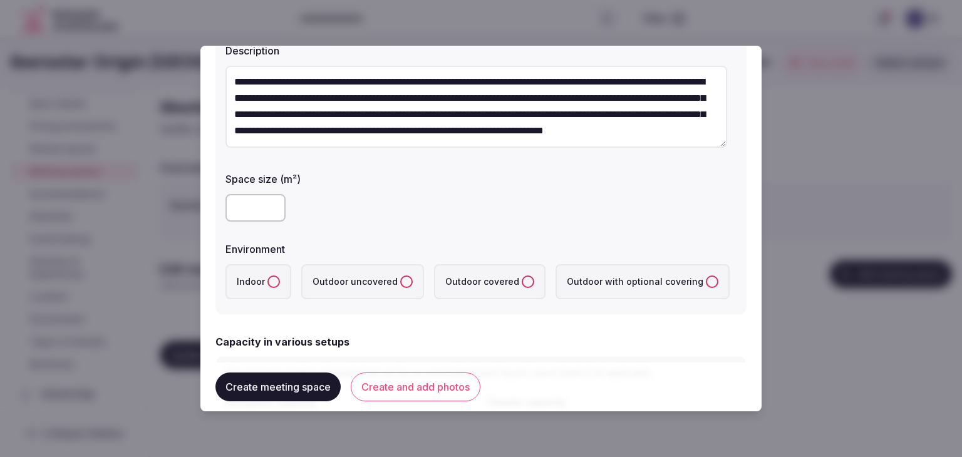
click at [269, 276] on label "Indoor" at bounding box center [259, 281] width 66 height 35
click at [269, 276] on button "Indoor" at bounding box center [274, 282] width 13 height 13
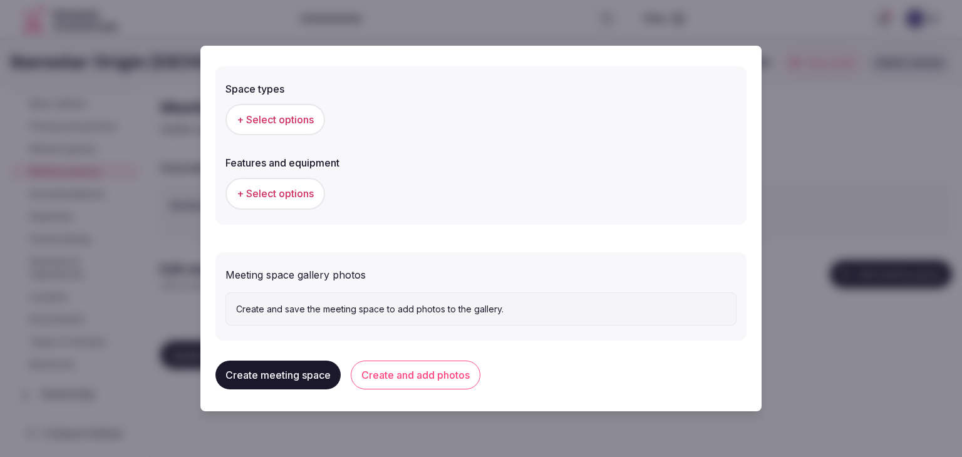
scroll to position [689, 0]
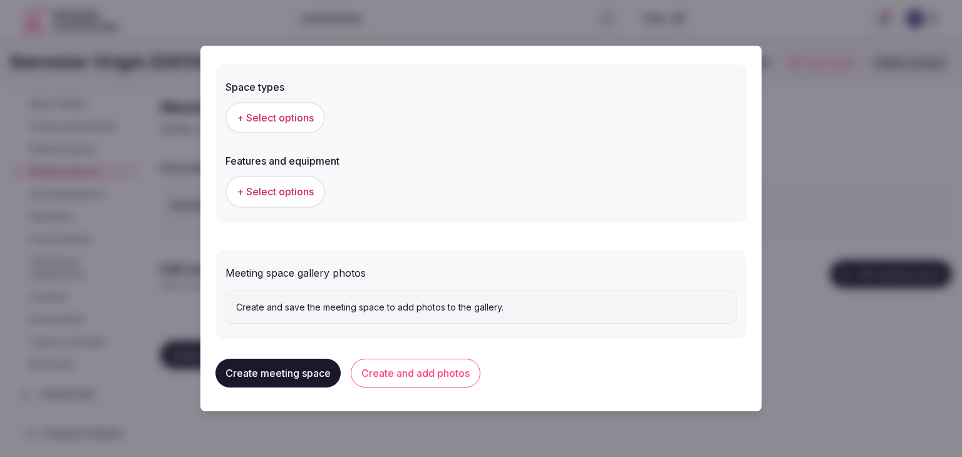
click at [308, 113] on span "+ Select options" at bounding box center [275, 118] width 77 height 14
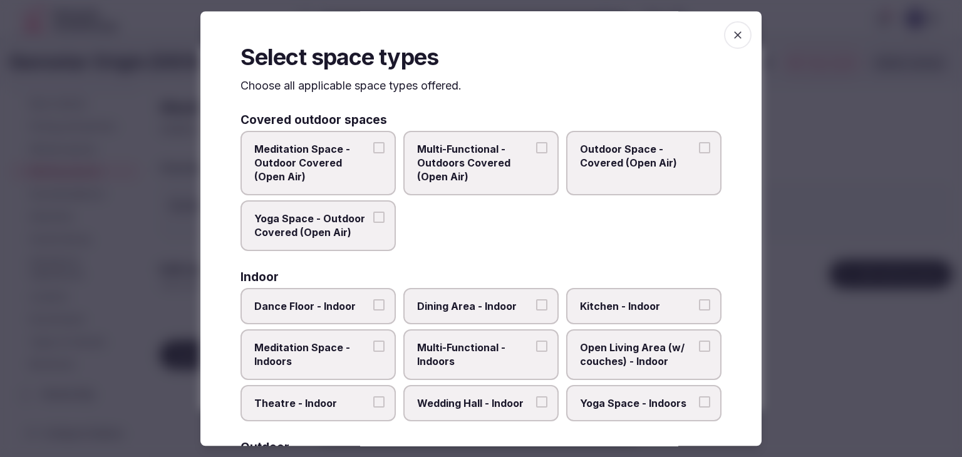
click at [501, 355] on span "Multi-Functional - Indoors" at bounding box center [474, 355] width 115 height 28
click at [536, 352] on button "Multi-Functional - Indoors" at bounding box center [541, 346] width 11 height 11
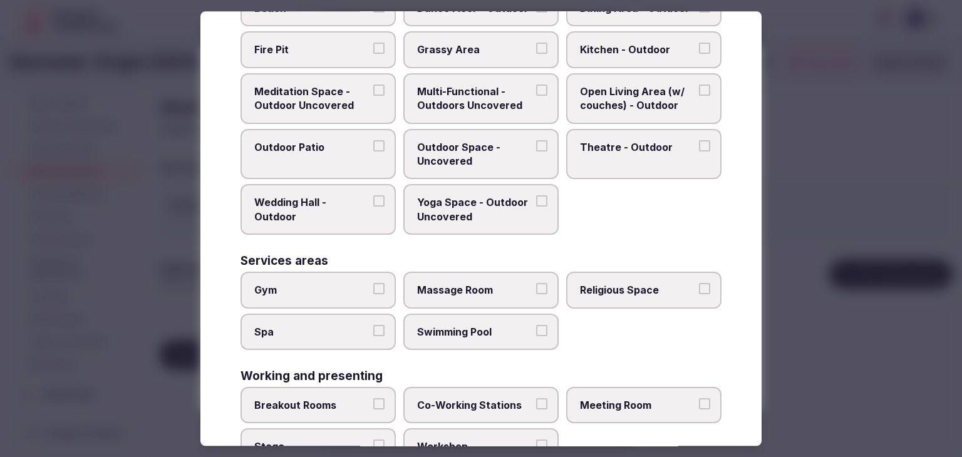
scroll to position [511, 0]
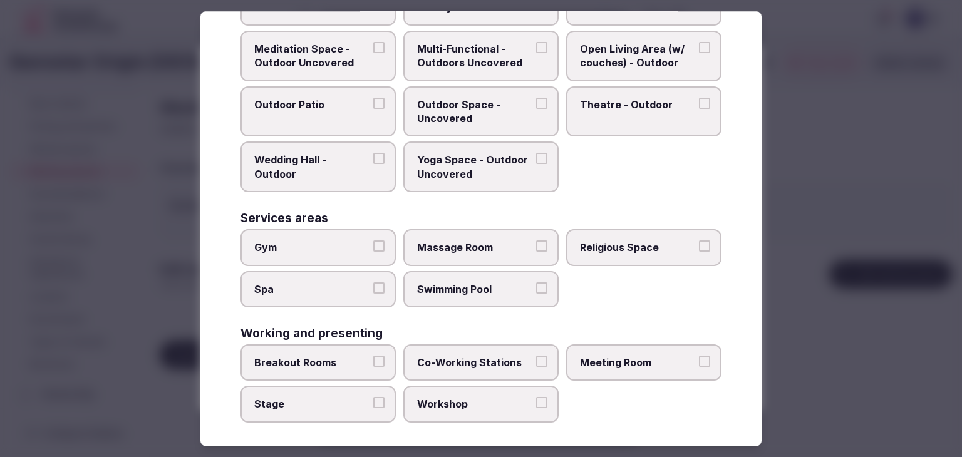
click at [637, 364] on label "Meeting Room" at bounding box center [643, 363] width 155 height 36
click at [699, 364] on button "Meeting Room" at bounding box center [704, 361] width 11 height 11
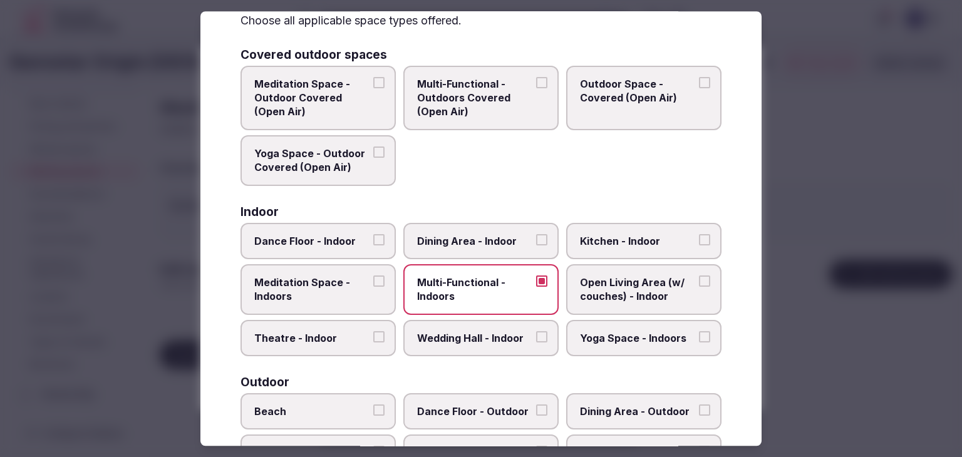
scroll to position [0, 0]
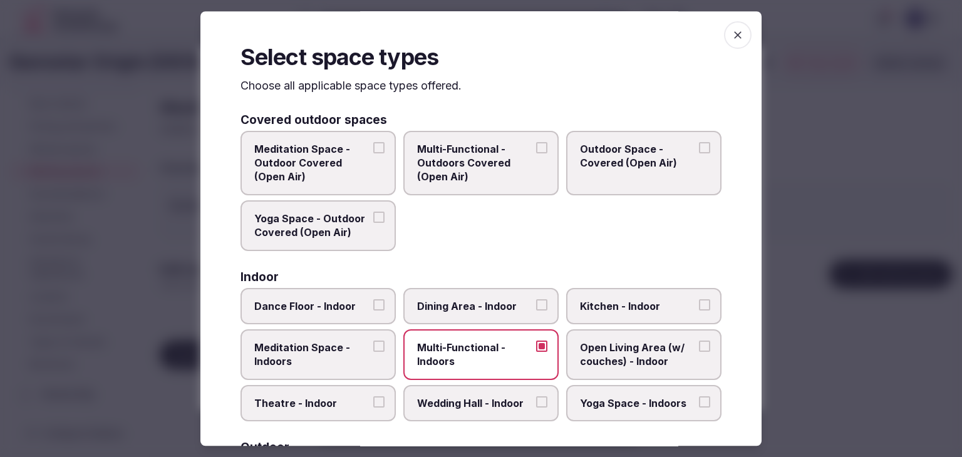
click at [521, 304] on span "Dining Area - Indoor" at bounding box center [474, 307] width 115 height 14
click at [536, 304] on button "Dining Area - Indoor" at bounding box center [541, 305] width 11 height 11
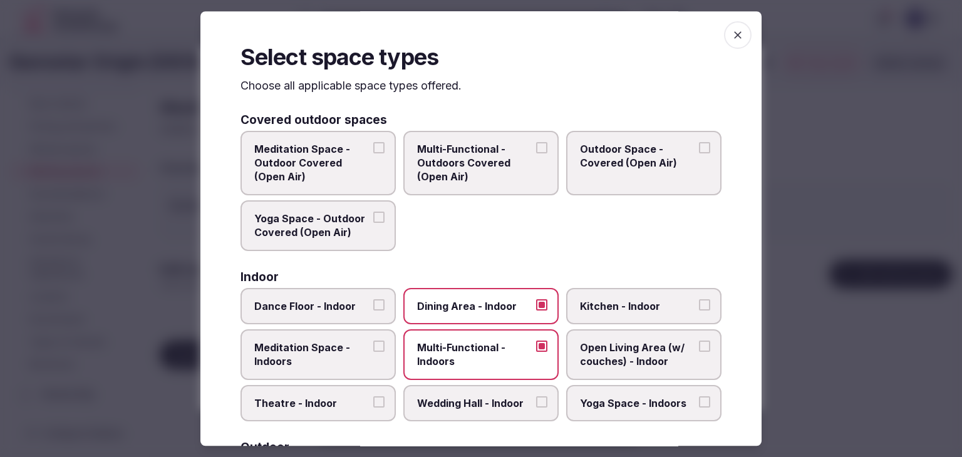
click at [734, 30] on icon "button" at bounding box center [738, 35] width 13 height 13
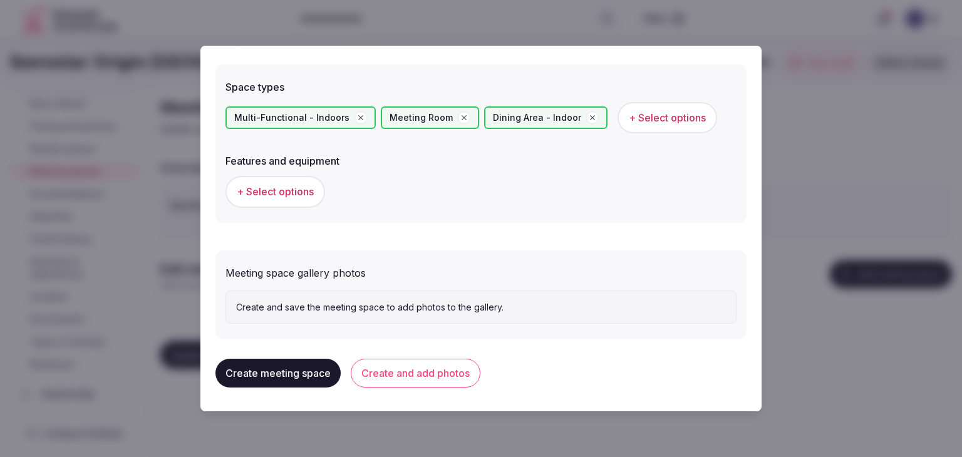
click at [296, 187] on span "+ Select options" at bounding box center [275, 192] width 77 height 14
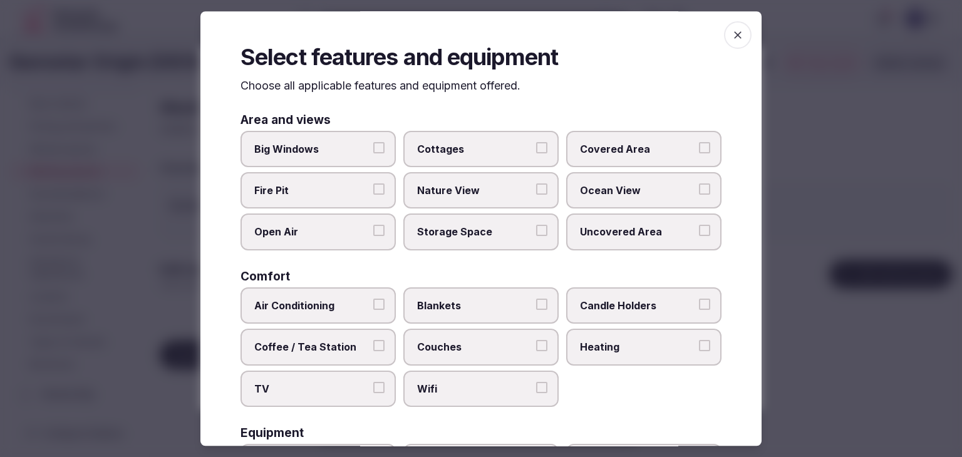
click at [484, 387] on span "Wifi" at bounding box center [474, 389] width 115 height 14
click at [536, 387] on button "Wifi" at bounding box center [541, 387] width 11 height 11
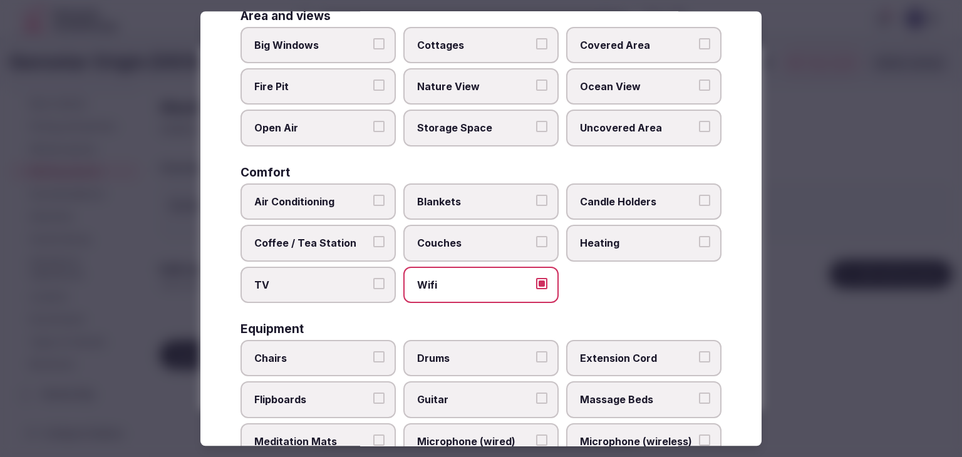
scroll to position [251, 0]
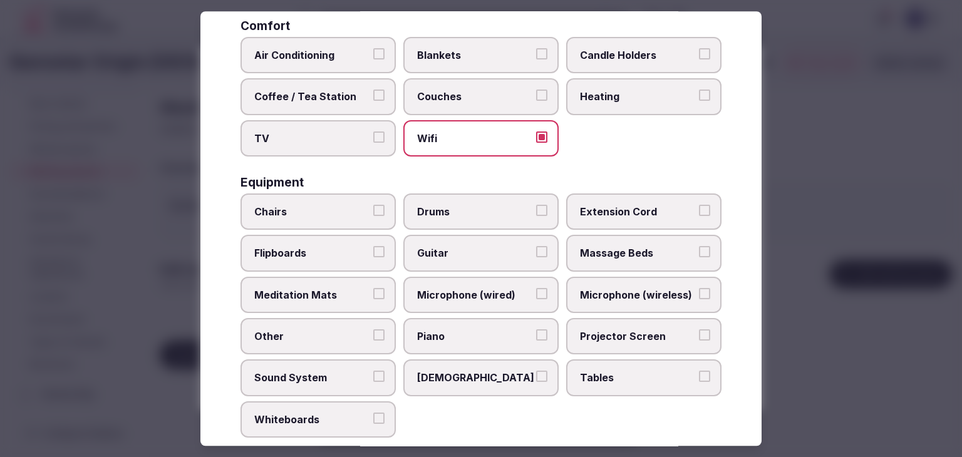
click at [599, 385] on label "Tables" at bounding box center [643, 378] width 155 height 36
click at [699, 383] on button "Tables" at bounding box center [704, 377] width 11 height 11
click at [613, 330] on span "Projector Screen" at bounding box center [637, 337] width 115 height 14
click at [699, 330] on button "Projector Screen" at bounding box center [704, 335] width 11 height 11
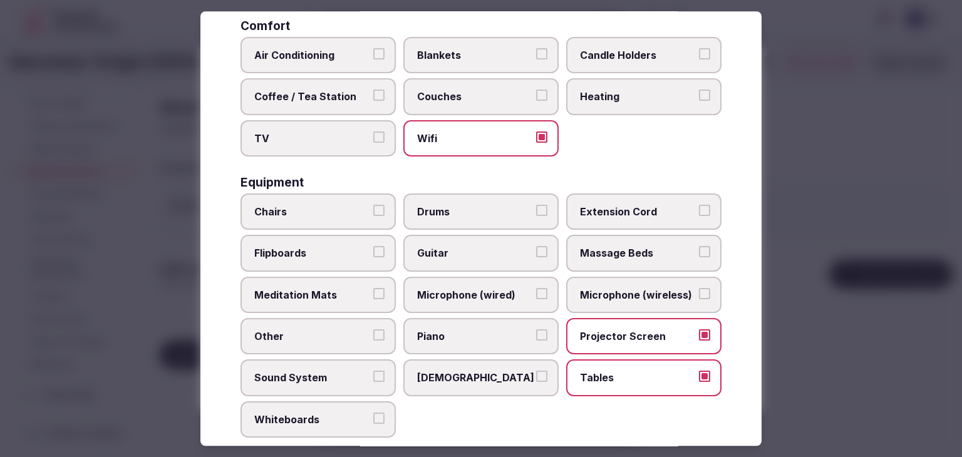
click at [620, 289] on span "Microphone (wireless)" at bounding box center [637, 295] width 115 height 14
click at [699, 289] on button "Microphone (wireless)" at bounding box center [704, 293] width 11 height 11
click at [489, 289] on span "Microphone (wired)" at bounding box center [474, 295] width 115 height 14
click at [536, 289] on button "Microphone (wired)" at bounding box center [541, 293] width 11 height 11
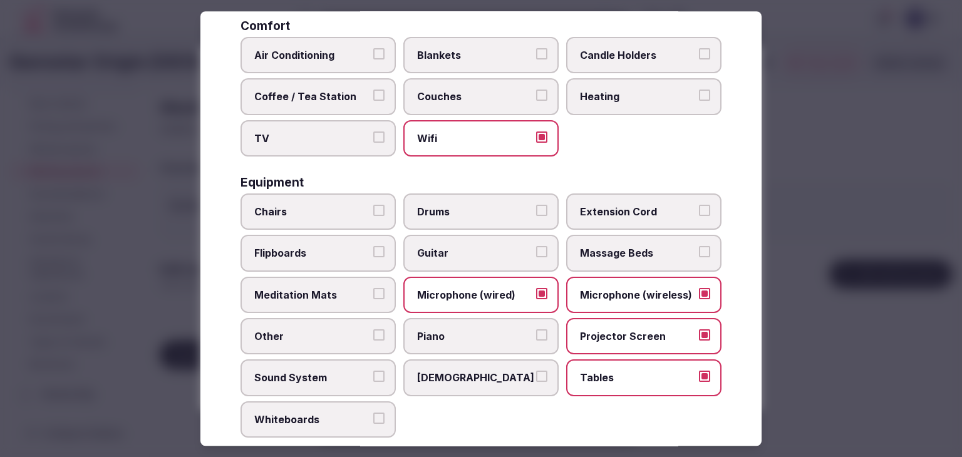
click at [315, 208] on span "Chairs" at bounding box center [311, 212] width 115 height 14
click at [373, 208] on button "Chairs" at bounding box center [378, 210] width 11 height 11
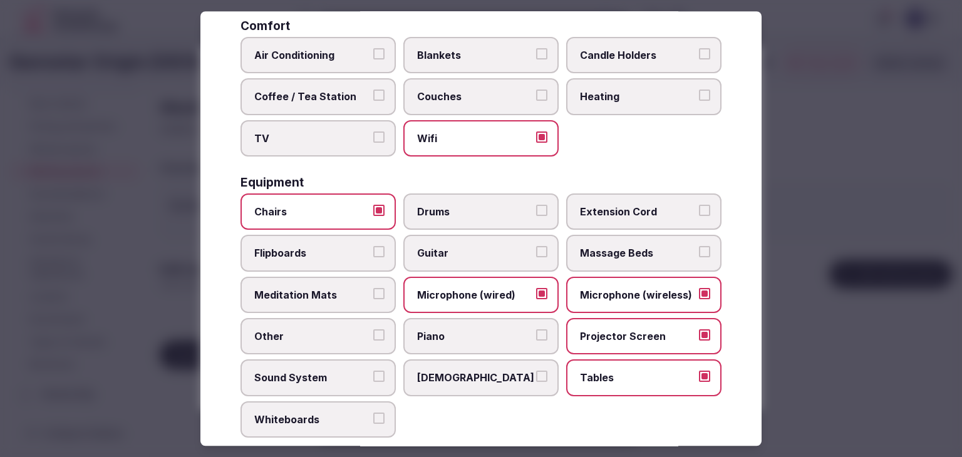
click at [313, 259] on label "Flipboards" at bounding box center [318, 254] width 155 height 36
click at [373, 258] on button "Flipboards" at bounding box center [378, 252] width 11 height 11
drag, startPoint x: 323, startPoint y: 379, endPoint x: 326, endPoint y: 394, distance: 15.2
click at [323, 382] on label "Sound System" at bounding box center [318, 378] width 155 height 36
click at [373, 382] on button "Sound System" at bounding box center [378, 377] width 11 height 11
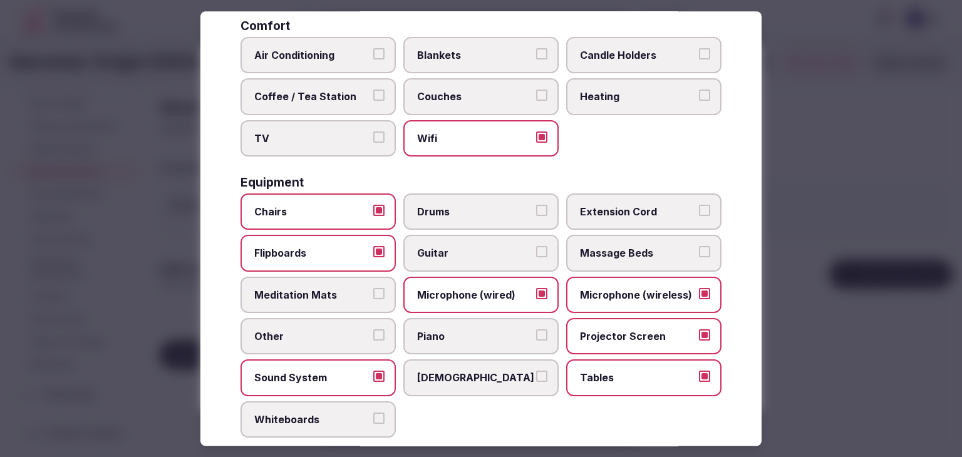
click at [326, 413] on span "Whiteboards" at bounding box center [311, 420] width 115 height 14
click at [373, 413] on button "Whiteboards" at bounding box center [378, 418] width 11 height 11
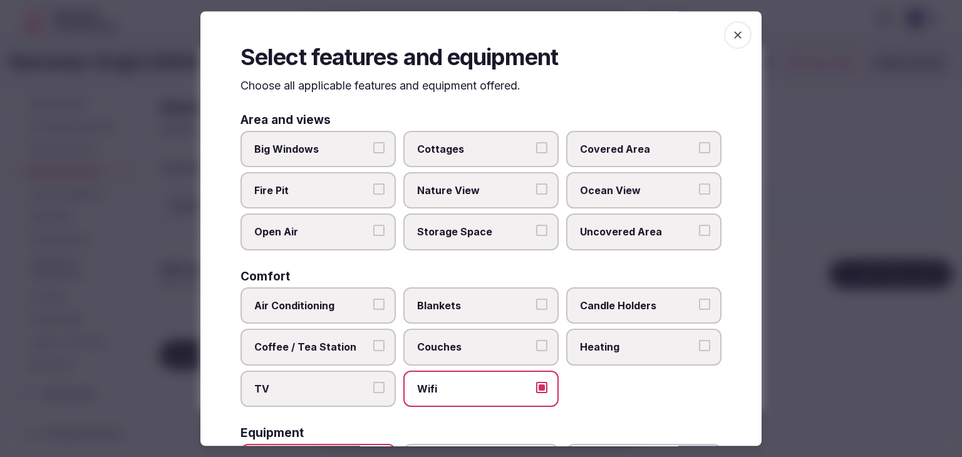
drag, startPoint x: 734, startPoint y: 32, endPoint x: 712, endPoint y: 140, distance: 110.7
click at [734, 32] on icon "button" at bounding box center [738, 35] width 13 height 13
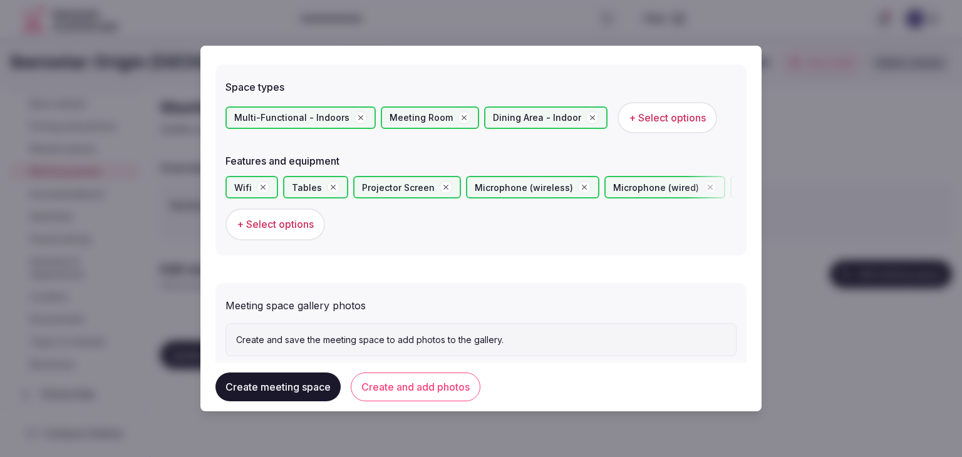
click at [434, 389] on button "Create and add photos" at bounding box center [416, 387] width 130 height 29
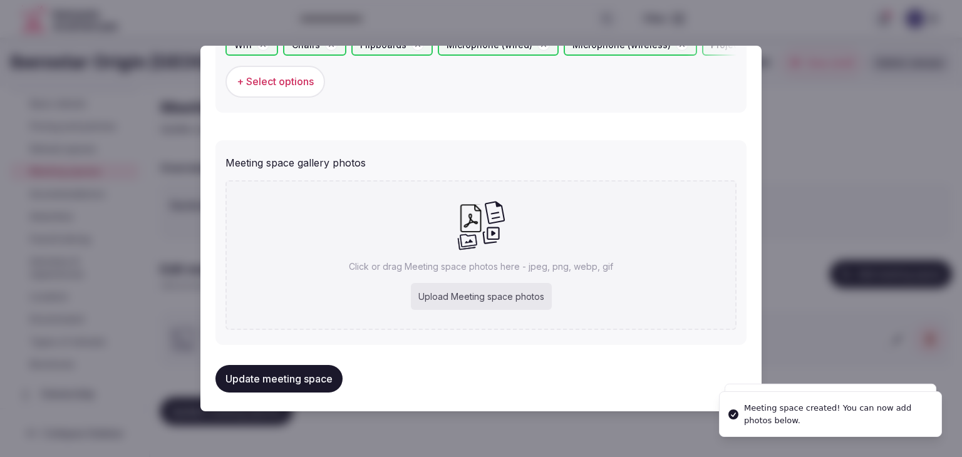
scroll to position [836, 0]
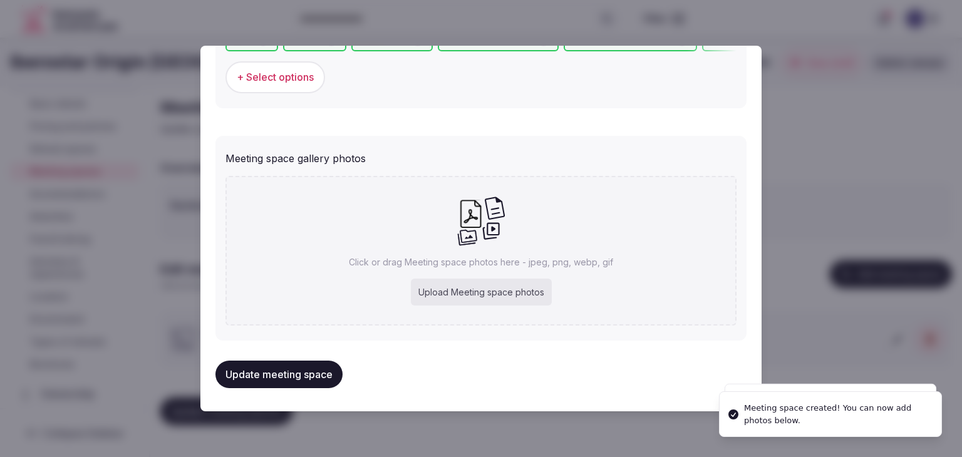
click at [491, 264] on p "Click or drag Meeting space photos here - jpeg, png, webp, gif" at bounding box center [481, 262] width 264 height 13
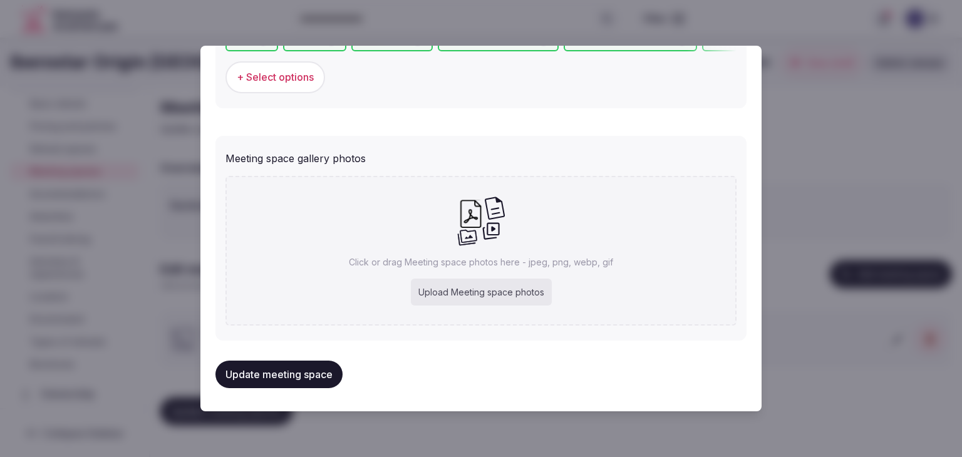
type input "**********"
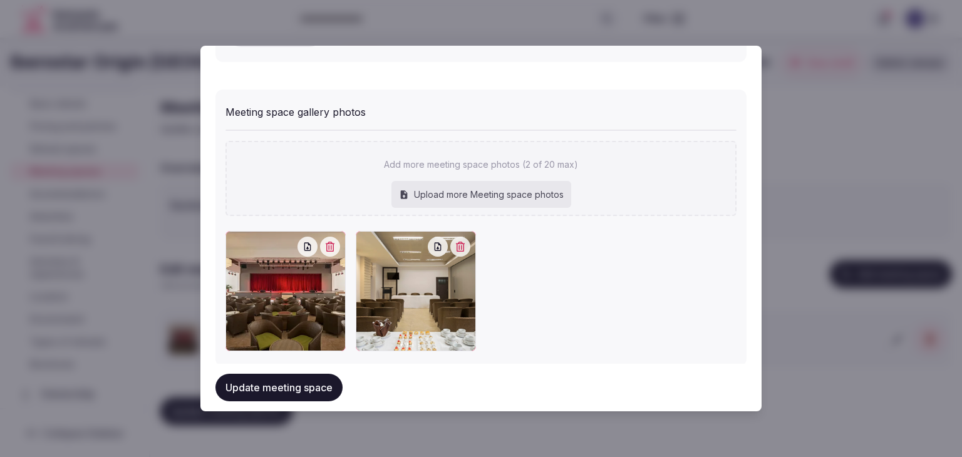
scroll to position [905, 0]
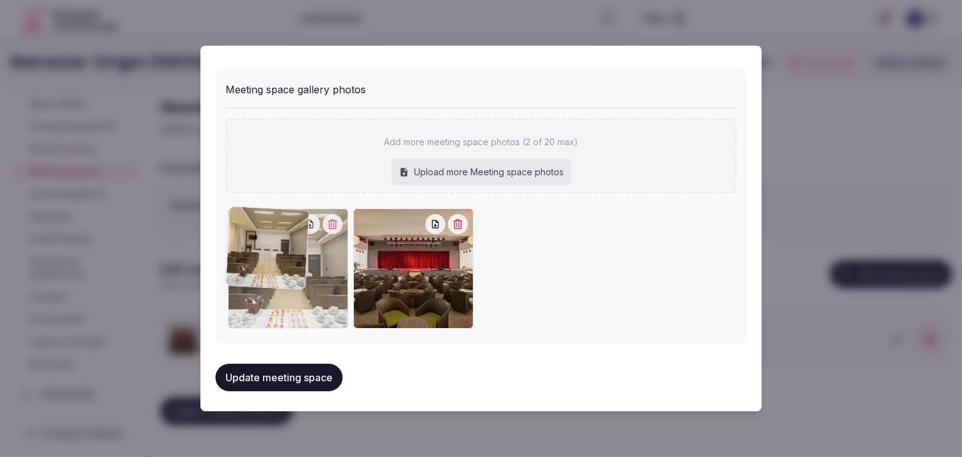
drag, startPoint x: 366, startPoint y: 219, endPoint x: 298, endPoint y: 222, distance: 67.7
click at [298, 222] on div at bounding box center [288, 269] width 120 height 120
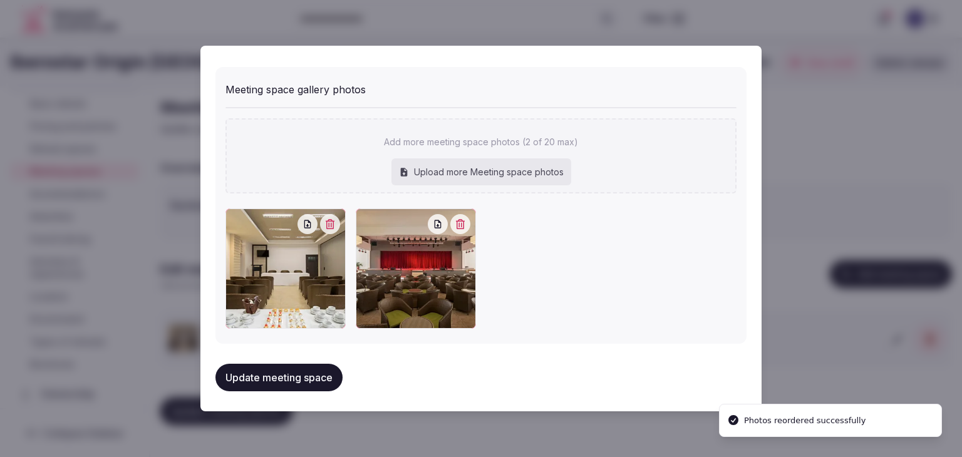
click at [309, 373] on button "Update meeting space" at bounding box center [279, 378] width 127 height 28
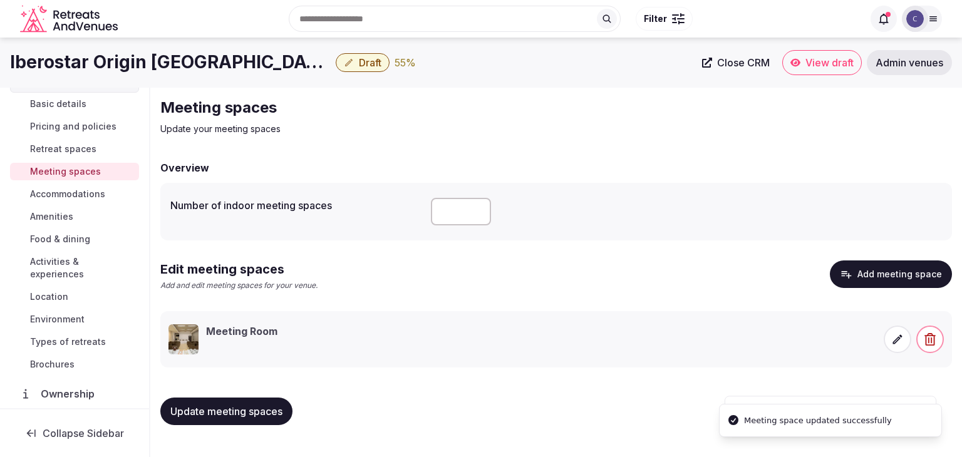
click at [271, 405] on span "Update meeting spaces" at bounding box center [226, 411] width 112 height 13
click at [359, 61] on span "Draft" at bounding box center [370, 62] width 23 height 13
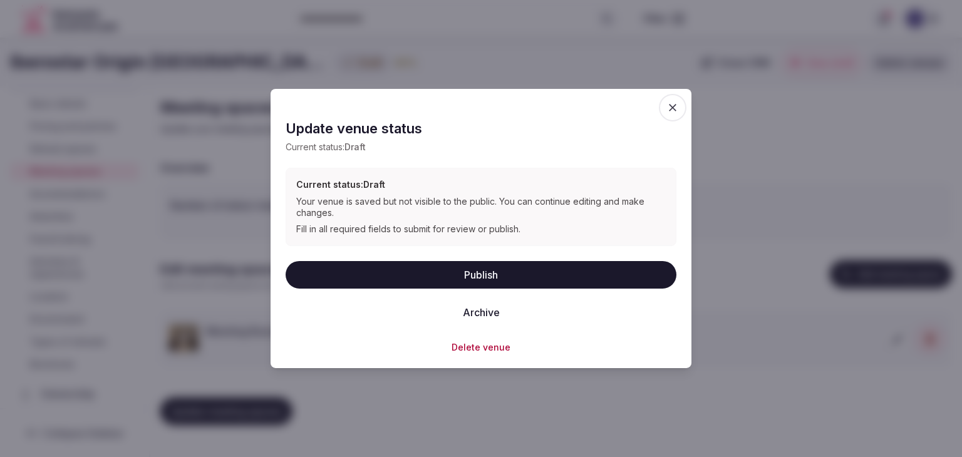
click at [472, 273] on button "Publish" at bounding box center [481, 275] width 391 height 28
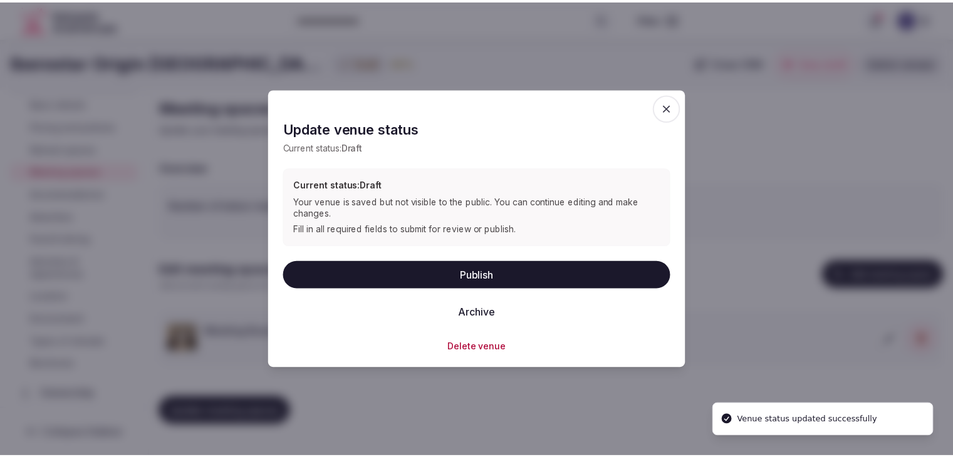
scroll to position [195, 0]
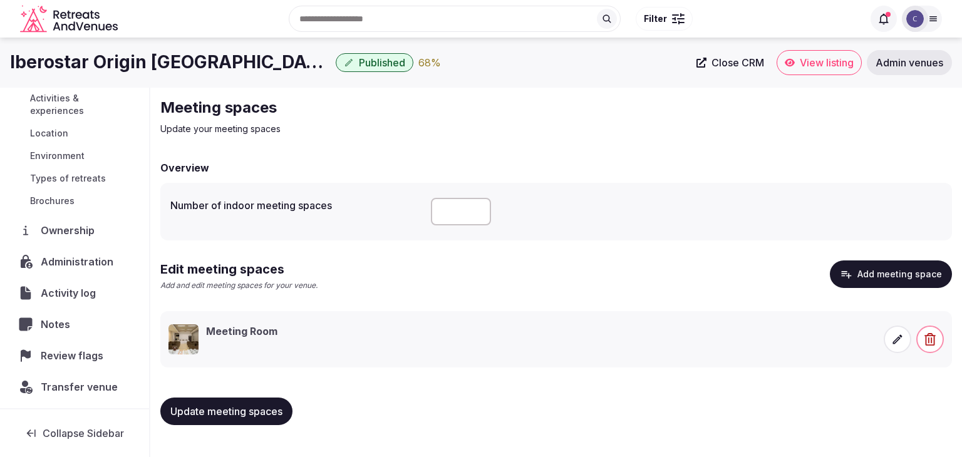
click at [70, 105] on span "Activities & experiences" at bounding box center [82, 104] width 104 height 25
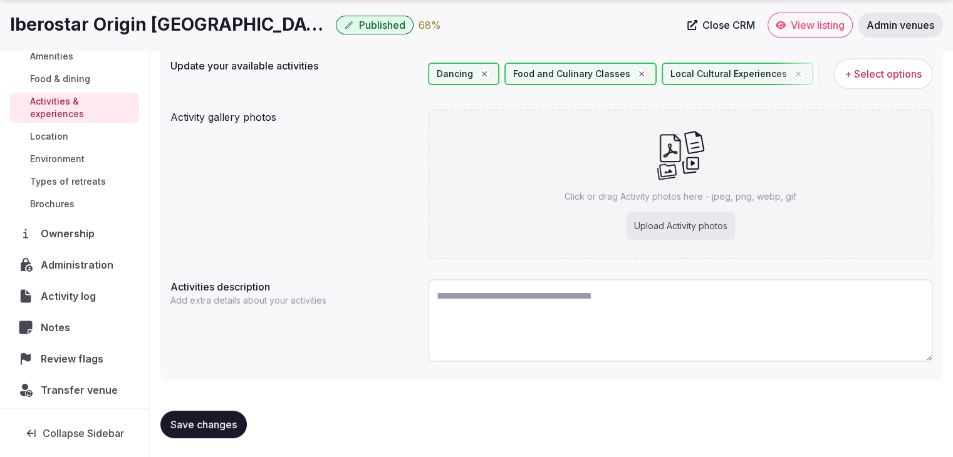
scroll to position [140, 0]
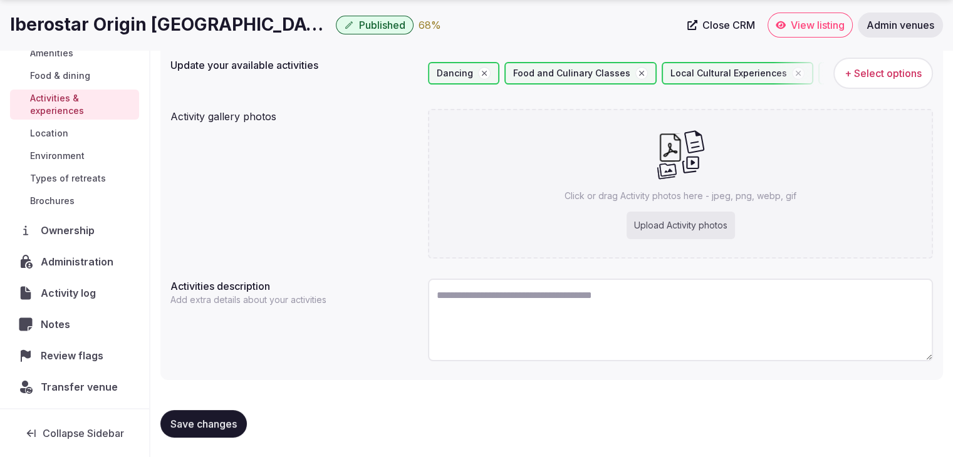
click at [666, 221] on div "Upload Activity photos" at bounding box center [681, 226] width 108 height 28
type input "**********"
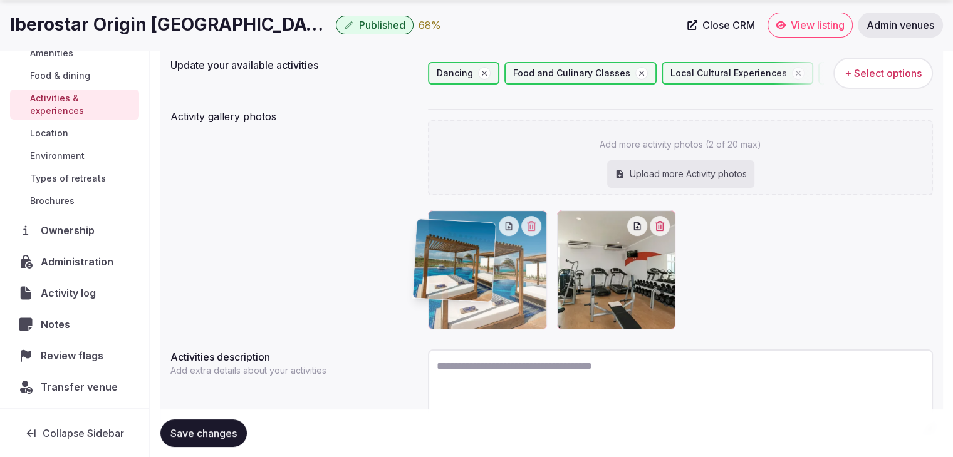
drag, startPoint x: 503, startPoint y: 259, endPoint x: 489, endPoint y: 270, distance: 17.8
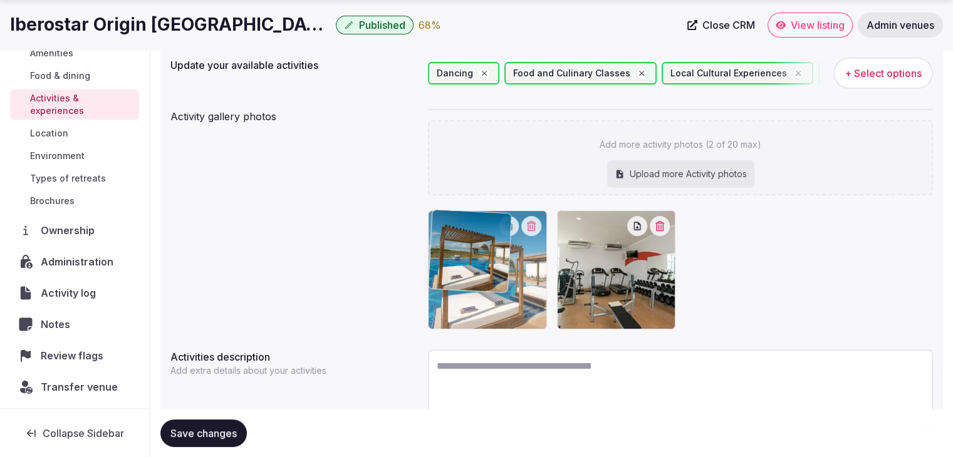
click at [489, 270] on body "Search Popular Destinations [GEOGRAPHIC_DATA], [GEOGRAPHIC_DATA] [GEOGRAPHIC_DA…" at bounding box center [476, 194] width 953 height 669
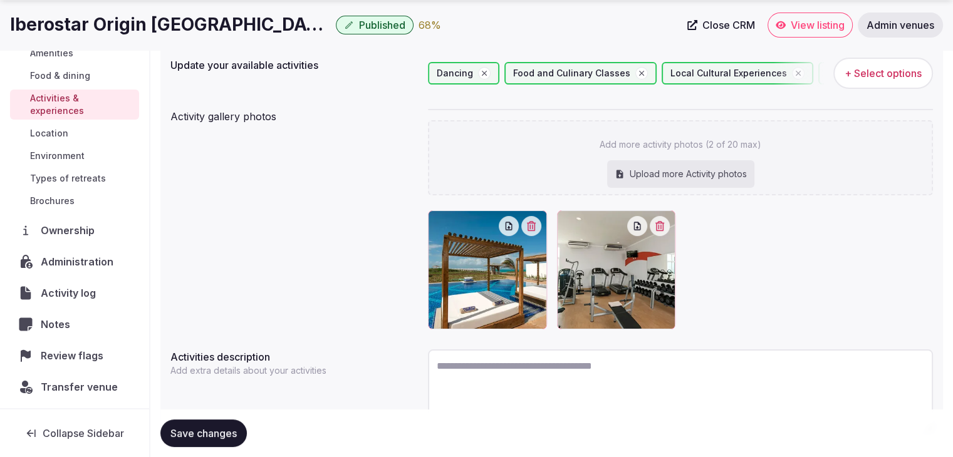
click at [225, 434] on span "Save changes" at bounding box center [203, 433] width 66 height 13
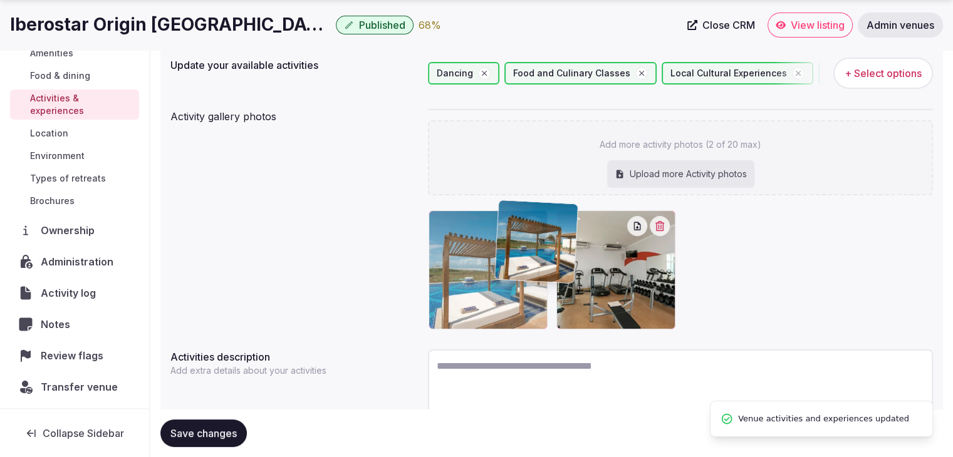
drag, startPoint x: 607, startPoint y: 266, endPoint x: 546, endPoint y: 259, distance: 60.6
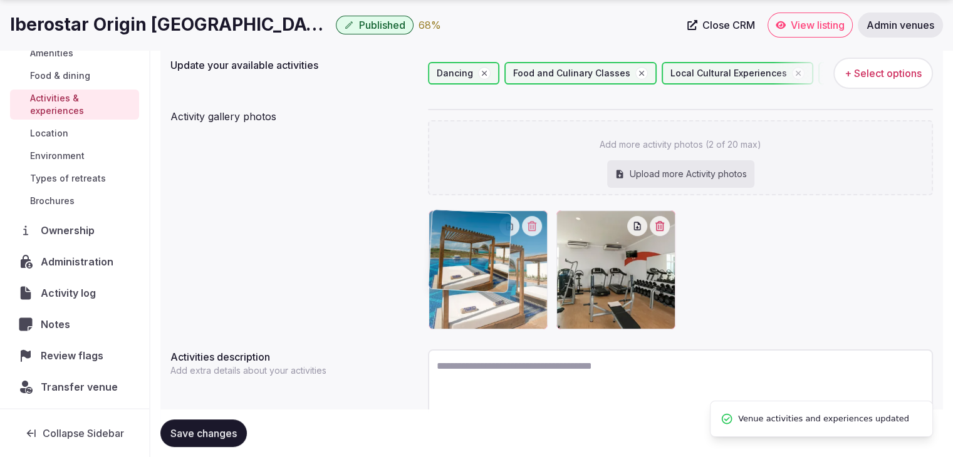
click at [546, 259] on body "Search Popular Destinations [GEOGRAPHIC_DATA], [GEOGRAPHIC_DATA] [GEOGRAPHIC_DA…" at bounding box center [476, 194] width 953 height 669
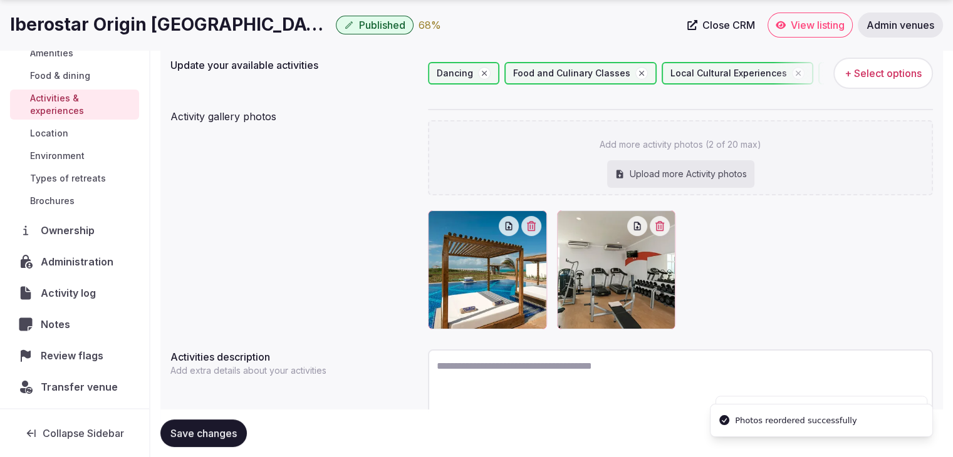
click at [224, 422] on button "Save changes" at bounding box center [203, 434] width 86 height 28
click at [229, 431] on span "Save changes" at bounding box center [203, 433] width 66 height 13
